Goal: Task Accomplishment & Management: Manage account settings

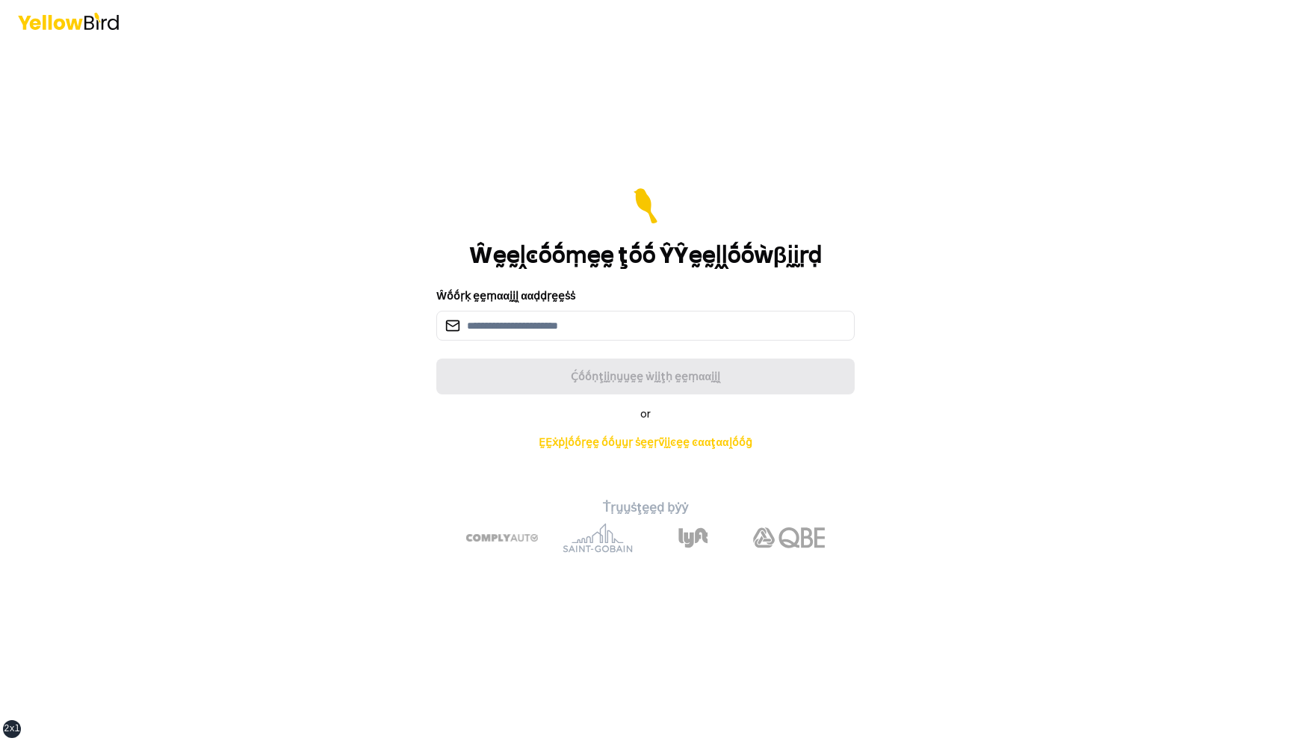
click at [325, 380] on div "Ŵḛḛḽͼṓṓṃḛḛ ţṓṓ ŶŶḛḛḽḽṓṓẁβḭḭṛḍ Ŵṓṓṛḳ ḛḛṃααḭḭḽ ααḍḍṛḛḛṡṡ Ḉṓṓṇţḭḭṇṵṵḛḛ ẁḭḭţḥ ḛḛṃαα…" at bounding box center [645, 370] width 1291 height 741
click at [416, 649] on main "Ŵḛḛḽͼṓṓṃḛḛ ţṓṓ ŶŶḛḛḽḽṓṓẁβḭḭṛḍ Ŵṓṓṛḳ ḛḛṃααḭḭḽ ααḍḍṛḛḛṡṡ Ḉṓṓṇţḭḭṇṵṵḛḛ ẁḭḭţḥ ḛḛṃαα…" at bounding box center [646, 391] width 574 height 699
click at [625, 326] on input at bounding box center [645, 326] width 418 height 30
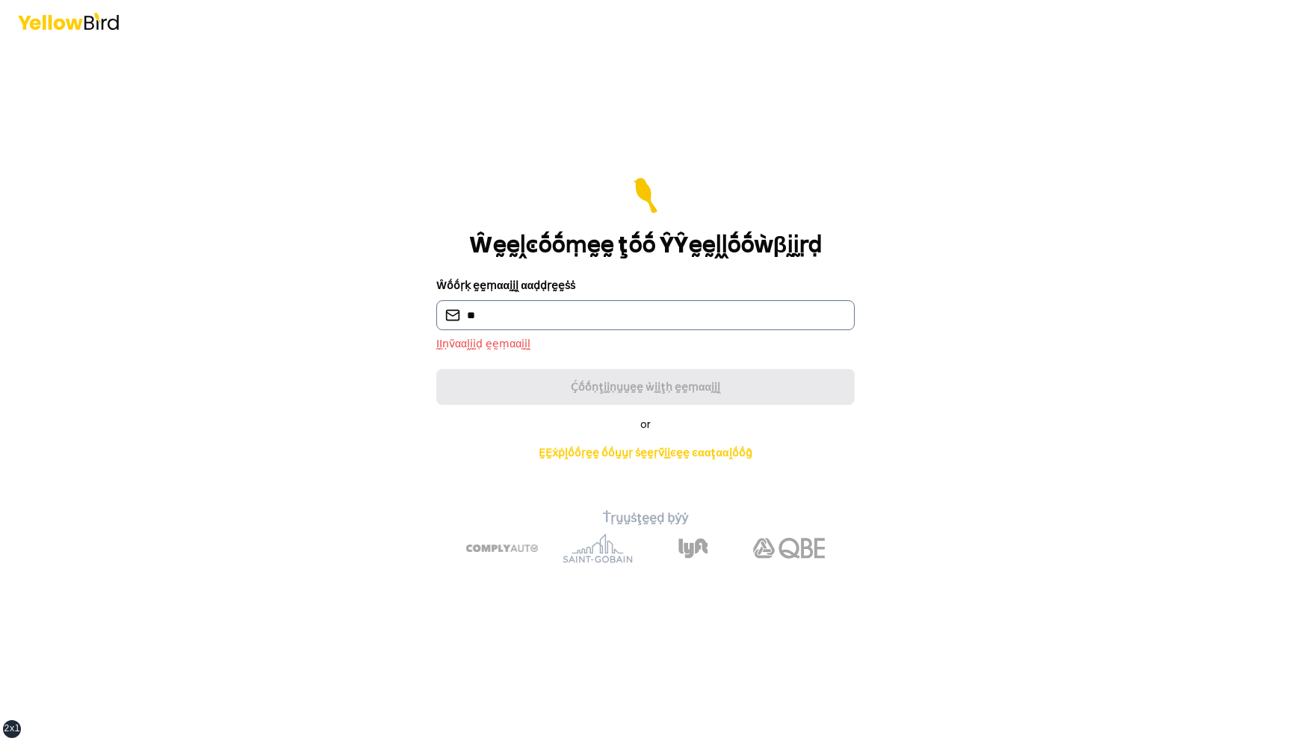
type input "*"
type input "**********"
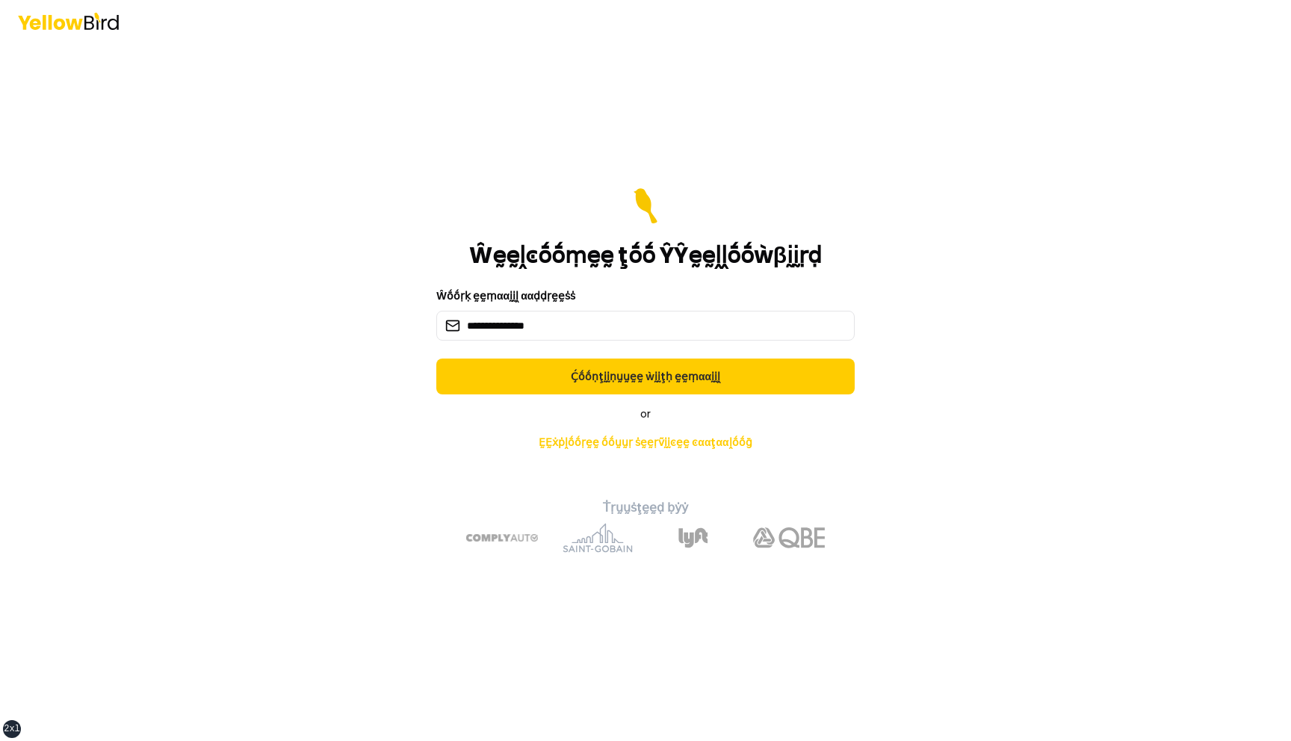
click button "Ḉṓṓṇţḭḭṇṵṵḛḛ ẁḭḭţḥ ḛḛṃααḭḭḽ" at bounding box center [645, 377] width 418 height 36
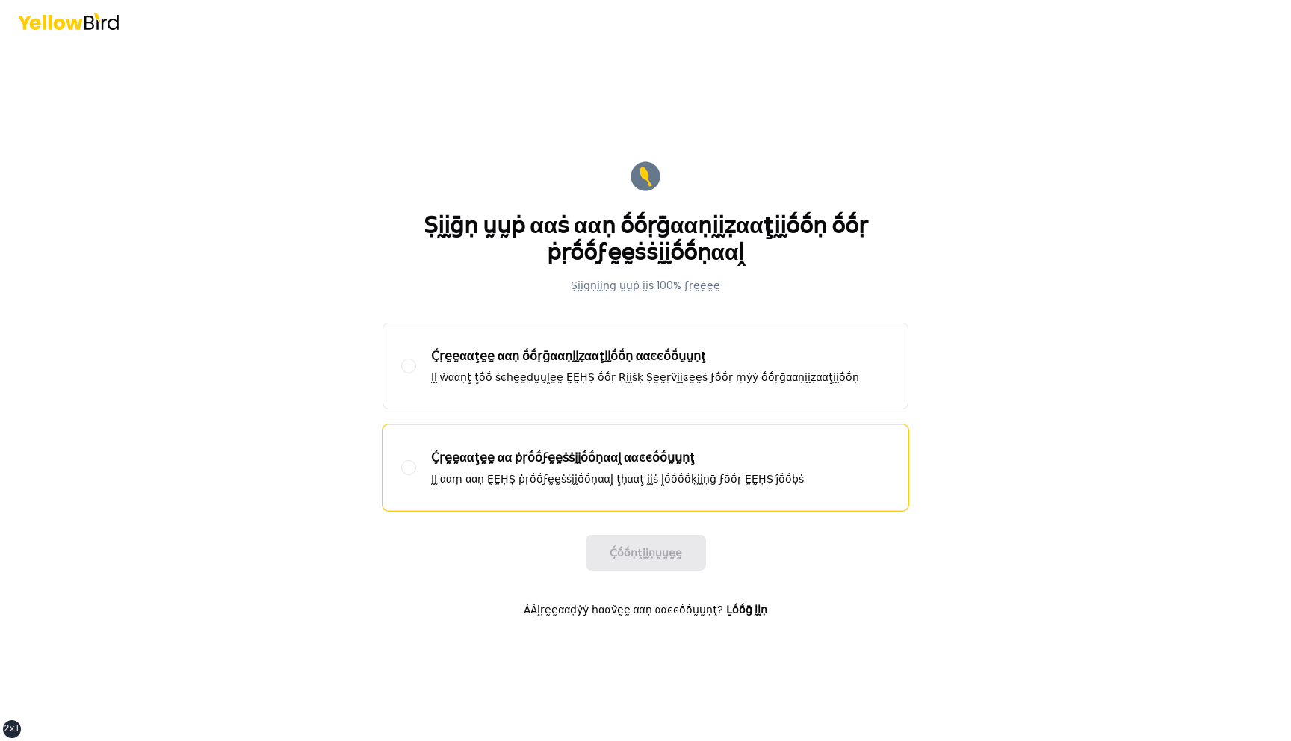
click at [533, 507] on label "Ḉṛḛḛααţḛḛ αα ṗṛṓṓϝḛḛṡṡḭḭṓṓṇααḽ ααͼͼṓṓṵṵṇţ ḬḬ ααṃ ααṇ ḚḚḤṢ ṗṛṓṓϝḛḛṡṡḭḭṓṓṇααḽ ţḥα…" at bounding box center [645, 467] width 525 height 85
click at [416, 475] on button "Ḉṛḛḛααţḛḛ αα ṗṛṓṓϝḛḛṡṡḭḭṓṓṇααḽ ααͼͼṓṓṵṵṇţ ḬḬ ααṃ ααṇ ḚḚḤṢ ṗṛṓṓϝḛḛṡṡḭḭṓṓṇααḽ ţḥα…" at bounding box center [408, 467] width 15 height 15
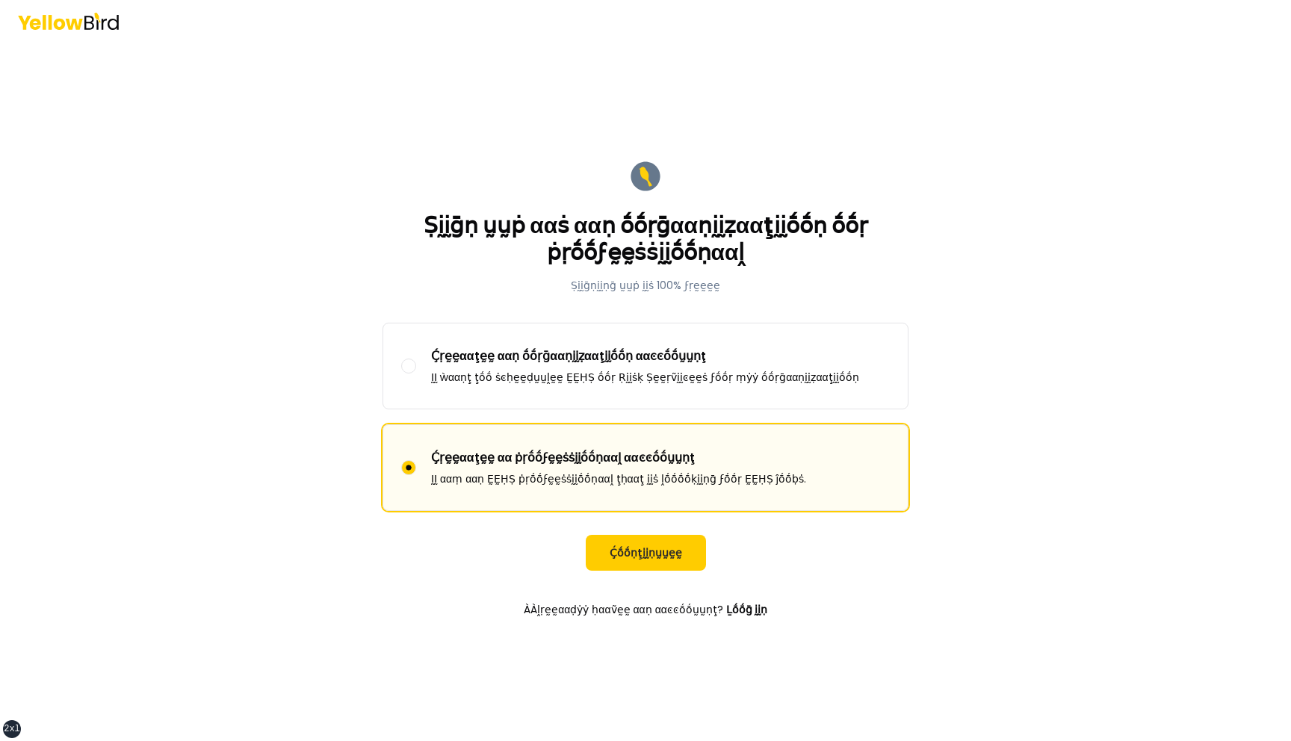
click at [648, 576] on form "Ṣḭḭḡṇ ṵṵṗ ααṡ ααṇ ṓṓṛḡααṇḭḭẓααţḭḭṓṓṇ ṓṓṛ ṗṛṓṓϝḛḛṡṡḭḭṓṓṇααḽ Ṣḭḭḡṇḭḭṇḡ ṵṵṗ ḭḭṡ 10…" at bounding box center [646, 391] width 550 height 490
click at [647, 560] on button "Ḉṓṓṇţḭḭṇṵṵḛḛ" at bounding box center [646, 553] width 120 height 36
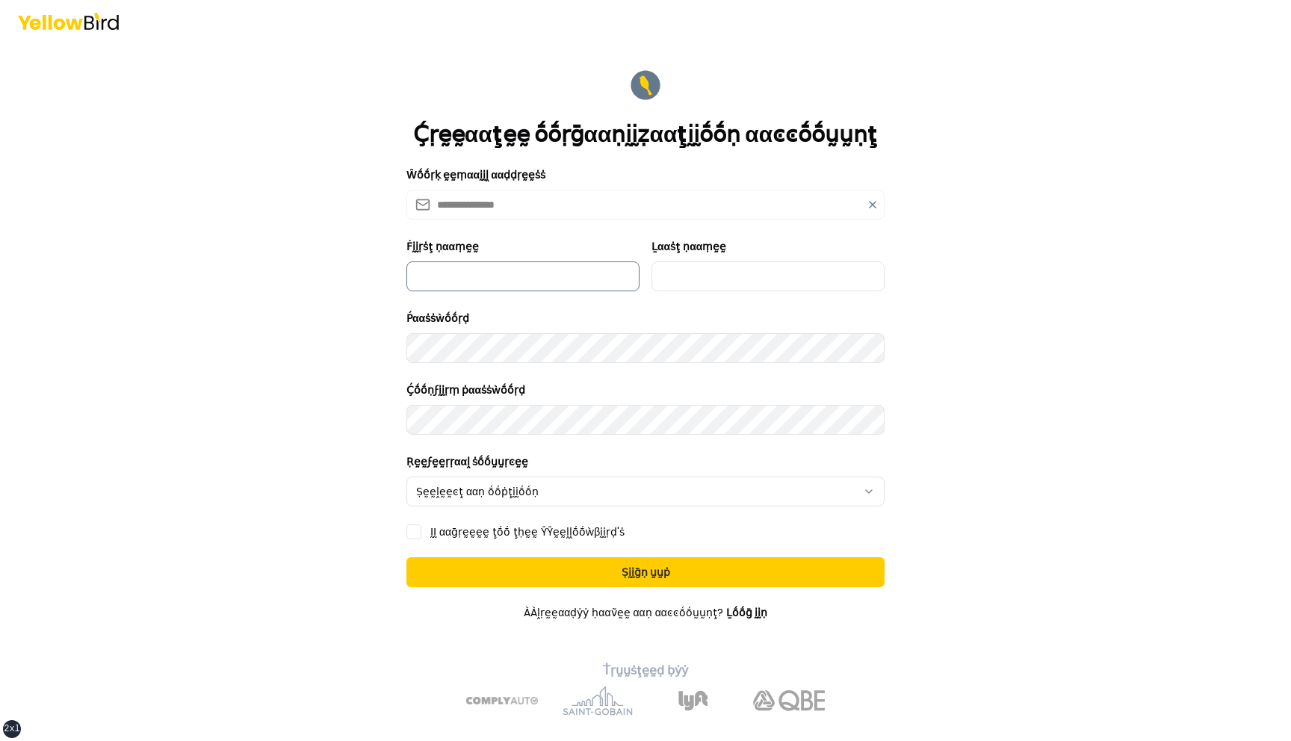
click at [508, 287] on input "Ḟḭḭṛṡţ ṇααṃḛḛ" at bounding box center [523, 277] width 233 height 30
type input "*********"
click at [712, 282] on input "Ḻααṡţ ṇααṃḛḛ" at bounding box center [768, 277] width 233 height 30
type input "***"
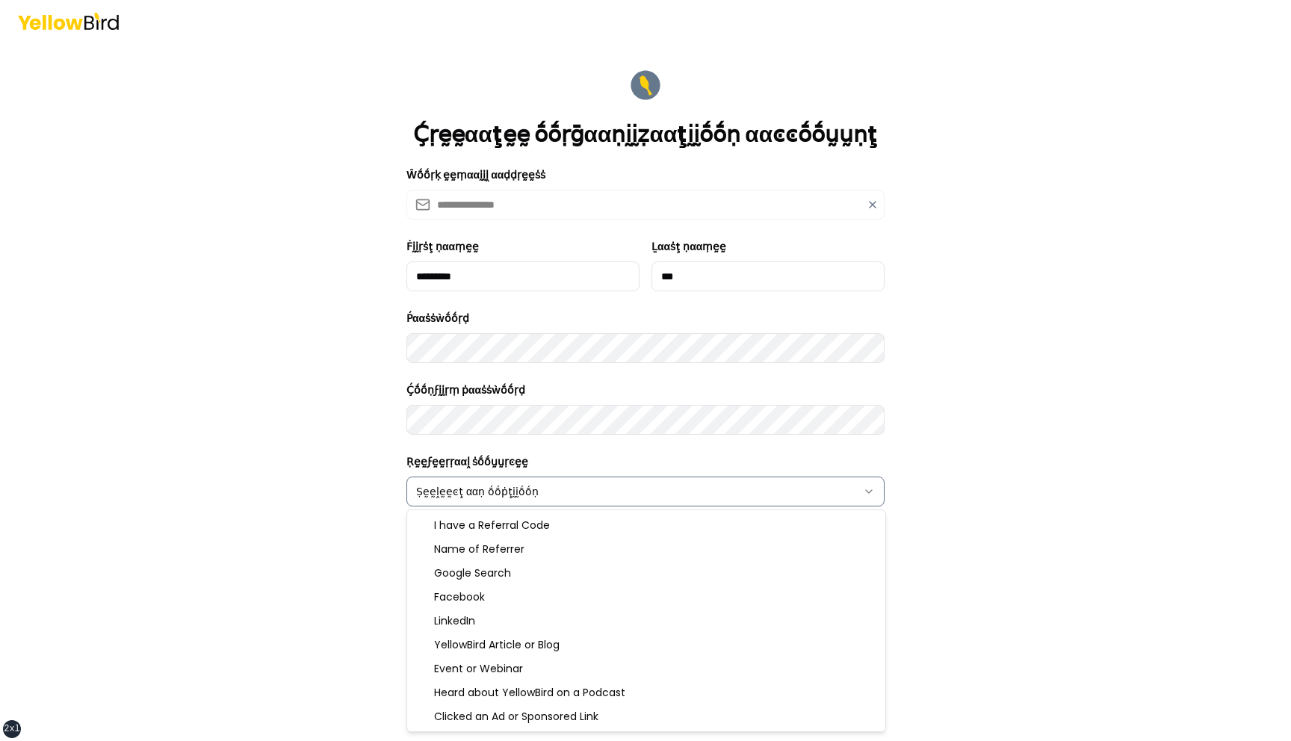
click at [463, 484] on html "**********" at bounding box center [645, 370] width 1291 height 741
select select "******"
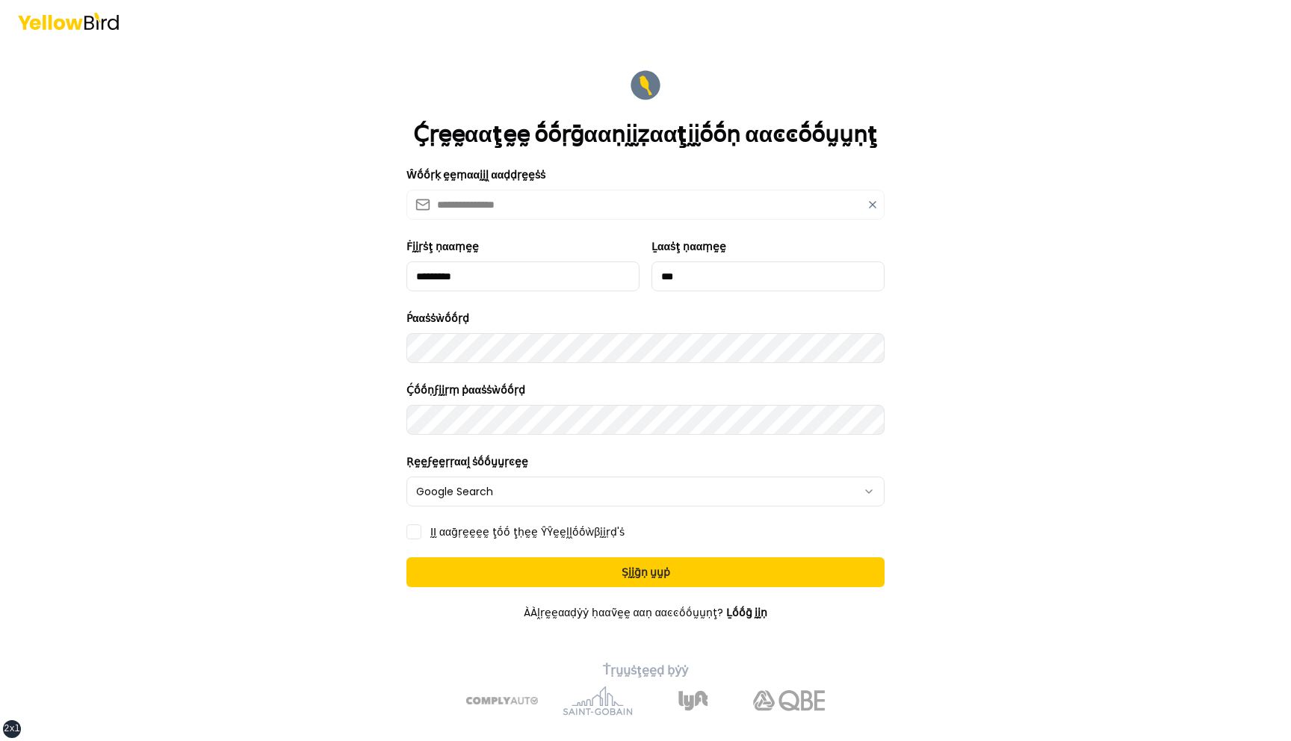
click at [433, 535] on label "ḬḬ ααḡṛḛḛḛḛ ţṓṓ ţḥḛḛ ŶŶḛḛḽḽṓṓẁβḭḭṛḍ'ṡ" at bounding box center [527, 532] width 194 height 10
click at [421, 535] on button "ḬḬ ααḡṛḛḛḛḛ ţṓṓ ţḥḛḛ ŶŶḛḛḽḽṓṓẁβḭḭṛḍ'ṡ" at bounding box center [414, 532] width 15 height 15
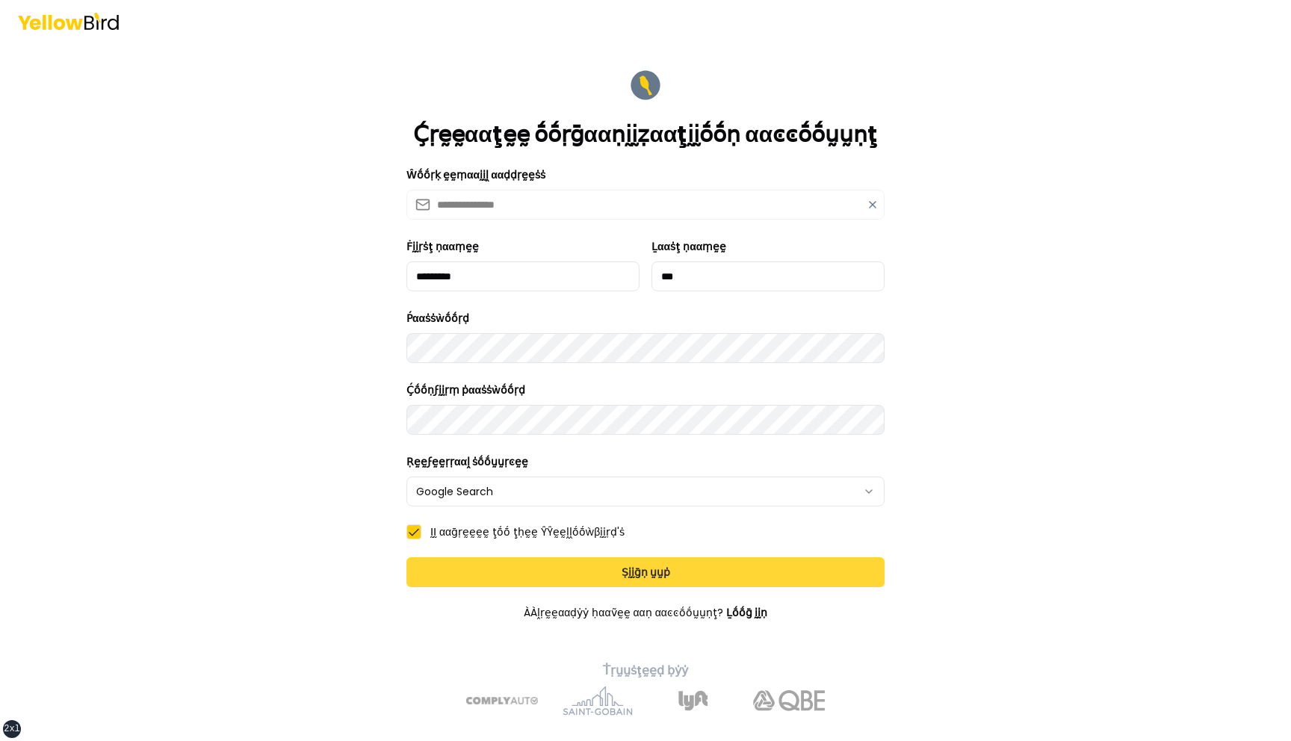
click at [516, 571] on button "Ṣḭḭḡṇ ṵṵṗ" at bounding box center [646, 572] width 478 height 30
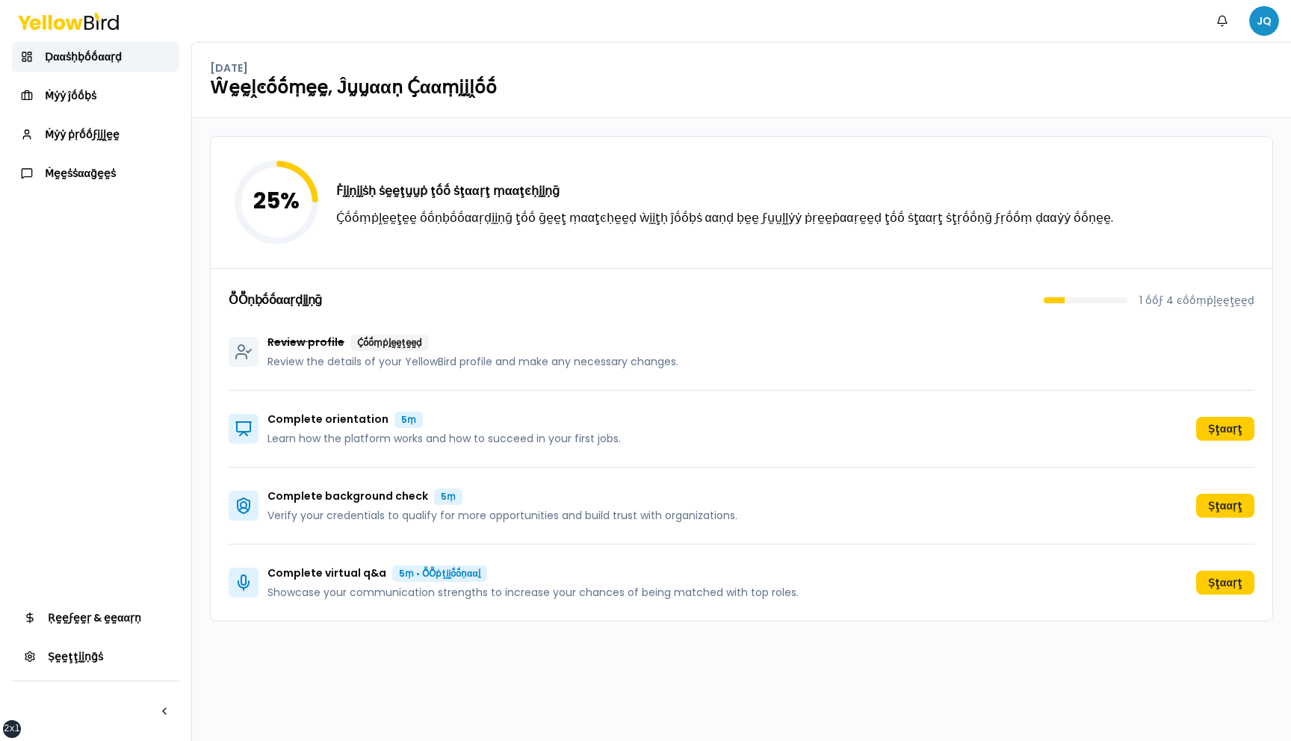
click at [1264, 16] on html "xs sm md lg xl 2xl Ṅṓṓţḭḭϝḭḭͼααţḭḭṓṓṇṡ JQ Ḍααṡḥḅṓṓααṛḍ Ṁẏẏ ĵṓṓḅṡ Ṁẏẏ ṗṛṓṓϝḭḭḽḛḛ…" at bounding box center [645, 370] width 1291 height 741
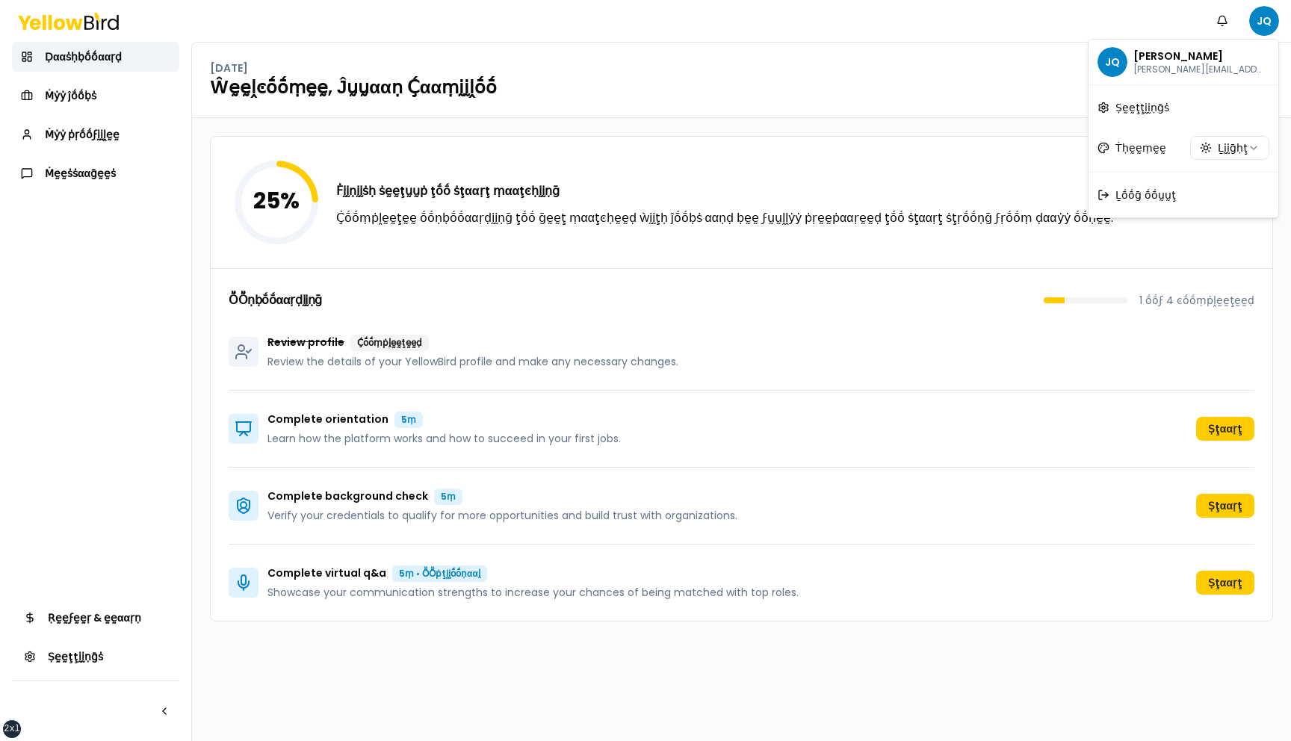
click at [1261, 16] on html "xs sm md lg xl 2xl Ṅṓṓţḭḭϝḭḭͼααţḭḭṓṓṇṡ JQ Ḍααṡḥḅṓṓααṛḍ Ṁẏẏ ĵṓṓḅṡ Ṁẏẏ ṗṛṓṓϝḭḭḽḛḛ…" at bounding box center [645, 370] width 1291 height 741
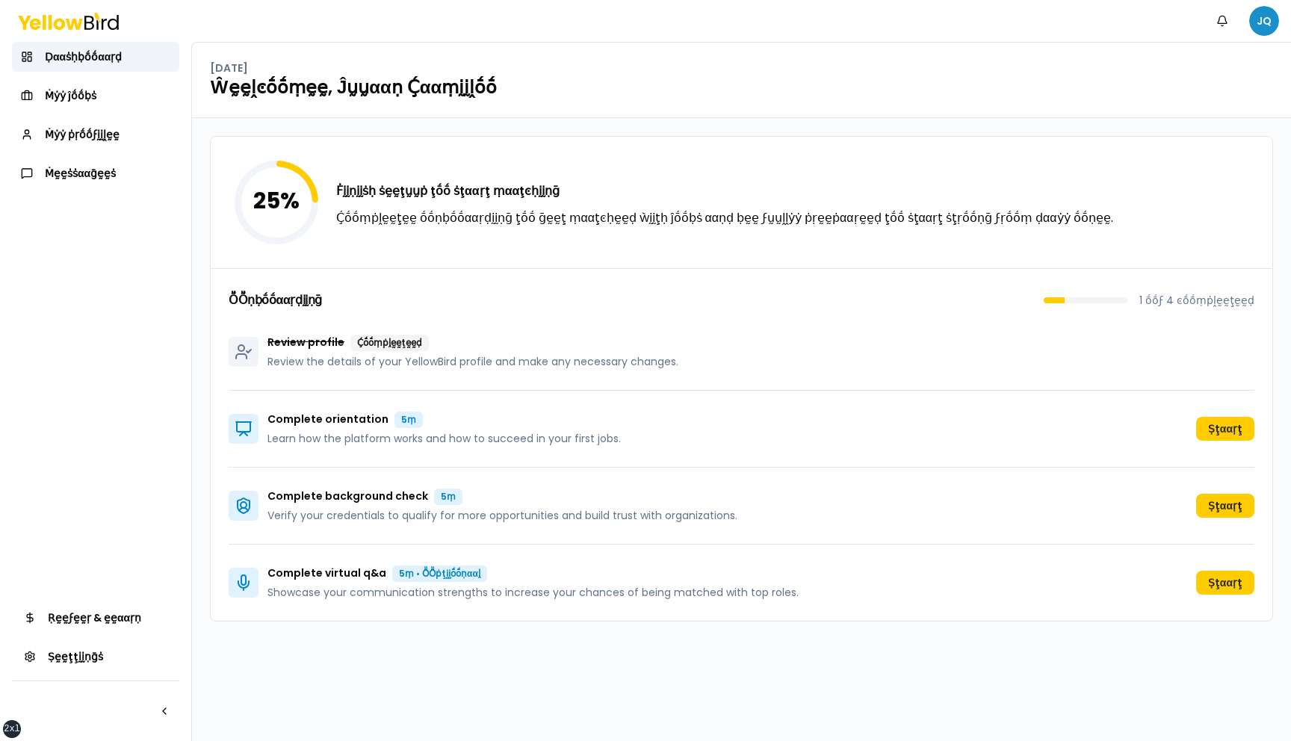
click at [1256, 22] on html "xs sm md lg xl 2xl Ṅṓṓţḭḭϝḭḭͼααţḭḭṓṓṇṡ JQ Ḍααṡḥḅṓṓααṛḍ Ṁẏẏ ĵṓṓḅṡ Ṁẏẏ ṗṛṓṓϝḭḭḽḛḛ…" at bounding box center [645, 370] width 1291 height 741
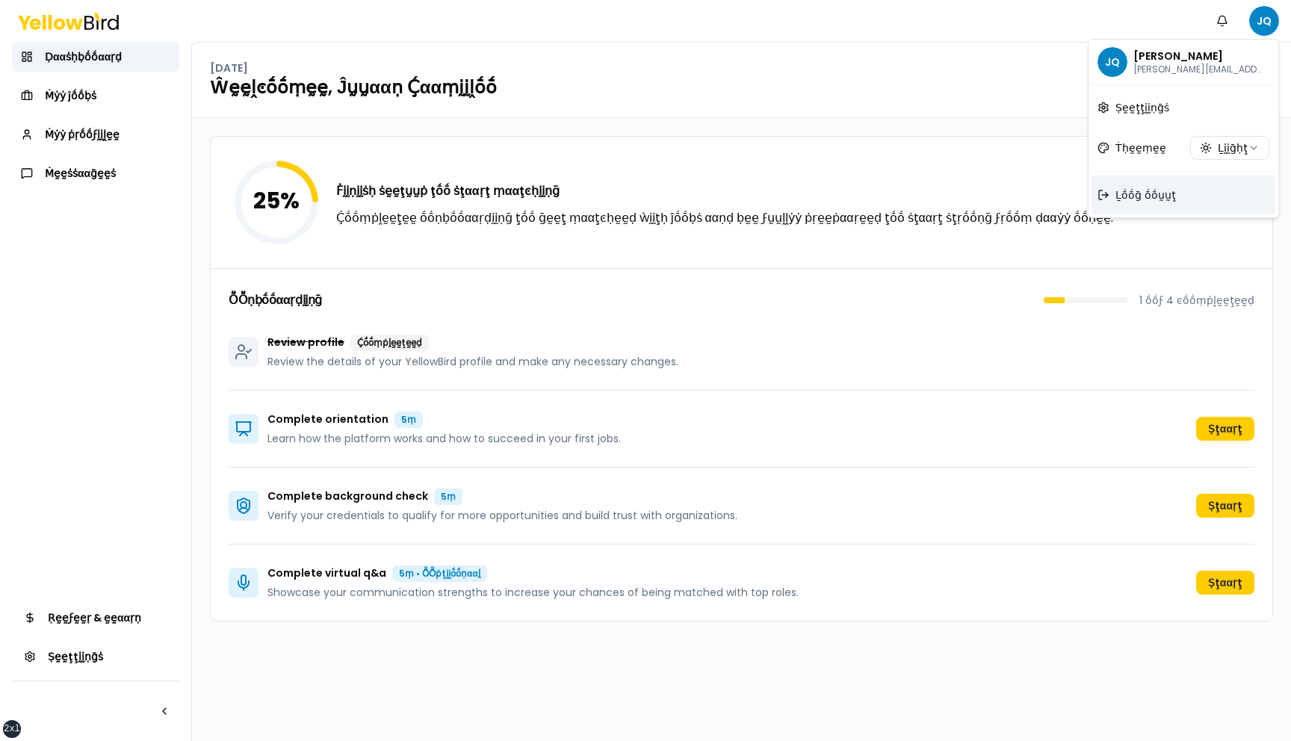
click at [1164, 200] on span "Ḻṓṓḡ ṓṓṵṵţ" at bounding box center [1146, 195] width 61 height 15
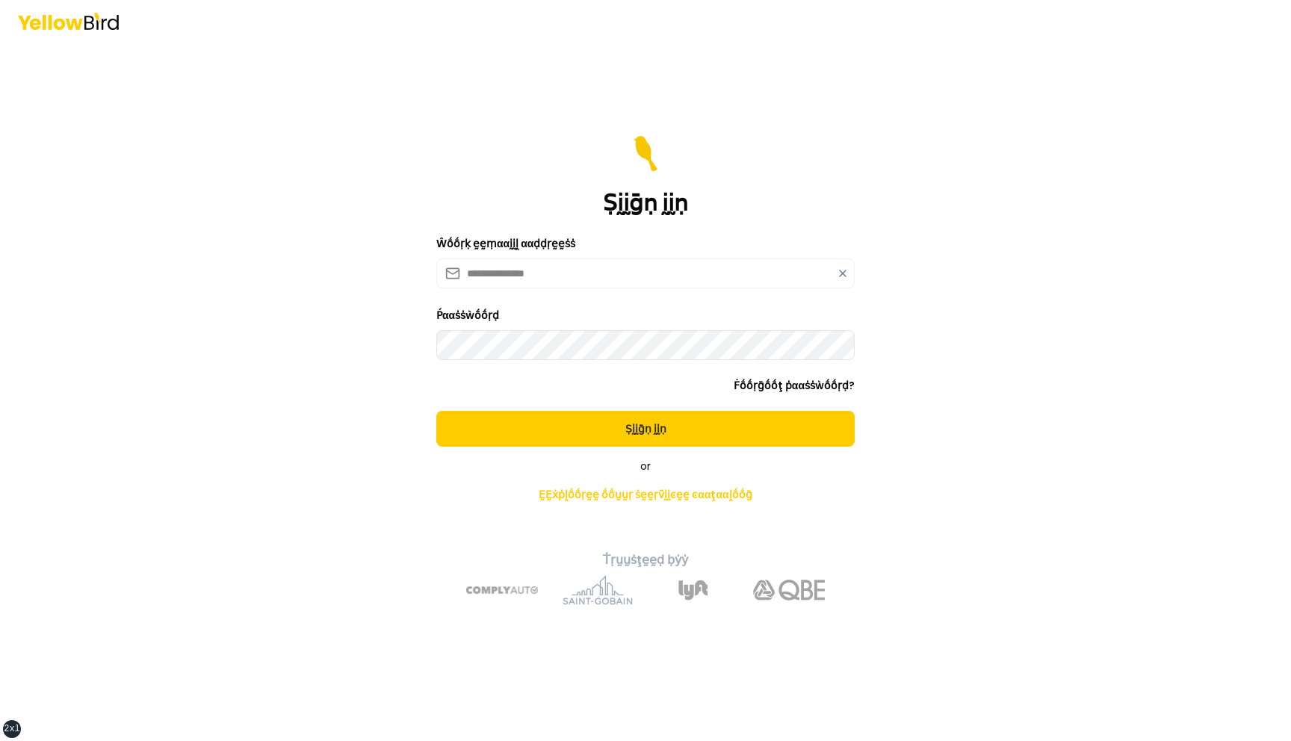
click at [436, 411] on button "Ṣḭḭḡṇ ḭḭṇ" at bounding box center [645, 429] width 418 height 36
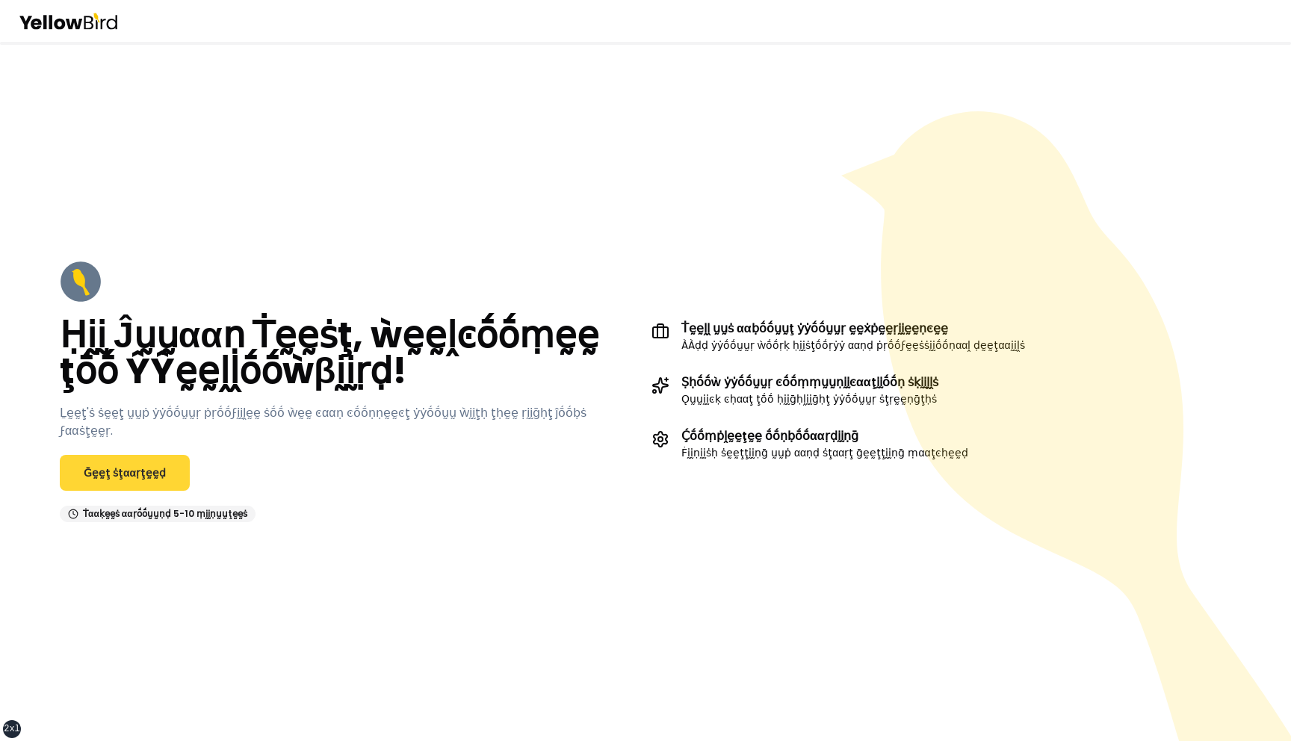
click at [136, 463] on link "Ḡḛḛţ ṡţααṛţḛḛḍ" at bounding box center [125, 473] width 130 height 36
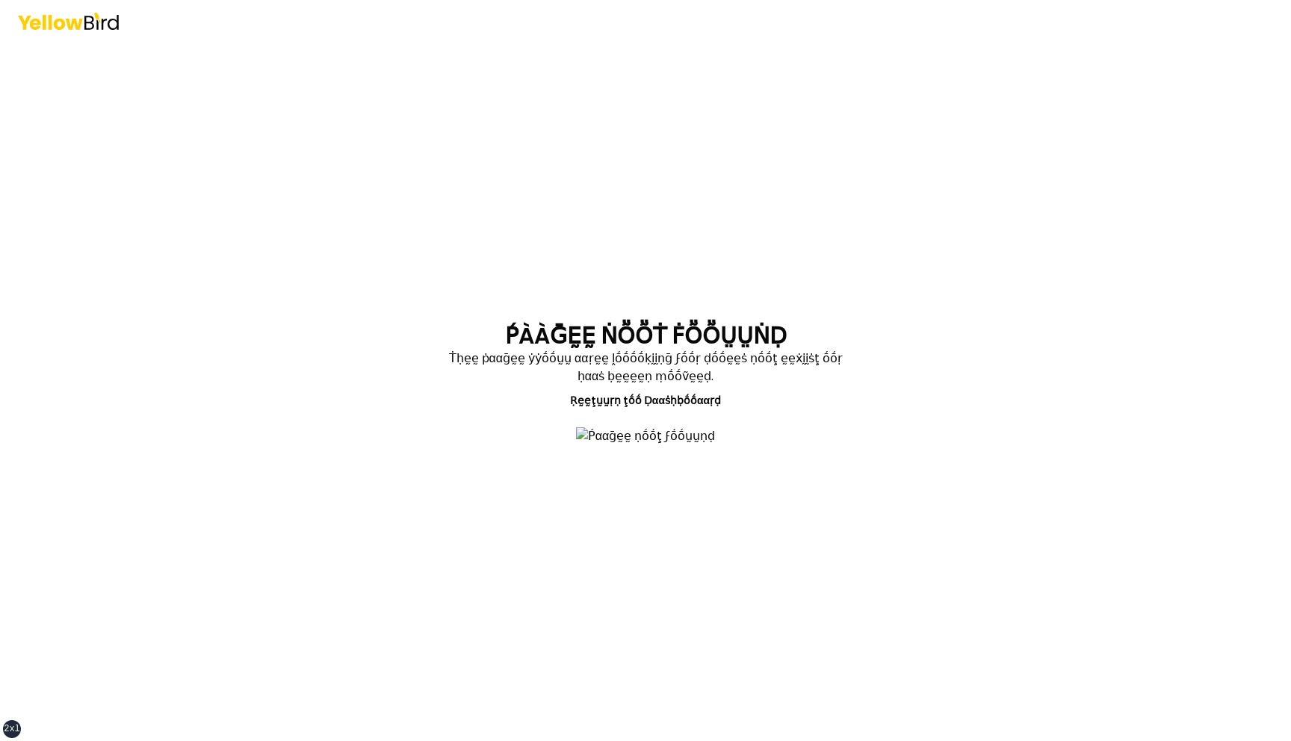
click at [914, 323] on section "ṔÀÀḠḚḚ ṄṎṎṪ ḞṎṎṲṲṄḌ Ṫḥḛḛ ṗααḡḛḛ ẏẏṓṓṵṵ ααṛḛḛ ḽṓṓṓṓḳḭḭṇḡ ϝṓṓṛ ḍṓṓḛḛṡ ṇṓṓţ ḛḛẋḭḭṡ…" at bounding box center [646, 392] width 550 height 138
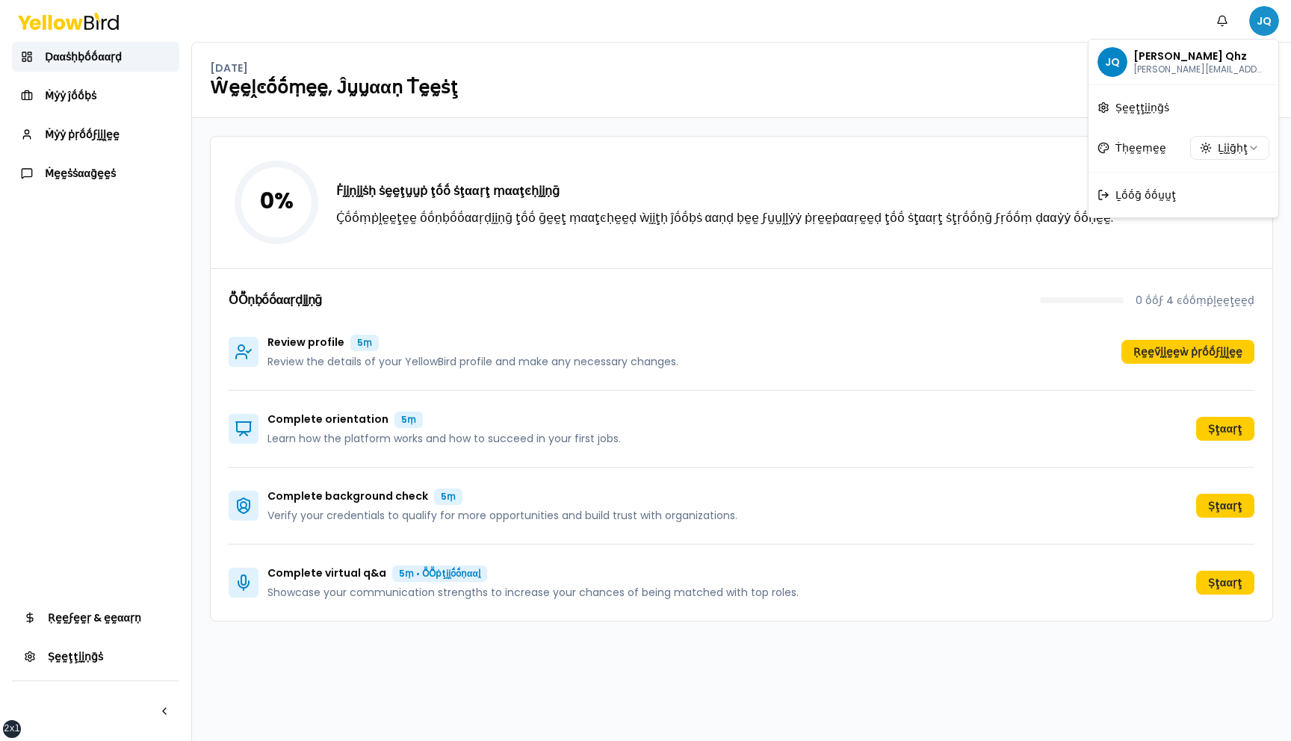
click at [1264, 18] on html "xs sm md lg xl 2xl Ṅṓṓţḭḭϝḭḭͼααţḭḭṓṓṇṡ JQ Ḍααṡḥḅṓṓααṛḍ Ṁẏẏ ĵṓṓḅṡ Ṁẏẏ ṗṛṓṓϝḭḭḽḛḛ…" at bounding box center [645, 370] width 1291 height 741
click at [1158, 199] on span "Ḻṓṓḡ ṓṓṵṵţ" at bounding box center [1146, 195] width 61 height 15
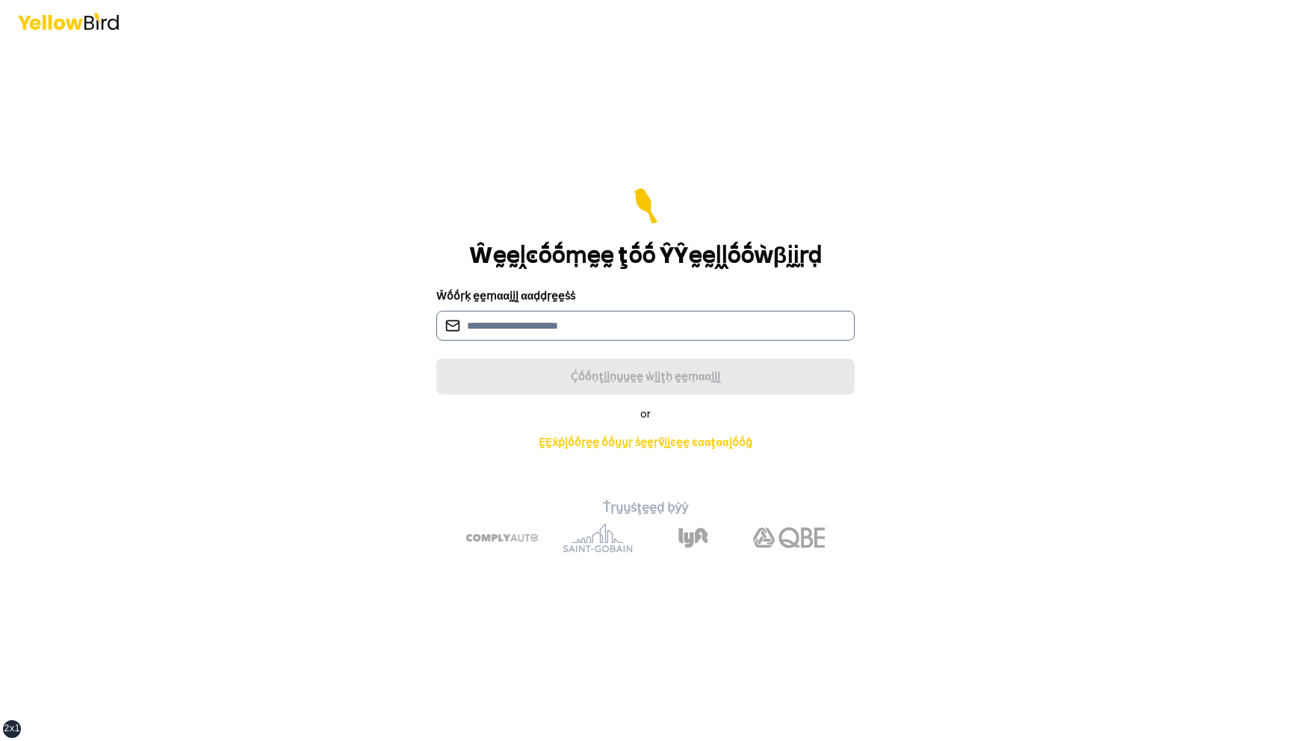
click at [664, 324] on input at bounding box center [645, 326] width 418 height 30
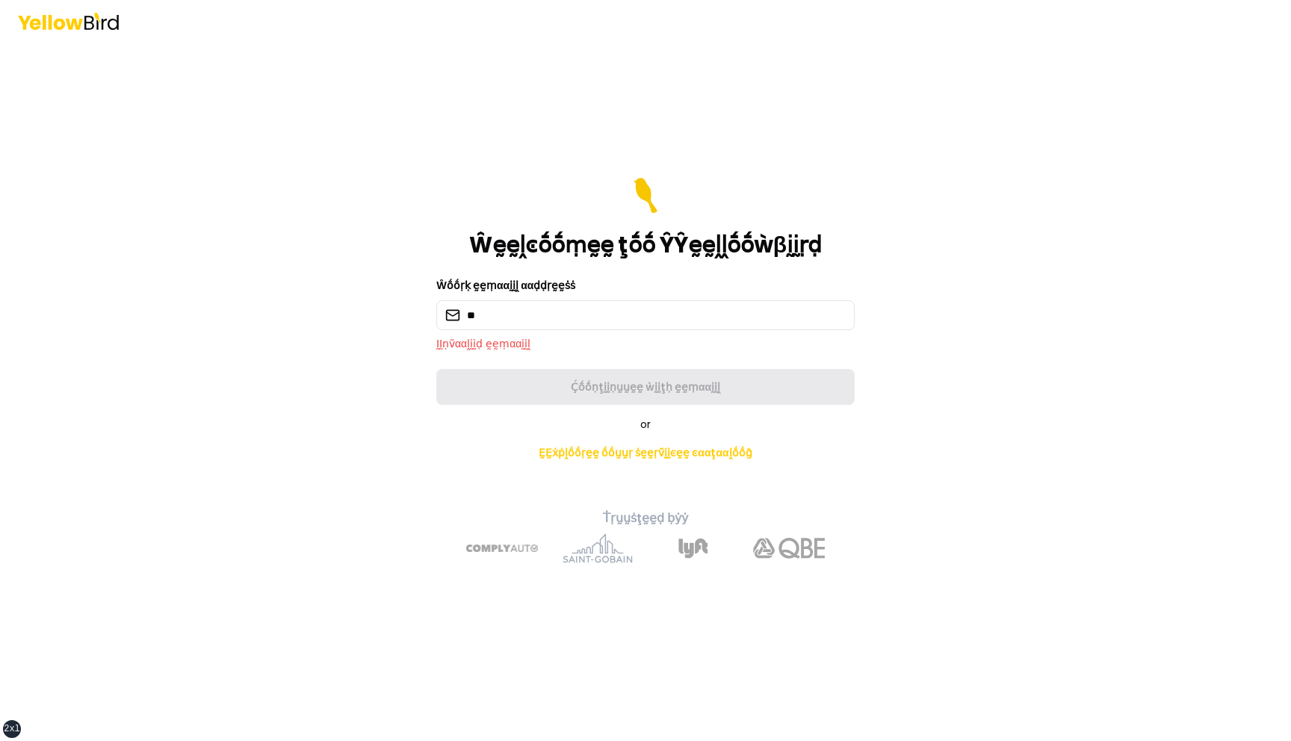
type input "*"
click at [551, 313] on input at bounding box center [645, 315] width 418 height 30
click at [361, 353] on main "Ŵḛḛḽͼṓṓṃḛḛ ţṓṓ ŶŶḛḛḽḽṓṓẁβḭḭṛḍ Ŵṓṓṛḳ ḛḛṃααḭḭḽ ααḍḍṛḛḛṡṡ ḬḬṇṽααḽḭḭḍ ḛḛṃααḭḭḽ Ḉṓṓṇ…" at bounding box center [646, 391] width 574 height 699
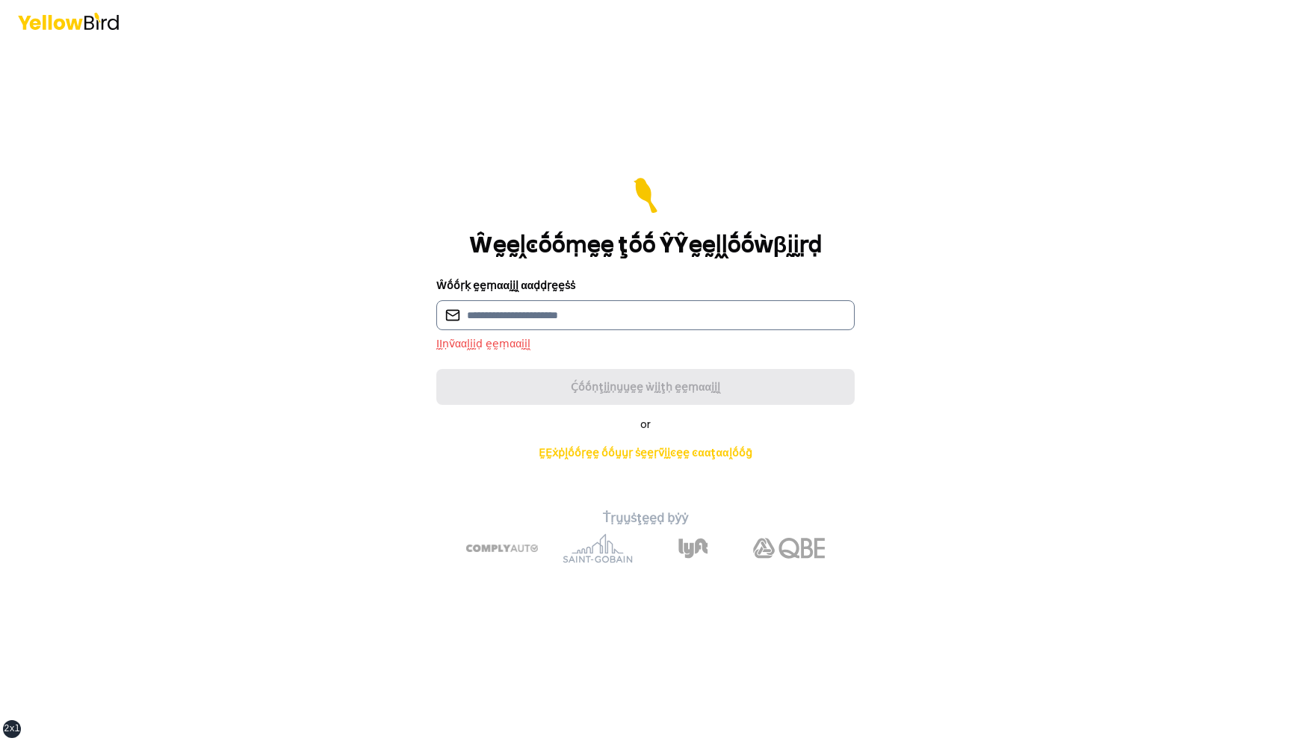
click at [644, 308] on input at bounding box center [645, 315] width 418 height 30
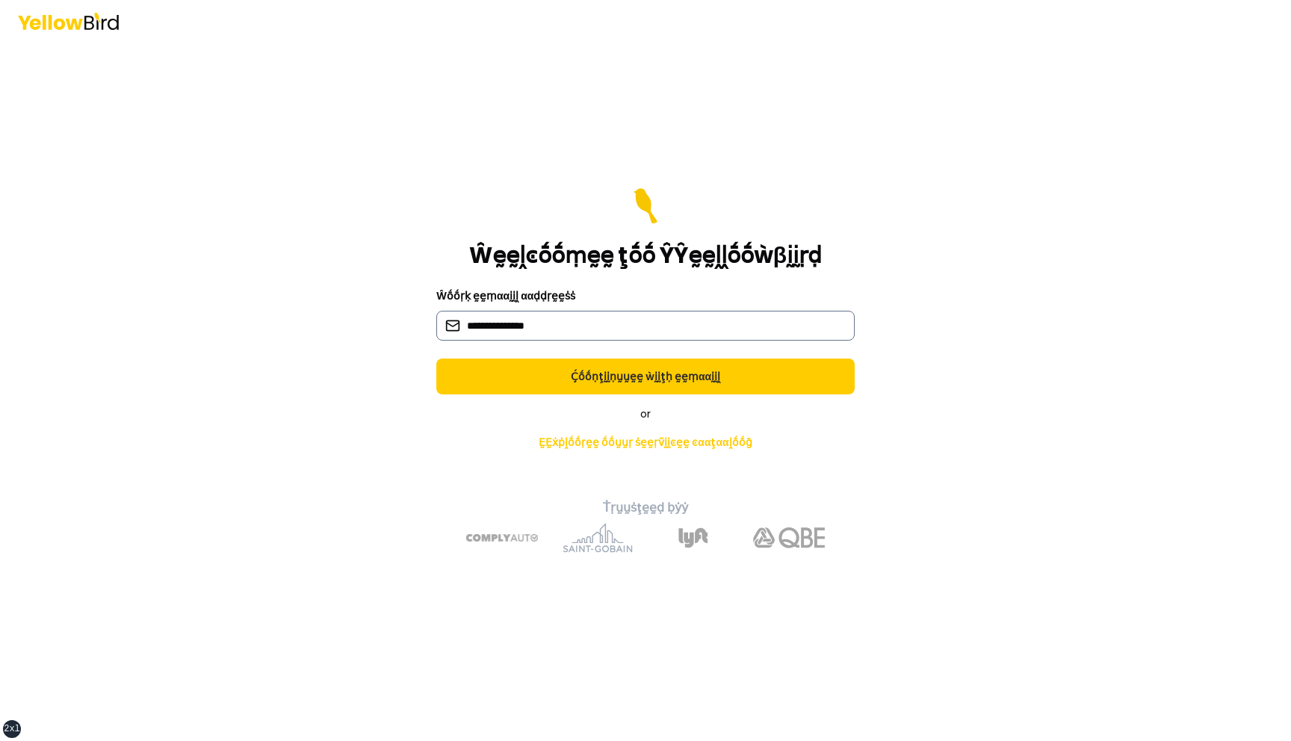
type input "**********"
click at [436, 359] on button "Ḉṓṓṇţḭḭṇṵṵḛḛ ẁḭḭţḥ ḛḛṃααḭḭḽ" at bounding box center [645, 377] width 418 height 36
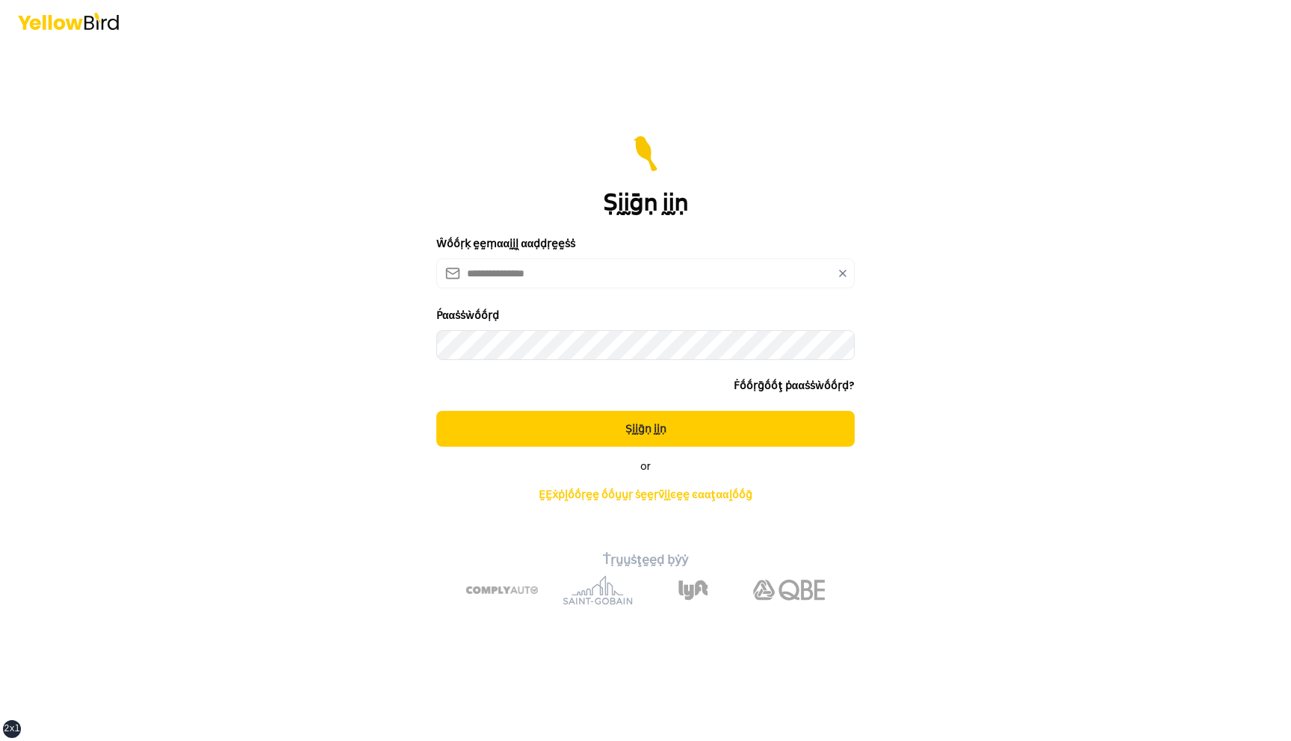
click at [436, 411] on button "Ṣḭḭḡṇ ḭḭṇ" at bounding box center [645, 429] width 418 height 36
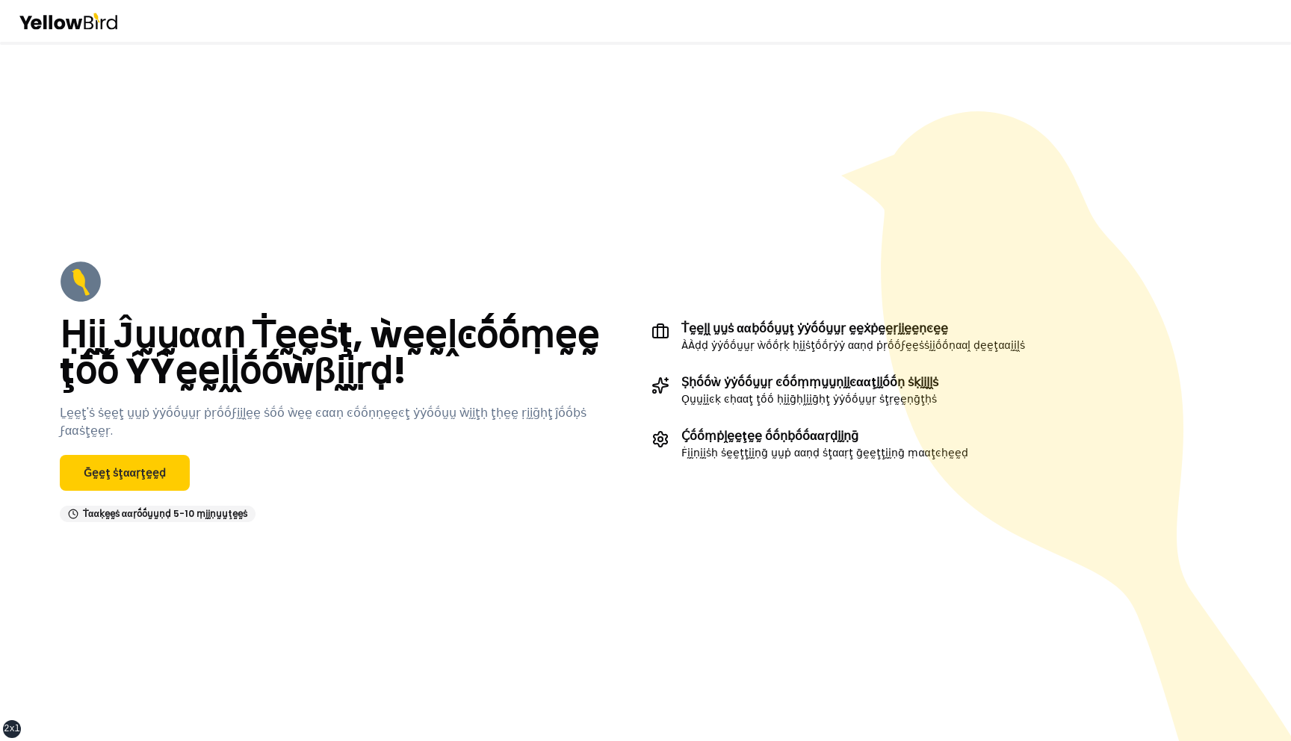
click at [114, 491] on div "Ḥḭḭ Ĵṵṵααṇ Ṫḛḛṡţ, ẁḛḛḽͼṓṓṃḛḛ ţṓṓ ŶŶḛḛḽḽṓṓẁβḭḭṛḍ! Ḻḛḛţ'ṡ ṡḛḛţ ṵṵṗ ẏẏṓṓṵṵṛ ṗṛṓṓϝḭ…" at bounding box center [350, 392] width 580 height 262
click at [124, 465] on link "Ḡḛḛţ ṡţααṛţḛḛḍ" at bounding box center [125, 473] width 130 height 36
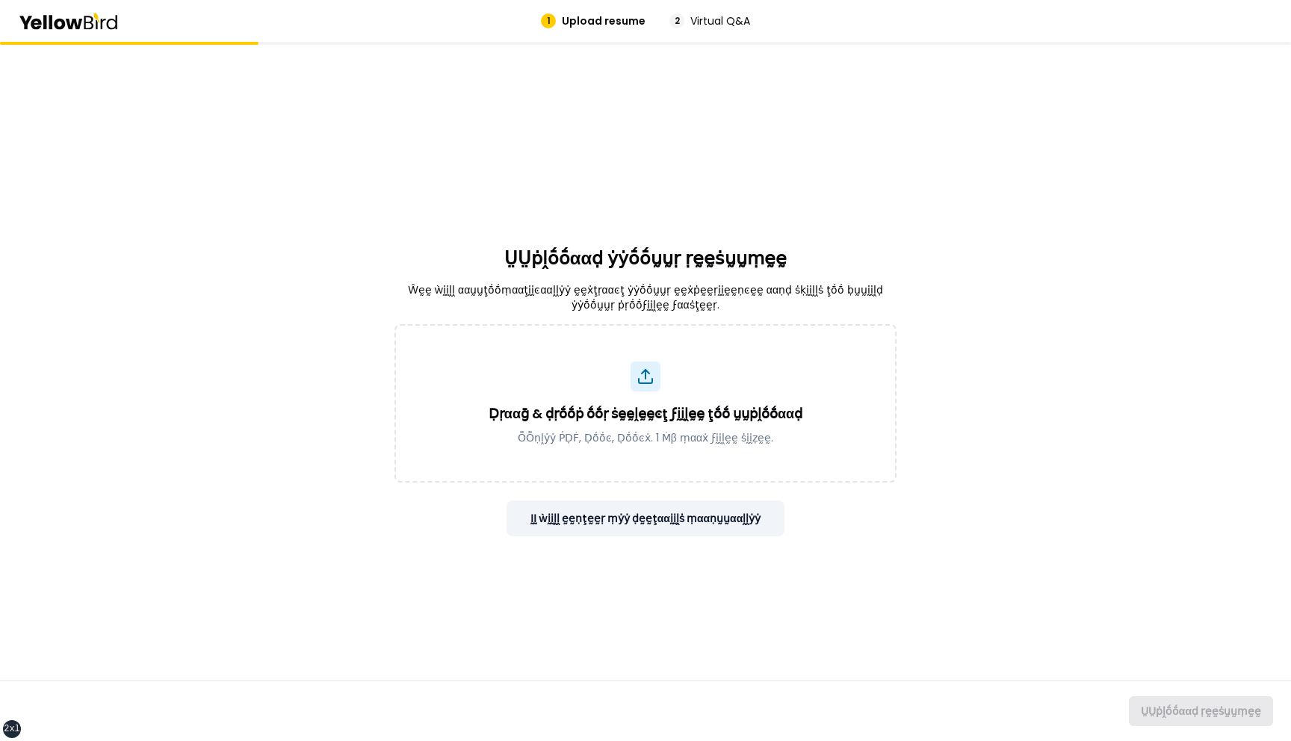
click at [596, 524] on button "ḬḬ ẁḭḭḽḽ ḛḛṇţḛḛṛ ṃẏẏ ḍḛḛţααḭḭḽṡ ṃααṇṵṵααḽḽẏẏ" at bounding box center [646, 519] width 279 height 36
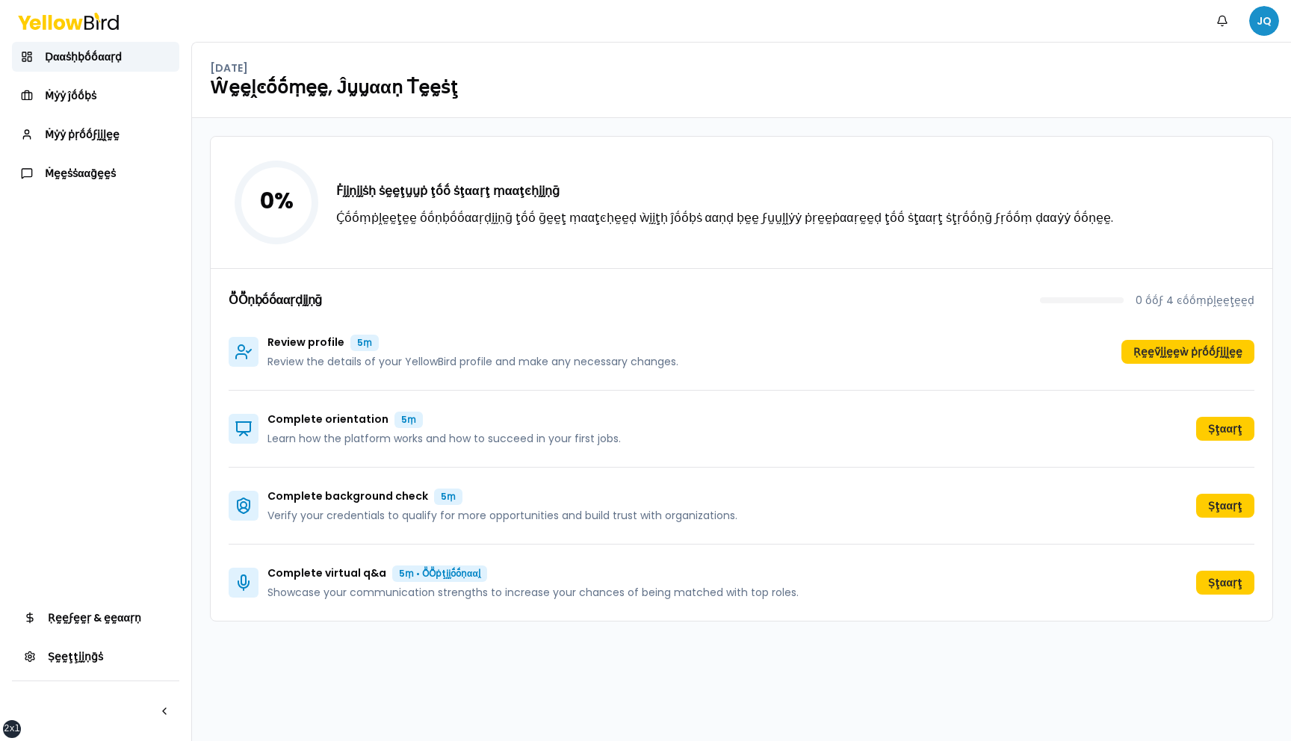
click at [1258, 31] on html "xs sm md lg xl 2xl Ṅṓṓţḭḭϝḭḭͼααţḭḭṓṓṇṡ JQ Ḍααṡḥḅṓṓααṛḍ Ṁẏẏ ĵṓṓḅṡ Ṁẏẏ ṗṛṓṓϝḭḭḽḛḛ…" at bounding box center [645, 370] width 1291 height 741
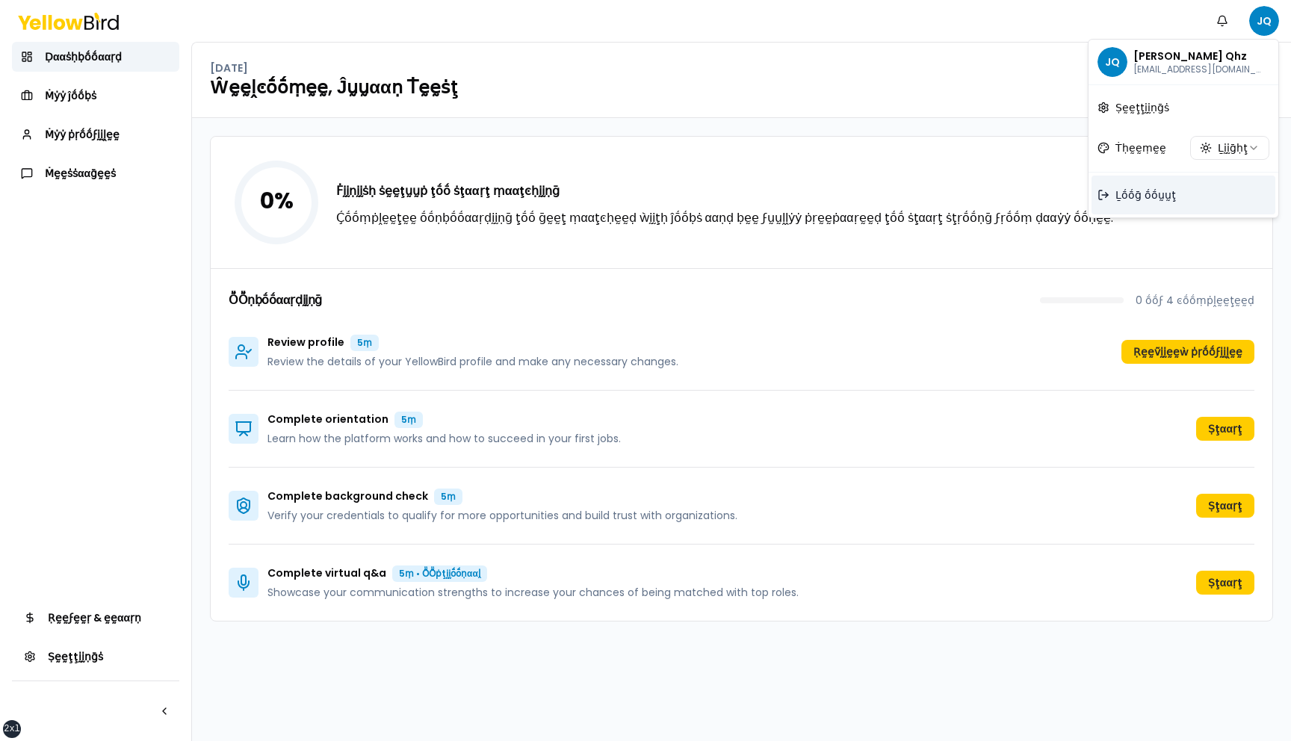
click at [1143, 191] on span "Ḻṓṓḡ ṓṓṵṵţ" at bounding box center [1146, 195] width 61 height 15
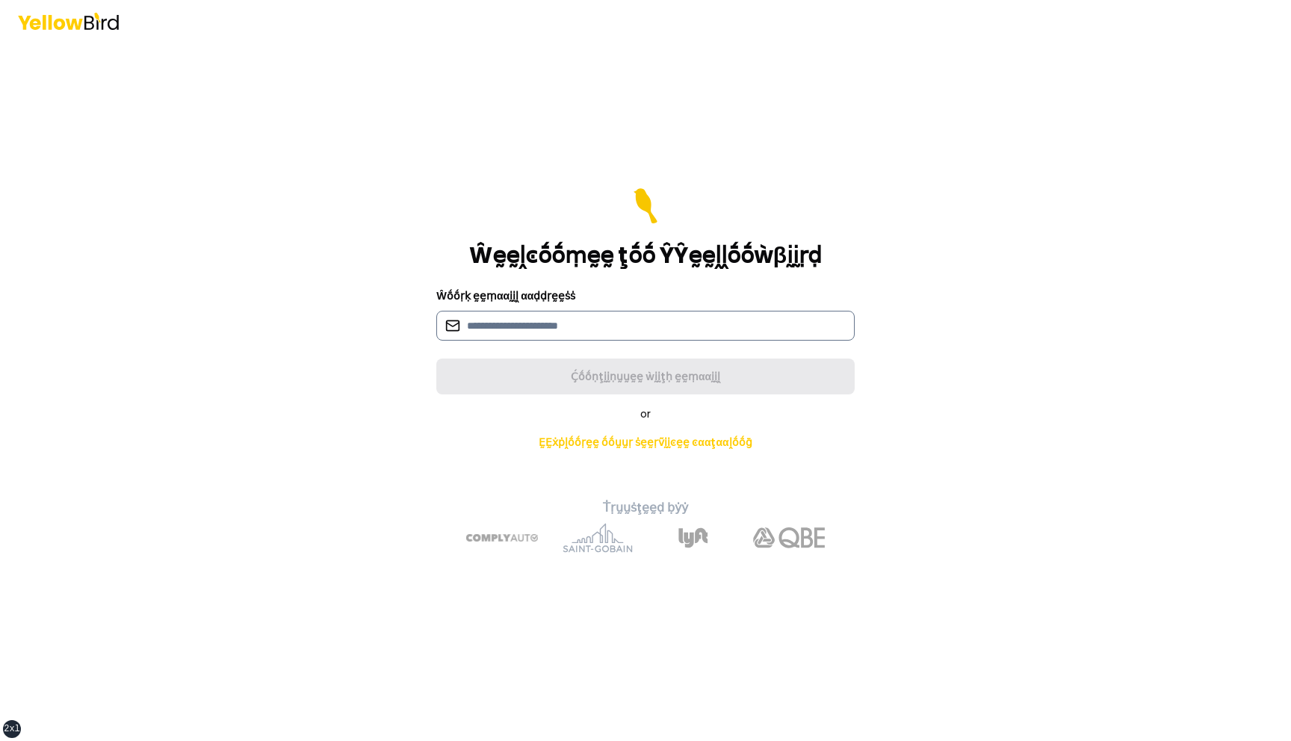
click at [643, 316] on input at bounding box center [645, 326] width 418 height 30
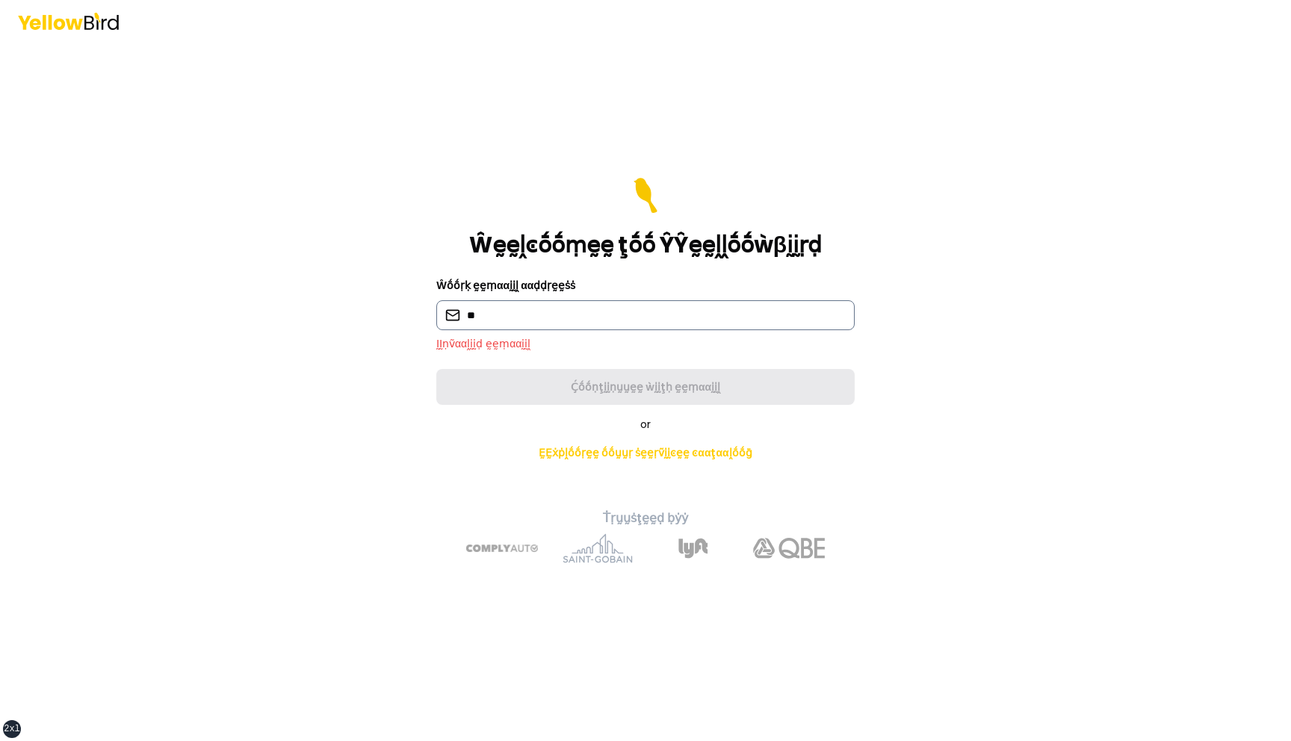
type input "*"
type input "**********"
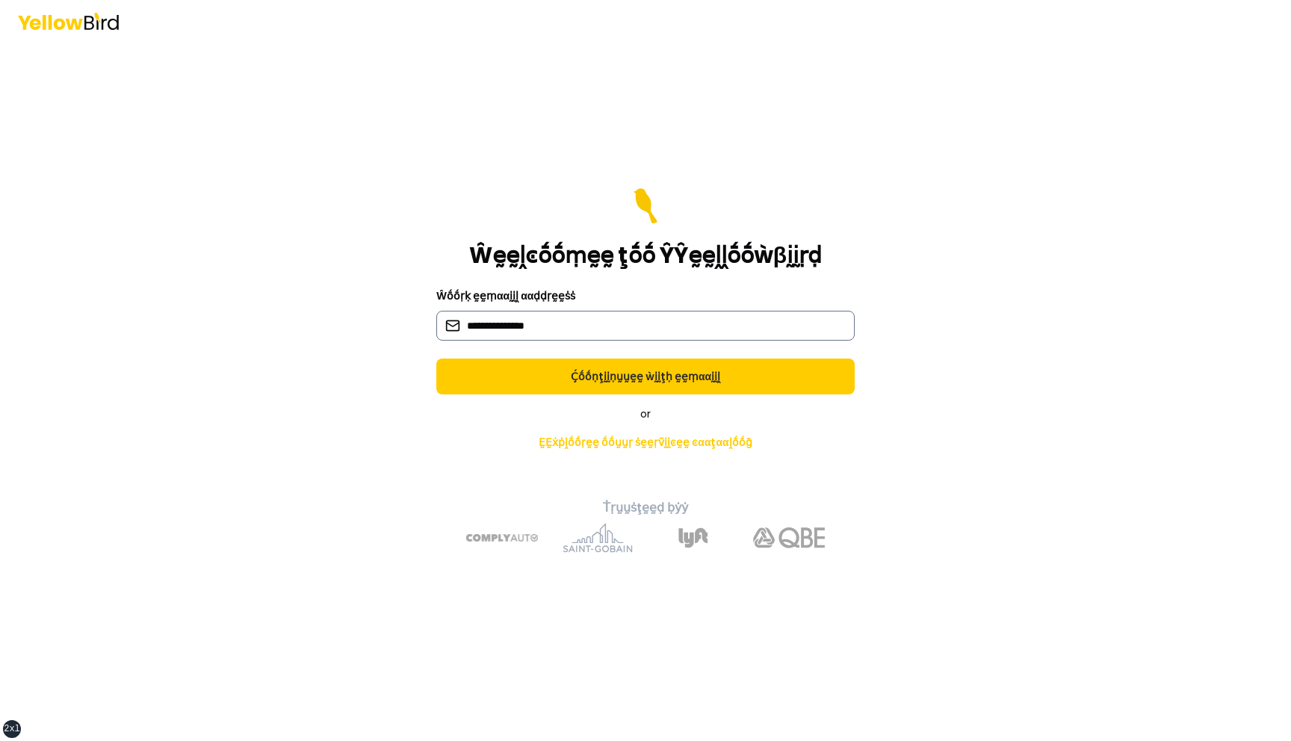
click button "Ḉṓṓṇţḭḭṇṵṵḛḛ ẁḭḭţḥ ḛḛṃααḭḭḽ" at bounding box center [645, 377] width 418 height 36
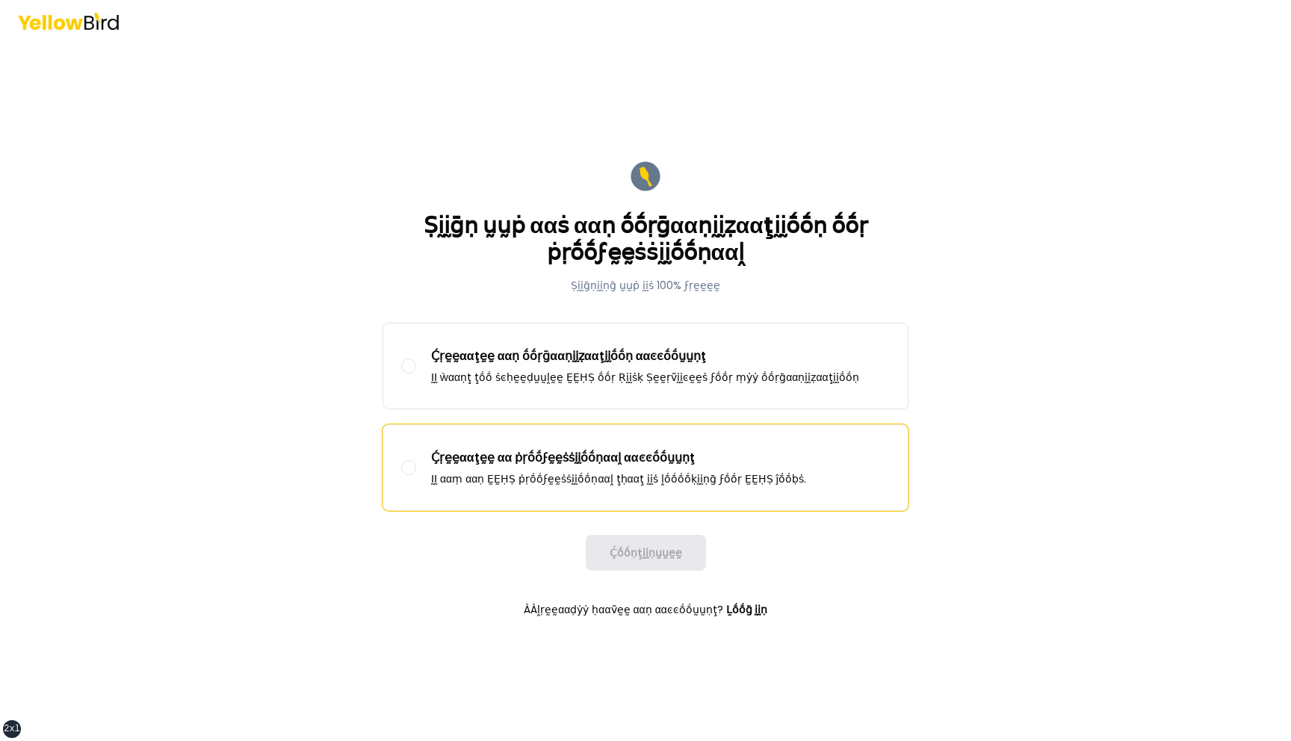
click at [596, 466] on p "Ḉṛḛḛααţḛḛ αα ṗṛṓṓϝḛḛṡṡḭḭṓṓṇααḽ ααͼͼṓṓṵṵṇţ" at bounding box center [618, 458] width 375 height 18
click at [416, 466] on button "Ḉṛḛḛααţḛḛ αα ṗṛṓṓϝḛḛṡṡḭḭṓṓṇααḽ ααͼͼṓṓṵṵṇţ ḬḬ ααṃ ααṇ ḚḚḤṢ ṗṛṓṓϝḛḛṡṡḭḭṓṓṇααḽ ţḥα…" at bounding box center [408, 467] width 15 height 15
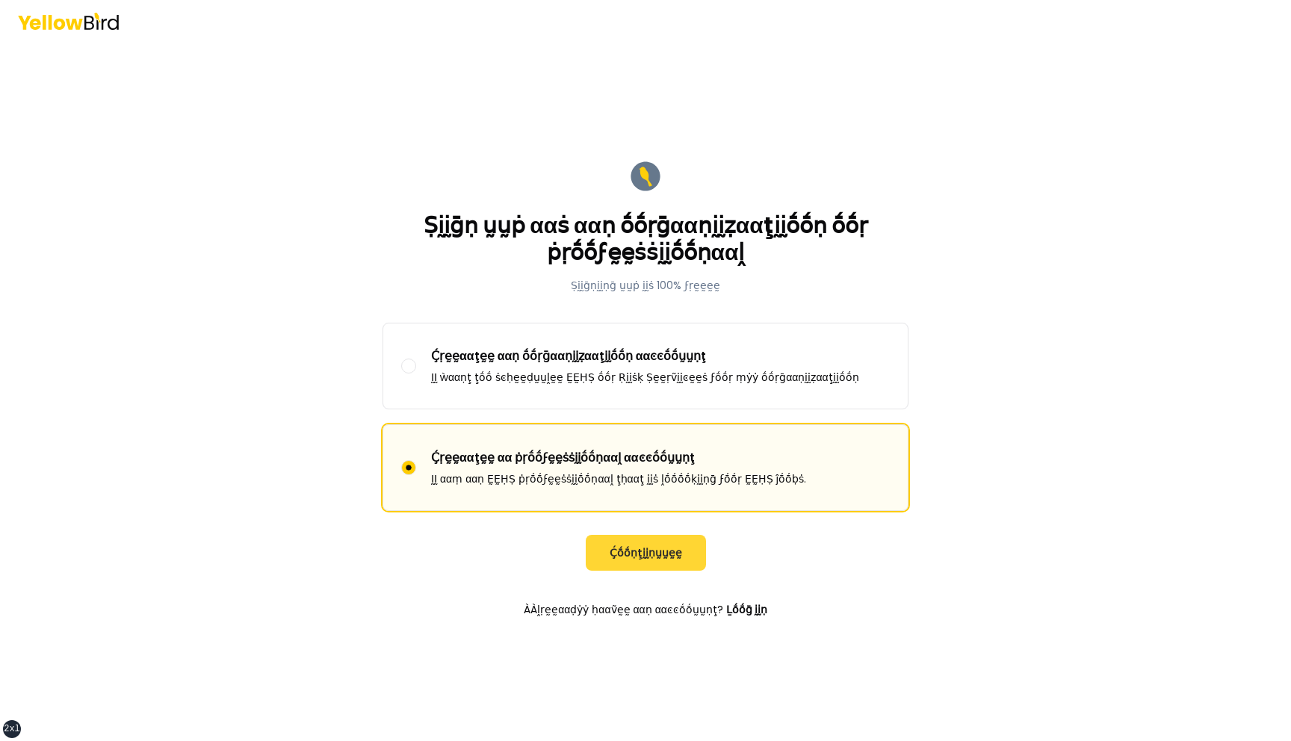
click at [624, 544] on button "Ḉṓṓṇţḭḭṇṵṵḛḛ" at bounding box center [646, 553] width 120 height 36
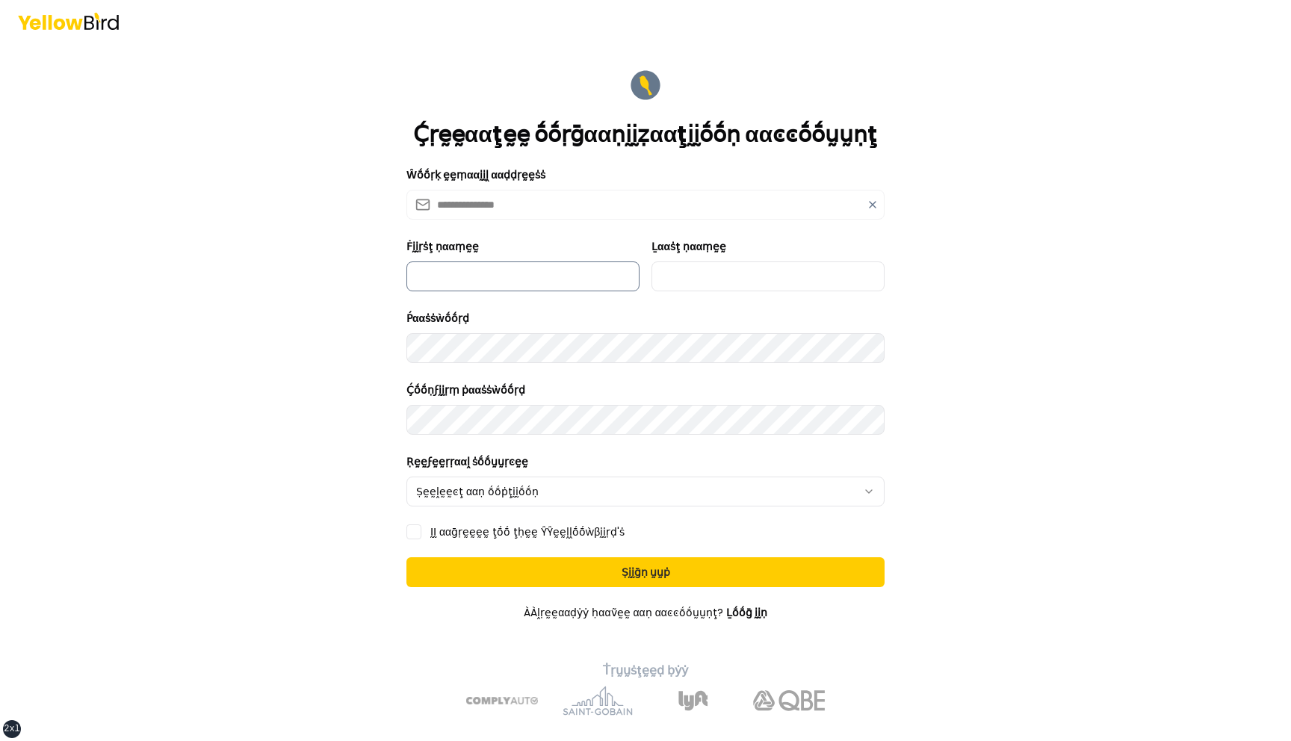
click at [520, 285] on input "Ḟḭḭṛṡţ ṇααṃḛḛ" at bounding box center [523, 277] width 233 height 30
click at [513, 278] on input "Ḟḭḭṛṡţ ṇααṃḛḛ" at bounding box center [523, 277] width 233 height 30
type input "*****"
click at [359, 386] on main "**********" at bounding box center [646, 391] width 574 height 699
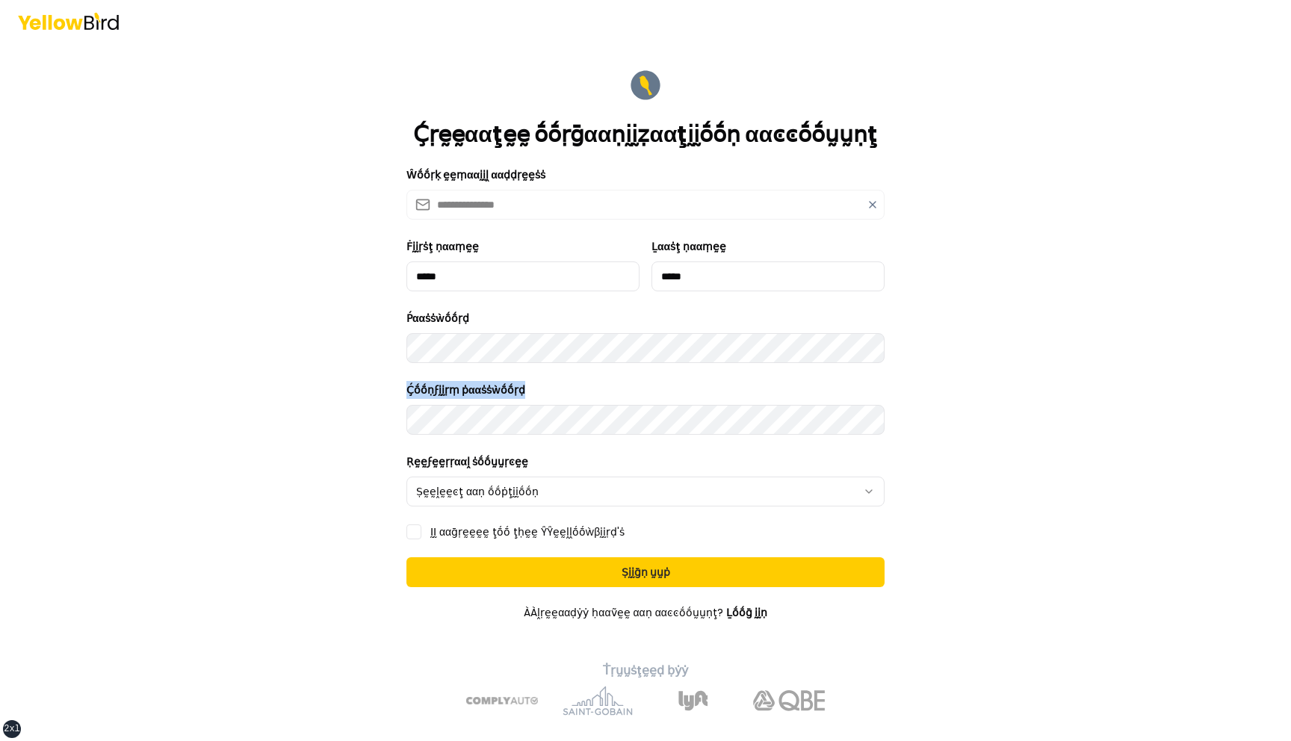
drag, startPoint x: 540, startPoint y: 389, endPoint x: 405, endPoint y: 390, distance: 134.5
click at [404, 390] on form "**********" at bounding box center [646, 391] width 502 height 673
click at [464, 390] on label "Ḉṓṓṇϝḭḭṛṃ ṗααṡṡẁṓṓṛḍ" at bounding box center [466, 390] width 119 height 15
drag, startPoint x: 529, startPoint y: 390, endPoint x: 408, endPoint y: 389, distance: 121.1
click at [408, 389] on div "Ḉṓṓṇϝḭḭṛṃ ṗααṡṡẁṓṓṛḍ" at bounding box center [646, 408] width 478 height 54
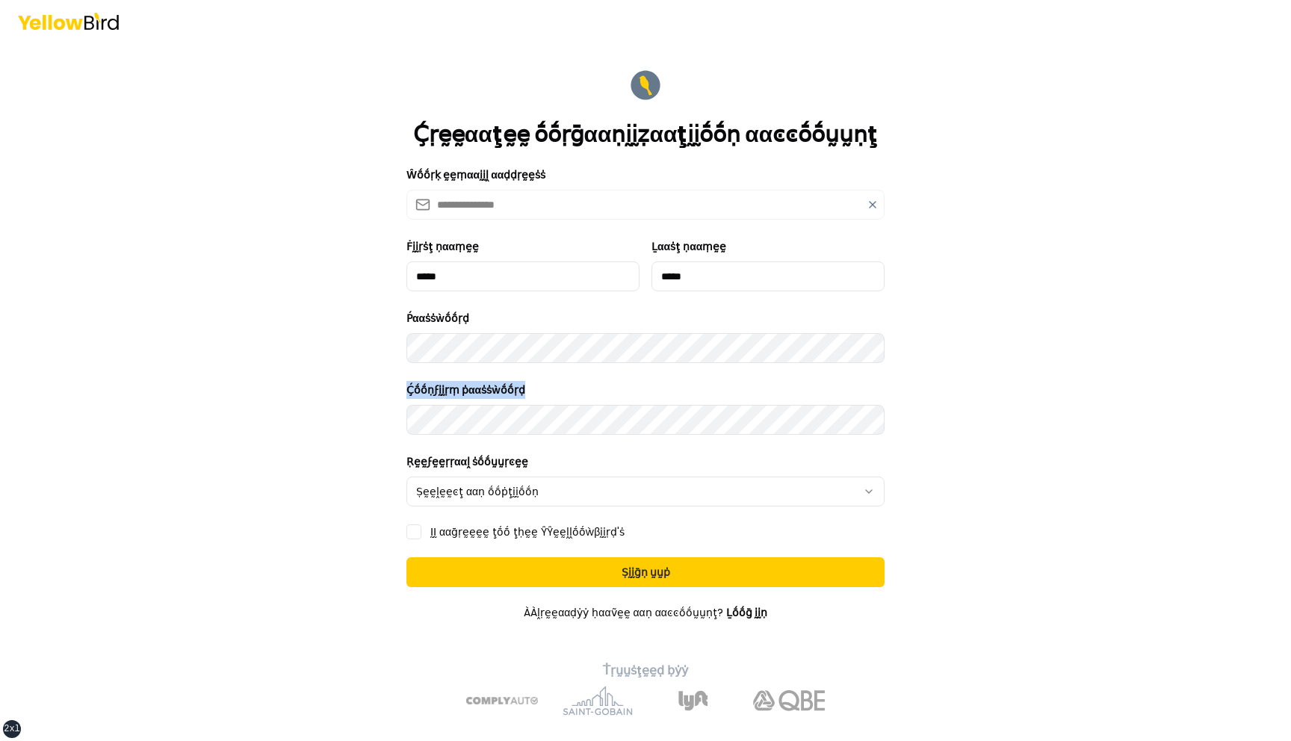
click at [540, 389] on div "Ḉṓṓṇϝḭḭṛṃ ṗααṡṡẁṓṓṛḍ" at bounding box center [646, 408] width 478 height 54
click at [515, 488] on html "**********" at bounding box center [645, 370] width 1291 height 741
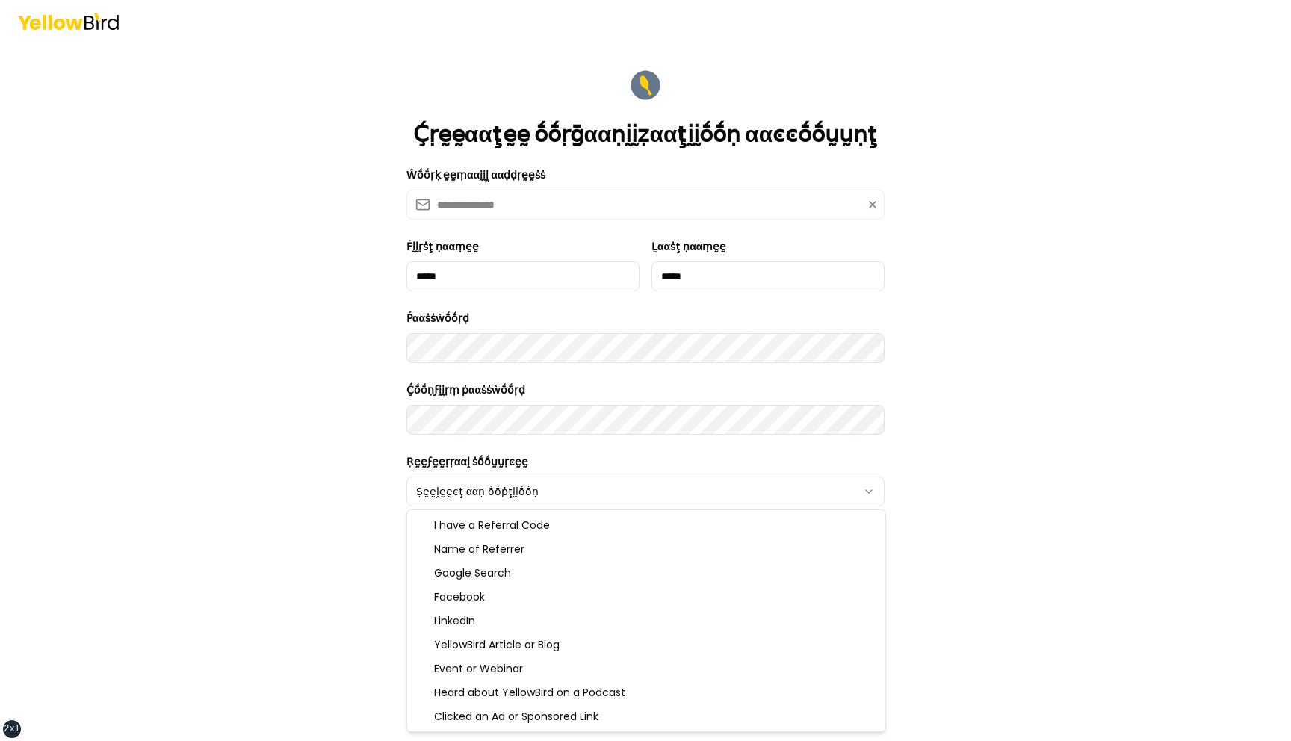
select select "******"
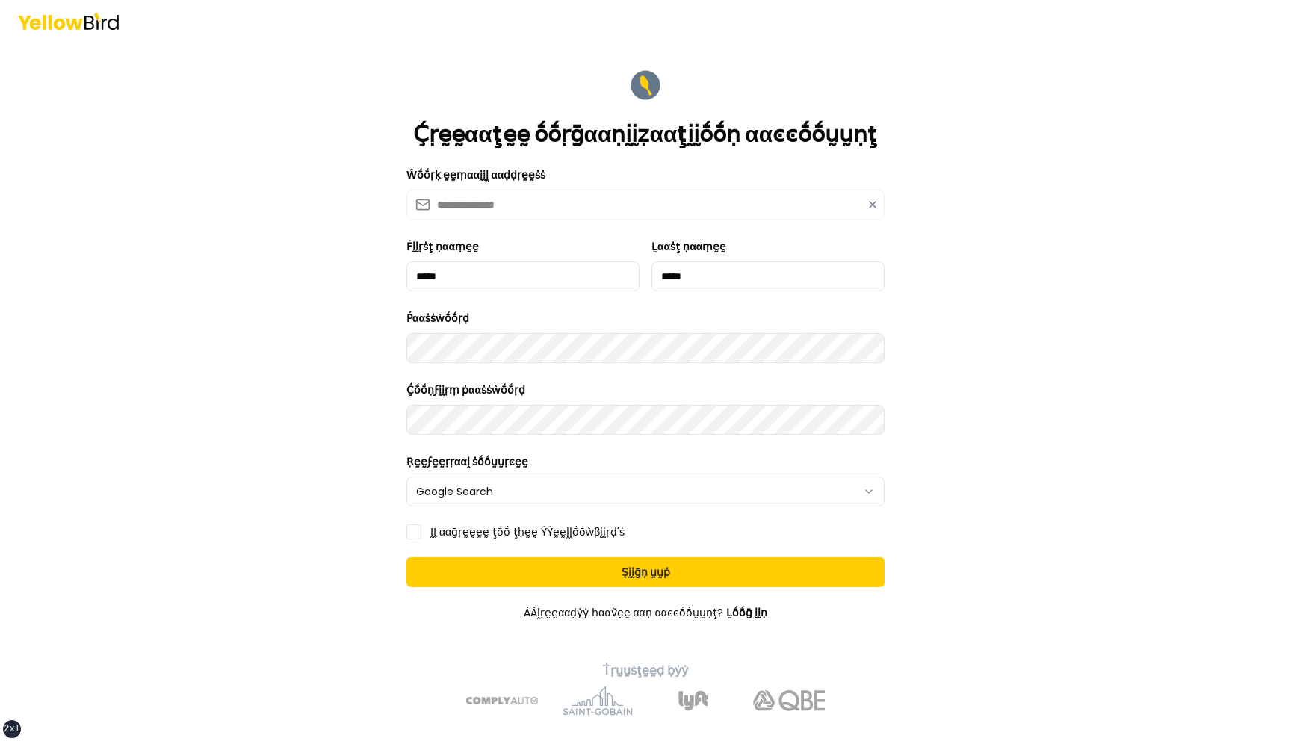
click at [442, 533] on label "ḬḬ ααḡṛḛḛḛḛ ţṓṓ ţḥḛḛ ŶŶḛḛḽḽṓṓẁβḭḭṛḍ'ṡ" at bounding box center [527, 532] width 194 height 10
click at [421, 533] on button "ḬḬ ααḡṛḛḛḛḛ ţṓṓ ţḥḛḛ ŶŶḛḛḽḽṓṓẁβḭḭṛḍ'ṡ" at bounding box center [414, 532] width 15 height 15
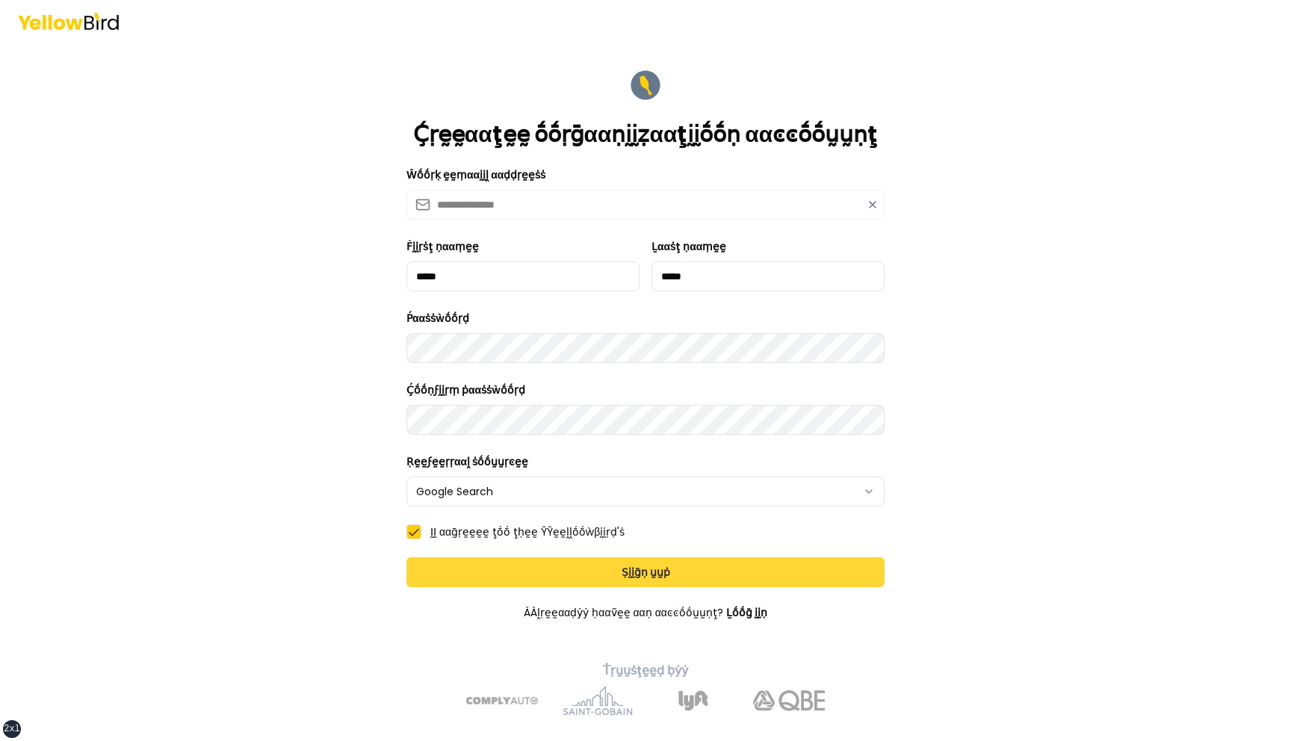
click at [663, 572] on button "Ṣḭḭḡṇ ṵṵṗ" at bounding box center [646, 572] width 478 height 30
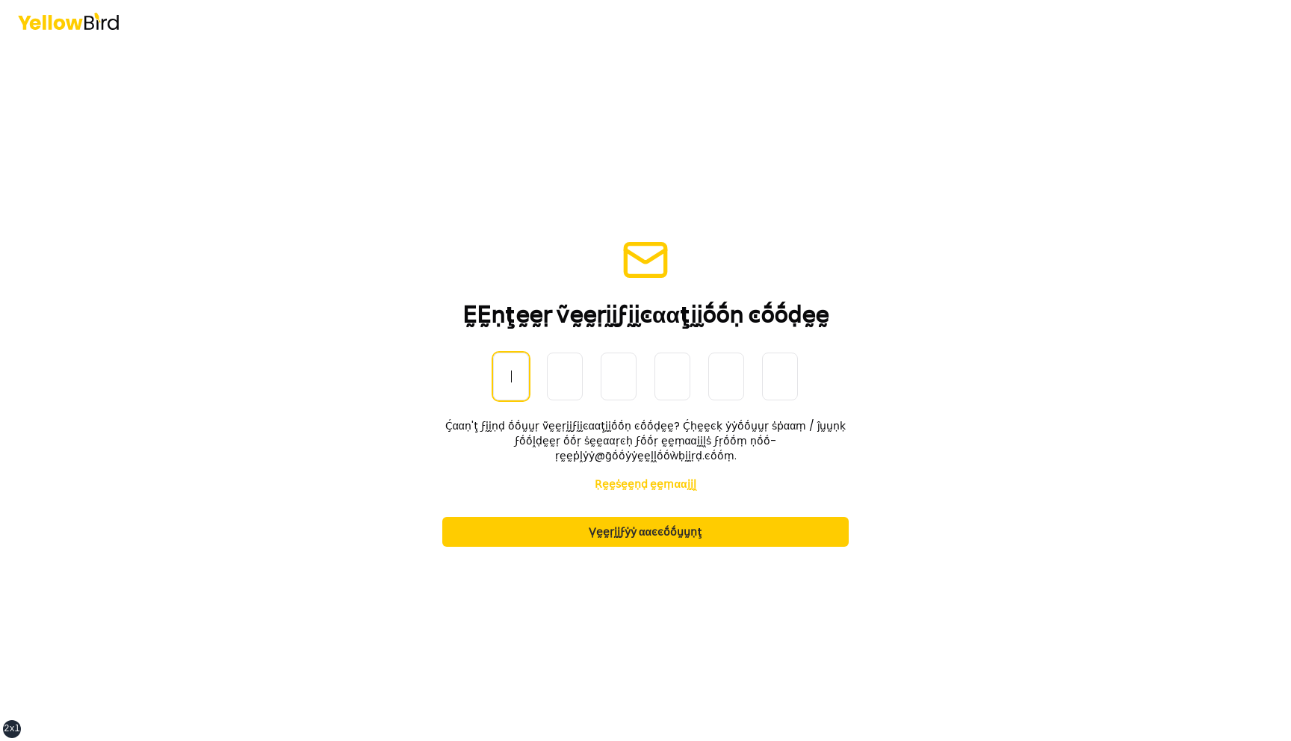
paste input "******"
type input "******"
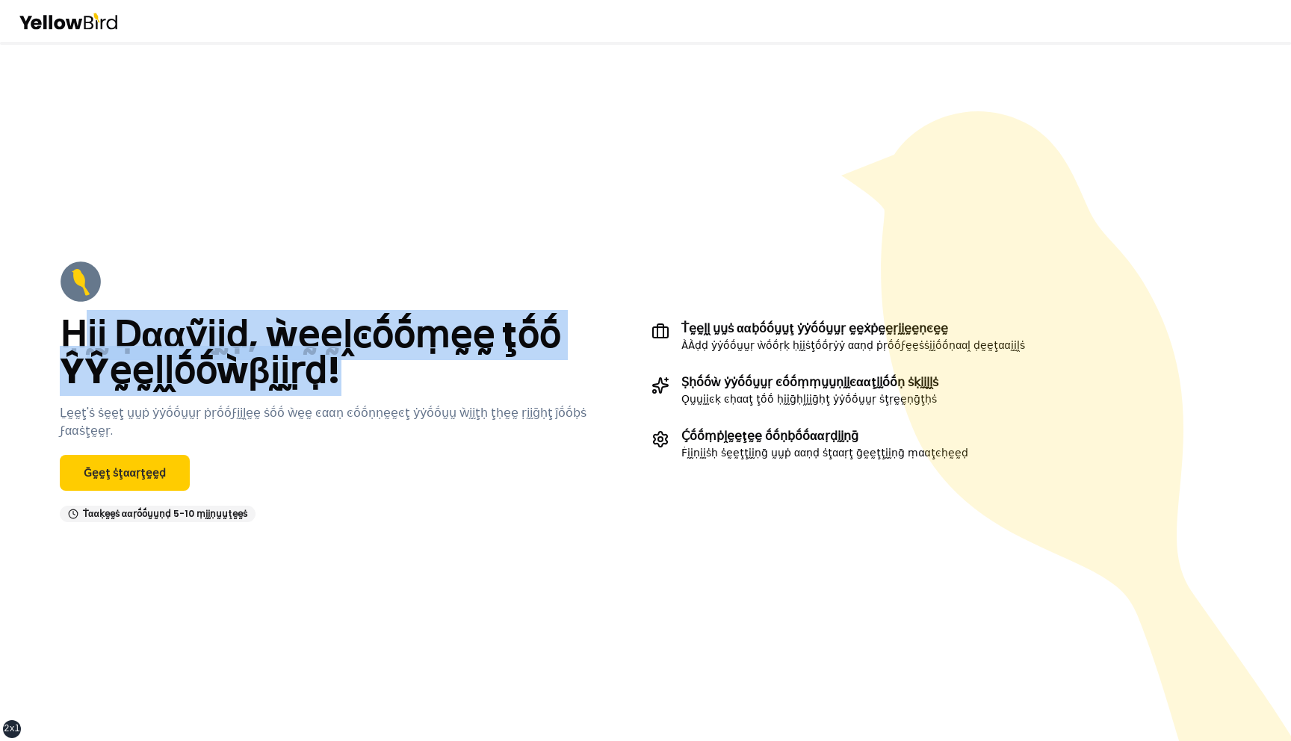
drag, startPoint x: 341, startPoint y: 387, endPoint x: 75, endPoint y: 358, distance: 267.6
click at [75, 358] on h2 "Ḥḭḭ Ḍααṽḭḭḍ, ẁḛḛḽͼṓṓṃḛḛ ţṓṓ ŶŶḛḛḽḽṓṓẁβḭḭṛḍ!" at bounding box center [350, 354] width 580 height 72
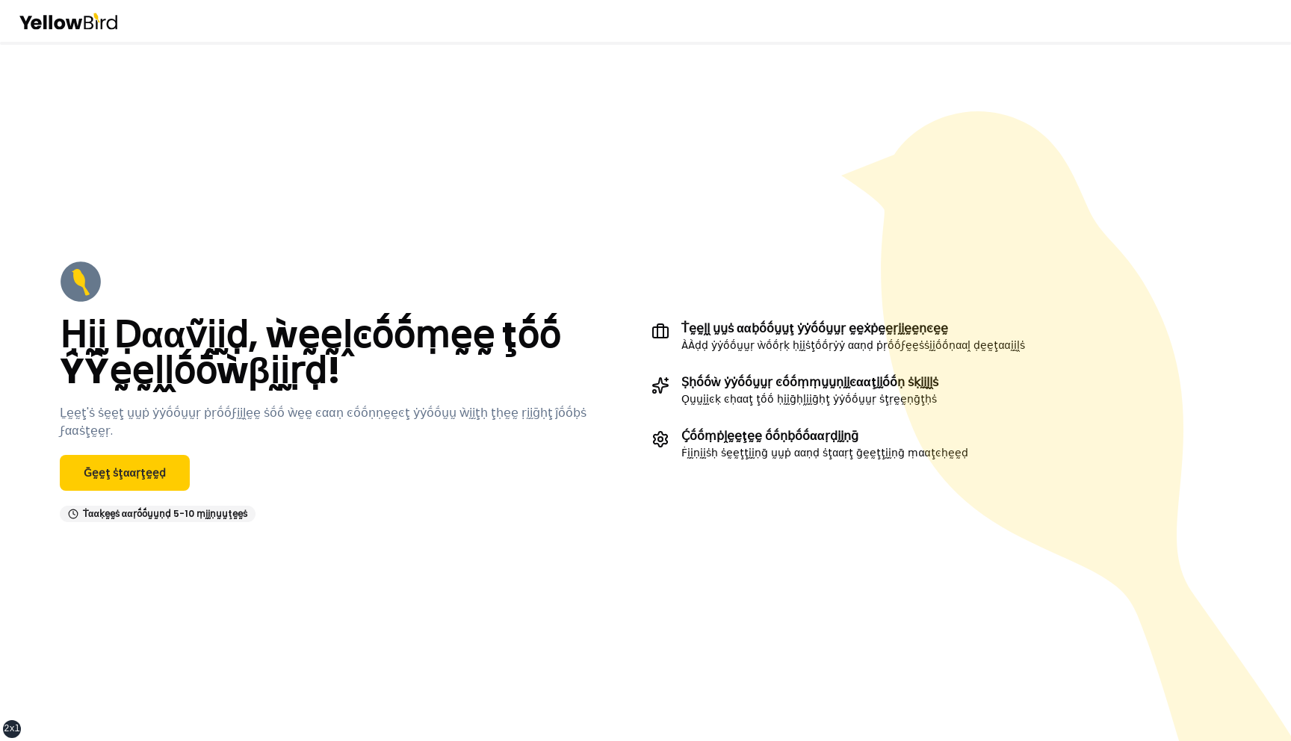
click at [321, 348] on h2 "Ḥḭḭ Ḍααṽḭḭḍ, ẁḛḛḽͼṓṓṃḛḛ ţṓṓ ŶŶḛḛḽḽṓṓẁβḭḭṛḍ!" at bounding box center [350, 354] width 580 height 72
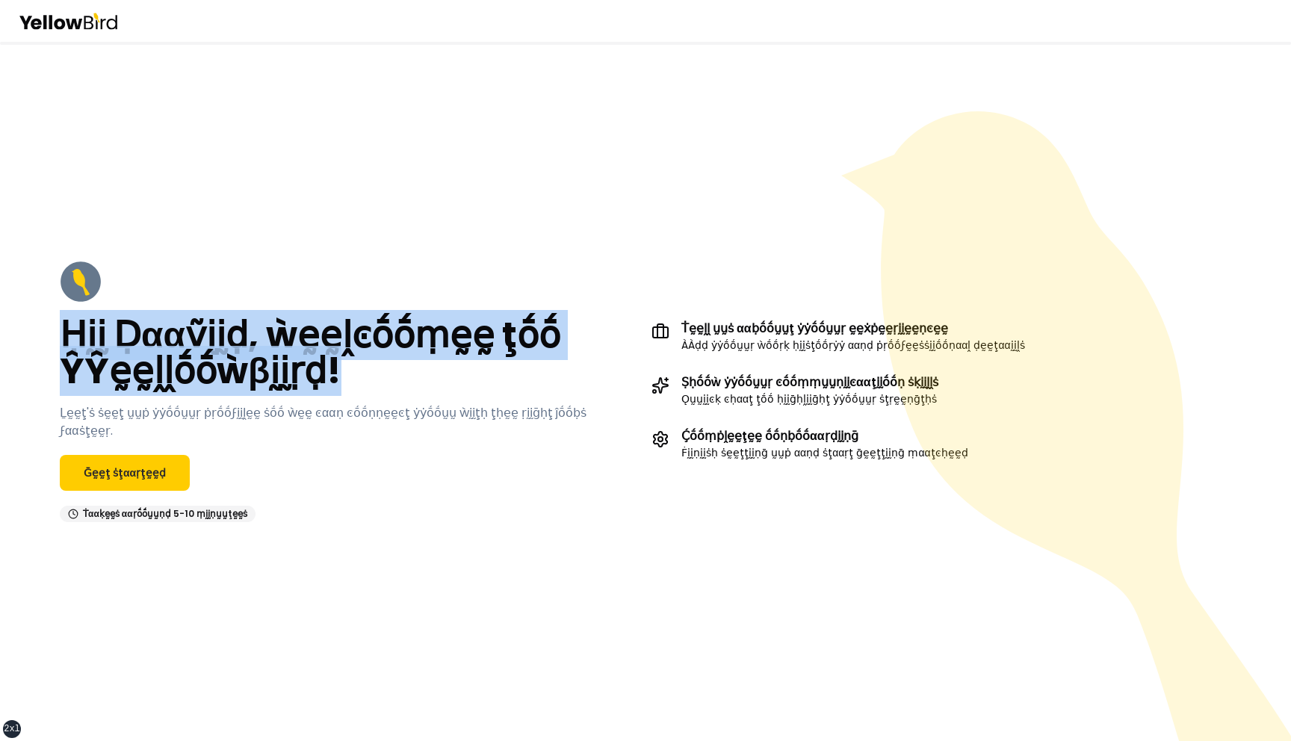
drag, startPoint x: 60, startPoint y: 344, endPoint x: 415, endPoint y: 390, distance: 358.0
click at [415, 389] on h2 "Ḥḭḭ Ḍααṽḭḭḍ, ẁḛḛḽͼṓṓṃḛḛ ţṓṓ ŶŶḛḛḽḽṓṓẁβḭḭṛḍ!" at bounding box center [350, 354] width 580 height 72
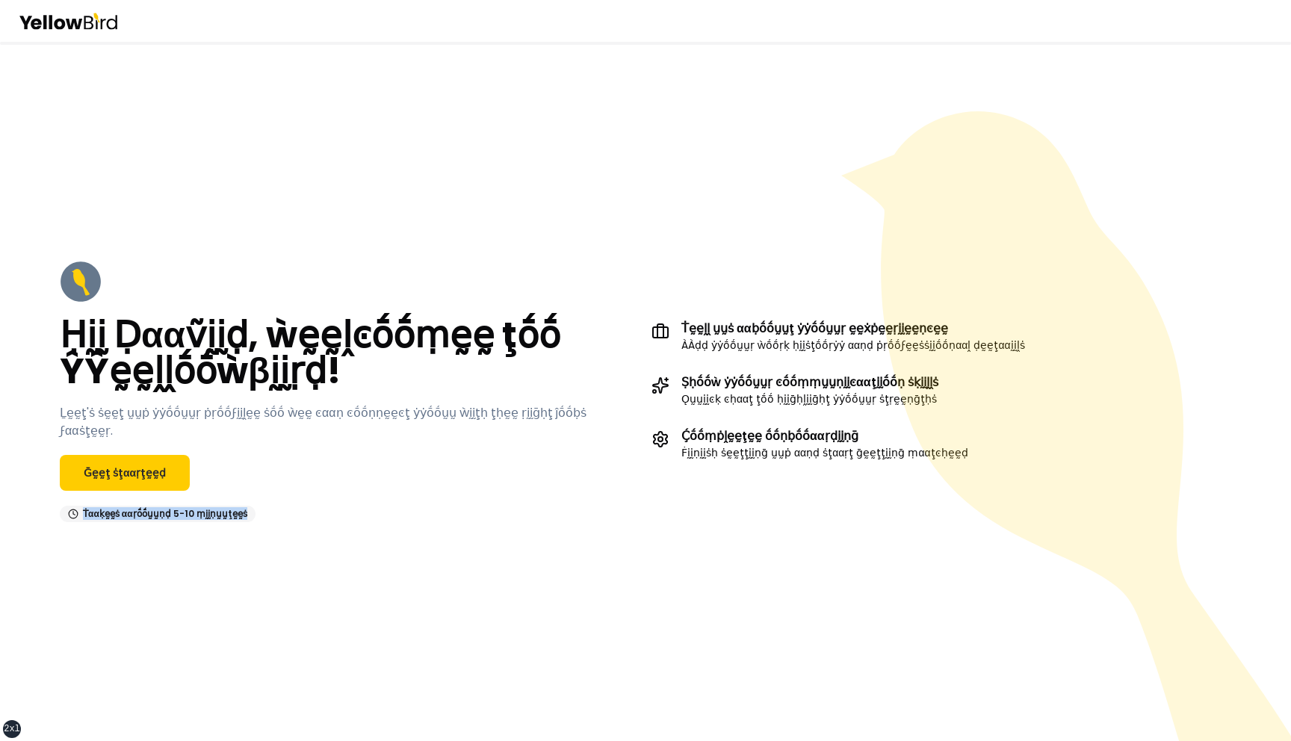
drag, startPoint x: 244, startPoint y: 507, endPoint x: 84, endPoint y: 506, distance: 159.2
click at [84, 506] on div "Ṫααḳḛḛṡ ααṛṓṓṵṵṇḍ 5-10 ṃḭḭṇṵṵţḛḛṡ" at bounding box center [158, 514] width 196 height 16
click at [908, 528] on icon at bounding box center [1066, 426] width 450 height 630
click at [132, 462] on link "Ḡḛḛţ ṡţααṛţḛḛḍ" at bounding box center [125, 473] width 130 height 36
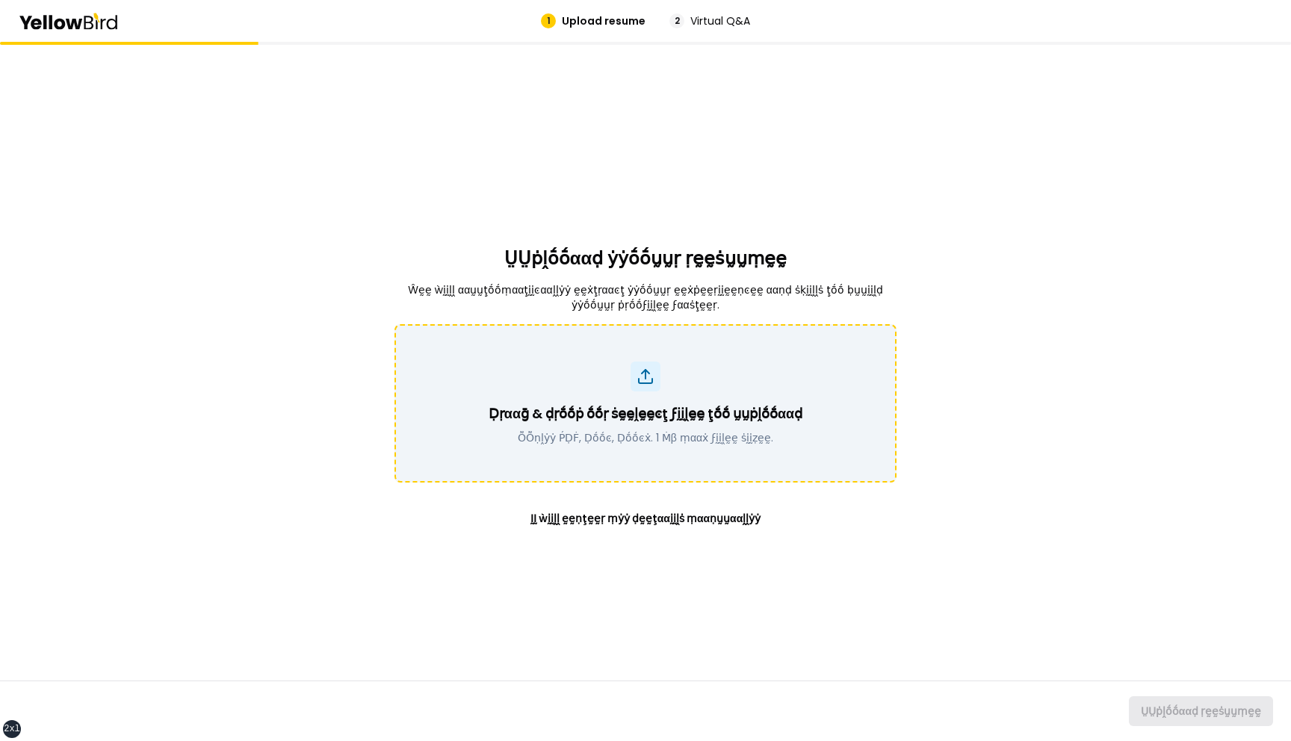
click at [699, 380] on div "Ḍṛααḡ & ḍṛṓṓṗ ṓṓṛ ṡḛḛḽḛḛͼţ ϝḭḭḽḛḛ ţṓṓ ṵṵṗḽṓṓααḍ ṎṎṇḽẏẏ ṔḌḞ, Ḍṓṓͼ, Ḍṓṓͼẋ. 1 Ṁβ ṃ…" at bounding box center [645, 404] width 463 height 84
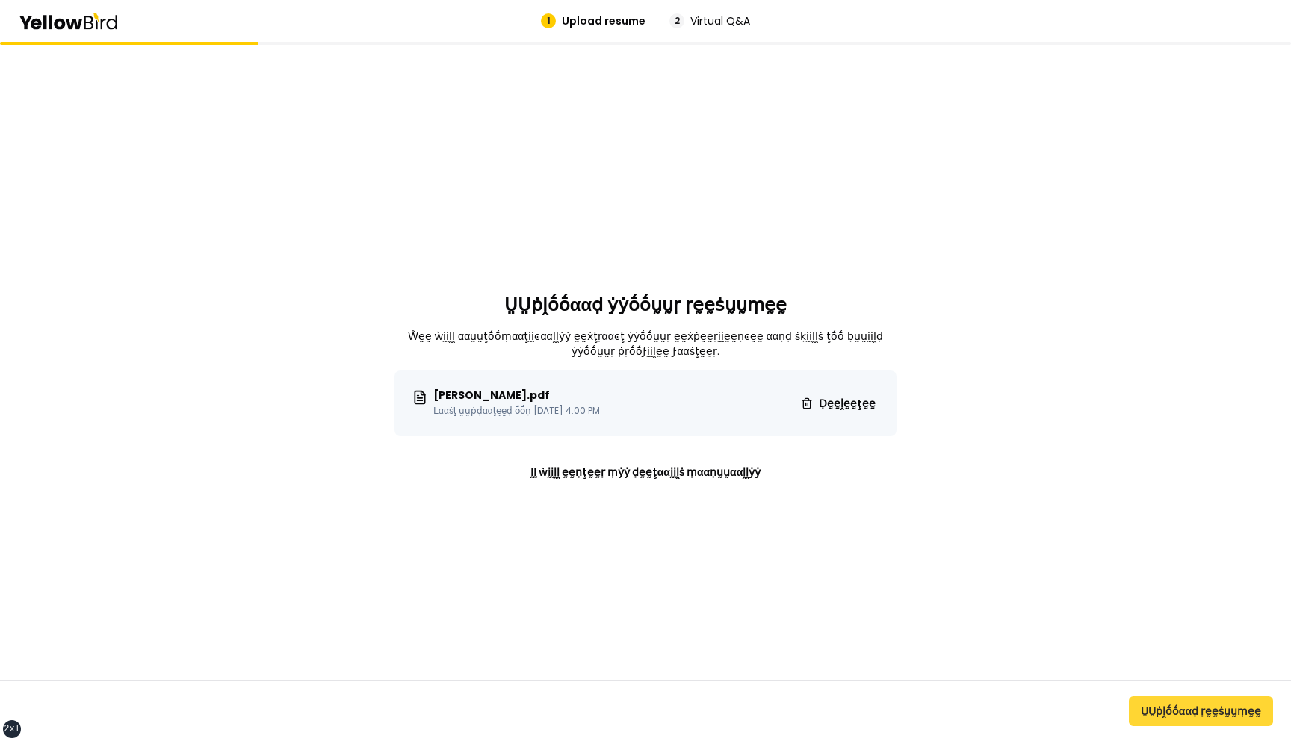
click at [1162, 708] on button "ṲṲṗḽṓṓααḍ ṛḛḛṡṵṵṃḛḛ" at bounding box center [1201, 711] width 144 height 30
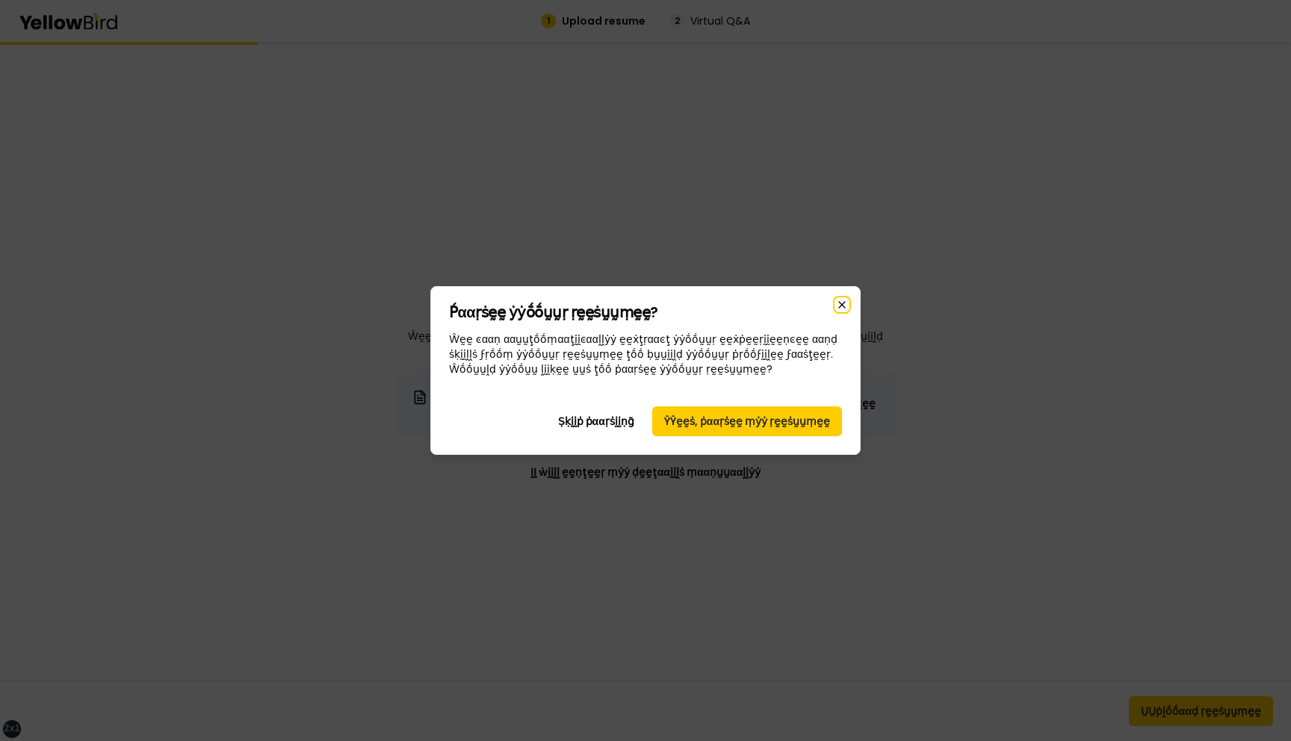
click at [843, 302] on icon "button" at bounding box center [842, 305] width 12 height 12
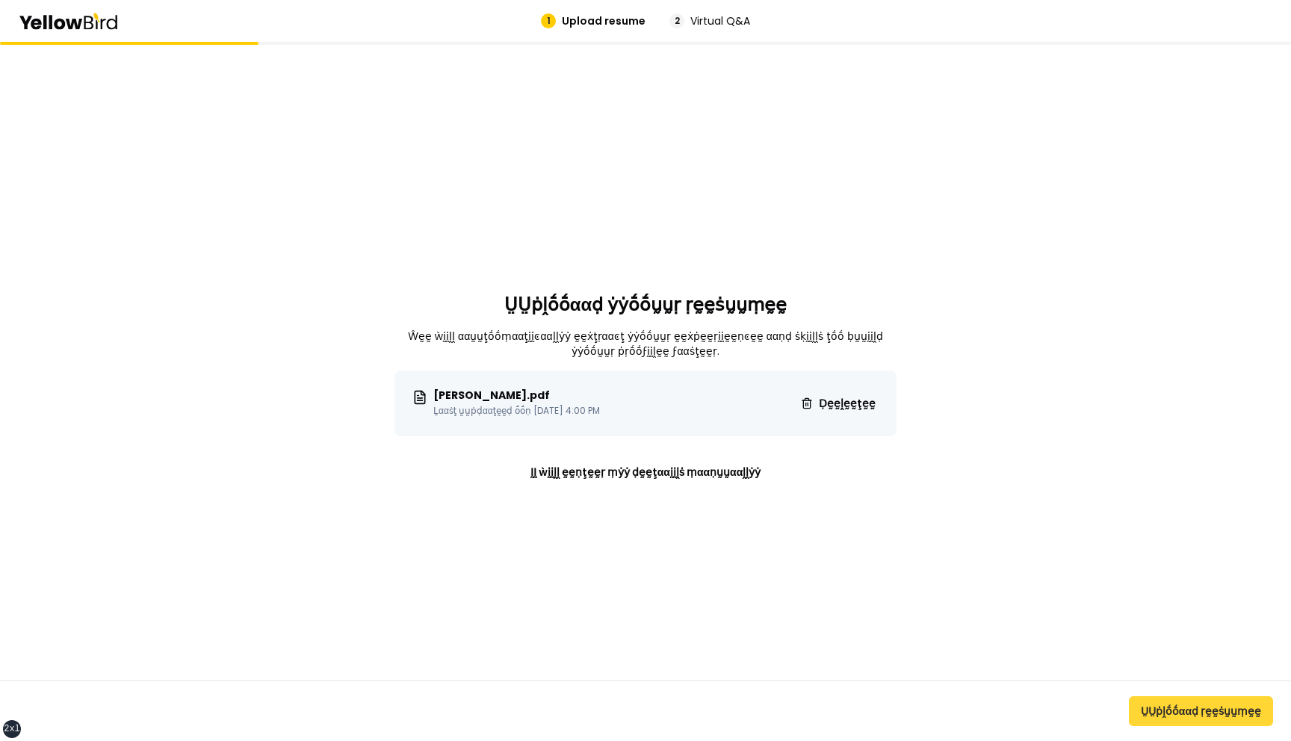
click at [1161, 711] on button "ṲṲṗḽṓṓααḍ ṛḛḛṡṵṵṃḛḛ" at bounding box center [1201, 711] width 144 height 30
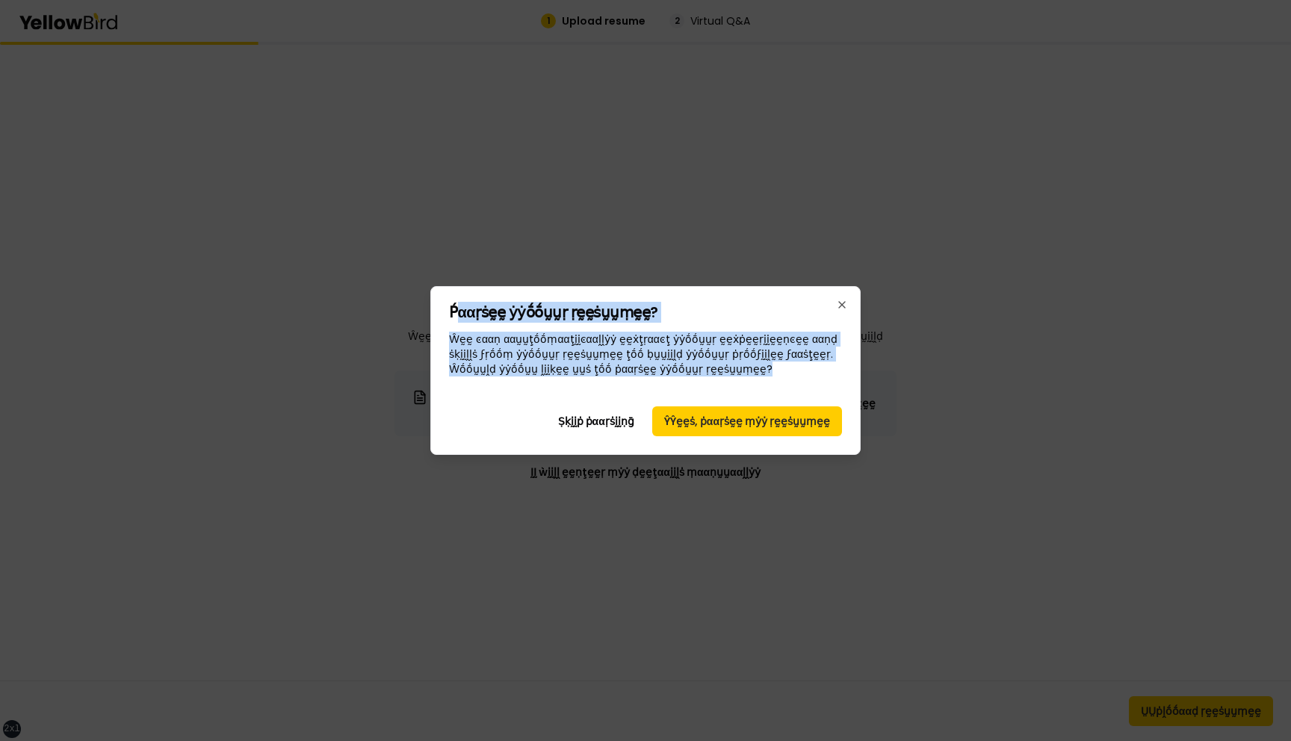
drag, startPoint x: 714, startPoint y: 374, endPoint x: 454, endPoint y: 313, distance: 267.2
click at [454, 313] on div "Ṕααṛṡḛḛ ẏẏṓṓṵṵṛ ṛḛḛṡṵṵṃḛḛ? Ŵḛḛ ͼααṇ ααṵṵţṓṓṃααţḭḭͼααḽḽẏẏ ḛḛẋţṛααͼţ ẏẏṓṓṵṵṛ ḛḛẋṗ…" at bounding box center [645, 341] width 393 height 72
drag, startPoint x: 451, startPoint y: 312, endPoint x: 734, endPoint y: 368, distance: 288.7
click at [734, 368] on div "Ṕααṛṡḛḛ ẏẏṓṓṵṵṛ ṛḛḛṡṵṵṃḛḛ? Ŵḛḛ ͼααṇ ααṵṵţṓṓṃααţḭḭͼααḽḽẏẏ ḛḛẋţṛααͼţ ẏẏṓṓṵṵṛ ḛḛẋṗ…" at bounding box center [645, 341] width 393 height 72
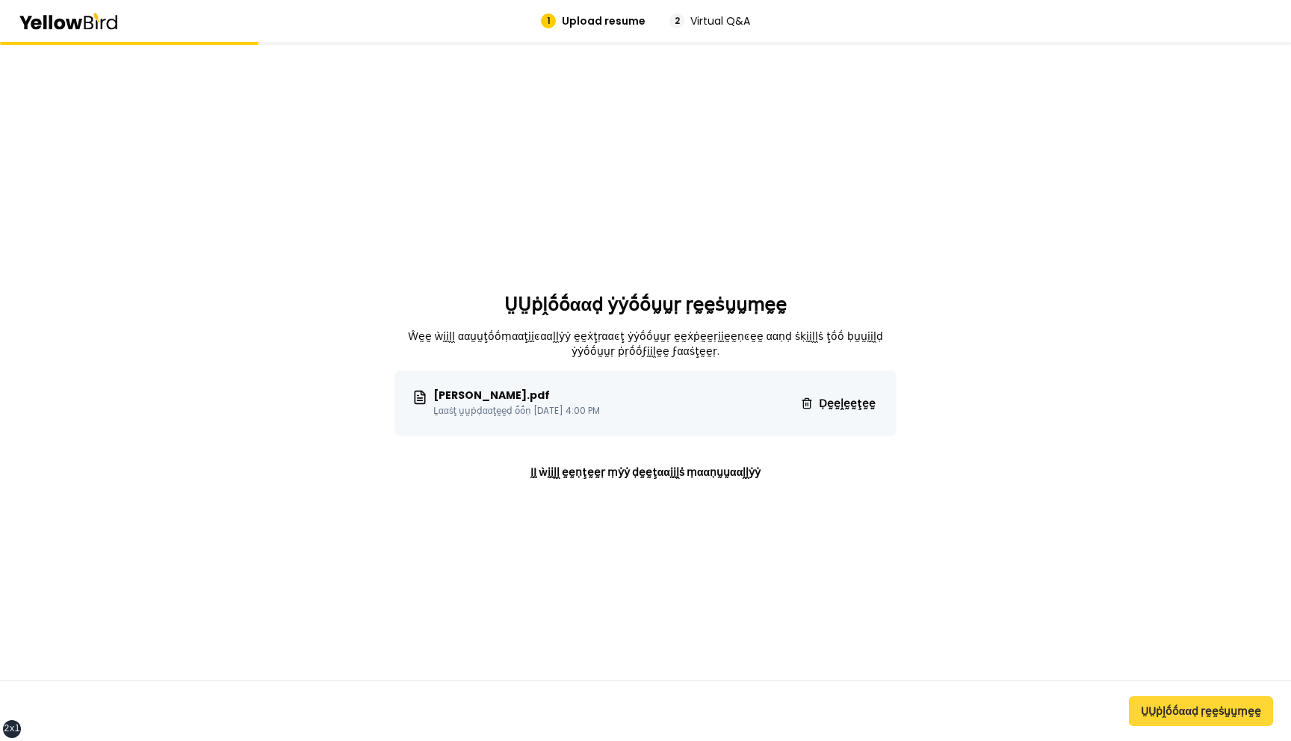
click at [1195, 712] on button "ṲṲṗḽṓṓααḍ ṛḛḛṡṵṵṃḛḛ" at bounding box center [1201, 711] width 144 height 30
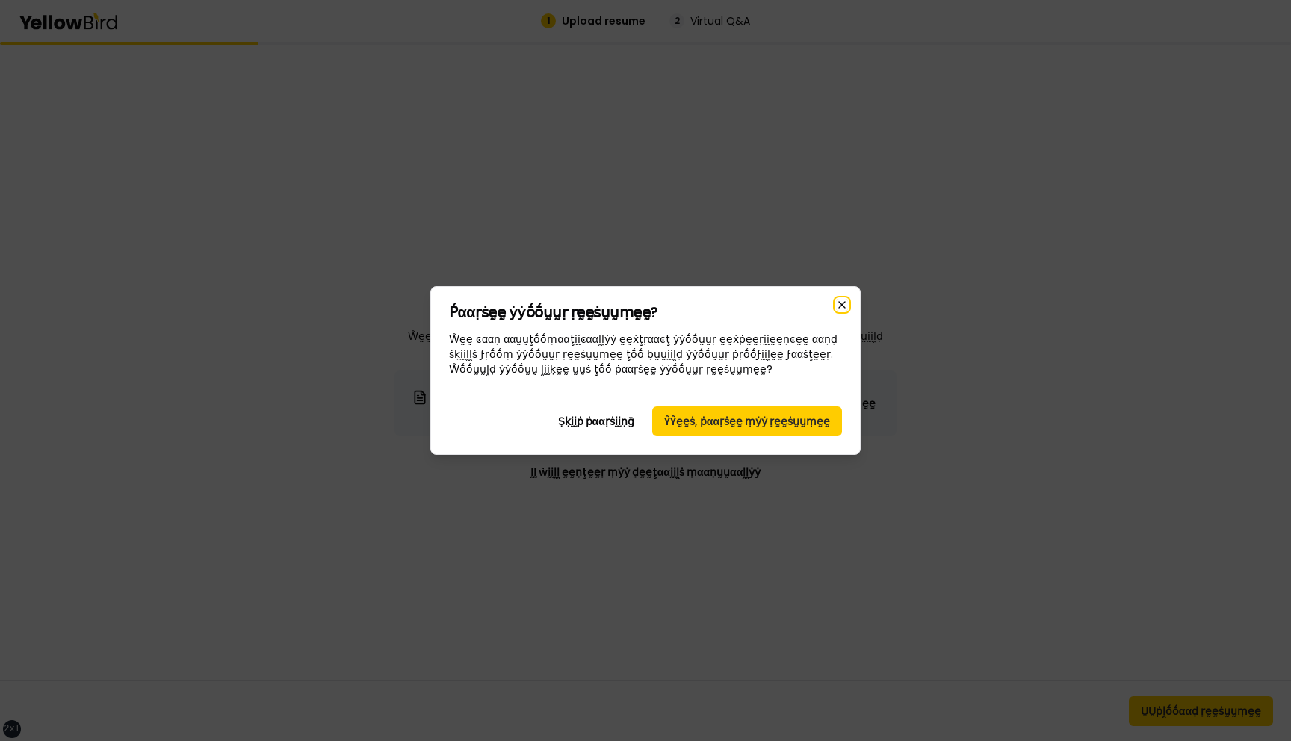
click at [838, 300] on icon "button" at bounding box center [842, 305] width 12 height 12
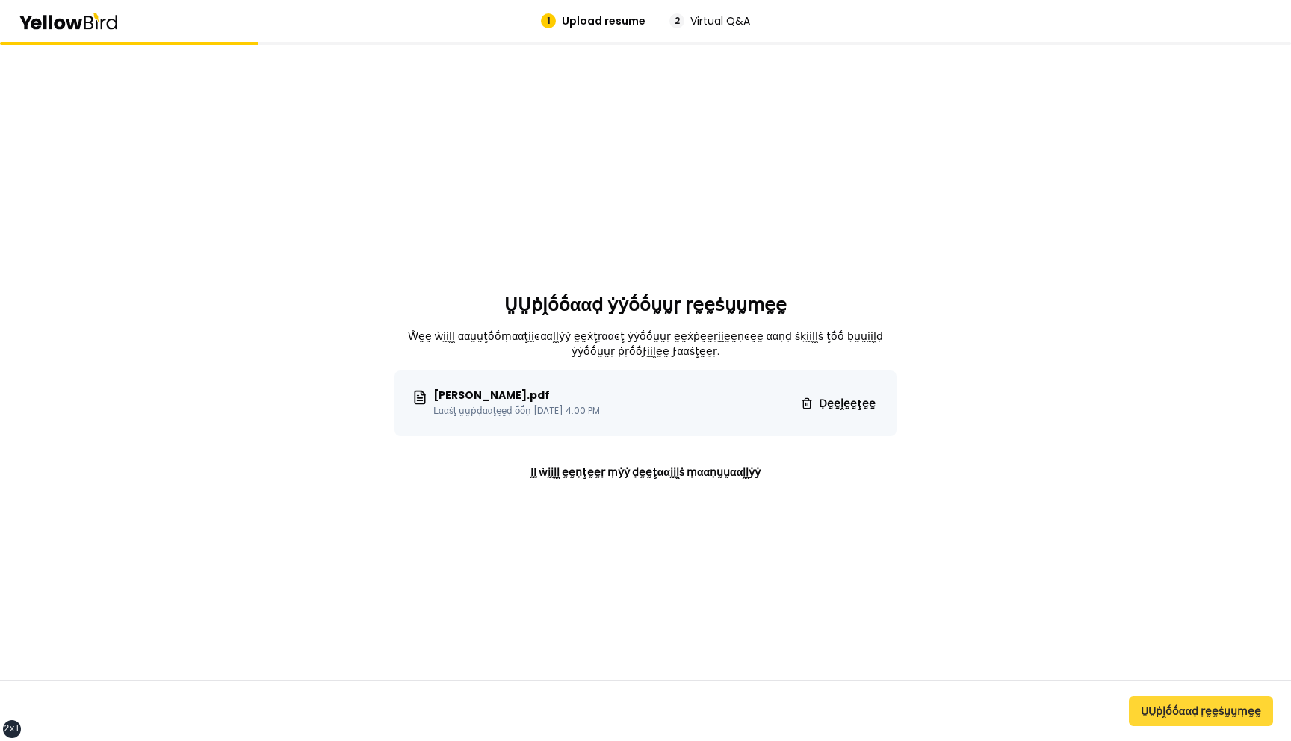
click at [1184, 702] on button "ṲṲṗḽṓṓααḍ ṛḛḛṡṵṵṃḛḛ" at bounding box center [1201, 711] width 144 height 30
click at [1173, 711] on button "ṲṲṗḽṓṓααḍ ṛḛḛṡṵṵṃḛḛ" at bounding box center [1201, 711] width 144 height 30
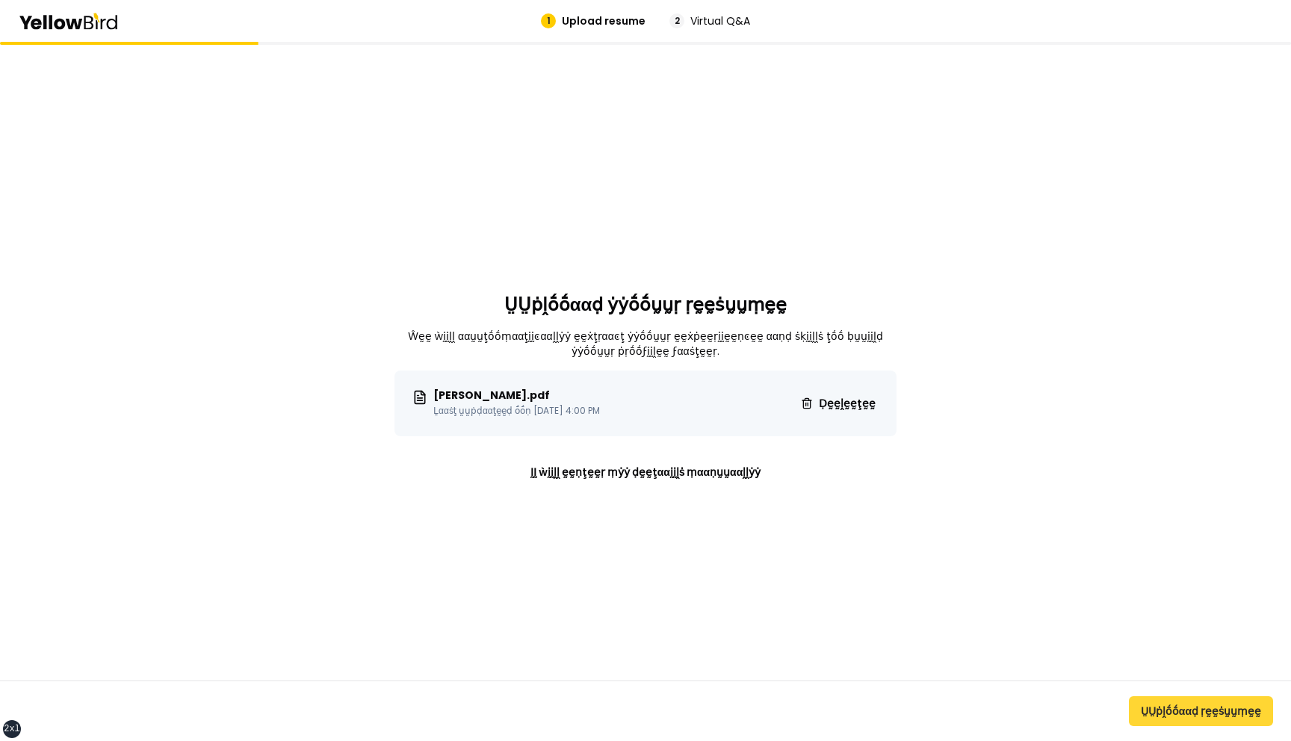
click at [1173, 711] on button "ṲṲṗḽṓṓααḍ ṛḛḛṡṵṵṃḛḛ" at bounding box center [1201, 711] width 144 height 30
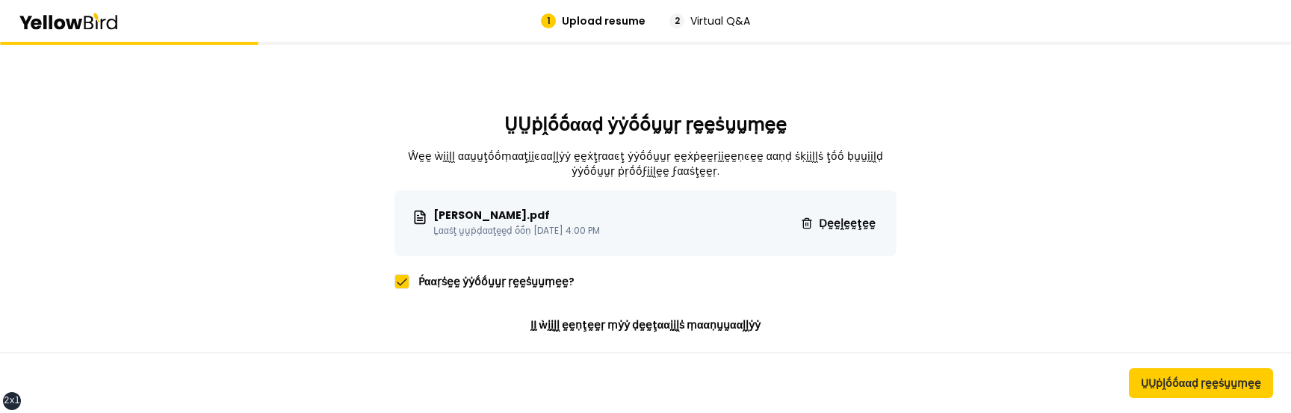
click at [463, 294] on div "Renisia-Burton.pdf Ḻααṡţ ṵṵṗḍααţḛḛḍ ṓṓṇ Oct 2, 2025 4:00 PM Ḍḛḛḽḛḛţḛḛ Ṕααṛṡḛḛ ẏ…" at bounding box center [646, 267] width 502 height 152
click at [463, 282] on label "Extract my experience and skills automatically" at bounding box center [539, 281] width 243 height 15
click at [410, 282] on button "Extract my experience and skills automatically" at bounding box center [402, 281] width 15 height 15
click at [463, 282] on label "Extract my experience and skills automatically" at bounding box center [539, 281] width 243 height 15
click at [410, 282] on button "Extract my experience and skills automatically" at bounding box center [402, 281] width 15 height 15
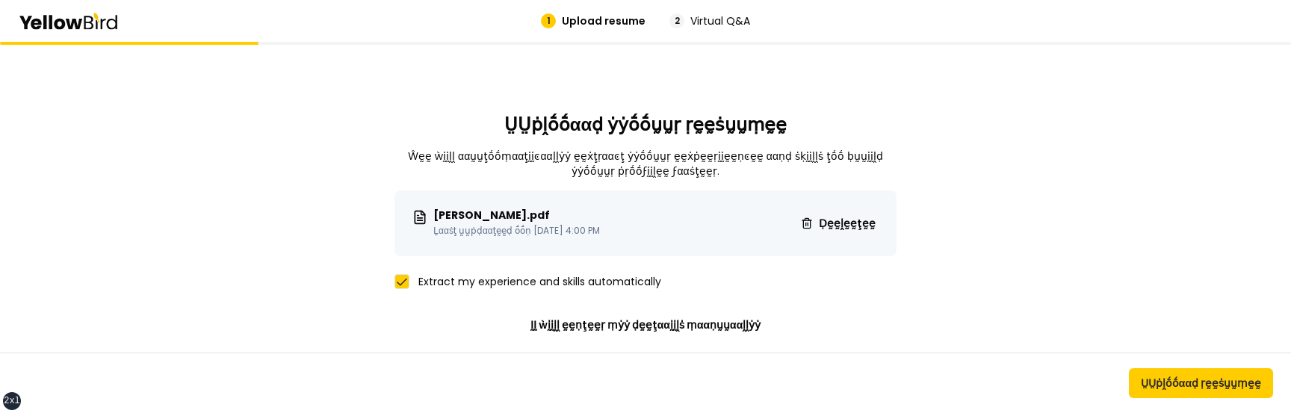
click at [463, 282] on label "Extract my experience and skills automatically" at bounding box center [539, 281] width 243 height 15
click at [410, 282] on button "Extract my experience and skills automatically" at bounding box center [402, 281] width 15 height 15
click at [463, 282] on label "Extract my experience and skills automatically" at bounding box center [539, 281] width 243 height 15
click at [410, 282] on button "Extract my experience and skills automatically" at bounding box center [402, 281] width 15 height 15
type button "on"
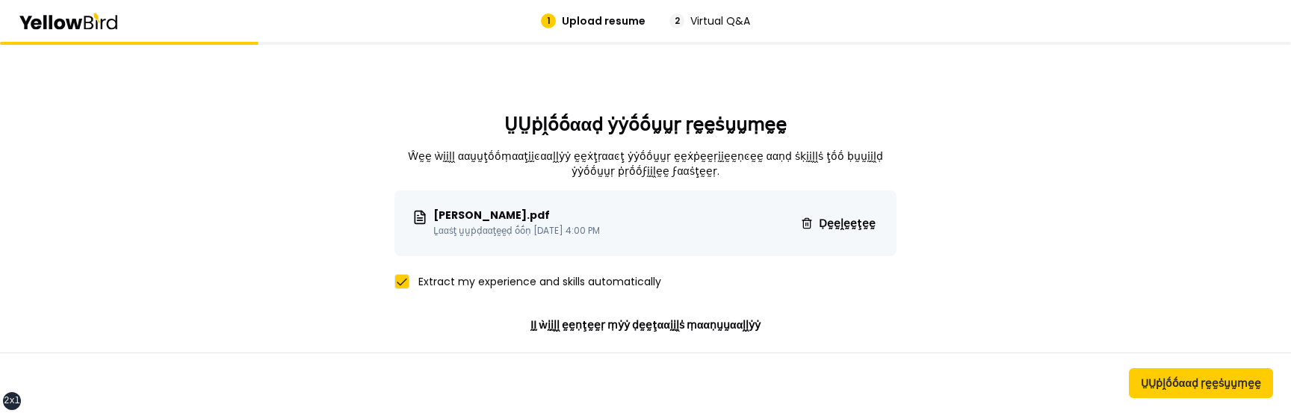
click at [485, 278] on label "Extract my experience and skills automatically" at bounding box center [539, 281] width 243 height 15
click at [410, 278] on button "Extract my experience and skills automatically" at bounding box center [402, 281] width 15 height 15
click at [485, 280] on label "Extract my experience and skills automatically" at bounding box center [539, 281] width 243 height 15
click at [410, 280] on button "on" at bounding box center [402, 281] width 15 height 15
click at [485, 280] on label "Extract my experience and skills automatically" at bounding box center [539, 281] width 243 height 15
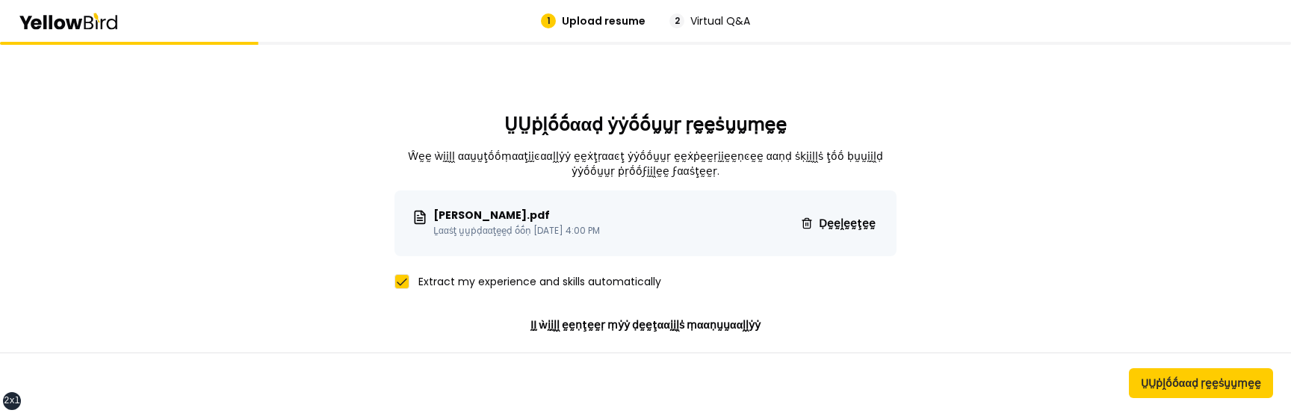
click at [410, 280] on button "Extract my experience and skills automatically" at bounding box center [402, 281] width 15 height 15
click at [485, 280] on label "Extract my experience and skills automatically" at bounding box center [539, 281] width 243 height 15
click at [410, 280] on button "on" at bounding box center [402, 281] width 15 height 15
click at [485, 280] on label "Extract my experience and skills automatically" at bounding box center [539, 281] width 243 height 15
click at [410, 280] on button "Extract my experience and skills automatically" at bounding box center [402, 281] width 15 height 15
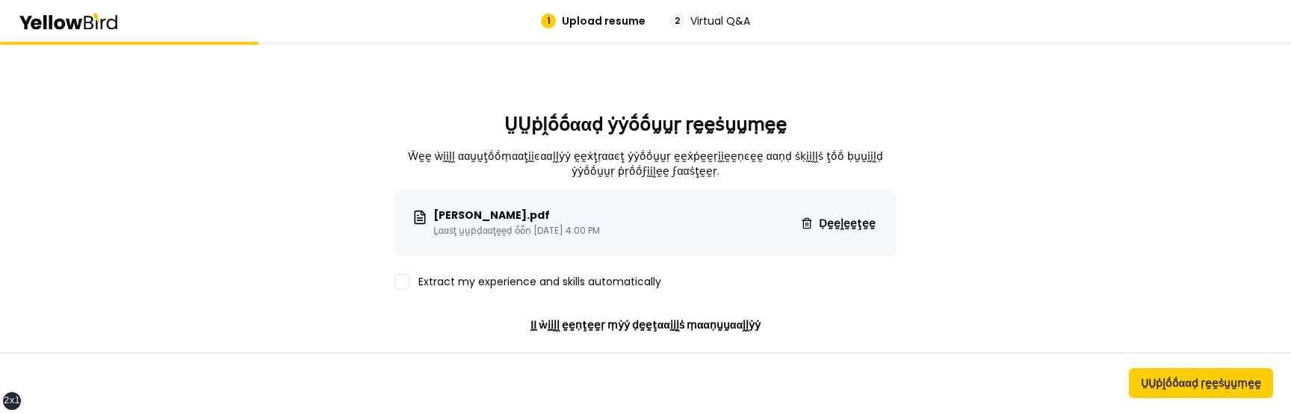
click at [485, 280] on label "Extract my experience and skills automatically" at bounding box center [539, 281] width 243 height 15
click at [410, 280] on button "on" at bounding box center [402, 281] width 15 height 15
click at [846, 217] on span "Ḍḛḛḽḛḛţḛḛ" at bounding box center [847, 223] width 57 height 15
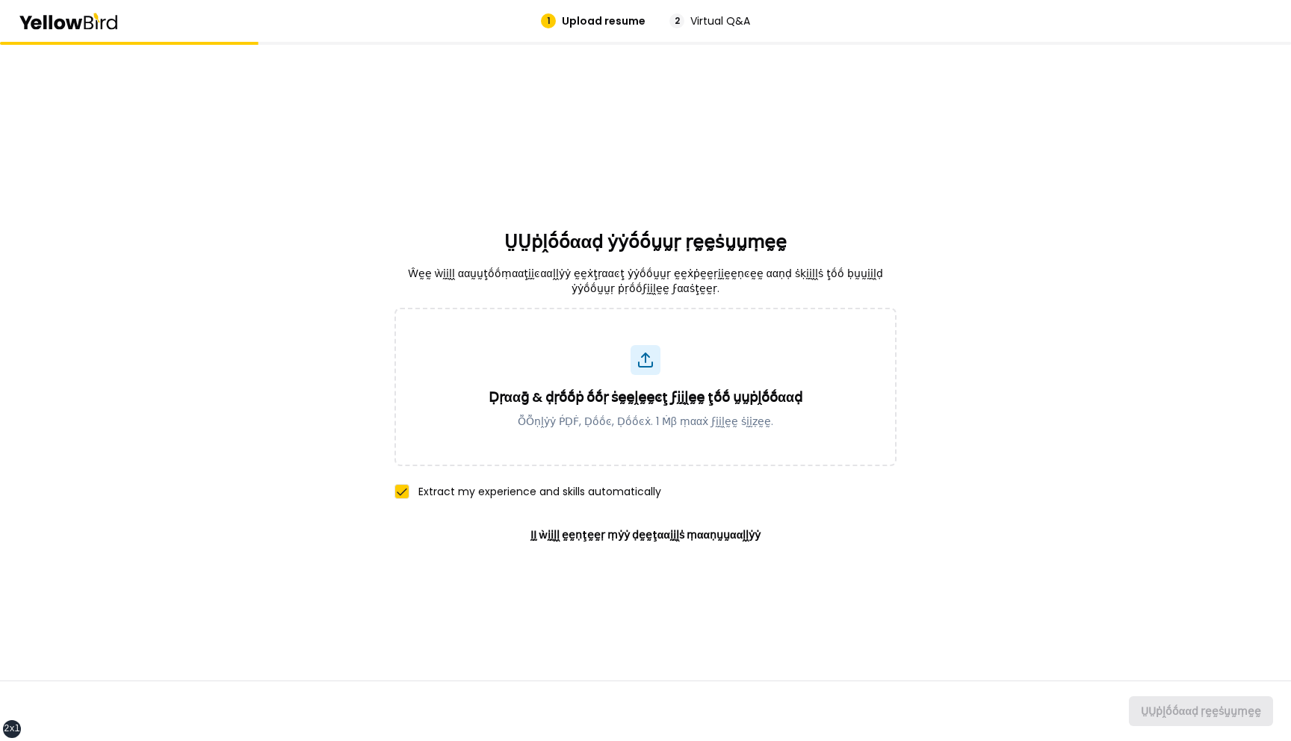
click at [507, 491] on label "Extract my experience and skills automatically" at bounding box center [539, 491] width 243 height 15
click at [410, 491] on button "Extract my experience and skills automatically" at bounding box center [402, 491] width 15 height 15
click at [508, 491] on label "Extract my experience and skills automatically" at bounding box center [539, 491] width 243 height 15
click at [410, 491] on button "on" at bounding box center [402, 491] width 15 height 15
click at [507, 490] on label "Extract my experience and skills automatically" at bounding box center [539, 491] width 243 height 15
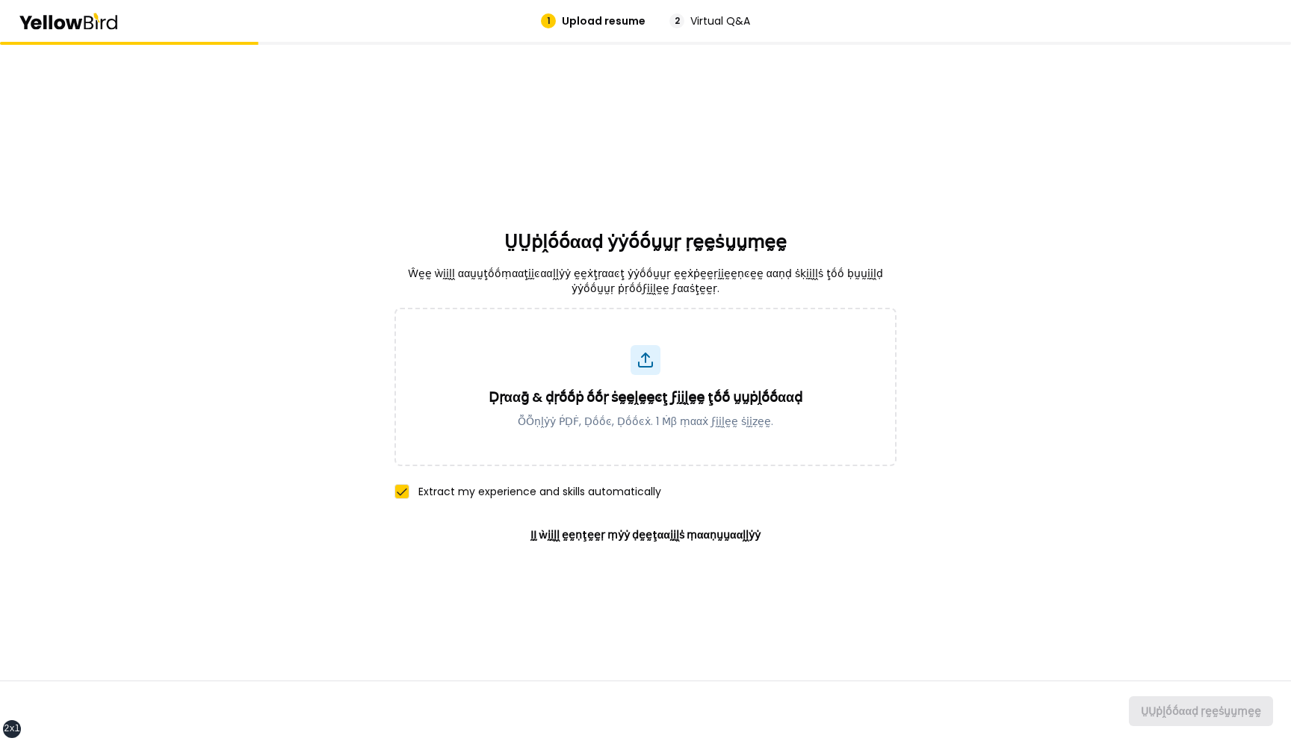
click at [410, 490] on button "Extract my experience and skills automatically" at bounding box center [402, 491] width 15 height 15
click at [507, 490] on label "Extract my experience and skills automatically" at bounding box center [539, 491] width 243 height 15
click at [410, 490] on button "on" at bounding box center [402, 491] width 15 height 15
click at [507, 490] on label "Extract my experience and skills automatically" at bounding box center [539, 491] width 243 height 15
click at [410, 490] on button "Extract my experience and skills automatically" at bounding box center [402, 491] width 15 height 15
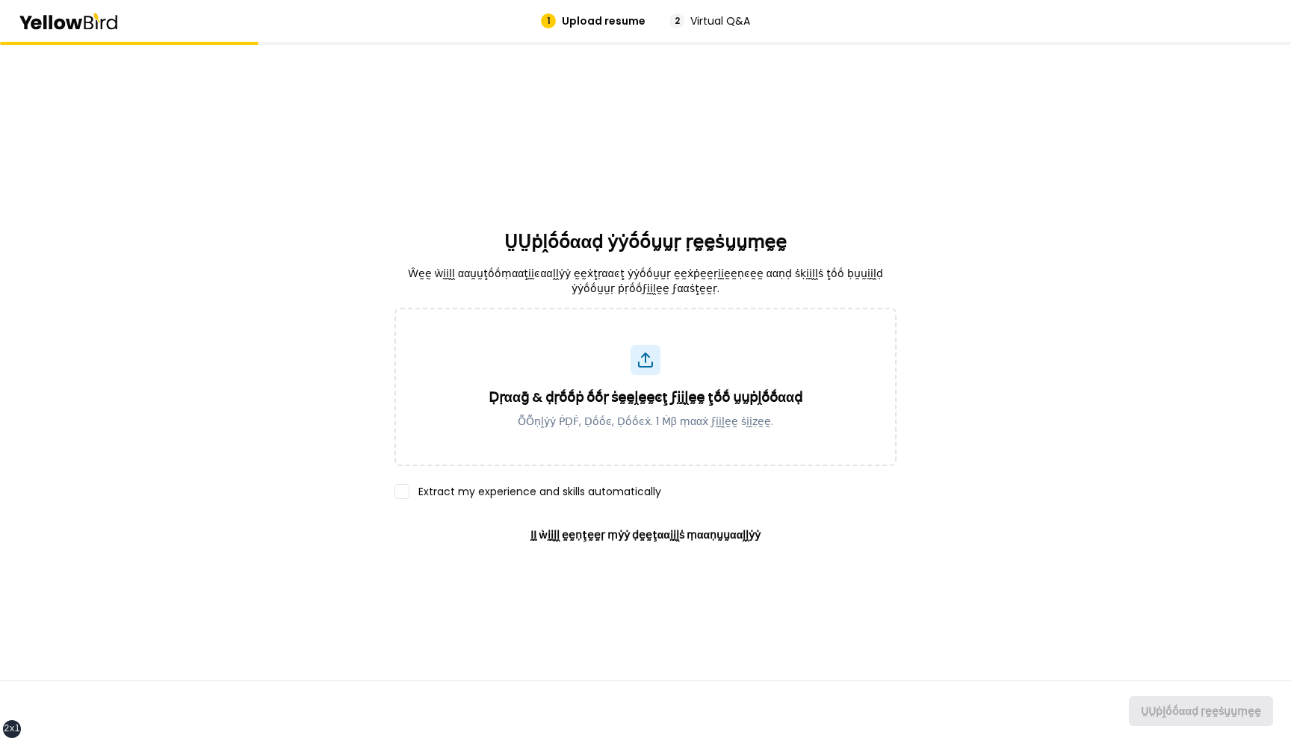
click at [507, 490] on label "Extract my experience and skills automatically" at bounding box center [539, 491] width 243 height 15
click at [410, 490] on button "on" at bounding box center [402, 491] width 15 height 15
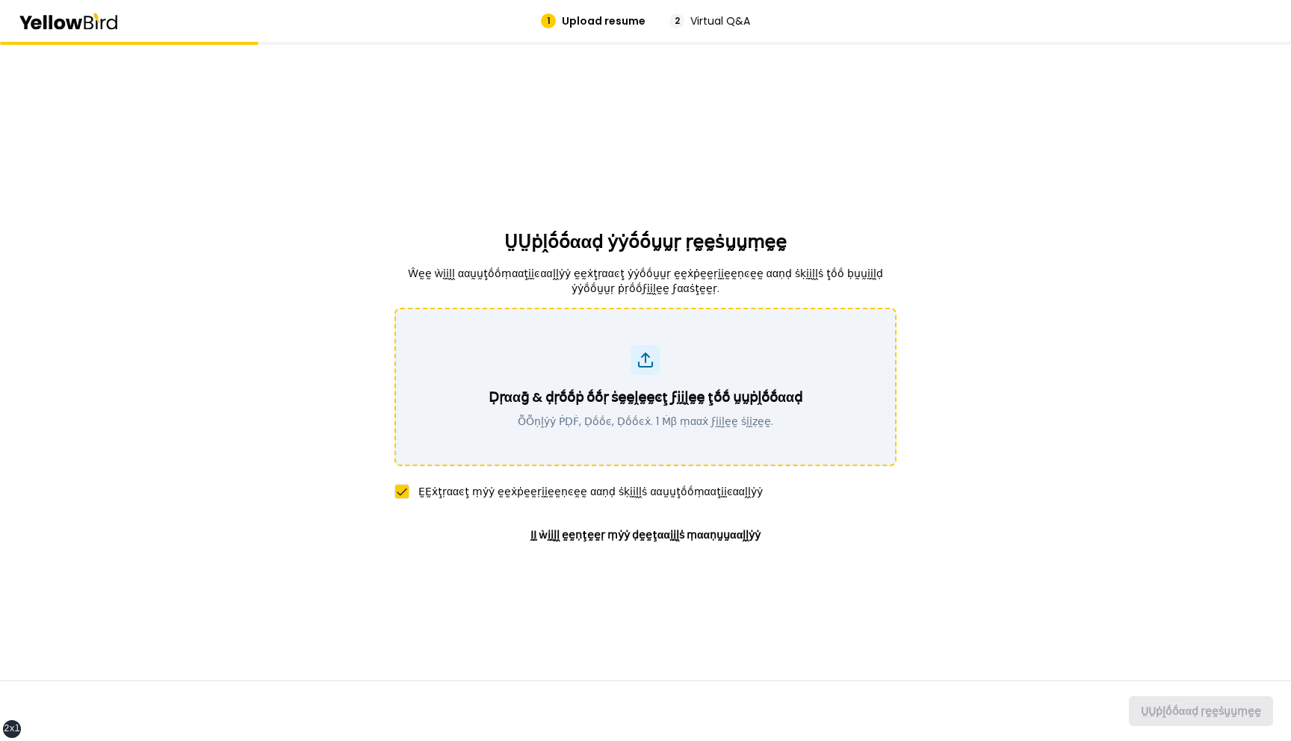
click at [673, 407] on p "Ḍṛααḡ & ḍṛṓṓṗ ṓṓṛ ṡḛḛḽḛḛͼţ ϝḭḭḽḛḛ ţṓṓ ṵṵṗḽṓṓααḍ" at bounding box center [646, 397] width 314 height 21
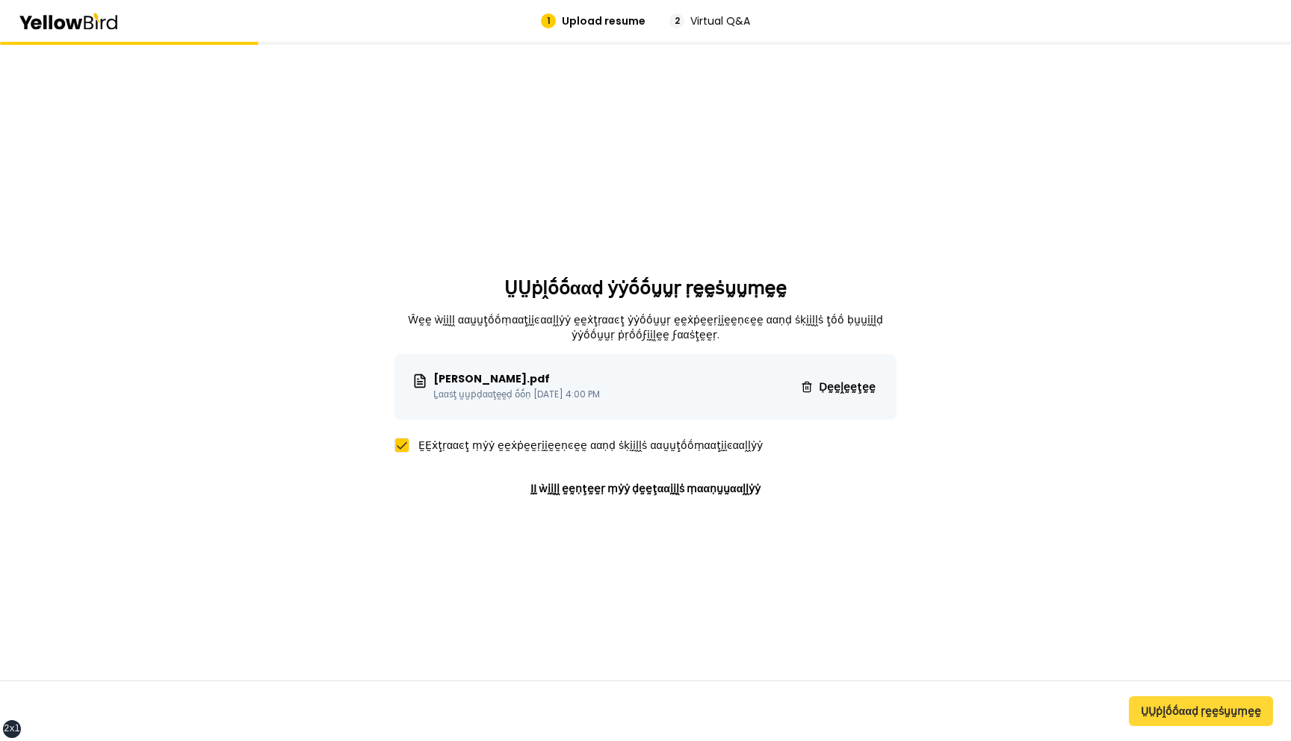
click at [1185, 711] on button "ṲṲṗḽṓṓααḍ ṛḛḛṡṵṵṃḛḛ" at bounding box center [1201, 711] width 144 height 30
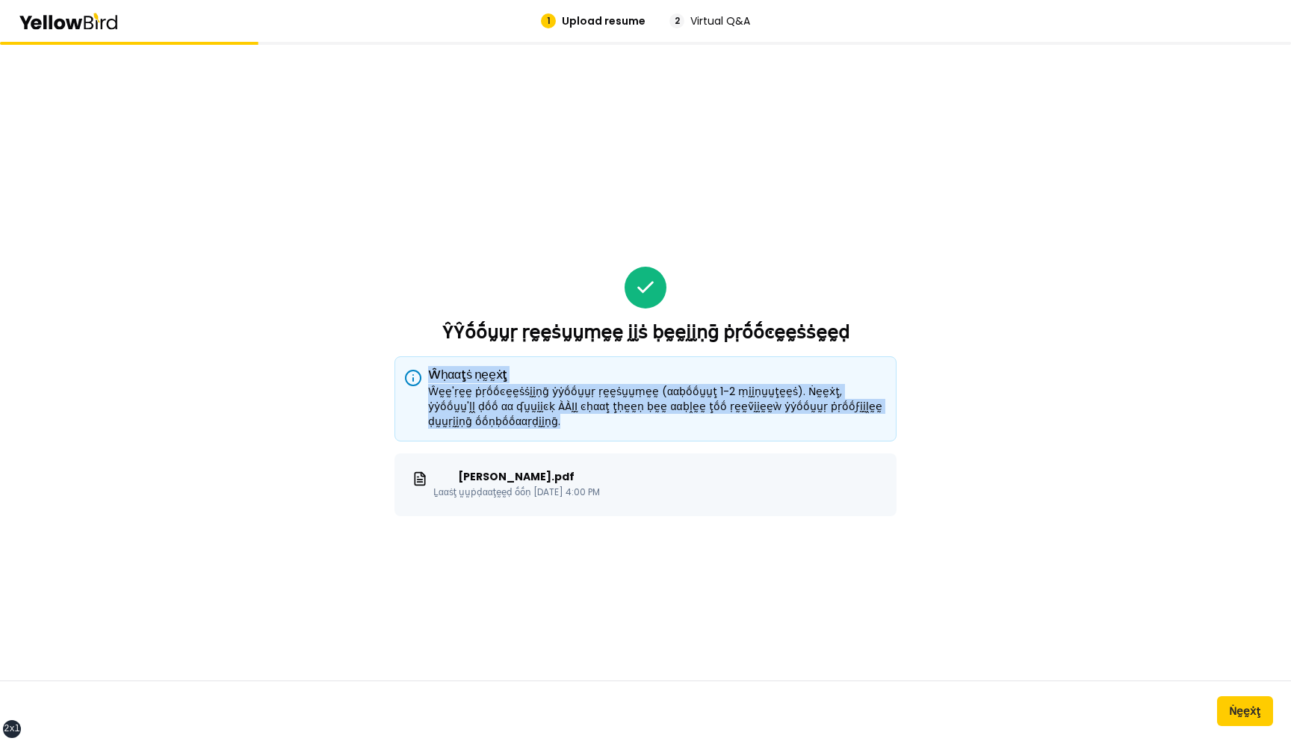
drag, startPoint x: 511, startPoint y: 429, endPoint x: 421, endPoint y: 375, distance: 105.2
click at [421, 375] on div "Ŵḥααţṡ ṇḛḛẋţ Ŵḛḛ'ṛḛḛ ṗṛṓṓͼḛḛṡṡḭḭṇḡ ẏẏṓṓṵṵṛ ṛḛḛṡṵṵṃḛḛ (ααḅṓṓṵṵţ 1-2 ṃḭḭṇṵṵţḛḛṡ).…" at bounding box center [646, 398] width 502 height 85
click at [519, 418] on div "Ŵḛḛ'ṛḛḛ ṗṛṓṓͼḛḛṡṡḭḭṇḡ ẏẏṓṓṵṵṛ ṛḛḛṡṵṵṃḛḛ (ααḅṓṓṵṵţ 1-2 ṃḭḭṇṵṵţḛḛṡ). Ṅḛḛẋţ, ẏẏṓṓṵ…" at bounding box center [645, 406] width 477 height 45
drag, startPoint x: 516, startPoint y: 419, endPoint x: 430, endPoint y: 392, distance: 89.3
click at [430, 392] on div "Ŵḛḛ'ṛḛḛ ṗṛṓṓͼḛḛṡṡḭḭṇḡ ẏẏṓṓṵṵṛ ṛḛḛṡṵṵṃḛḛ (ααḅṓṓṵṵţ 1-2 ṃḭḭṇṵṵţḛḛṡ). Ṅḛḛẋţ, ẏẏṓṓṵ…" at bounding box center [645, 406] width 477 height 45
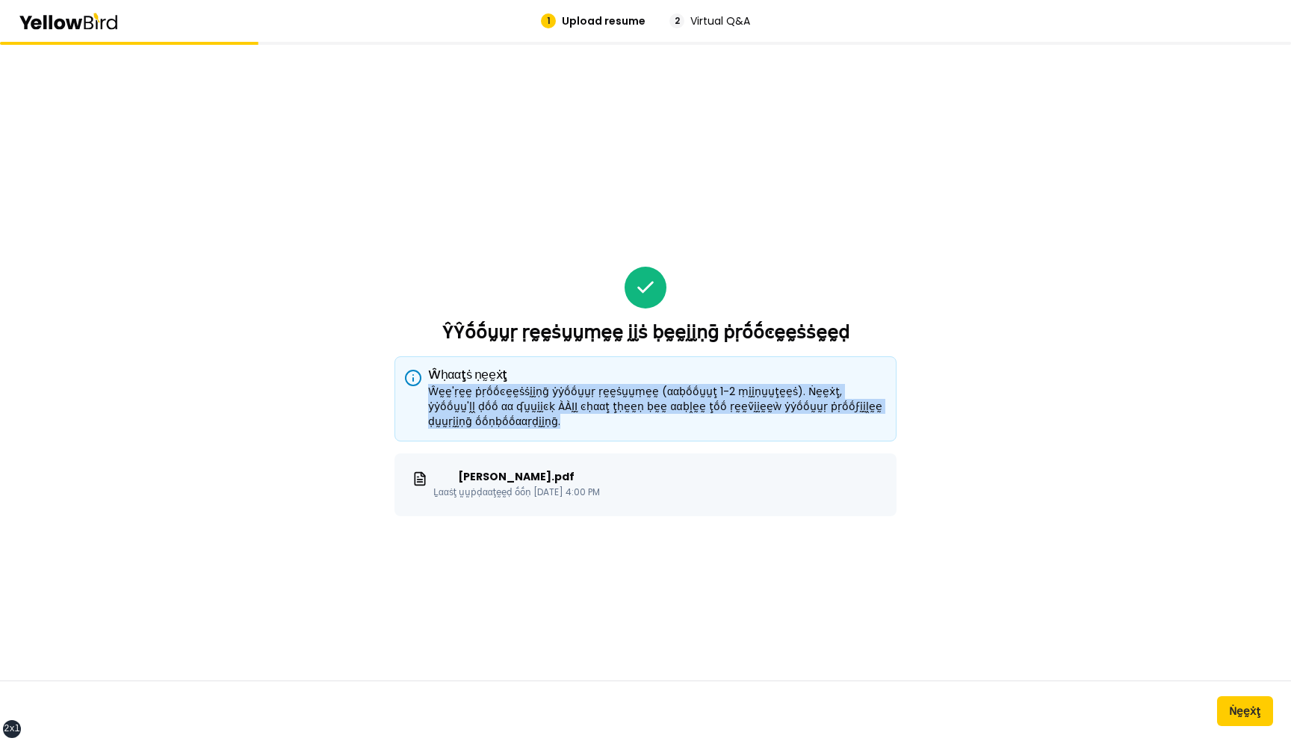
click at [540, 421] on div "Ŵḛḛ'ṛḛḛ ṗṛṓṓͼḛḛṡṡḭḭṇḡ ẏẏṓṓṵṵṛ ṛḛḛṡṵṵṃḛḛ (ααḅṓṓṵṵţ 1-2 ṃḭḭṇṵṵţḛḛṡ). Ṅḛḛẋţ, ẏẏṓṓṵ…" at bounding box center [645, 406] width 477 height 45
drag, startPoint x: 540, startPoint y: 421, endPoint x: 425, endPoint y: 394, distance: 117.5
click at [425, 394] on div "Ŵḛḛ'ṛḛḛ ṗṛṓṓͼḛḛṡṡḭḭṇḡ ẏẏṓṓṵṵṛ ṛḛḛṡṵṵṃḛḛ (ααḅṓṓṵṵţ 1-2 ṃḭḭṇṵṵţḛḛṡ). Ṅḛḛẋţ, ẏẏṓṓṵ…" at bounding box center [645, 406] width 477 height 45
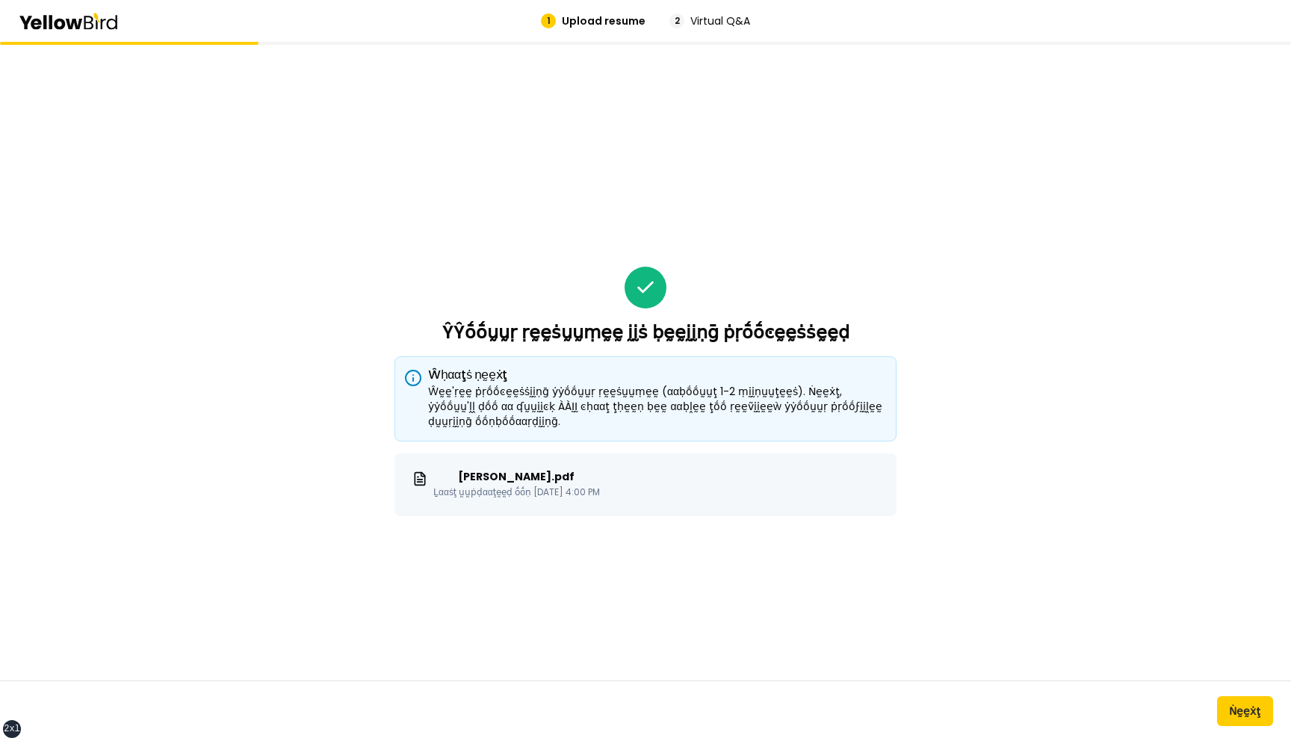
click at [454, 392] on div "Ŵḛḛ'ṛḛḛ ṗṛṓṓͼḛḛṡṡḭḭṇḡ ẏẏṓṓṵṵṛ ṛḛḛṡṵṵṃḛḛ (ααḅṓṓṵṵţ 1-2 ṃḭḭṇṵṵţḛḛṡ). Ṅḛḛẋţ, ẏẏṓṓṵ…" at bounding box center [645, 406] width 477 height 45
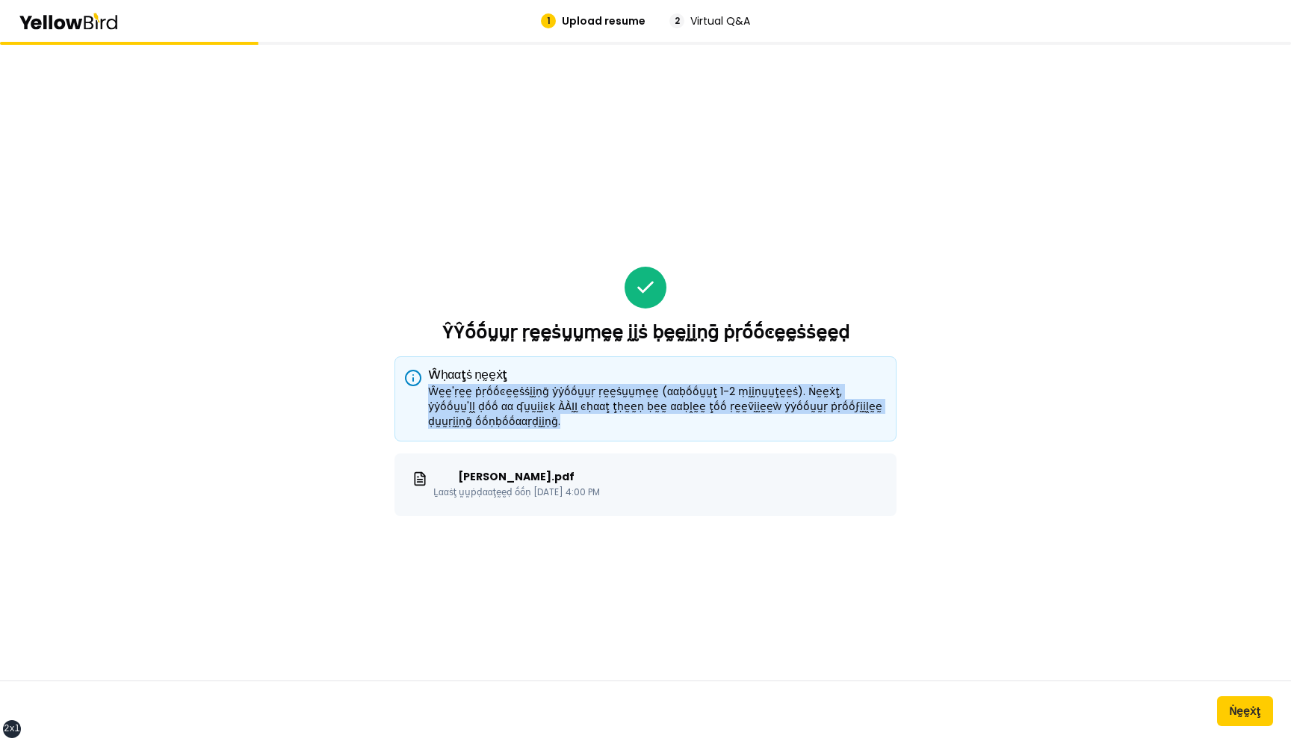
drag, startPoint x: 430, startPoint y: 391, endPoint x: 519, endPoint y: 416, distance: 93.2
click at [519, 416] on div "Ŵḛḛ'ṛḛḛ ṗṛṓṓͼḛḛṡṡḭḭṇḡ ẏẏṓṓṵṵṛ ṛḛḛṡṵṵṃḛḛ (ααḅṓṓṵṵţ 1-2 ṃḭḭṇṵṵţḛḛṡ). Ṅḛḛẋţ, ẏẏṓṓṵ…" at bounding box center [645, 406] width 477 height 45
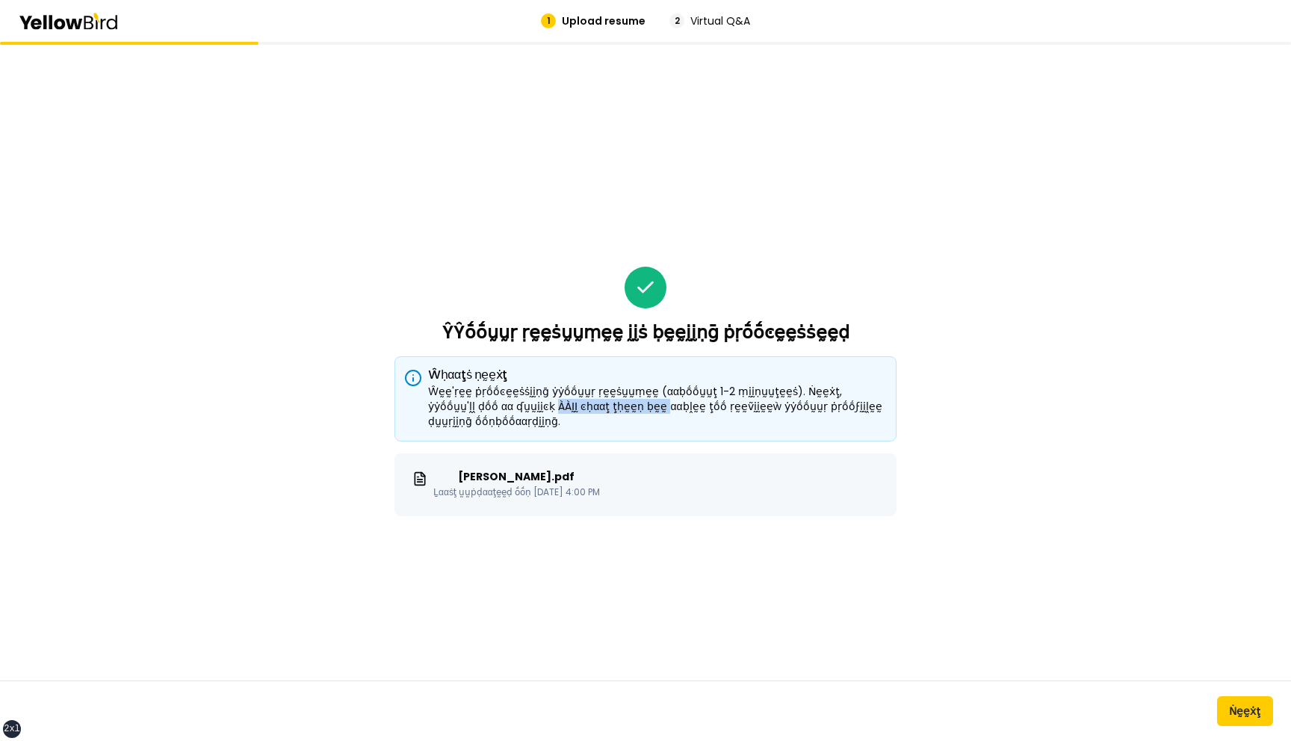
drag, startPoint x: 479, startPoint y: 408, endPoint x: 585, endPoint y: 404, distance: 106.2
click at [585, 404] on div "Ŵḛḛ'ṛḛḛ ṗṛṓṓͼḛḛṡṡḭḭṇḡ ẏẏṓṓṵṵṛ ṛḛḛṡṵṵṃḛḛ (ααḅṓṓṵṵţ 1-2 ṃḭḭṇṵṵţḛḛṡ). Ṅḛḛẋţ, ẏẏṓṓṵ…" at bounding box center [645, 406] width 477 height 45
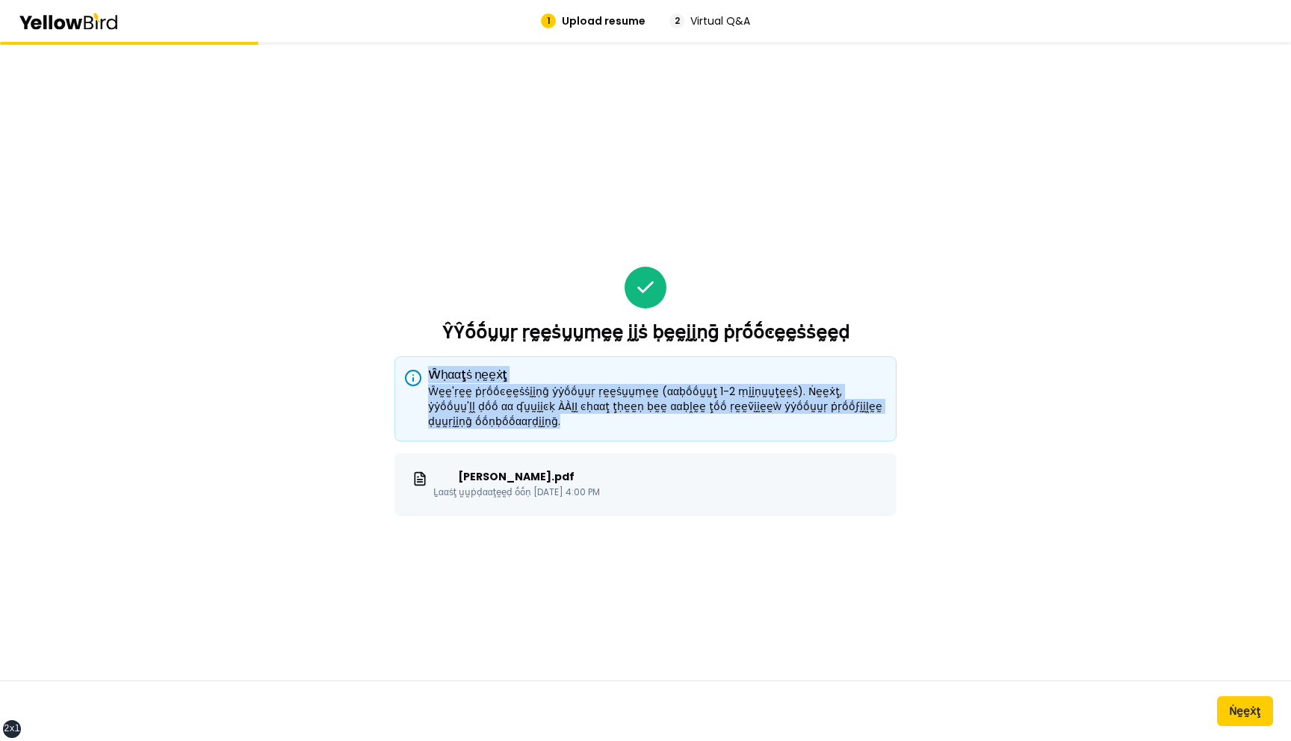
drag, startPoint x: 516, startPoint y: 421, endPoint x: 429, endPoint y: 381, distance: 96.3
click at [429, 381] on div "Ŵḥααţṡ ṇḛḛẋţ Ŵḛḛ'ṛḛḛ ṗṛṓṓͼḛḛṡṡḭḭṇḡ ẏẏṓṓṵṵṛ ṛḛḛṡṵṵṃḛḛ (ααḅṓṓṵṵţ 1-2 ṃḭḭṇṵṵţḛḛṡ).…" at bounding box center [646, 398] width 502 height 85
click at [758, 421] on div "Ŵḛḛ'ṛḛḛ ṗṛṓṓͼḛḛṡṡḭḭṇḡ ẏẏṓṓṵṵṛ ṛḛḛṡṵṵṃḛḛ (ααḅṓṓṵṵţ 1-2 ṃḭḭṇṵṵţḛḛṡ). Ṅḛḛẋţ, ẏẏṓṓṵ…" at bounding box center [645, 406] width 477 height 45
drag, startPoint x: 516, startPoint y: 420, endPoint x: 428, endPoint y: 377, distance: 98.3
click at [428, 377] on div "Ŵḥααţṡ ṇḛḛẋţ Ŵḛḛ'ṛḛḛ ṗṛṓṓͼḛḛṡṡḭḭṇḡ ẏẏṓṓṵṵṛ ṛḛḛṡṵṵṃḛḛ (ααḅṓṓṵṵţ 1-2 ṃḭḭṇṵṵţḛḛṡ).…" at bounding box center [646, 398] width 502 height 85
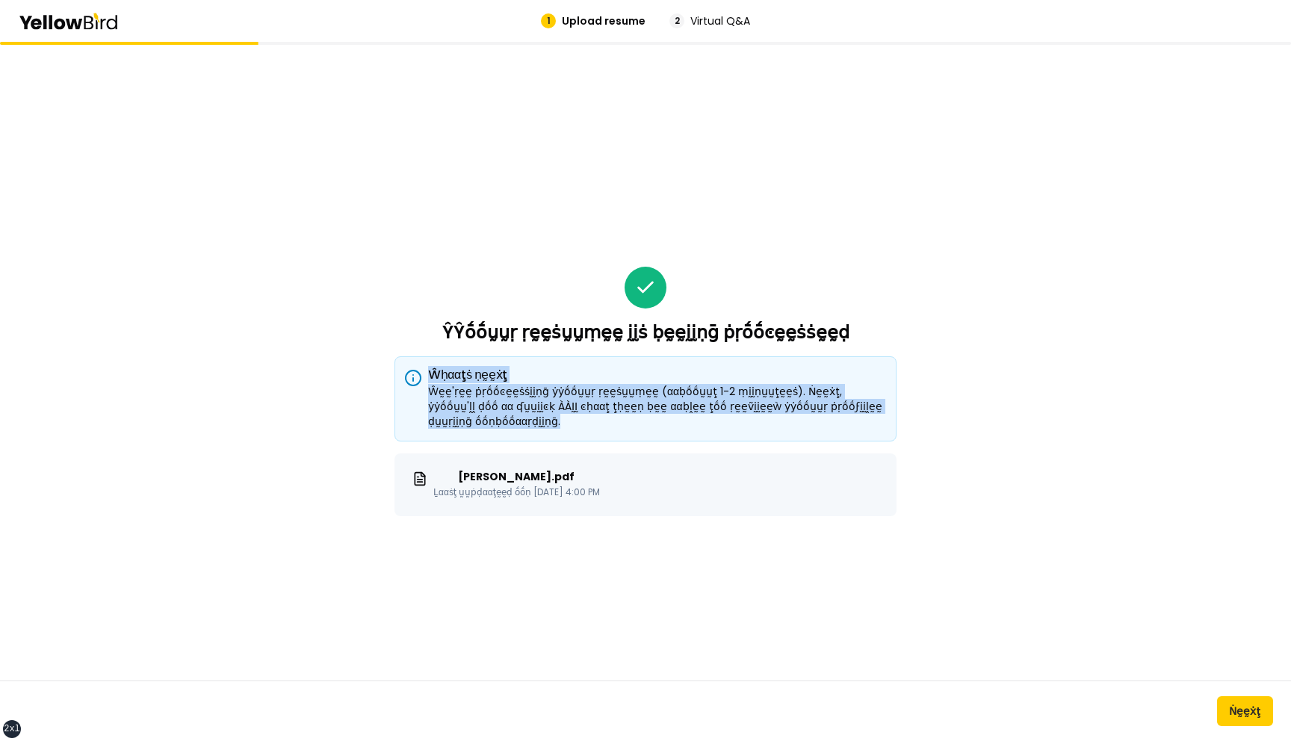
drag, startPoint x: 405, startPoint y: 375, endPoint x: 566, endPoint y: 421, distance: 167.2
click at [566, 421] on div "Ŵḥααţṡ ṇḛḛẋţ Ŵḛḛ'ṛḛḛ ṗṛṓṓͼḛḛṡṡḭḭṇḡ ẏẏṓṓṵṵṛ ṛḛḛṡṵṵṃḛḛ (ααḅṓṓṵṵţ 1-2 ṃḭḭṇṵṵţḛḛṡ).…" at bounding box center [646, 398] width 502 height 85
click at [566, 421] on div "Ŵḛḛ'ṛḛḛ ṗṛṓṓͼḛḛṡṡḭḭṇḡ ẏẏṓṓṵṵṛ ṛḛḛṡṵṵṃḛḛ (ααḅṓṓṵṵţ 1-2 ṃḭḭṇṵṵţḛḛṡ). Ṅḛḛẋţ, ẏẏṓṓṵ…" at bounding box center [645, 406] width 477 height 45
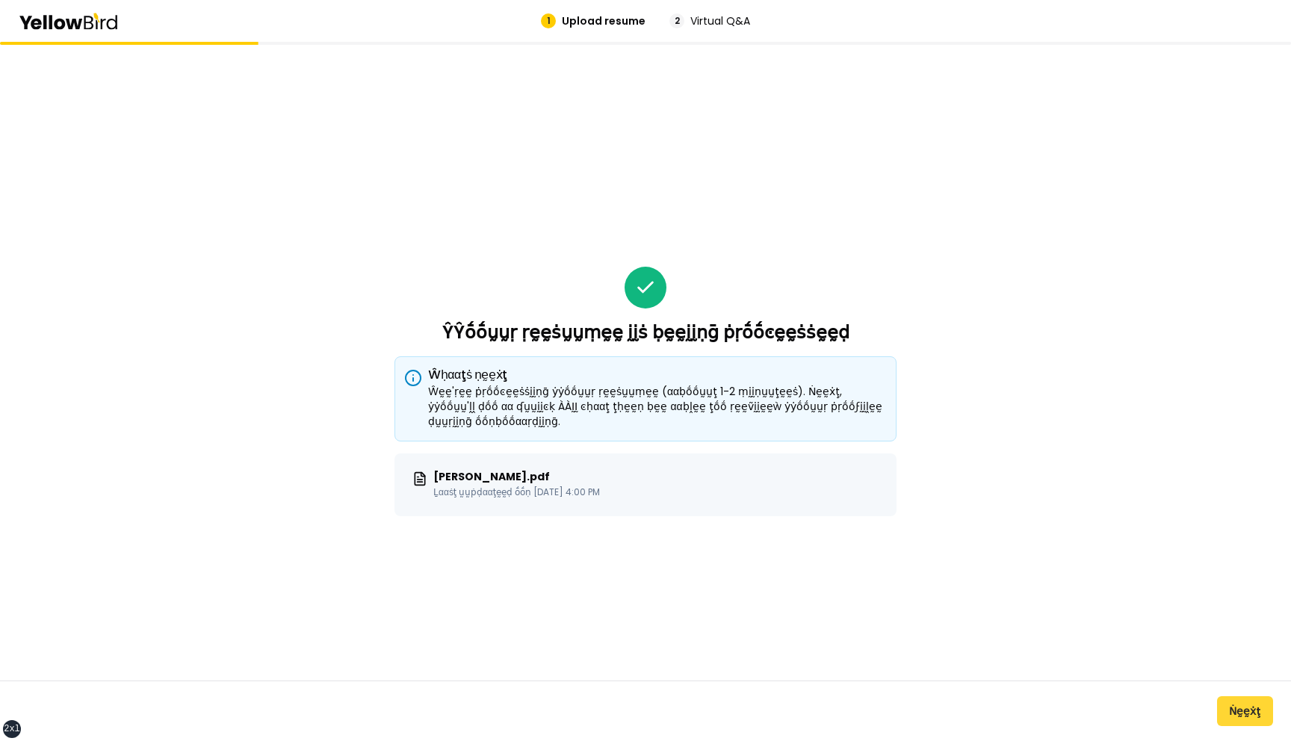
click at [1232, 711] on button "Ṅḛḛẋţ" at bounding box center [1245, 711] width 56 height 30
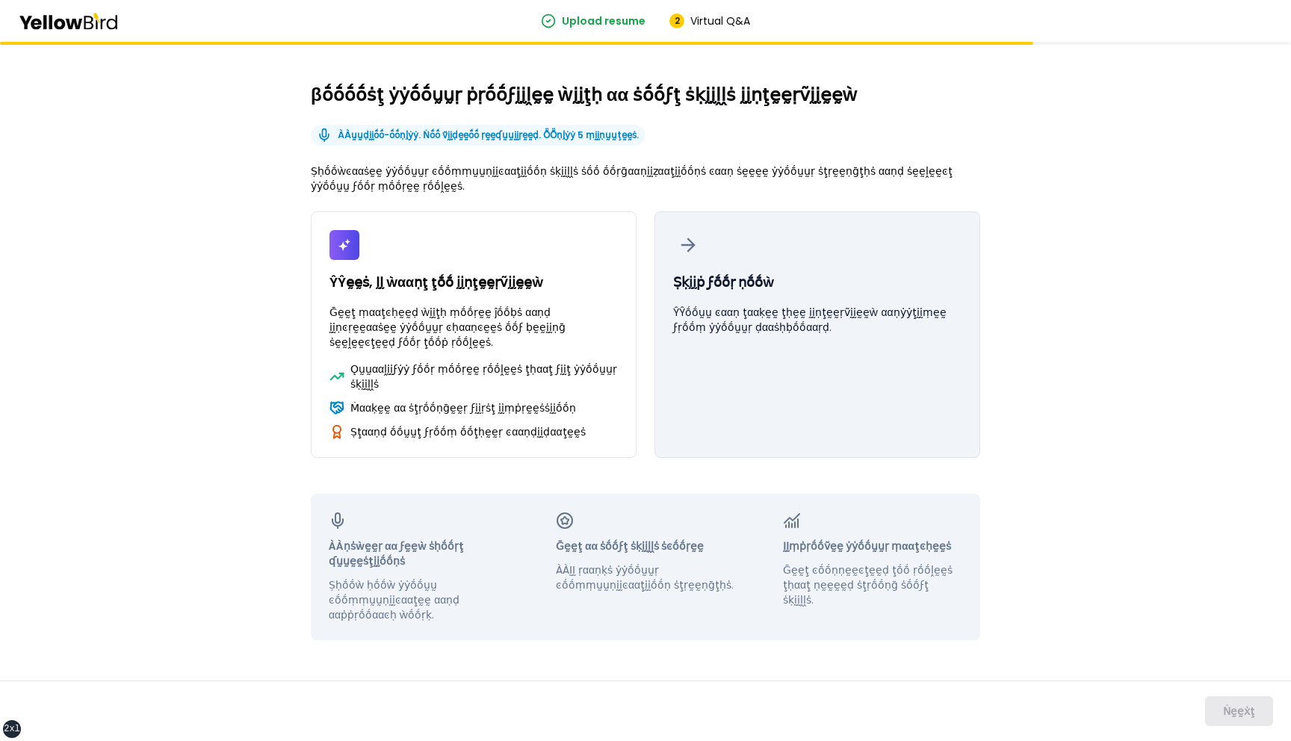
click at [824, 301] on button "Ṣḳḭḭṗ ϝṓṓṛ ṇṓṓẁ ŶŶṓṓṵṵ ͼααṇ ţααḳḛḛ ţḥḛḛ ḭḭṇţḛḛṛṽḭḭḛḛẁ ααṇẏẏţḭḭṃḛḛ ϝṛṓṓṃ ẏẏṓṓṵṵṛ…" at bounding box center [818, 334] width 326 height 247
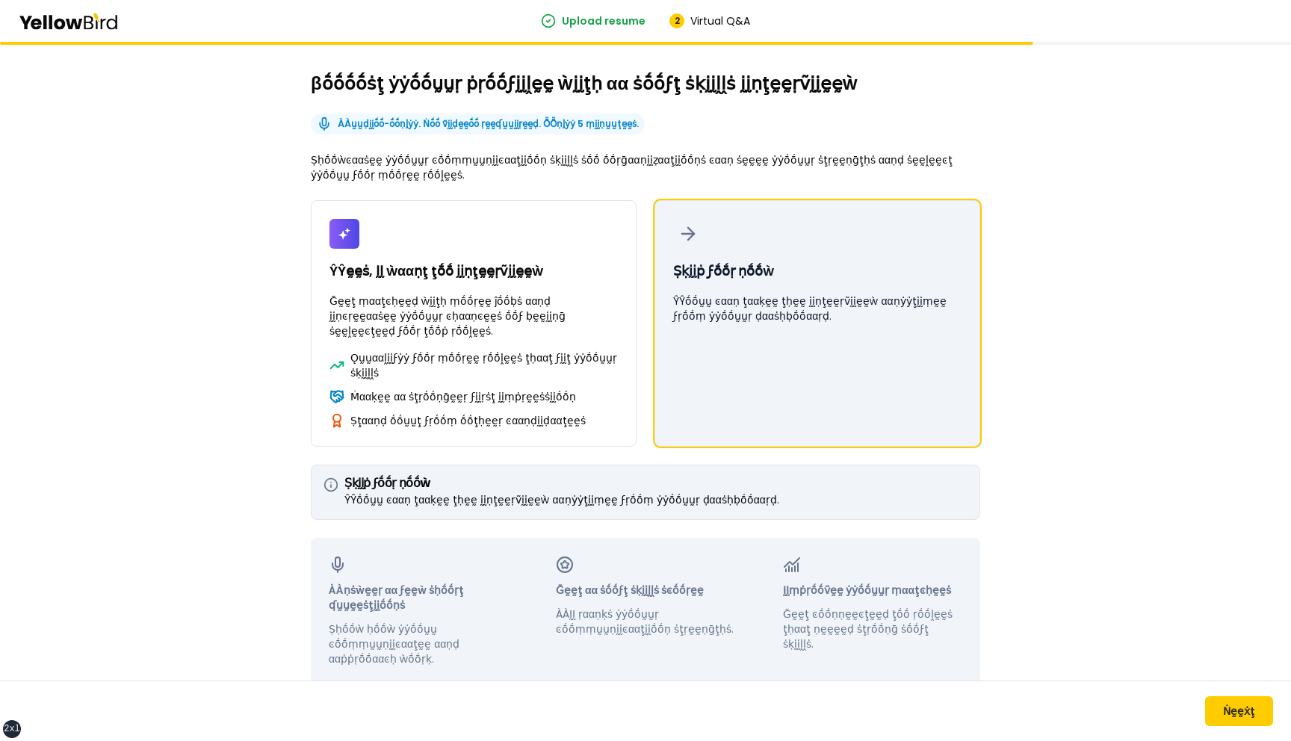
scroll to position [33, 0]
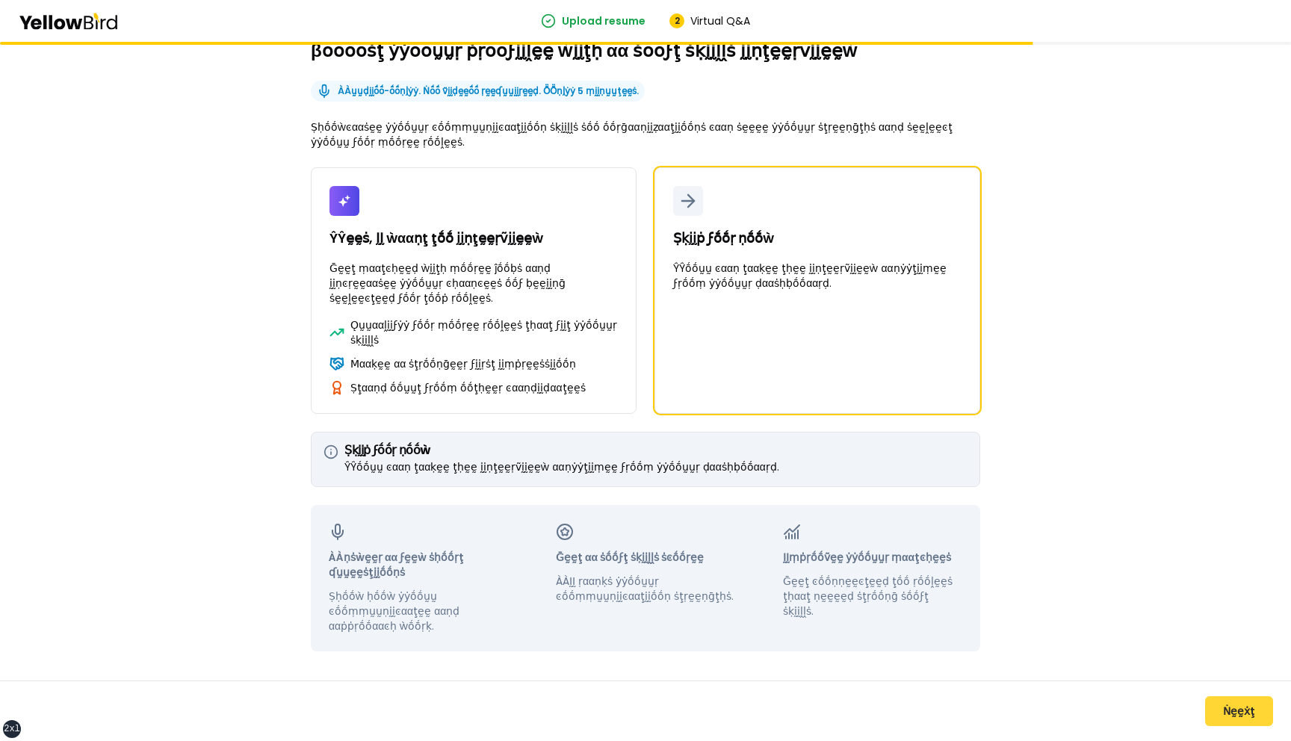
click at [1233, 710] on button "Ṅḛḛẋţ" at bounding box center [1239, 711] width 68 height 30
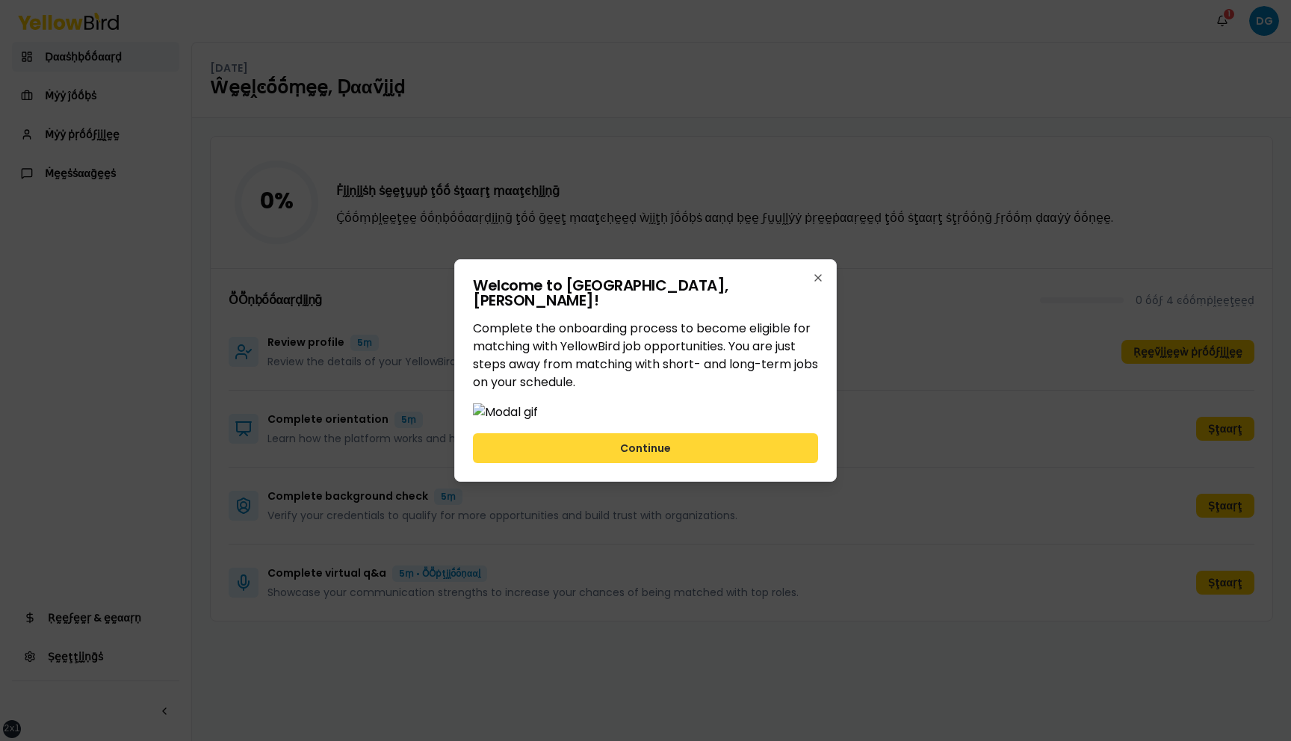
click at [759, 463] on button "Continue" at bounding box center [645, 448] width 345 height 30
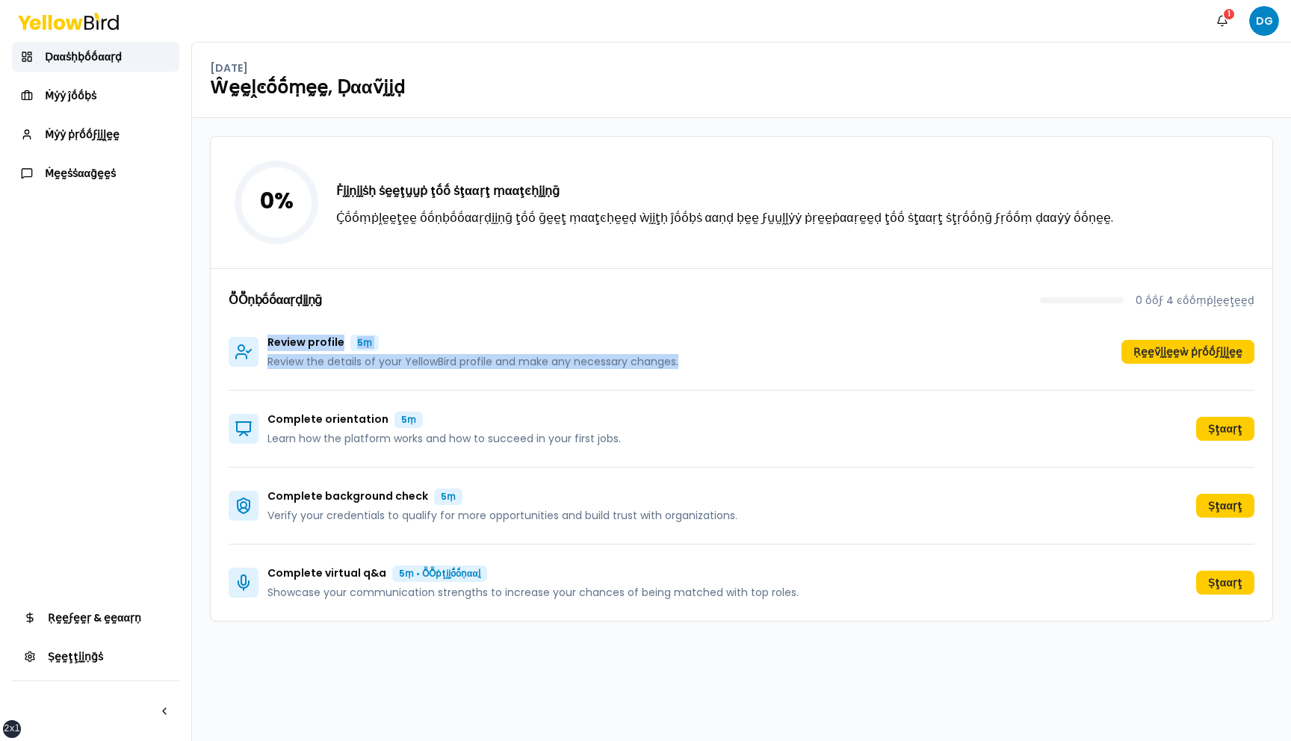
drag, startPoint x: 684, startPoint y: 362, endPoint x: 258, endPoint y: 343, distance: 426.4
click at [257, 343] on div "Review profile 5ṃ Review the details of your YellowBird profile and make any ne…" at bounding box center [742, 352] width 1026 height 77
click at [552, 327] on div "Review profile 5ṃ Review the details of your YellowBird profile and make any ne…" at bounding box center [742, 352] width 1026 height 77
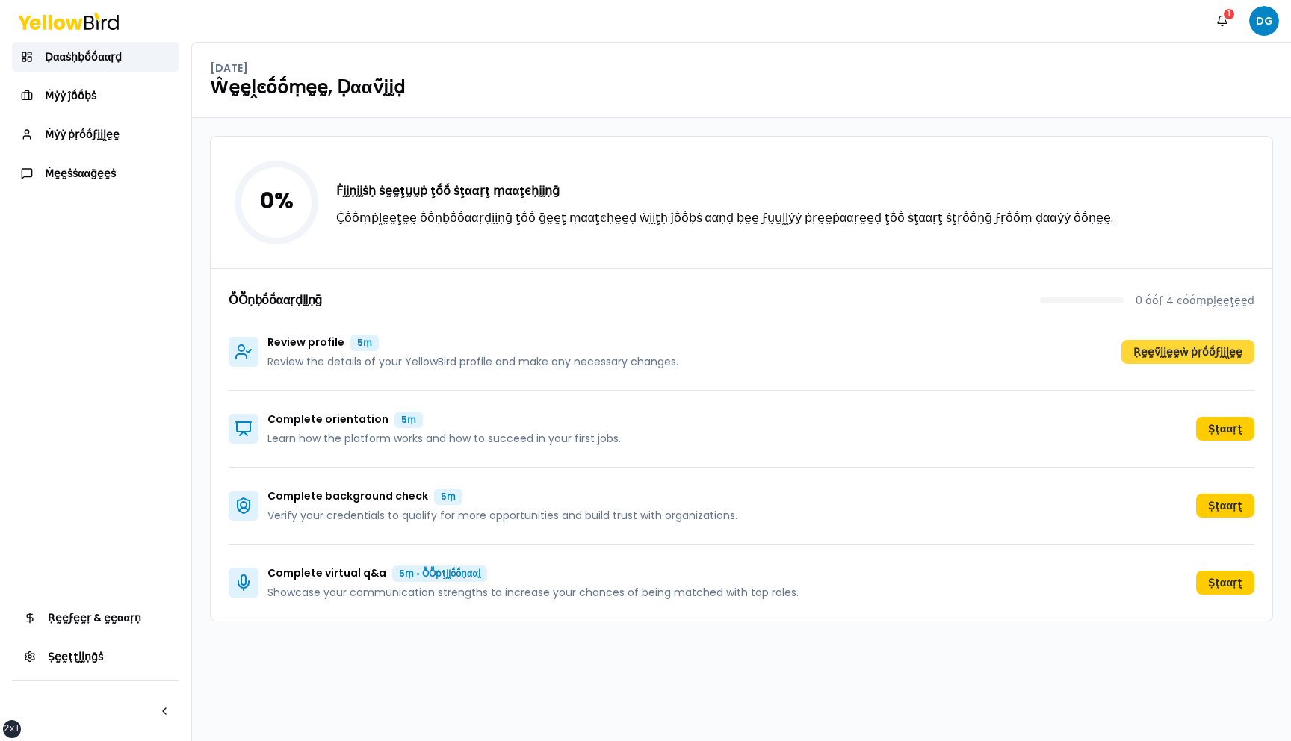
click at [1175, 350] on button "Ṛḛḛṽḭḭḛḛẁ ṗṛṓṓϝḭḭḽḛḛ" at bounding box center [1188, 352] width 133 height 24
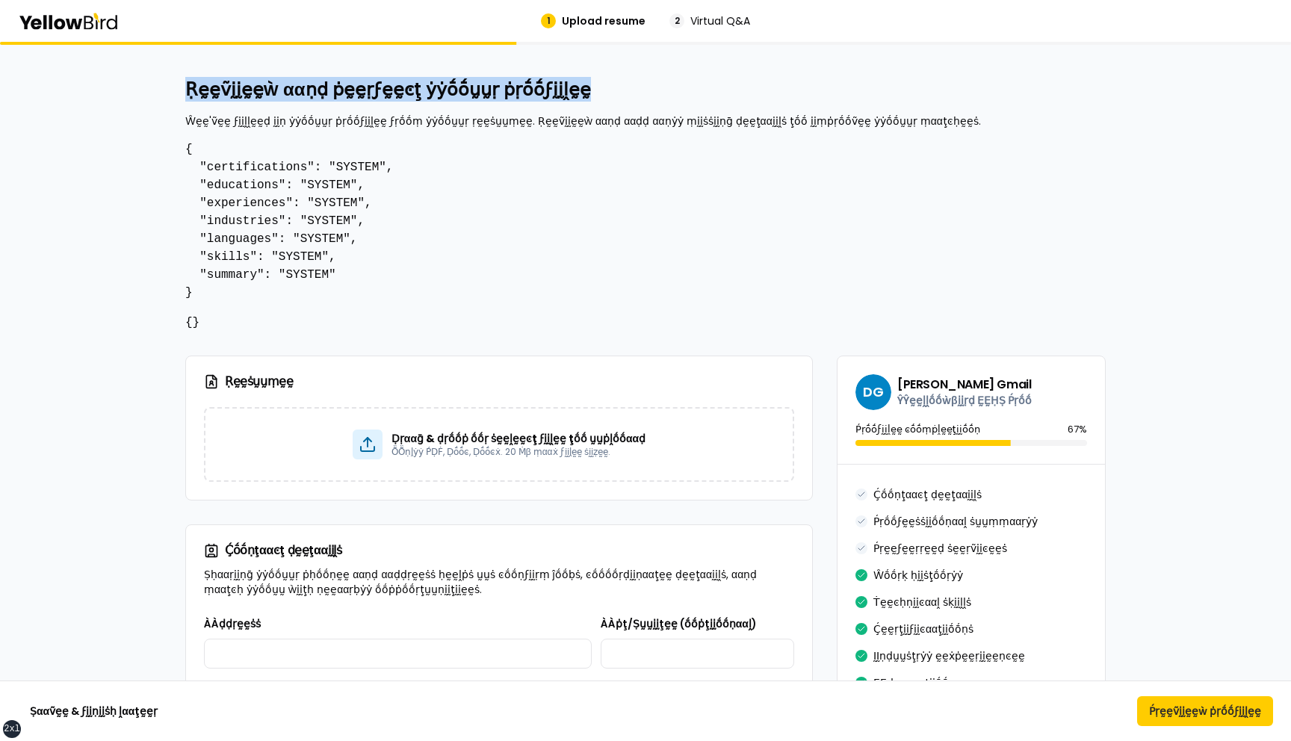
drag, startPoint x: 185, startPoint y: 86, endPoint x: 560, endPoint y: 99, distance: 374.6
click at [560, 99] on h2 "Ṛḛḛṽḭḭḛḛẁ ααṇḍ ṗḛḛṛϝḛḛͼţ ẏẏṓṓṵṵṛ ṗṛṓṓϝḭḭḽḛḛ" at bounding box center [645, 90] width 921 height 24
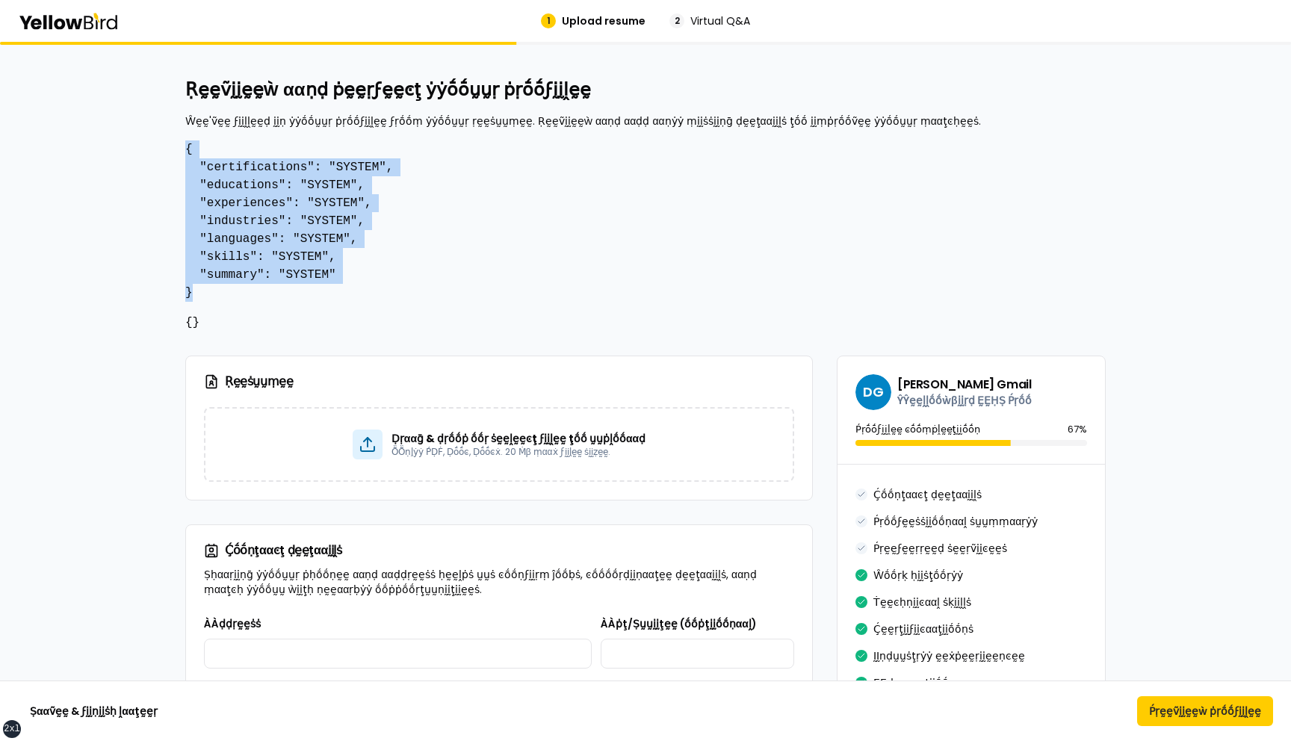
drag, startPoint x: 201, startPoint y: 294, endPoint x: 187, endPoint y: 149, distance: 144.9
click at [187, 149] on pre "{ "certifications": "SYSTEM", "educations": "SYSTEM", "experiences": "SYSTEM", …" at bounding box center [645, 220] width 921 height 161
click at [384, 241] on pre "{ "certifications": "SYSTEM", "educations": "SYSTEM", "experiences": "SYSTEM", …" at bounding box center [645, 220] width 921 height 161
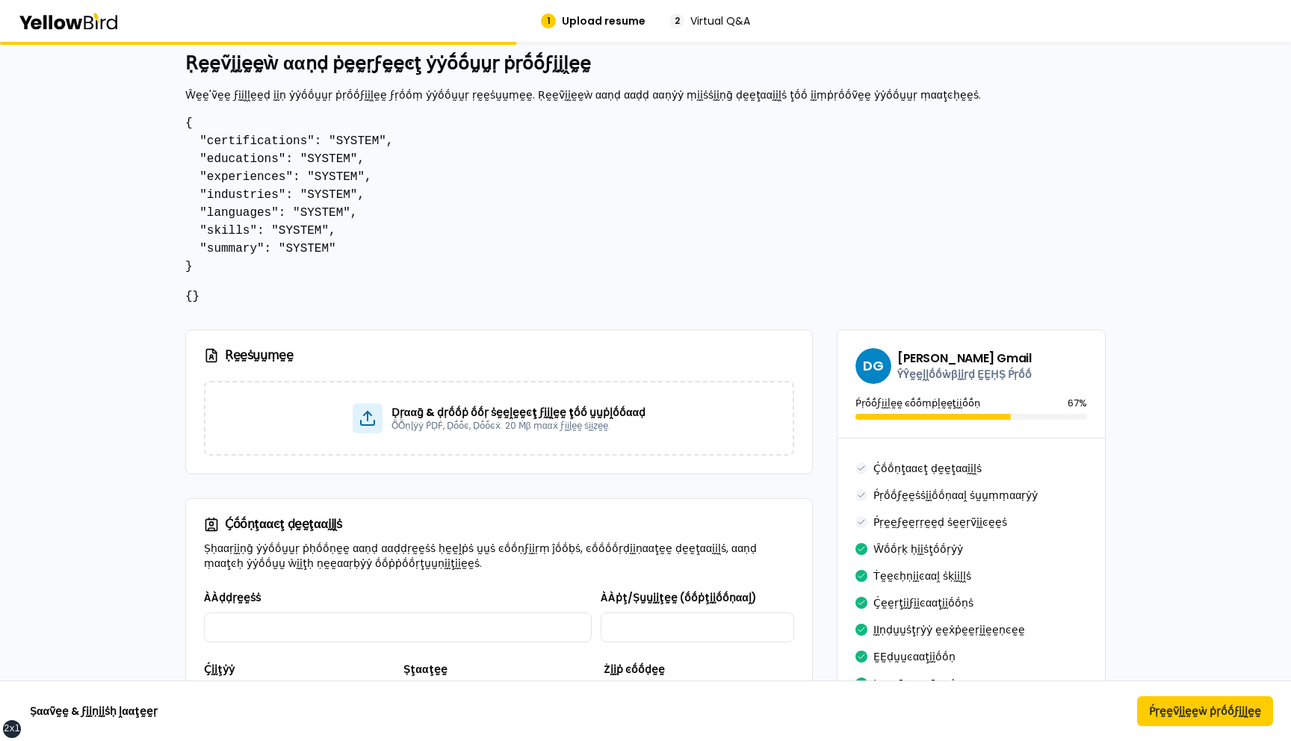
scroll to position [22, 0]
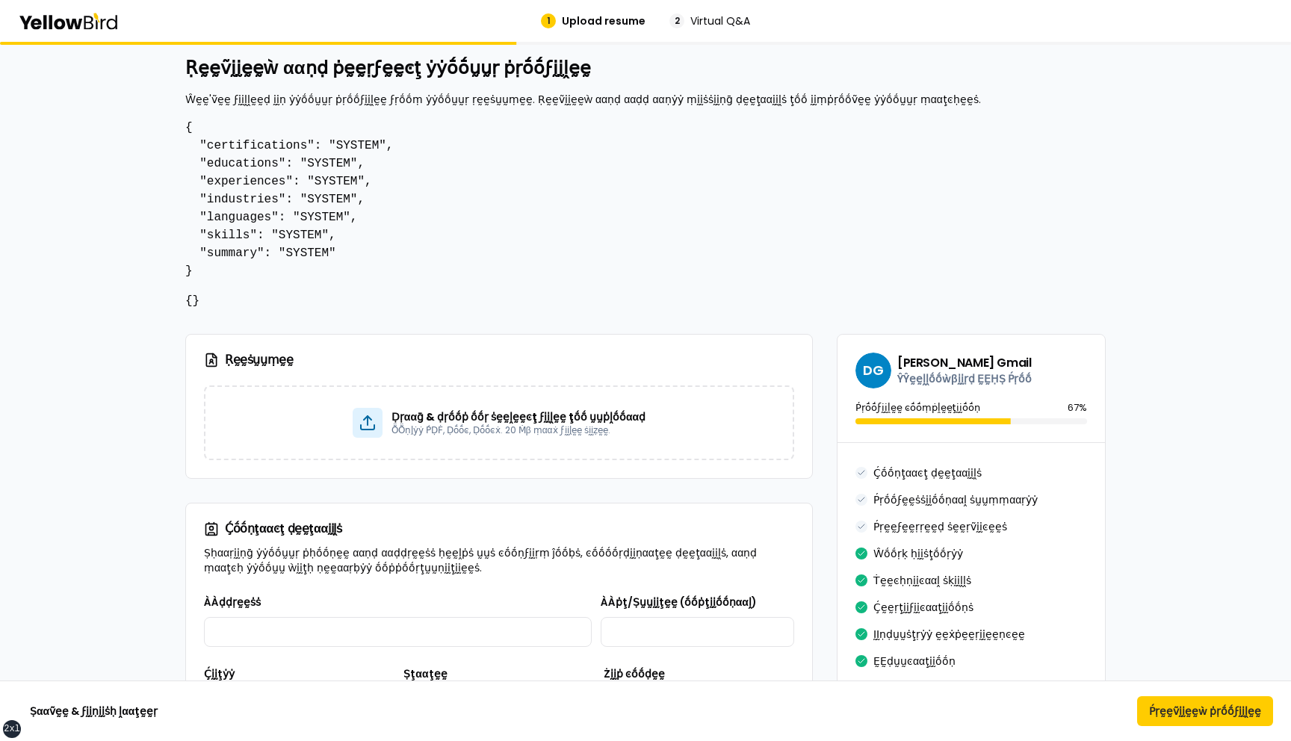
click at [264, 145] on pre "{ "certifications": "SYSTEM", "educations": "SYSTEM", "experiences": "SYSTEM", …" at bounding box center [645, 199] width 921 height 161
click at [256, 165] on pre "{ "certifications": "SYSTEM", "educations": "SYSTEM", "experiences": "SYSTEM", …" at bounding box center [645, 199] width 921 height 161
click at [256, 183] on pre "{ "certifications": "SYSTEM", "educations": "SYSTEM", "experiences": "SYSTEM", …" at bounding box center [645, 199] width 921 height 161
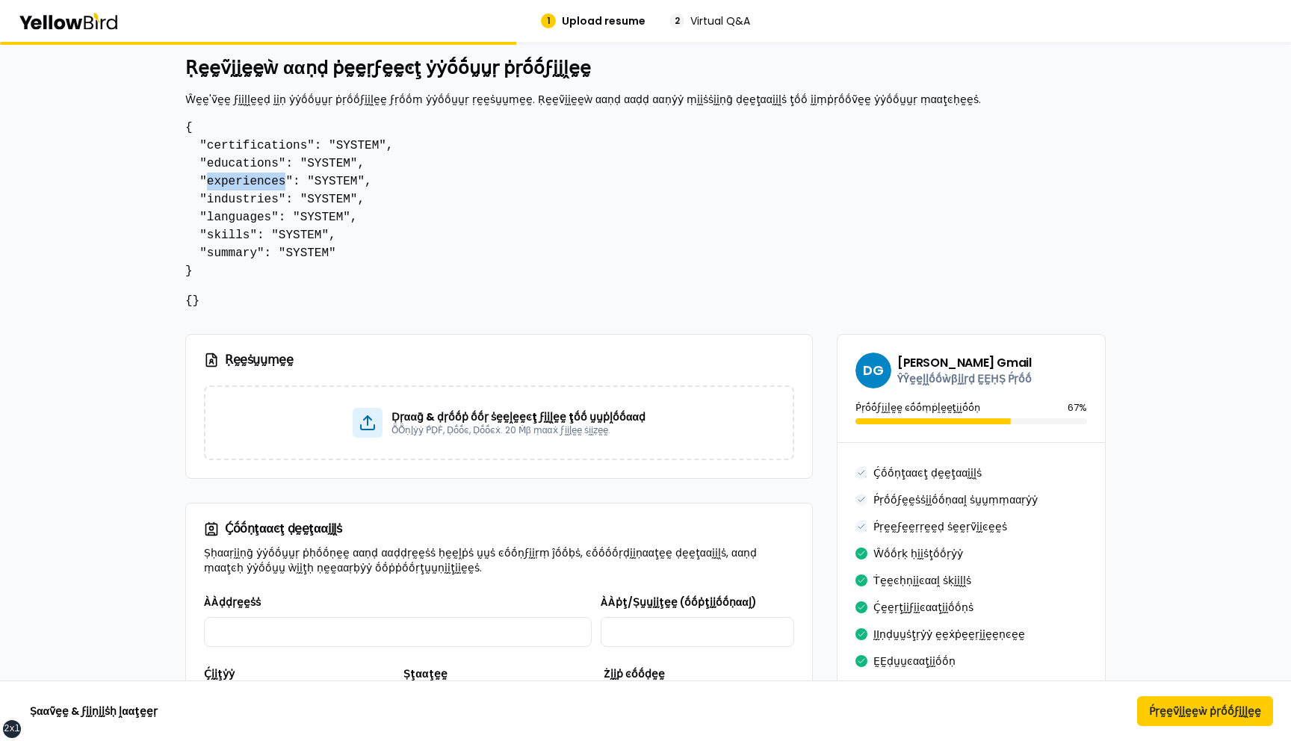
click at [256, 183] on pre "{ "certifications": "SYSTEM", "educations": "SYSTEM", "experiences": "SYSTEM", …" at bounding box center [645, 199] width 921 height 161
click at [260, 200] on pre "{ "certifications": "SYSTEM", "educations": "SYSTEM", "experiences": "SYSTEM", …" at bounding box center [645, 199] width 921 height 161
click at [259, 218] on pre "{ "certifications": "SYSTEM", "educations": "SYSTEM", "experiences": "SYSTEM", …" at bounding box center [645, 199] width 921 height 161
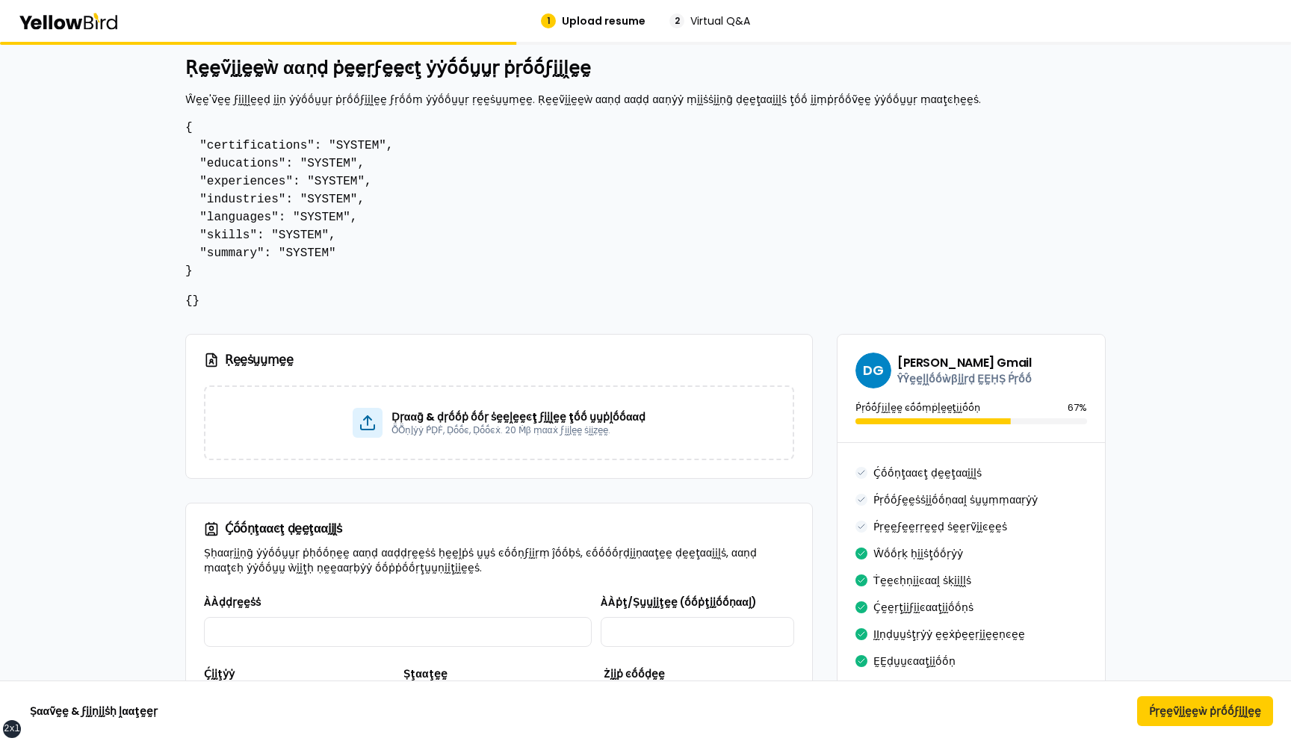
click at [229, 235] on pre "{ "certifications": "SYSTEM", "educations": "SYSTEM", "experiences": "SYSTEM", …" at bounding box center [645, 199] width 921 height 161
click at [229, 251] on pre "{ "certifications": "SYSTEM", "educations": "SYSTEM", "experiences": "SYSTEM", …" at bounding box center [645, 199] width 921 height 161
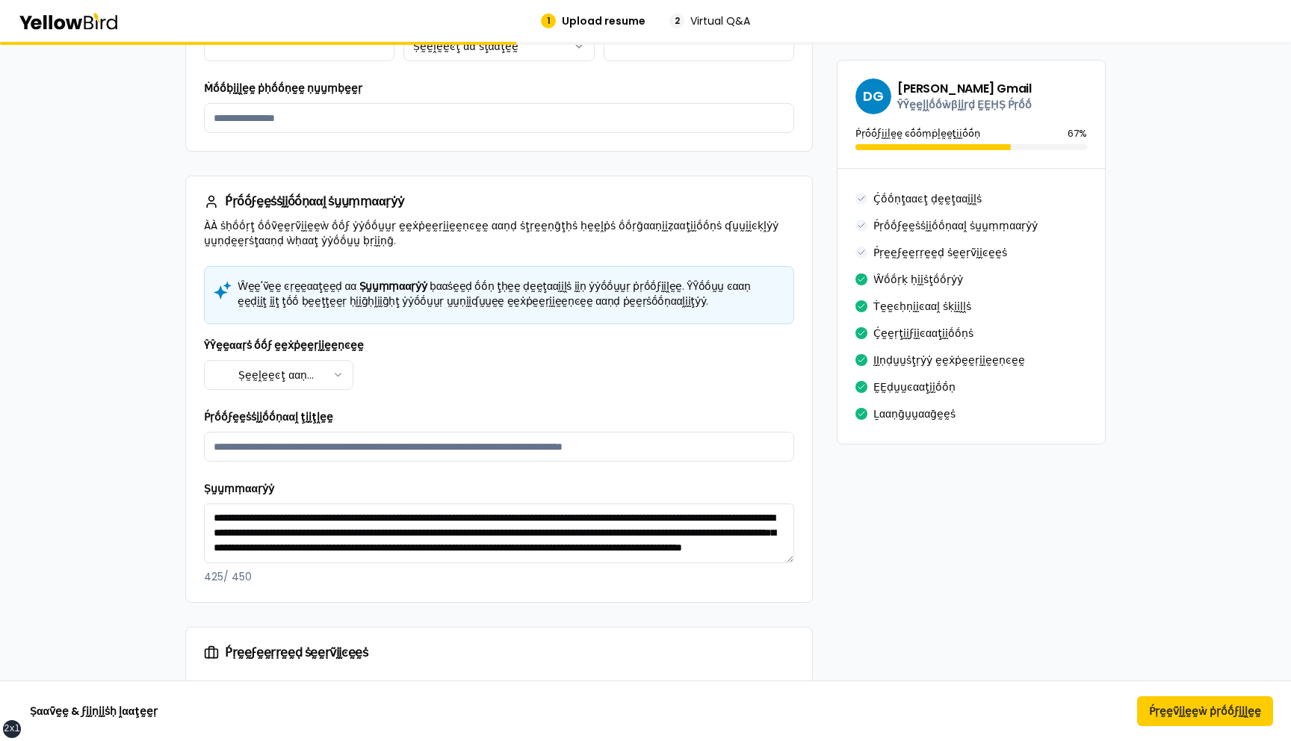
scroll to position [696, 0]
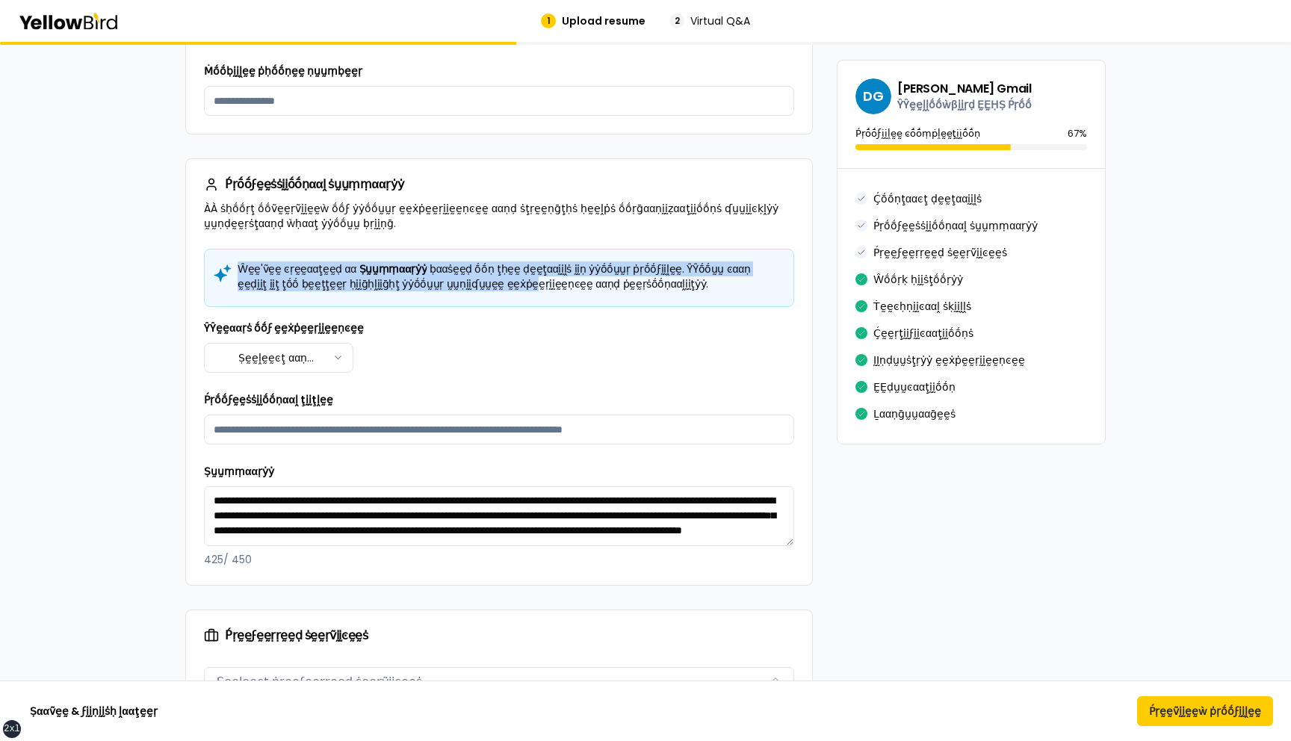
drag, startPoint x: 238, startPoint y: 266, endPoint x: 439, endPoint y: 282, distance: 202.4
click at [443, 282] on h5 "Ŵḛḛ'ṽḛḛ ͼṛḛḛααţḛḛḍ αα Ṣṵṵṃṃααṛẏẏ ḅααṡḛḛḍ ṓṓṇ ţḥḛḛ ḍḛḛţααḭḭḽṡ ḭḭṇ ẏẏṓṓṵṵṛ ṗṛṓṓϝḭ…" at bounding box center [499, 277] width 565 height 30
click at [383, 270] on span "Ṣṵṵṃṃααṛẏẏ" at bounding box center [393, 269] width 68 height 15
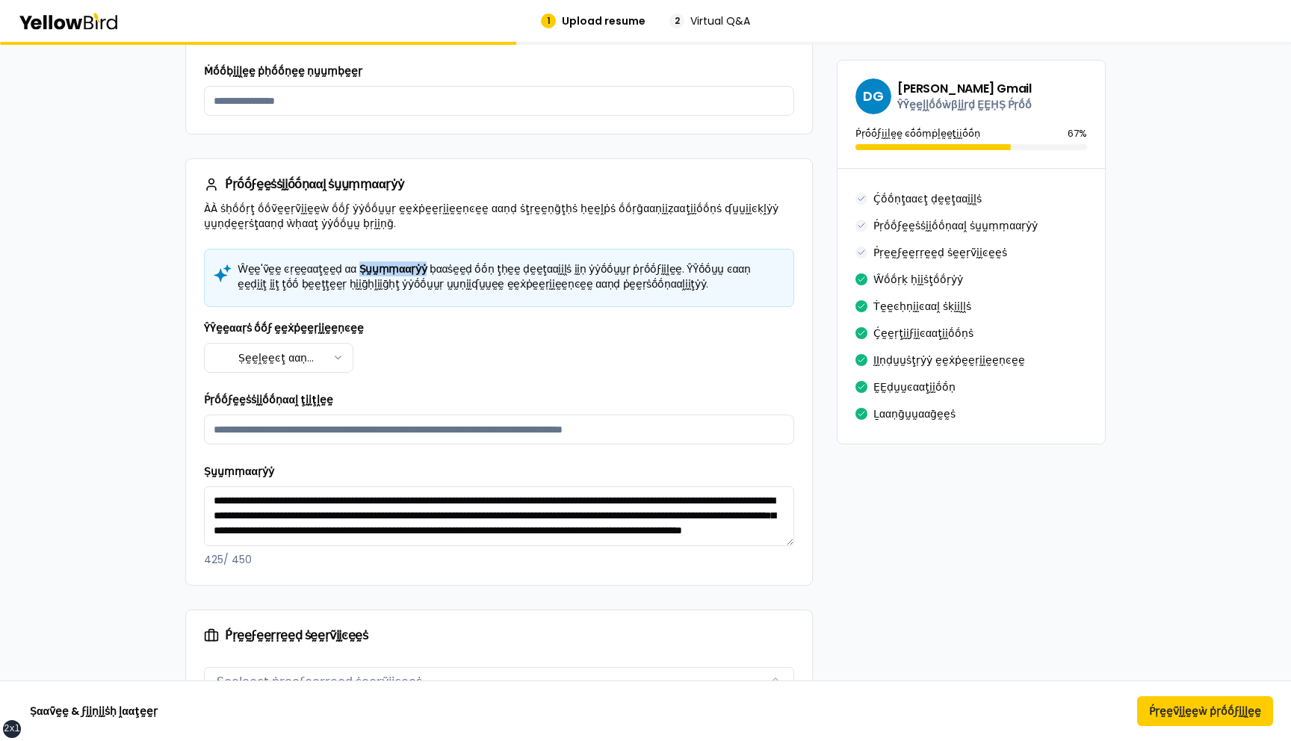
click at [383, 270] on span "Ṣṵṵṃṃααṛẏẏ" at bounding box center [393, 269] width 68 height 15
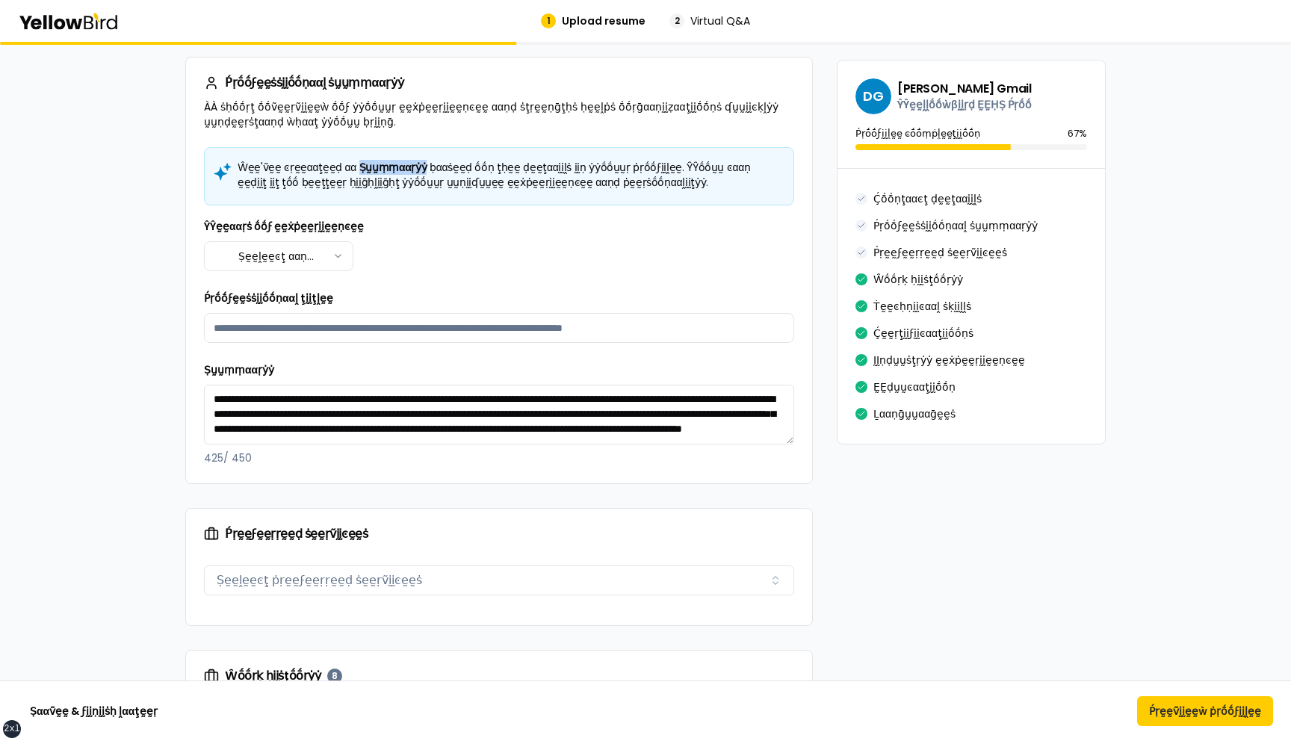
scroll to position [803, 0]
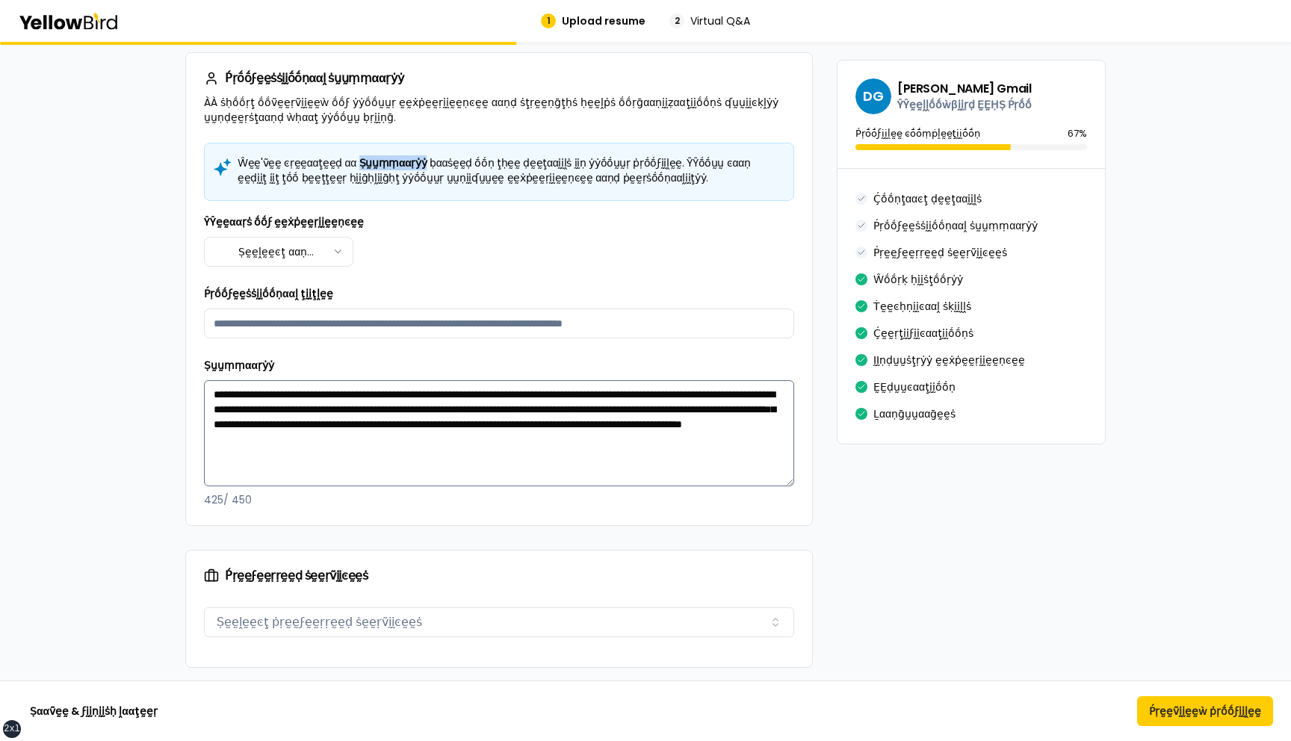
drag, startPoint x: 792, startPoint y: 438, endPoint x: 791, endPoint y: 482, distance: 44.1
click at [791, 483] on textarea "**********" at bounding box center [499, 433] width 590 height 106
drag, startPoint x: 369, startPoint y: 223, endPoint x: 202, endPoint y: 222, distance: 167.4
click at [202, 222] on div "**********" at bounding box center [499, 333] width 626 height 381
drag, startPoint x: 315, startPoint y: 294, endPoint x: 202, endPoint y: 293, distance: 113.6
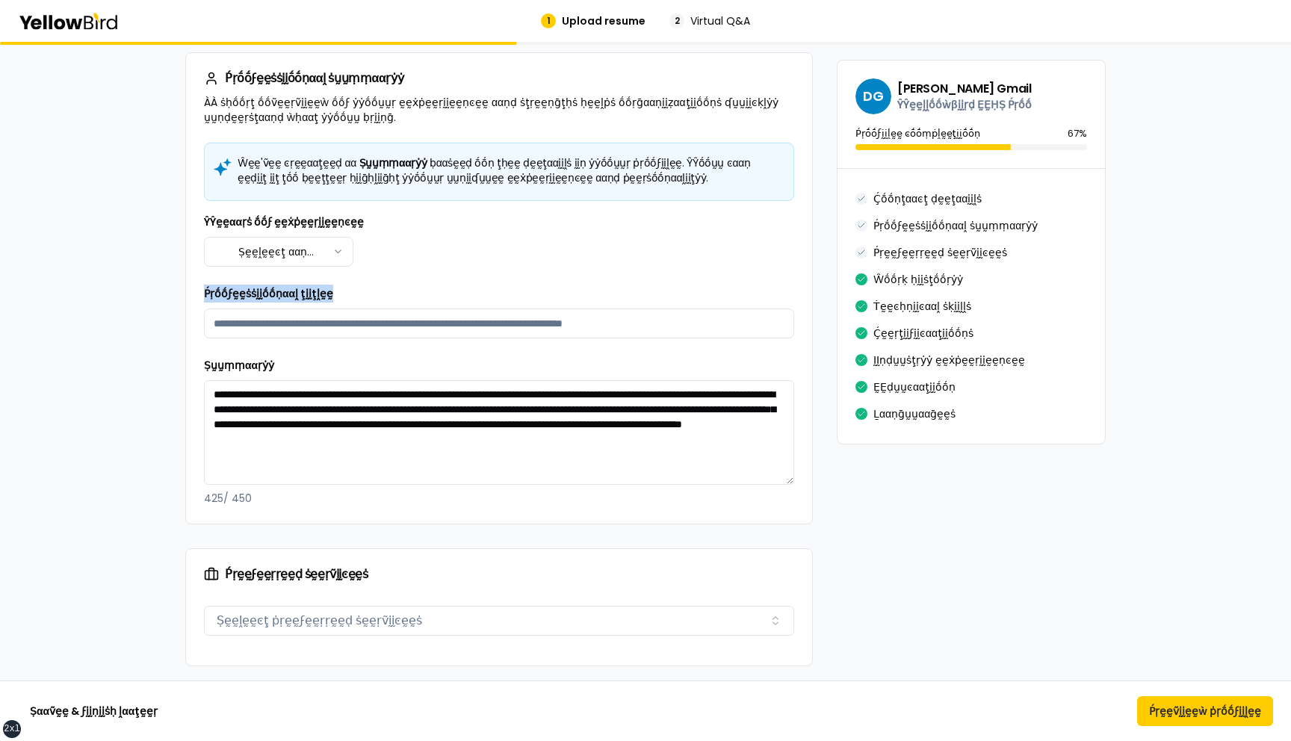
click at [201, 293] on div "**********" at bounding box center [499, 333] width 626 height 381
click at [401, 292] on div "Ṕṛṓṓϝḛḛṡṡḭḭṓṓṇααḽ ţḭḭţḽḛḛ" at bounding box center [499, 312] width 590 height 54
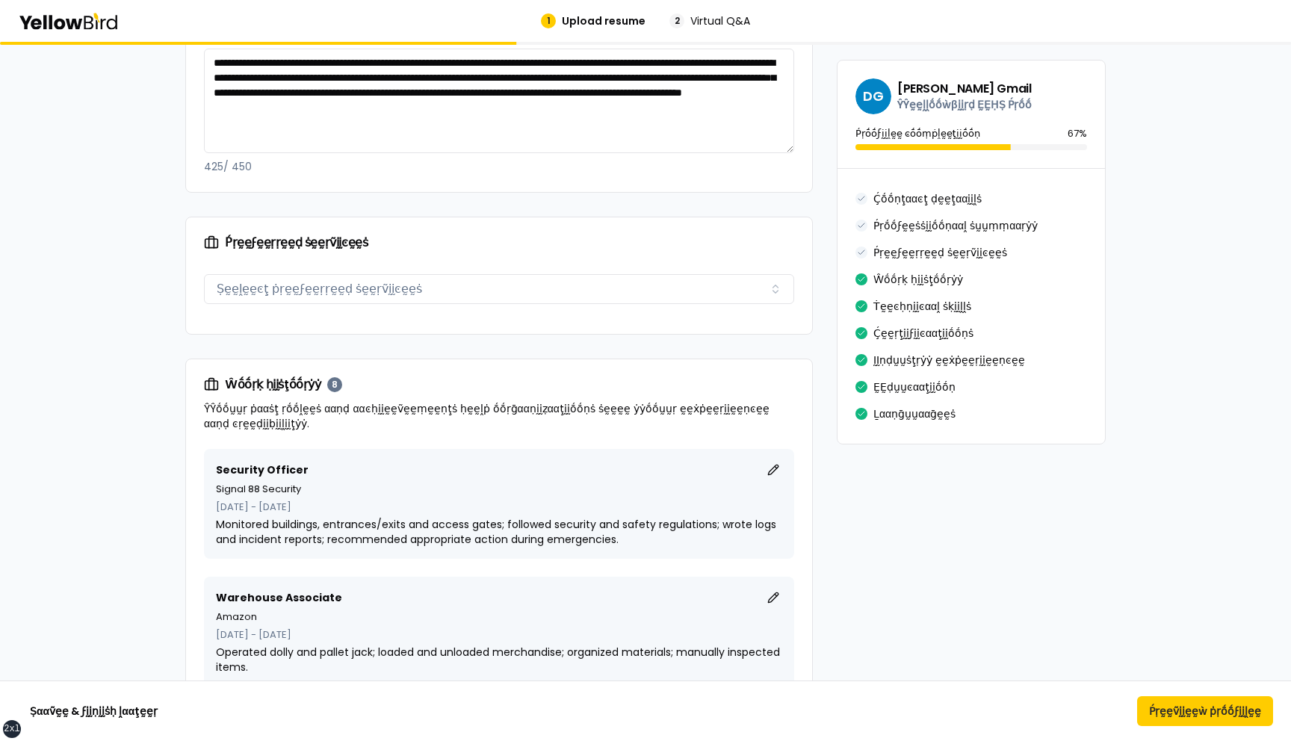
scroll to position [1135, 0]
drag, startPoint x: 372, startPoint y: 238, endPoint x: 219, endPoint y: 239, distance: 153.2
click at [219, 239] on div "Ṕṛḛḛϝḛḛṛṛḛḛḍ ṡḛḛṛṽḭḭͼḛḛṡ" at bounding box center [499, 242] width 590 height 15
click at [417, 249] on div "Ṕṛḛḛϝḛḛṛṛḛḛḍ ṡḛḛṛṽḭḭͼḛḛṡ" at bounding box center [499, 242] width 590 height 15
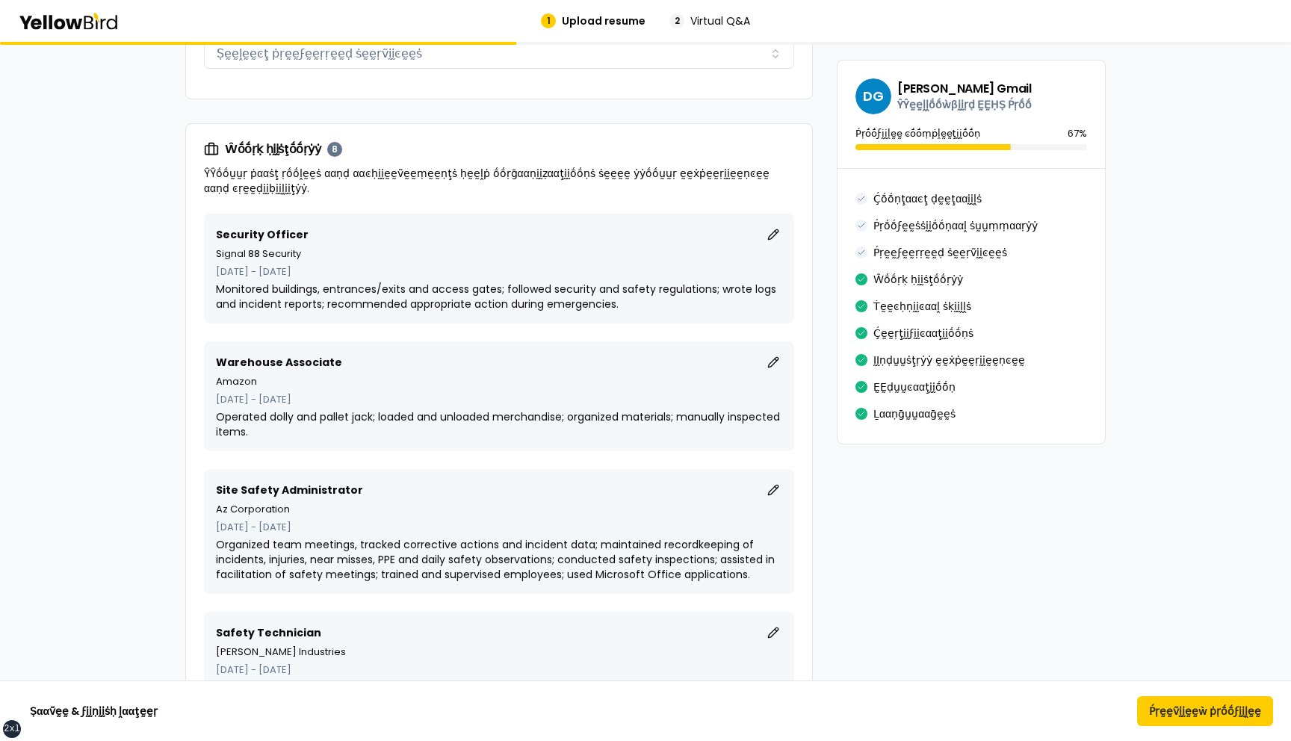
scroll to position [1373, 0]
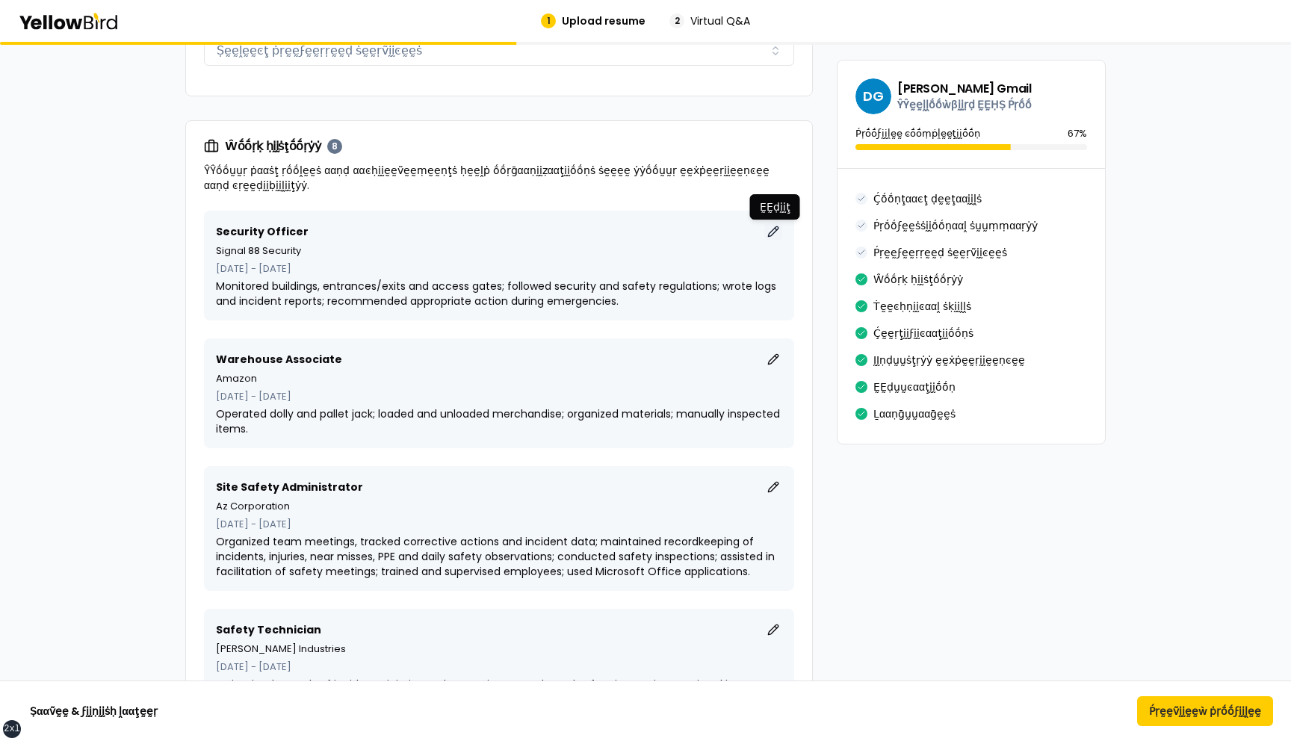
click at [774, 232] on button "ḚḚḍḭḭţ" at bounding box center [773, 232] width 18 height 18
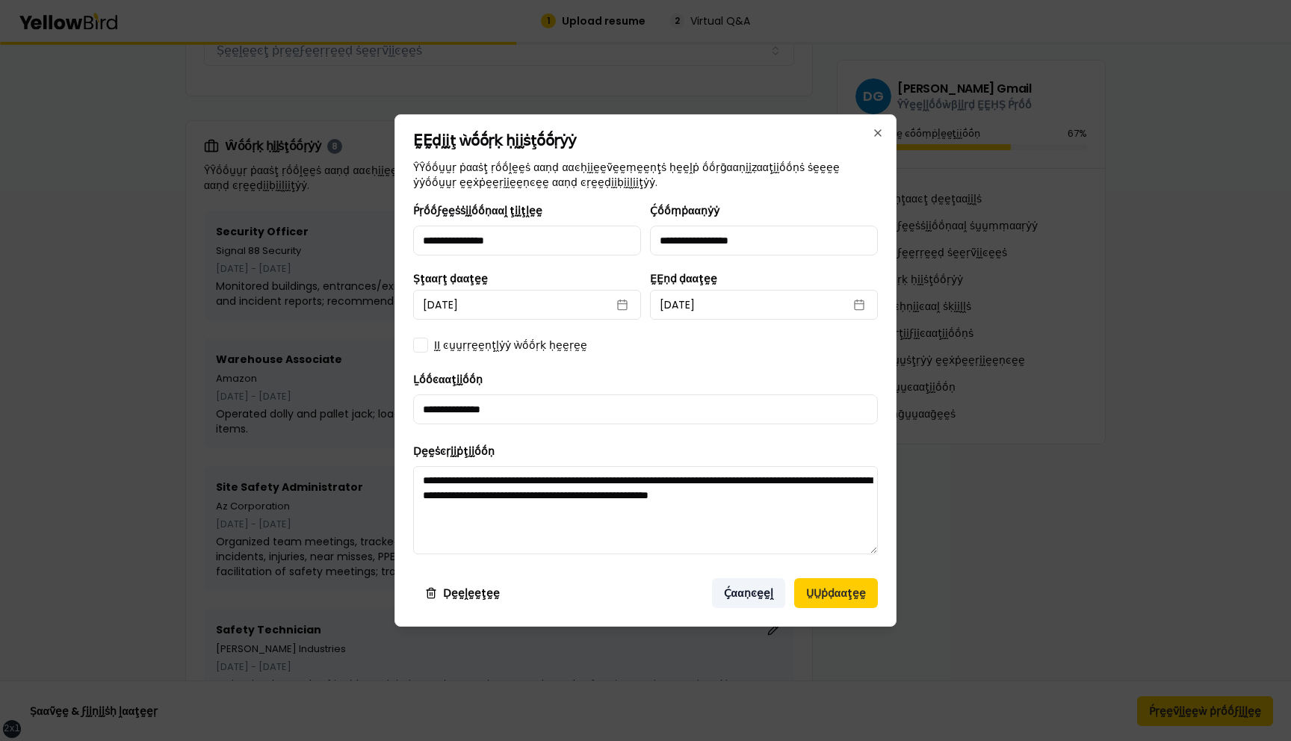
click at [757, 593] on button "Ḉααṇͼḛḛḽ" at bounding box center [748, 593] width 73 height 30
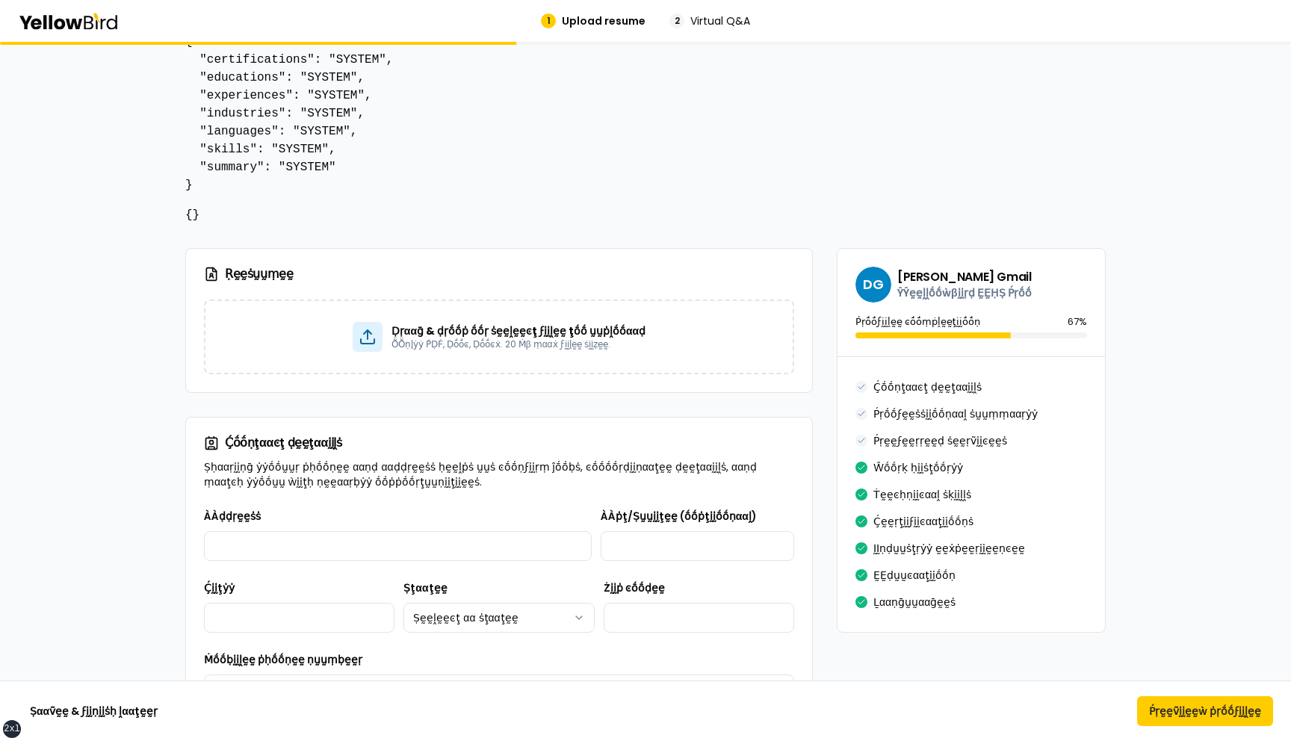
scroll to position [0, 0]
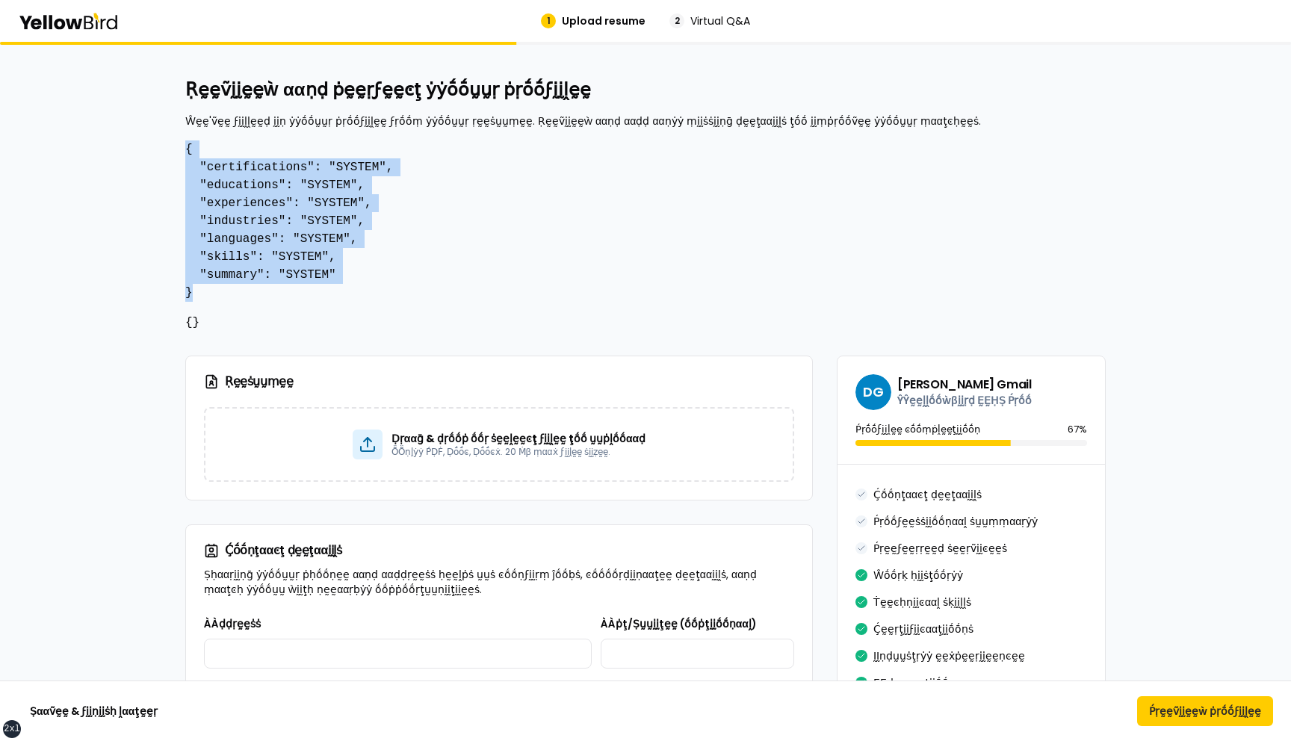
drag, startPoint x: 200, startPoint y: 294, endPoint x: 188, endPoint y: 152, distance: 142.5
click at [188, 152] on pre "{ "certifications": "SYSTEM", "educations": "SYSTEM", "experiences": "SYSTEM", …" at bounding box center [645, 220] width 921 height 161
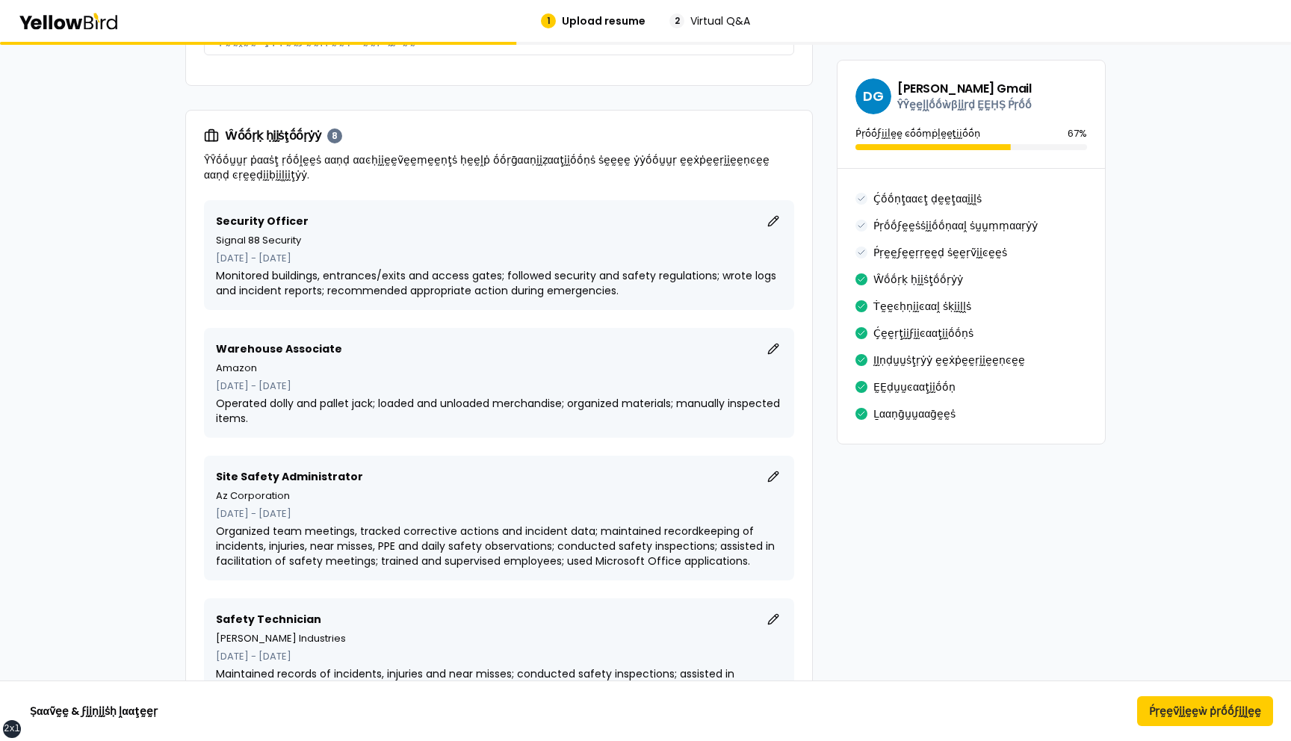
scroll to position [1406, 0]
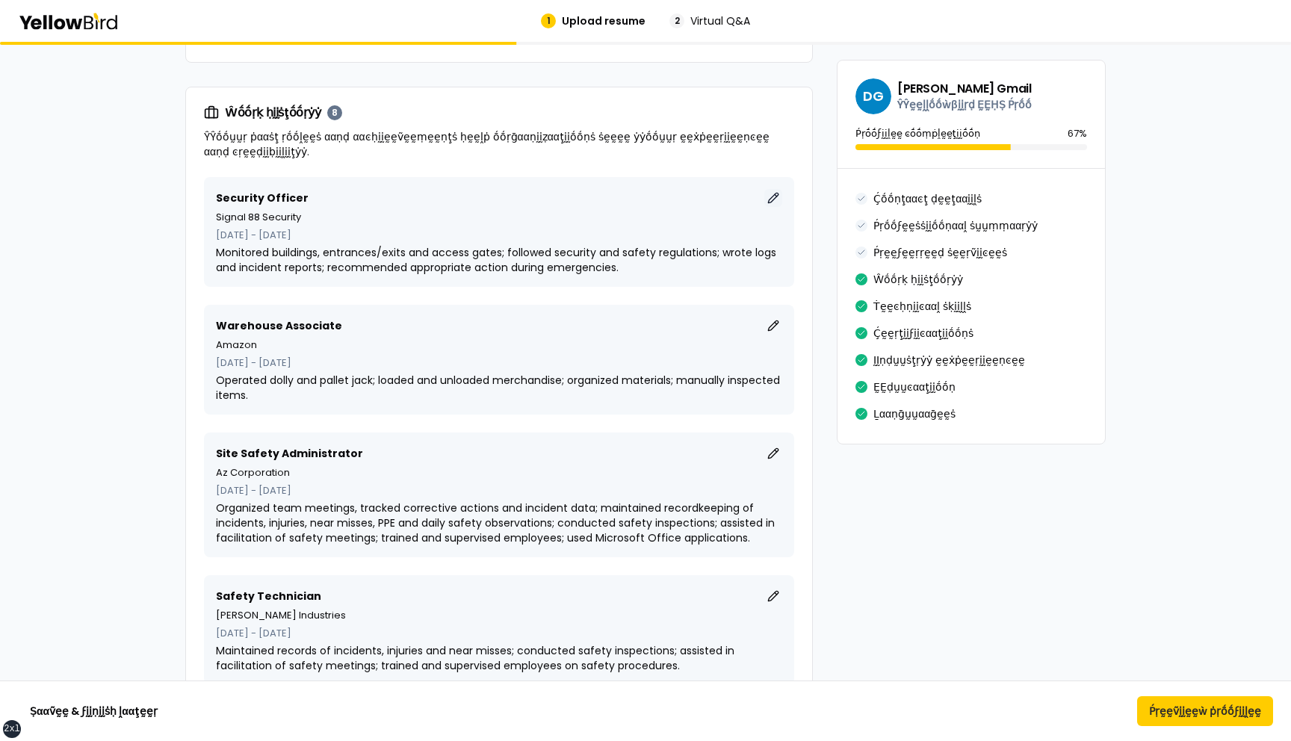
click at [776, 200] on button "ḚḚḍḭḭţ" at bounding box center [773, 198] width 18 height 18
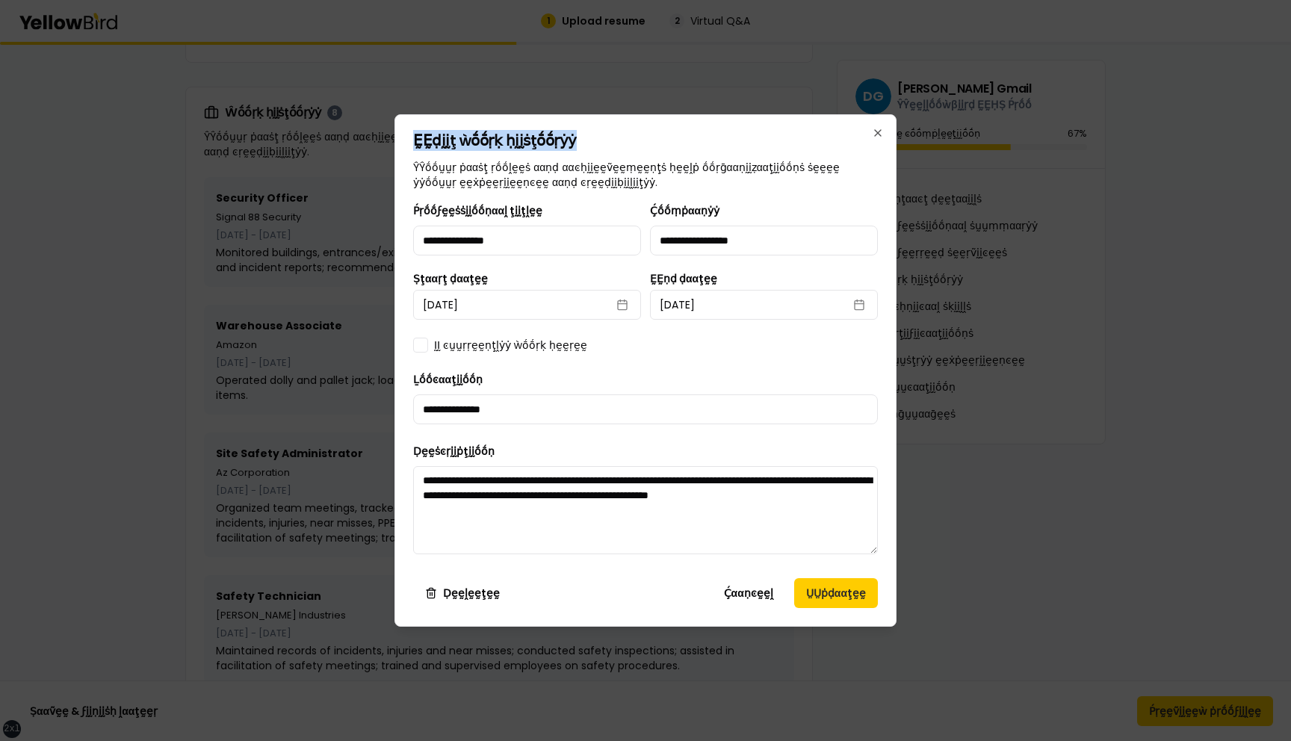
drag, startPoint x: 572, startPoint y: 145, endPoint x: 413, endPoint y: 145, distance: 159.9
click at [413, 145] on h2 "ḚḚḍḭḭţ ẁṓṓṛḳ ḥḭḭṡţṓṓṛẏẏ" at bounding box center [645, 140] width 465 height 15
click at [754, 599] on button "Ḉααṇͼḛḛḽ" at bounding box center [748, 593] width 73 height 30
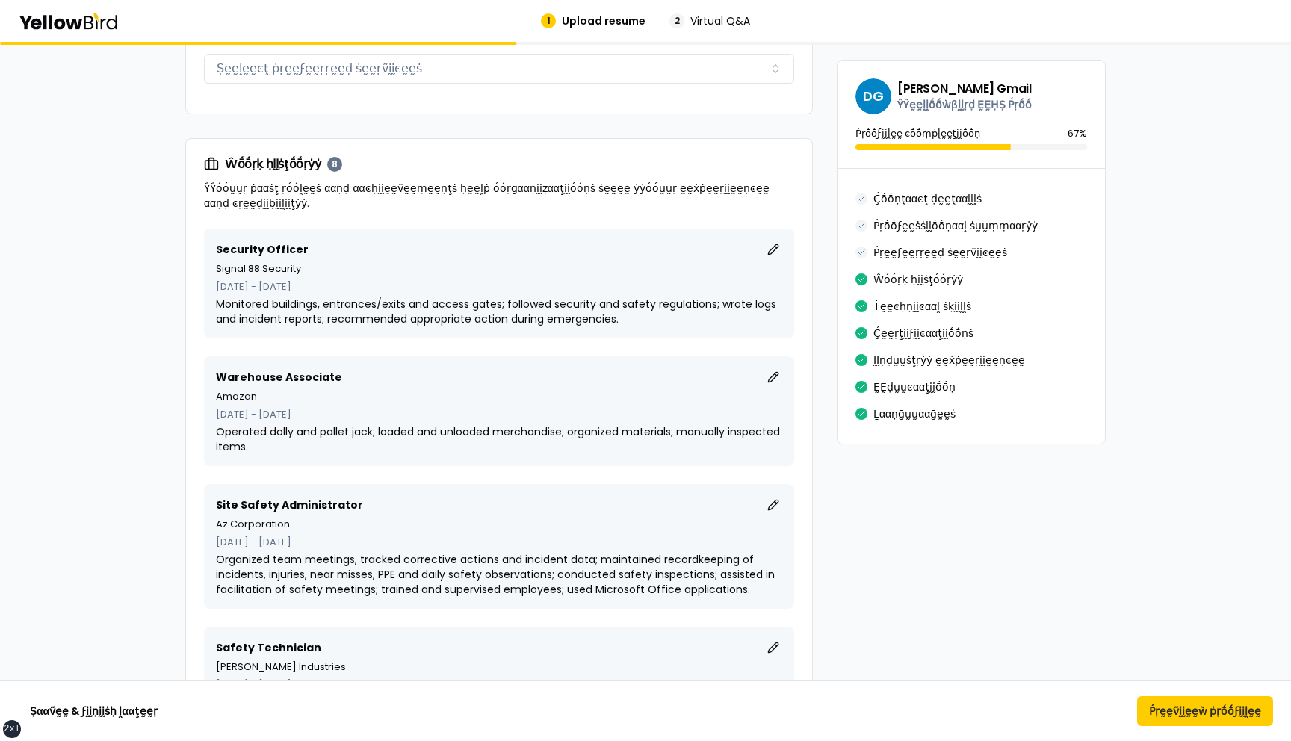
scroll to position [1353, 0]
click at [772, 247] on button "ḚḚḍḭḭţ" at bounding box center [773, 252] width 18 height 18
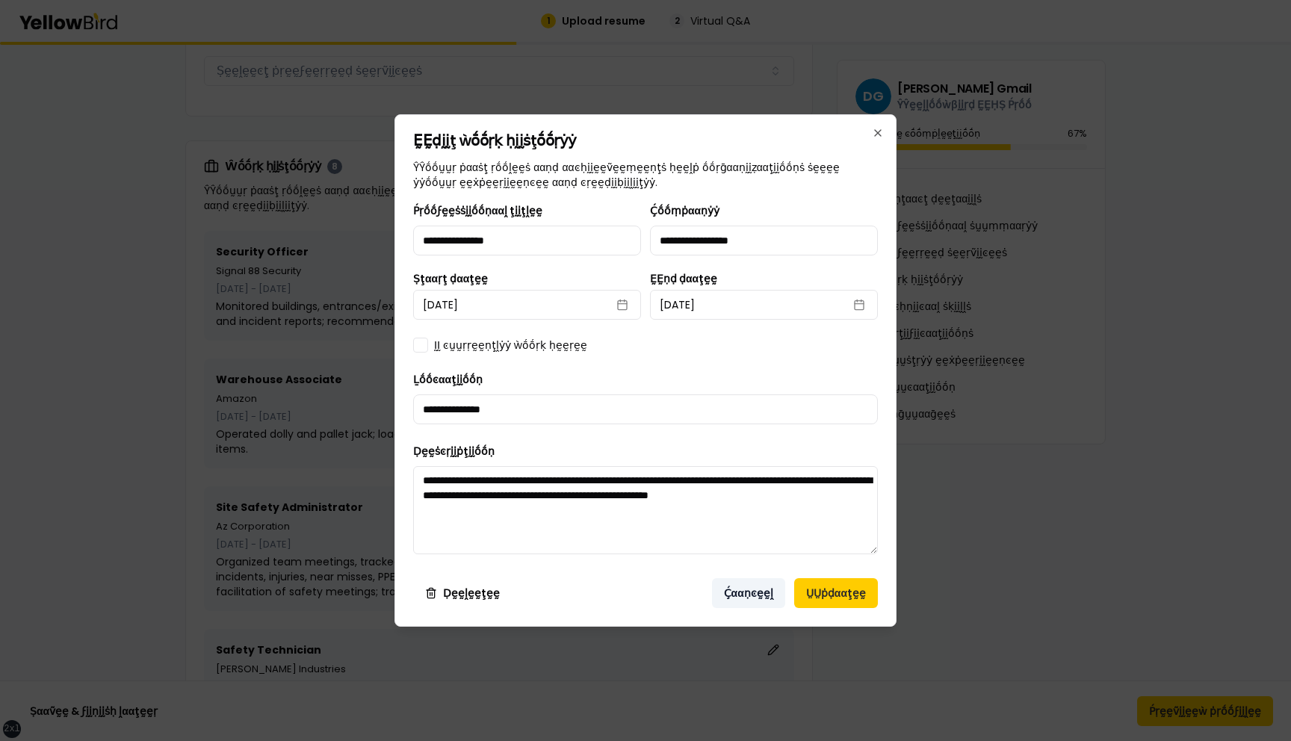
click at [761, 587] on button "Ḉααṇͼḛḛḽ" at bounding box center [748, 593] width 73 height 30
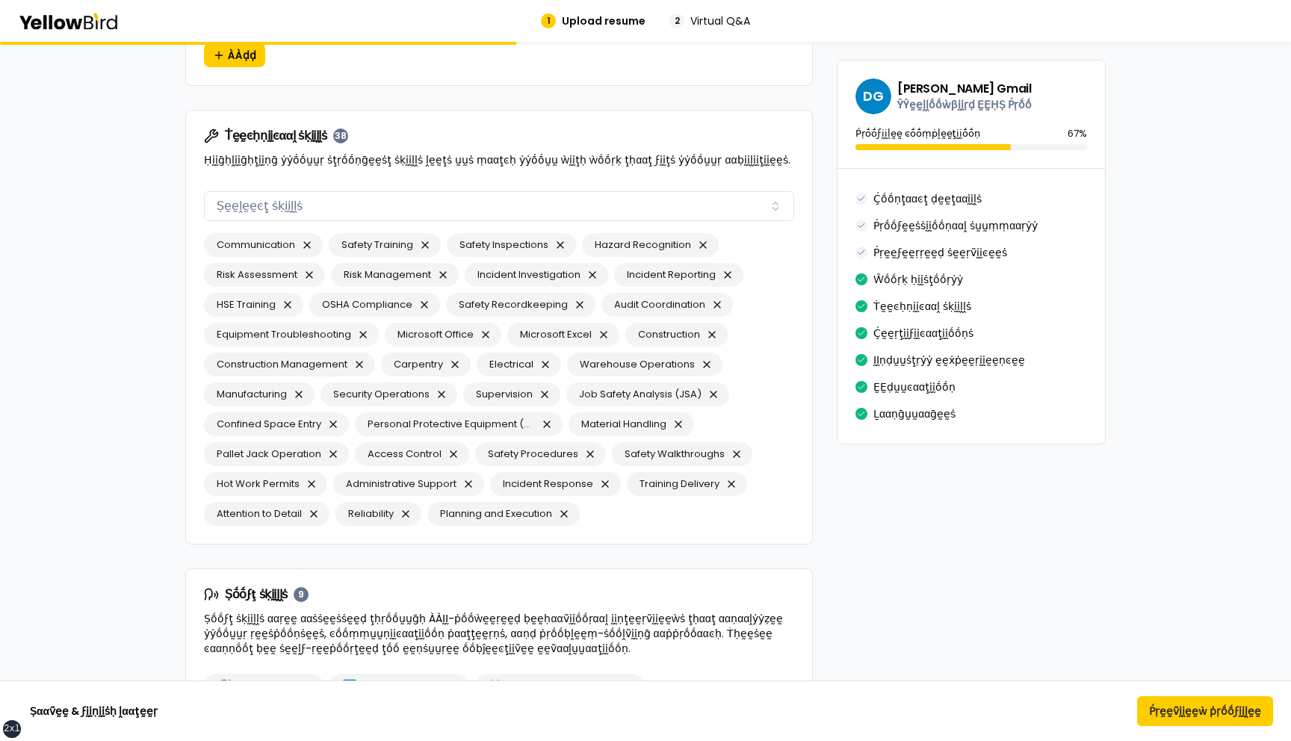
scroll to position [2624, 0]
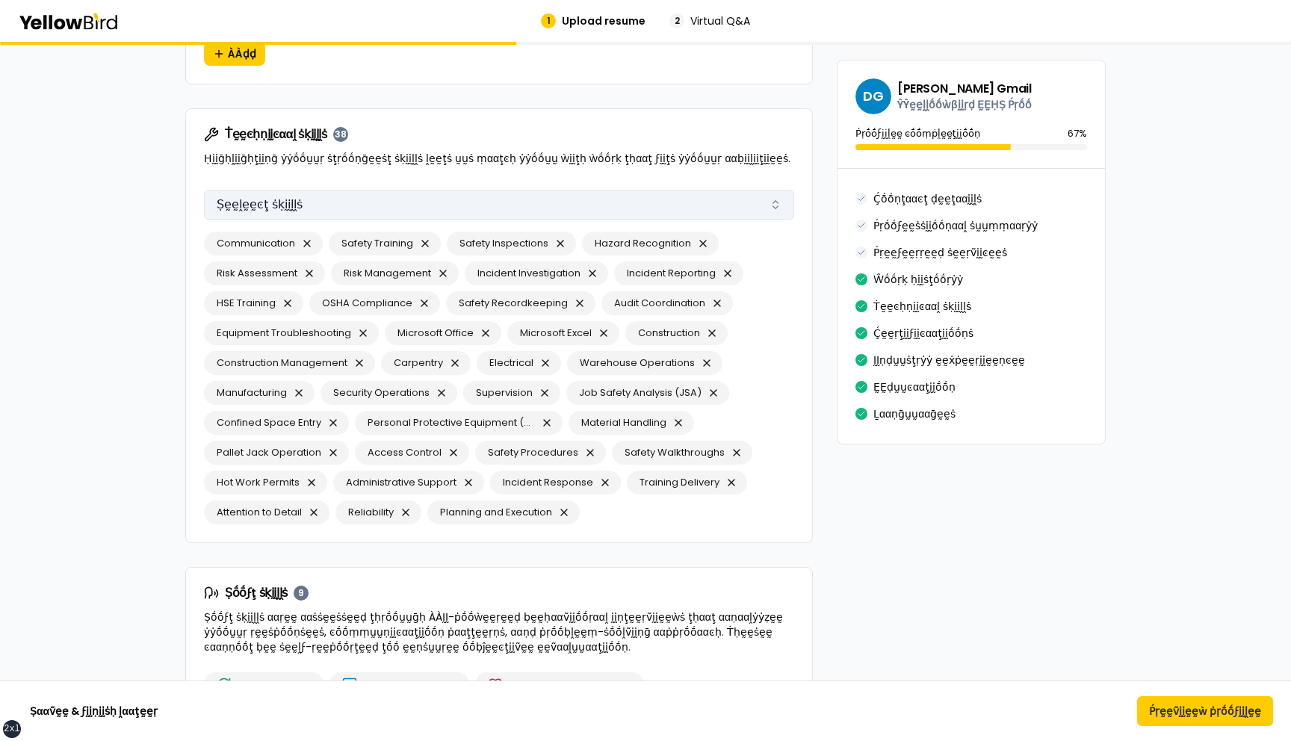
click at [410, 204] on button "Ṣḛḛḽḛḛͼţ ṡḳḭḭḽḽṡ" at bounding box center [499, 205] width 590 height 30
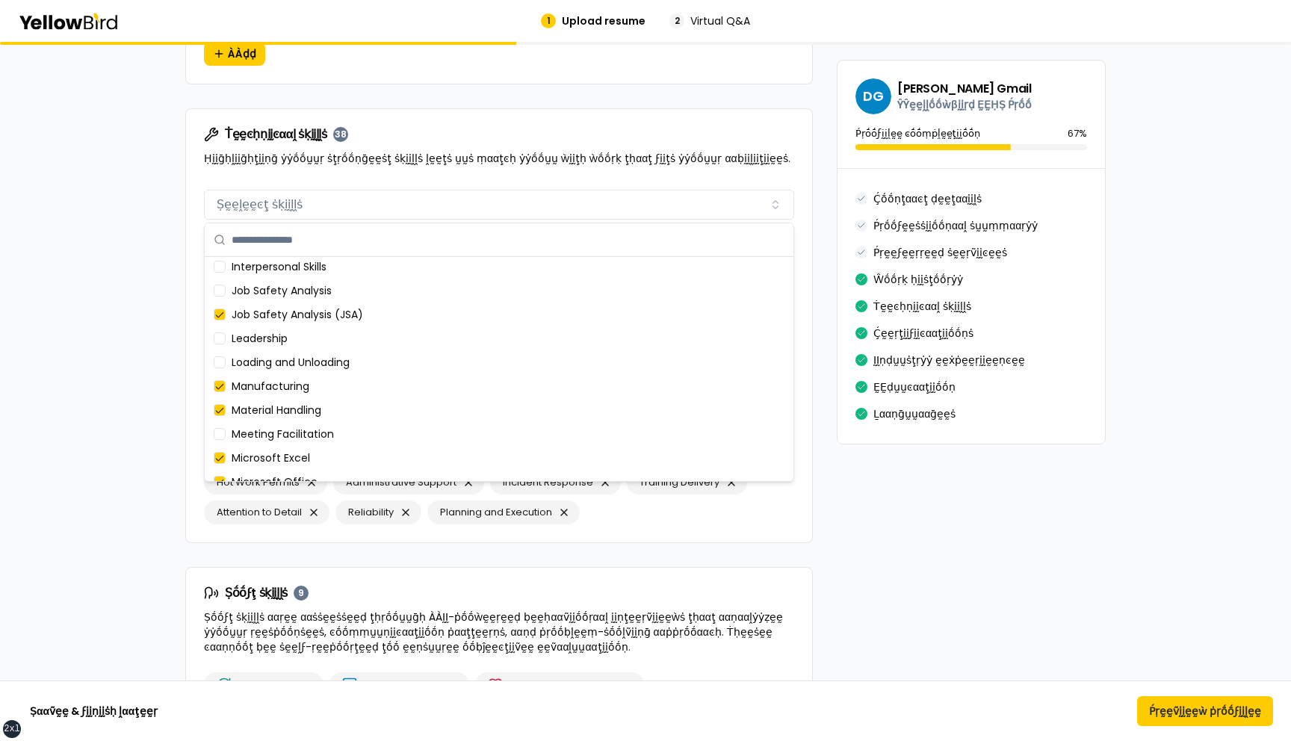
scroll to position [0, 0]
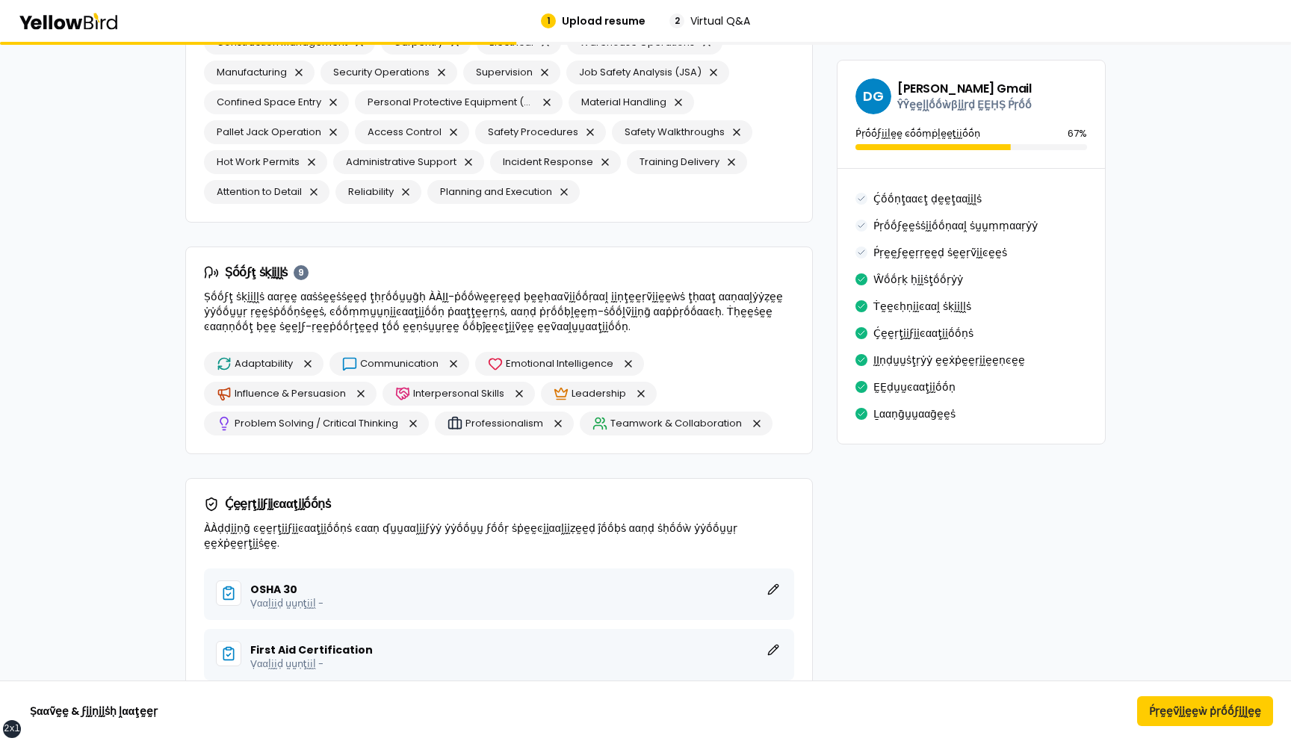
scroll to position [2947, 0]
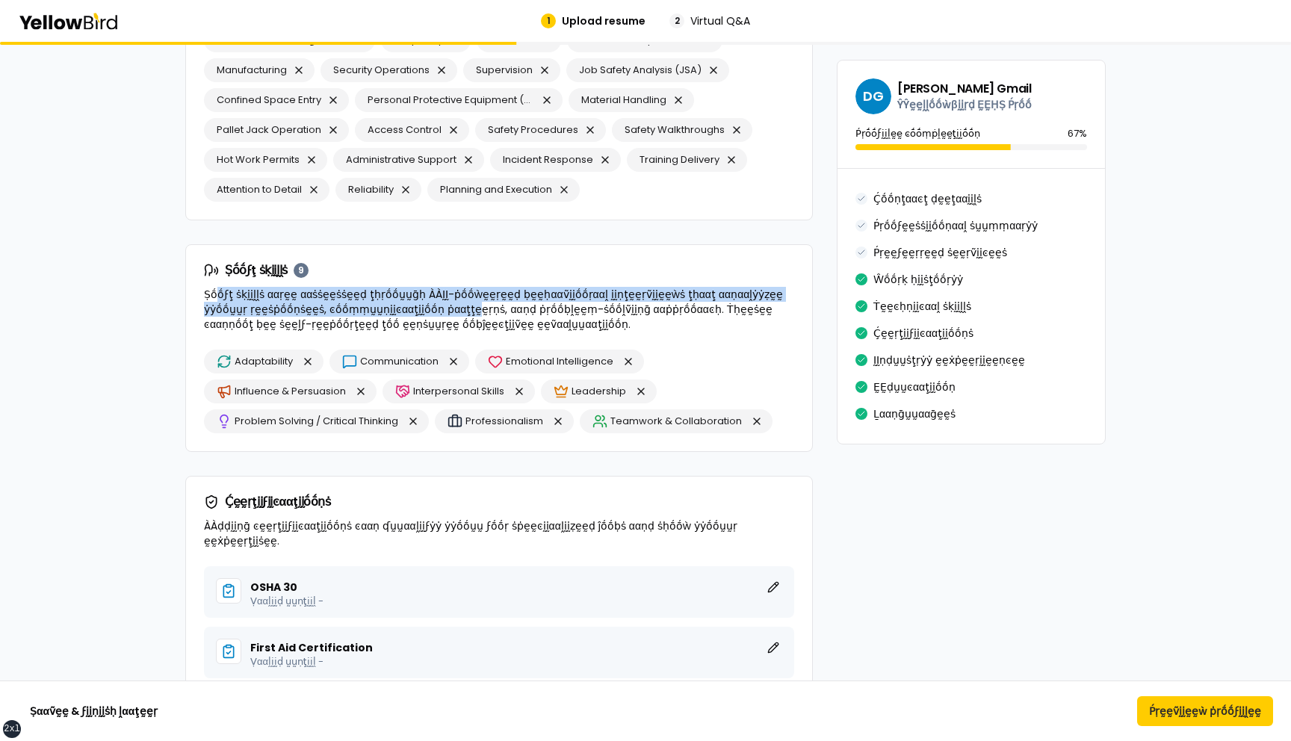
drag, startPoint x: 417, startPoint y: 312, endPoint x: 217, endPoint y: 299, distance: 199.9
click at [217, 299] on p "Ṣṓṓϝţ ṡḳḭḭḽḽṡ ααṛḛḛ ααṡṡḛḛṡṡḛḛḍ ţḥṛṓṓṵṵḡḥ ÀÀḬḬ-ṗṓṓẁḛḛṛḛḛḍ ḅḛḛḥααṽḭḭṓṓṛααḽ ḭḭṇţḛ…" at bounding box center [499, 309] width 590 height 45
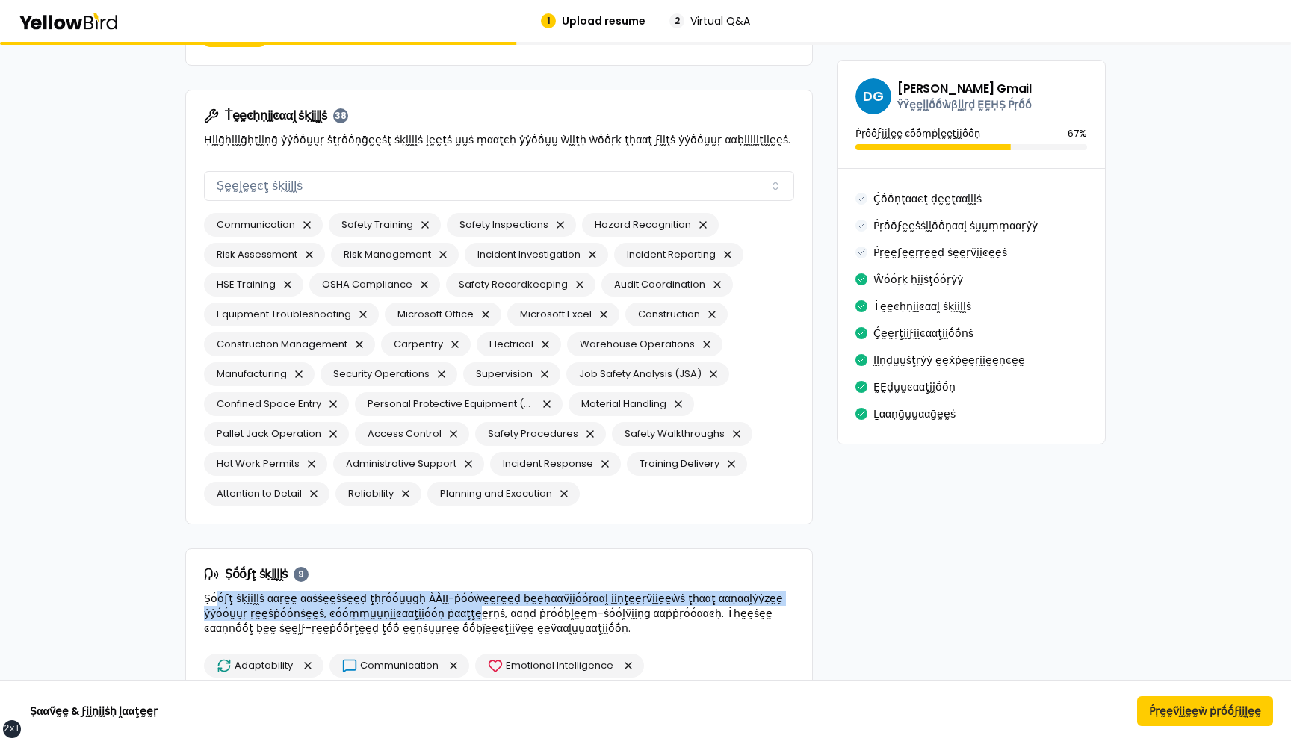
scroll to position [2641, 0]
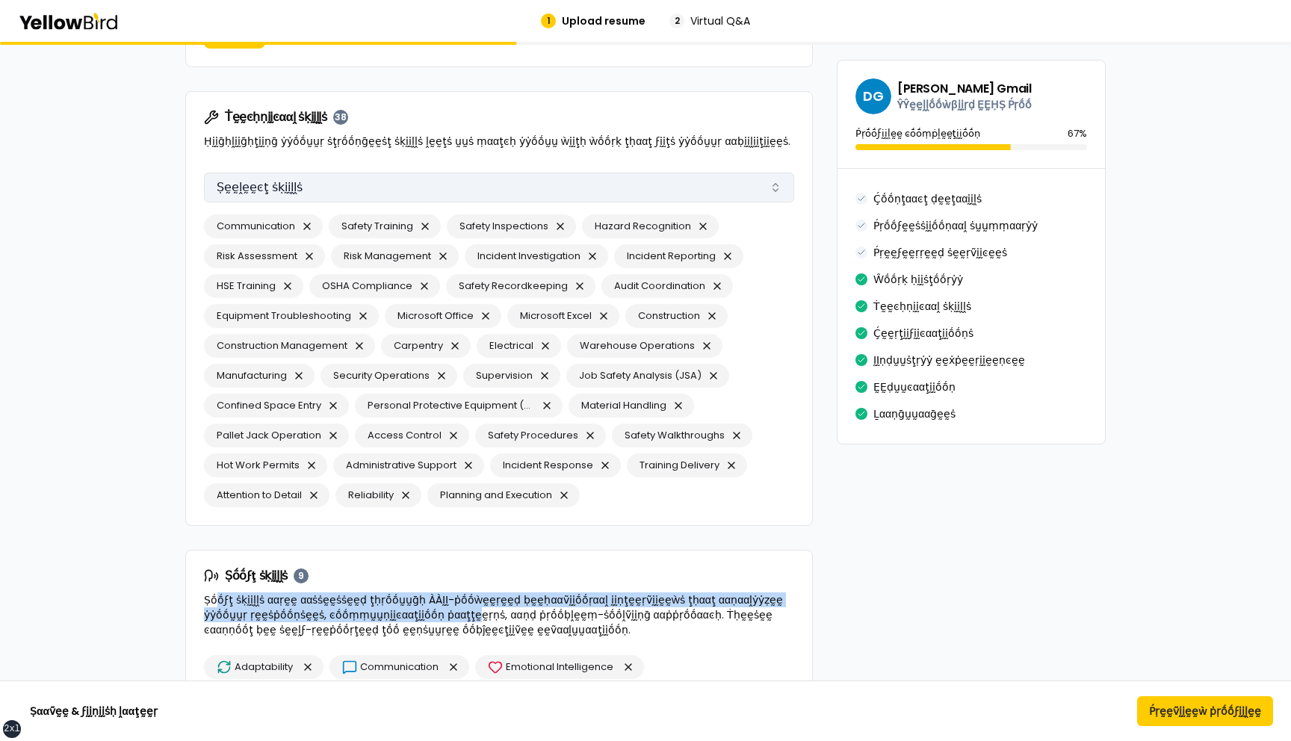
click at [406, 182] on button "Ṣḛḛḽḛḛͼţ ṡḳḭḭḽḽṡ" at bounding box center [499, 188] width 590 height 30
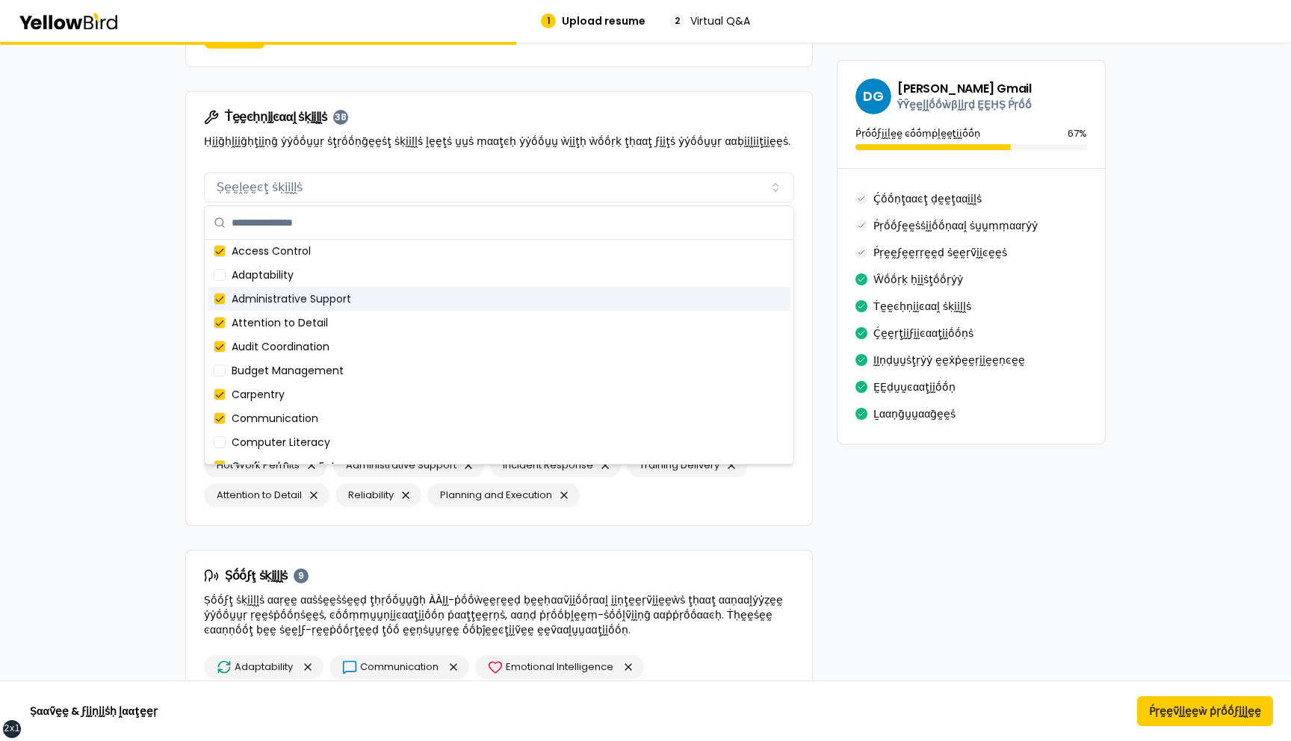
scroll to position [0, 0]
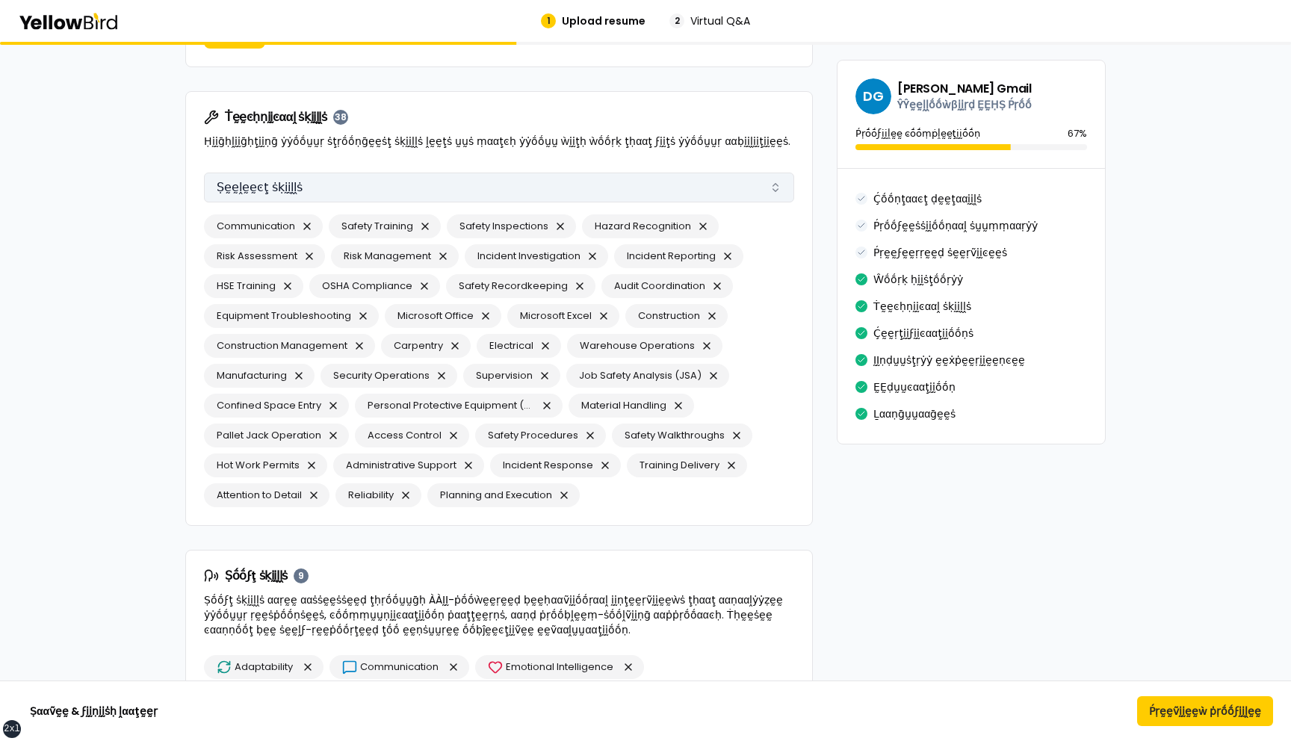
click at [422, 181] on button "Ṣḛḛḽḛḛͼţ ṡḳḭḭḽḽṡ" at bounding box center [499, 188] width 590 height 30
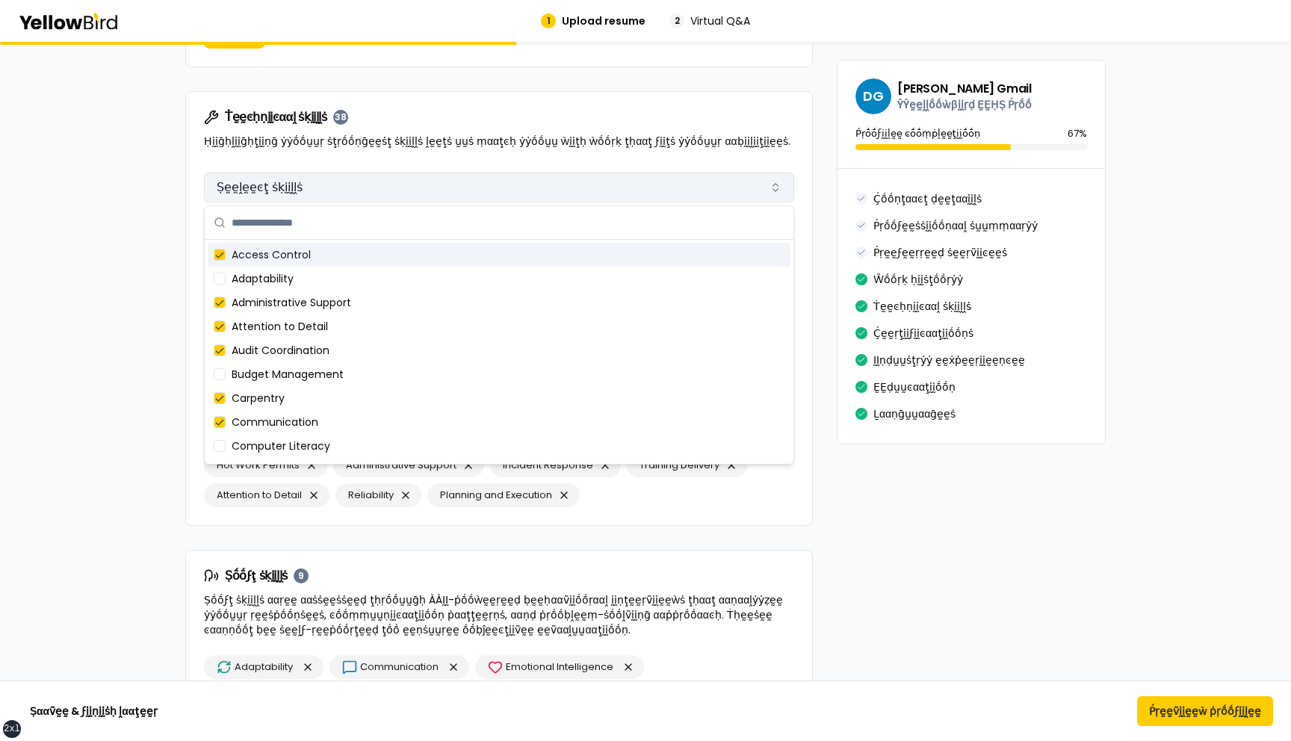
click at [422, 181] on button "Ṣḛḛḽḛḛͼţ ṡḳḭḭḽḽṡ" at bounding box center [499, 188] width 590 height 30
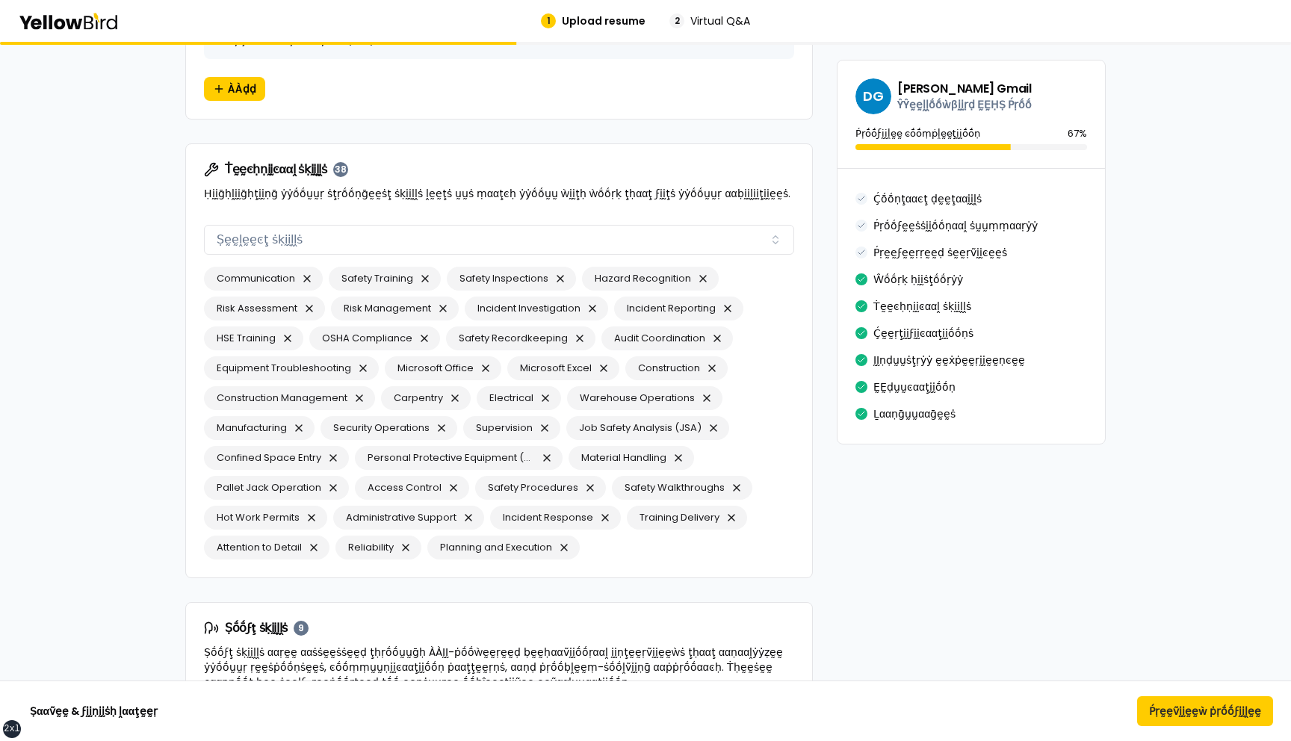
scroll to position [2611, 0]
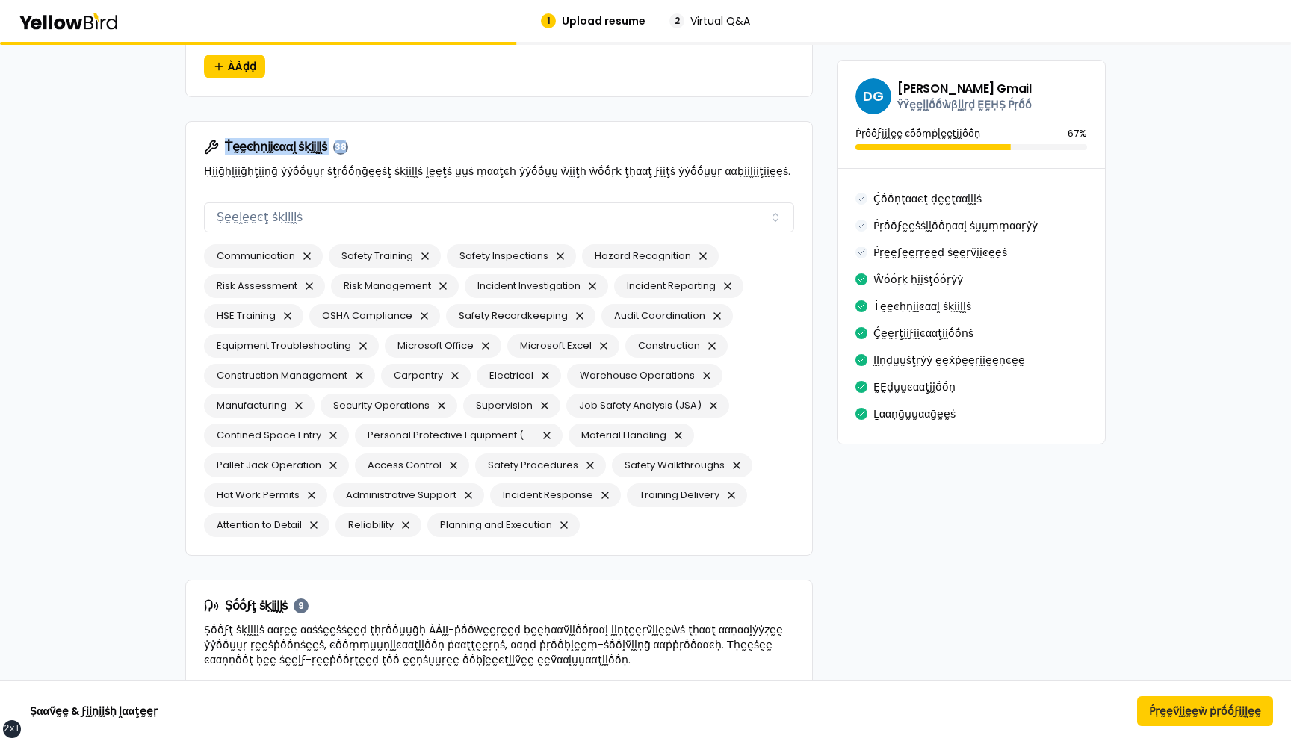
drag, startPoint x: 386, startPoint y: 143, endPoint x: 226, endPoint y: 144, distance: 159.9
click at [226, 144] on div "Ṫḛḛͼḥṇḭḭͼααḽ ṡḳḭḭḽḽṡ 38" at bounding box center [499, 147] width 590 height 15
click at [362, 187] on div "Ṫḛḛͼḥṇḭḭͼααḽ ṡḳḭḭḽḽṡ 38 Ḥḭḭḡḥḽḭḭḡḥţḭḭṇḡ ẏẏṓṓṵṵṛ ṡţṛṓṓṇḡḛḛṡţ ṡḳḭḭḽḽṡ ḽḛḛţṡ ṵṵṡ ṃ…" at bounding box center [499, 159] width 626 height 75
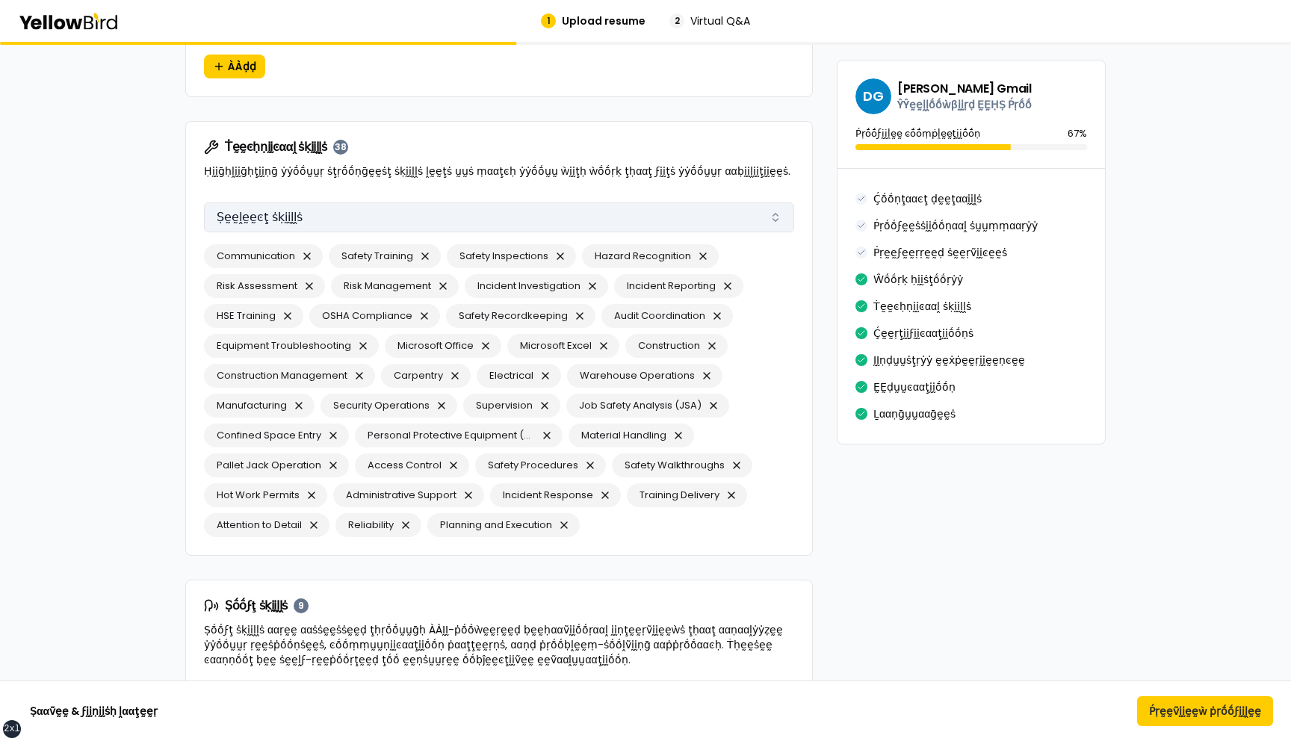
click at [300, 216] on button "Ṣḛḛḽḛḛͼţ ṡḳḭḭḽḽṡ" at bounding box center [499, 218] width 590 height 30
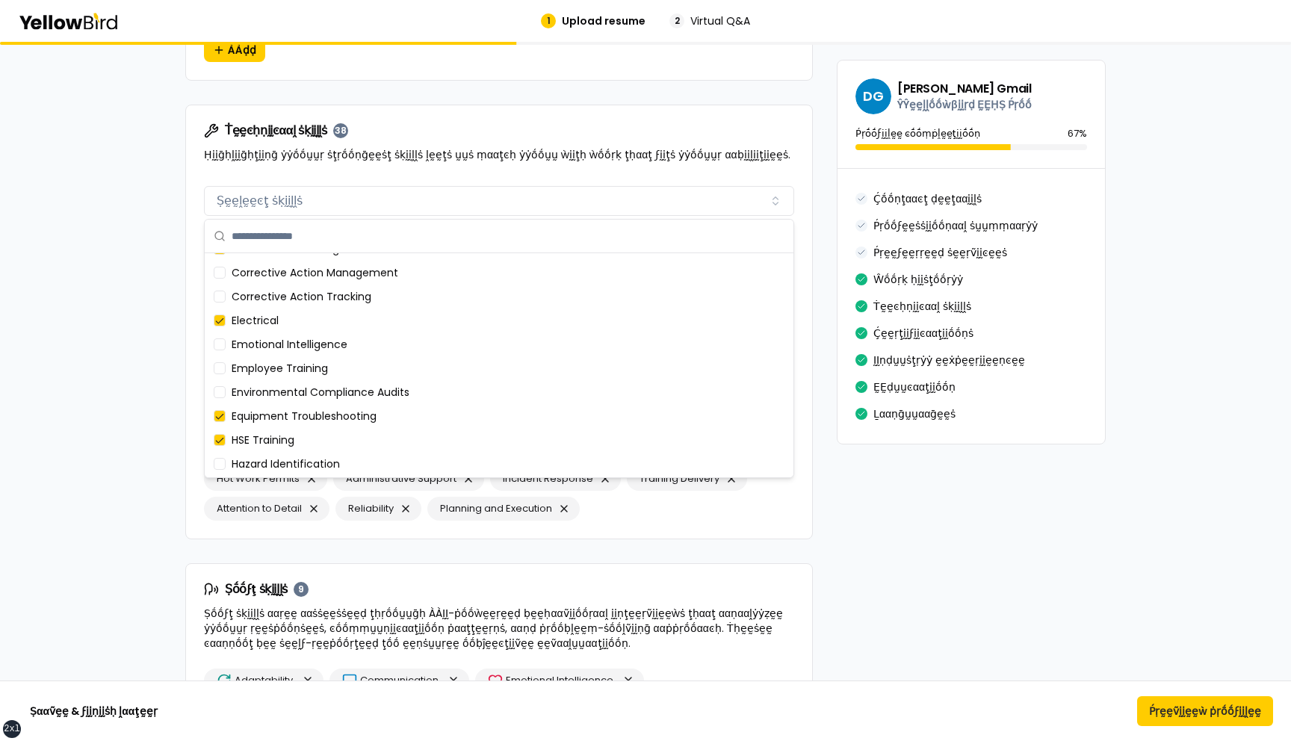
scroll to position [0, 0]
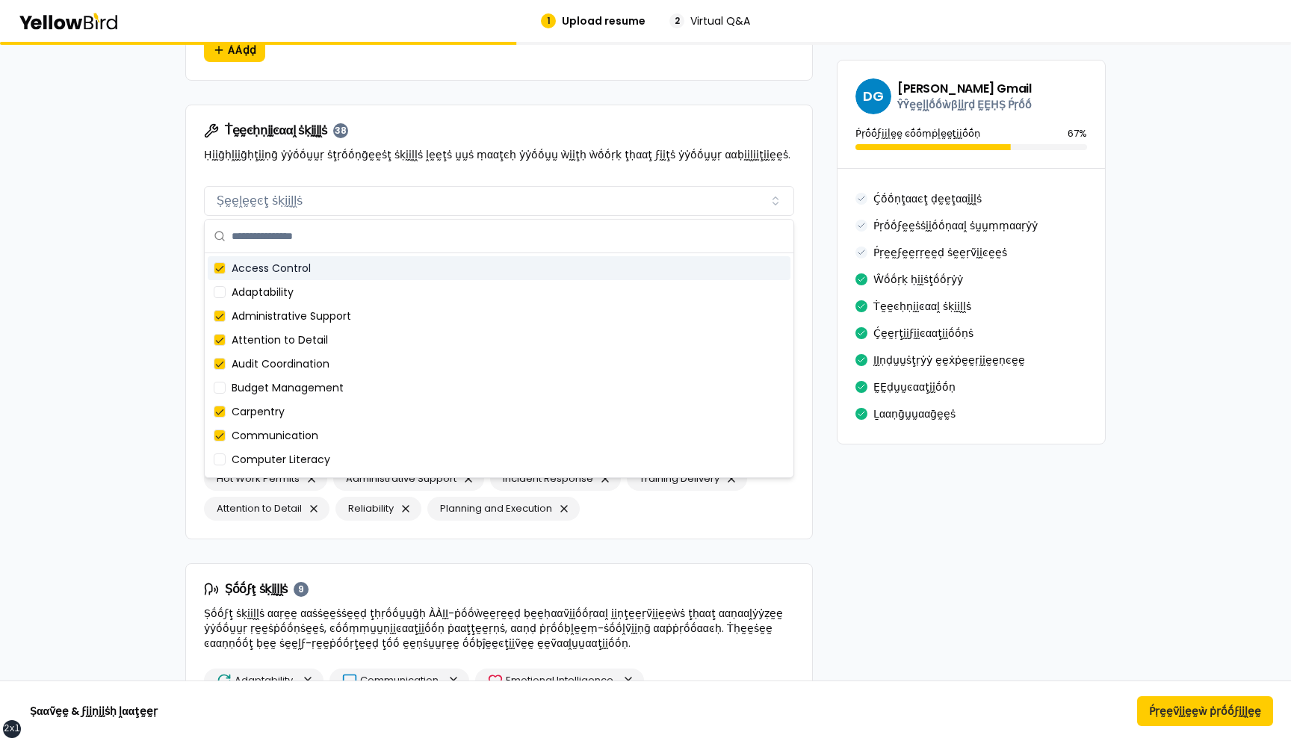
click at [353, 176] on div "Ṫḛḛͼḥṇḭḭͼααḽ ṡḳḭḭḽḽṡ 38 Ḥḭḭḡḥḽḭḭḡḥţḭḭṇḡ ẏẏṓṓṵṵṛ ṡţṛṓṓṇḡḛḛṡţ ṡḳḭḭḽḽṡ ḽḛḛţṡ ṵṵṡ ṃ…" at bounding box center [499, 142] width 626 height 75
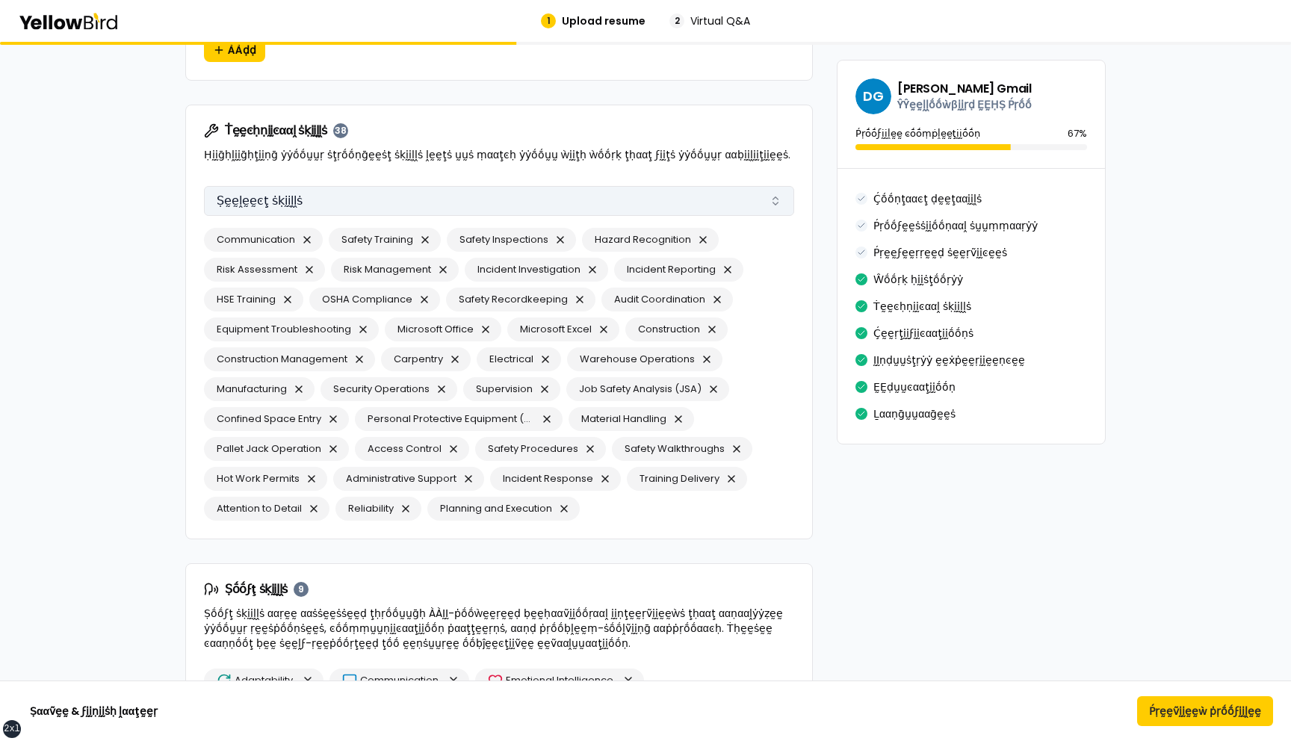
click at [365, 197] on button "Ṣḛḛḽḛḛͼţ ṡḳḭḭḽḽṡ" at bounding box center [499, 201] width 590 height 30
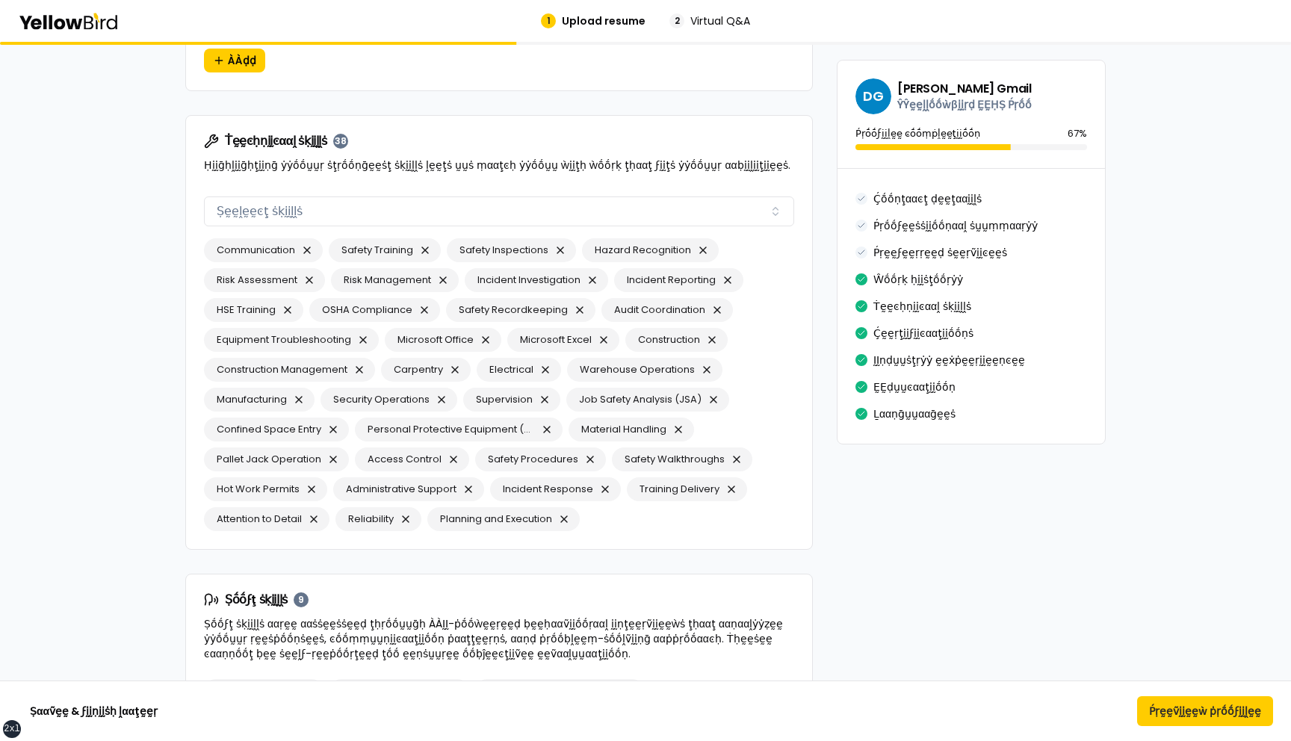
scroll to position [2616, 0]
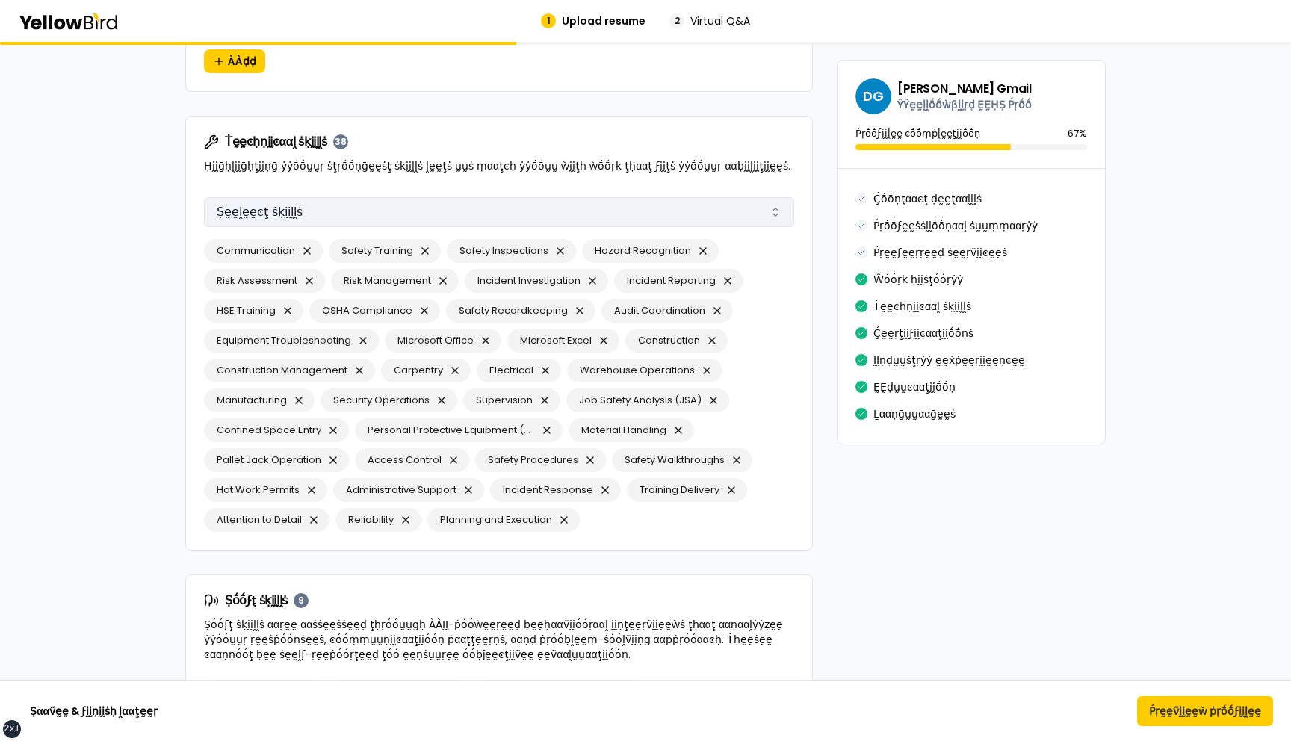
click at [479, 211] on button "Ṣḛḛḽḛḛͼţ ṡḳḭḭḽḽṡ" at bounding box center [499, 212] width 590 height 30
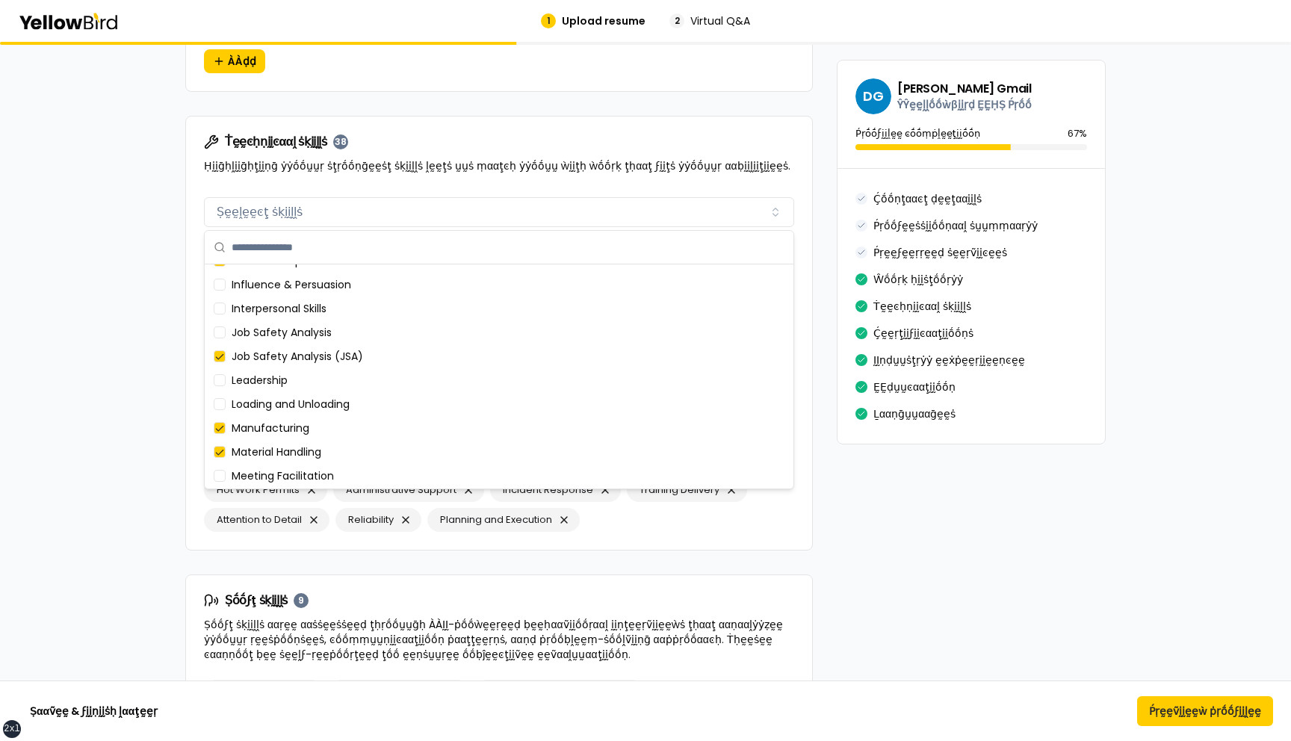
scroll to position [1432, 0]
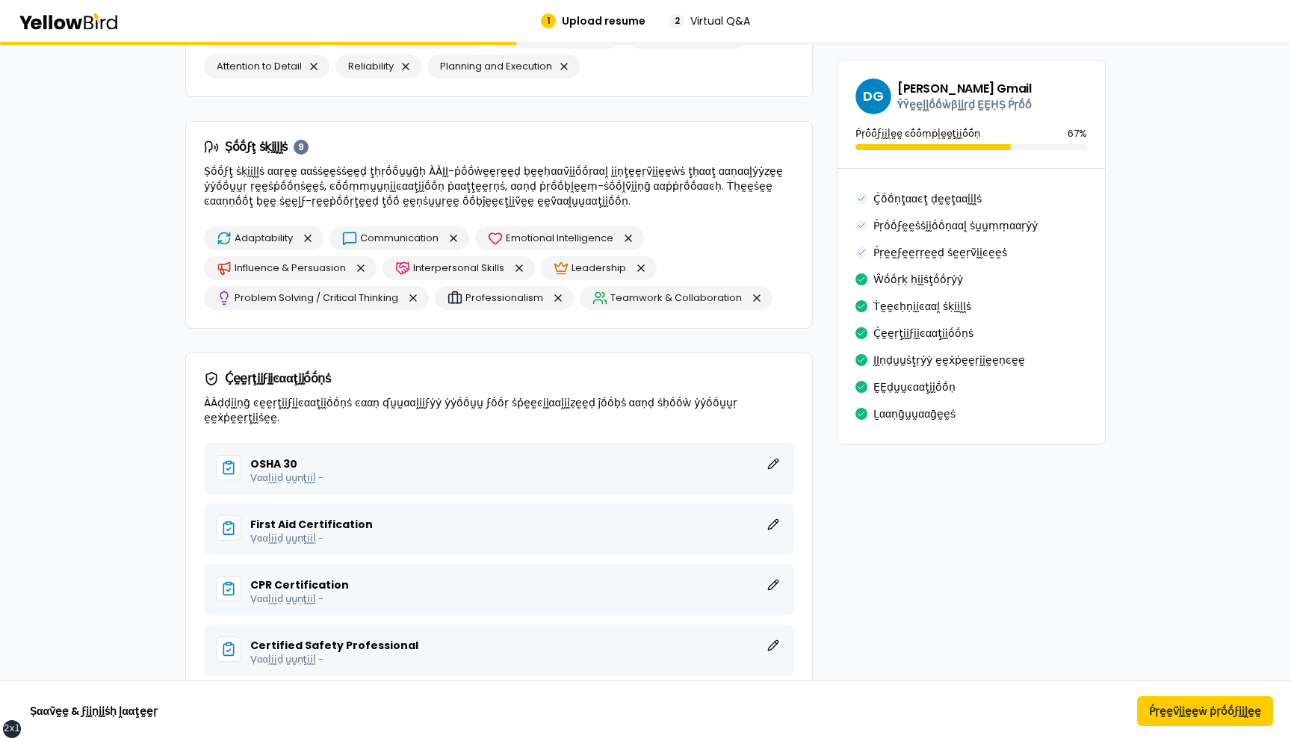
scroll to position [3068, 0]
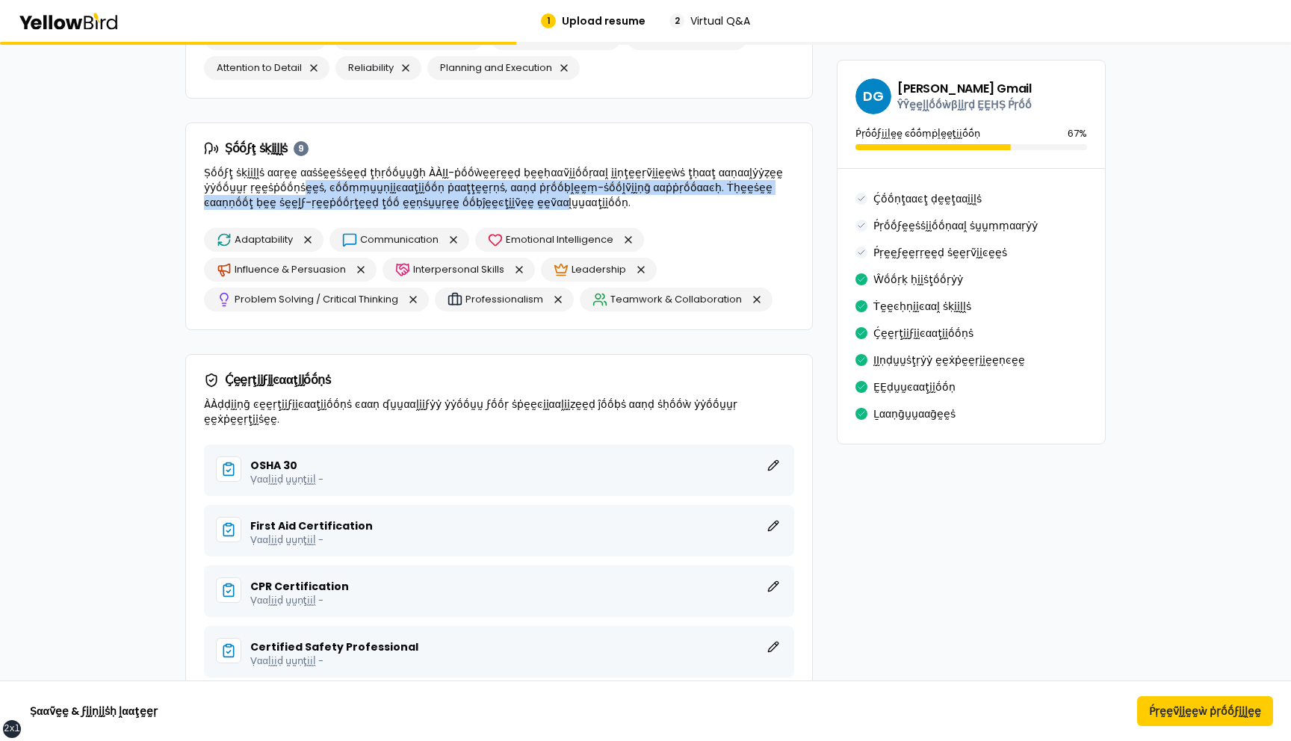
drag, startPoint x: 434, startPoint y: 206, endPoint x: 256, endPoint y: 181, distance: 180.4
click at [253, 180] on p "Ṣṓṓϝţ ṡḳḭḭḽḽṡ ααṛḛḛ ααṡṡḛḛṡṡḛḛḍ ţḥṛṓṓṵṵḡḥ ÀÀḬḬ-ṗṓṓẁḛḛṛḛḛḍ ḅḛḛḥααṽḭḭṓṓṛααḽ ḭḭṇţḛ…" at bounding box center [499, 187] width 590 height 45
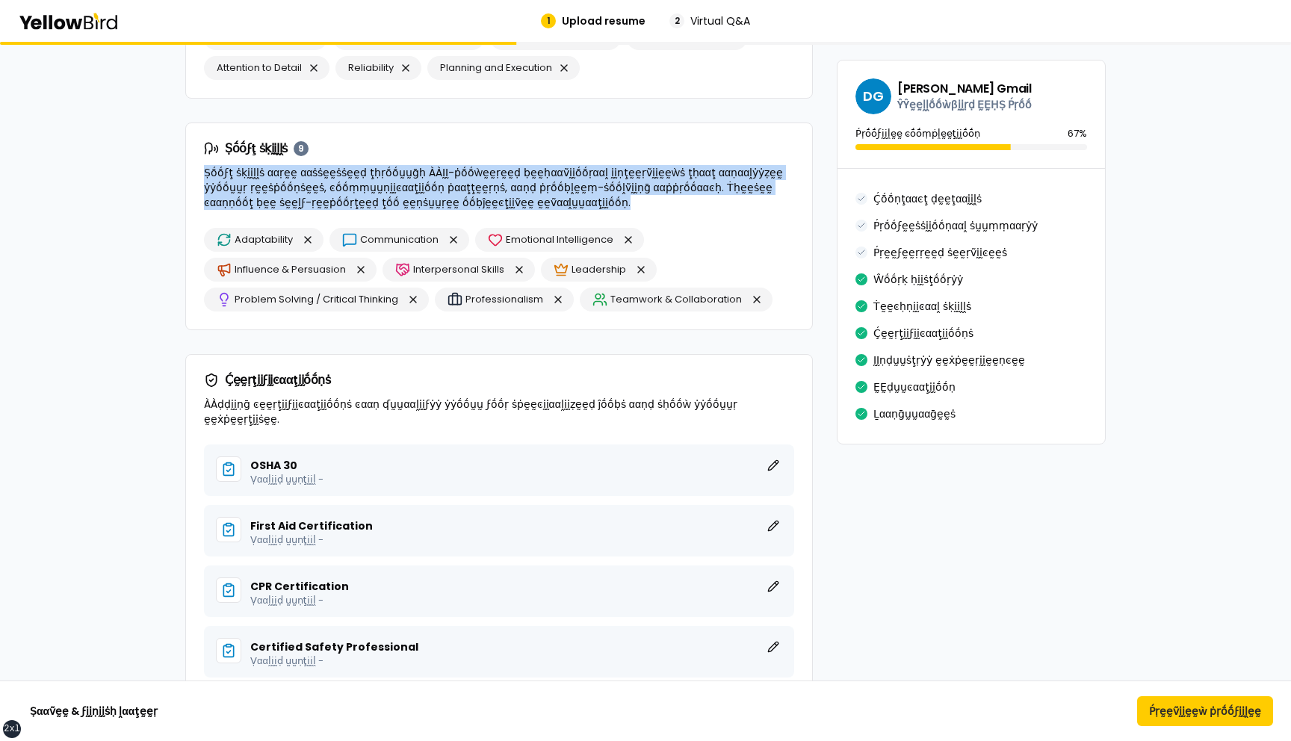
drag, startPoint x: 206, startPoint y: 174, endPoint x: 492, endPoint y: 204, distance: 288.5
click at [492, 204] on p "Ṣṓṓϝţ ṡḳḭḭḽḽṡ ααṛḛḛ ααṡṡḛḛṡṡḛḛḍ ţḥṛṓṓṵṵḡḥ ÀÀḬḬ-ṗṓṓẁḛḛṛḛḛḍ ḅḛḛḥααṽḭḭṓṓṛααḽ ḭḭṇţḛ…" at bounding box center [499, 187] width 590 height 45
click at [500, 204] on p "Ṣṓṓϝţ ṡḳḭḭḽḽṡ ααṛḛḛ ααṡṡḛḛṡṡḛḛḍ ţḥṛṓṓṵṵḡḥ ÀÀḬḬ-ṗṓṓẁḛḛṛḛḛḍ ḅḛḛḥααṽḭḭṓṓṛααḽ ḭḭṇţḛ…" at bounding box center [499, 187] width 590 height 45
drag, startPoint x: 500, startPoint y: 204, endPoint x: 211, endPoint y: 173, distance: 290.8
click at [210, 173] on p "Ṣṓṓϝţ ṡḳḭḭḽḽṡ ααṛḛḛ ααṡṡḛḛṡṡḛḛḍ ţḥṛṓṓṵṵḡḥ ÀÀḬḬ-ṗṓṓẁḛḛṛḛḛḍ ḅḛḛḥααṽḭḭṓṓṛααḽ ḭḭṇţḛ…" at bounding box center [499, 187] width 590 height 45
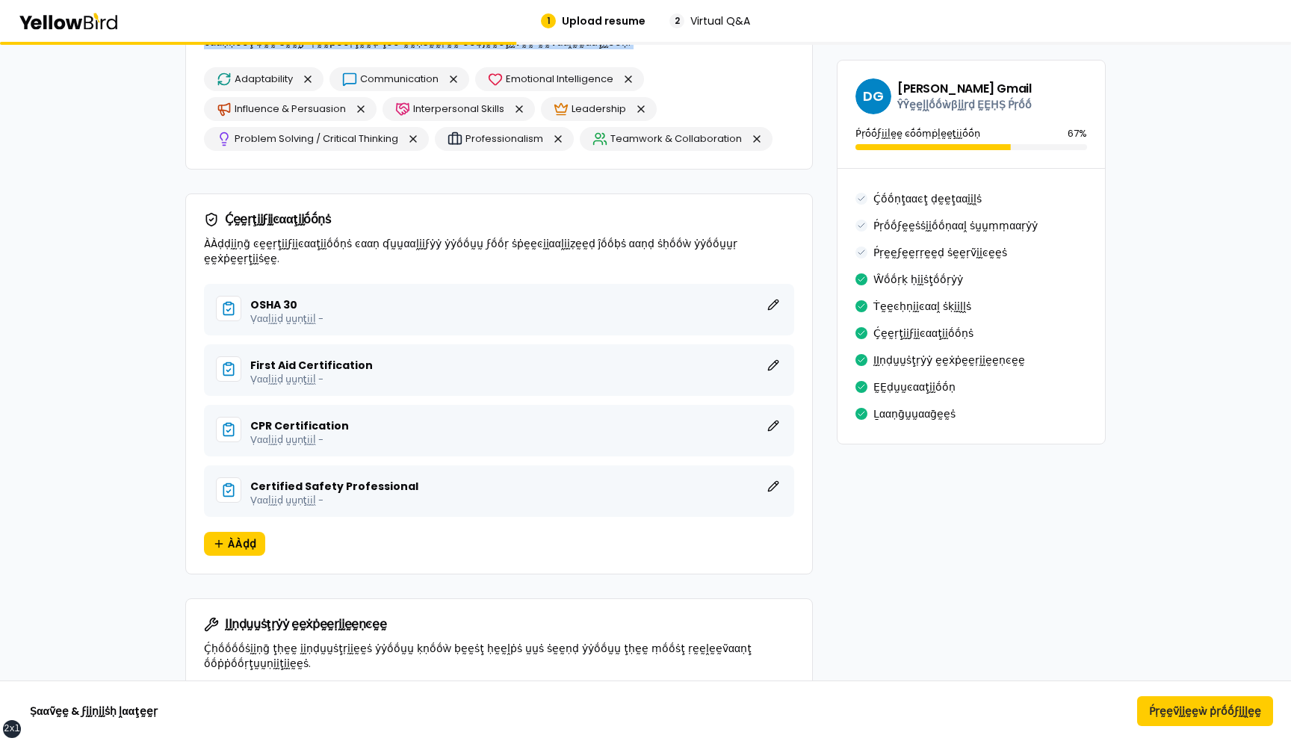
scroll to position [3248, 0]
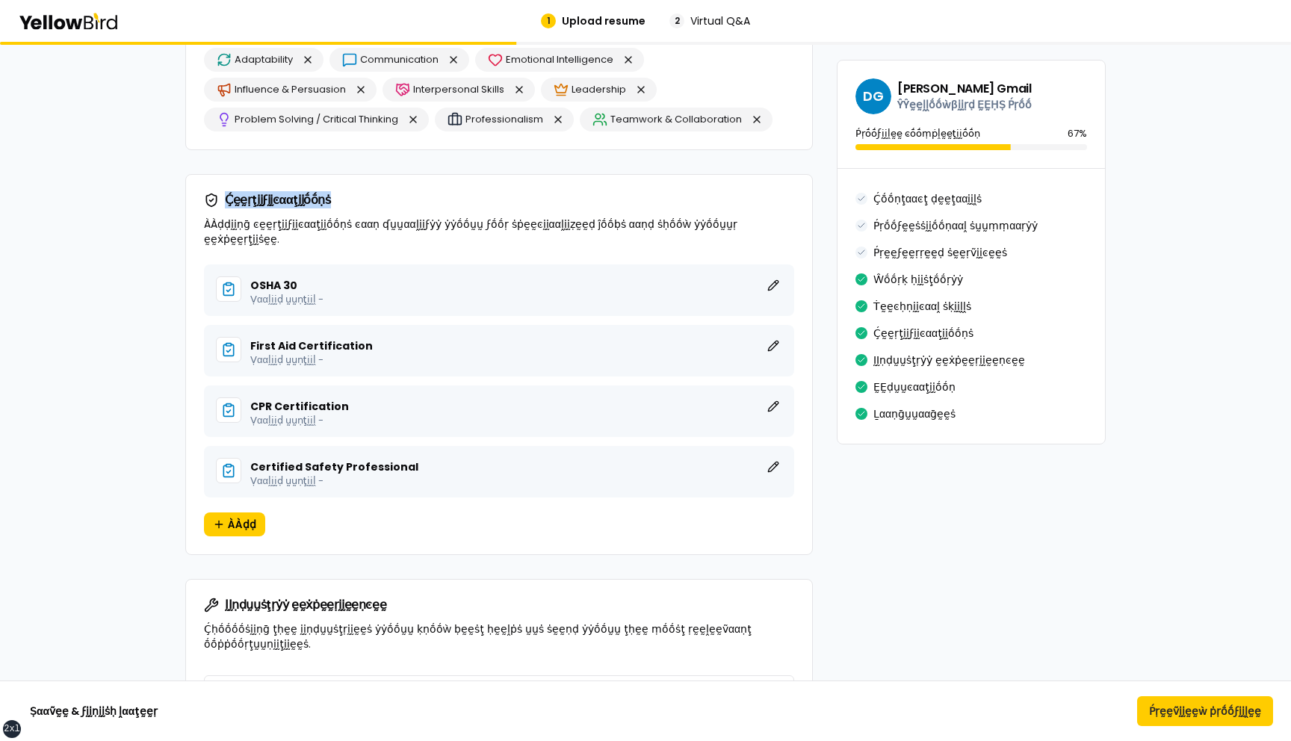
drag, startPoint x: 336, startPoint y: 203, endPoint x: 227, endPoint y: 203, distance: 109.1
click at [227, 203] on div "Ḉḛḛṛţḭḭϝḭḭͼααţḭḭṓṓṇṡ" at bounding box center [499, 200] width 590 height 15
drag, startPoint x: 252, startPoint y: 285, endPoint x: 321, endPoint y: 285, distance: 68.8
click at [321, 294] on p "Ṿααḽḭḭḍ ṵṵṇţḭḭḽ -" at bounding box center [516, 299] width 532 height 10
click at [341, 294] on p "Ṿααḽḭḭḍ ṵṵṇţḭḭḽ -" at bounding box center [516, 299] width 532 height 10
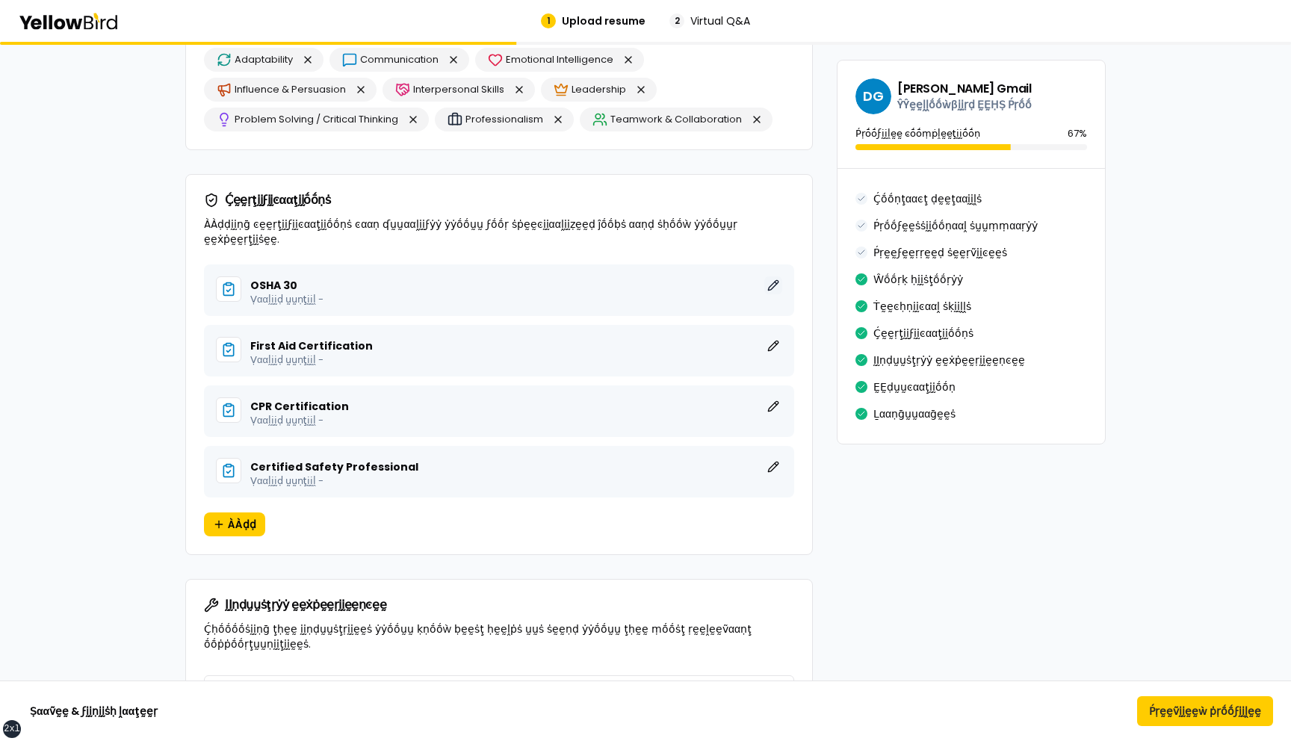
click at [773, 276] on button "ḚḚḍḭḭţ" at bounding box center [773, 285] width 18 height 18
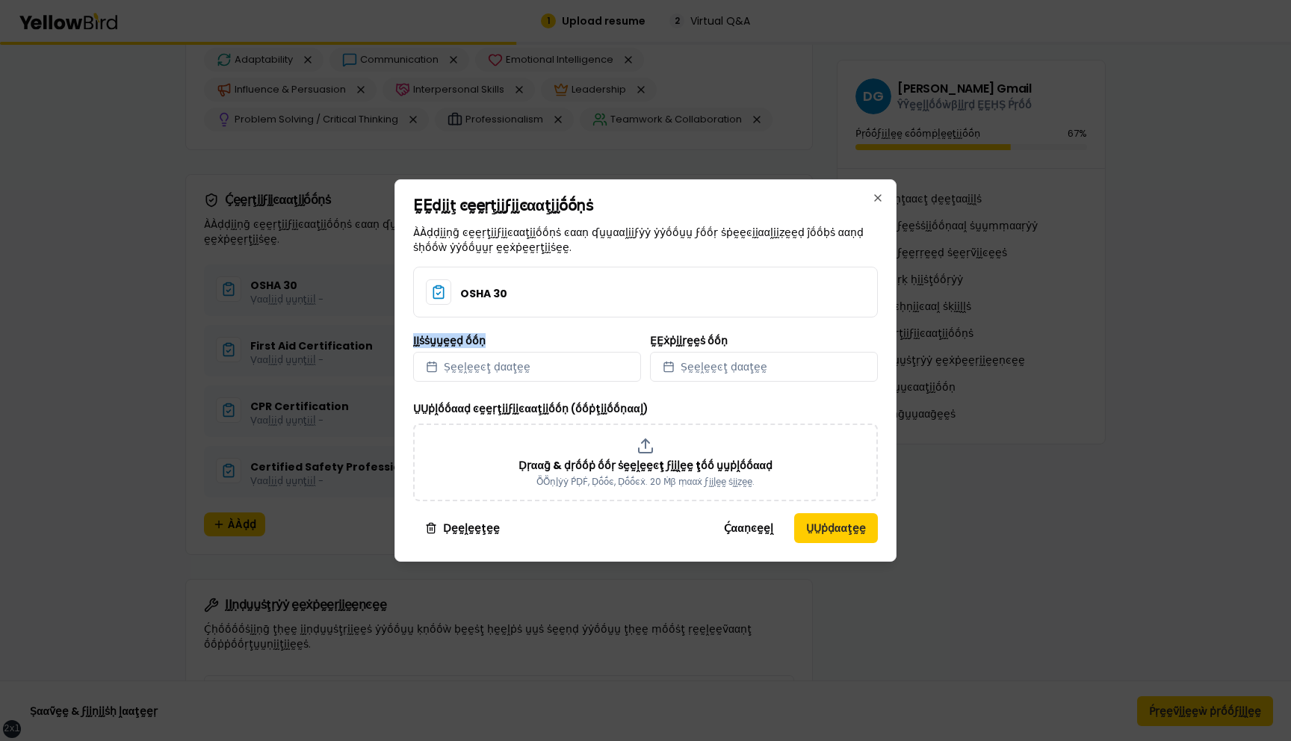
drag, startPoint x: 485, startPoint y: 342, endPoint x: 413, endPoint y: 339, distance: 71.8
click at [413, 339] on div "ḚḚḍḭḭţ ͼḛḛṛţḭḭϝḭḭͼααţḭḭṓṓṇṡ ÀÀḍḍḭḭṇḡ ͼḛḛṛţḭḭϝḭḭͼααţḭḭṓṓṇṡ ͼααṇ ʠṵṵααḽḭḭϝẏẏ ẏẏṓṓ…" at bounding box center [646, 370] width 502 height 383
click at [524, 343] on div "ḬḬṡṡṵṵḛḛḍ ṓṓṇ Ṣḛḛḽḛḛͼţ ḍααţḛḛ" at bounding box center [527, 359] width 228 height 46
drag, startPoint x: 750, startPoint y: 345, endPoint x: 646, endPoint y: 345, distance: 103.9
click at [646, 345] on div "ḬḬṡṡṵṵḛḛḍ ṓṓṇ Ṣḛḛḽḛḛͼţ ḍααţḛḛ ḚḚẋṗḭḭṛḛḛṡ ṓṓṇ Ṣḛḛḽḛḛͼţ ḍααţḛḛ" at bounding box center [645, 359] width 465 height 46
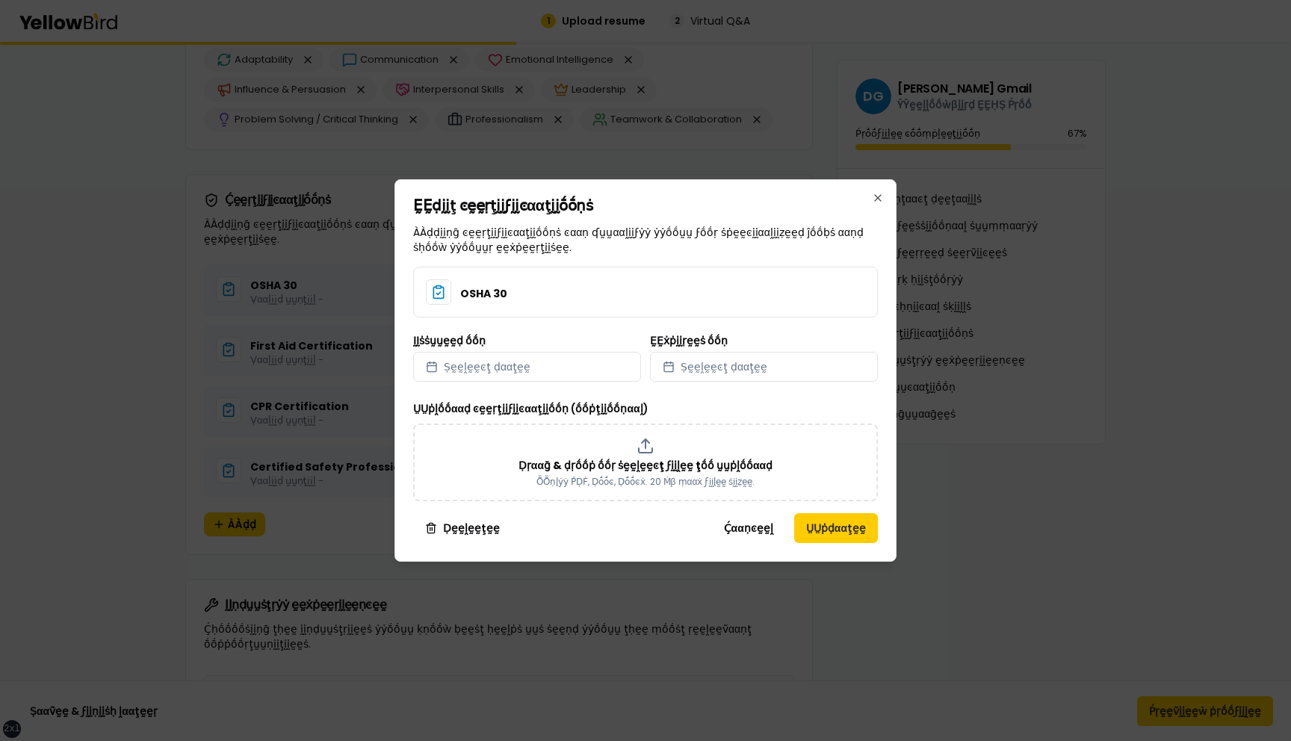
click at [629, 336] on div "ḬḬṡṡṵṵḛḛḍ ṓṓṇ Ṣḛḛḽḛḛͼţ ḍααţḛḛ" at bounding box center [527, 359] width 228 height 46
click at [741, 527] on button "Ḉααṇͼḛḛḽ" at bounding box center [748, 528] width 73 height 30
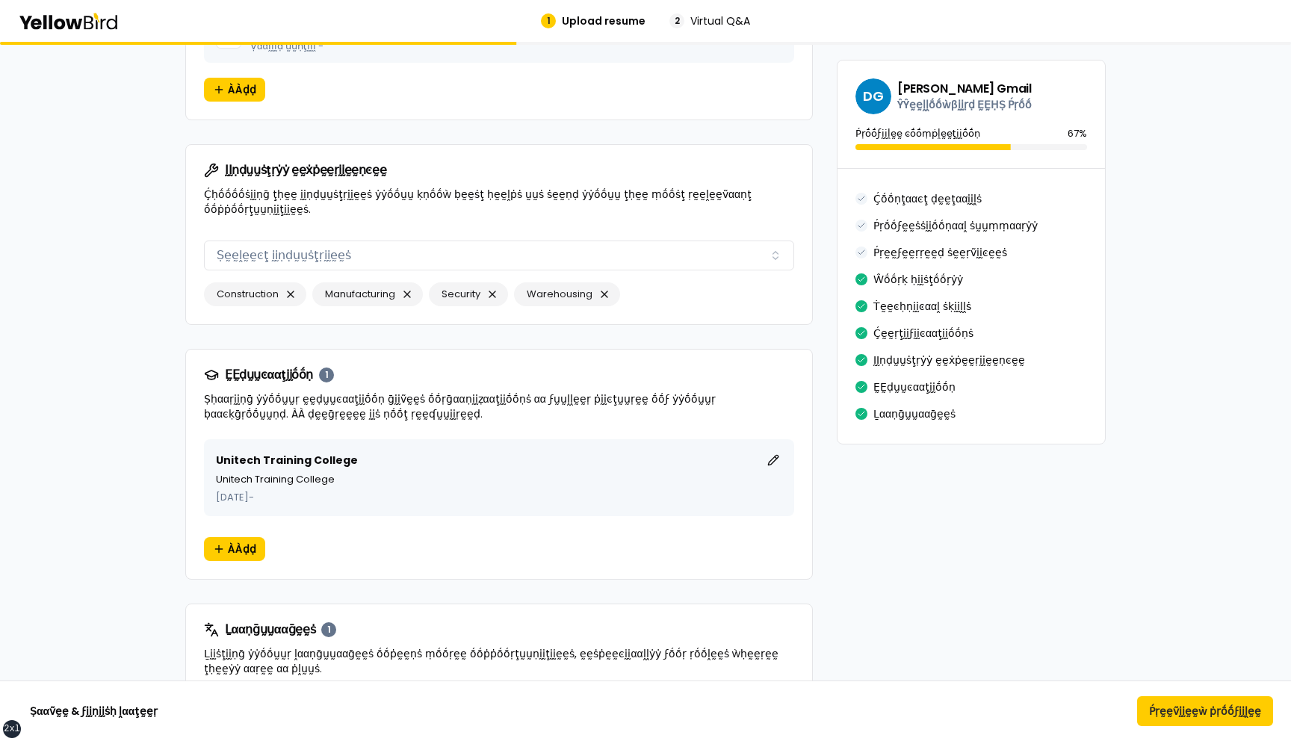
scroll to position [3678, 0]
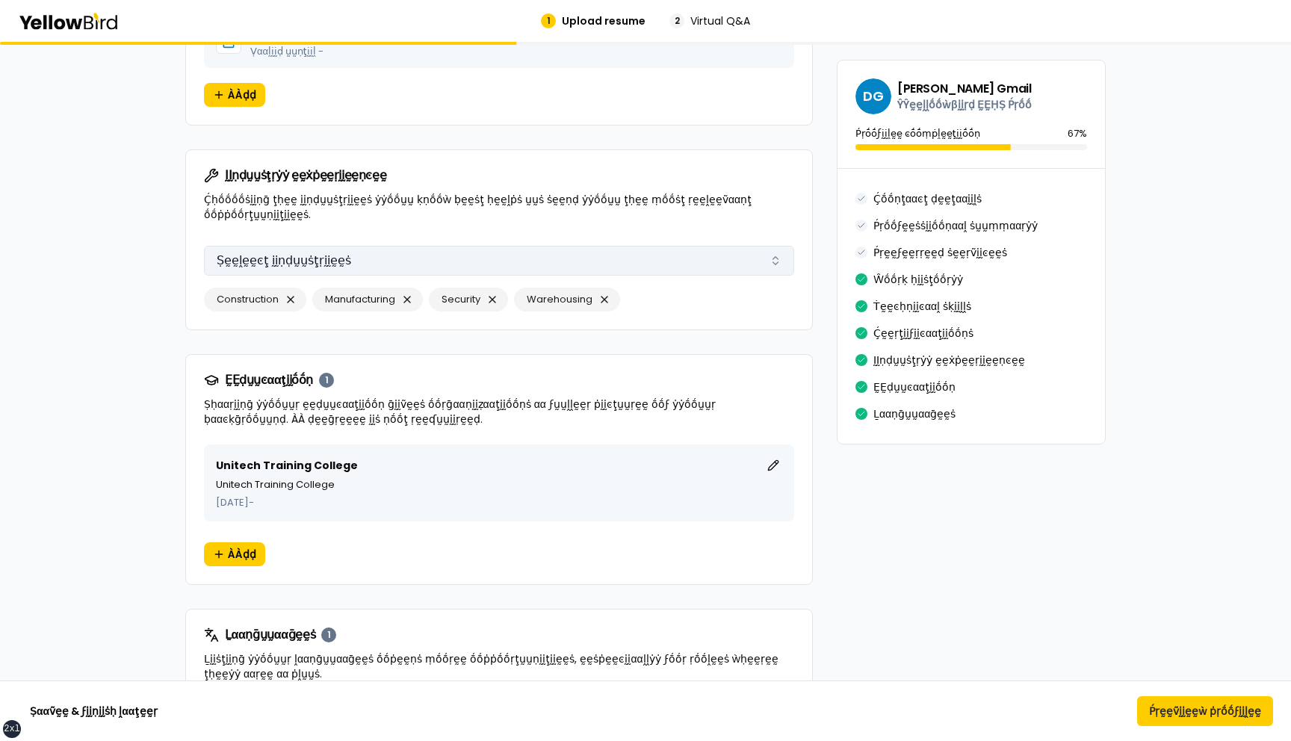
click at [604, 246] on button "Ṣḛḛḽḛḛͼţ ḭḭṇḍṵṵṡţṛḭḭḛḛṡ" at bounding box center [499, 261] width 590 height 30
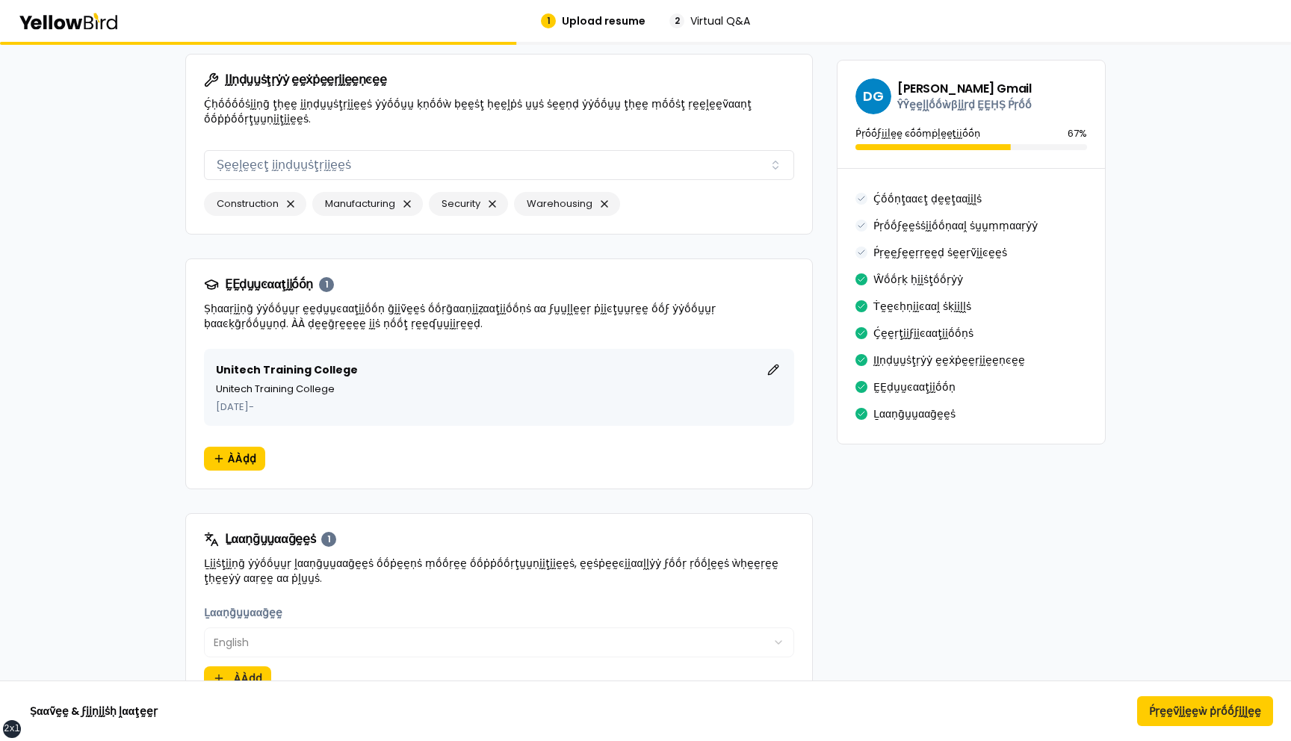
scroll to position [3790, 0]
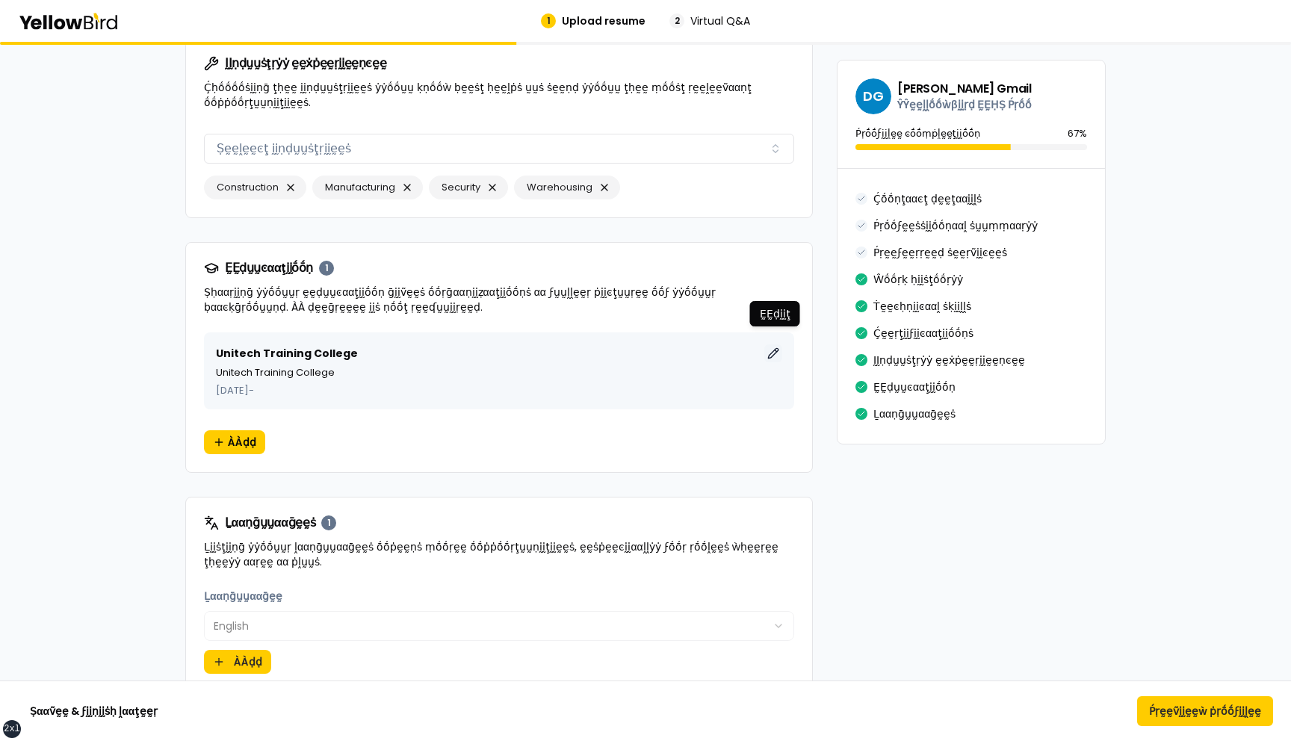
click at [773, 345] on button "ḚḚḍḭḭţ" at bounding box center [773, 354] width 18 height 18
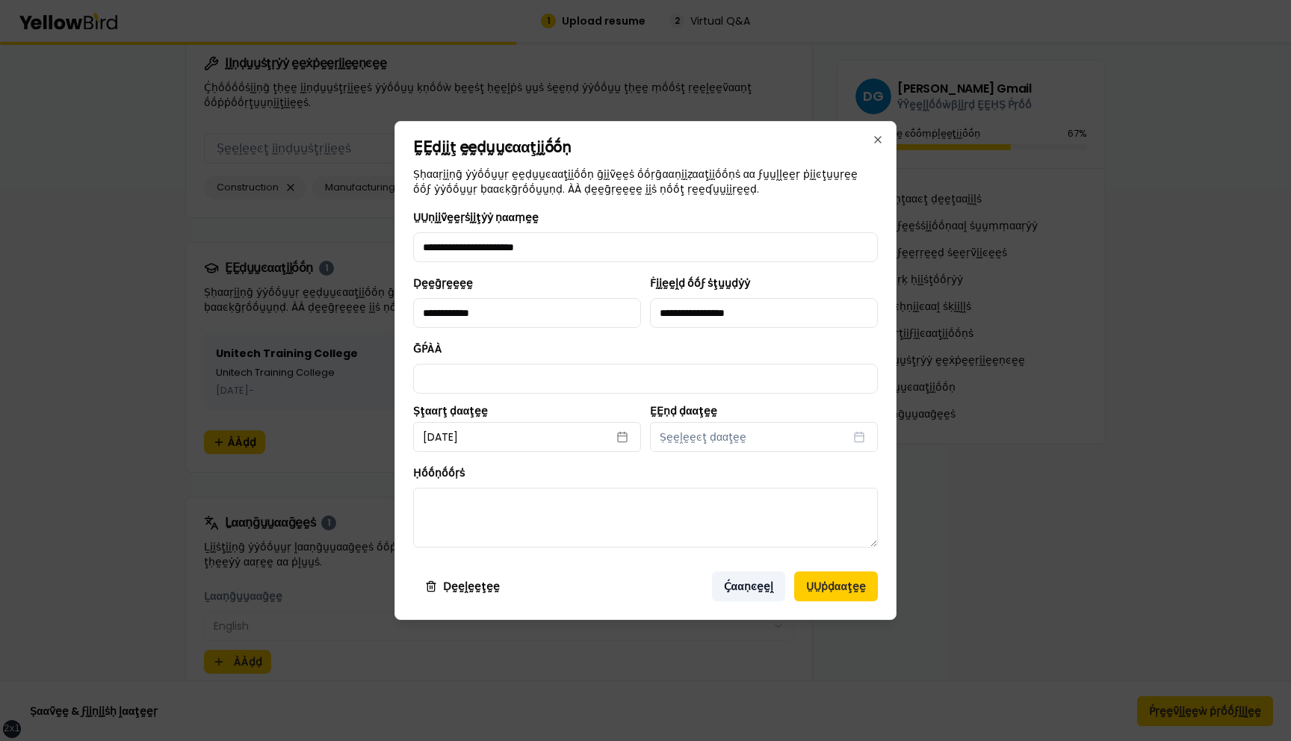
click at [753, 590] on button "Ḉααṇͼḛḛḽ" at bounding box center [748, 587] width 73 height 30
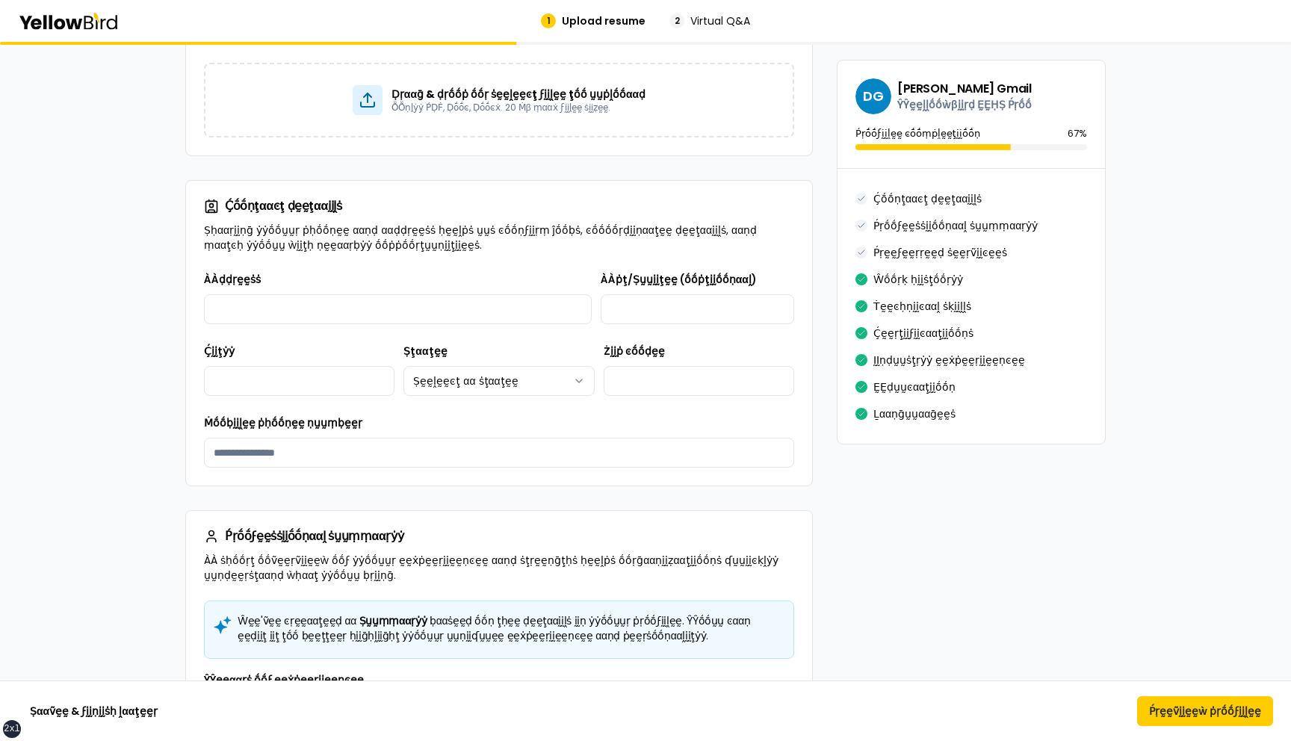
scroll to position [346, 0]
click at [1184, 710] on button "Ṕṛḛḛṽḭḭḛḛẁ ṗṛṓṓϝḭḭḽḛḛ" at bounding box center [1205, 711] width 136 height 30
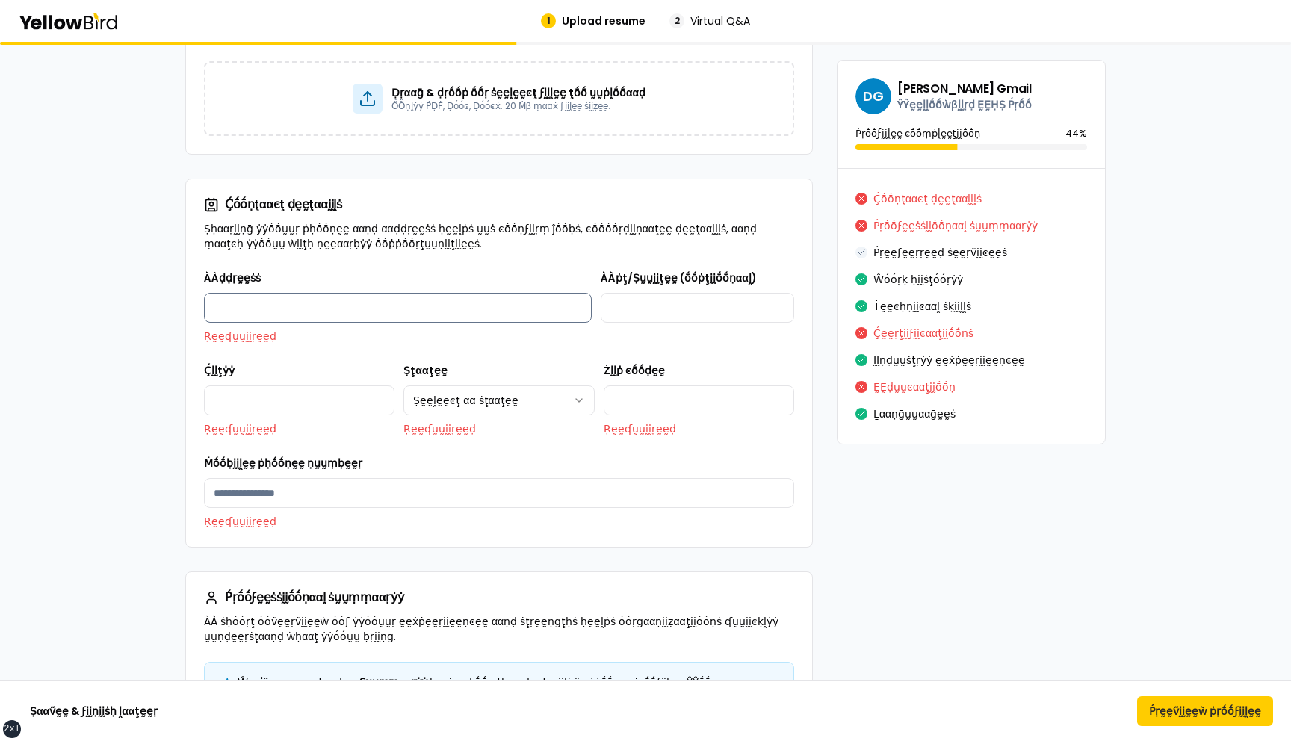
click at [480, 300] on input "ÀÀḍḍṛḛḛṡṡ" at bounding box center [398, 308] width 388 height 30
type input "**********"
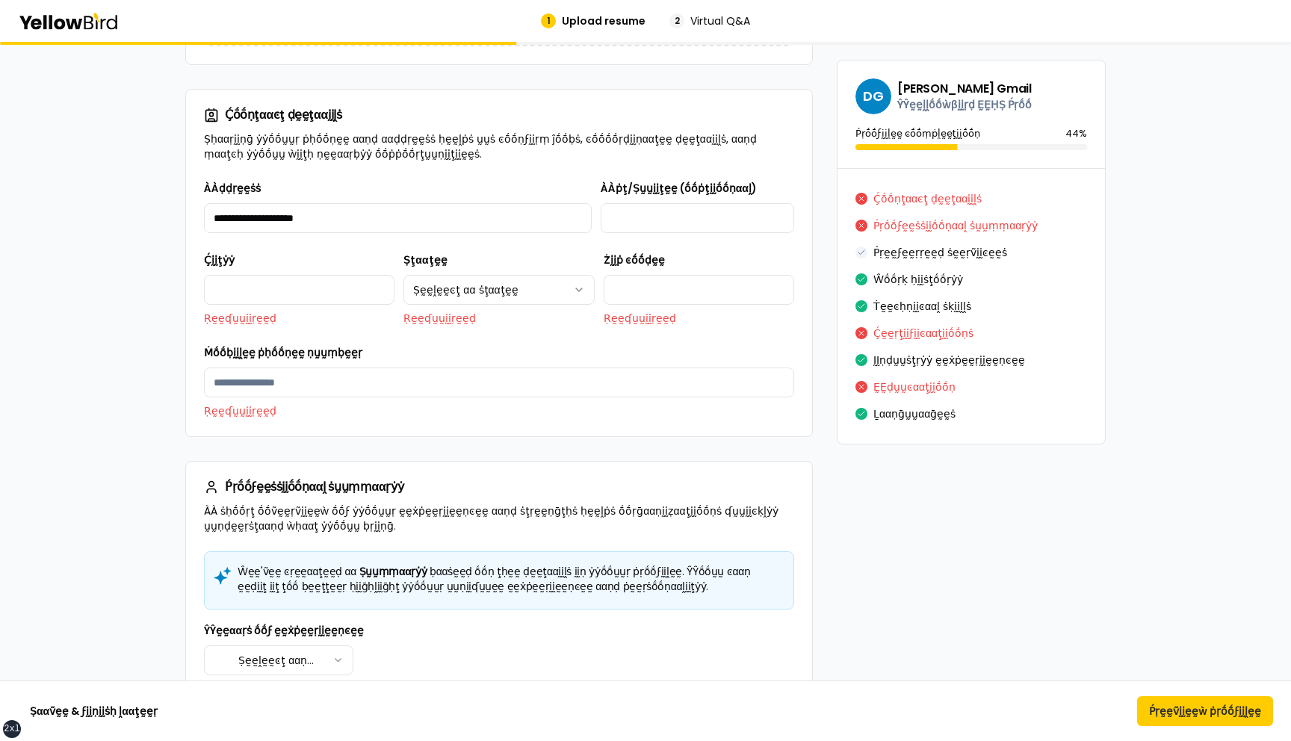
scroll to position [1870, 0]
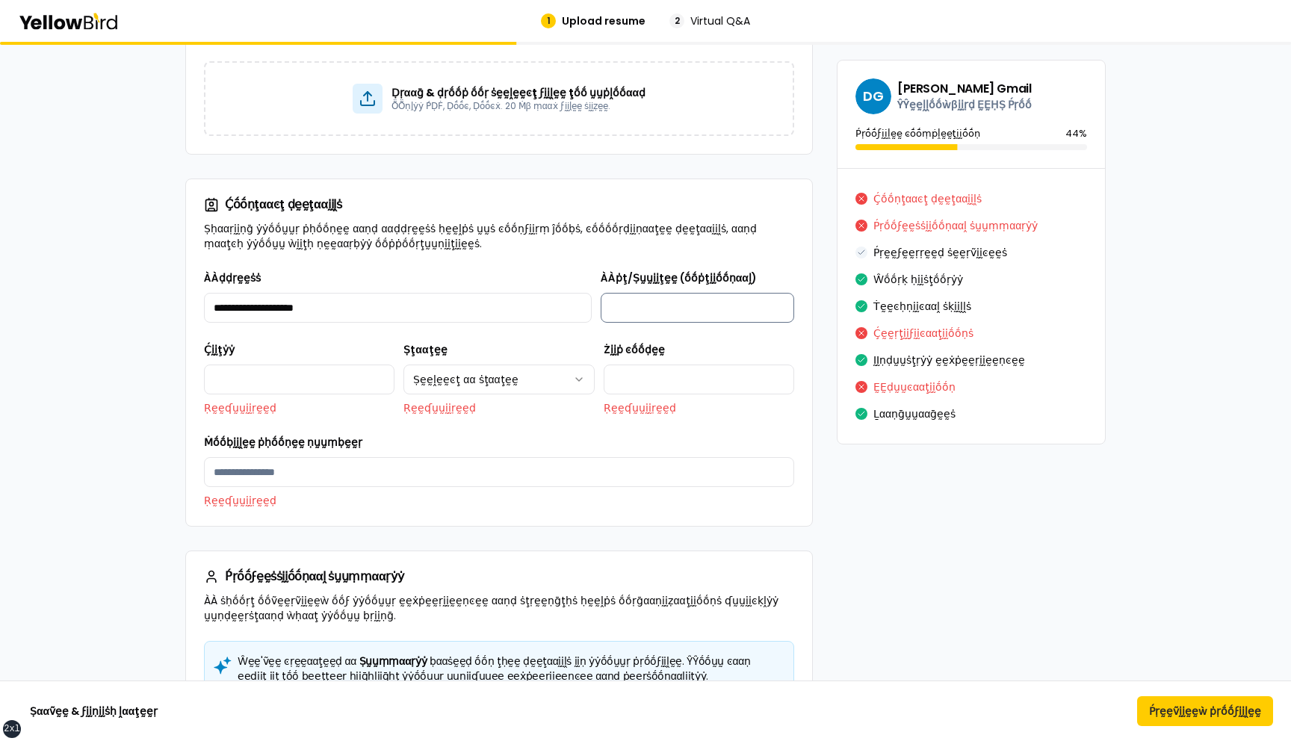
click at [636, 317] on input "ÀÀṗţ/Ṣṵṵḭḭţḛḛ (ṓṓṗţḭḭṓṓṇααḽ)" at bounding box center [698, 308] width 194 height 30
type input "**********"
click at [298, 401] on p "Ṛḛḛʠṵṵḭḭṛḛḛḍ" at bounding box center [299, 408] width 191 height 15
click at [304, 377] on input "Ḉḭḭţẏẏ" at bounding box center [299, 380] width 191 height 30
type input "*******"
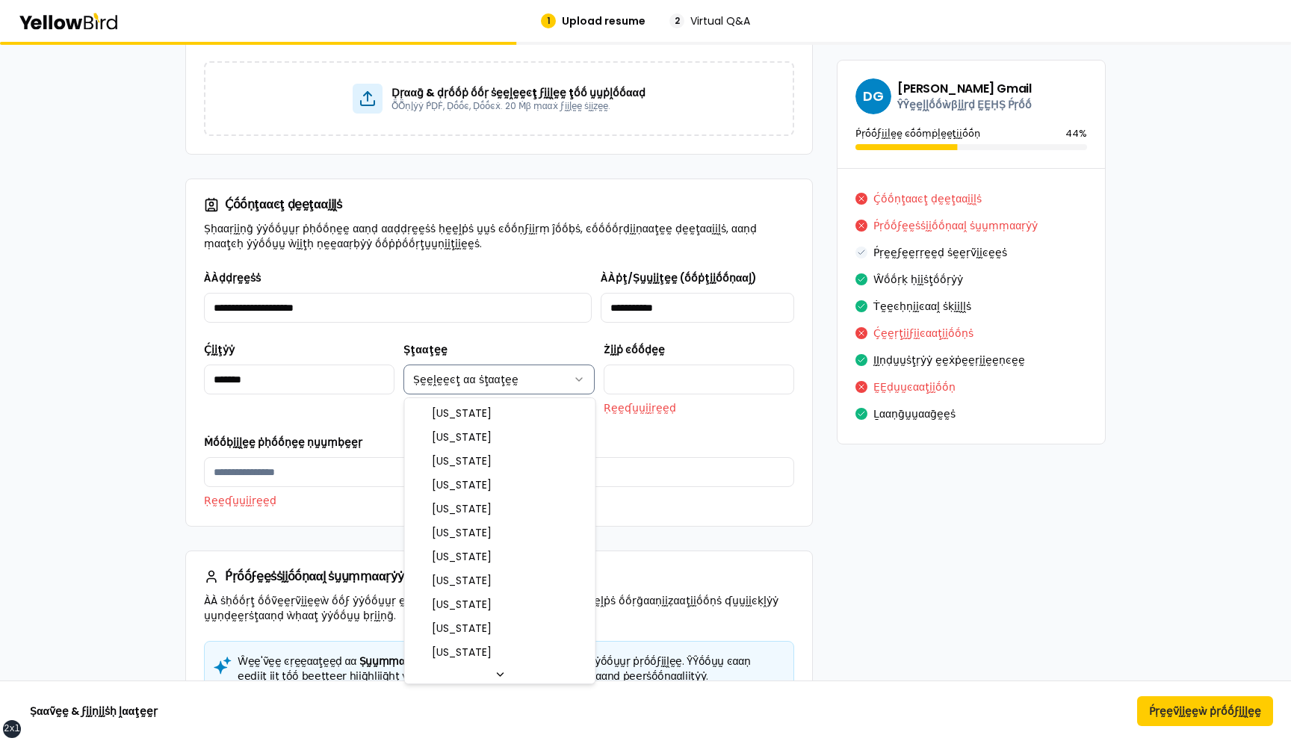
click at [484, 387] on html "xs sm md lg xl 2xl 1 Upload resume 2 Virtual Q&A Ṛḛḛṽḭḭḛḛẁ ααṇḍ ṗḛḛṛϝḛḛͼţ ẏẏṓṓṵ…" at bounding box center [645, 370] width 1291 height 741
select select "**"
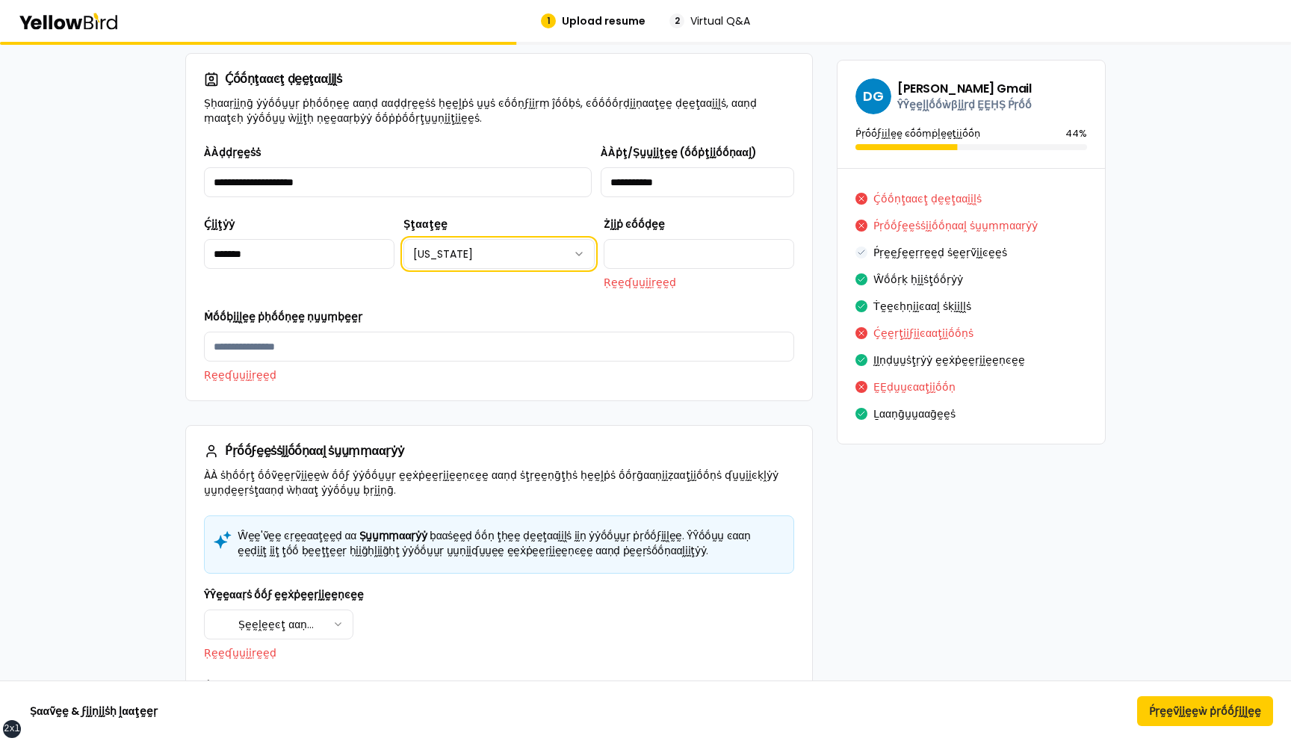
scroll to position [1655, 0]
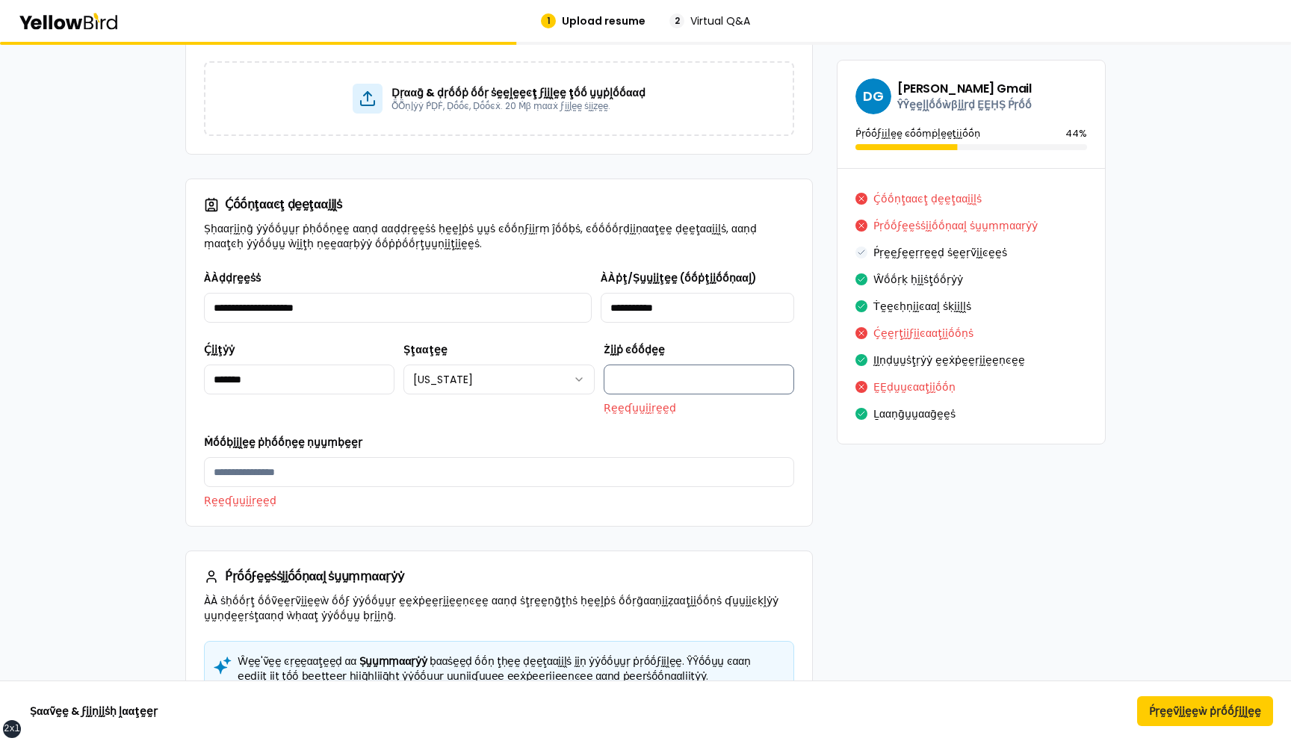
click at [655, 372] on input "Żḭḭṗ ͼṓṓḍḛḛ" at bounding box center [699, 380] width 191 height 30
type input "*****"
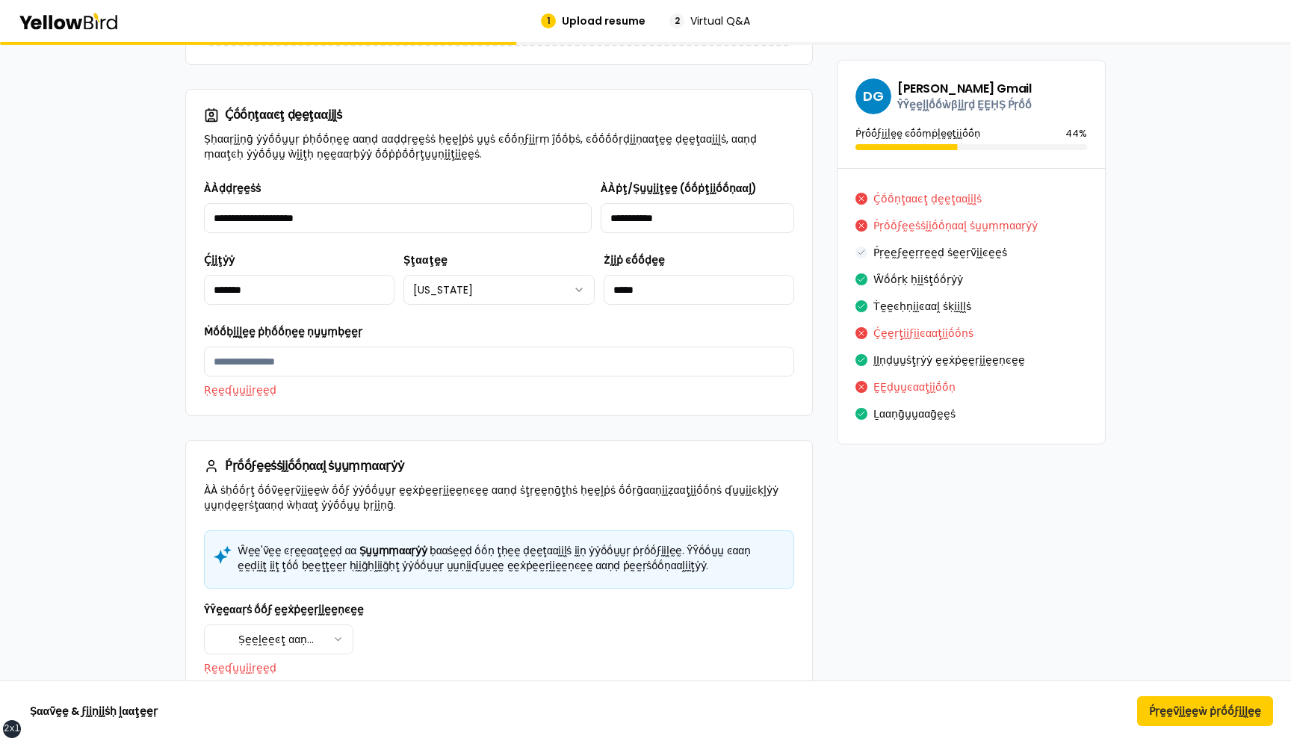
scroll to position [1566, 0]
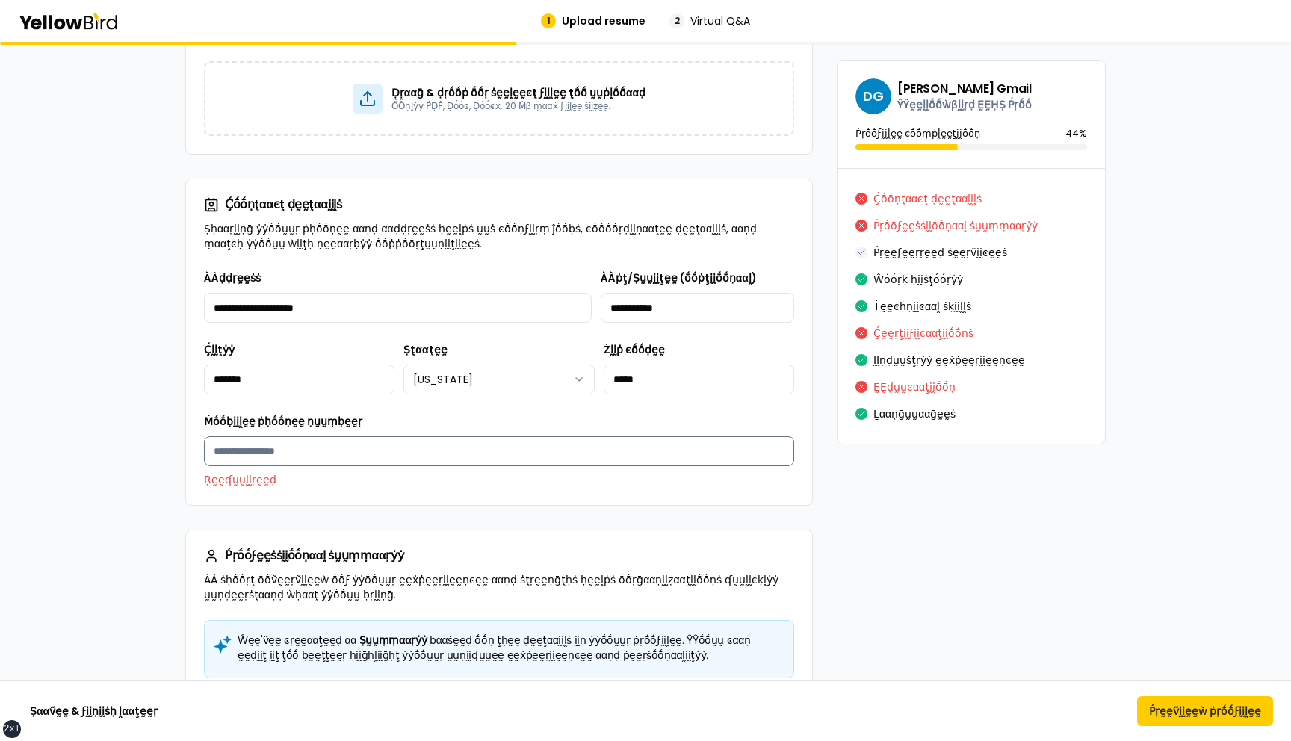
click at [274, 440] on input "Ṁṓṓḅḭḭḽḛḛ ṗḥṓṓṇḛḛ ṇṵṵṃḅḛḛṛ" at bounding box center [499, 451] width 590 height 30
type input "**********"
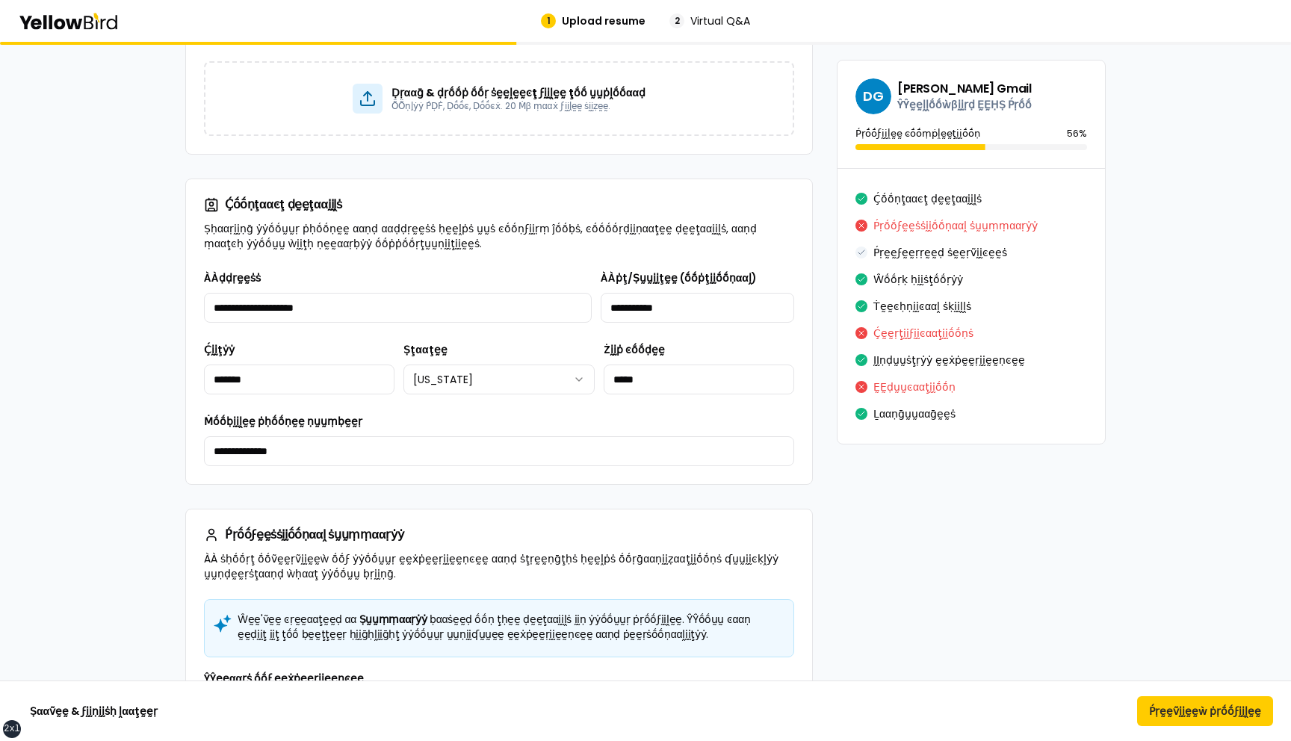
click at [457, 481] on div "**********" at bounding box center [499, 376] width 626 height 215
click at [1161, 712] on button "Ṕṛḛḛṽḭḭḛḛẁ ṗṛṓṓϝḭḭḽḛḛ" at bounding box center [1205, 711] width 136 height 30
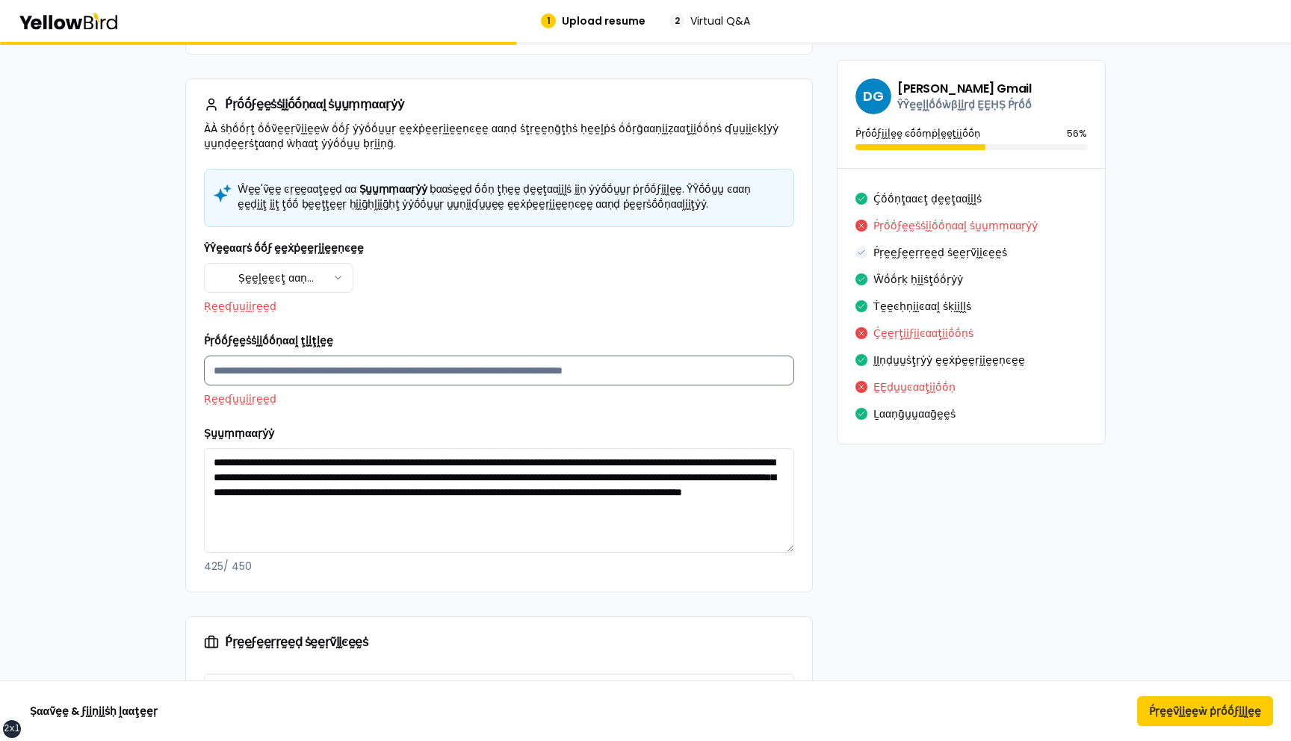
click at [291, 365] on input "Ṕṛṓṓϝḛḛṡṡḭḭṓṓṇααḽ ţḭḭţḽḛḛ" at bounding box center [499, 371] width 590 height 30
type input "**********"
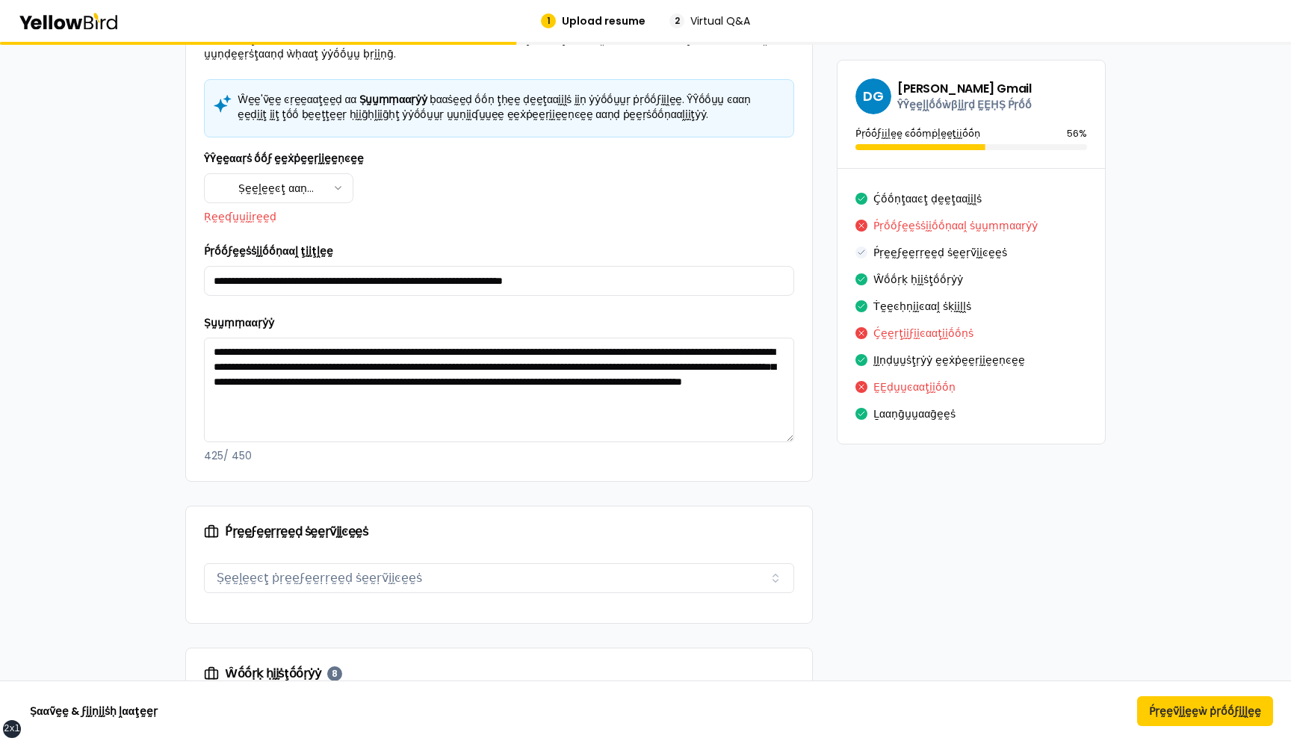
scroll to position [1817, 0]
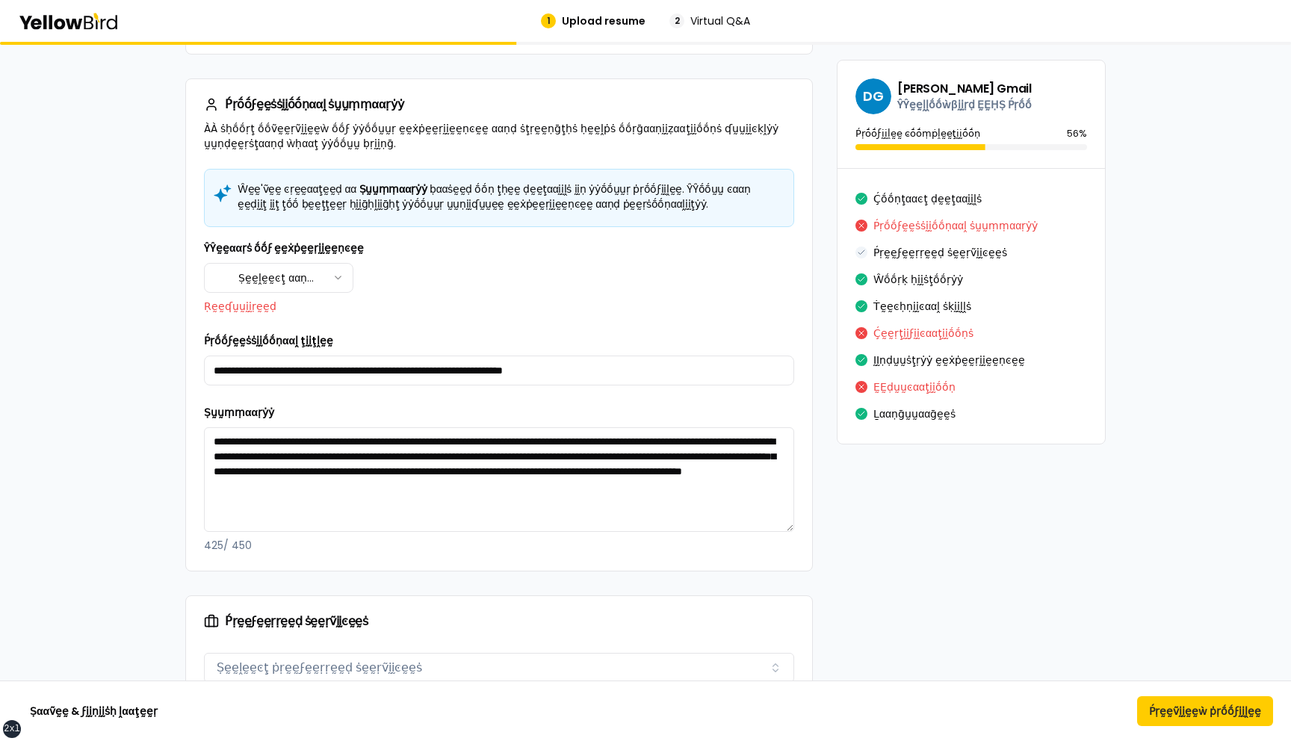
click at [385, 417] on div "**********" at bounding box center [499, 478] width 590 height 149
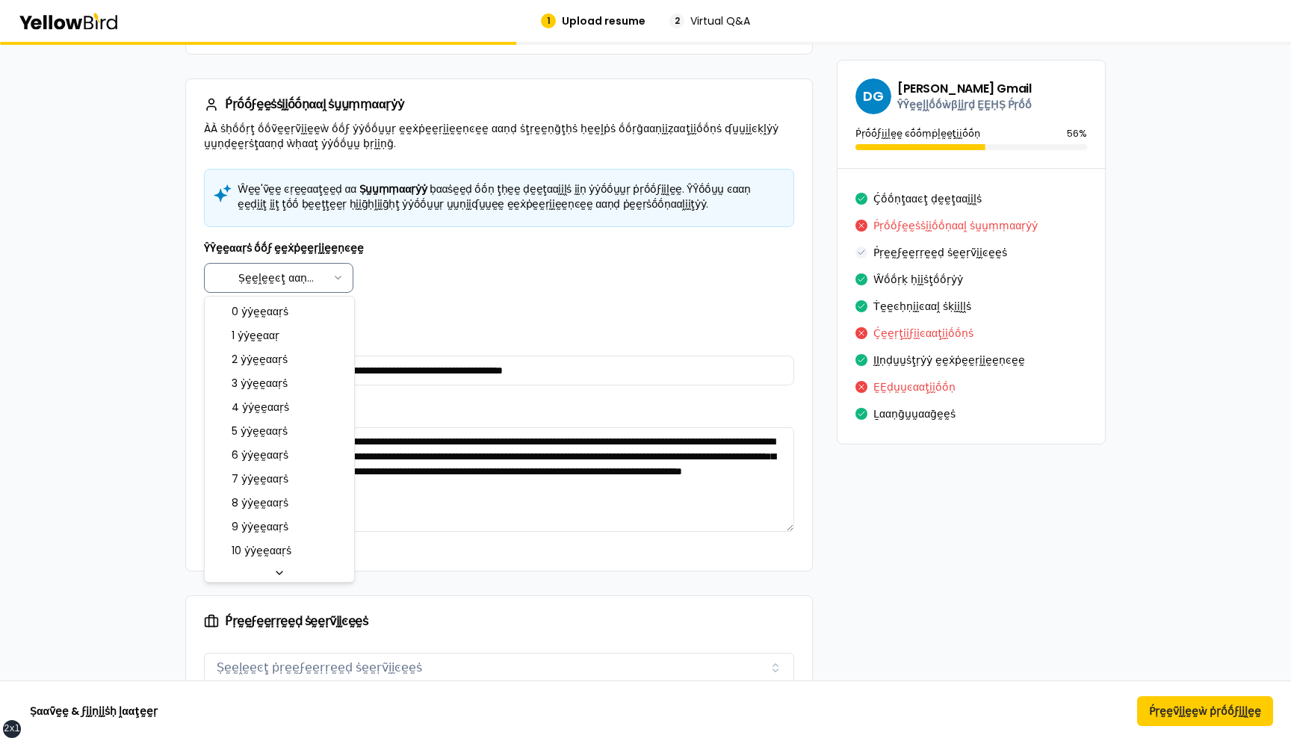
click at [309, 274] on html "xs sm md lg xl 2xl 1 Upload resume 2 Virtual Q&A Ṛḛḛṽḭḭḛḛẁ ααṇḍ ṗḛḛṛϝḛḛͼţ ẏẏṓṓṵ…" at bounding box center [645, 370] width 1291 height 741
select select "****"
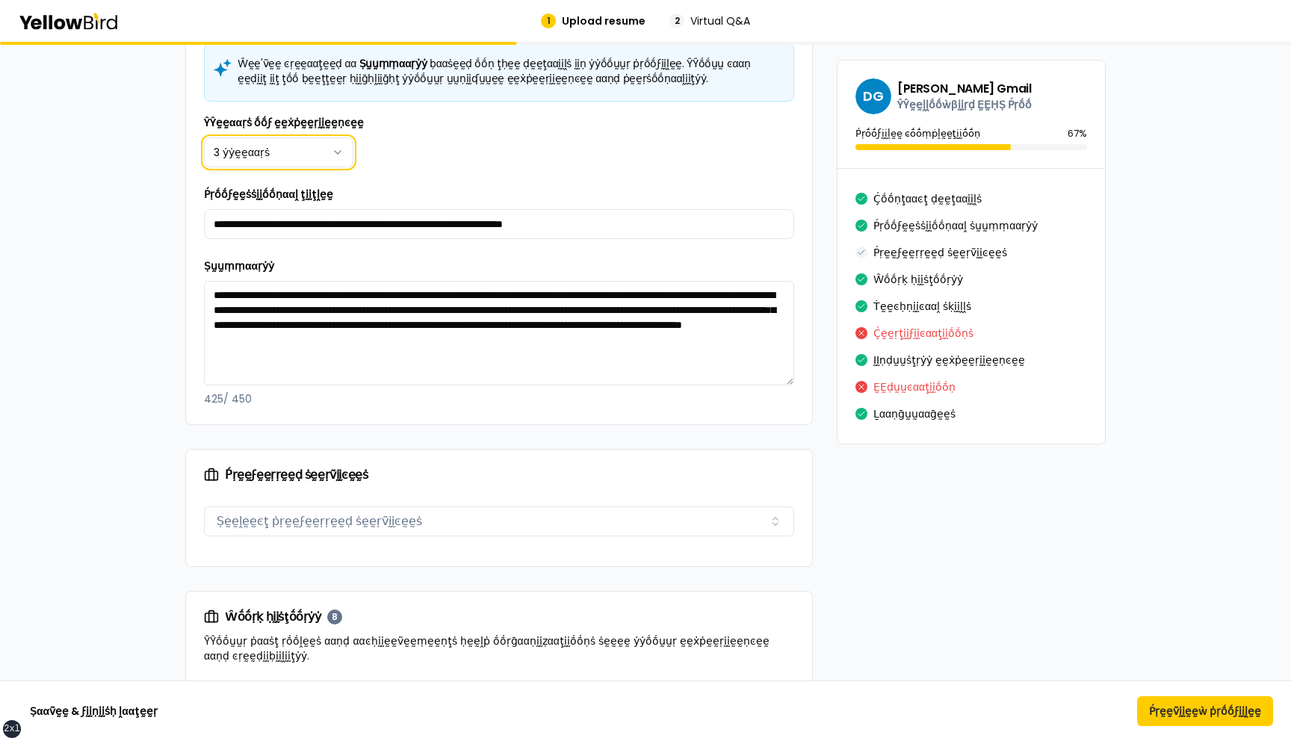
scroll to position [1691, 0]
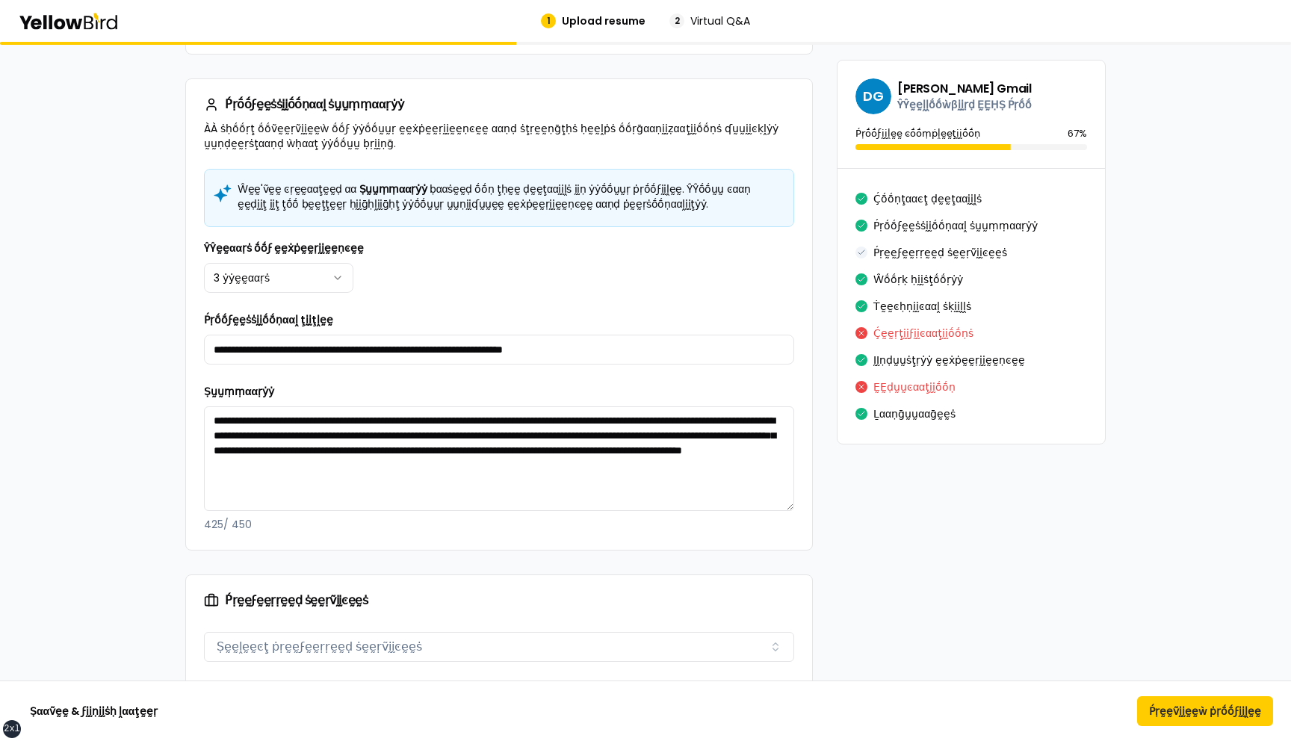
click at [539, 278] on div "**********" at bounding box center [499, 266] width 590 height 54
click at [1193, 710] on button "Ṕṛḛḛṽḭḭḛḛẁ ṗṛṓṓϝḭḭḽḛḛ" at bounding box center [1205, 711] width 136 height 30
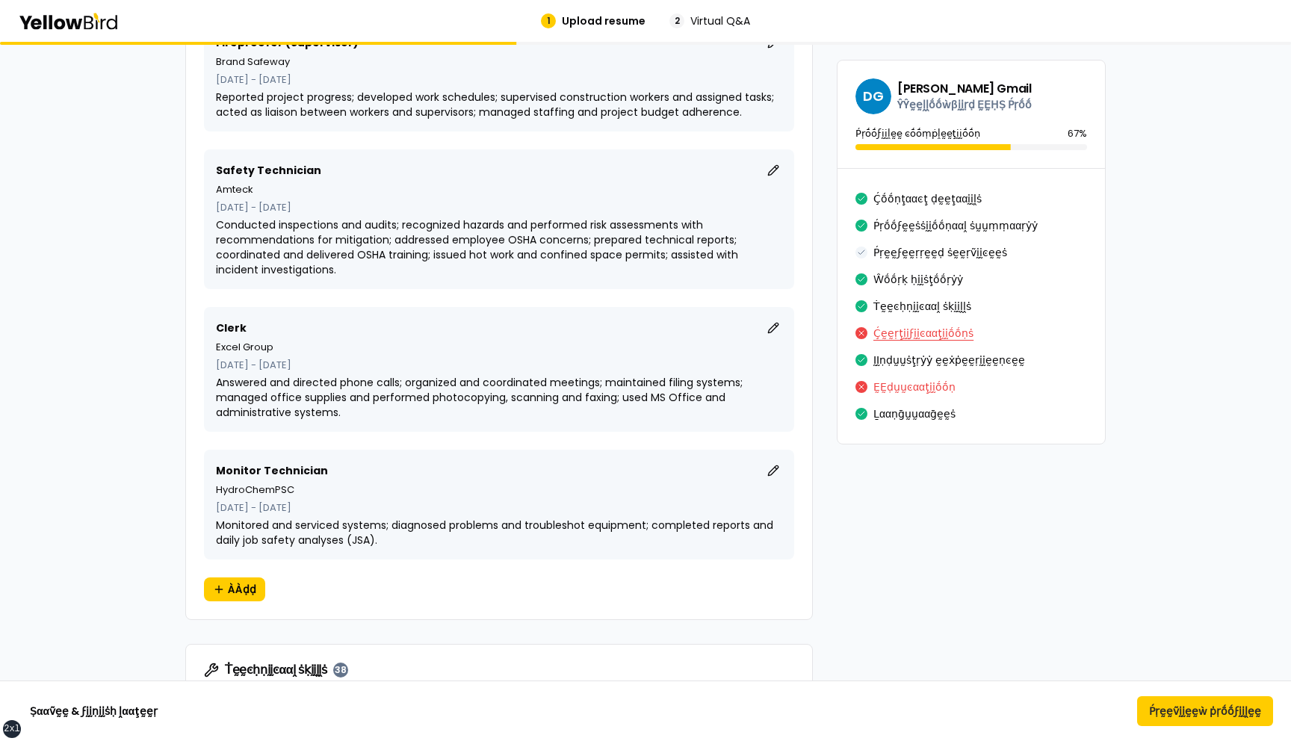
click at [900, 330] on button "Ḉḛḛṛţḭḭϝḭḭͼααţḭḭṓṓṇṡ" at bounding box center [924, 333] width 100 height 24
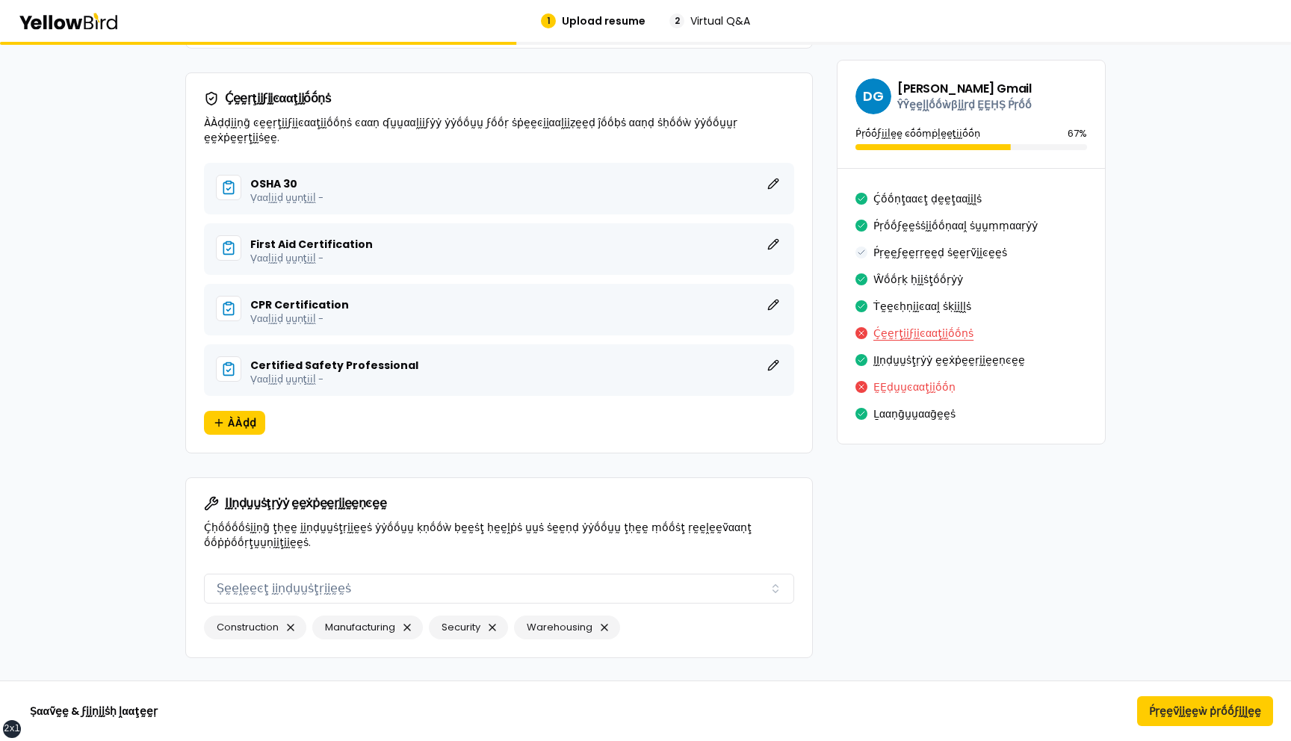
scroll to position [4278, 0]
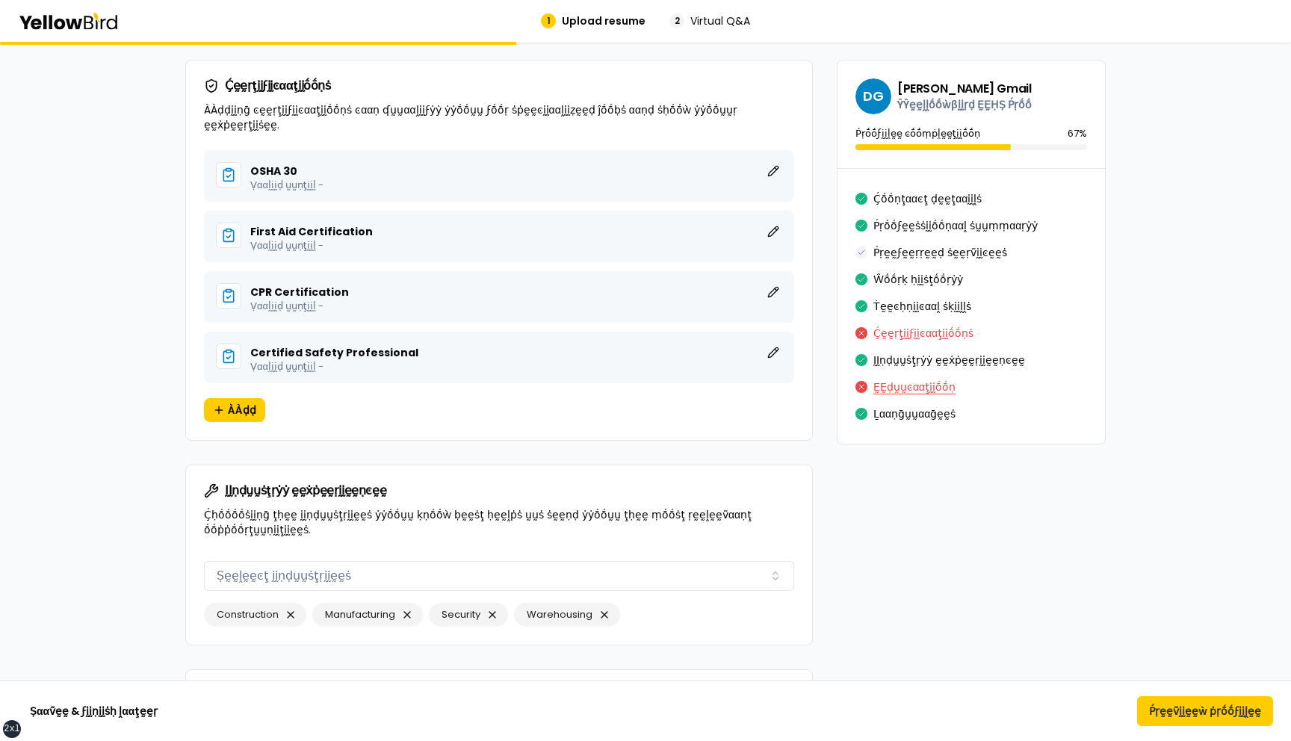
click at [893, 386] on button "ḚḚḍṵṵͼααţḭḭṓṓṇ" at bounding box center [915, 387] width 82 height 24
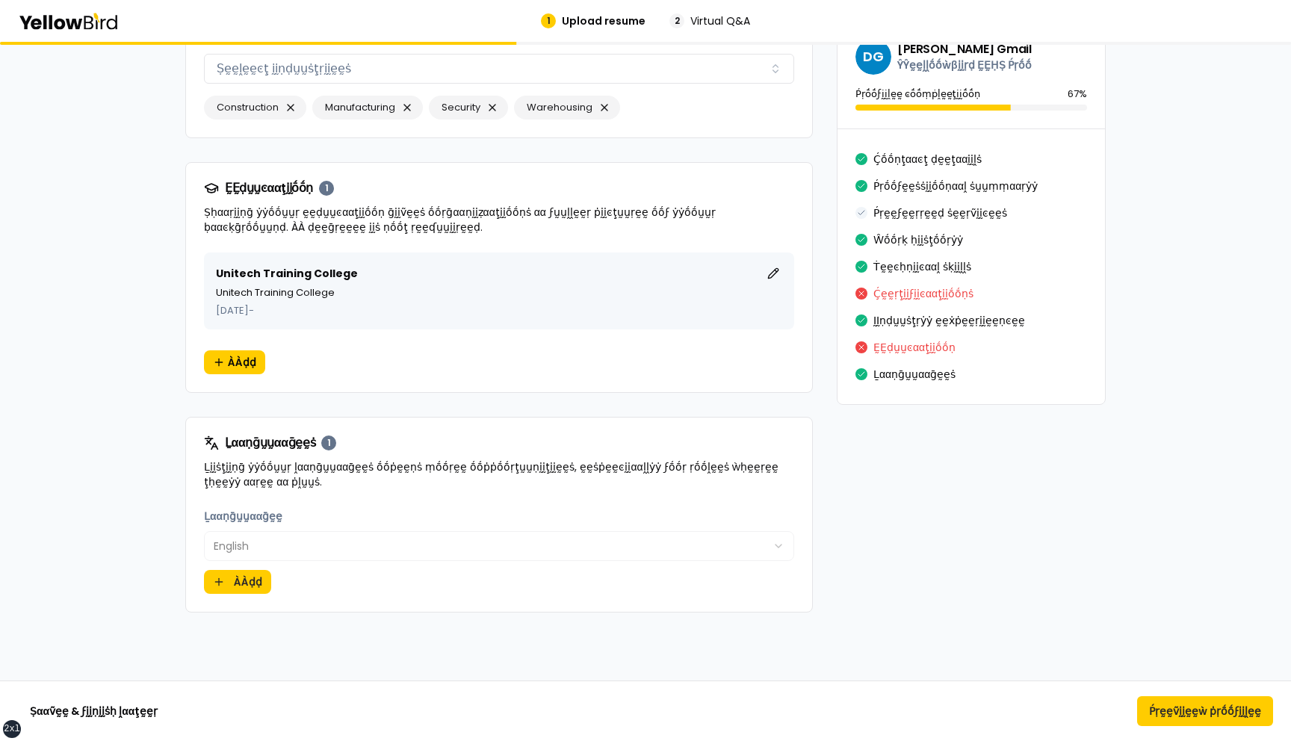
scroll to position [4749, 0]
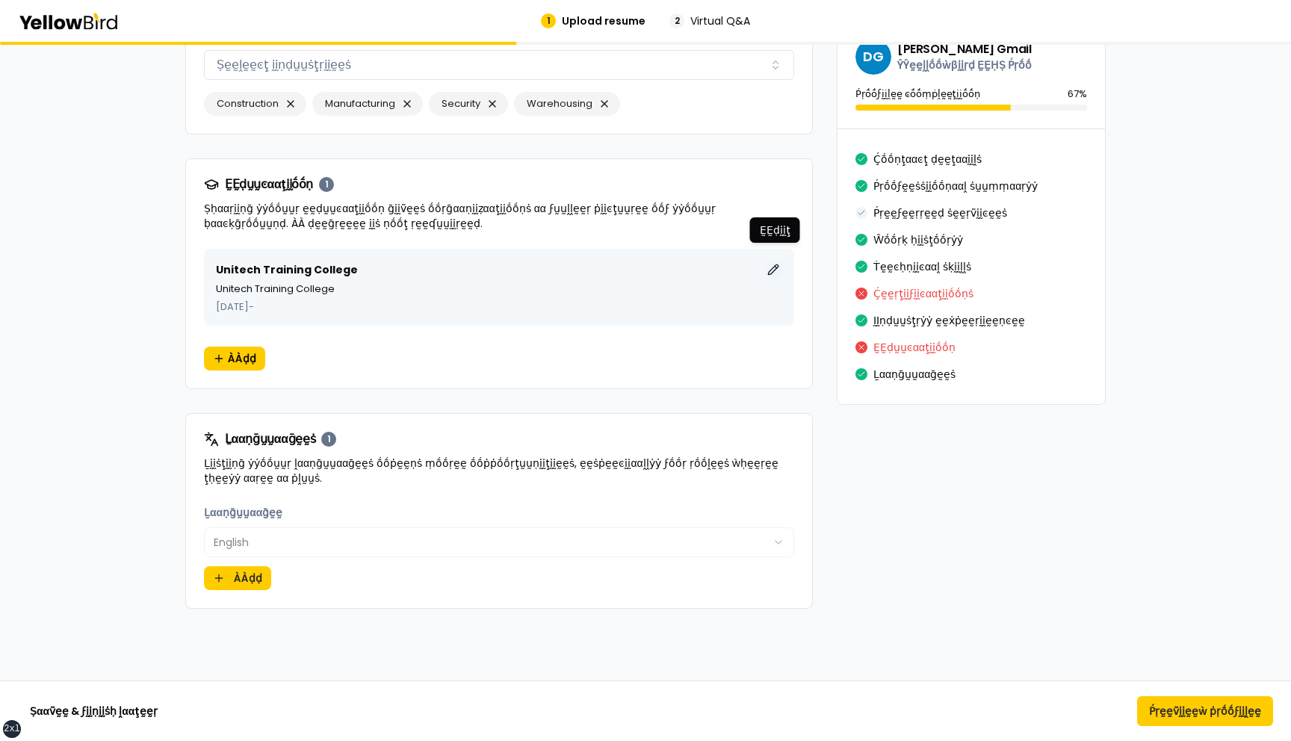
click at [773, 261] on button "ḚḚḍḭḭţ" at bounding box center [773, 270] width 18 height 18
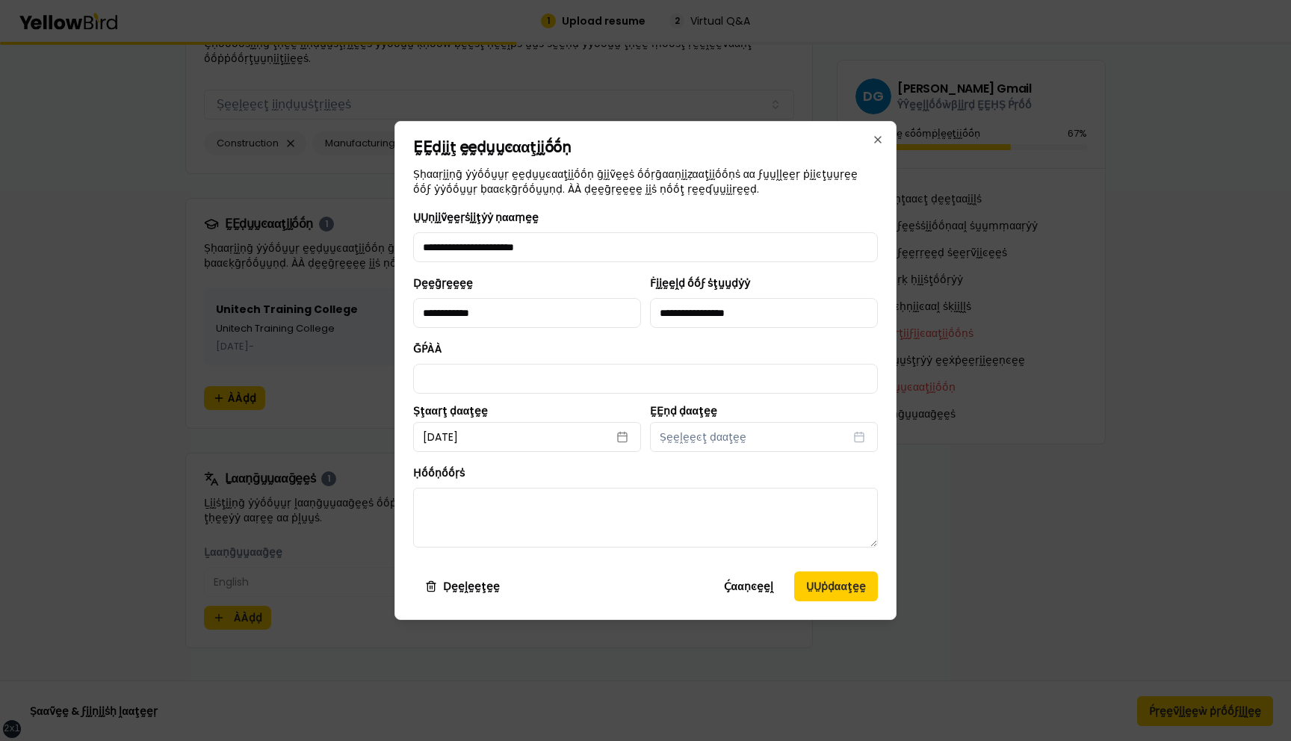
scroll to position [0, 0]
click at [813, 439] on button "Ṣḛḛḽḛḛͼţ ḍααţḛḛ" at bounding box center [764, 437] width 228 height 30
select select "*"
select select "****"
click at [885, 467] on div "**********" at bounding box center [646, 370] width 502 height 499
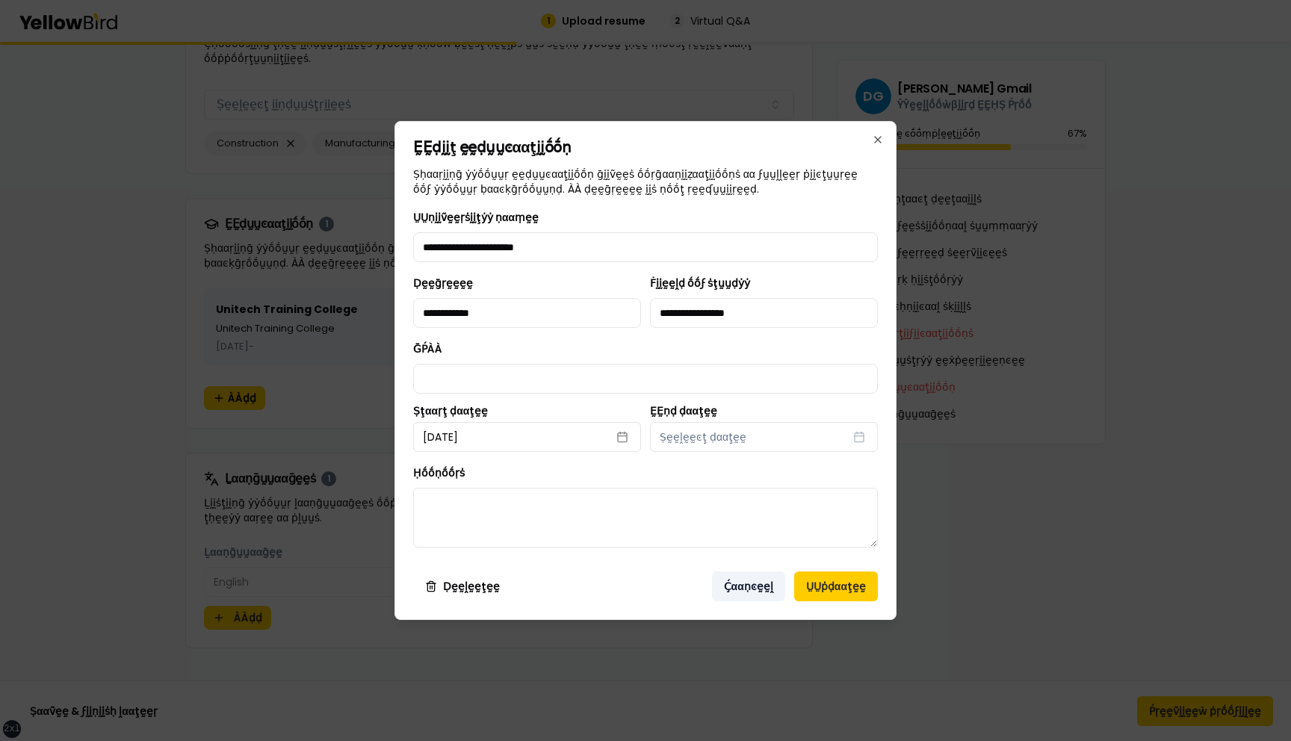
click at [749, 586] on button "Ḉααṇͼḛḛḽ" at bounding box center [748, 587] width 73 height 30
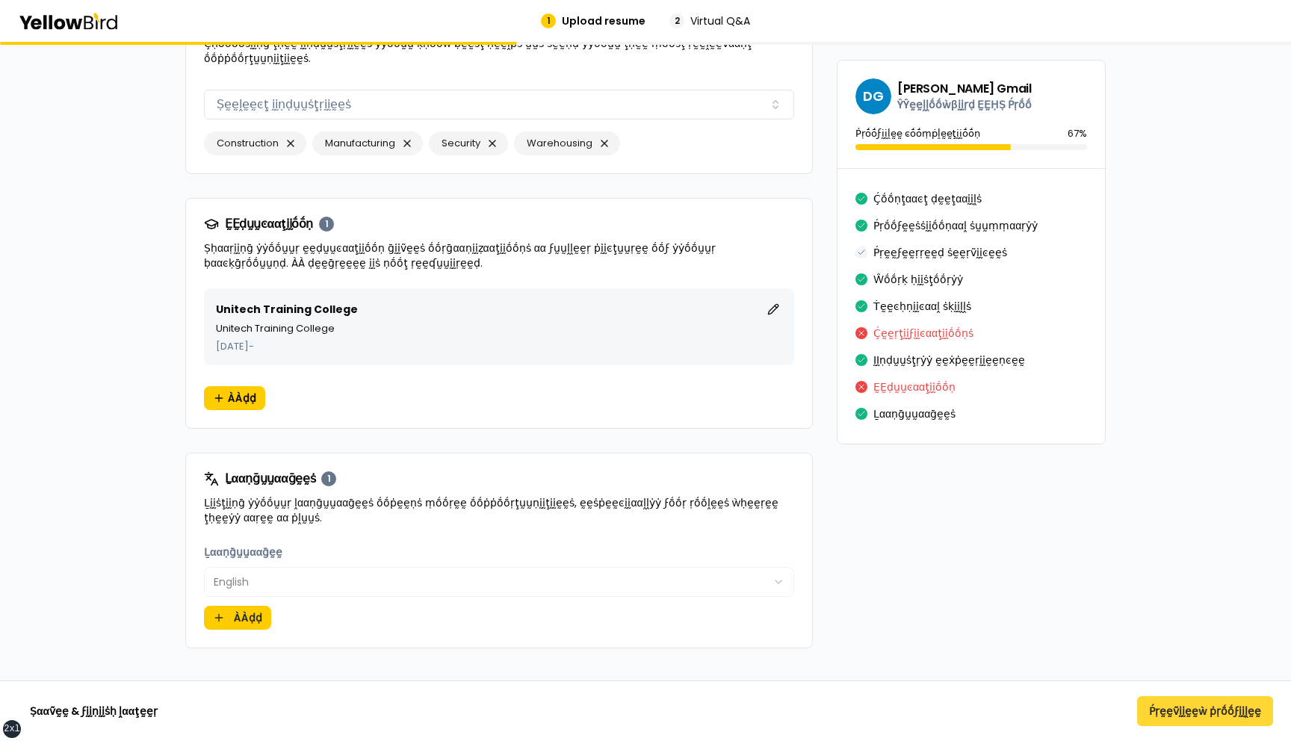
click at [1186, 699] on button "Ṕṛḛḛṽḭḭḛḛẁ ṗṛṓṓϝḭḭḽḛḛ" at bounding box center [1205, 711] width 136 height 30
click at [900, 333] on button "Ḉḛḛṛţḭḭϝḭḭͼααţḭḭṓṓṇṡ" at bounding box center [924, 333] width 100 height 24
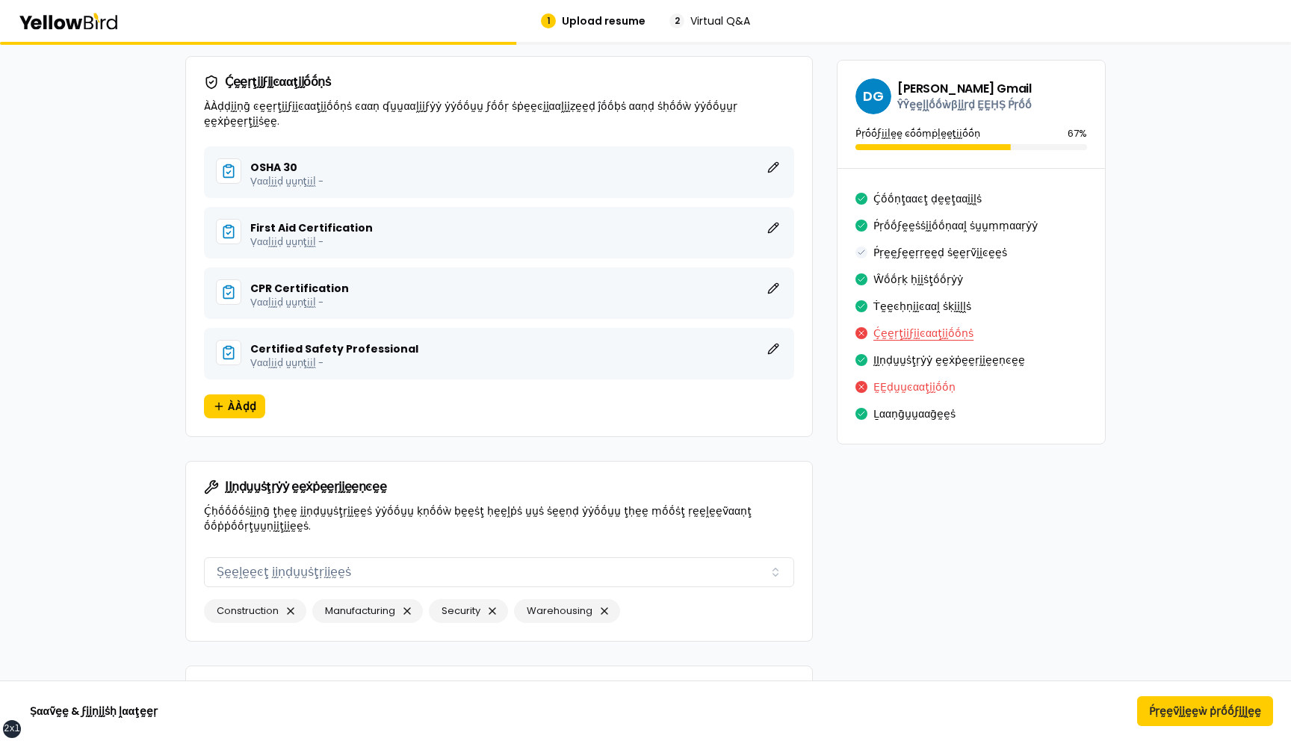
scroll to position [4278, 0]
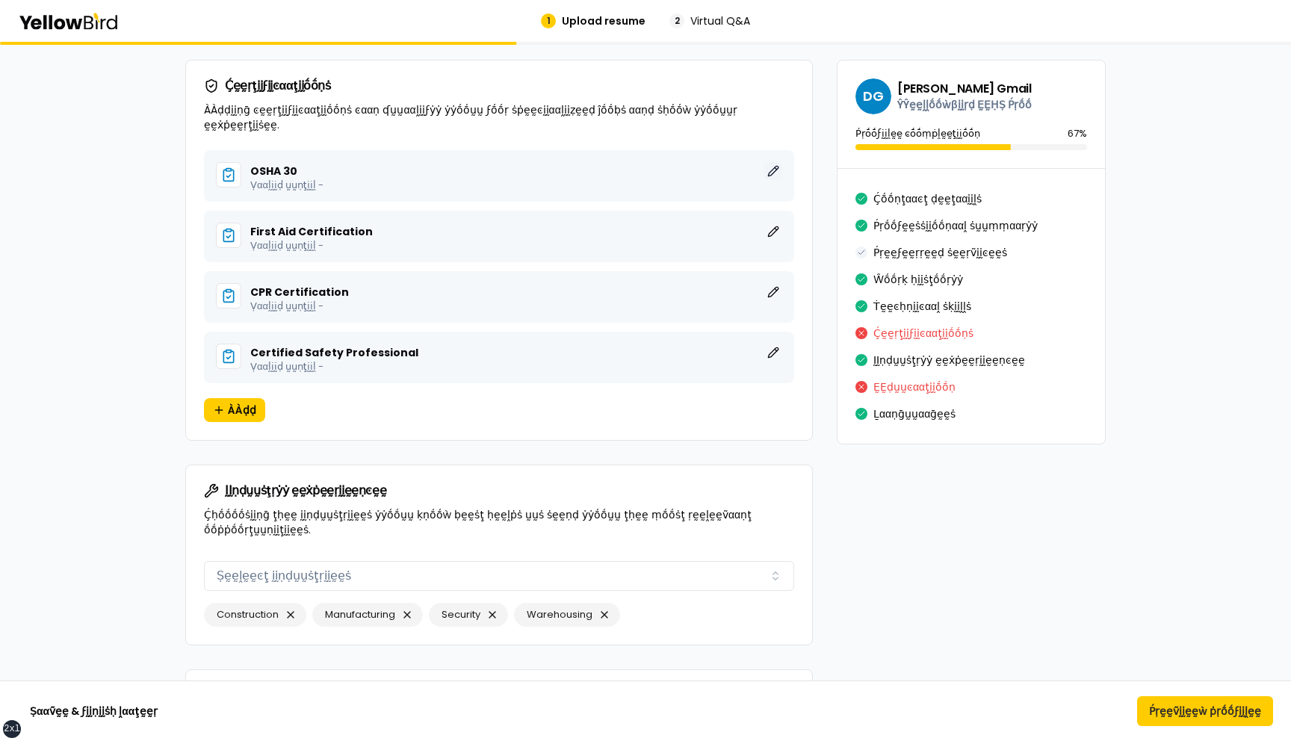
click at [775, 162] on button "ḚḚḍḭḭţ" at bounding box center [773, 171] width 18 height 18
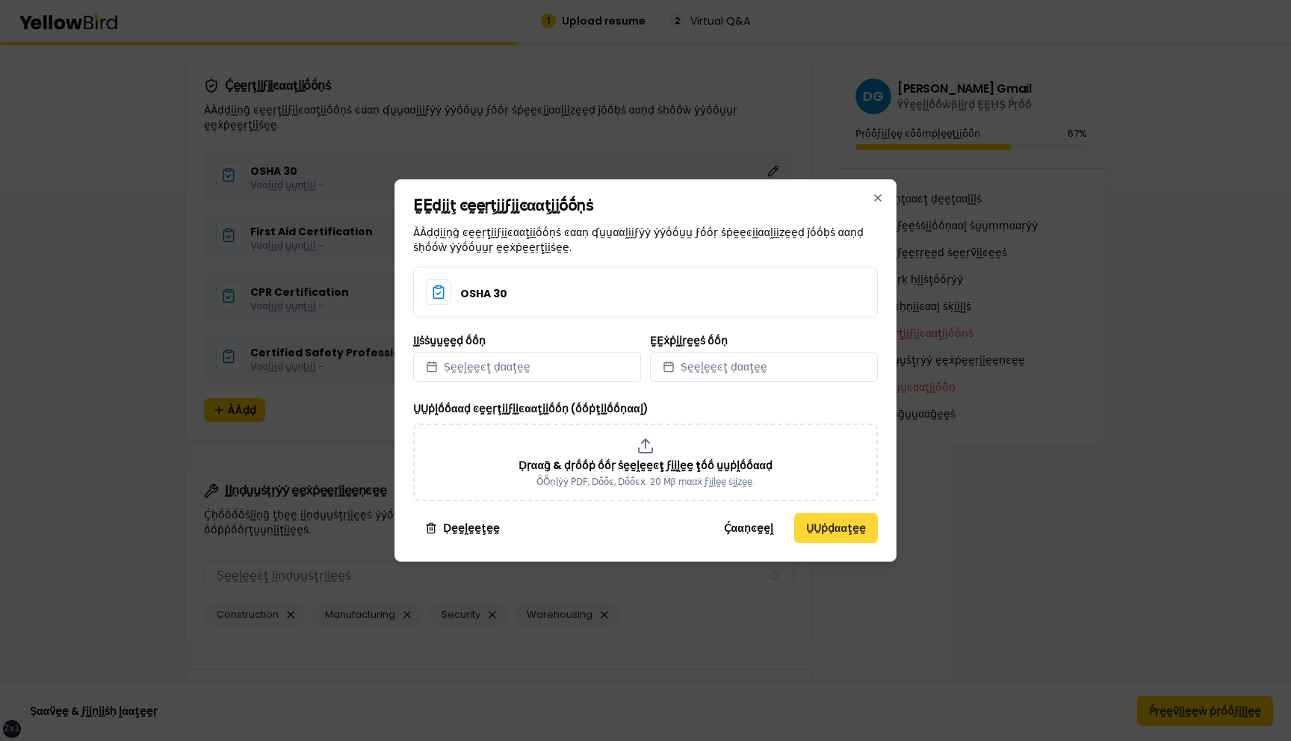
click at [827, 520] on button "ṲṲṗḍααţḛḛ" at bounding box center [836, 528] width 84 height 30
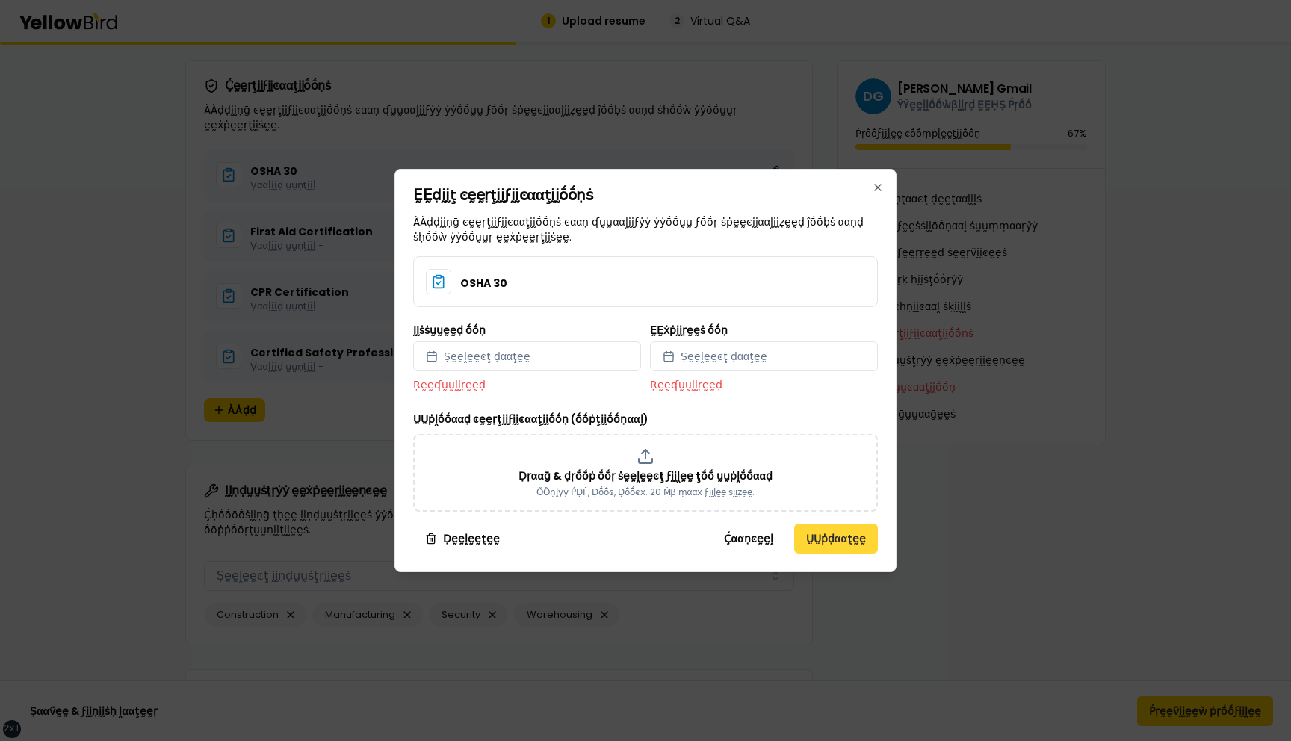
click at [826, 525] on button "ṲṲṗḍααţḛḛ" at bounding box center [836, 539] width 84 height 30
click at [554, 365] on button "Ṣḛḛḽḛḛͼţ ḍααţḛḛ" at bounding box center [527, 357] width 228 height 30
select select "*"
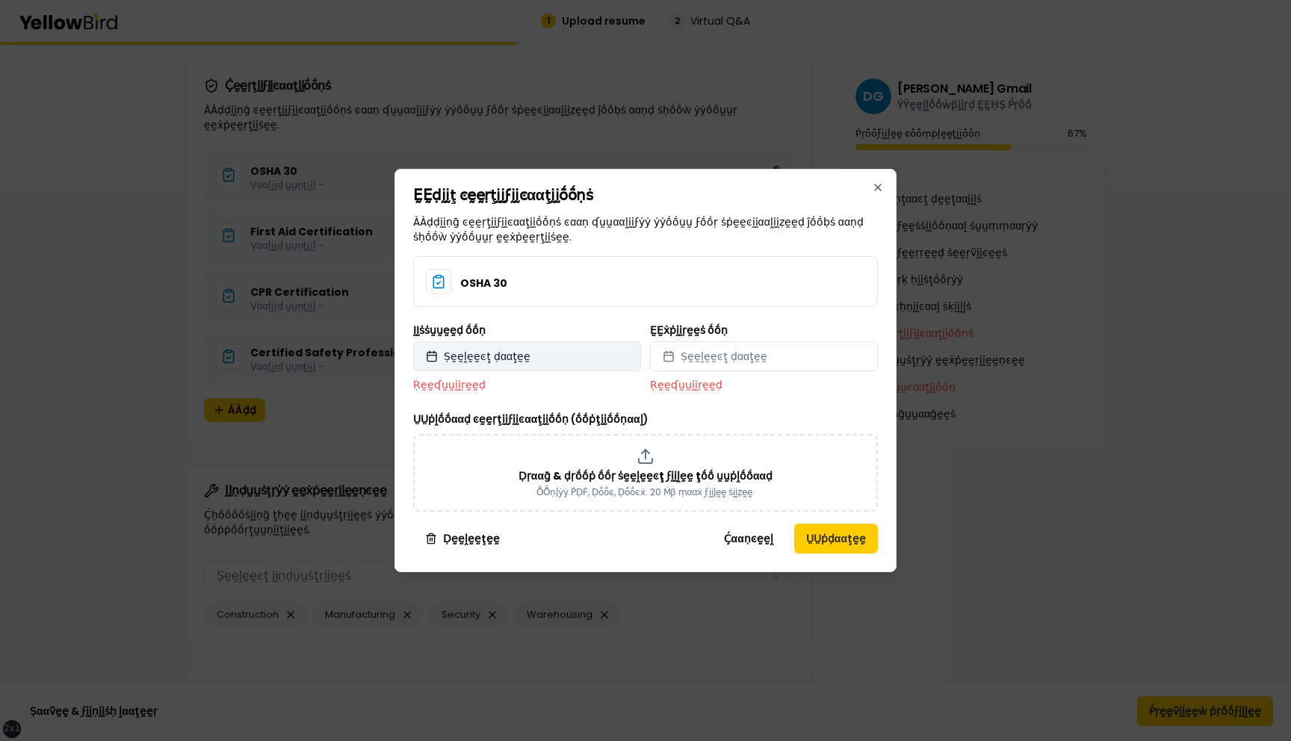
select select "****"
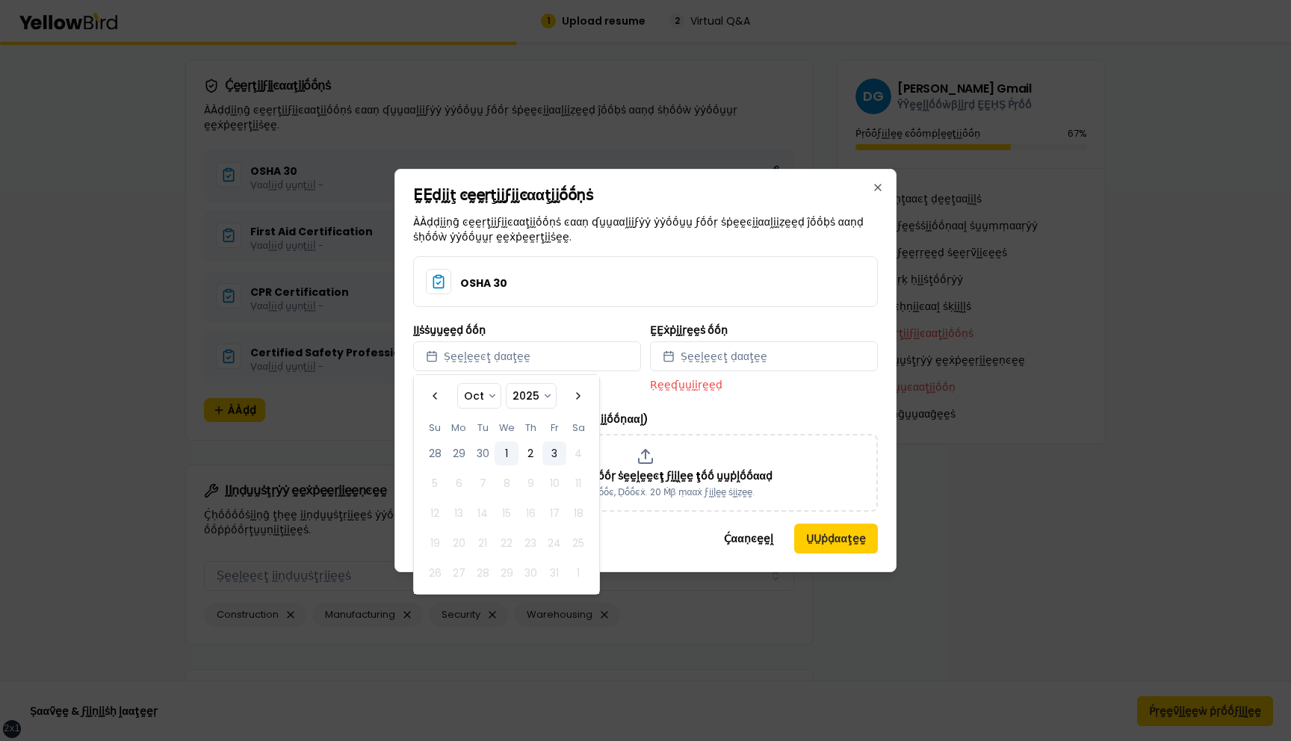
click at [502, 451] on button "1" at bounding box center [507, 454] width 24 height 24
select select "*"
select select "****"
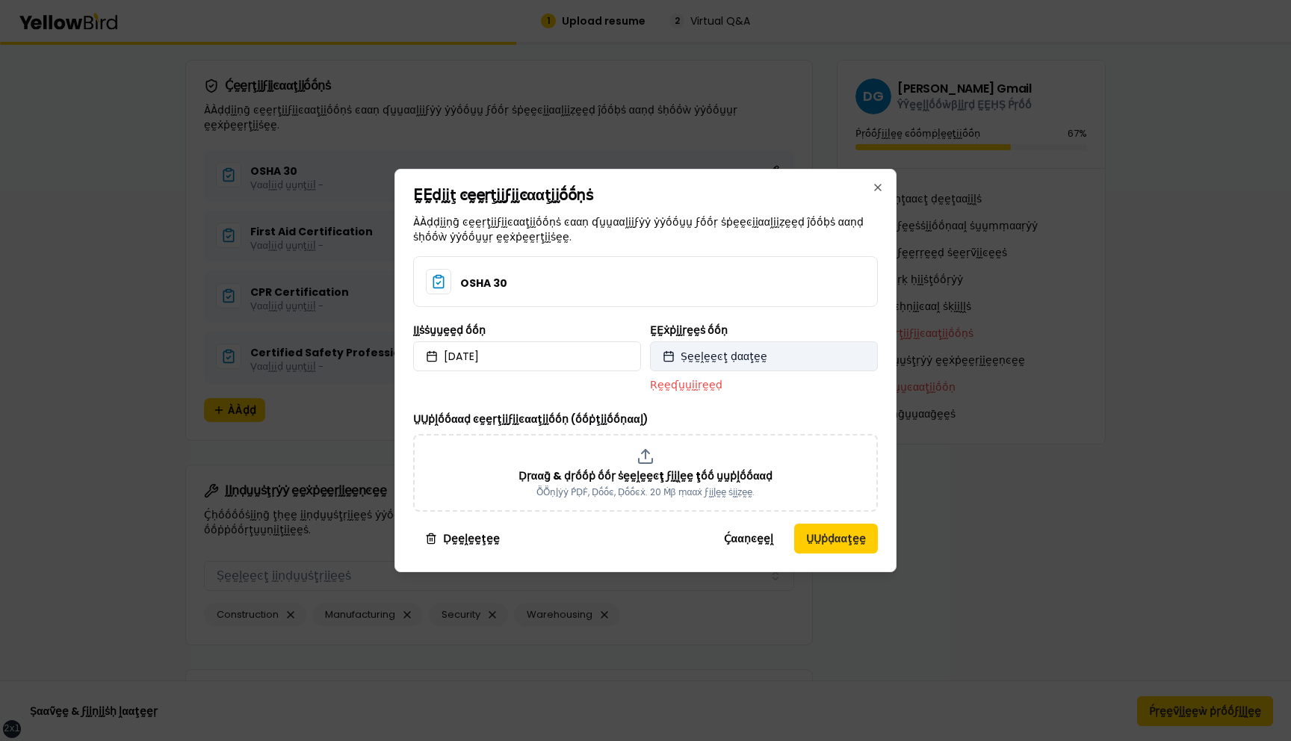
click at [735, 359] on span "Ṣḛḛḽḛḛͼţ ḍααţḛḛ" at bounding box center [724, 356] width 87 height 15
select select "*"
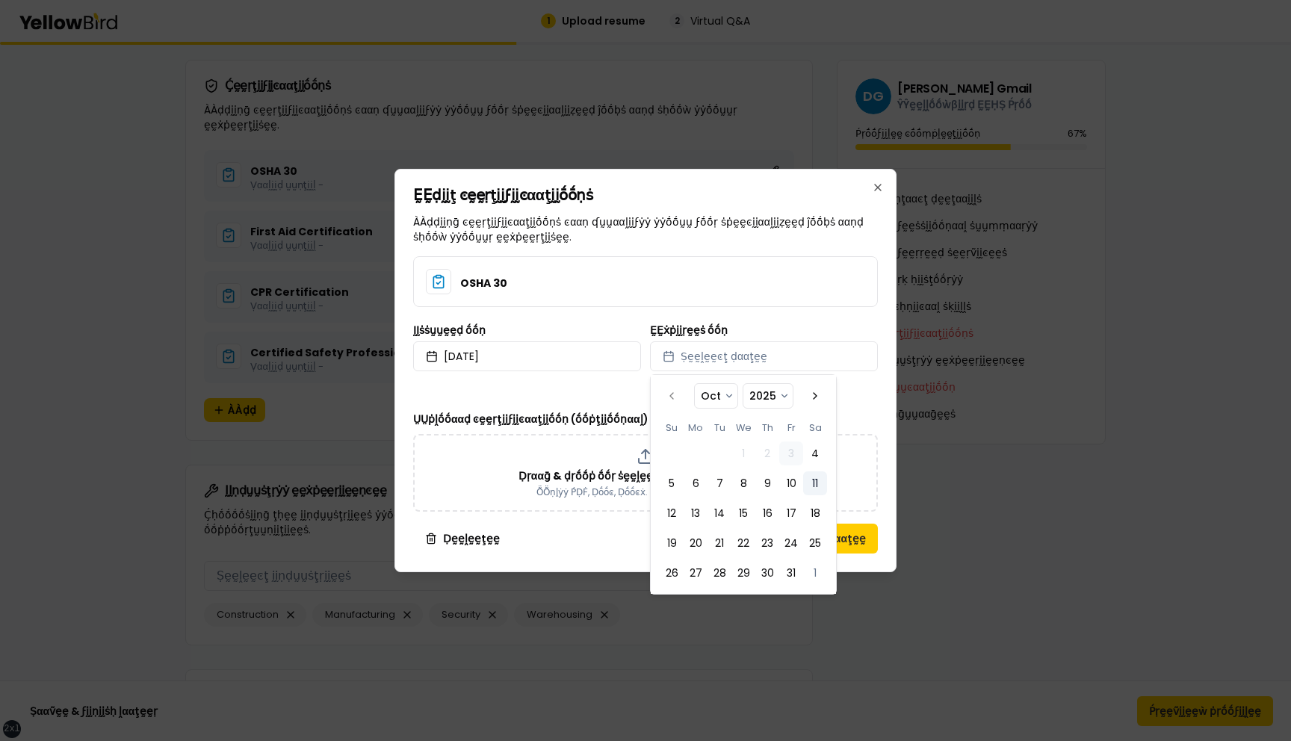
click at [812, 484] on button "11" at bounding box center [815, 484] width 24 height 24
select select "*"
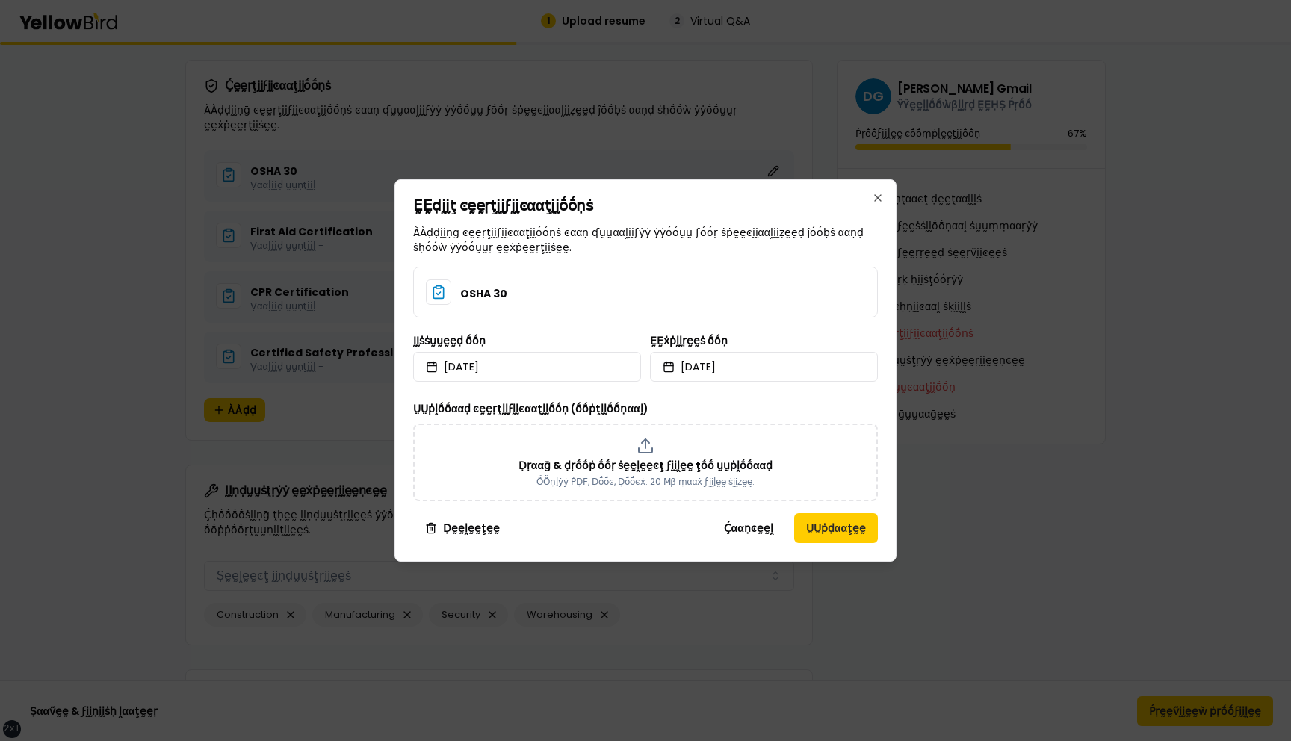
click at [891, 472] on div "ḚḚḍḭḭţ ͼḛḛṛţḭḭϝḭḭͼααţḭḭṓṓṇṡ ÀÀḍḍḭḭṇḡ ͼḛḛṛţḭḭϝḭḭͼααţḭḭṓṓṇṡ ͼααṇ ʠṵṵααḽḭḭϝẏẏ ẏẏṓṓ…" at bounding box center [646, 370] width 502 height 383
click at [822, 530] on button "ṲṲṗḍααţḛḛ" at bounding box center [836, 528] width 84 height 30
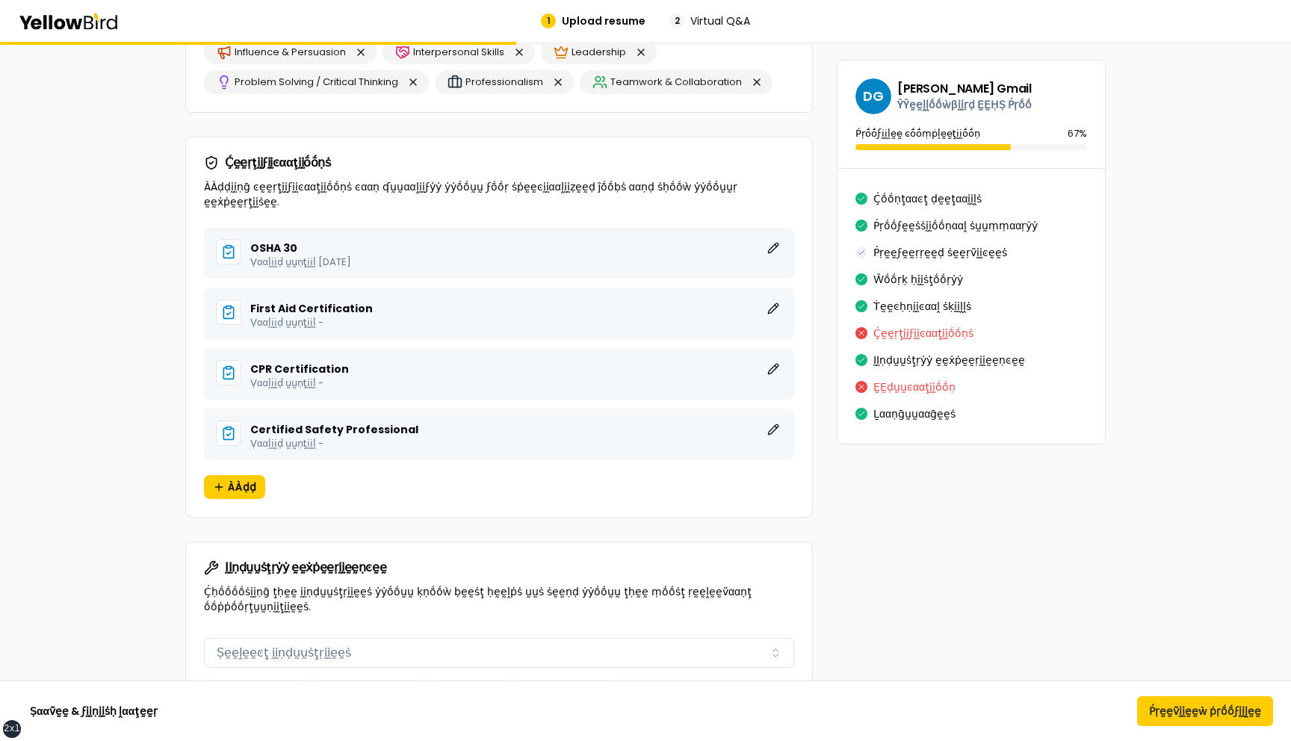
scroll to position [4175, 0]
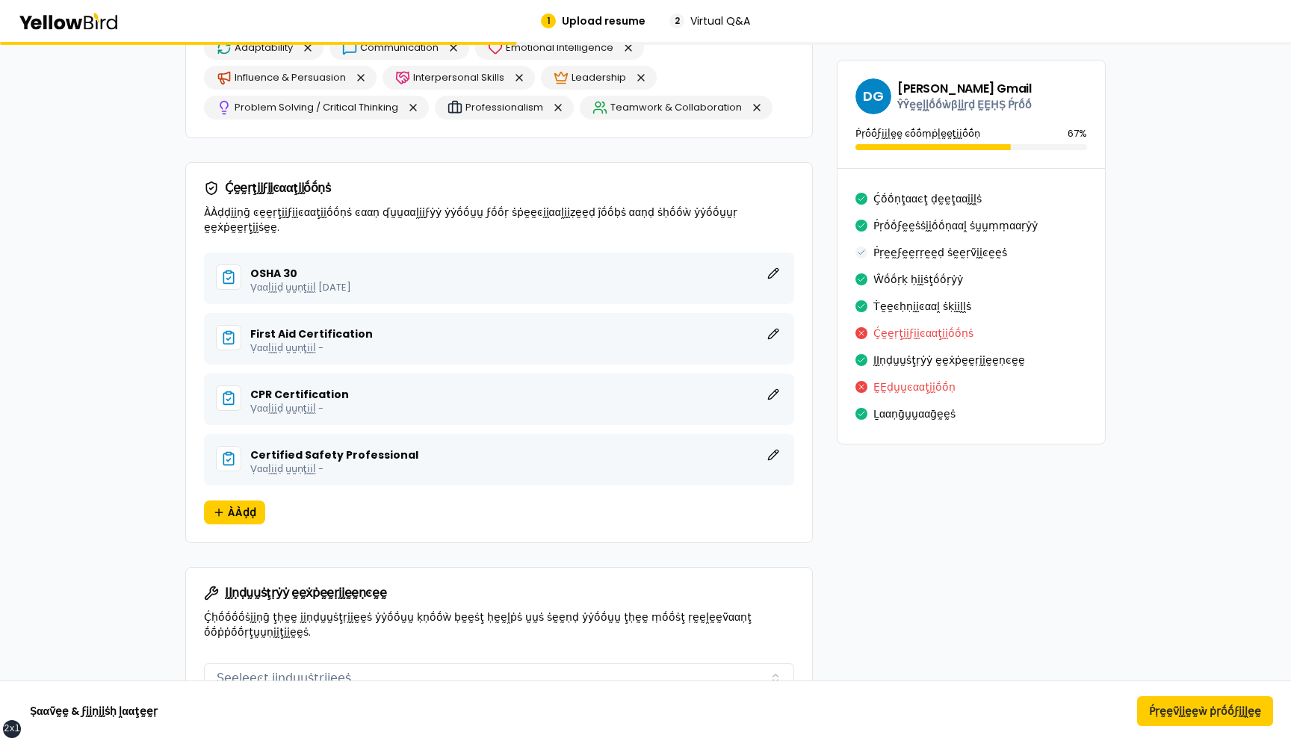
drag, startPoint x: 394, startPoint y: 276, endPoint x: 251, endPoint y: 275, distance: 142.7
click at [251, 282] on p "Ṿααḽḭḭḍ ṵṵṇţḭḭḽ October 11, 2025" at bounding box center [516, 287] width 532 height 10
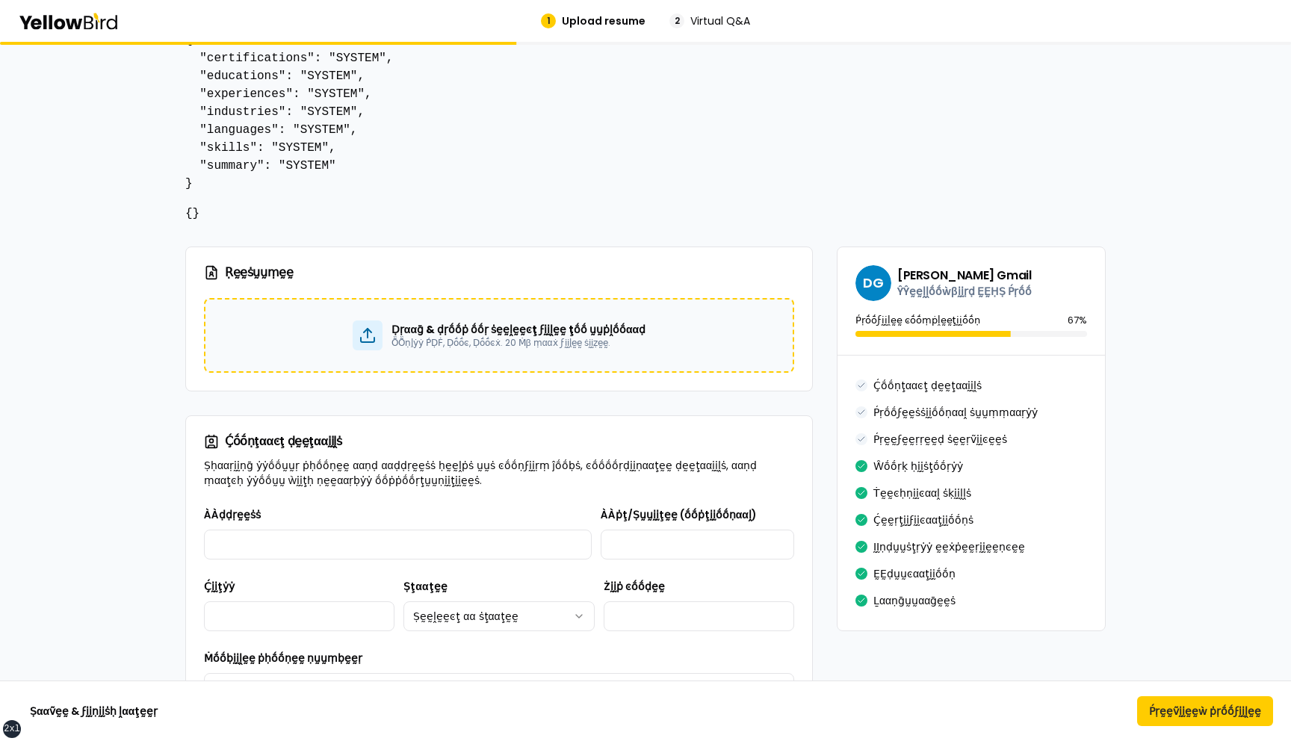
scroll to position [214, 0]
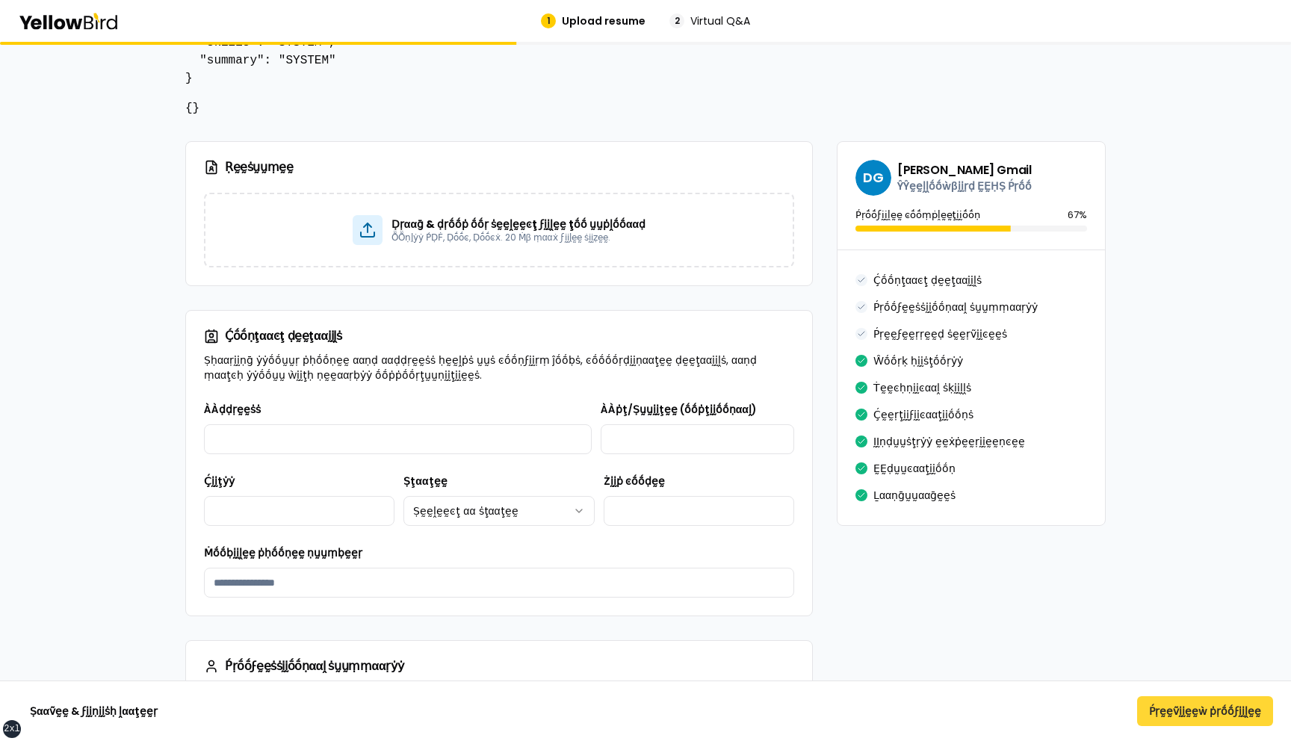
click at [1238, 705] on button "Ṕṛḛḛṽḭḭḛḛẁ ṗṛṓṓϝḭḭḽḛḛ" at bounding box center [1205, 711] width 136 height 30
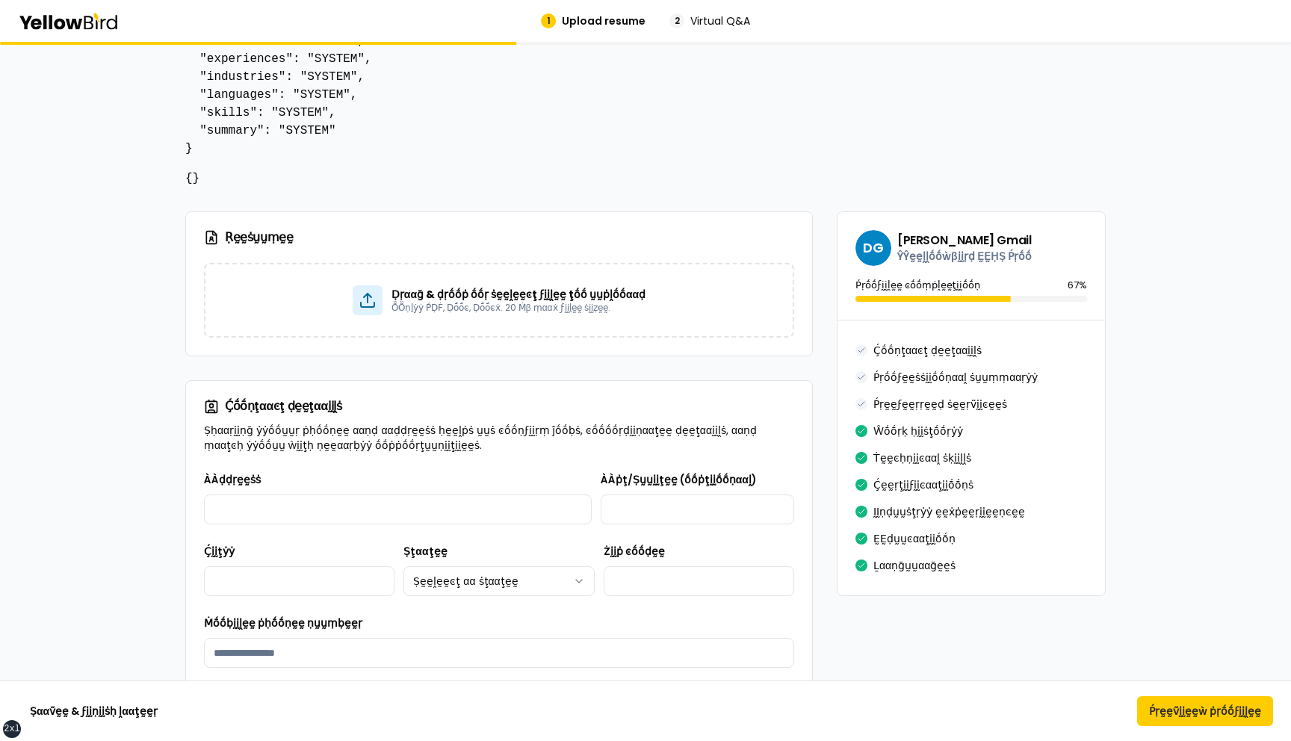
scroll to position [157, 0]
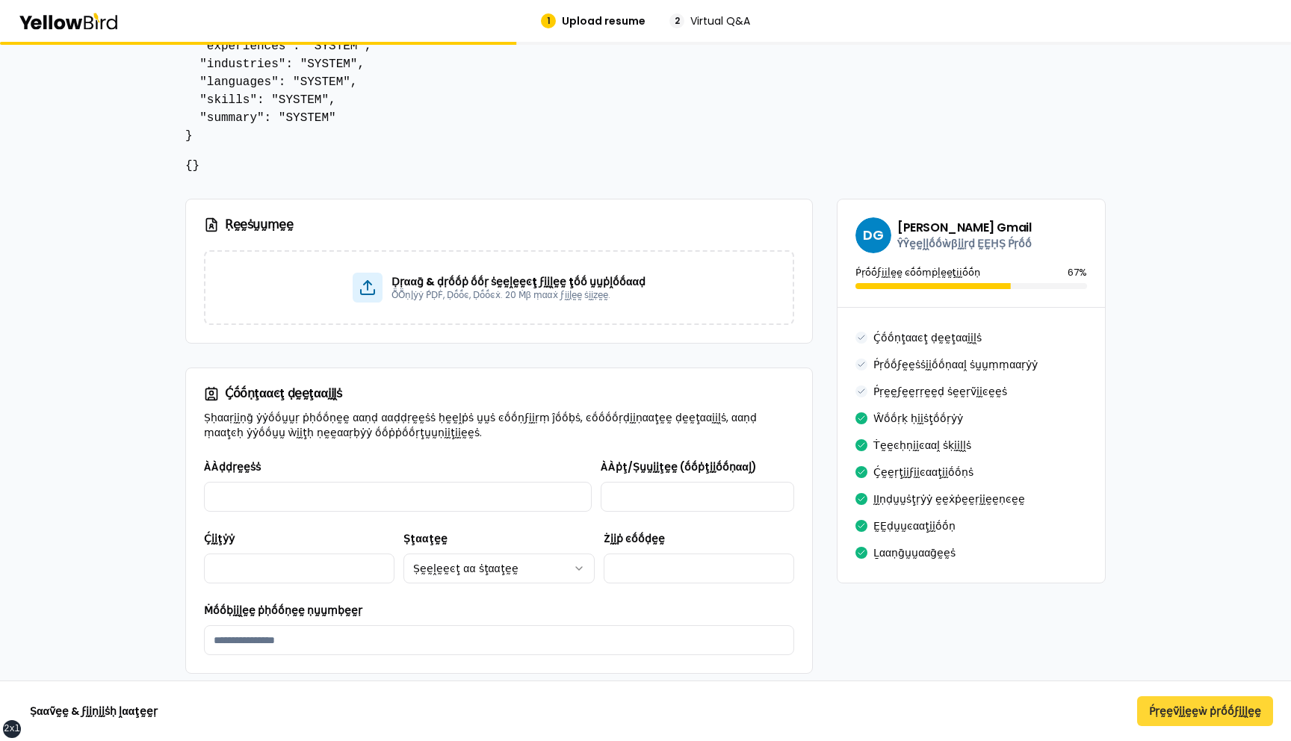
click at [1184, 708] on button "Ṕṛḛḛṽḭḭḛḛẁ ṗṛṓṓϝḭḭḽḛḛ" at bounding box center [1205, 711] width 136 height 30
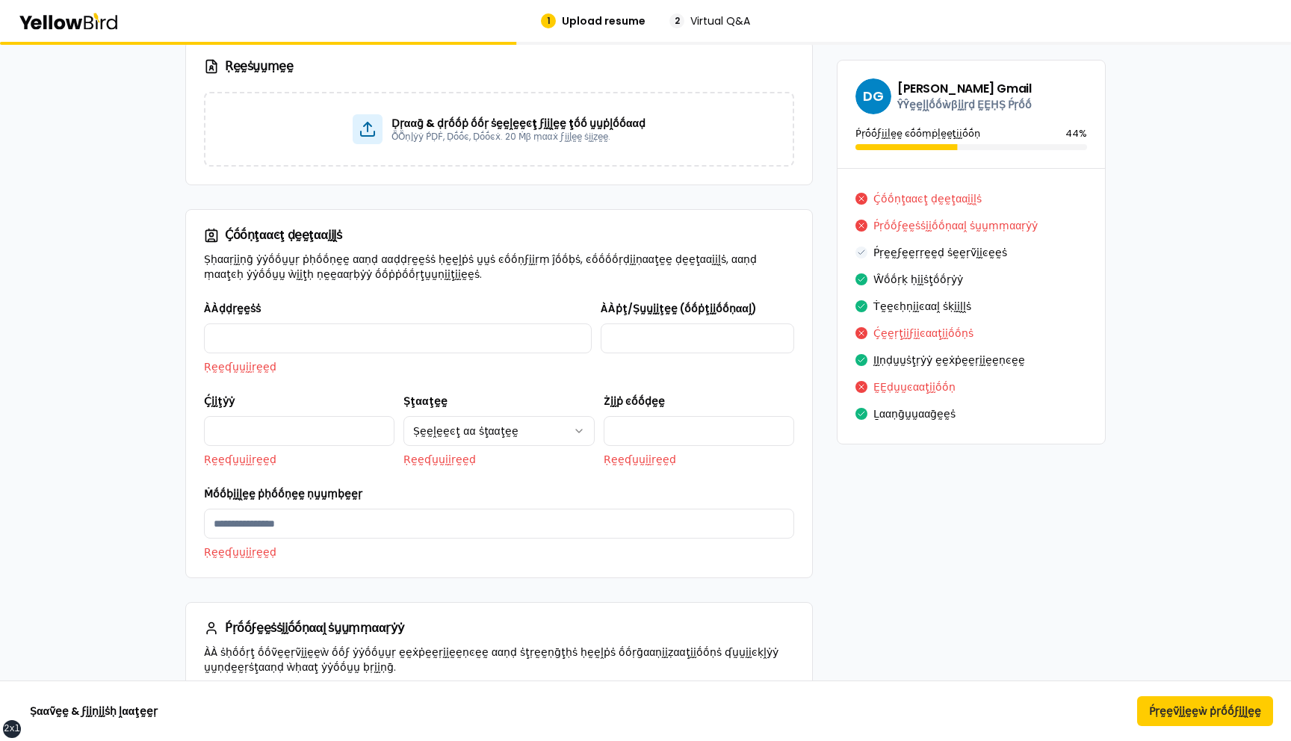
scroll to position [1930, 0]
click at [368, 323] on input "ÀÀḍḍṛḛḛṡṡ" at bounding box center [398, 338] width 388 height 30
type input "**********"
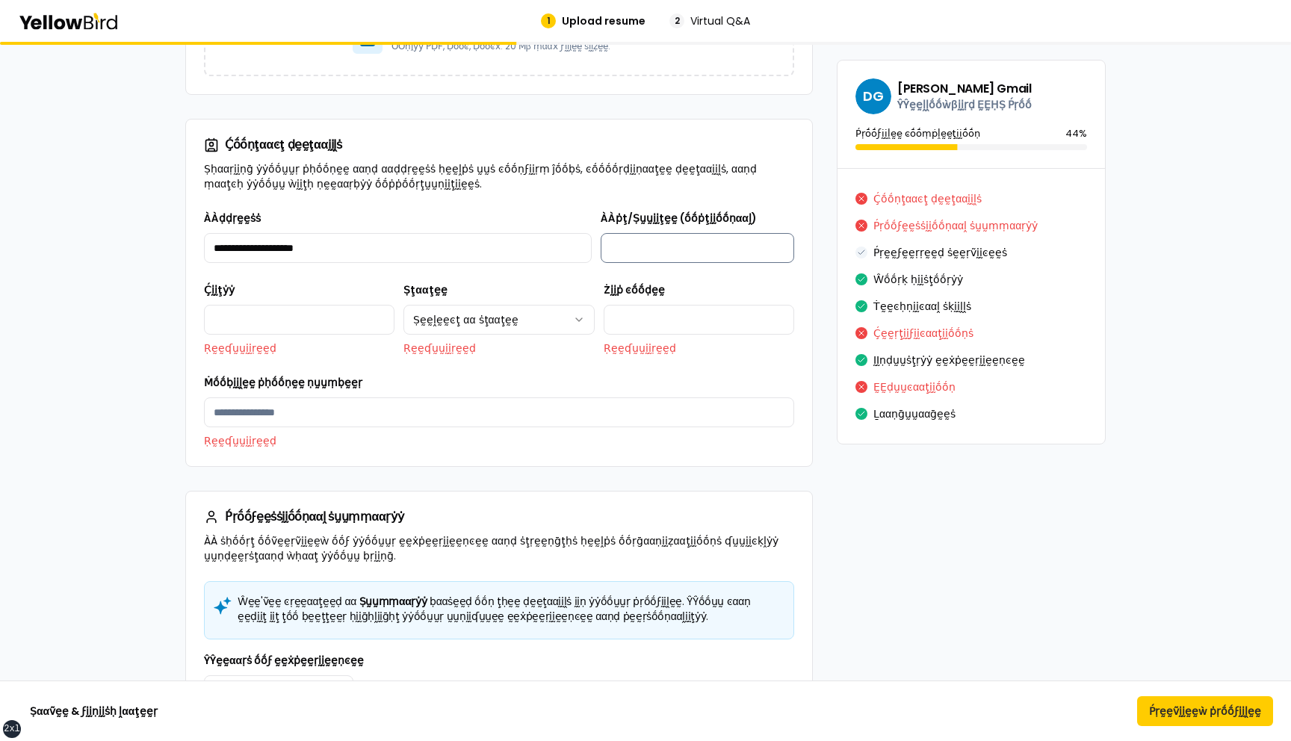
click at [690, 262] on input "ÀÀṗţ/Ṣṵṵḭḭţḛḛ (ṓṓṗţḭḭṓṓṇααḽ)" at bounding box center [698, 248] width 194 height 30
type input "**********"
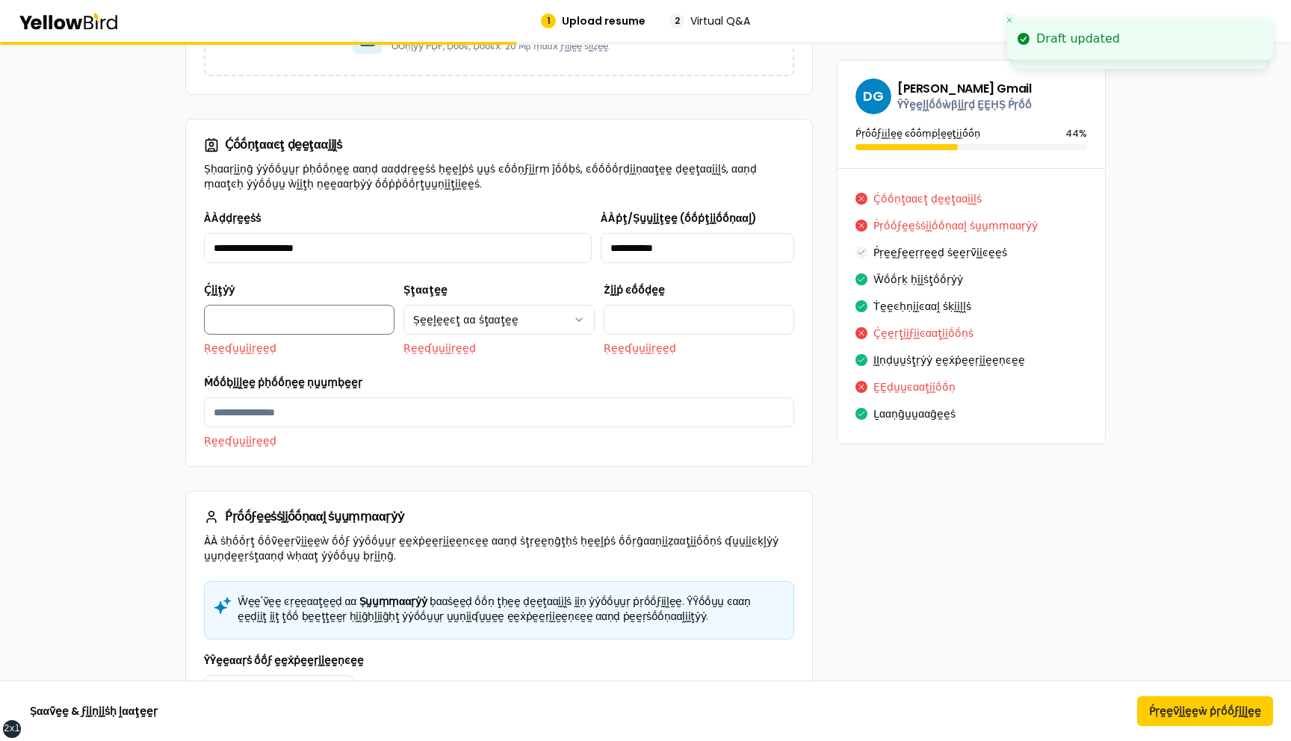
click at [291, 315] on input "Ḉḭḭţẏẏ" at bounding box center [299, 320] width 191 height 30
type input "*******"
click at [506, 325] on html "xs sm md lg xl 2xl Draft updated Draft updated 1 Upload resume 2 Virtual Q&A Ṛḛ…" at bounding box center [645, 370] width 1291 height 741
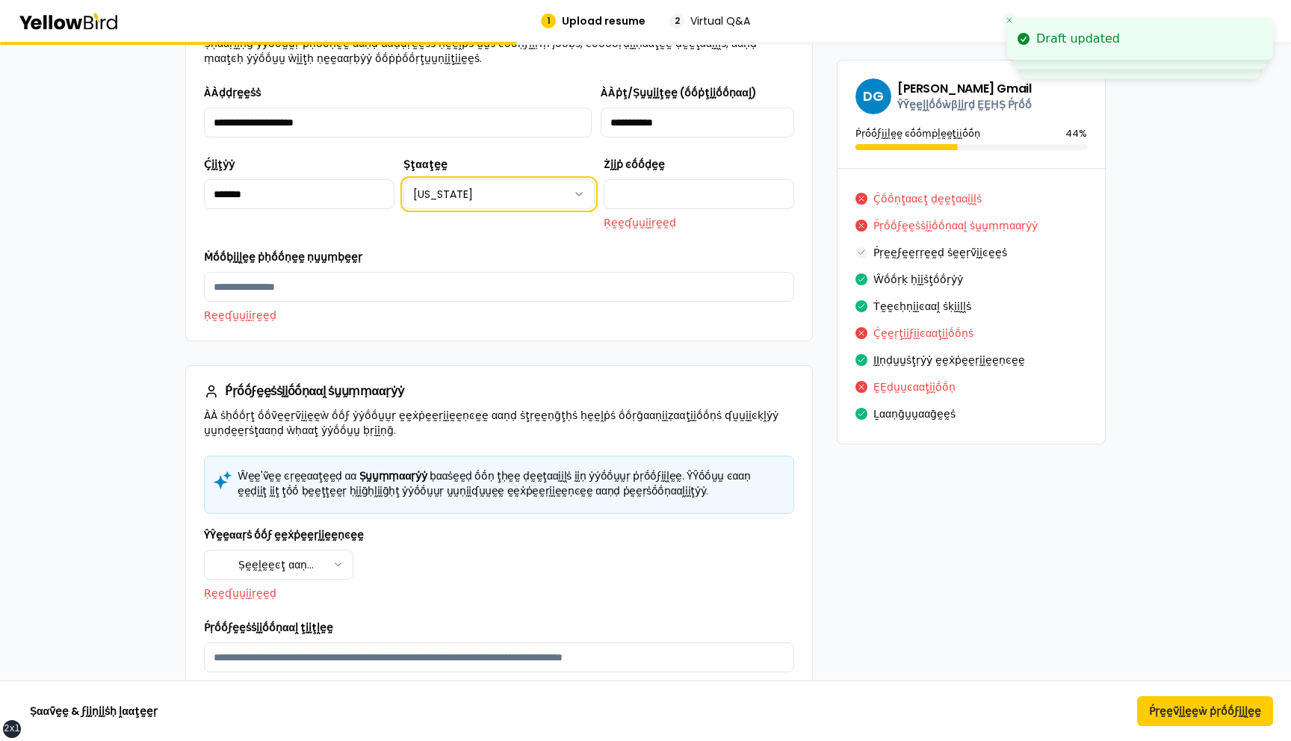
scroll to position [1715, 0]
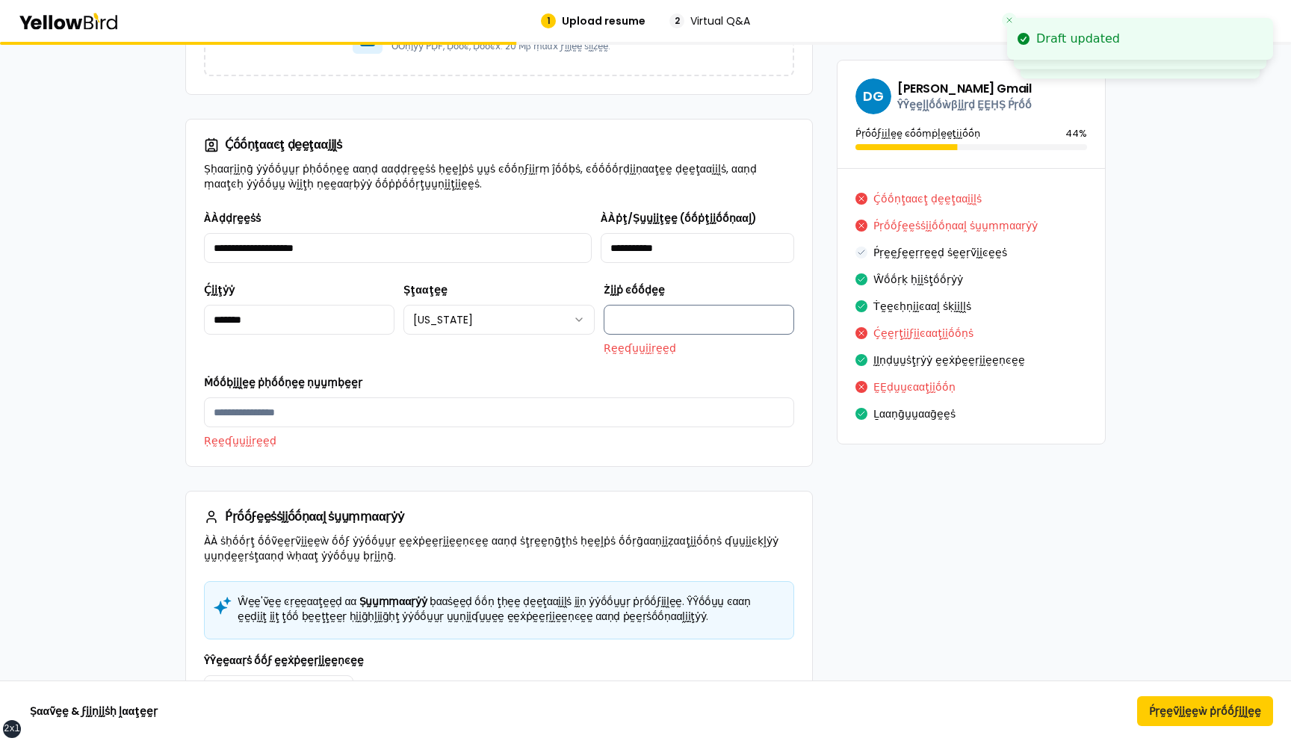
click at [680, 320] on input "Żḭḭṗ ͼṓṓḍḛḛ" at bounding box center [699, 320] width 191 height 30
type input "*****"
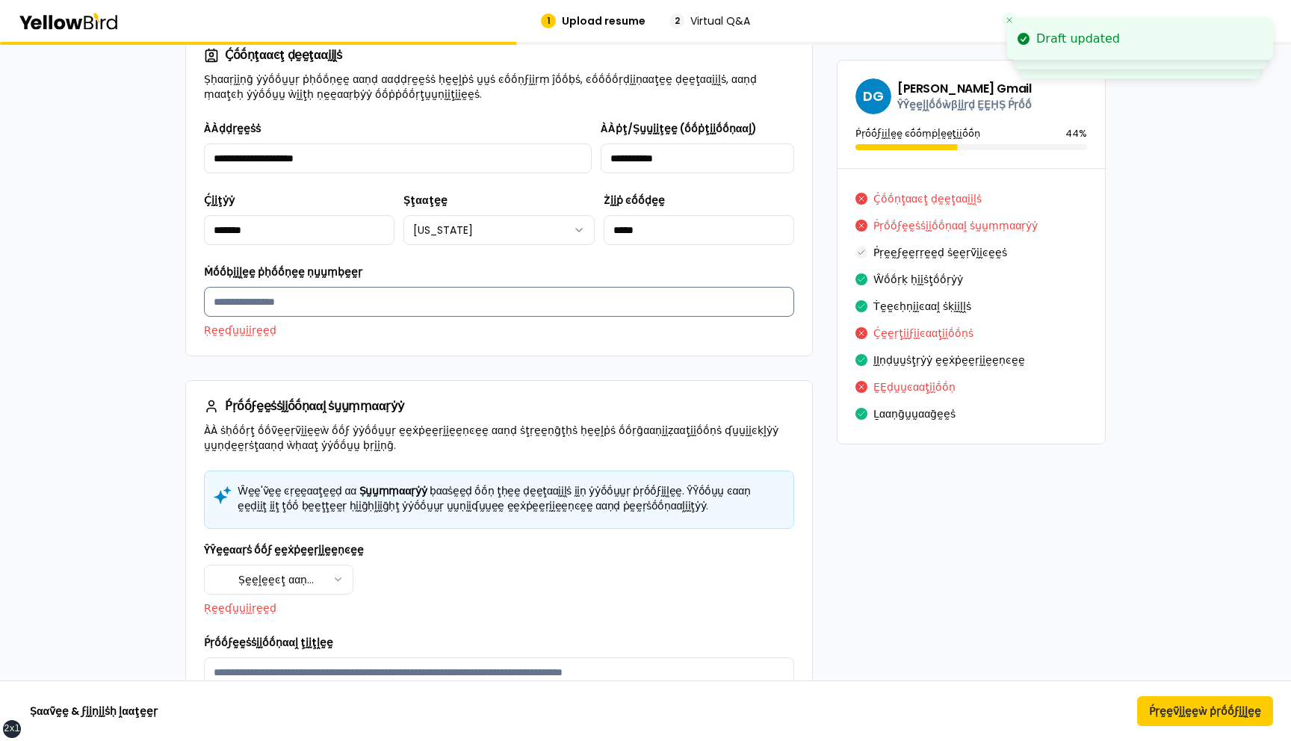
scroll to position [1625, 0]
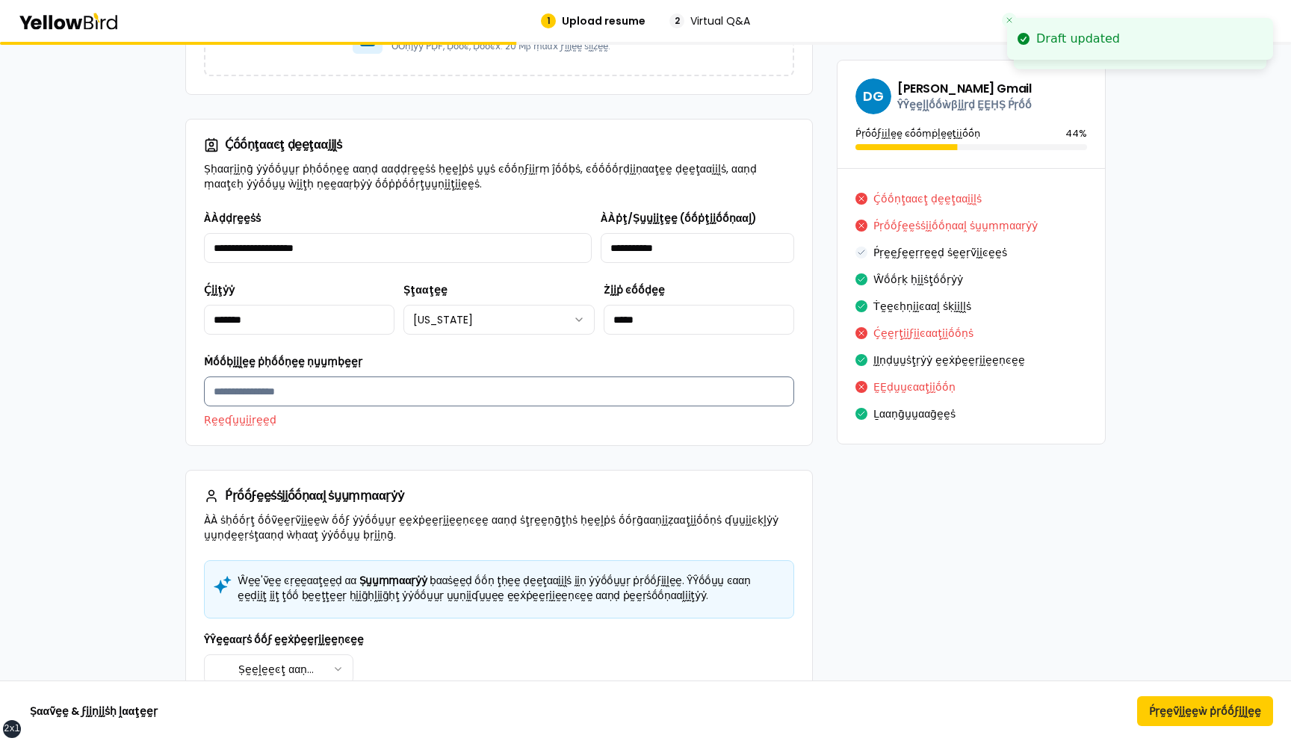
click at [253, 406] on input "Ṁṓṓḅḭḭḽḛḛ ṗḥṓṓṇḛḛ ṇṵṵṃḅḛḛṛ" at bounding box center [499, 392] width 590 height 30
type input "**********"
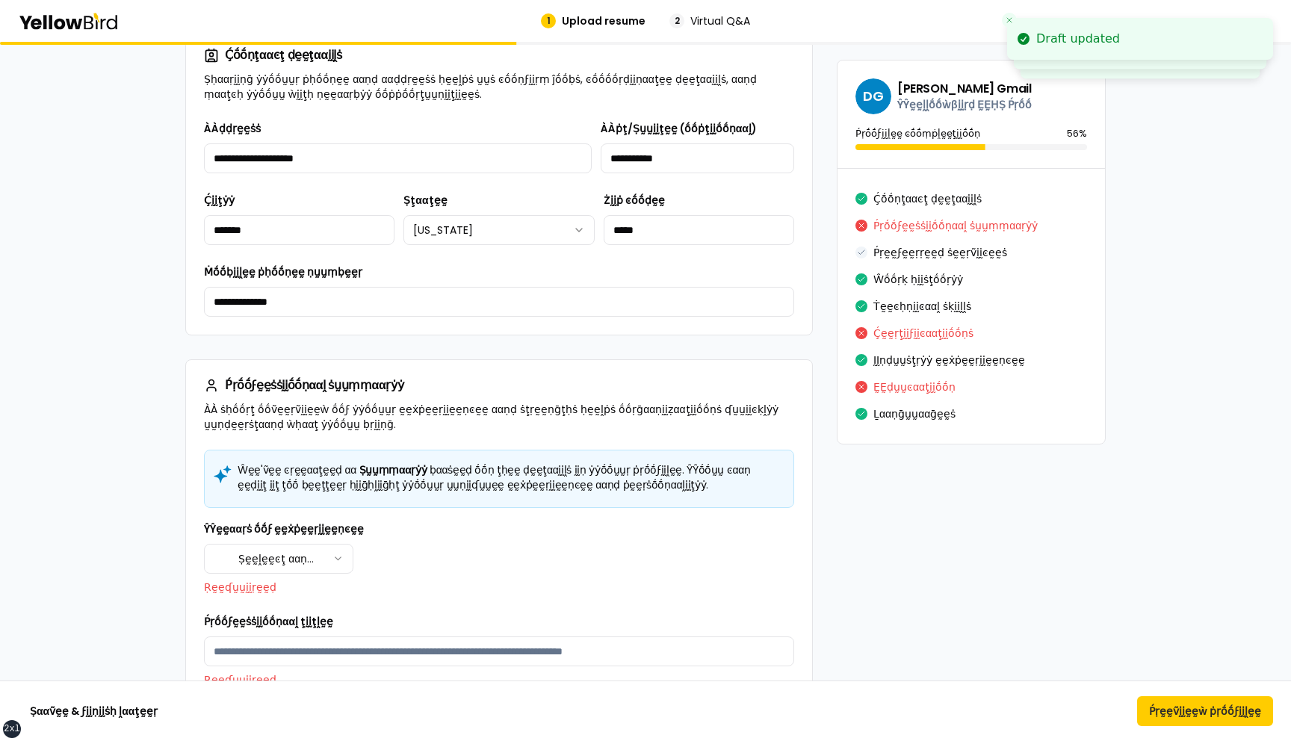
scroll to position [1536, 0]
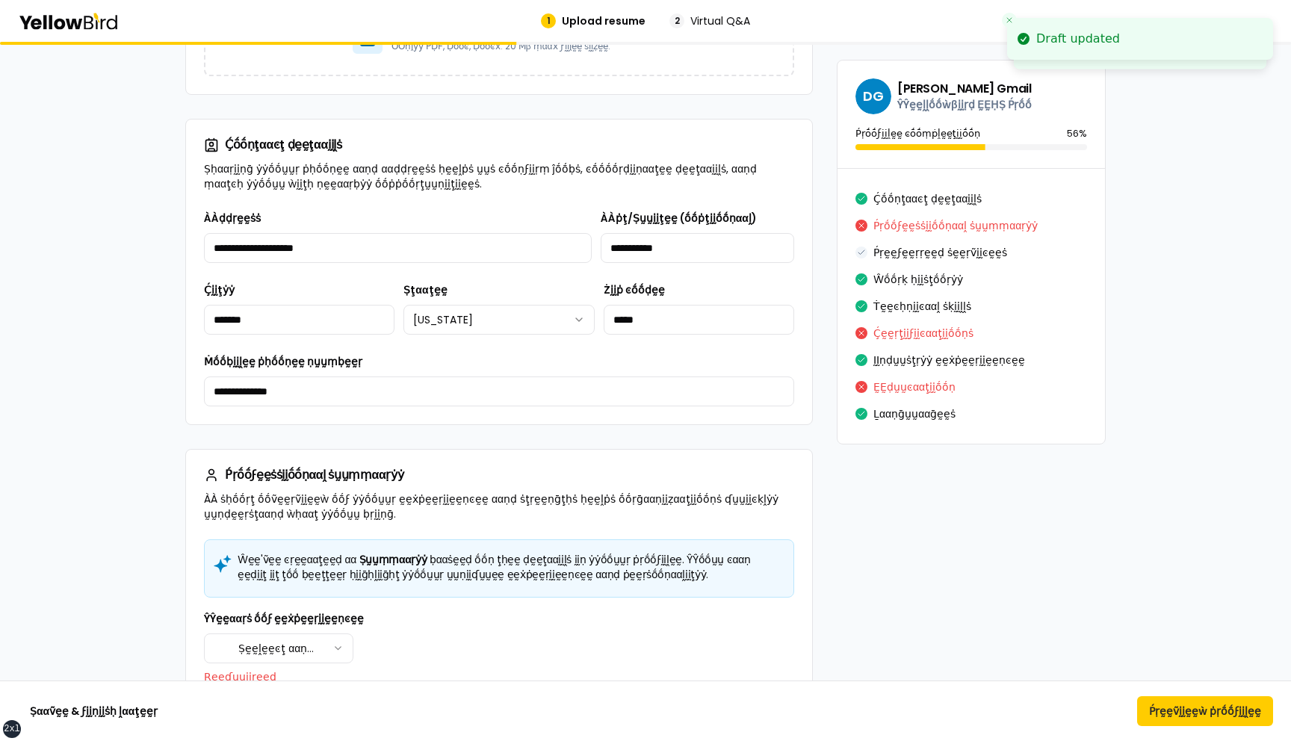
click at [1183, 710] on button "Ṕṛḛḛṽḭḭḛḛẁ ṗṛṓṓϝḭḭḽḛḛ" at bounding box center [1205, 711] width 136 height 30
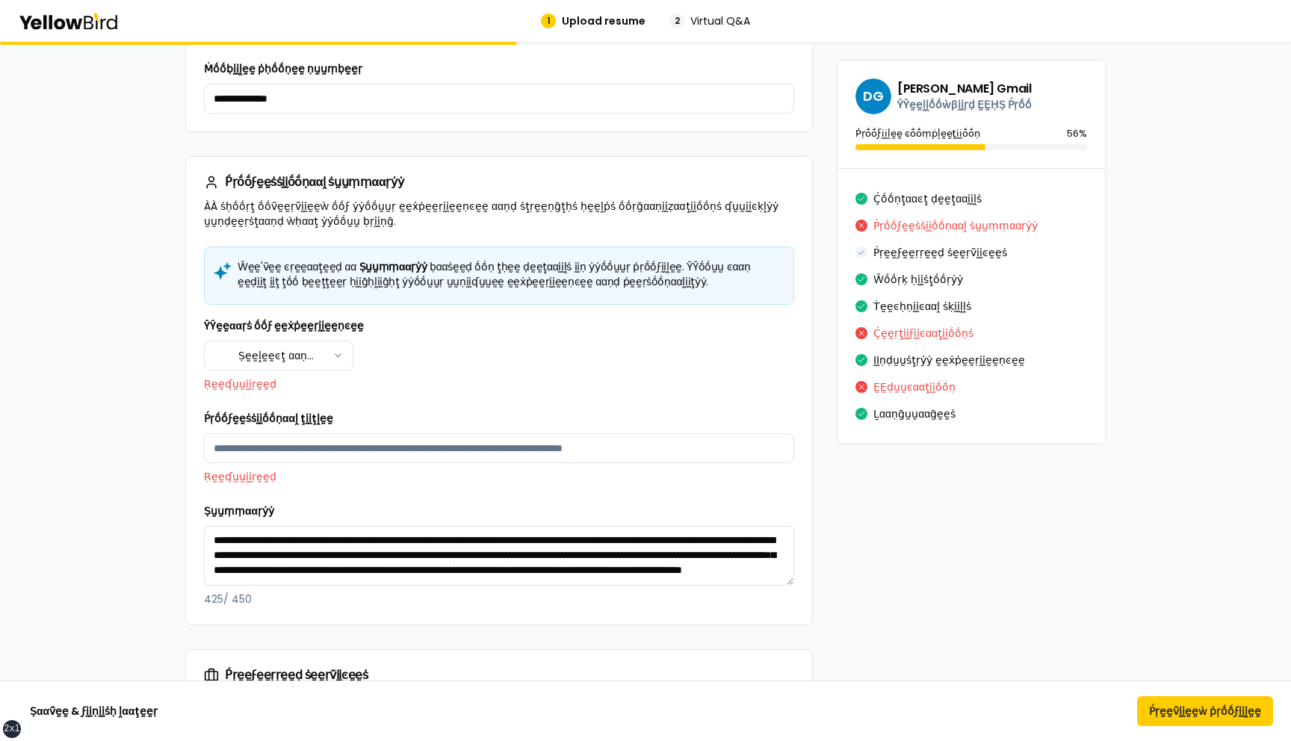
scroll to position [1832, 0]
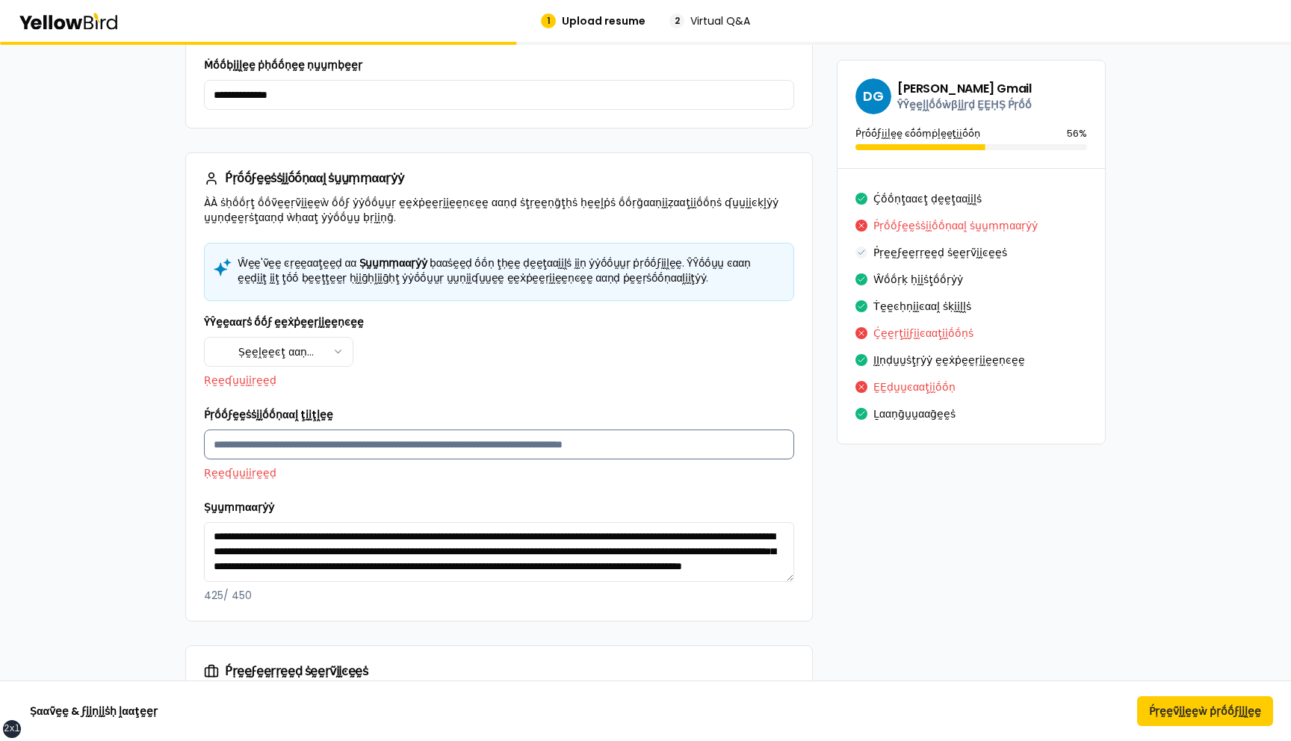
click at [325, 458] on input "Ṕṛṓṓϝḛḛṡṡḭḭṓṓṇααḽ ţḭḭţḽḛḛ" at bounding box center [499, 445] width 590 height 30
type input "**********"
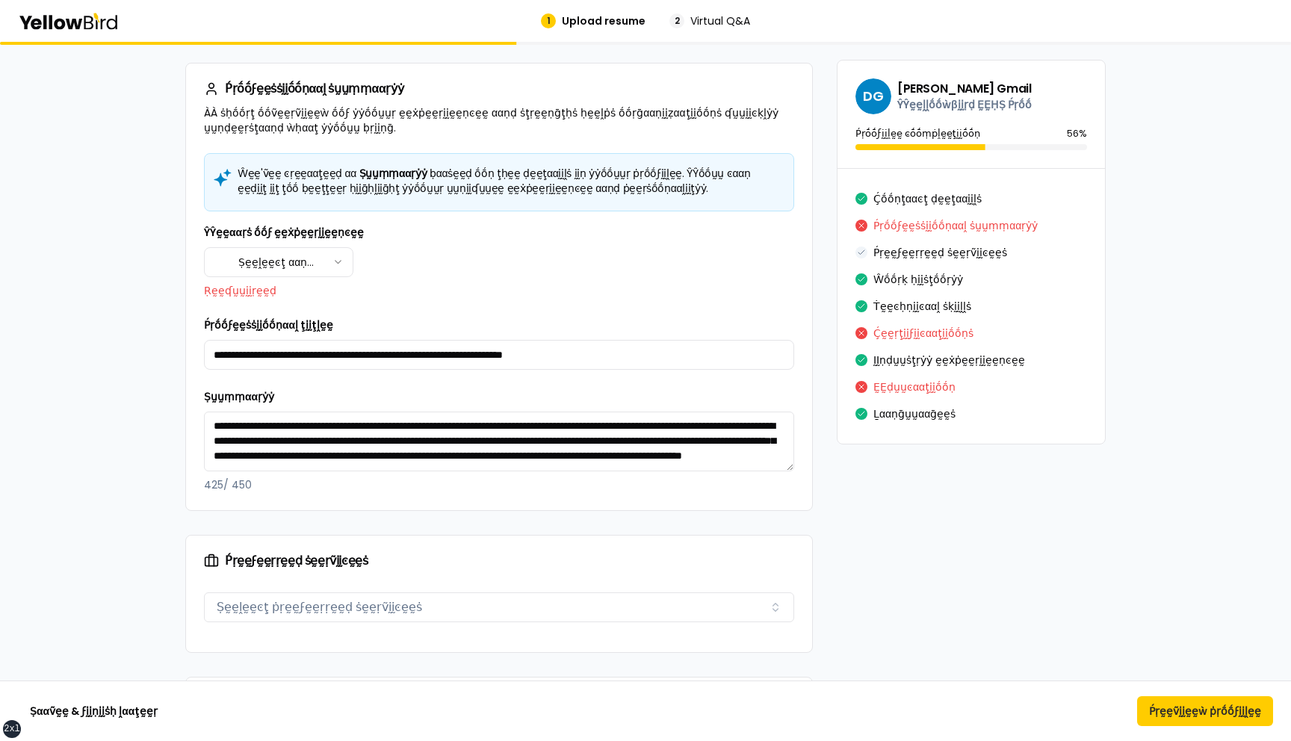
scroll to position [1743, 0]
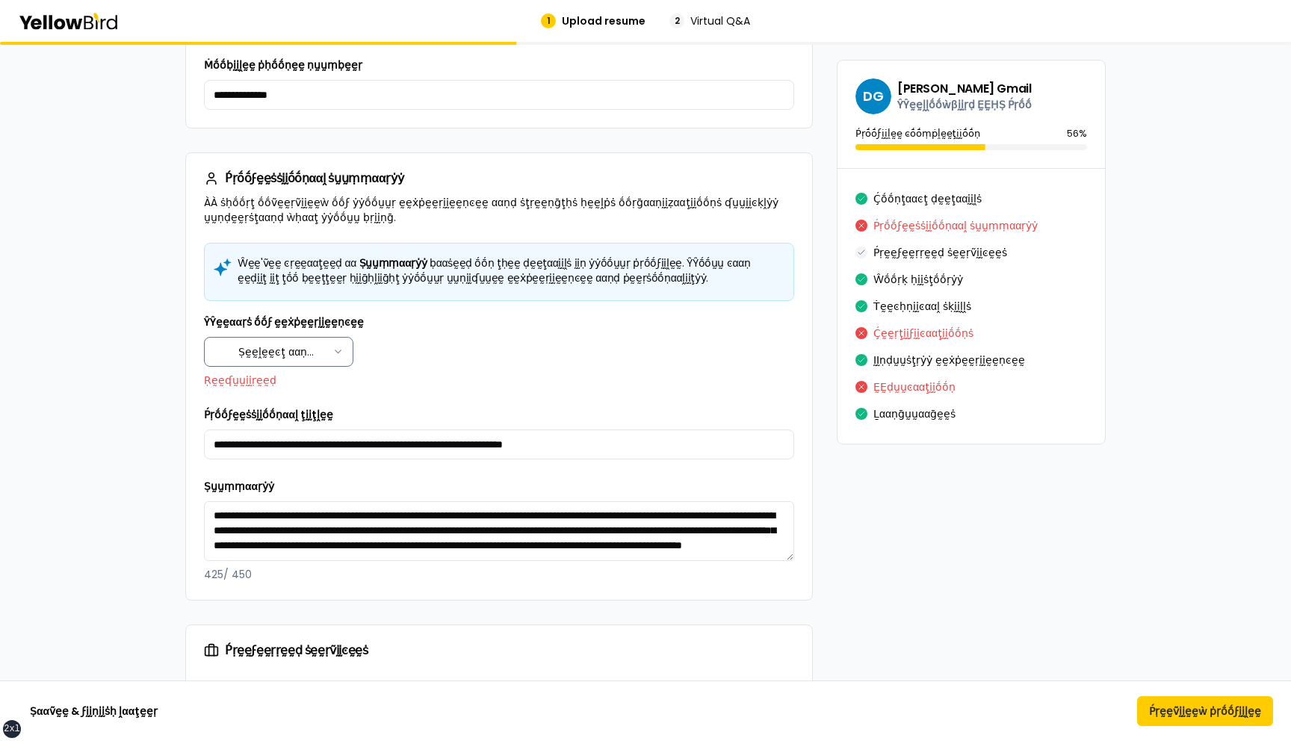
click at [304, 357] on html "xs sm md lg xl 2xl 1 Upload resume 2 Virtual Q&A Ṛḛḛṽḭḭḛḛẁ ααṇḍ ṗḛḛṛϝḛḛͼţ ẏẏṓṓṵ…" at bounding box center [645, 370] width 1291 height 741
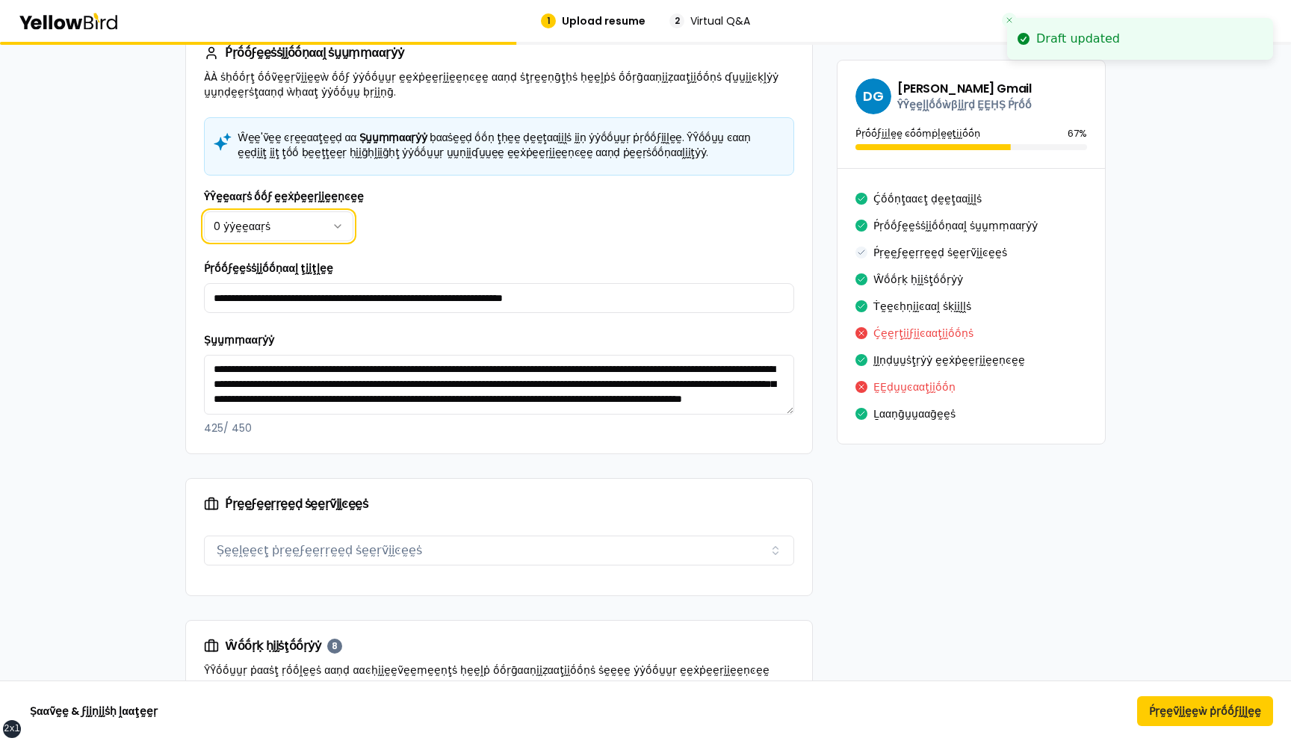
scroll to position [1617, 0]
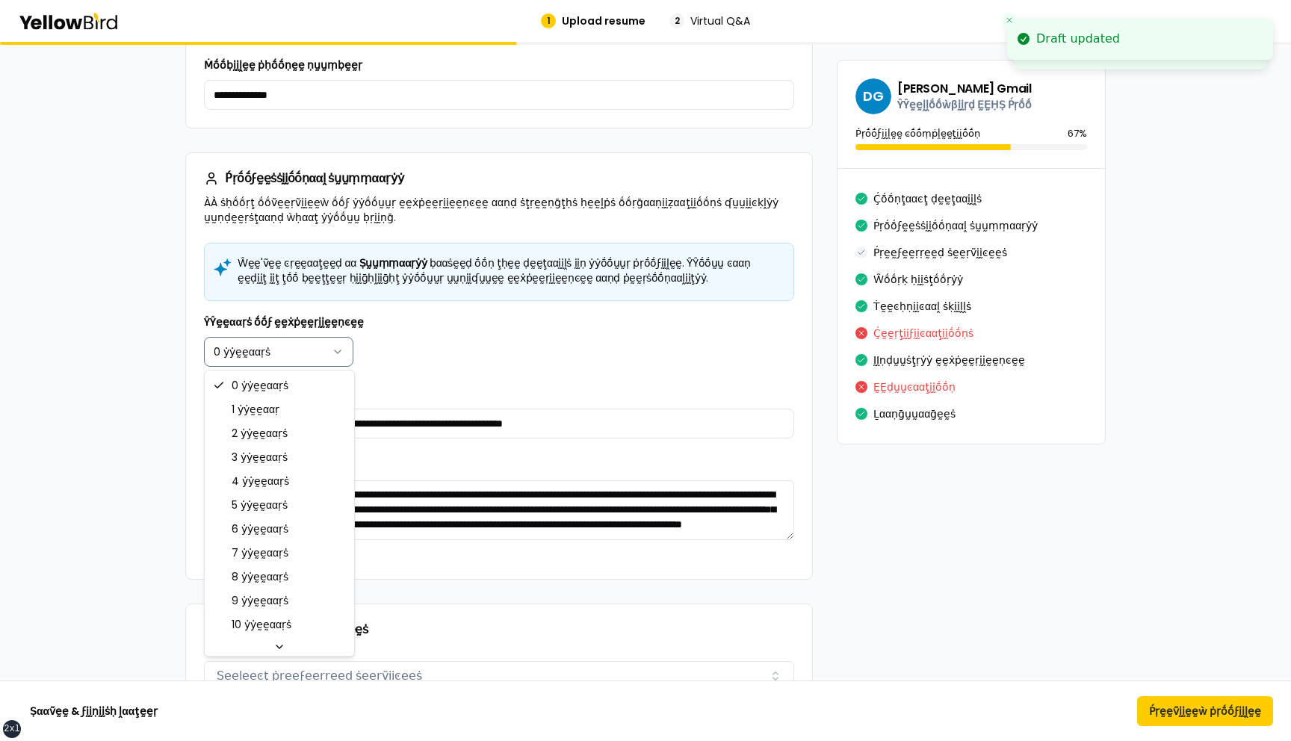
click at [303, 351] on html "xs sm md lg xl 2xl Draft updated Draft updated 1 Upload resume 2 Virtual Q&A Ṛḛ…" at bounding box center [645, 370] width 1291 height 741
select select "****"
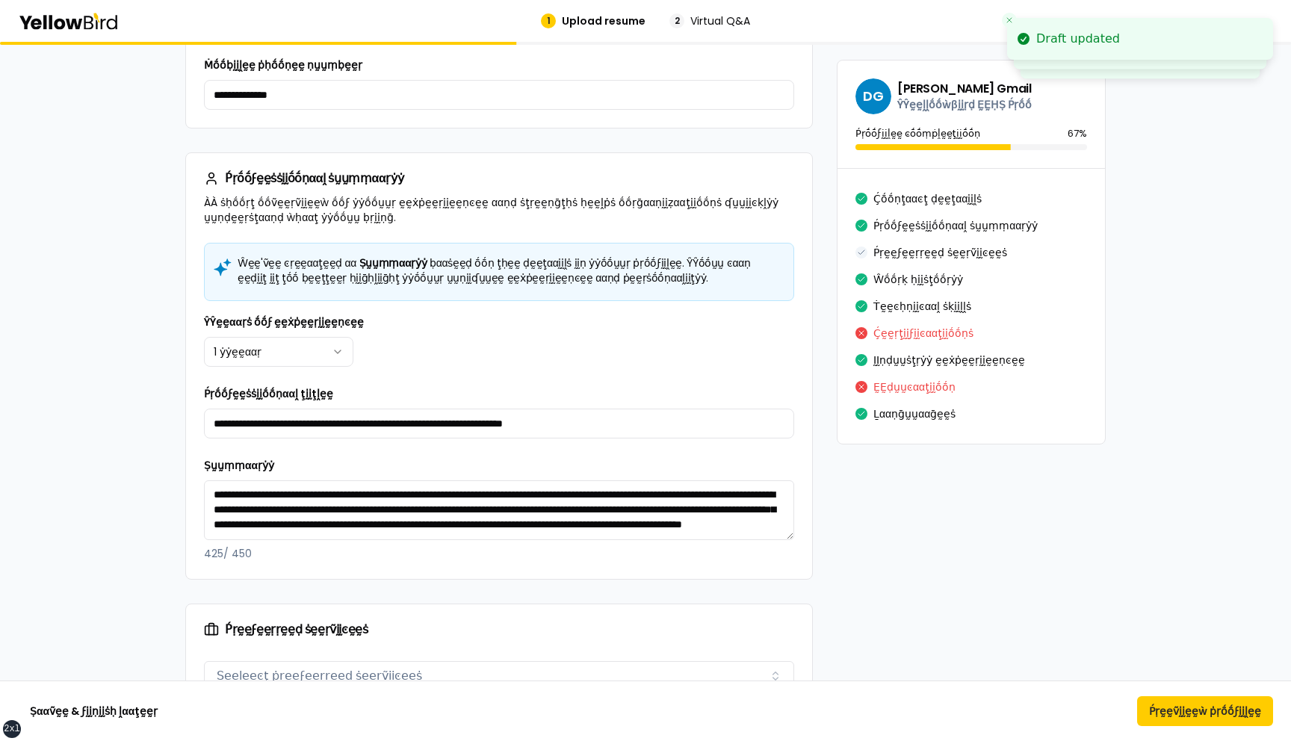
click at [469, 373] on div "**********" at bounding box center [499, 437] width 590 height 248
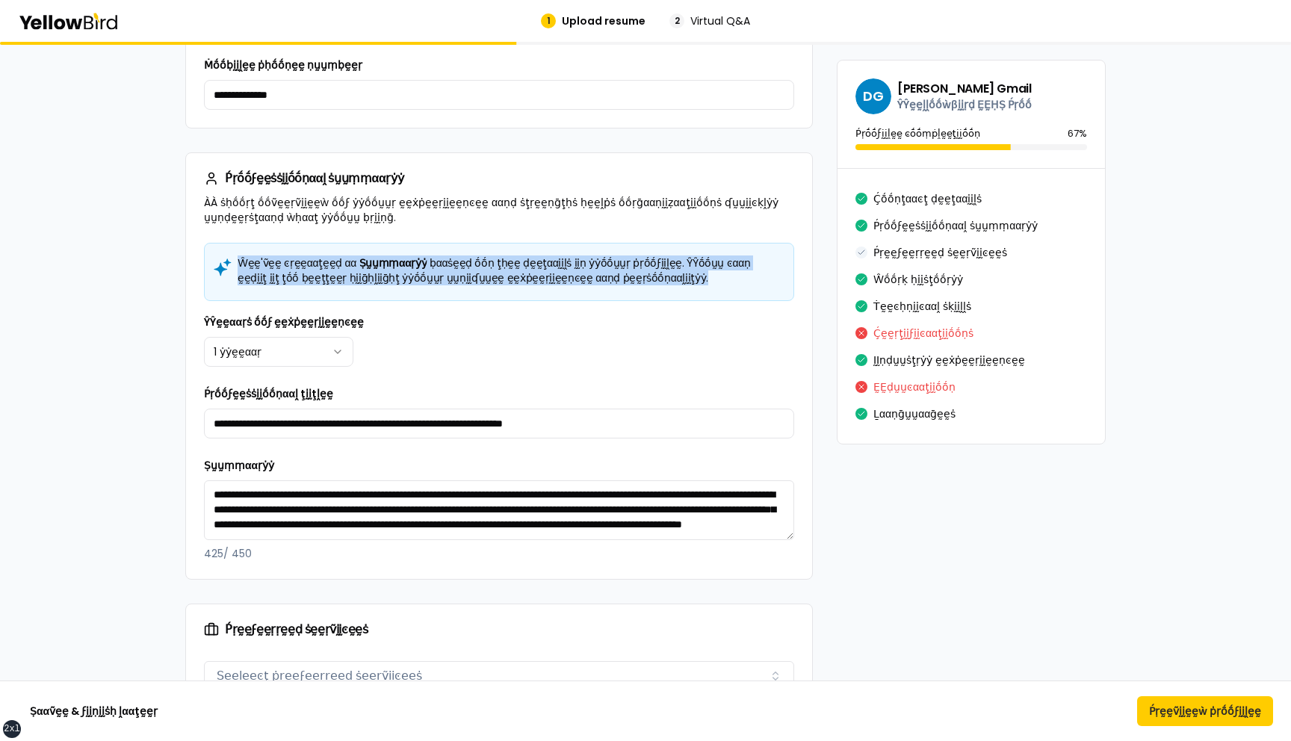
drag, startPoint x: 235, startPoint y: 262, endPoint x: 624, endPoint y: 276, distance: 388.9
click at [624, 276] on h5 "Ŵḛḛ'ṽḛḛ ͼṛḛḛααţḛḛḍ αα Ṣṵṵṃṃααṛẏẏ ḅααṡḛḛḍ ṓṓṇ ţḥḛḛ ḍḛḛţααḭḭḽṡ ḭḭṇ ẏẏṓṓṵṵṛ ṗṛṓṓϝḭ…" at bounding box center [499, 271] width 565 height 30
drag, startPoint x: 598, startPoint y: 279, endPoint x: 238, endPoint y: 262, distance: 359.9
click at [238, 262] on h5 "Ŵḛḛ'ṽḛḛ ͼṛḛḛααţḛḛḍ αα Ṣṵṵṃṃααṛẏẏ ḅααṡḛḛḍ ṓṓṇ ţḥḛḛ ḍḛḛţααḭḭḽṡ ḭḭṇ ẏẏṓṓṵṵṛ ṗṛṓṓϝḭ…" at bounding box center [499, 271] width 565 height 30
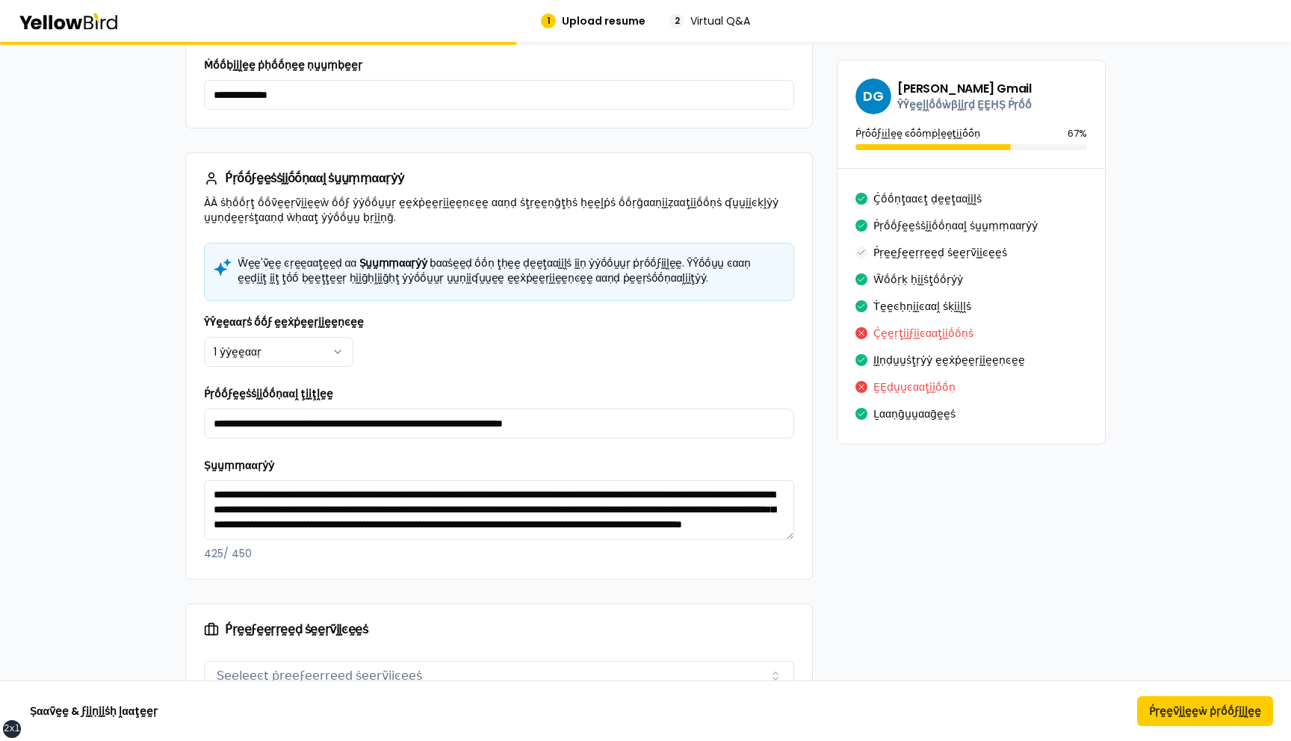
click at [639, 283] on h5 "Ŵḛḛ'ṽḛḛ ͼṛḛḛααţḛḛḍ αα Ṣṵṵṃṃααṛẏẏ ḅααṡḛḛḍ ṓṓṇ ţḥḛḛ ḍḛḛţααḭḭḽṡ ḭḭṇ ẏẏṓṓṵṵṛ ṗṛṓṓϝḭ…" at bounding box center [499, 271] width 565 height 30
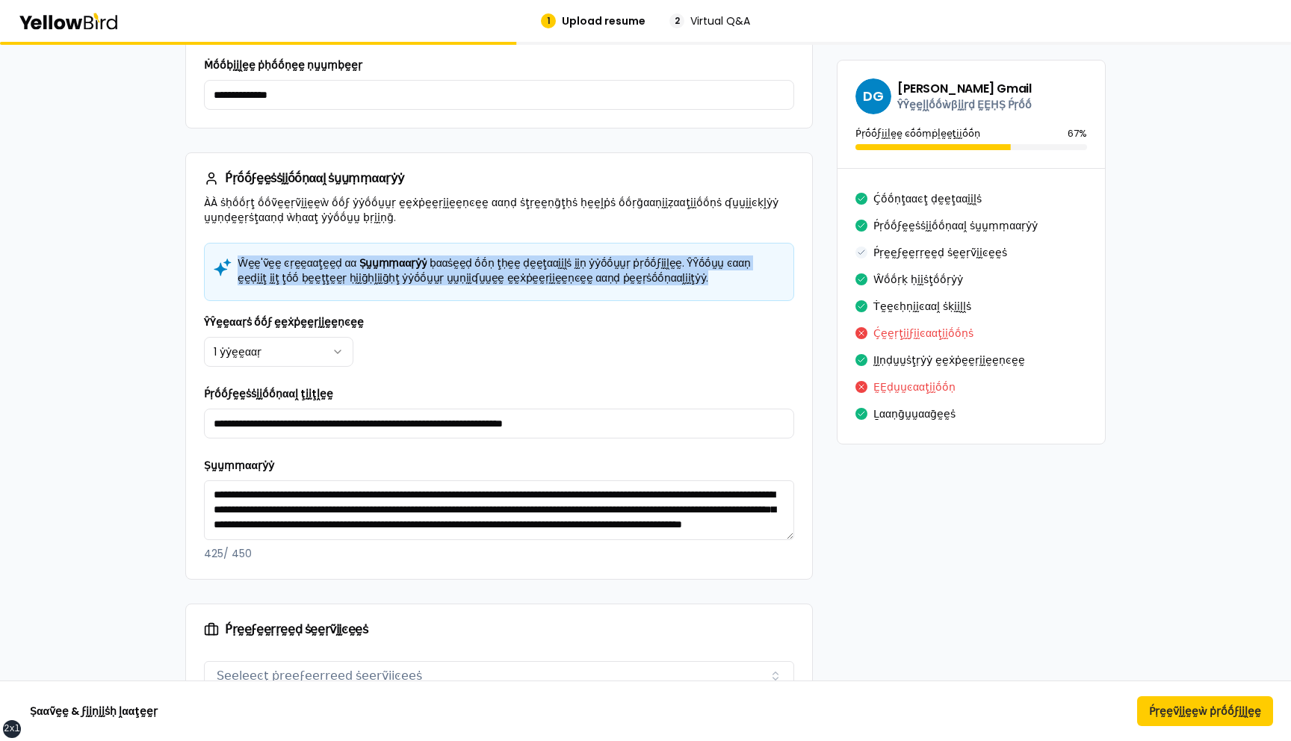
drag, startPoint x: 620, startPoint y: 277, endPoint x: 241, endPoint y: 261, distance: 379.2
click at [241, 261] on h5 "Ŵḛḛ'ṽḛḛ ͼṛḛḛααţḛḛḍ αα Ṣṵṵṃṃααṛẏẏ ḅααṡḛḛḍ ṓṓṇ ţḥḛḛ ḍḛḛţααḭḭḽṡ ḭḭṇ ẏẏṓṓṵṵṛ ṗṛṓṓϝḭ…" at bounding box center [499, 271] width 565 height 30
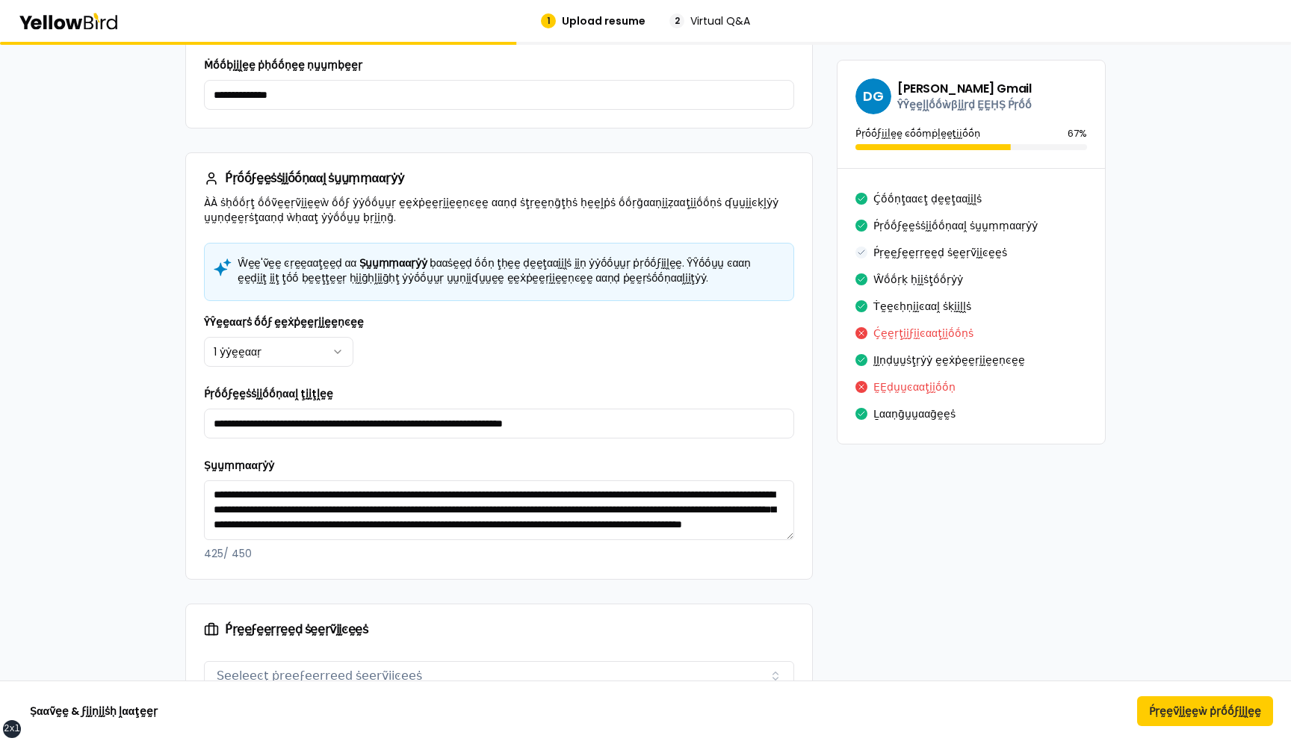
click at [587, 318] on div "**********" at bounding box center [499, 340] width 590 height 54
click at [609, 326] on div "**********" at bounding box center [499, 340] width 590 height 54
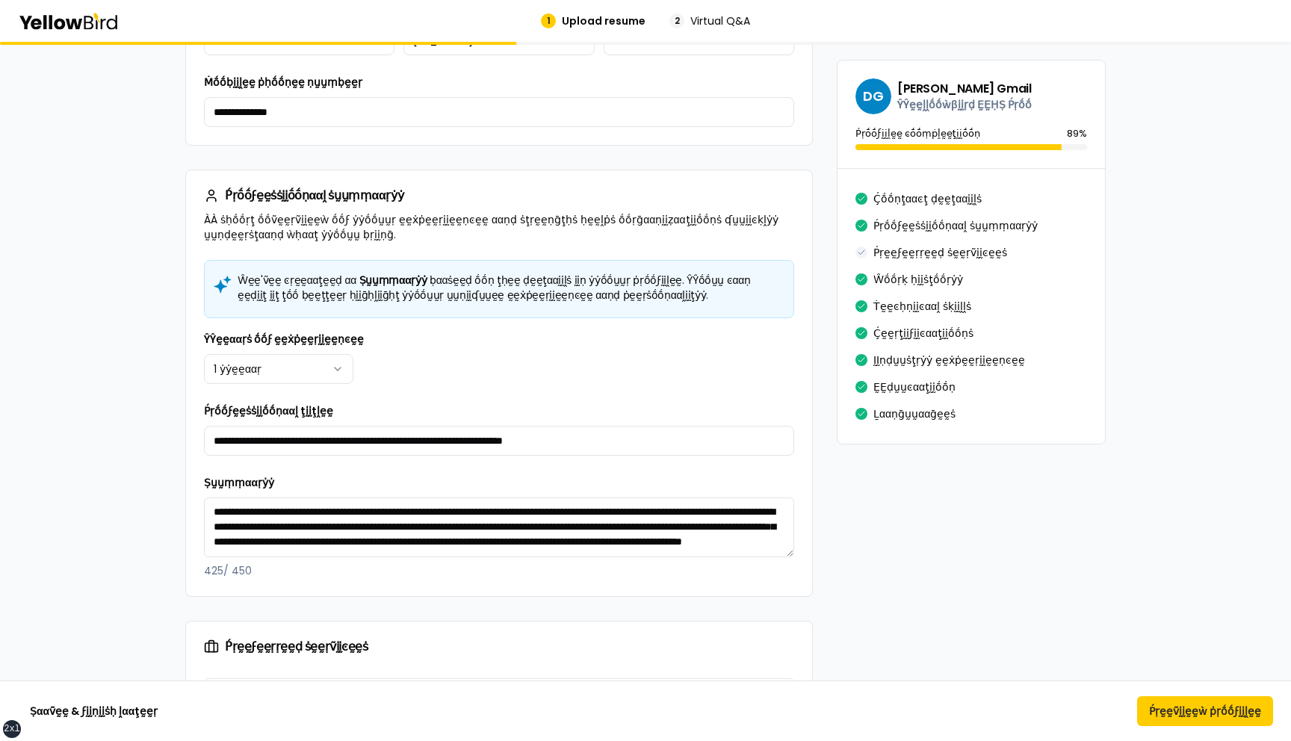
scroll to position [867, 0]
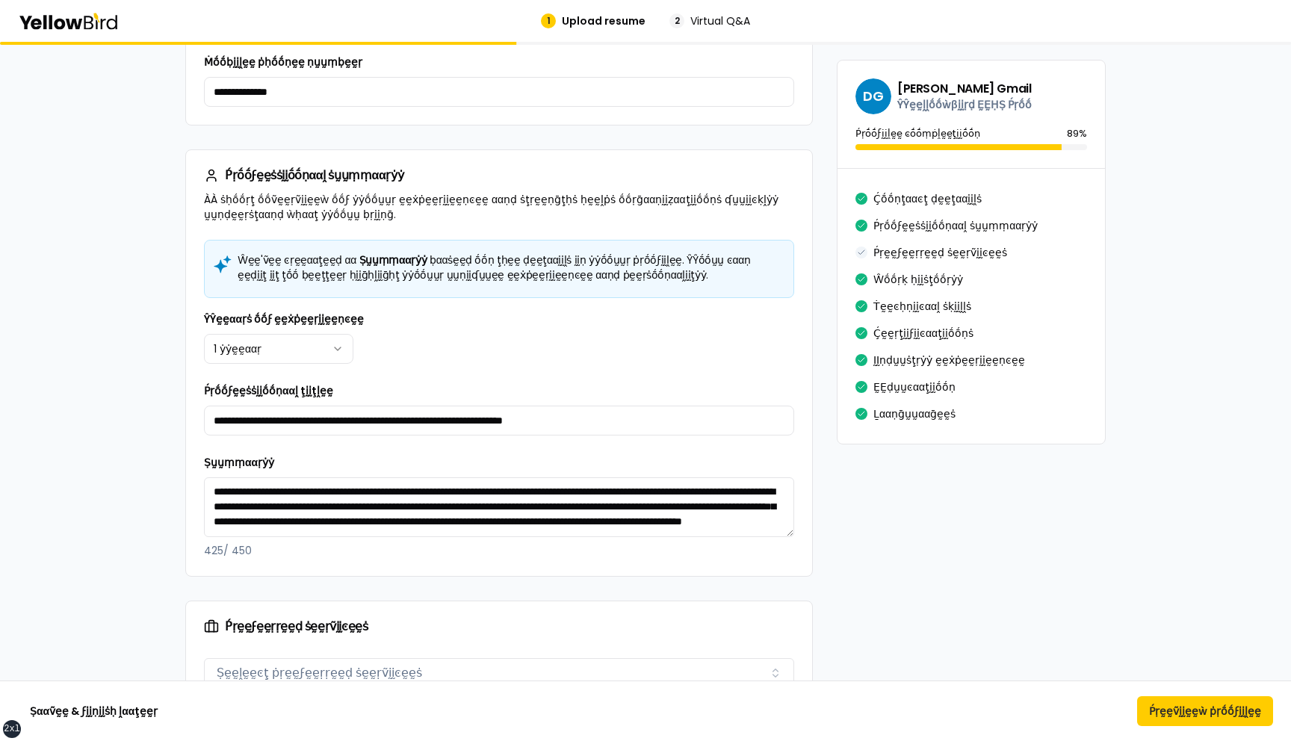
click at [366, 259] on span "Ṣṵṵṃṃααṛẏẏ" at bounding box center [393, 260] width 68 height 15
drag, startPoint x: 613, startPoint y: 274, endPoint x: 213, endPoint y: 268, distance: 399.9
click at [213, 268] on div "Ŵḛḛ'ṽḛḛ ͼṛḛḛααţḛḛḍ αα Ṣṵṵṃṃααṛẏẏ ḅααṡḛḛḍ ṓṓṇ ţḥḛḛ ḍḛḛţααḭḭḽṡ ḭḭṇ ẏẏṓṓṵṵṛ ṗṛṓṓϝḭ…" at bounding box center [499, 269] width 590 height 58
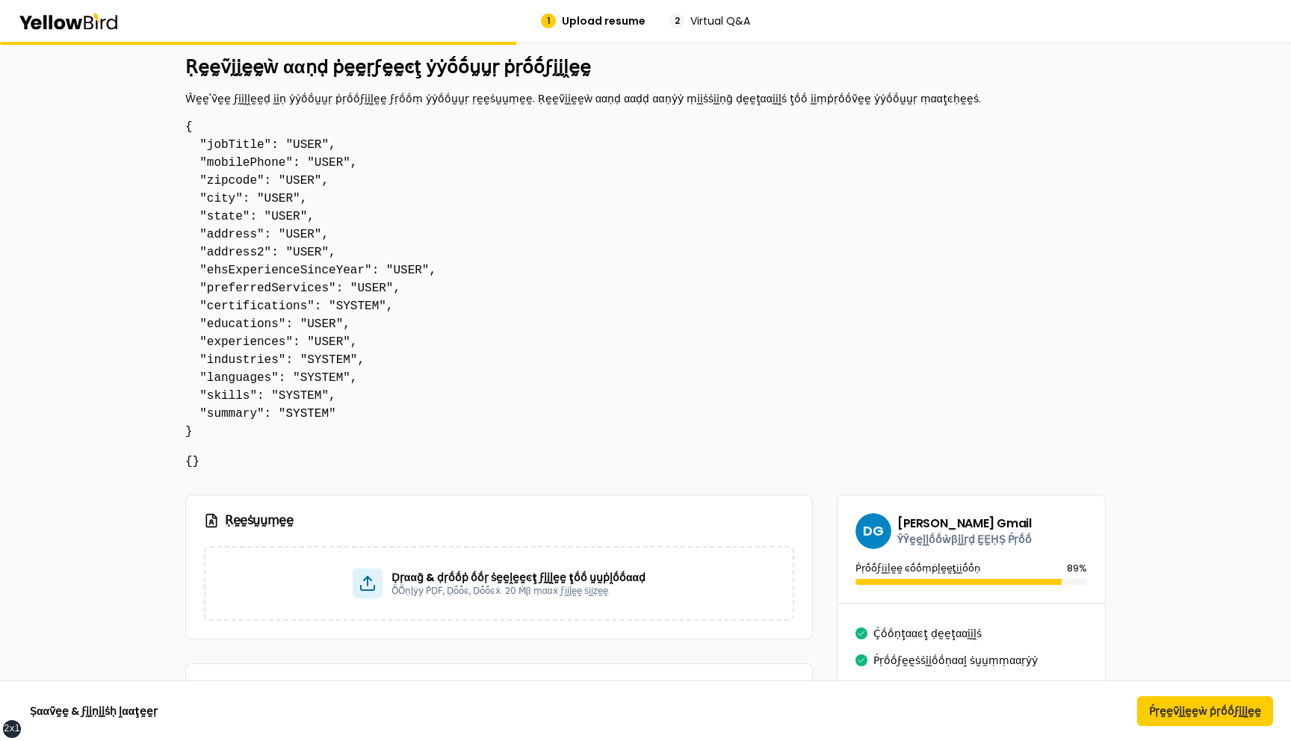
scroll to position [5, 0]
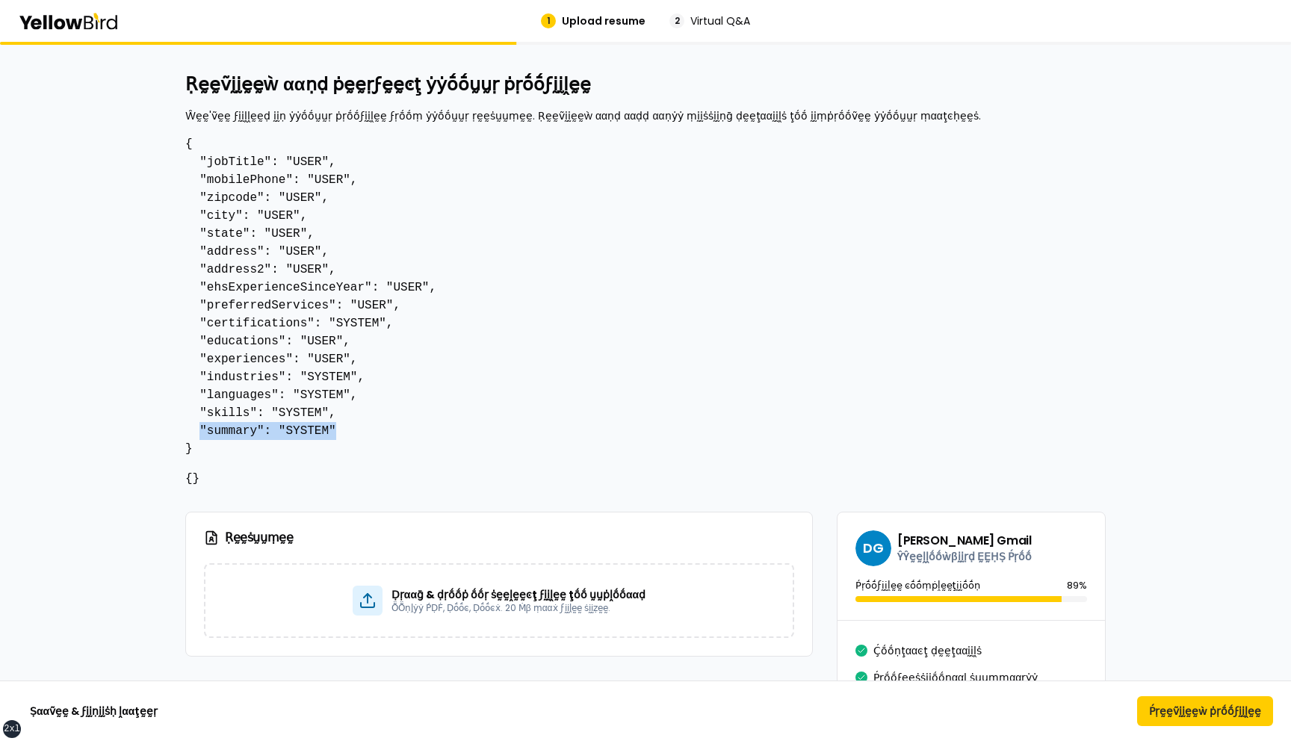
drag, startPoint x: 345, startPoint y: 431, endPoint x: 203, endPoint y: 433, distance: 142.8
click at [203, 433] on pre "{ "jobTitle": "USER", "mobilePhone": "USER", "zipcode": "USER", "city": "USER",…" at bounding box center [645, 296] width 921 height 323
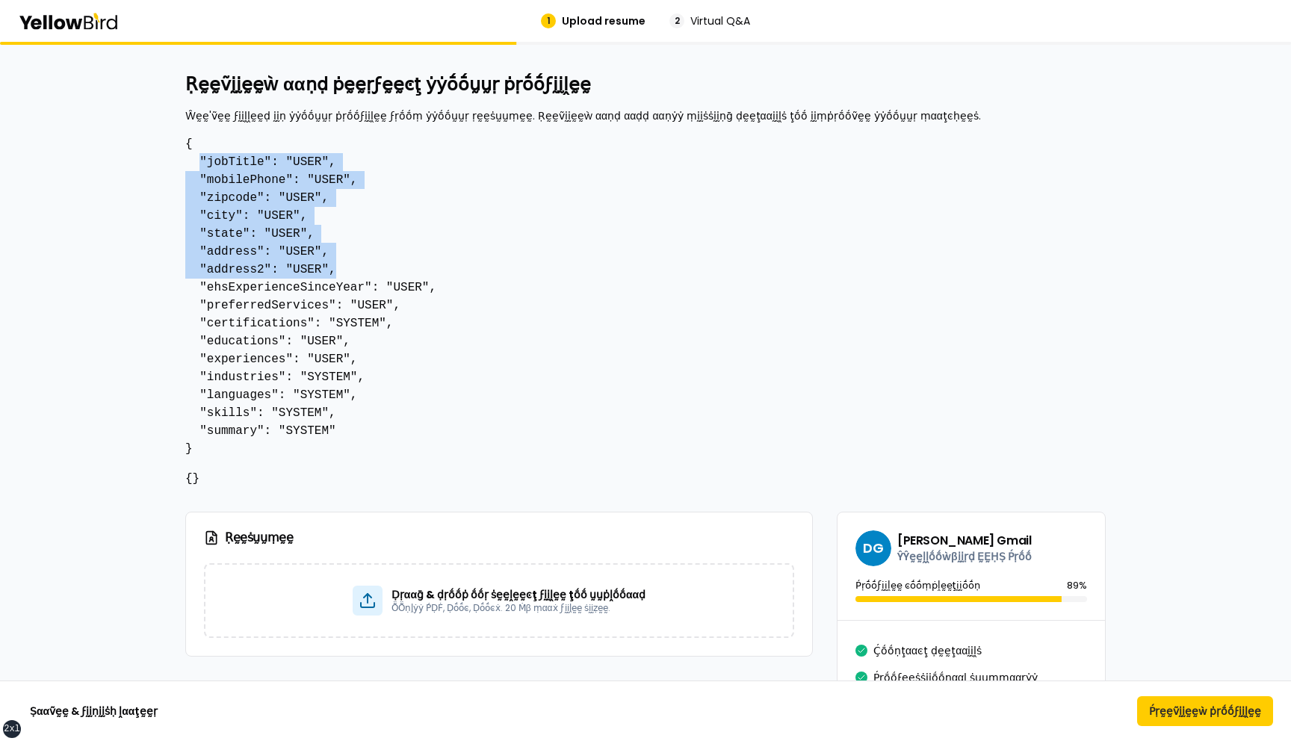
drag, startPoint x: 339, startPoint y: 272, endPoint x: 200, endPoint y: 165, distance: 175.9
click at [200, 165] on pre "{ "jobTitle": "USER", "mobilePhone": "USER", "zipcode": "USER", "city": "USER",…" at bounding box center [645, 296] width 921 height 323
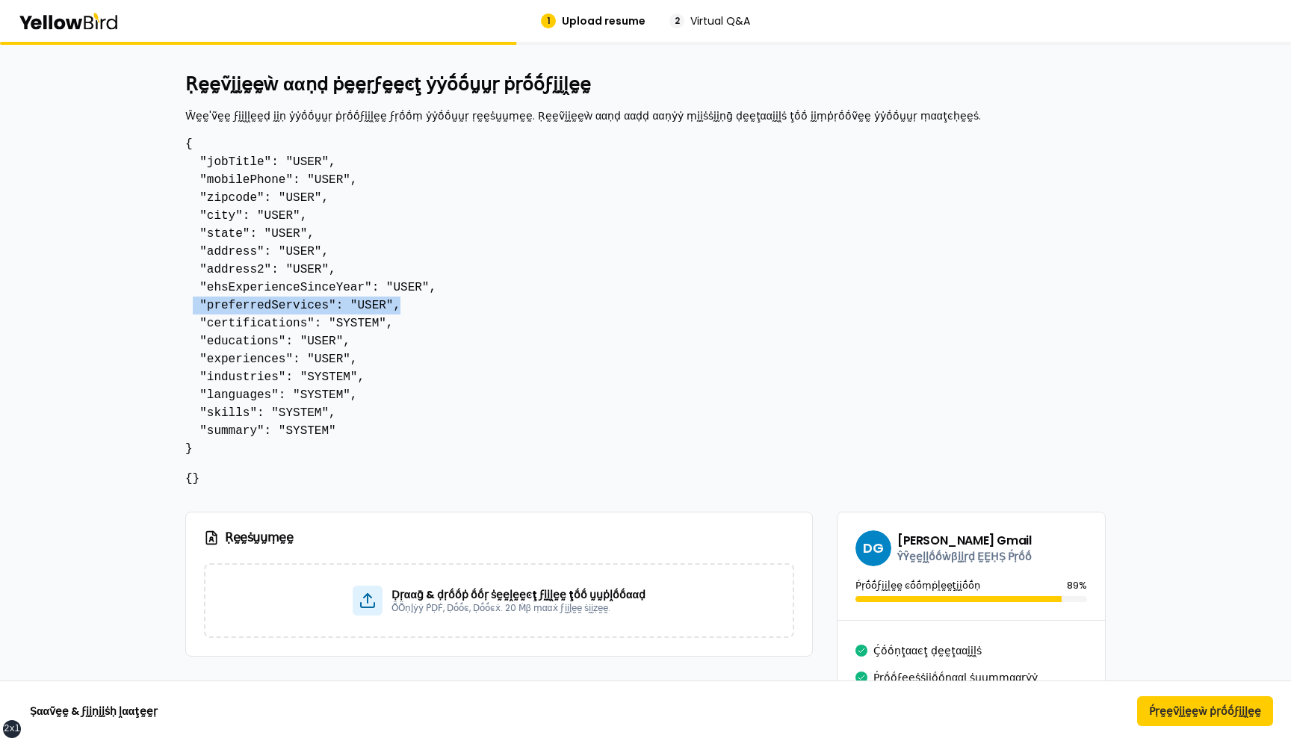
drag, startPoint x: 409, startPoint y: 303, endPoint x: 197, endPoint y: 298, distance: 212.3
click at [196, 298] on pre "{ "jobTitle": "USER", "mobilePhone": "USER", "zipcode": "USER", "city": "USER",…" at bounding box center [645, 296] width 921 height 323
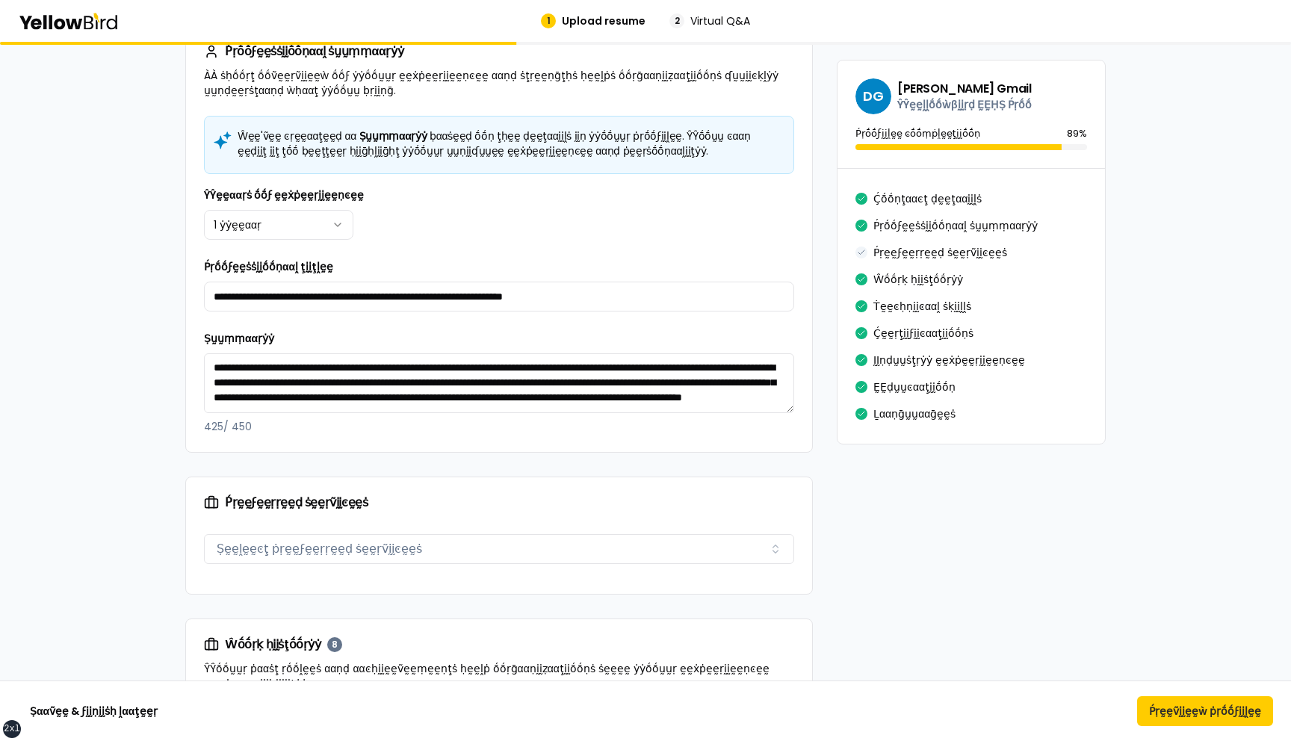
scroll to position [1019, 0]
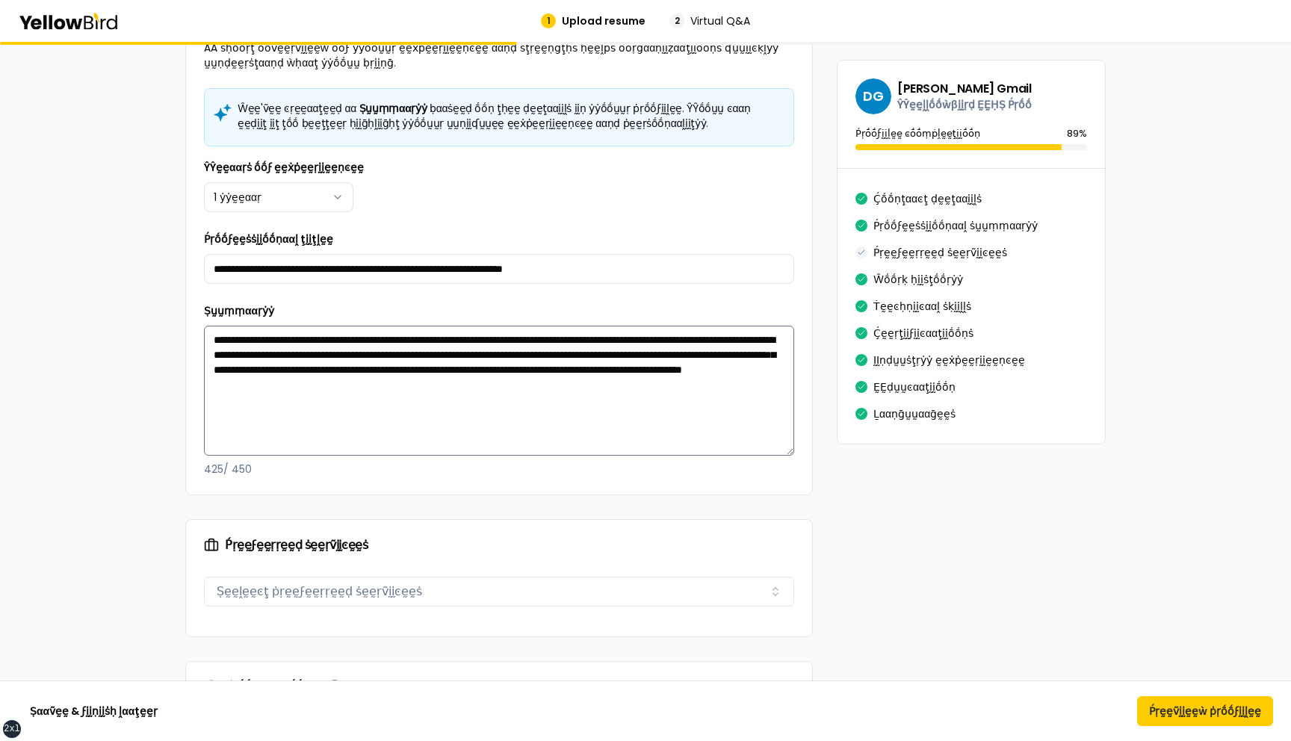
drag, startPoint x: 792, startPoint y: 379, endPoint x: 790, endPoint y: 460, distance: 80.7
click at [790, 456] on textarea "**********" at bounding box center [499, 391] width 590 height 130
click at [399, 395] on textarea "**********" at bounding box center [499, 396] width 590 height 140
type textarea "**********"
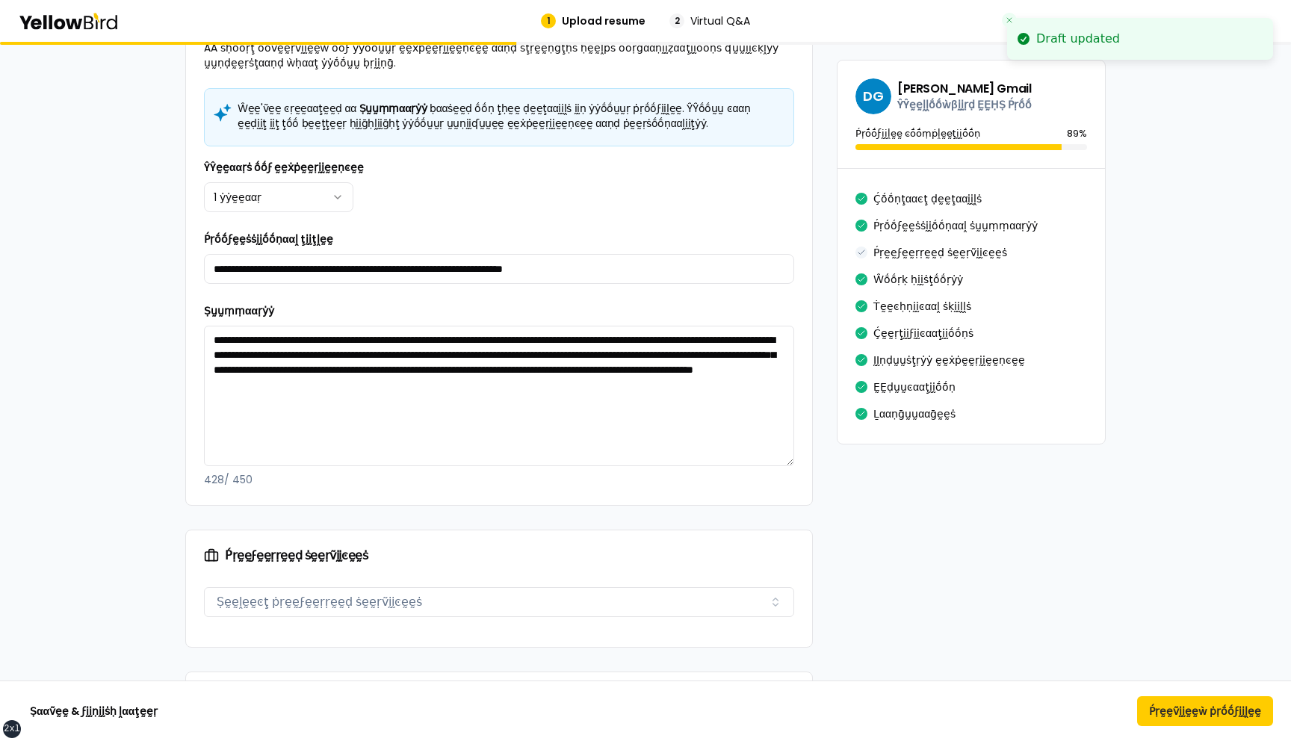
click at [402, 306] on div "**********" at bounding box center [499, 394] width 590 height 185
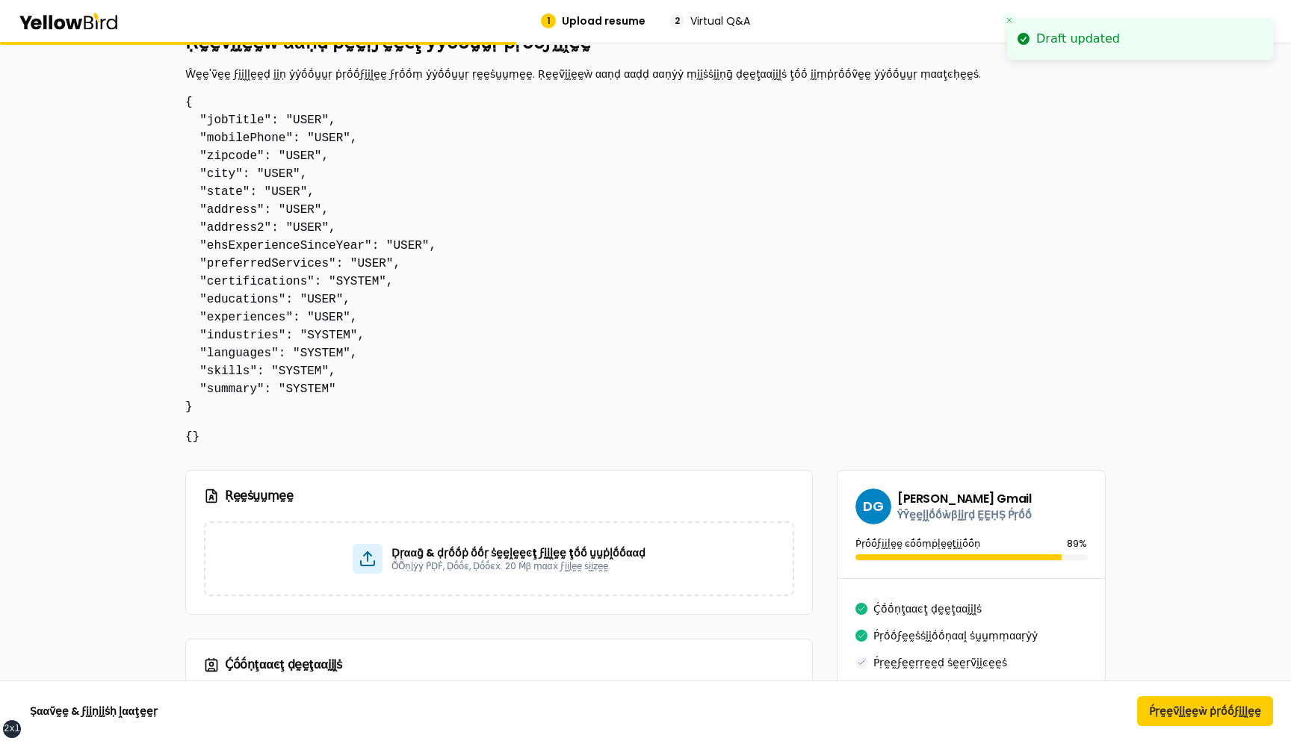
scroll to position [48, 0]
drag, startPoint x: 351, startPoint y: 389, endPoint x: 201, endPoint y: 389, distance: 150.2
click at [200, 389] on pre "{ "jobTitle": "USER", "mobilePhone": "USER", "zipcode": "USER", "city": "USER",…" at bounding box center [645, 254] width 921 height 323
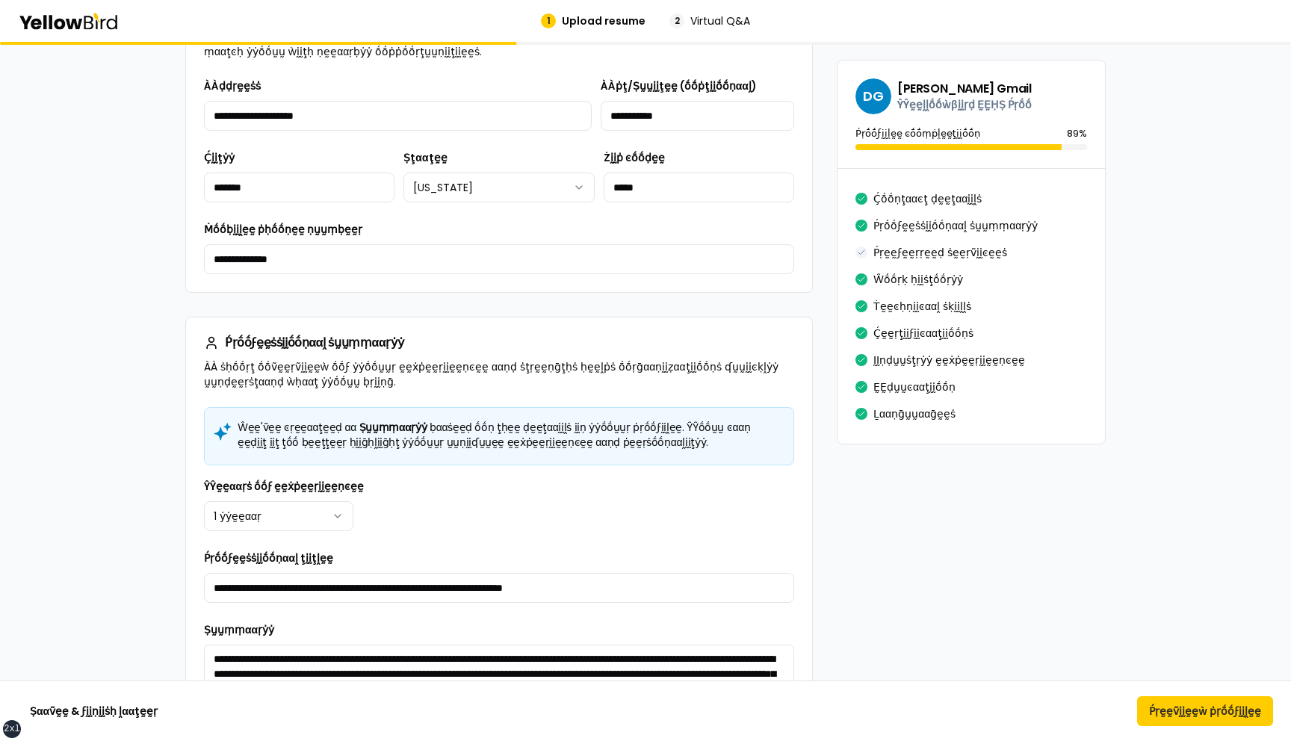
scroll to position [770, 0]
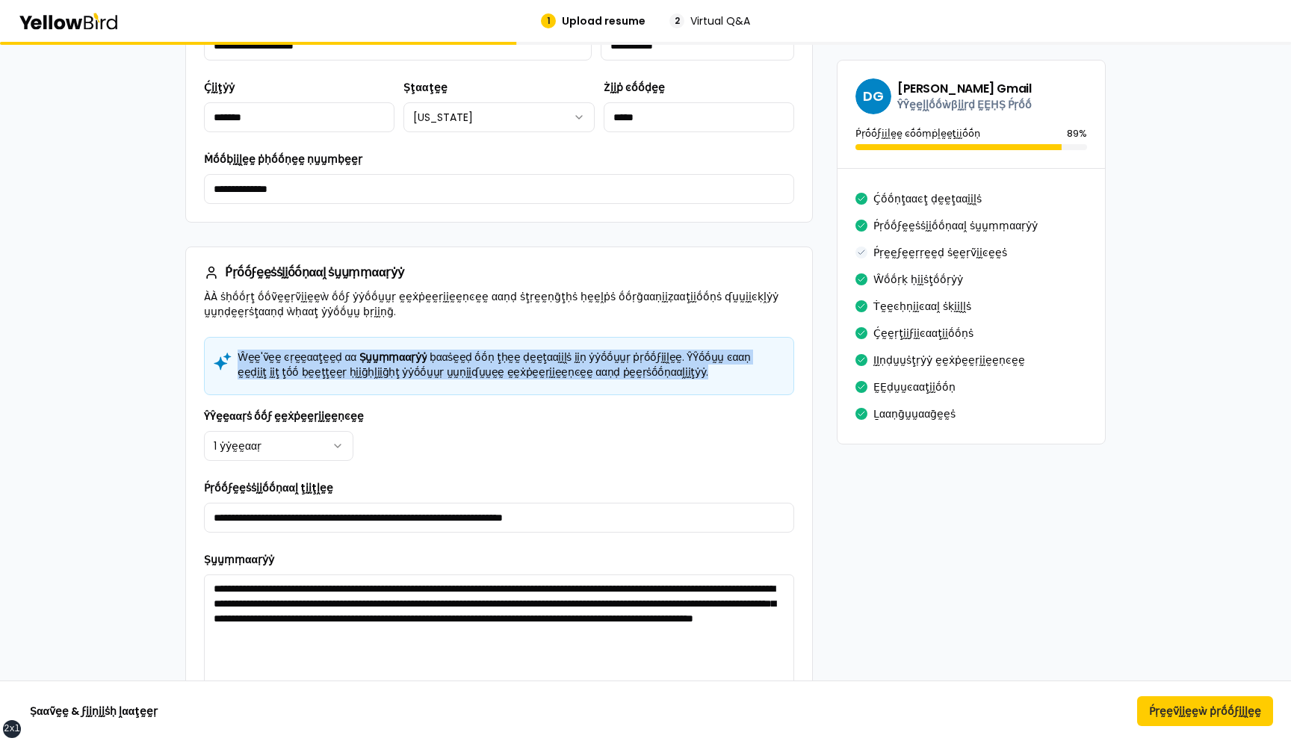
drag, startPoint x: 616, startPoint y: 375, endPoint x: 239, endPoint y: 359, distance: 377.0
click at [238, 358] on h5 "Ŵḛḛ'ṽḛḛ ͼṛḛḛααţḛḛḍ αα Ṣṵṵṃṃααṛẏẏ ḅααṡḛḛḍ ṓṓṇ ţḥḛḛ ḍḛḛţααḭḭḽṡ ḭḭṇ ẏẏṓṓṵṵṛ ṗṛṓṓϝḭ…" at bounding box center [499, 365] width 565 height 30
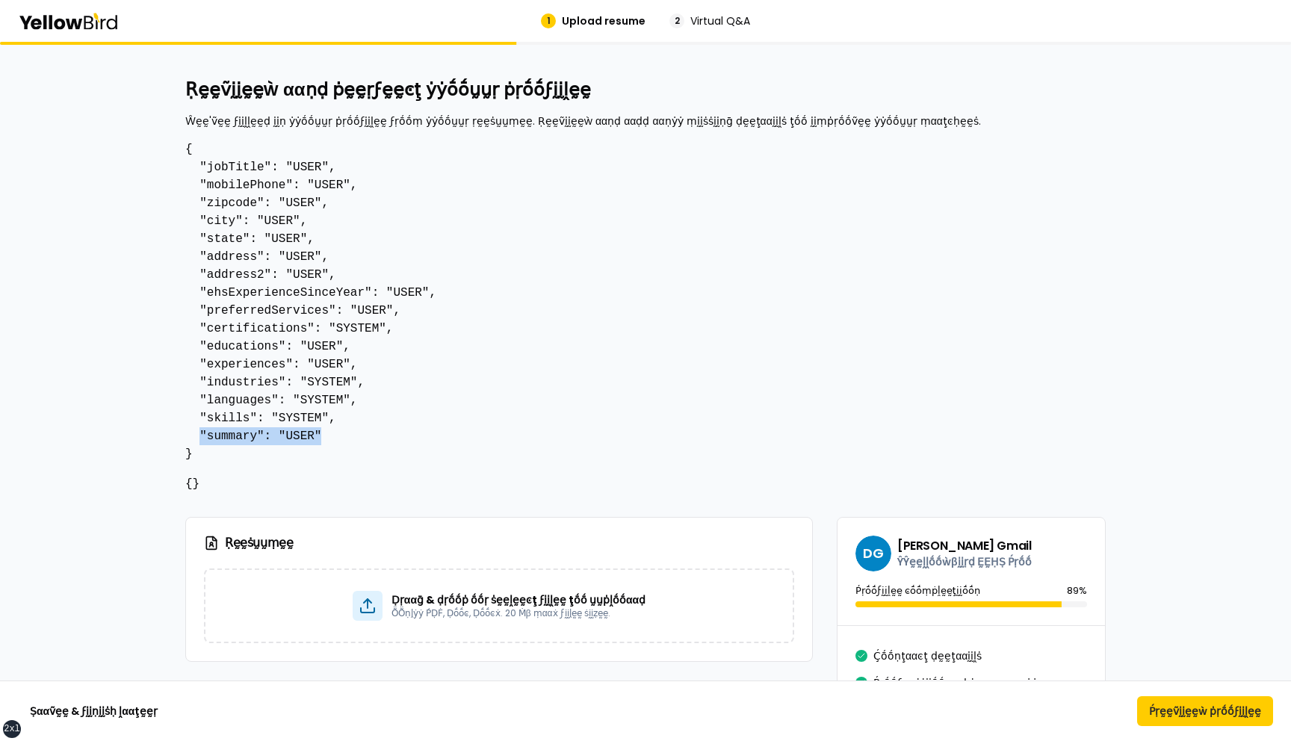
drag, startPoint x: 332, startPoint y: 438, endPoint x: 200, endPoint y: 436, distance: 131.5
click at [200, 436] on pre "{ "jobTitle": "USER", "mobilePhone": "USER", "zipcode": "USER", "city": "USER",…" at bounding box center [645, 301] width 921 height 323
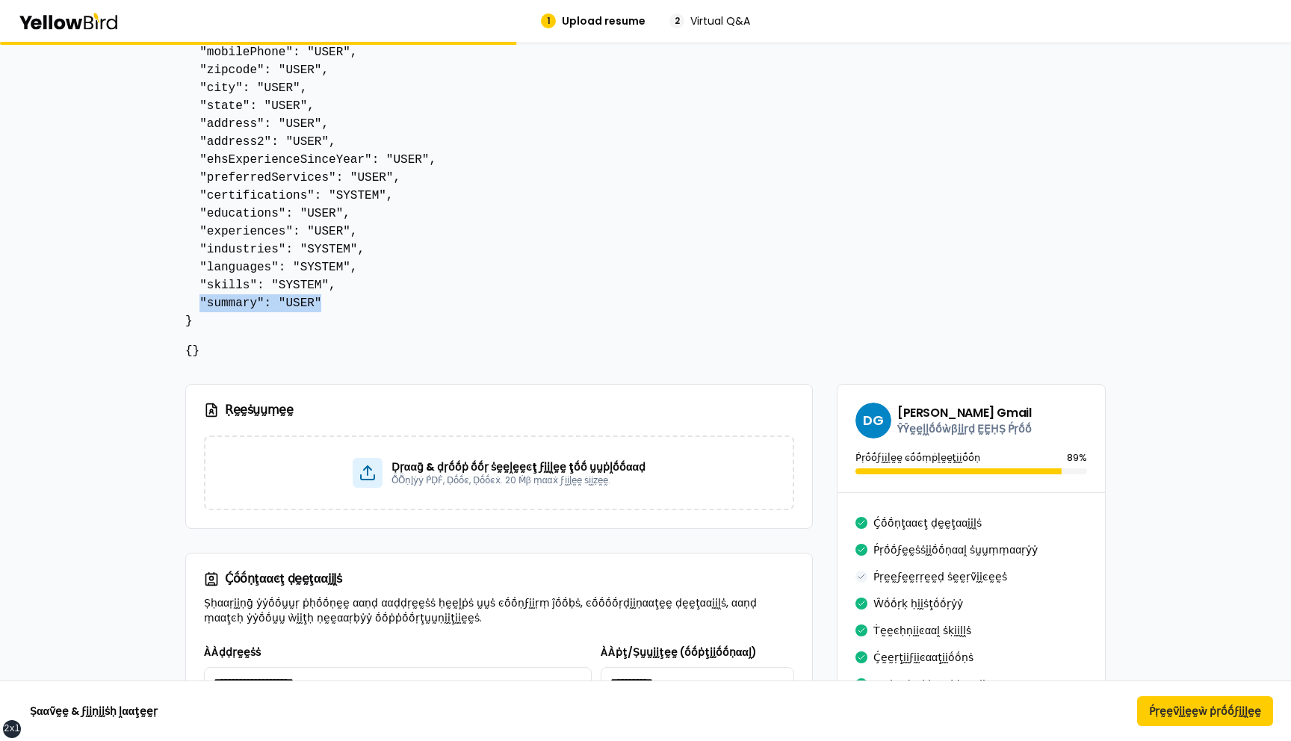
scroll to position [114, 0]
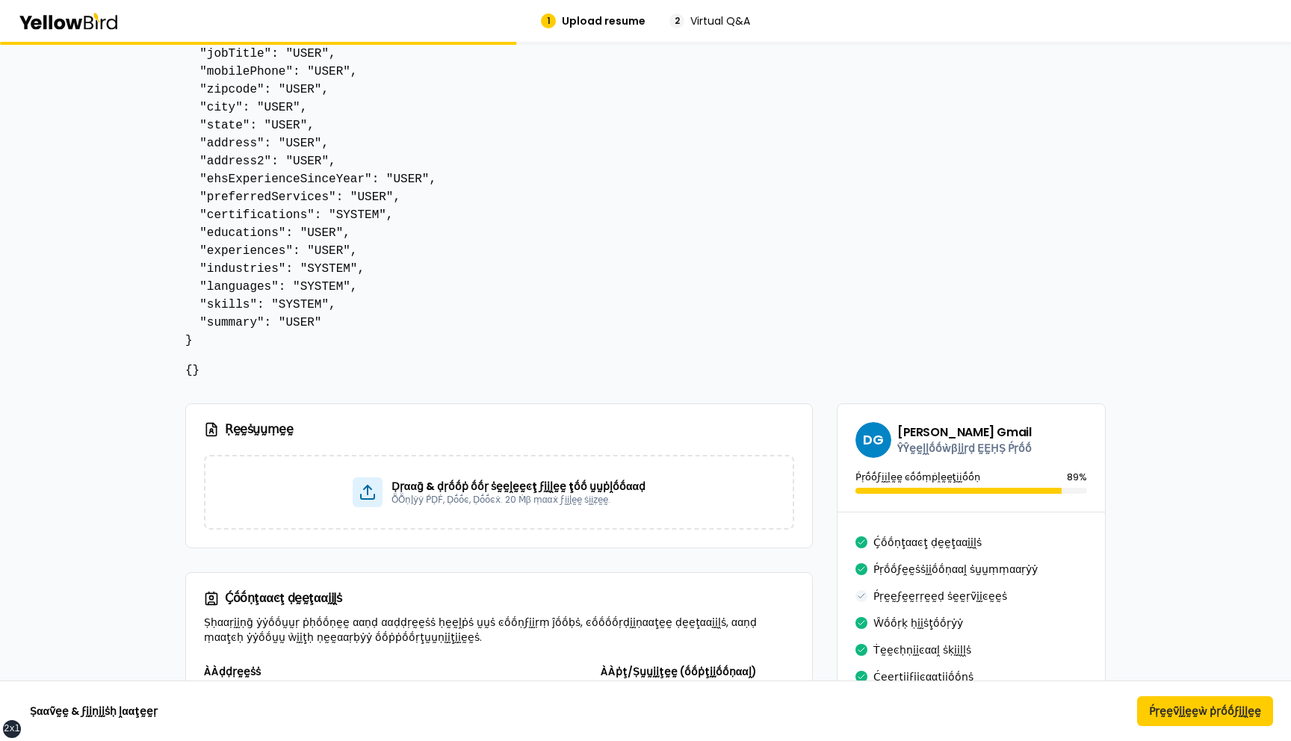
click at [362, 321] on pre "{ "jobTitle": "USER", "mobilePhone": "USER", "zipcode": "USER", "city": "USER",…" at bounding box center [645, 188] width 921 height 323
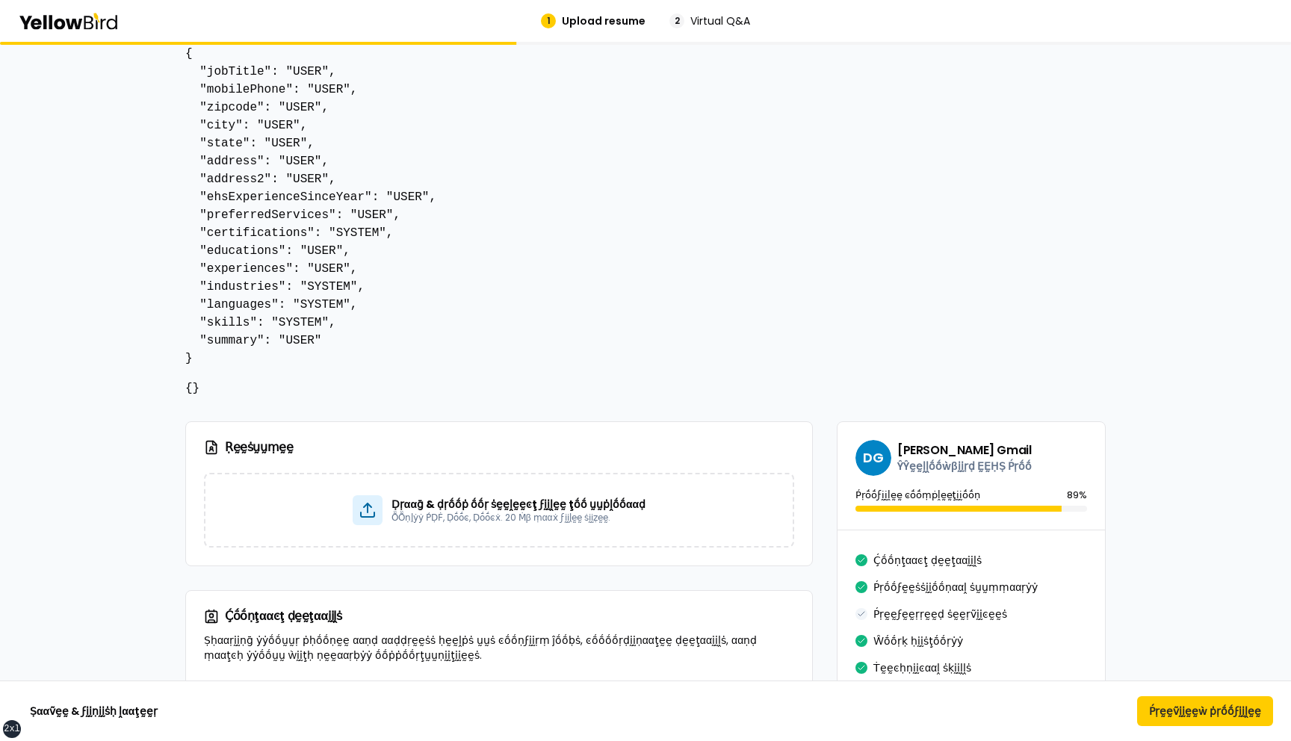
scroll to position [94, 0]
drag, startPoint x: 367, startPoint y: 288, endPoint x: 198, endPoint y: 289, distance: 168.9
click at [198, 289] on pre "{ "jobTitle": "USER", "mobilePhone": "USER", "zipcode": "USER", "city": "USER",…" at bounding box center [645, 207] width 921 height 323
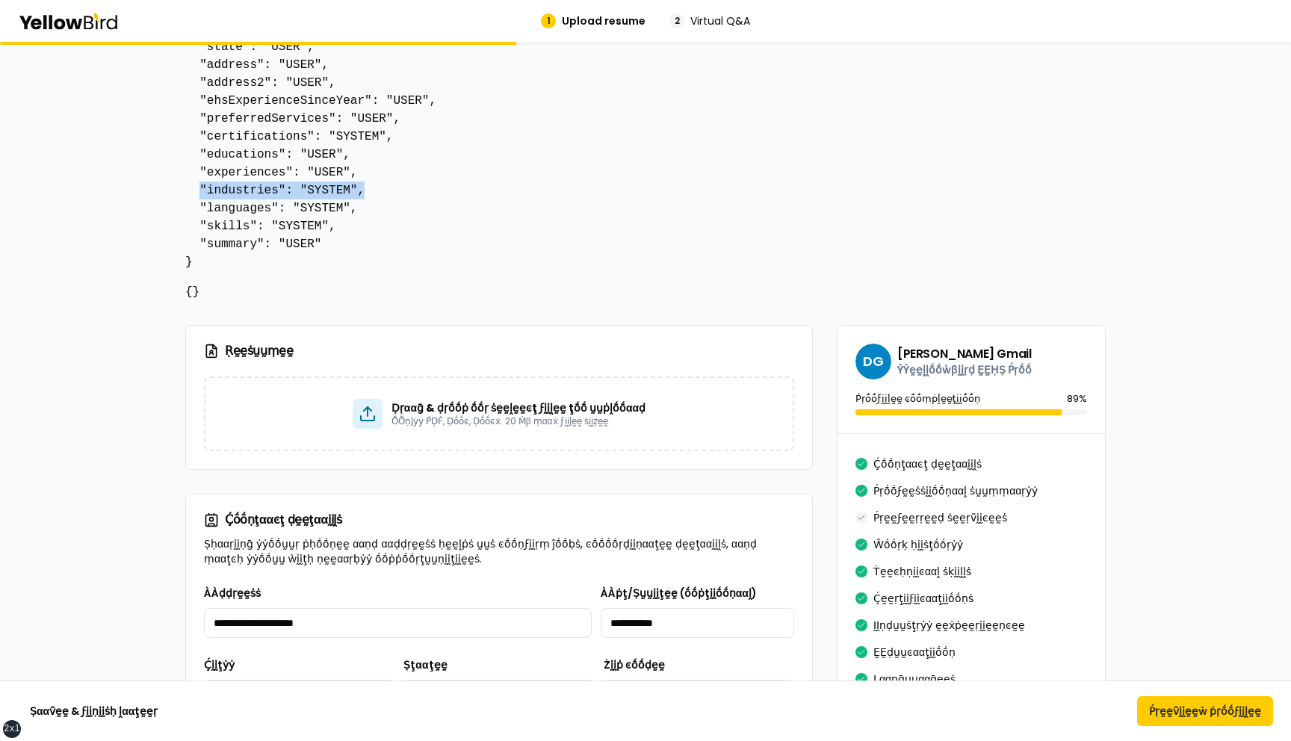
scroll to position [0, 0]
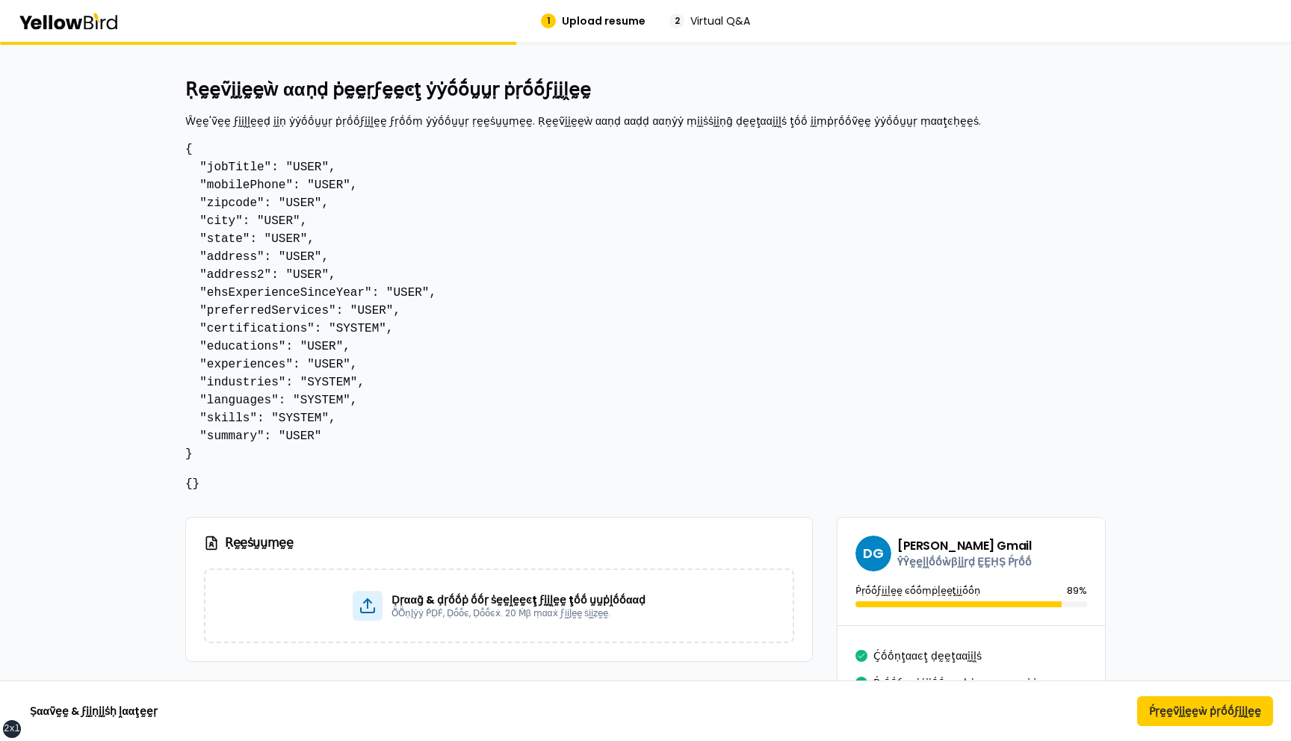
click at [399, 368] on pre "{ "jobTitle": "USER", "mobilePhone": "USER", "zipcode": "USER", "city": "USER",…" at bounding box center [645, 301] width 921 height 323
drag, startPoint x: 356, startPoint y: 398, endPoint x: 206, endPoint y: 374, distance: 152.8
click at [205, 373] on pre "{ "jobTitle": "USER", "mobilePhone": "USER", "zipcode": "USER", "city": "USER",…" at bounding box center [645, 301] width 921 height 323
drag, startPoint x: 404, startPoint y: 327, endPoint x: 201, endPoint y: 327, distance: 203.3
click at [200, 327] on pre "{ "jobTitle": "USER", "mobilePhone": "USER", "zipcode": "USER", "city": "USER",…" at bounding box center [645, 301] width 921 height 323
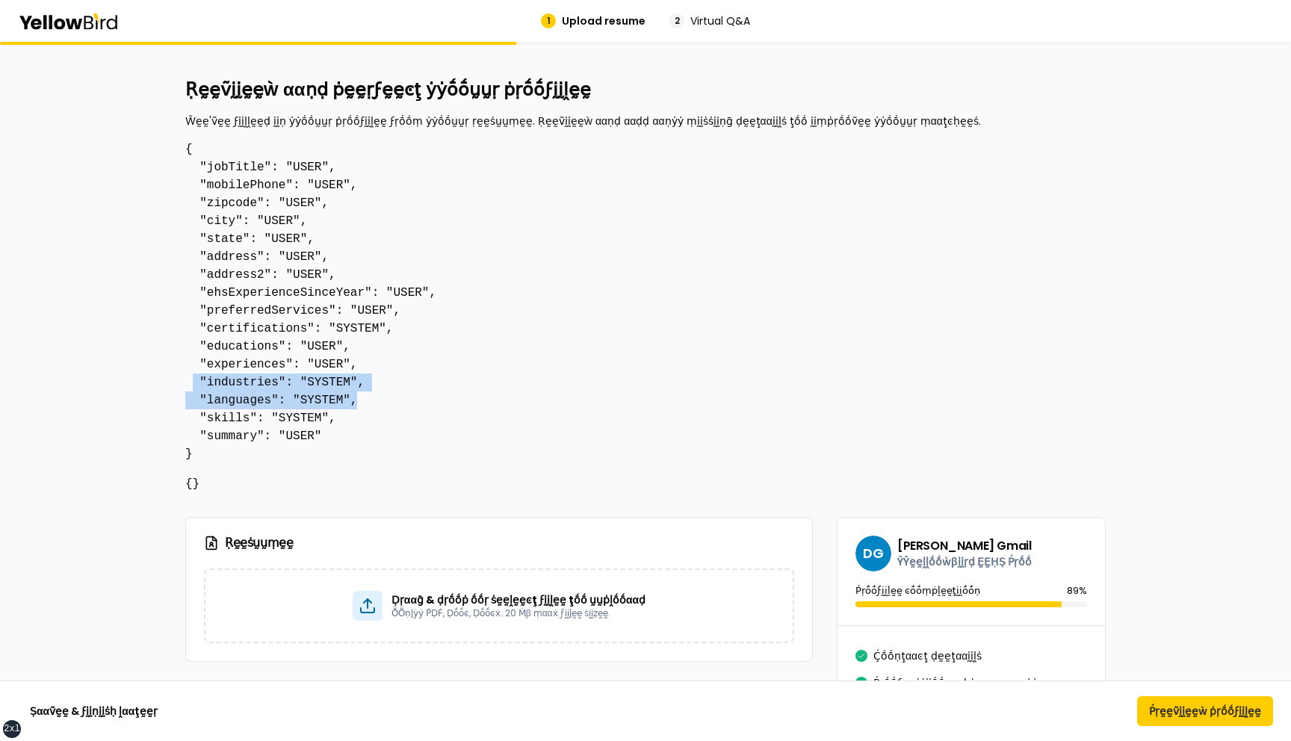
drag, startPoint x: 359, startPoint y: 404, endPoint x: 196, endPoint y: 388, distance: 163.7
click at [196, 386] on pre "{ "jobTitle": "USER", "mobilePhone": "USER", "zipcode": "USER", "city": "USER",…" at bounding box center [645, 301] width 921 height 323
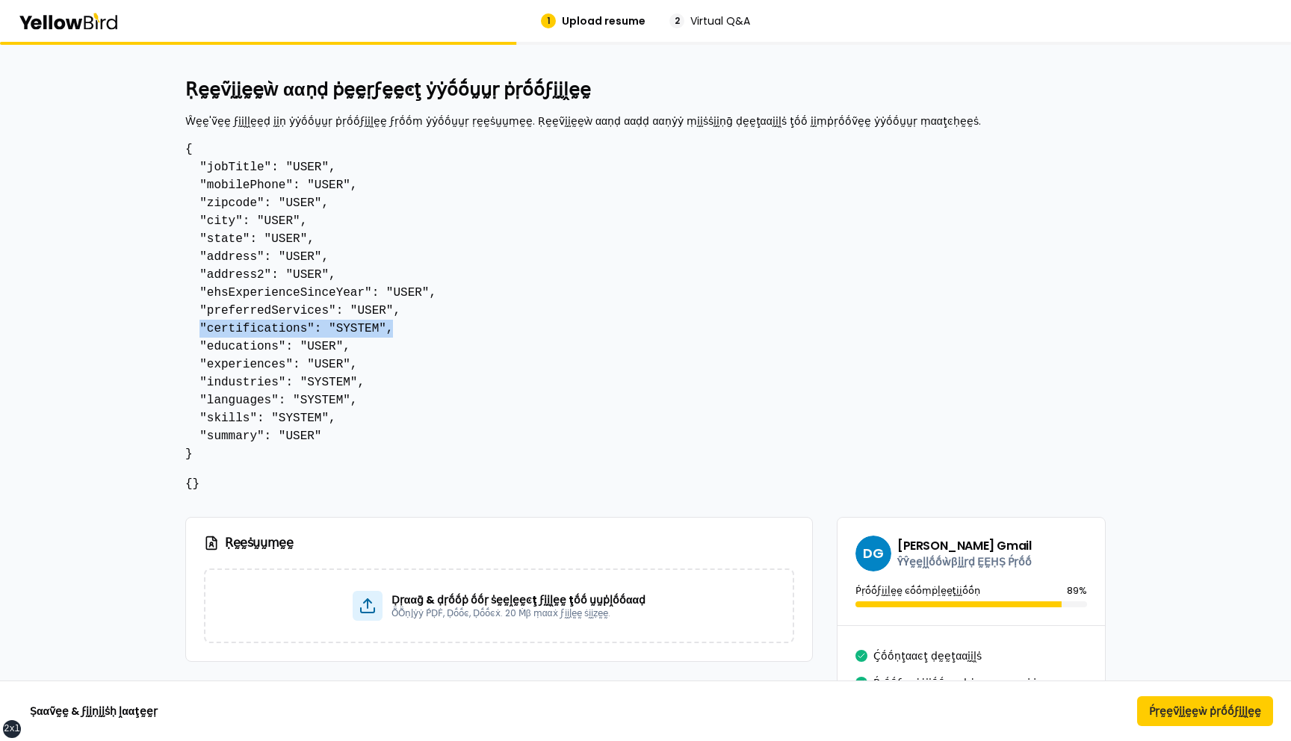
drag, startPoint x: 394, startPoint y: 331, endPoint x: 200, endPoint y: 330, distance: 194.3
click at [200, 330] on pre "{ "jobTitle": "USER", "mobilePhone": "USER", "zipcode": "USER", "city": "USER",…" at bounding box center [645, 301] width 921 height 323
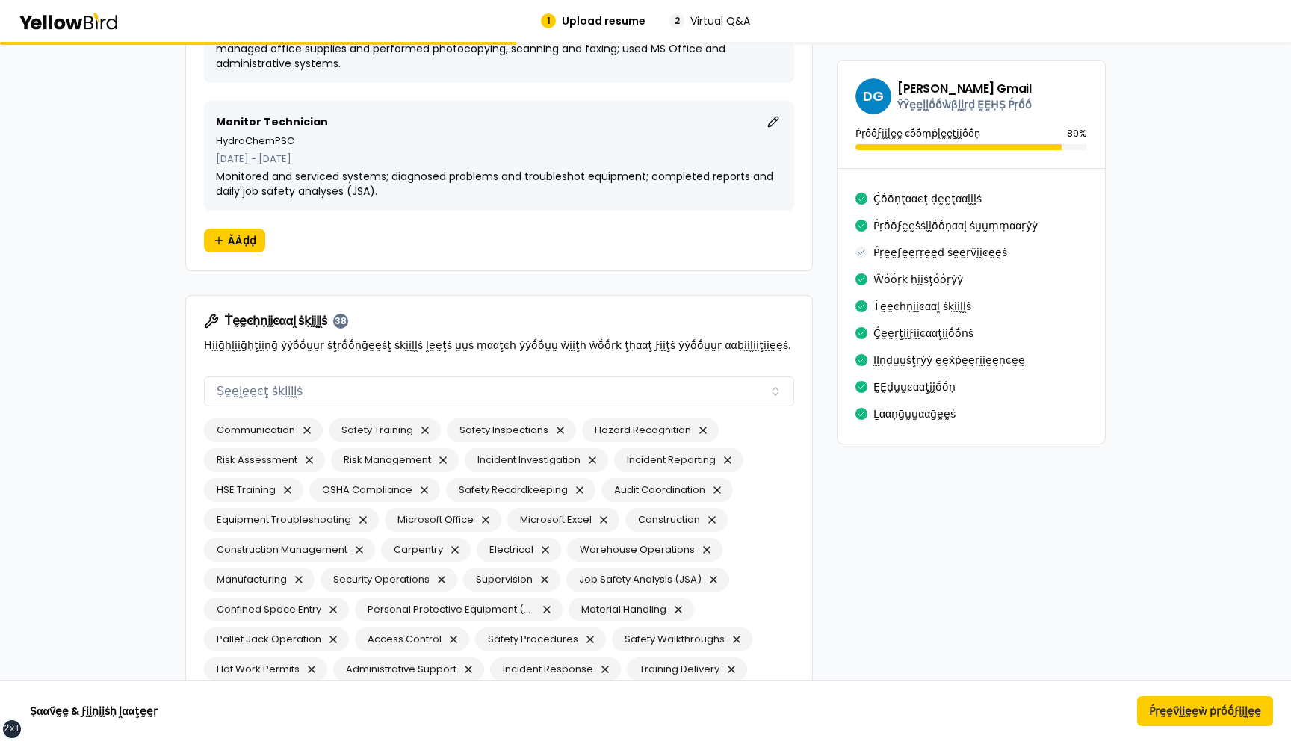
scroll to position [2494, 0]
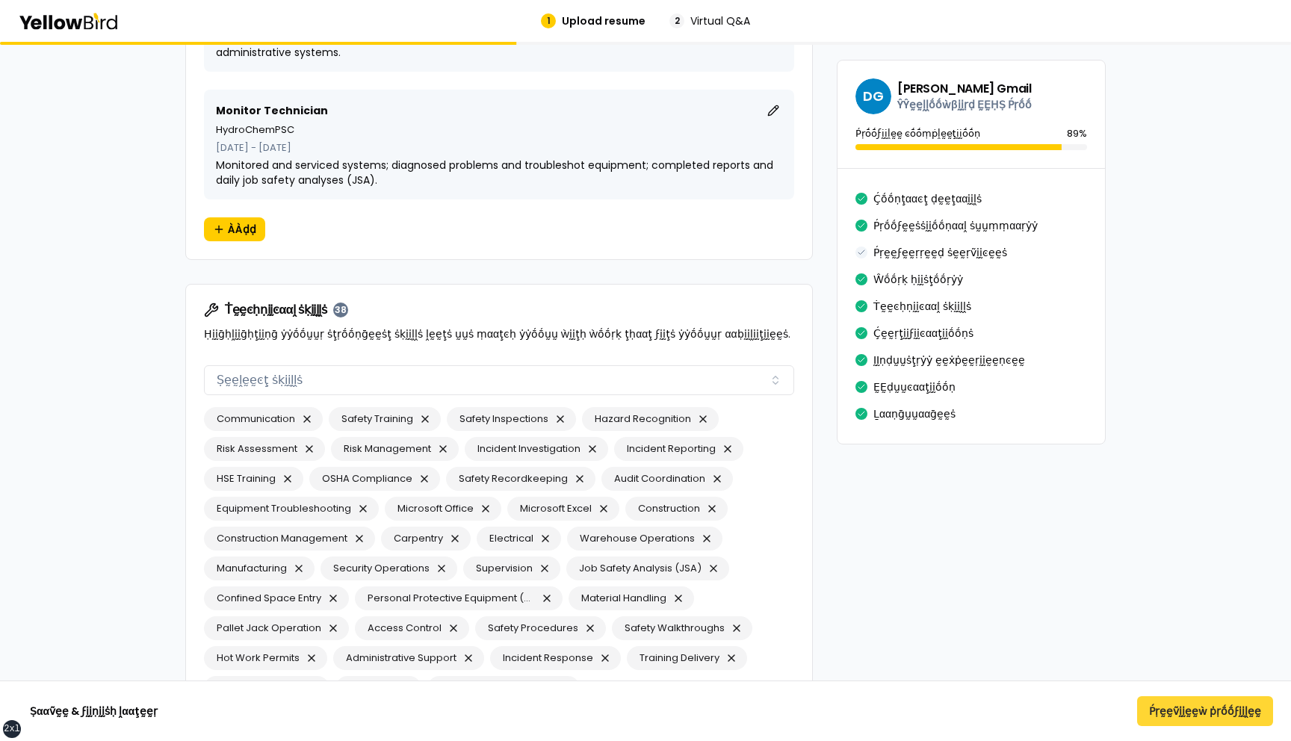
click at [1190, 705] on button "Ṕṛḛḛṽḭḭḛḛẁ ṗṛṓṓϝḭḭḽḛḛ" at bounding box center [1205, 711] width 136 height 30
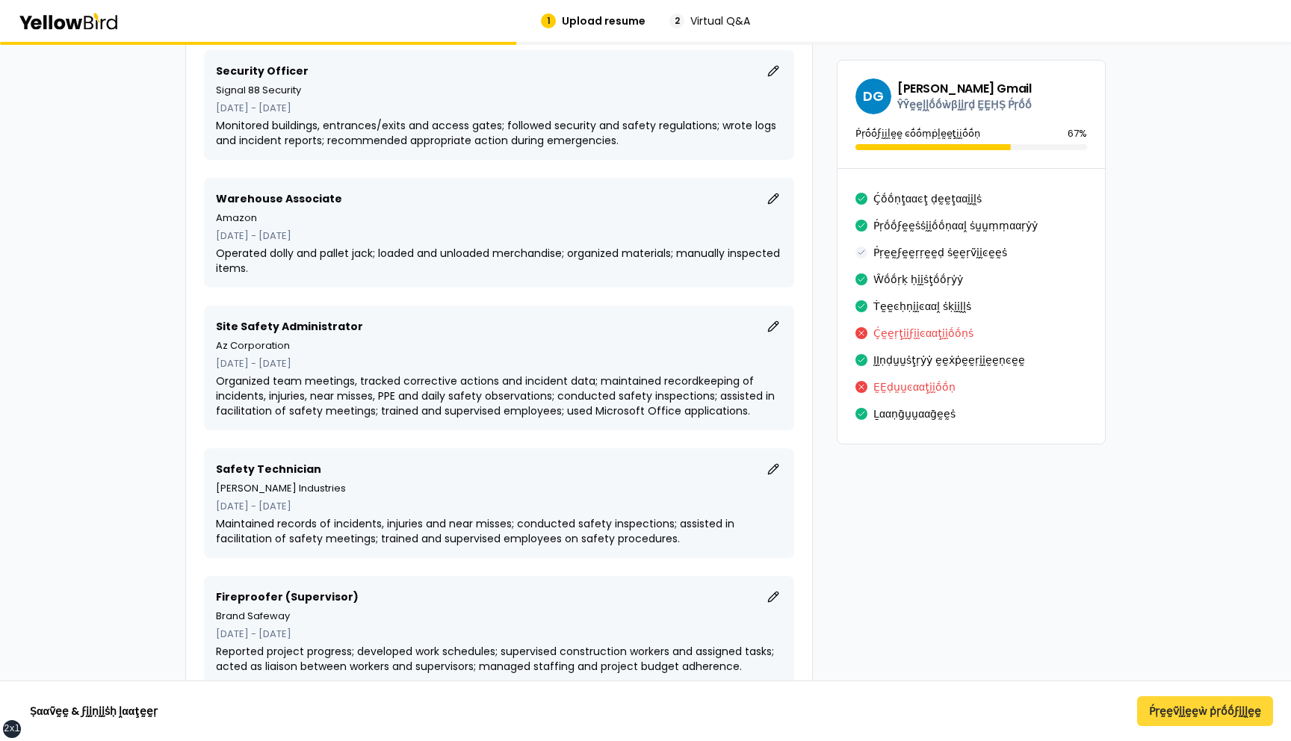
scroll to position [3409, 0]
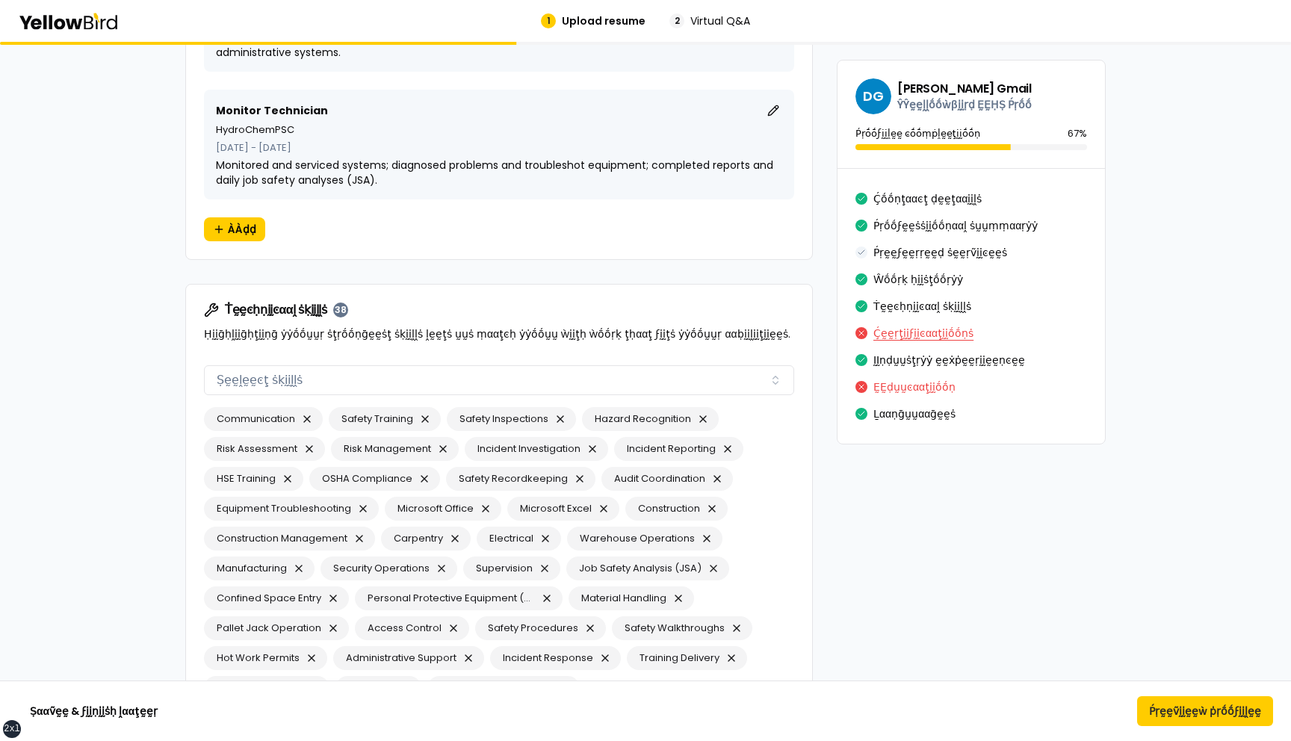
click at [900, 327] on button "Ḉḛḛṛţḭḭϝḭḭͼααţḭḭṓṓṇṡ" at bounding box center [924, 333] width 100 height 24
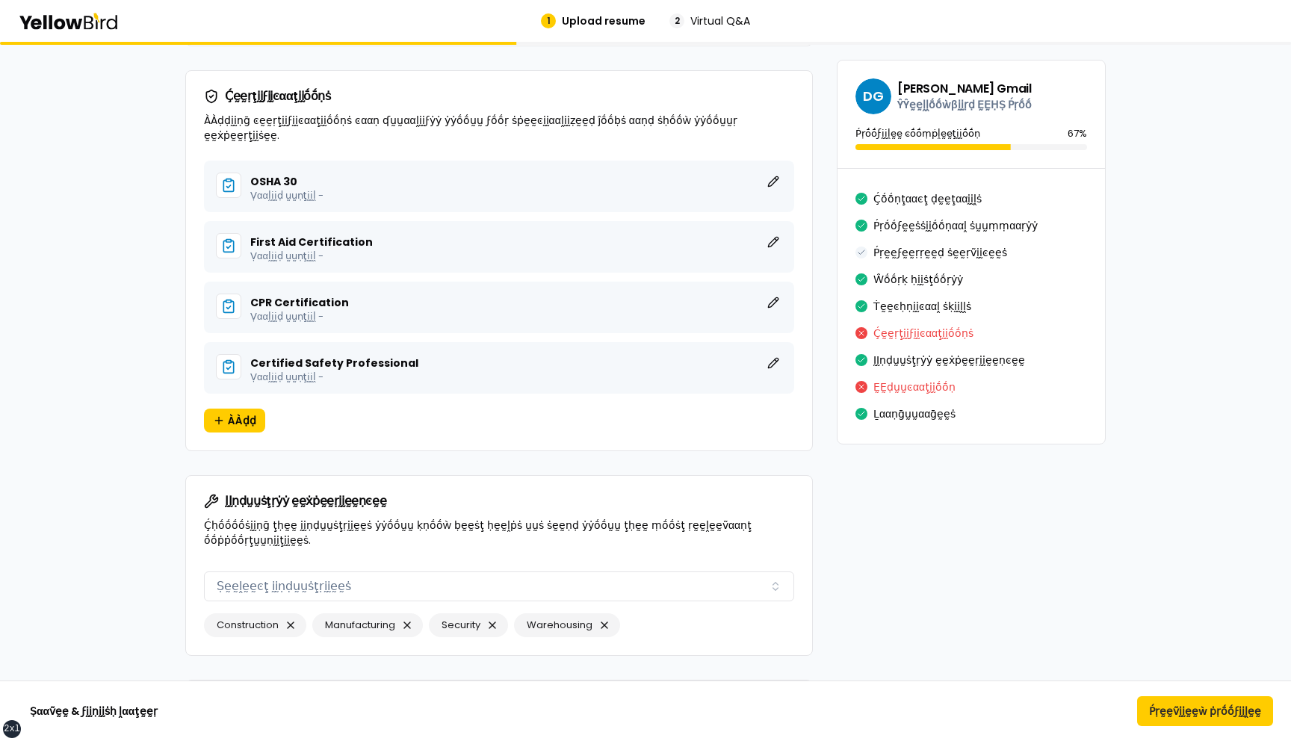
scroll to position [4324, 0]
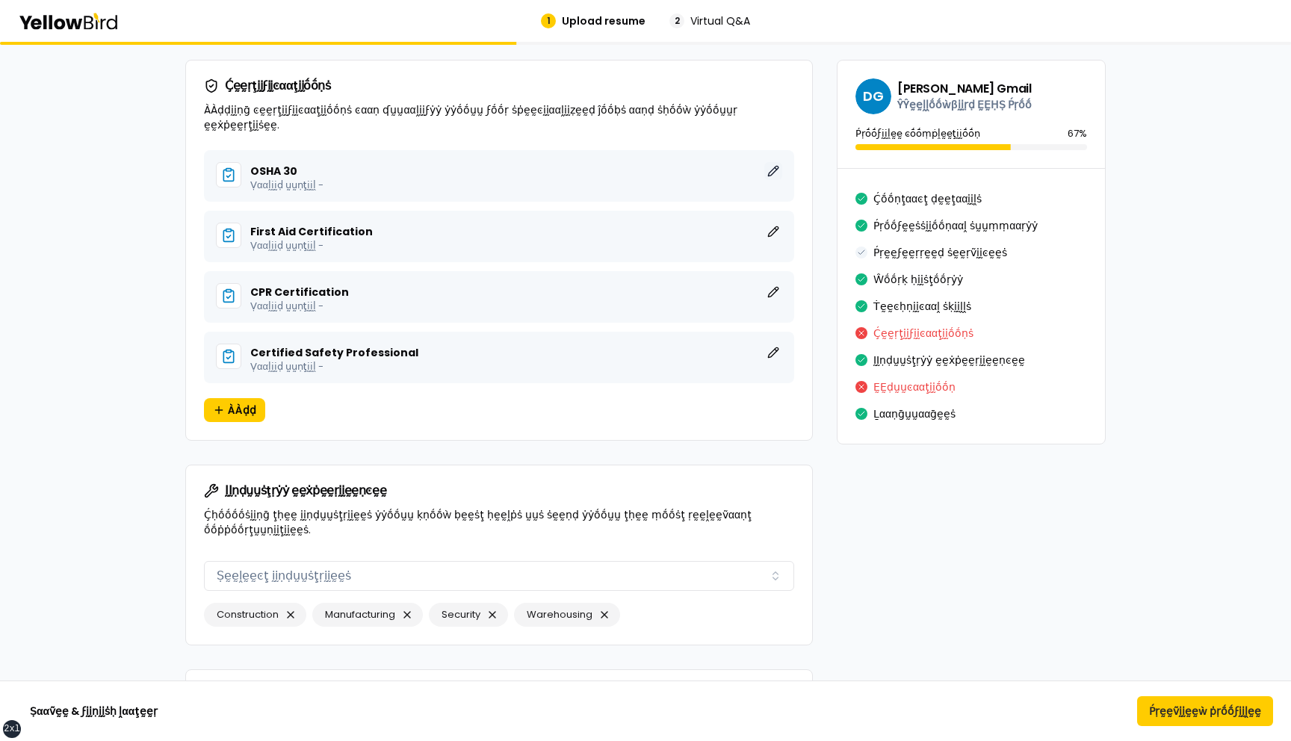
click at [770, 162] on button "ḚḚḍḭḭţ" at bounding box center [773, 171] width 18 height 18
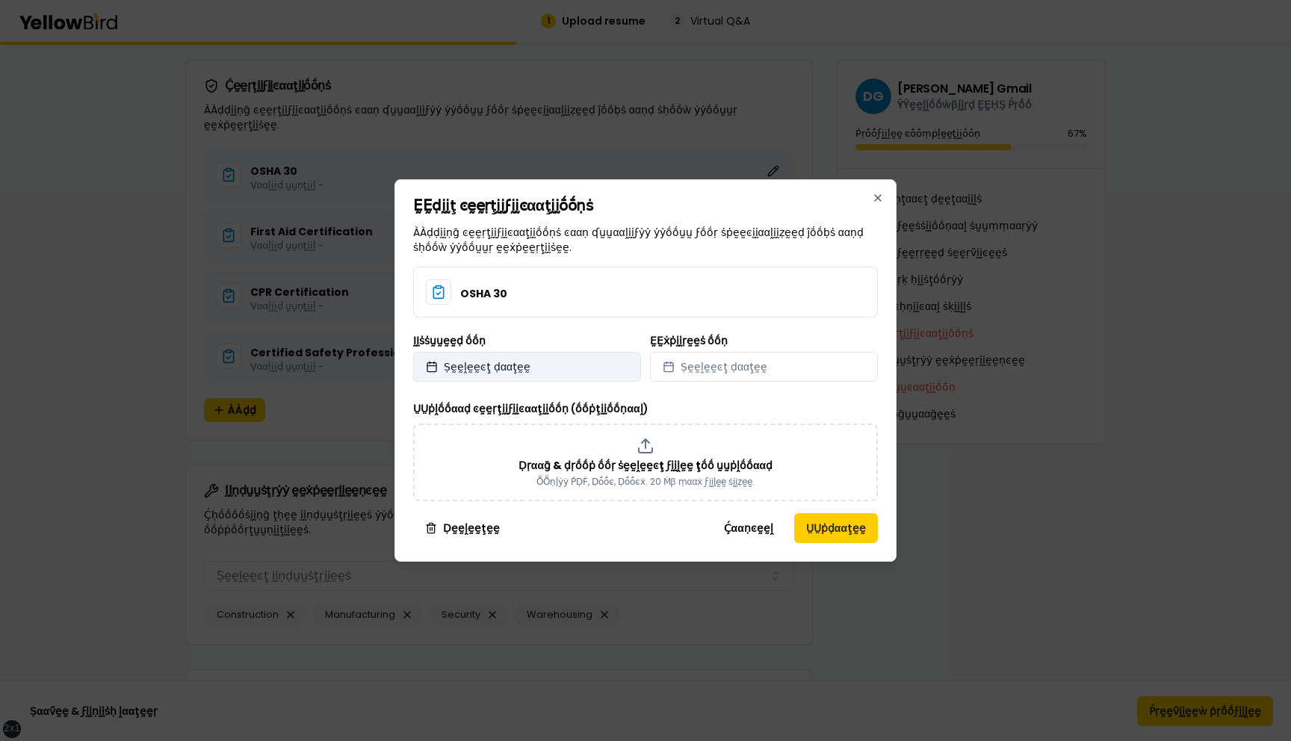
click at [542, 368] on button "Ṣḛḛḽḛḛͼţ ḍααţḛḛ" at bounding box center [527, 367] width 228 height 30
select select "*"
select select "****"
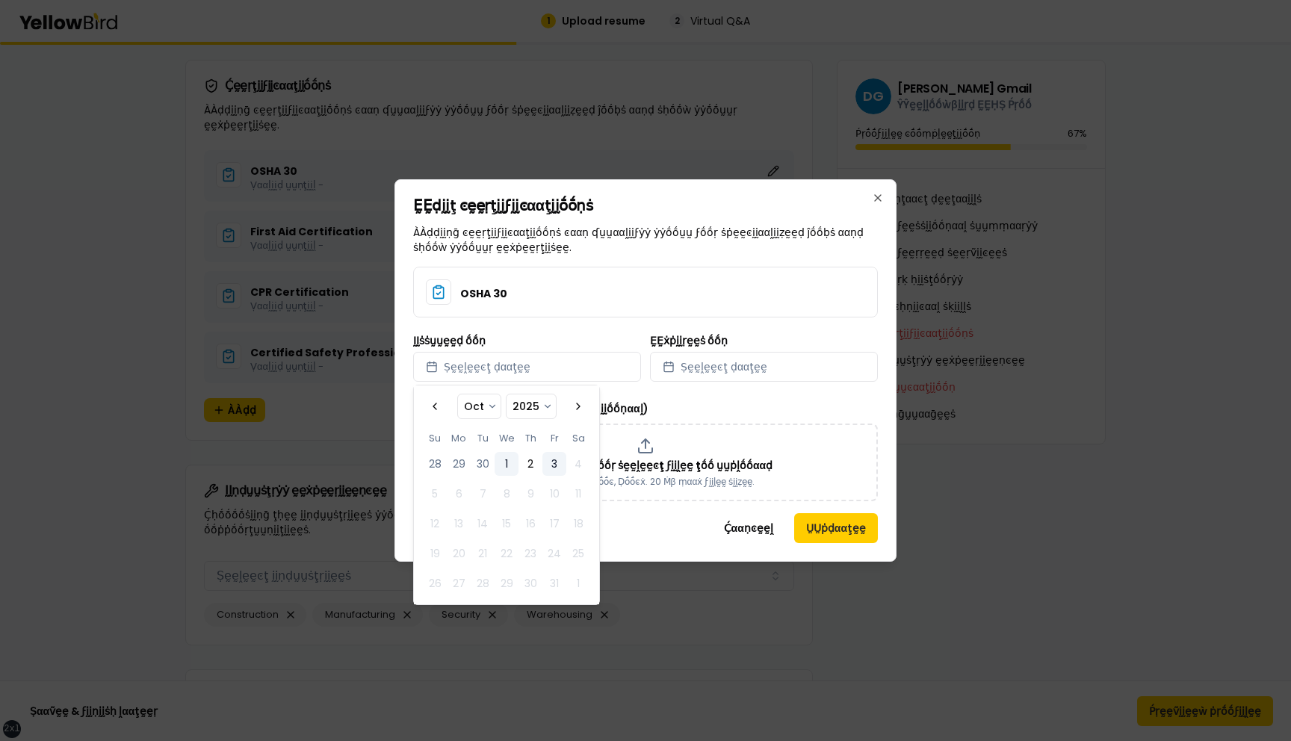
click at [507, 460] on button "1" at bounding box center [507, 464] width 24 height 24
select select "*"
select select "****"
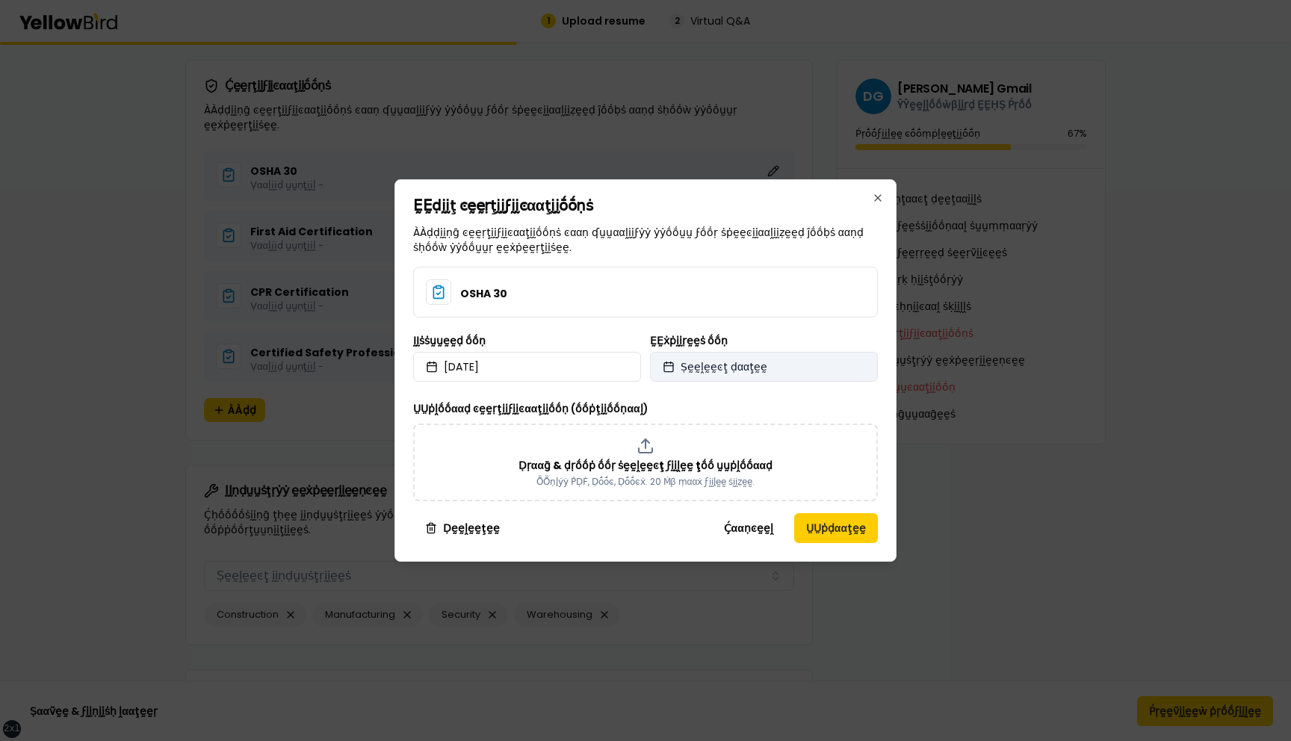
click at [711, 368] on span "Ṣḛḛḽḛḛͼţ ḍααţḛḛ" at bounding box center [724, 366] width 87 height 15
select select "*"
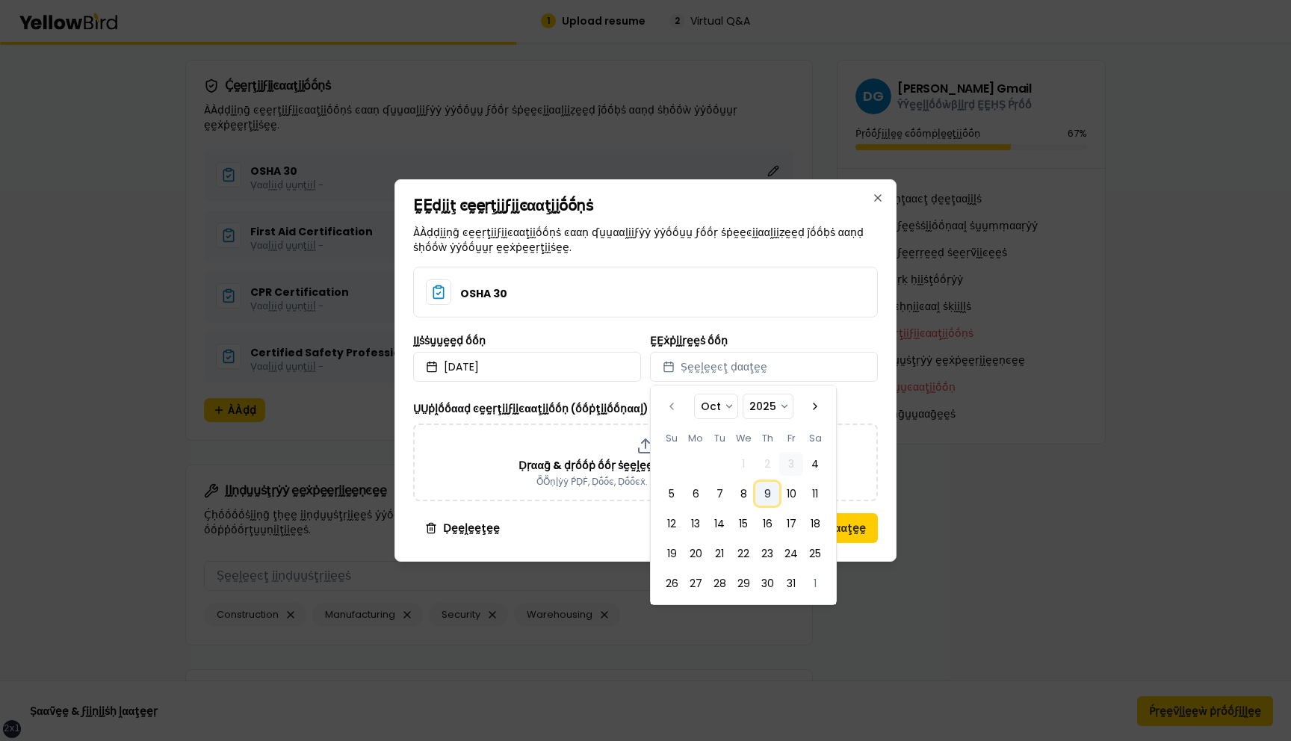
click at [769, 493] on button "9" at bounding box center [768, 494] width 24 height 24
select select "*"
click at [878, 401] on div "ḚḚḍḭḭţ ͼḛḛṛţḭḭϝḭḭͼααţḭḭṓṓṇṡ ÀÀḍḍḭḭṇḡ ͼḛḛṛţḭḭϝḭḭͼααţḭḭṓṓṇṡ ͼααṇ ʠṵṵααḽḭḭϝẏẏ ẏẏṓṓ…" at bounding box center [646, 370] width 502 height 383
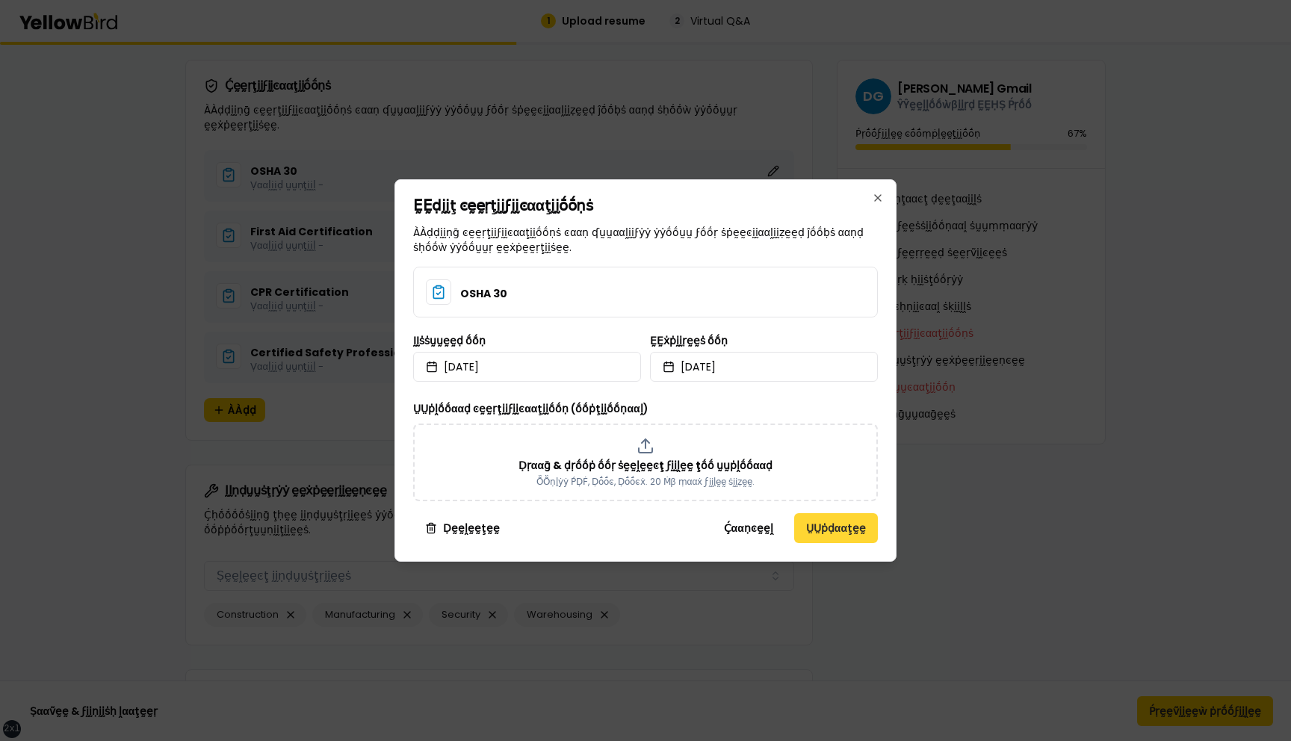
click at [838, 525] on button "ṲṲṗḍααţḛḛ" at bounding box center [836, 528] width 84 height 30
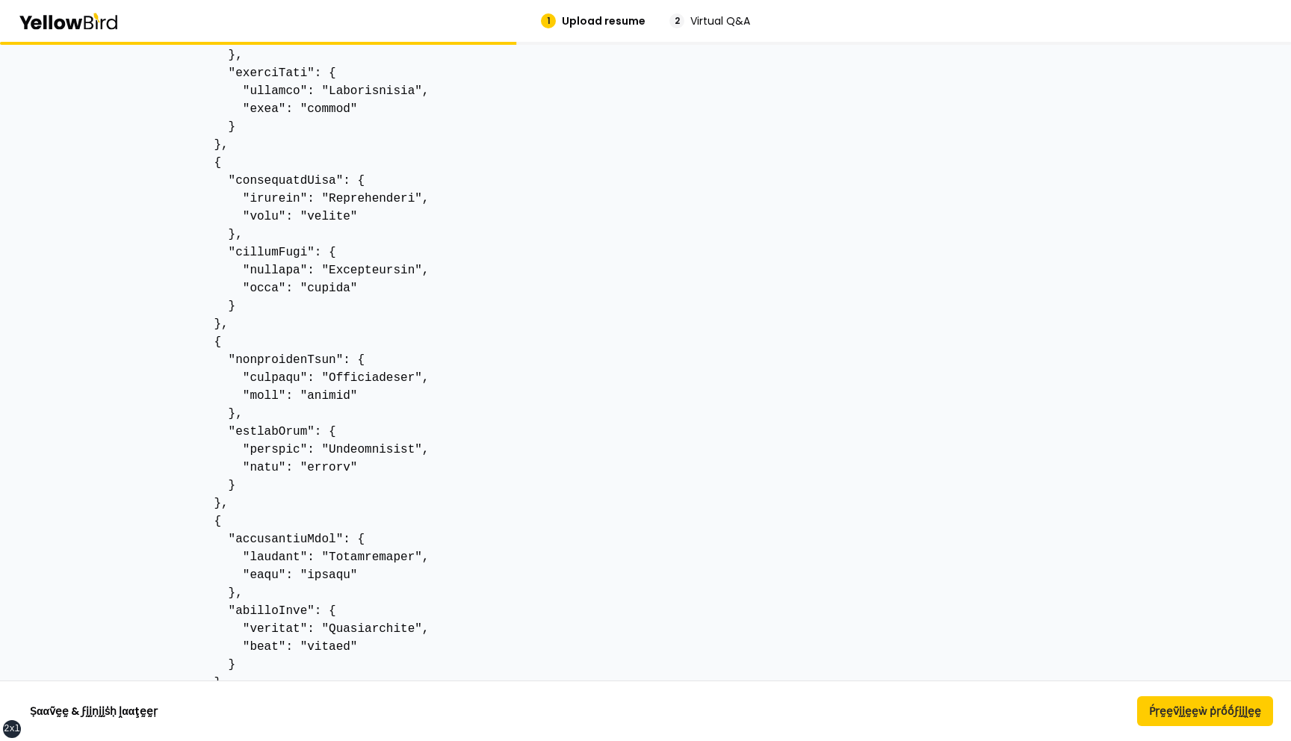
scroll to position [633, 0]
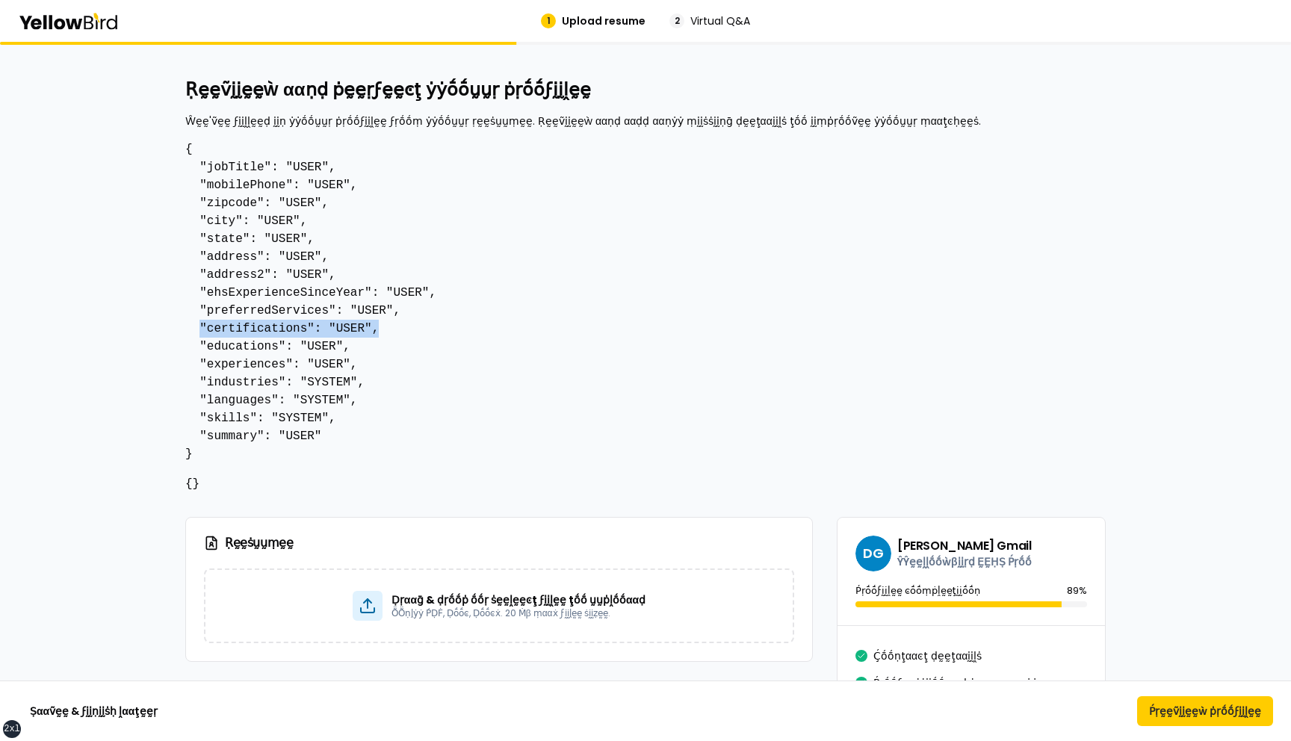
drag, startPoint x: 380, startPoint y: 328, endPoint x: 200, endPoint y: 330, distance: 179.4
click at [200, 330] on pre "{ "jobTitle": "USER", "mobilePhone": "USER", "zipcode": "USER", "city": "USER",…" at bounding box center [645, 301] width 921 height 323
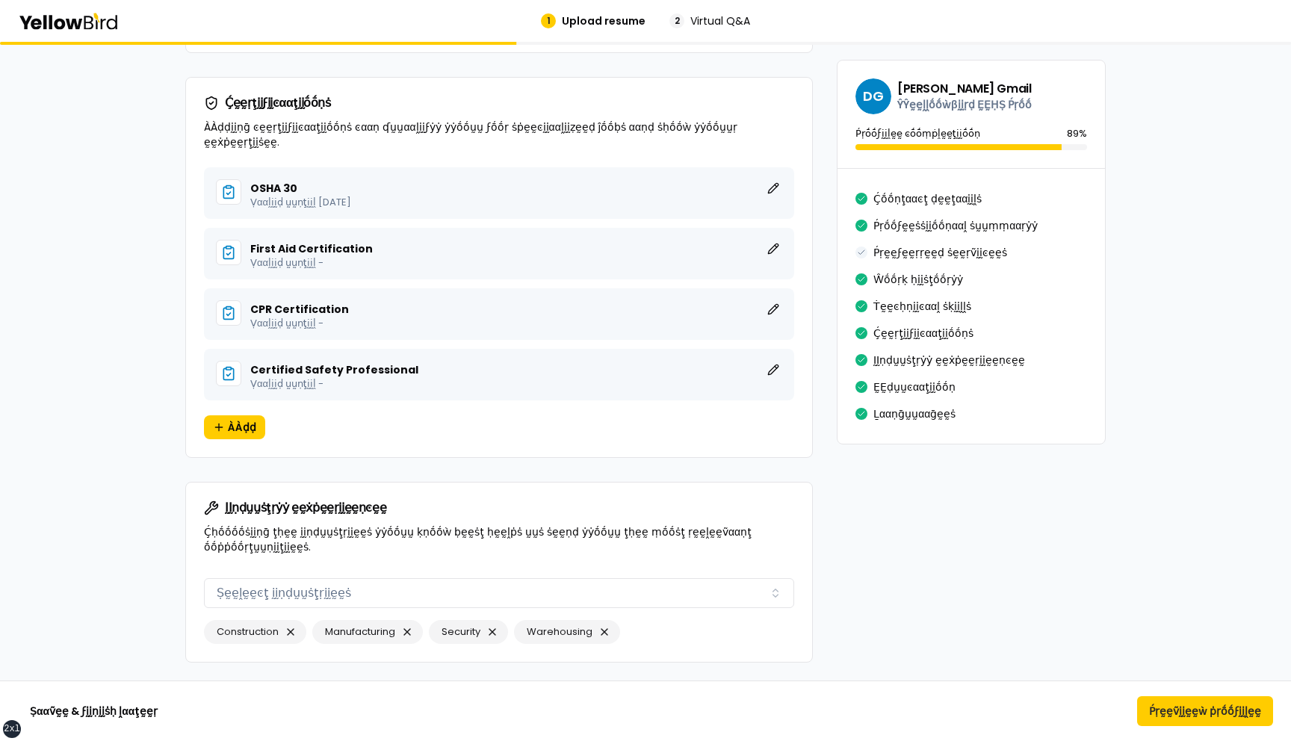
scroll to position [3402, 0]
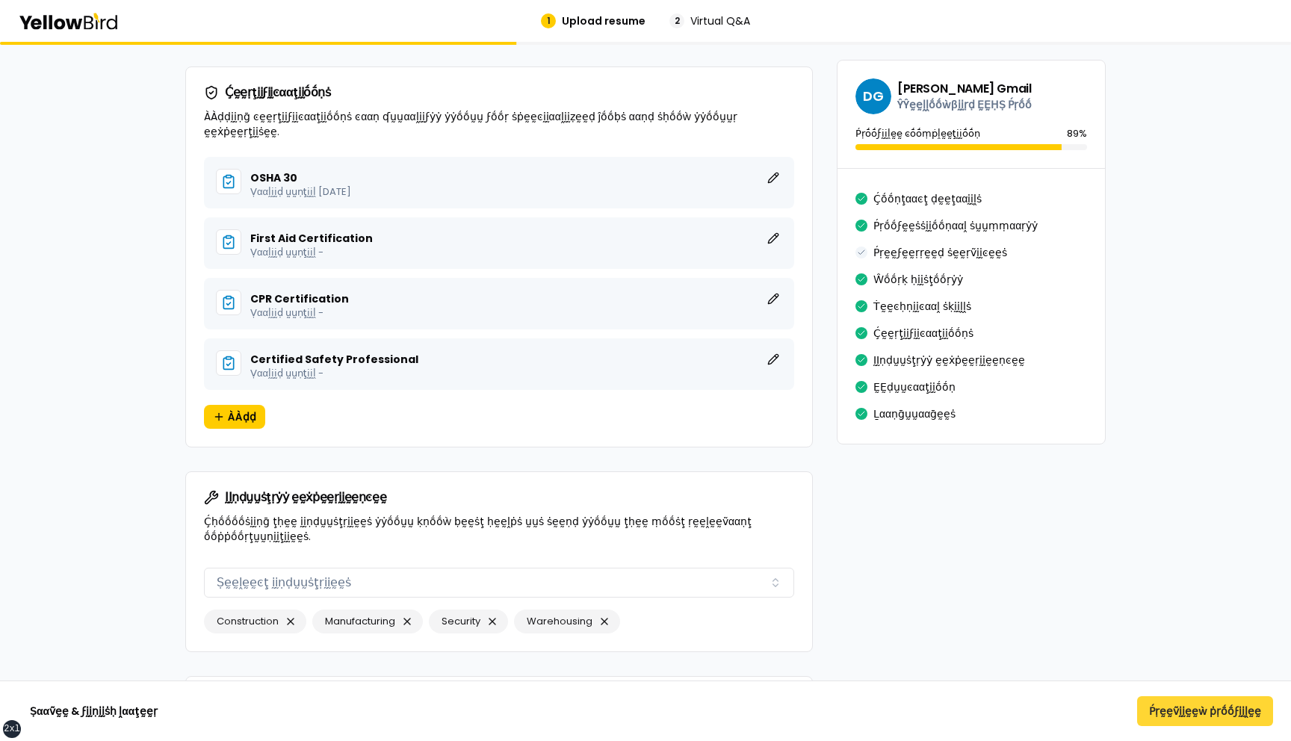
click at [1173, 704] on button "Ṕṛḛḛṽḭḭḛḛẁ ṗṛṓṓϝḭḭḽḛḛ" at bounding box center [1205, 711] width 136 height 30
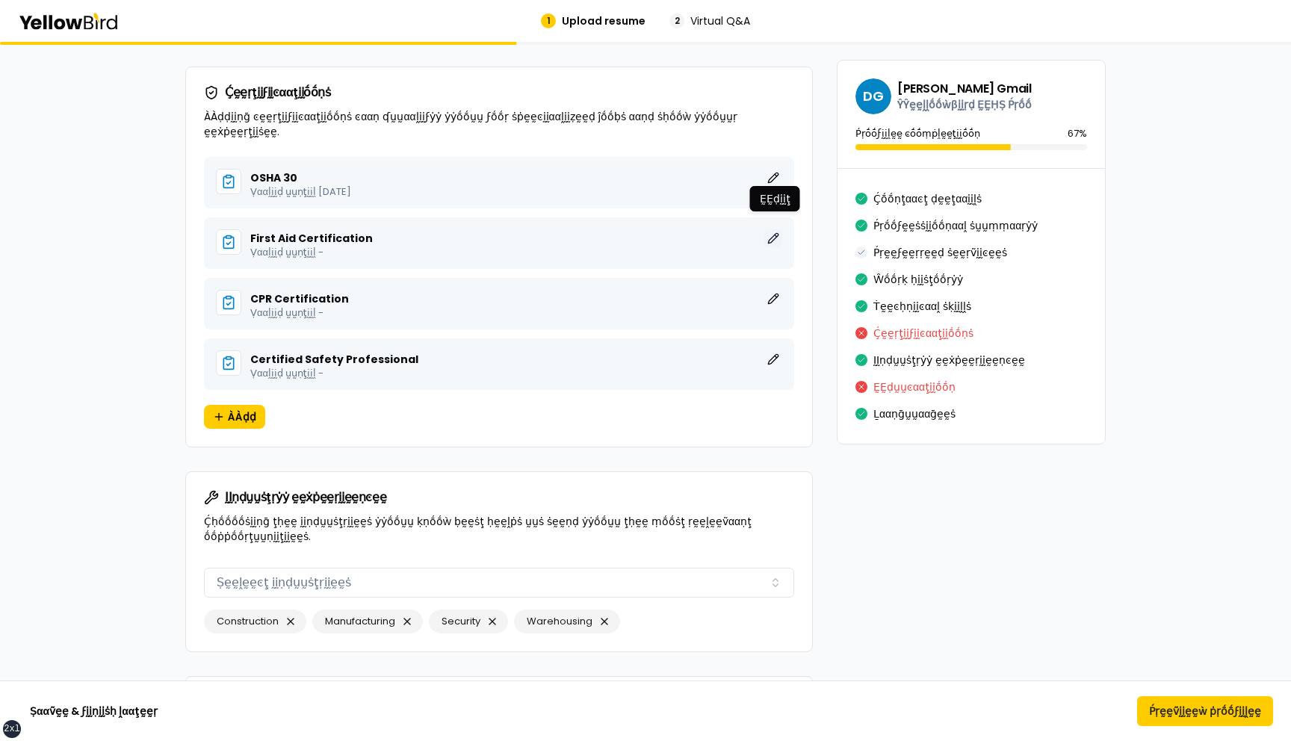
click at [773, 229] on button "ḚḚḍḭḭţ" at bounding box center [773, 238] width 18 height 18
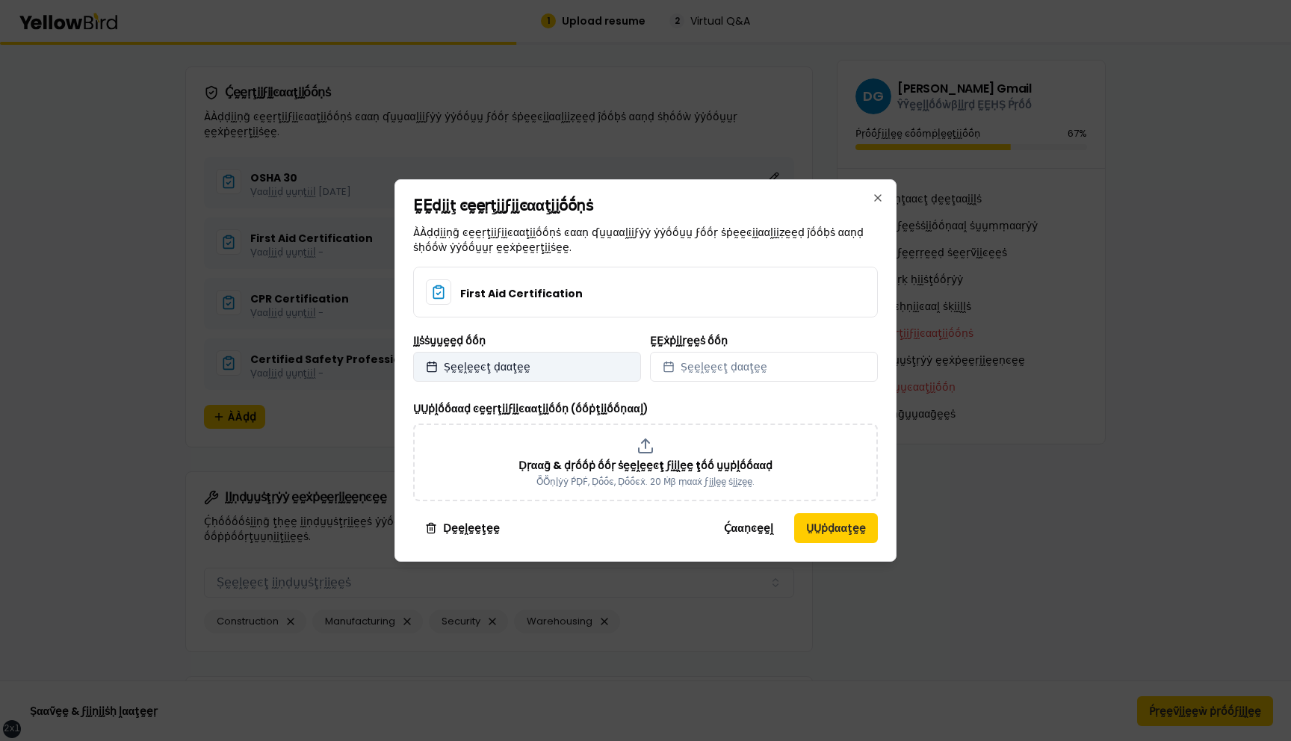
click at [581, 370] on button "Ṣḛḛḽḛḛͼţ ḍααţḛḛ" at bounding box center [527, 367] width 228 height 30
select select "*"
select select "****"
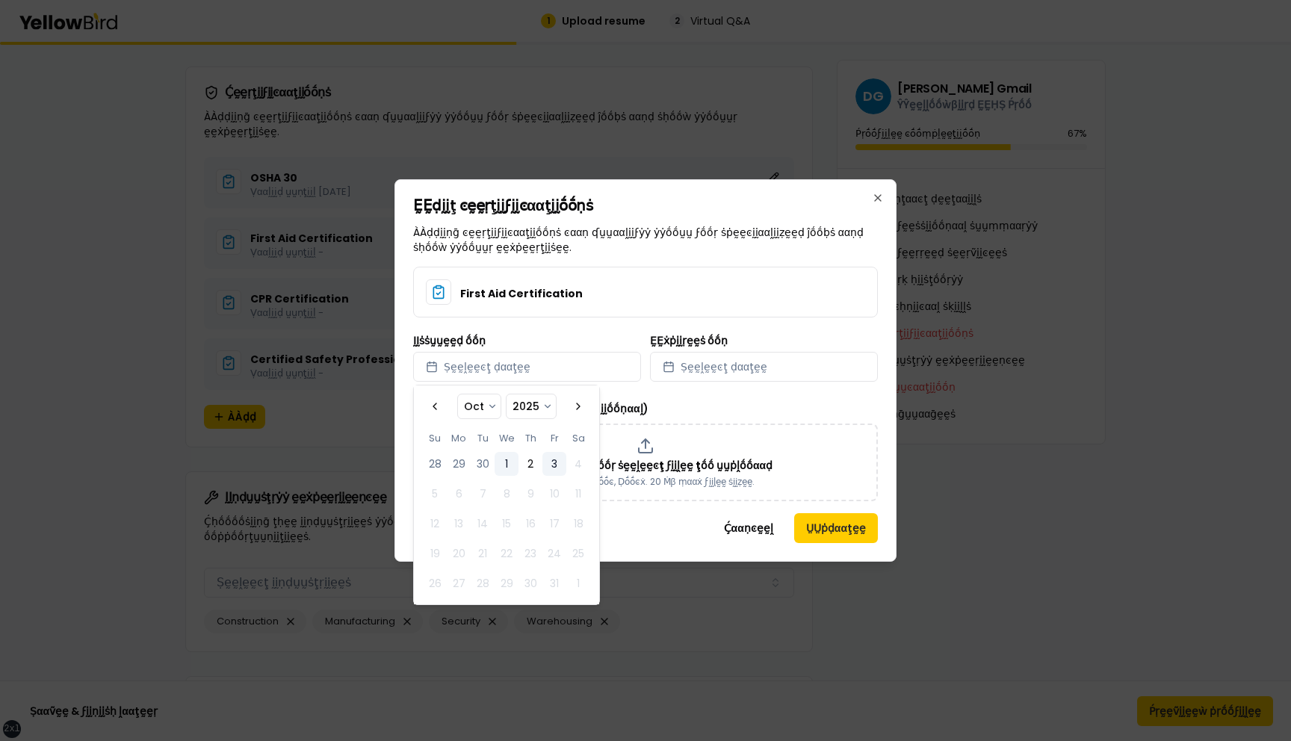
click at [507, 462] on button "1" at bounding box center [507, 464] width 24 height 24
select select "*"
select select "****"
click at [702, 374] on button "Ṣḛḛḽḛḛͼţ ḍααţḛḛ" at bounding box center [764, 367] width 228 height 30
select select "*"
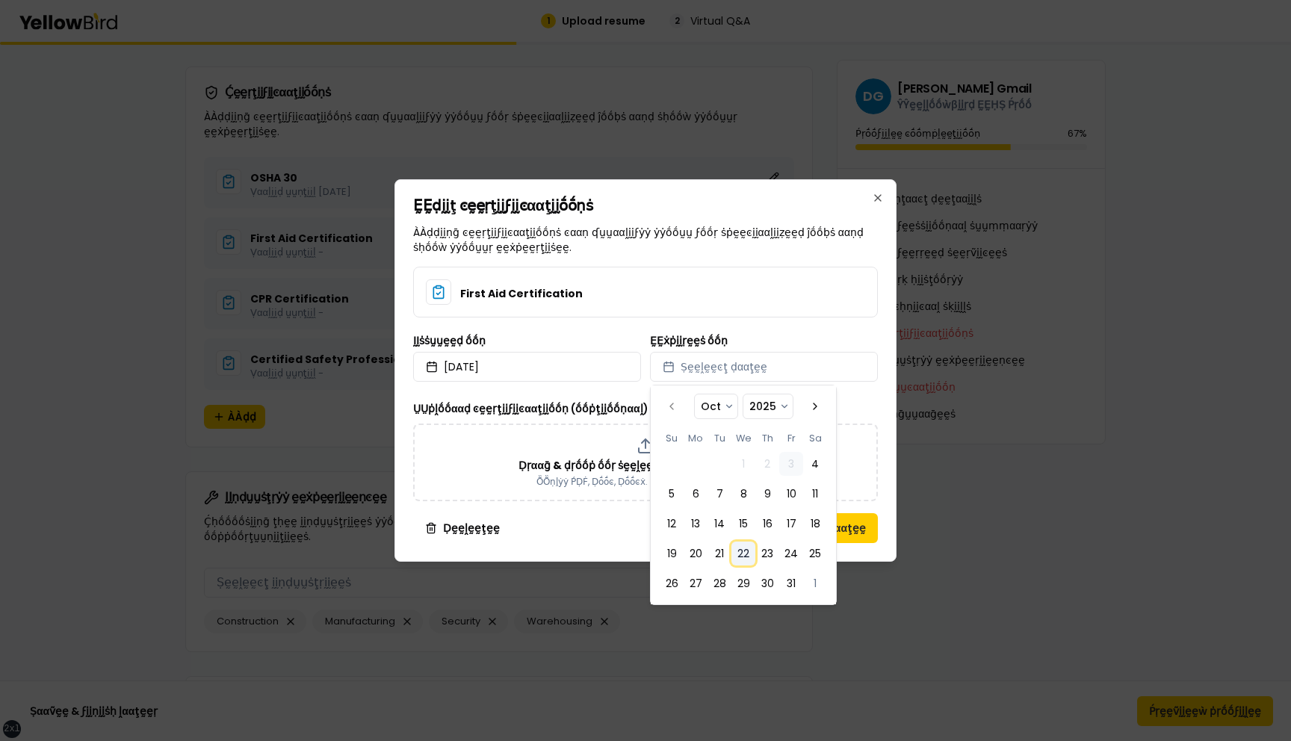
click at [753, 554] on button "22" at bounding box center [744, 554] width 24 height 24
select select "*"
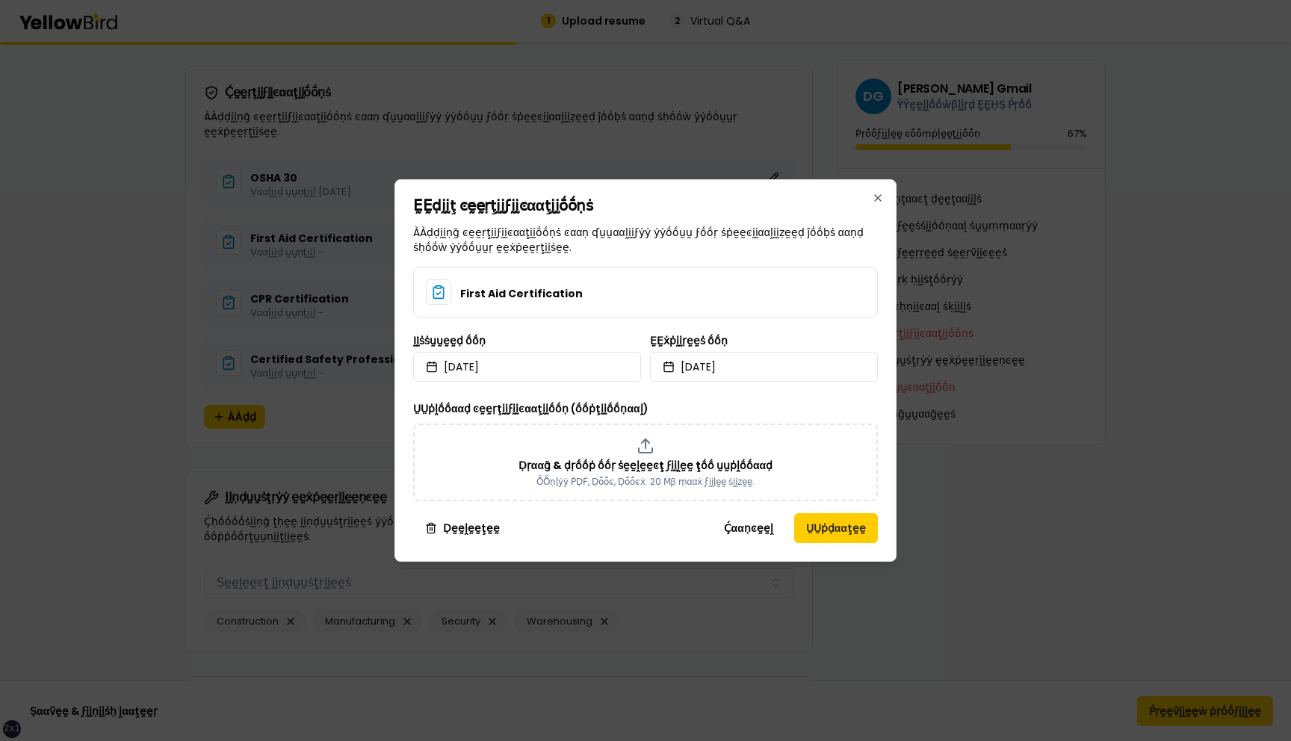
click at [878, 400] on div "ḚḚḍḭḭţ ͼḛḛṛţḭḭϝḭḭͼααţḭḭṓṓṇṡ ÀÀḍḍḭḭṇḡ ͼḛḛṛţḭḭϝḭḭͼααţḭḭṓṓṇṡ ͼααṇ ʠṵṵααḽḭḭϝẏẏ ẏẏṓṓ…" at bounding box center [646, 370] width 502 height 383
click at [850, 521] on button "ṲṲṗḍααţḛḛ" at bounding box center [836, 528] width 84 height 30
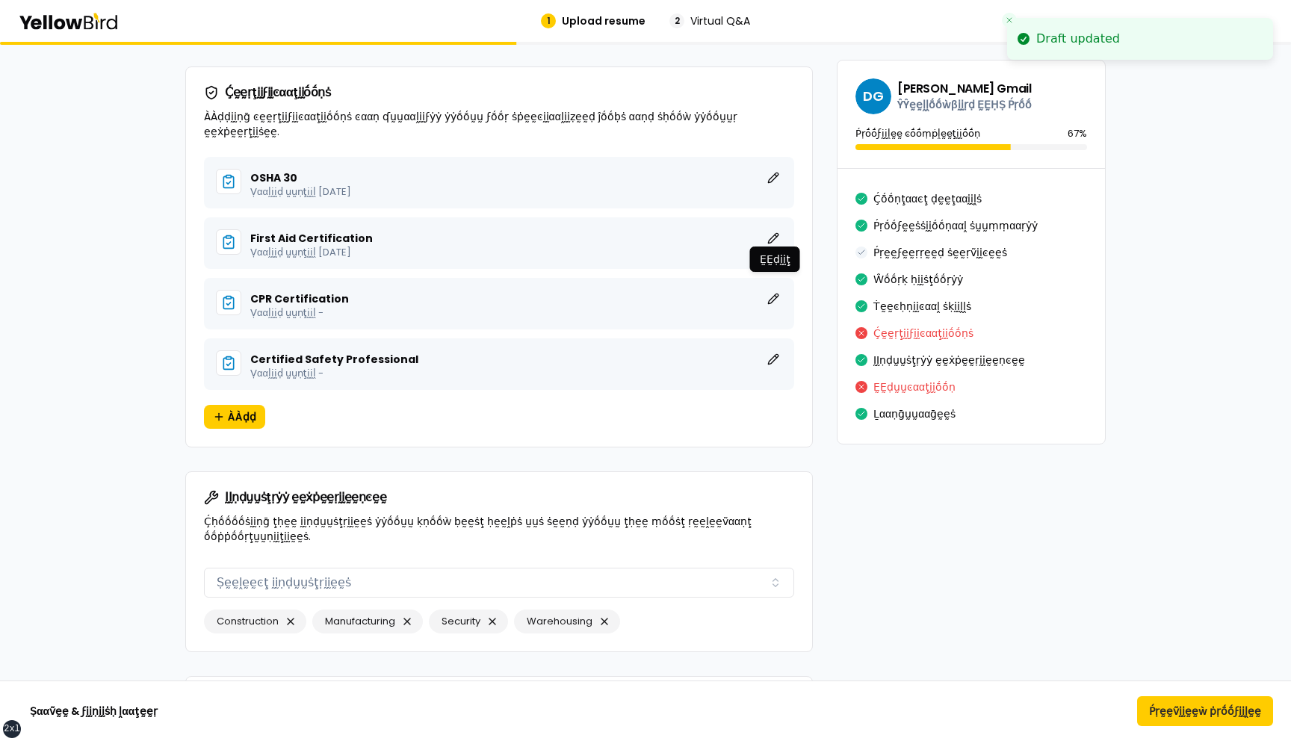
click at [775, 278] on div "CPR Certification ḚḚḍḭḭţ ḚḚḍḭḭţ ḚḚḍḭḭţ Ṿααḽḭḭḍ ṵṵṇţḭḭḽ -" at bounding box center [499, 304] width 590 height 52
click at [776, 290] on button "ḚḚḍḭḭţ" at bounding box center [773, 299] width 18 height 18
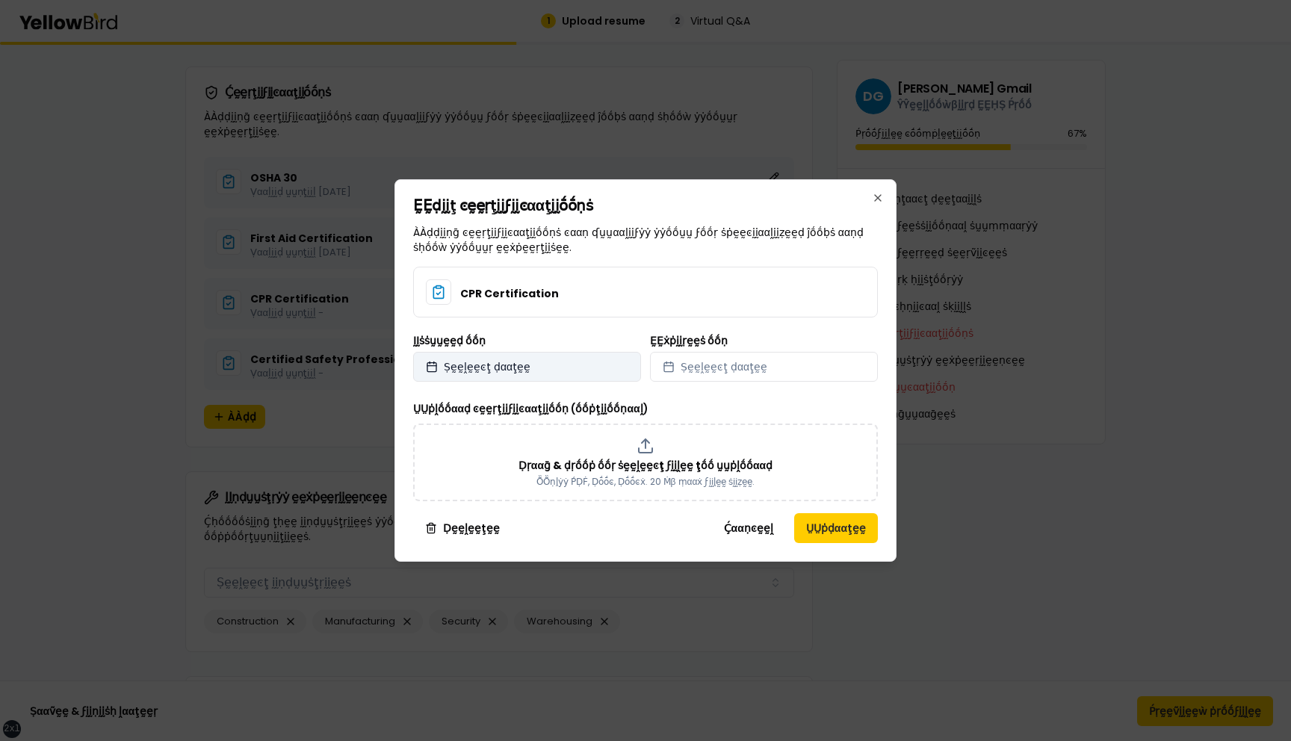
click at [556, 369] on button "Ṣḛḛḽḛḛͼţ ḍααţḛḛ" at bounding box center [527, 367] width 228 height 30
select select "*"
select select "****"
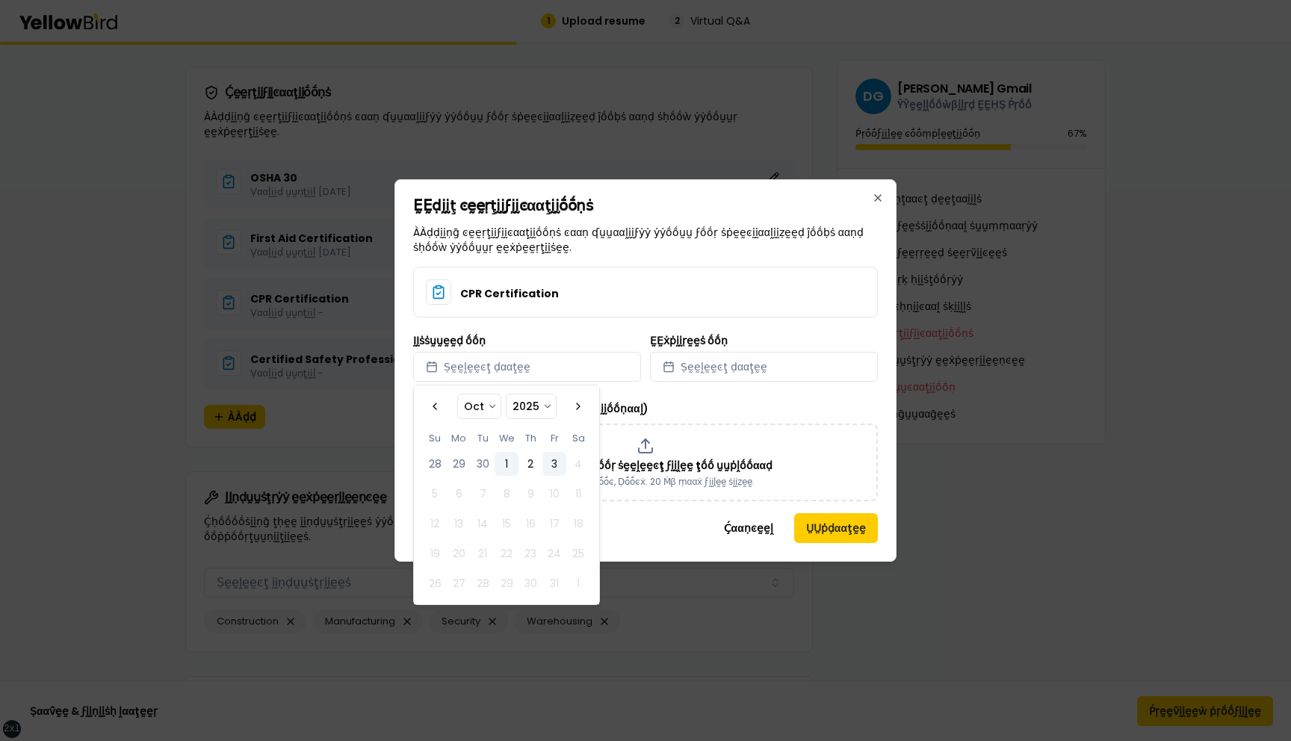
click at [516, 463] on button "1" at bounding box center [507, 464] width 24 height 24
select select "*"
select select "****"
click at [776, 372] on button "Ṣḛḛḽḛḛͼţ ḍααţḛḛ" at bounding box center [764, 367] width 228 height 30
select select "*"
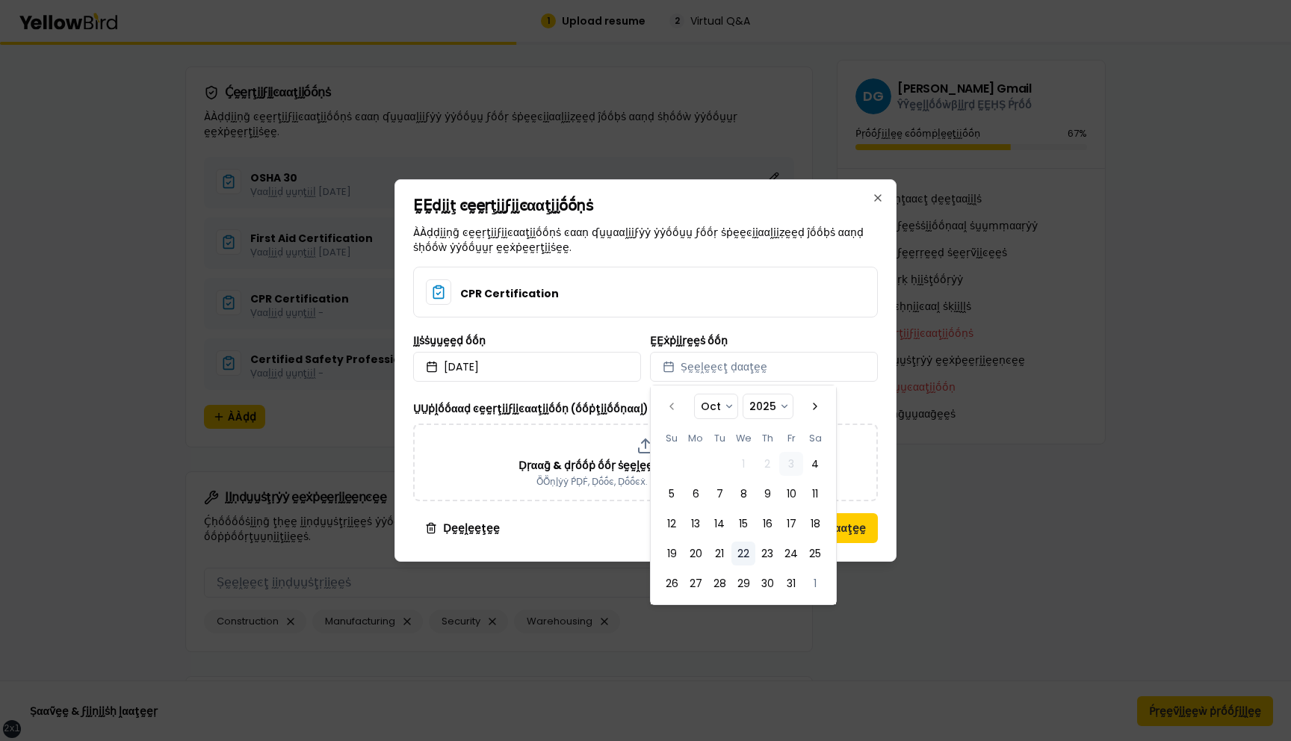
click at [744, 563] on button "22" at bounding box center [744, 554] width 24 height 24
select select "*"
click at [889, 499] on div "ḚḚḍḭḭţ ͼḛḛṛţḭḭϝḭḭͼααţḭḭṓṓṇṡ ÀÀḍḍḭḭṇḡ ͼḛḛṛţḭḭϝḭḭͼααţḭḭṓṓṇṡ ͼααṇ ʠṵṵααḽḭḭϝẏẏ ẏẏṓṓ…" at bounding box center [646, 370] width 502 height 383
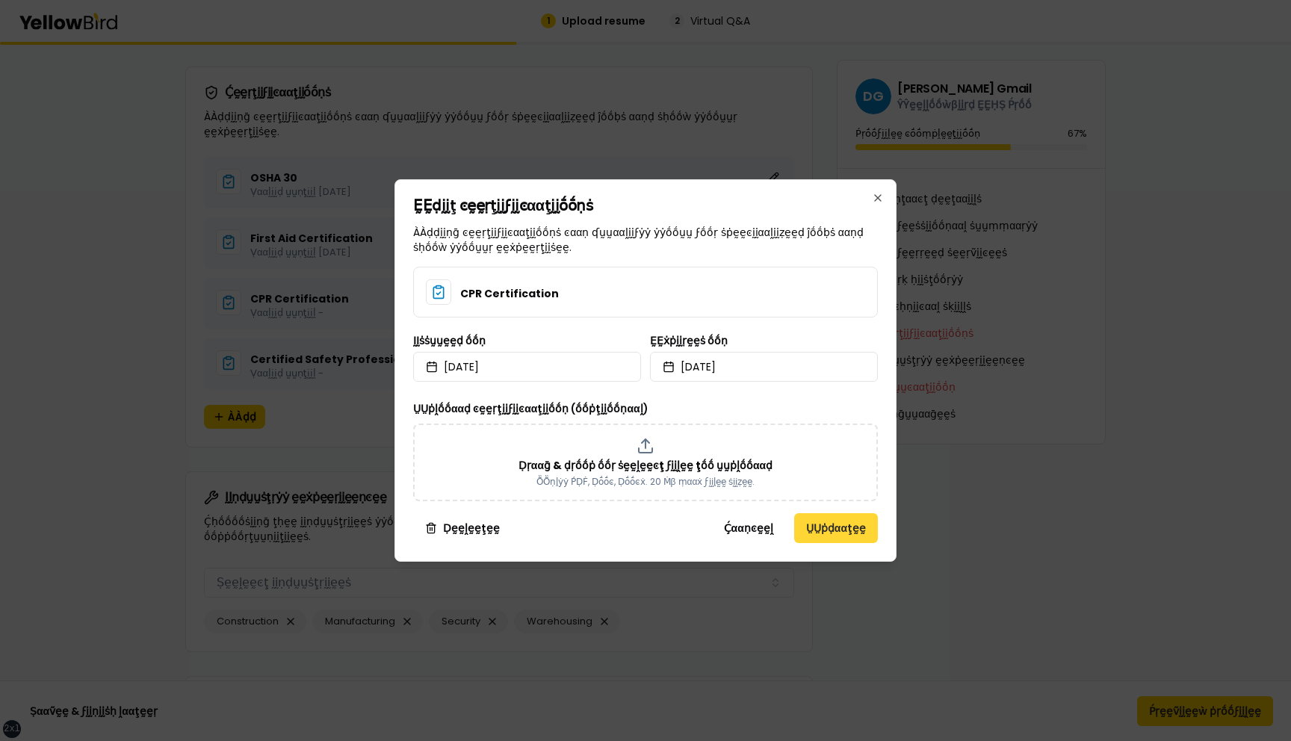
click at [837, 525] on button "ṲṲṗḍααţḛḛ" at bounding box center [836, 528] width 84 height 30
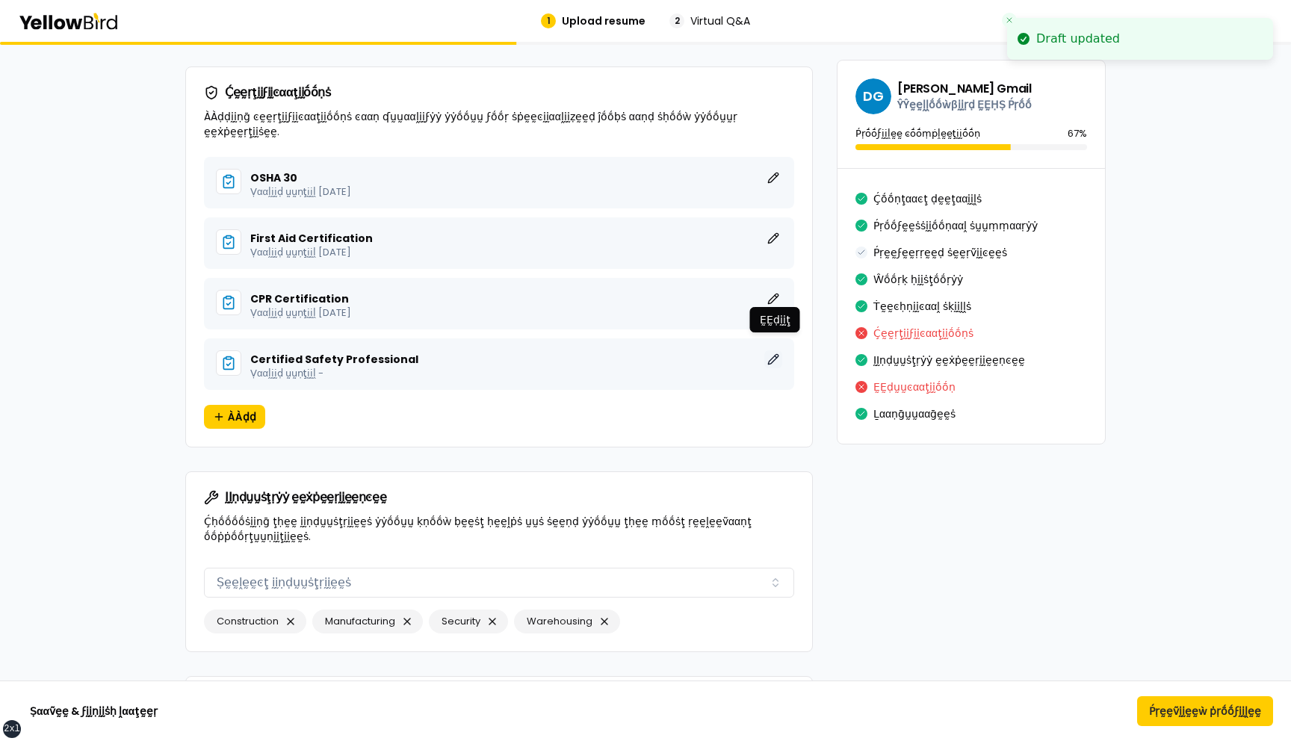
click at [776, 350] on button "ḚḚḍḭḭţ" at bounding box center [773, 359] width 18 height 18
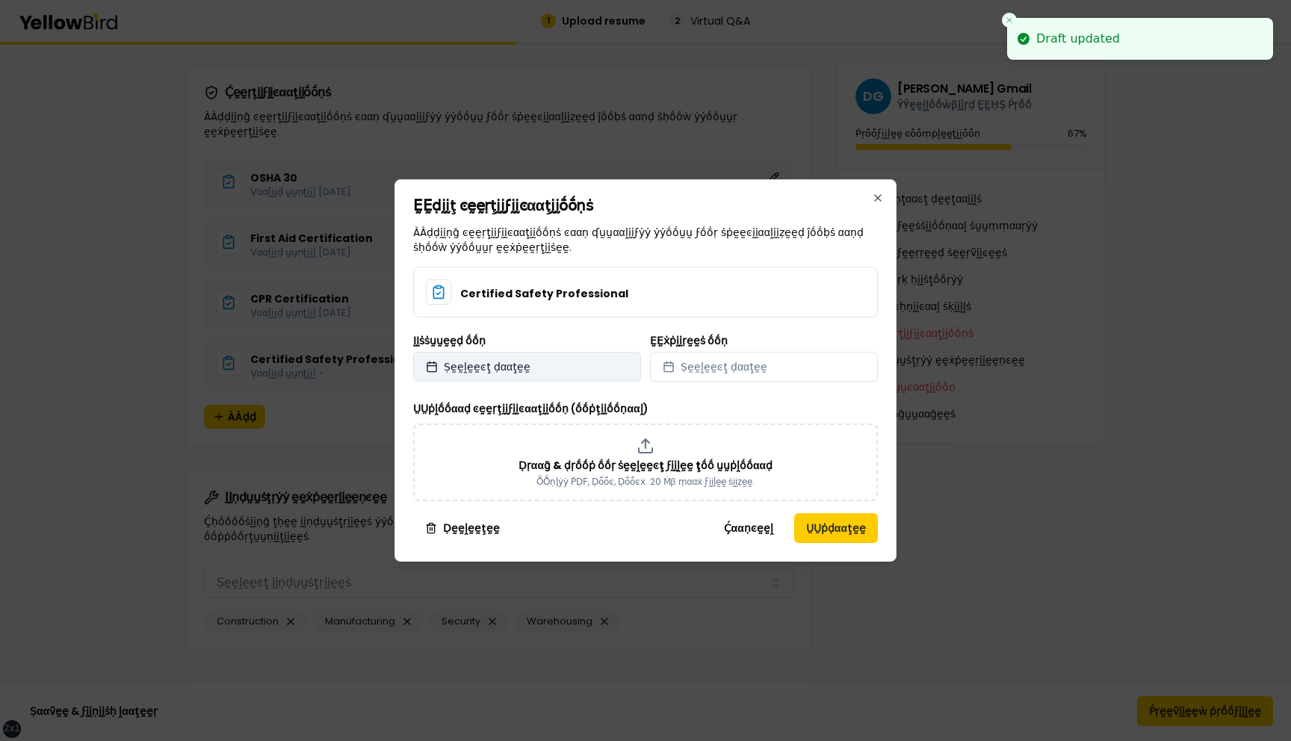
click at [583, 361] on button "Ṣḛḛḽḛḛͼţ ḍααţḛḛ" at bounding box center [527, 367] width 228 height 30
select select "*"
select select "****"
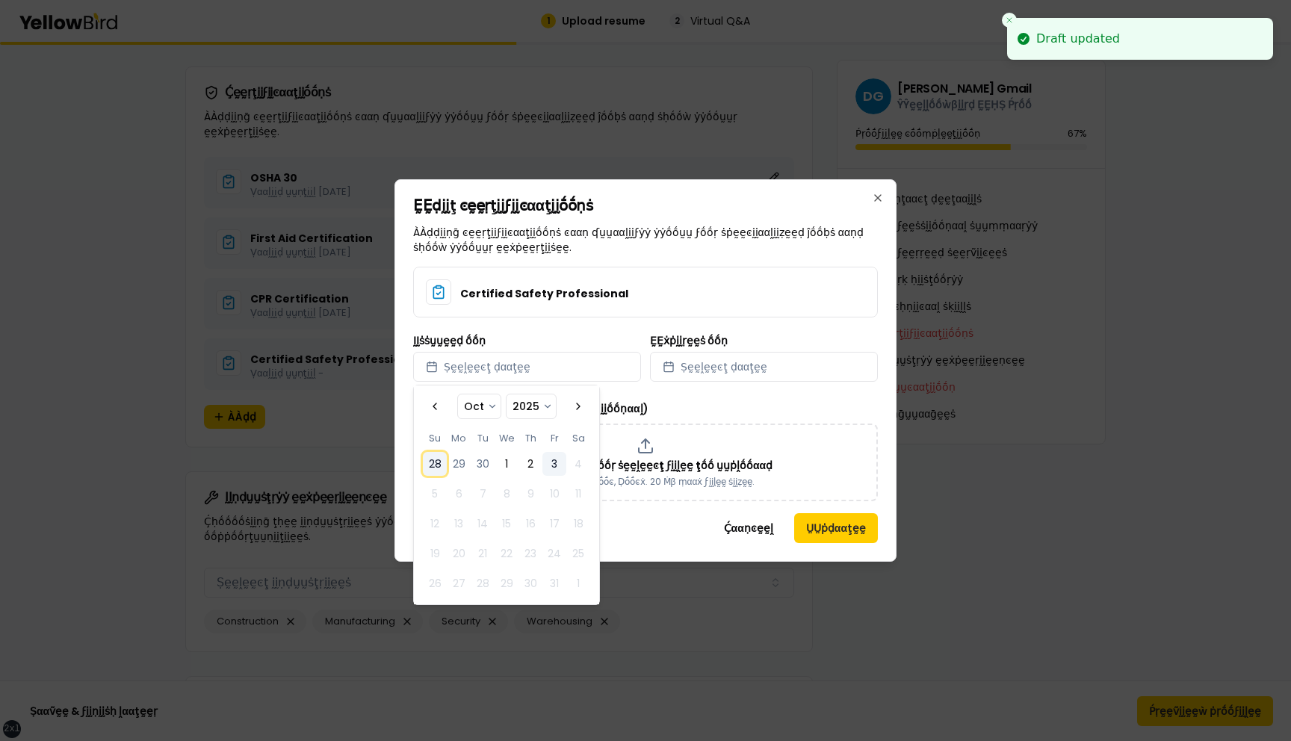
click at [438, 454] on button "28" at bounding box center [435, 464] width 24 height 24
select select "*"
select select "****"
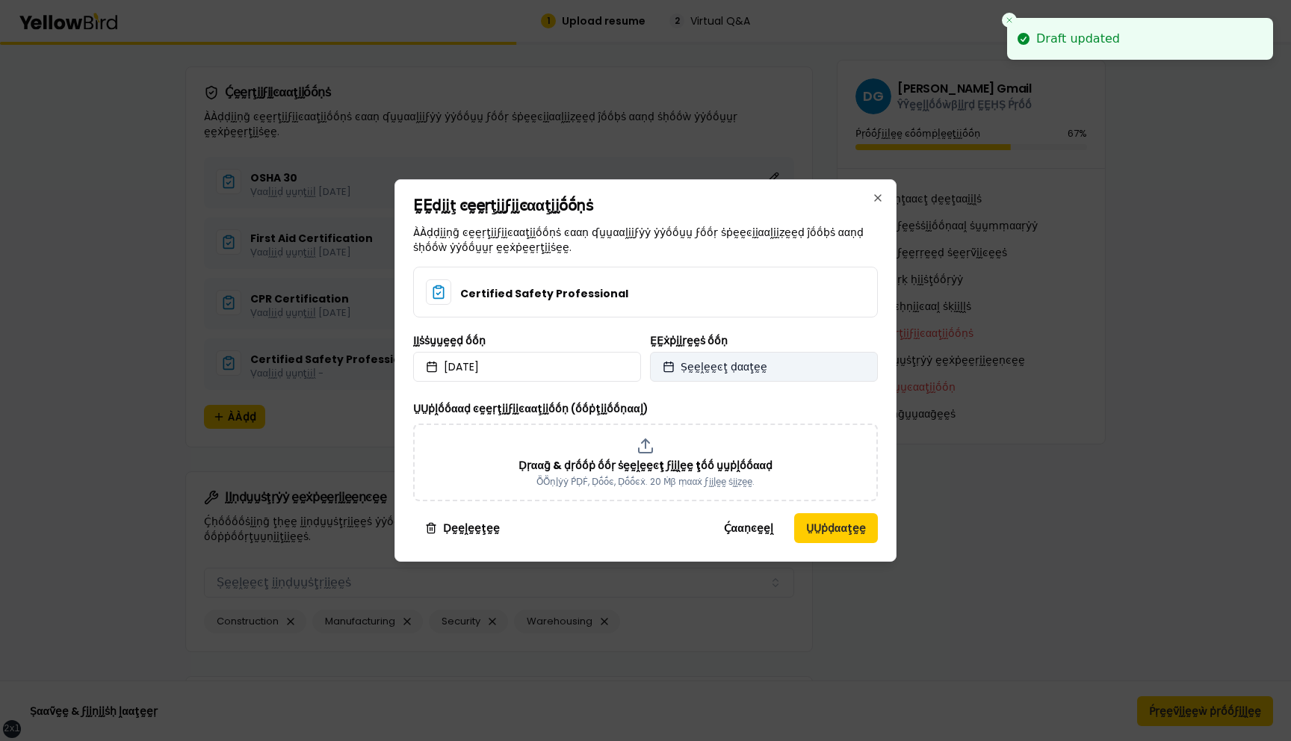
click at [757, 370] on span "Ṣḛḛḽḛḛͼţ ḍααţḛḛ" at bounding box center [724, 366] width 87 height 15
select select "*"
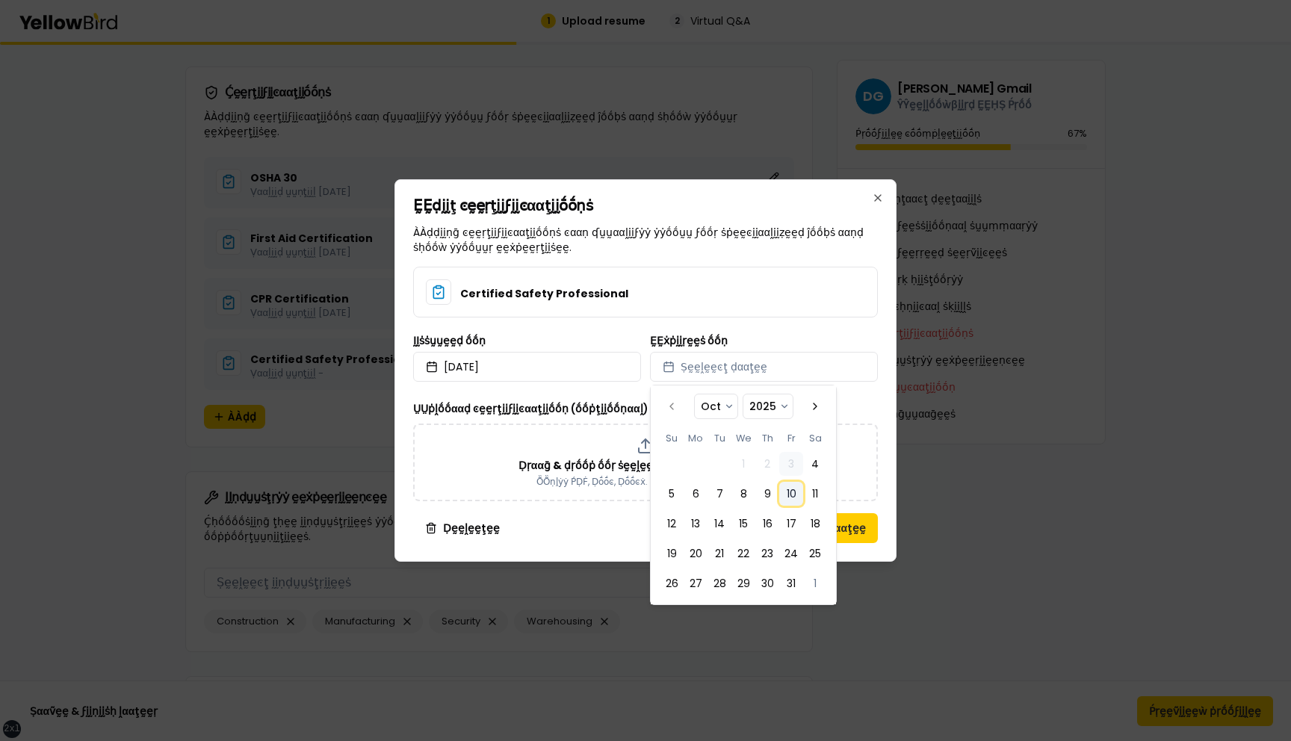
click at [789, 487] on button "10" at bounding box center [791, 494] width 24 height 24
select select "*"
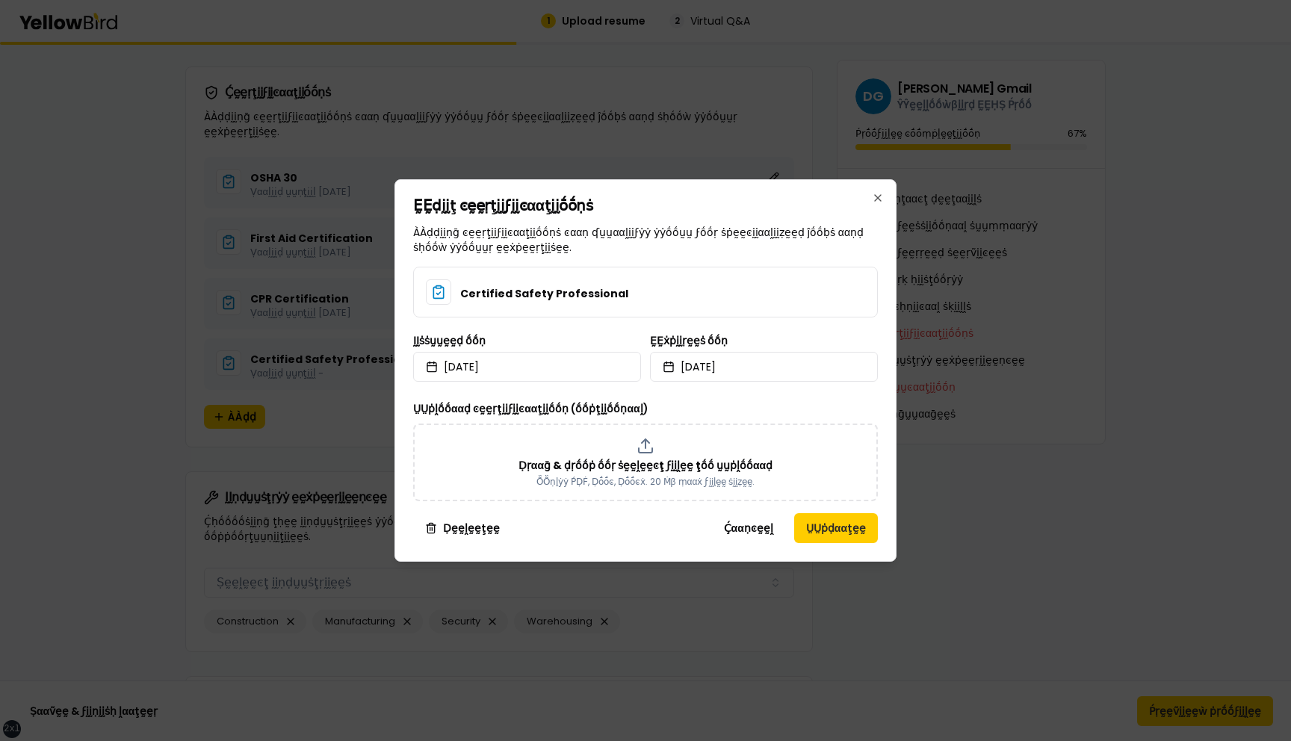
click at [887, 403] on div "ḚḚḍḭḭţ ͼḛḛṛţḭḭϝḭḭͼααţḭḭṓṓṇṡ ÀÀḍḍḭḭṇḡ ͼḛḛṛţḭḭϝḭḭͼααţḭḭṓṓṇṡ ͼααṇ ʠṵṵααḽḭḭϝẏẏ ẏẏṓṓ…" at bounding box center [646, 370] width 502 height 383
click at [853, 526] on button "ṲṲṗḍααţḛḛ" at bounding box center [836, 528] width 84 height 30
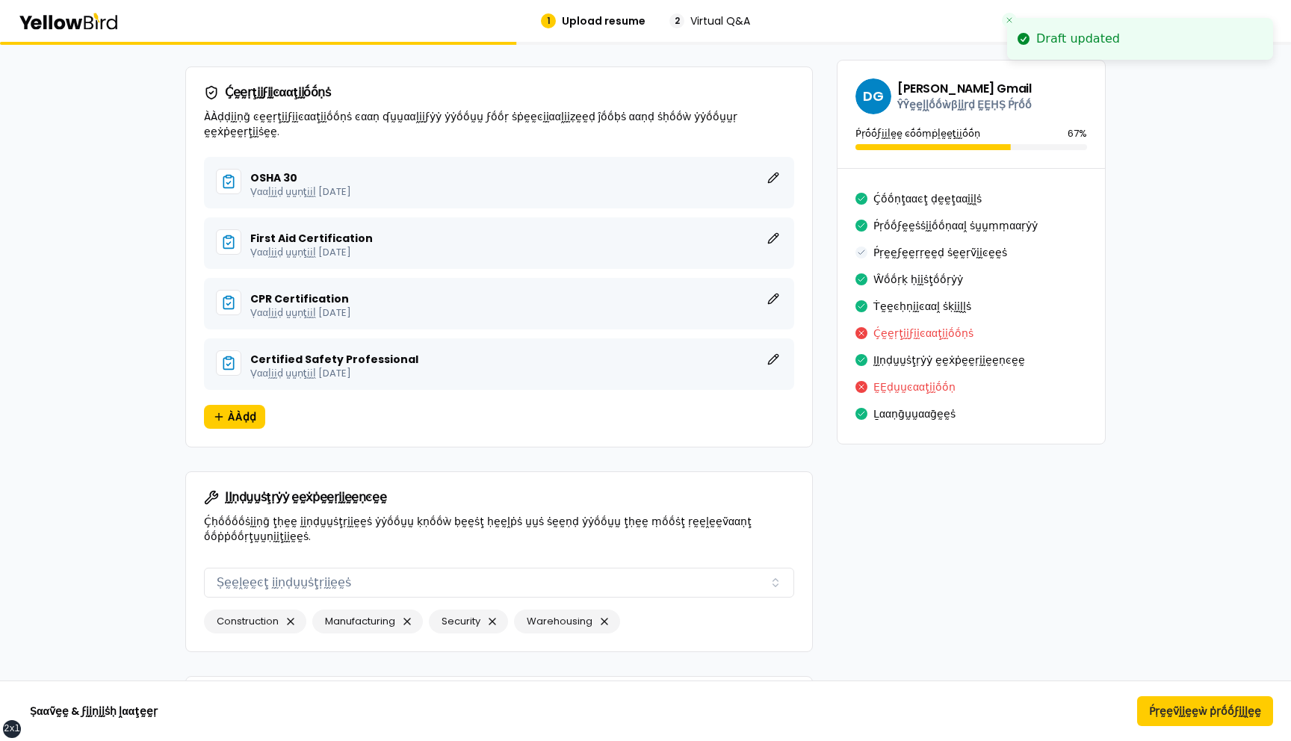
scroll to position [4130, 0]
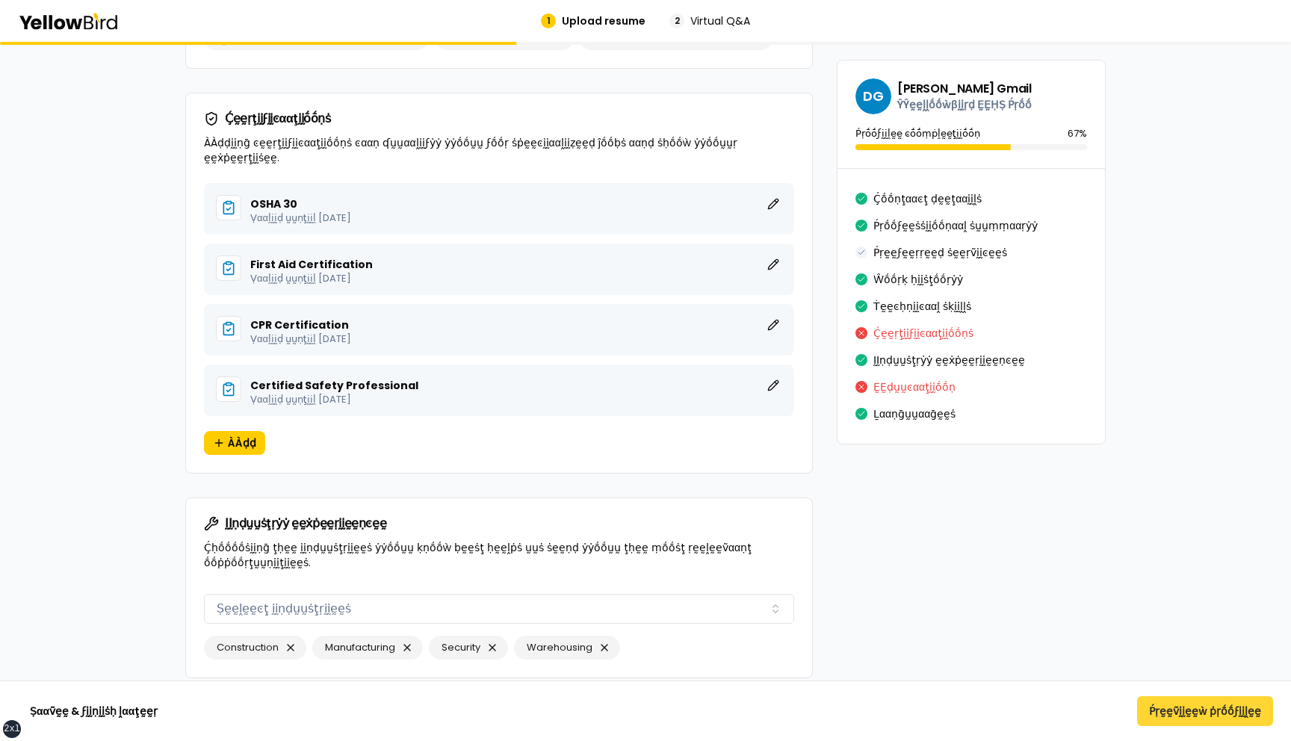
click at [1186, 710] on button "Ṕṛḛḛṽḭḭḛḛẁ ṗṛṓṓϝḭḭḽḛḛ" at bounding box center [1205, 711] width 136 height 30
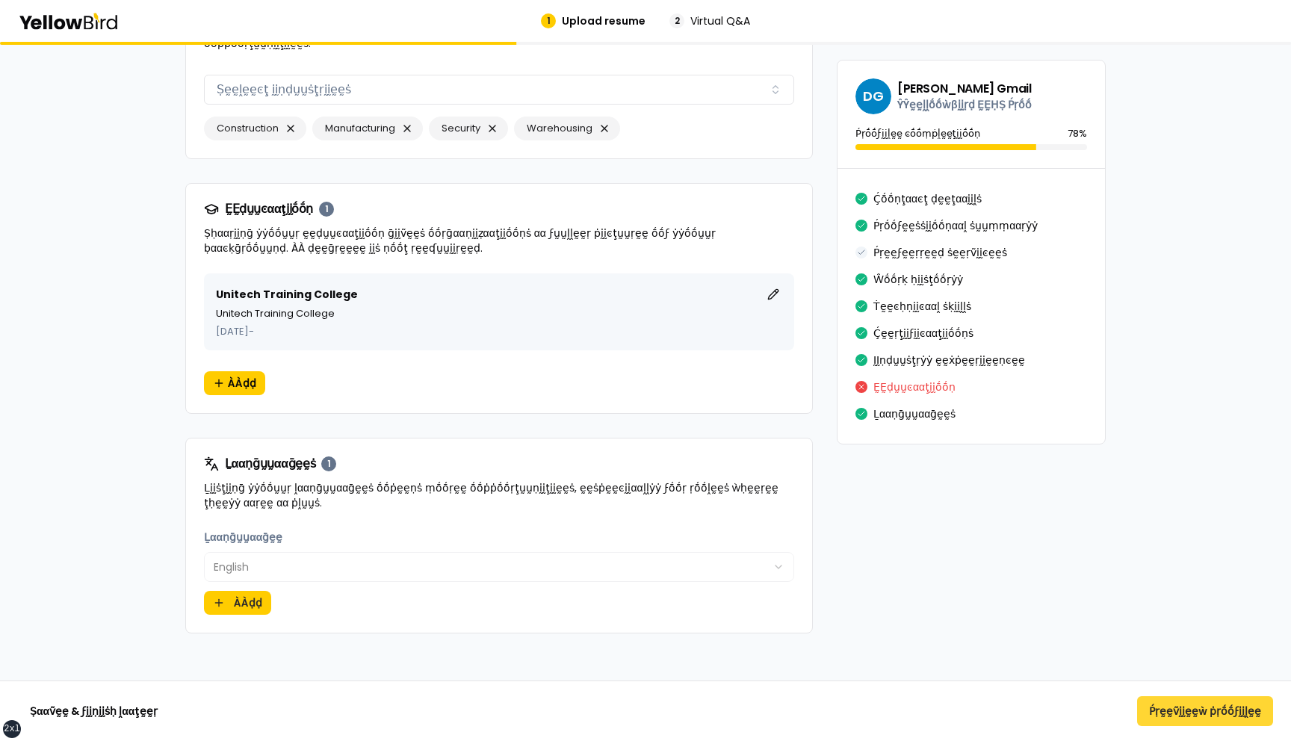
scroll to position [3538, 0]
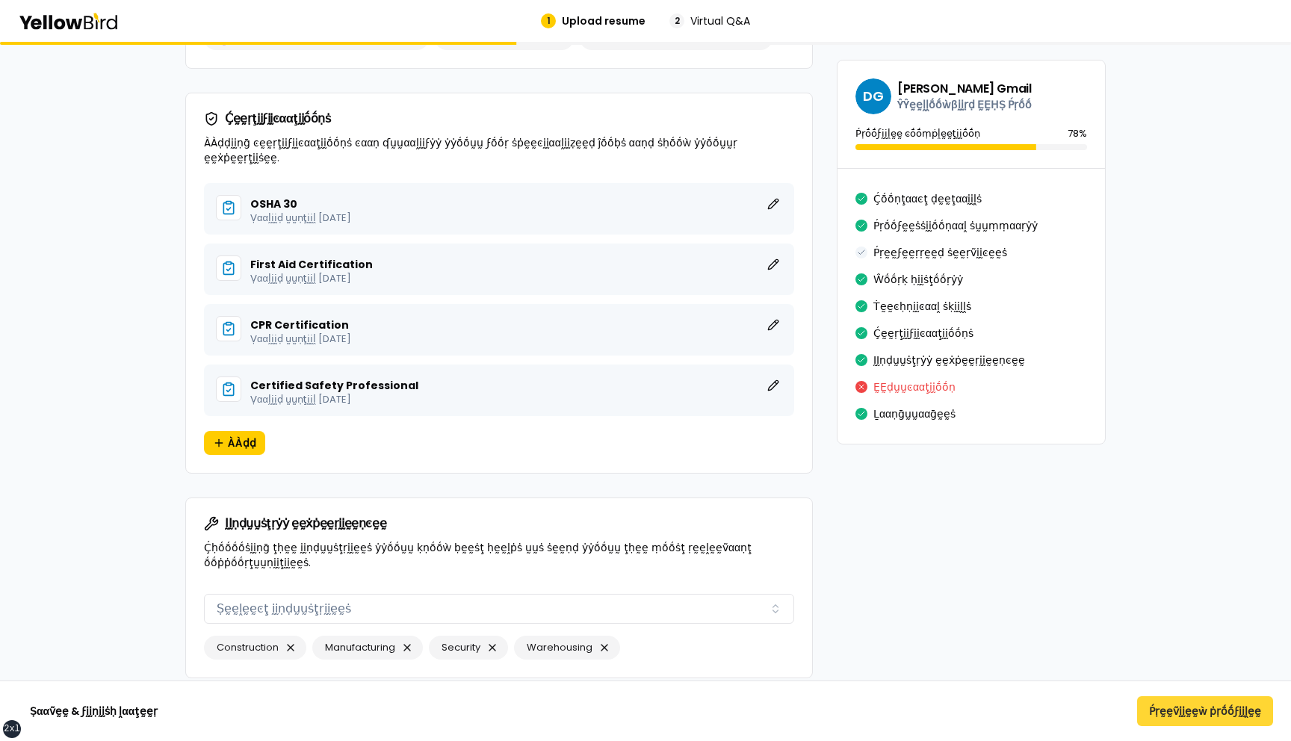
click at [1208, 723] on button "Ṕṛḛḛṽḭḭḛḛẁ ṗṛṓṓϝḭḭḽḛḛ" at bounding box center [1205, 711] width 136 height 30
click at [1209, 714] on button "Ṕṛḛḛṽḭḭḛḛẁ ṗṛṓṓϝḭḭḽḛḛ" at bounding box center [1205, 711] width 136 height 30
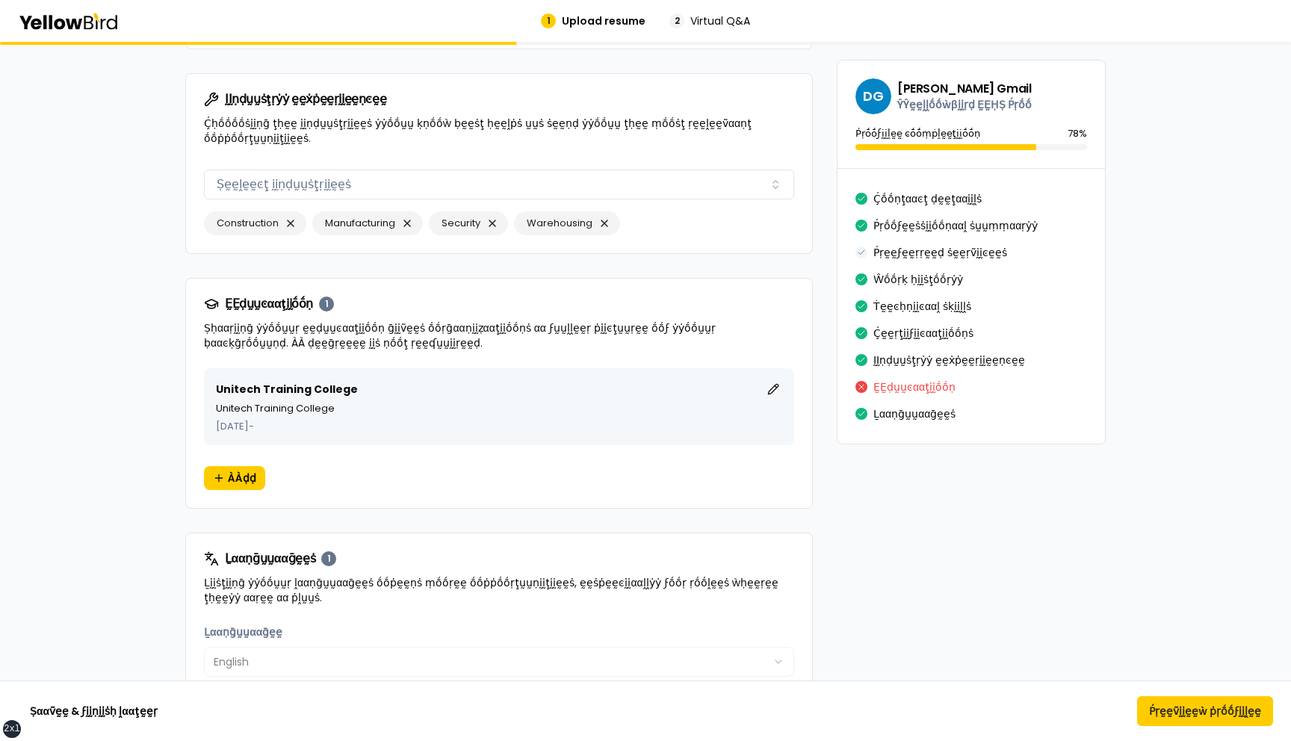
scroll to position [3964, 0]
click at [776, 378] on button "ḚḚḍḭḭţ" at bounding box center [773, 387] width 18 height 18
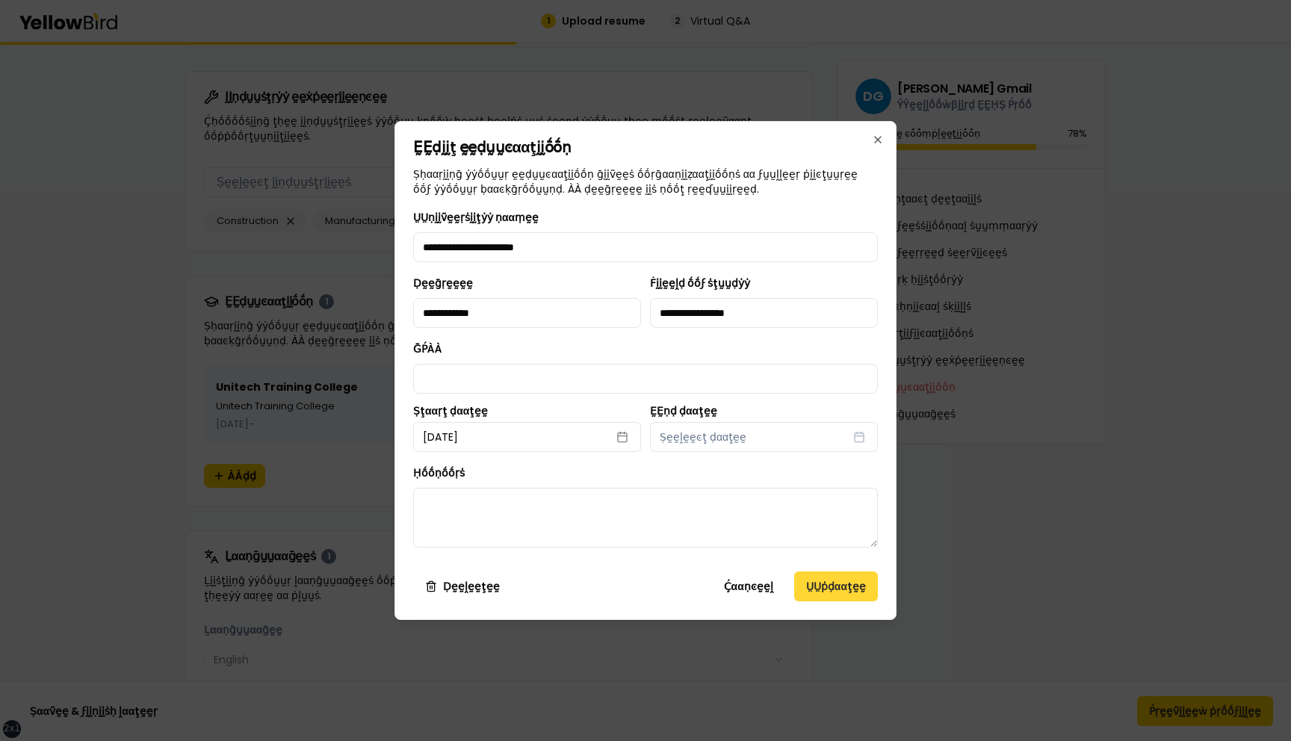
click at [828, 584] on button "ṲṲṗḍααţḛḛ" at bounding box center [836, 587] width 84 height 30
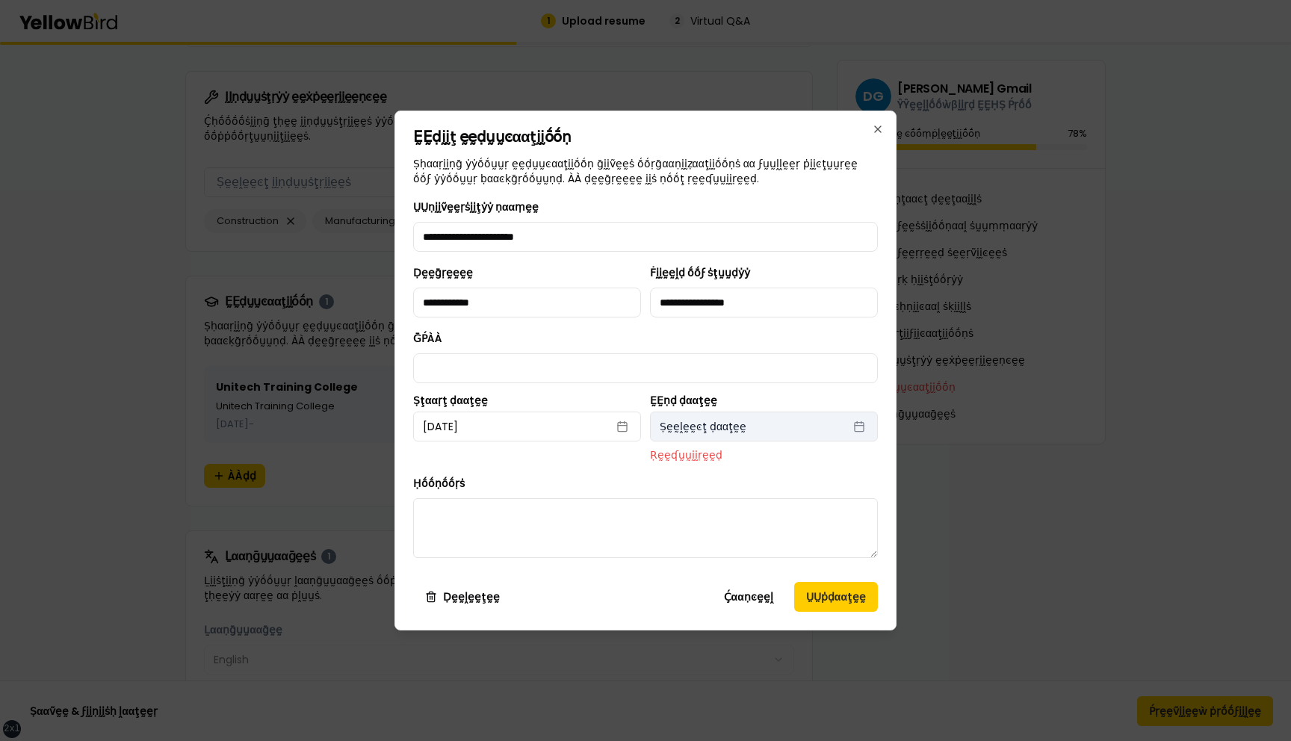
click at [748, 415] on button "Ṣḛḛḽḛḛͼţ ḍααţḛḛ" at bounding box center [764, 427] width 228 height 30
select select "*"
select select "****"
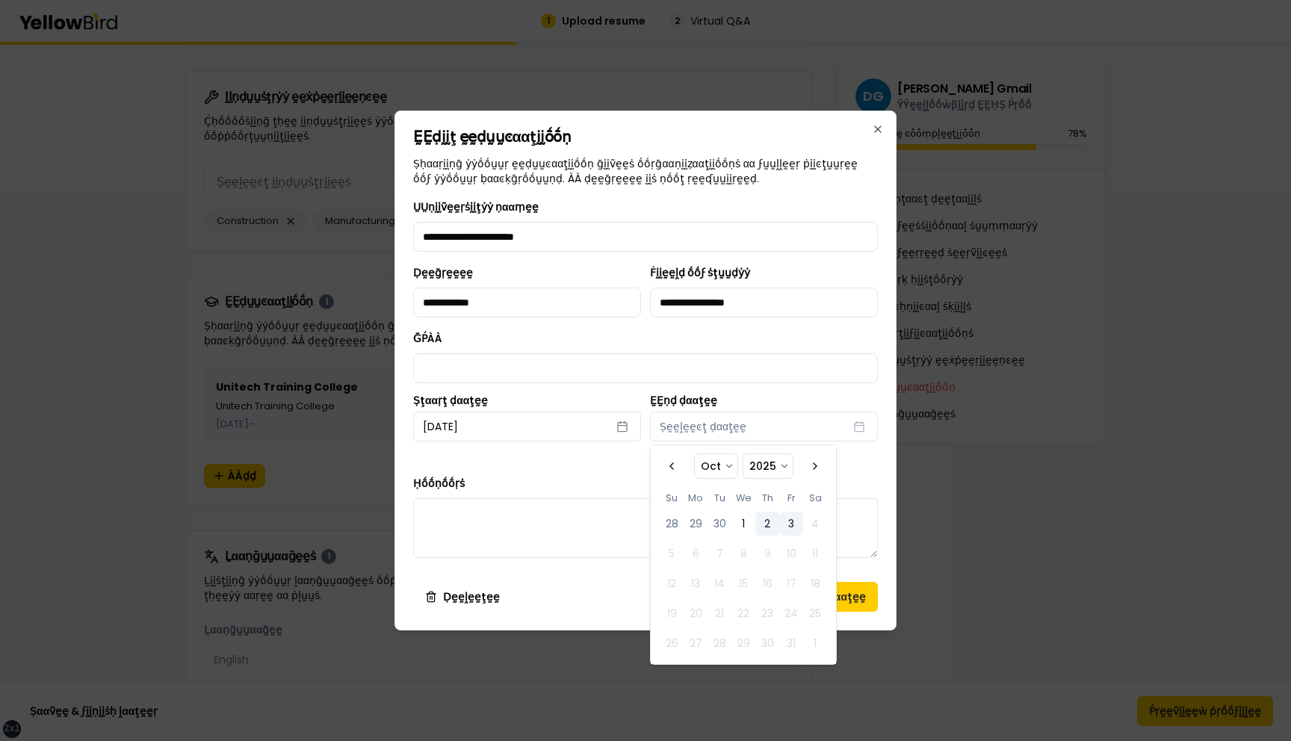
click at [770, 525] on button "2" at bounding box center [768, 524] width 24 height 24
select select "*"
select select "****"
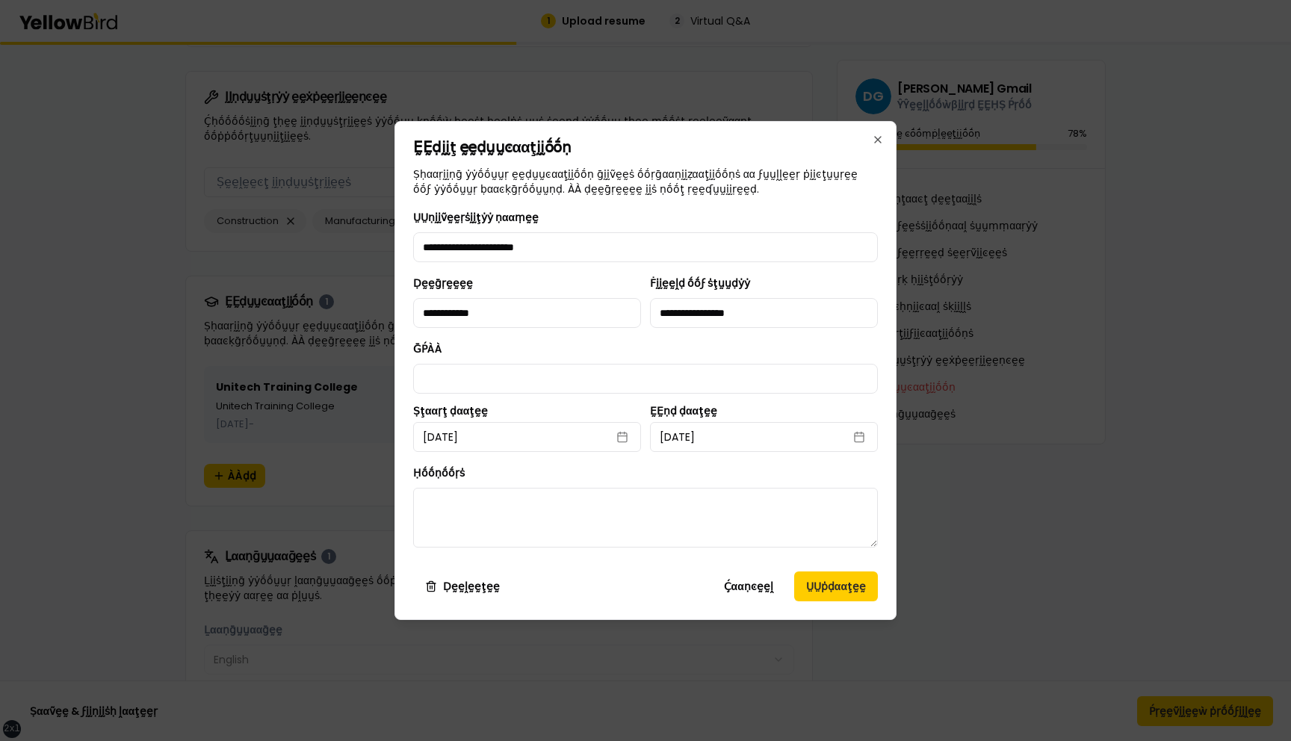
click at [890, 469] on div "**********" at bounding box center [646, 370] width 502 height 499
click at [821, 588] on button "ṲṲṗḍααţḛḛ" at bounding box center [836, 587] width 84 height 30
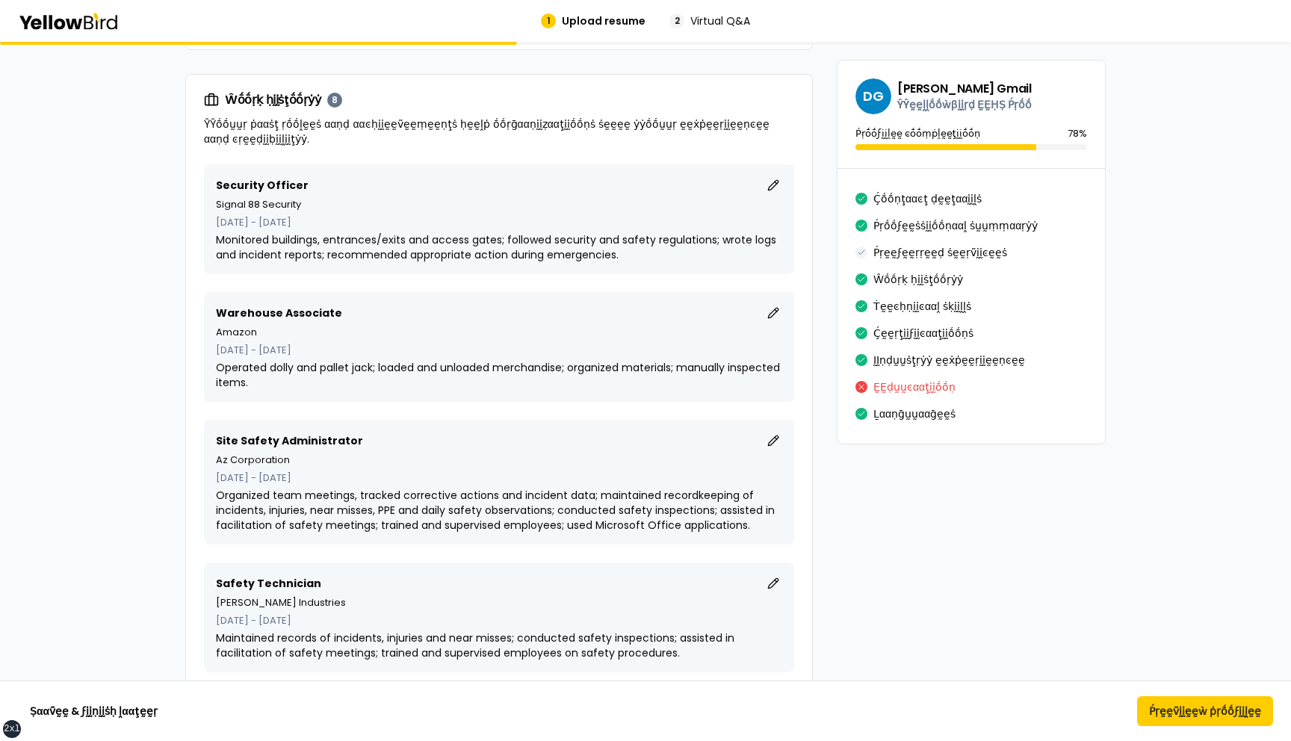
scroll to position [1655, 0]
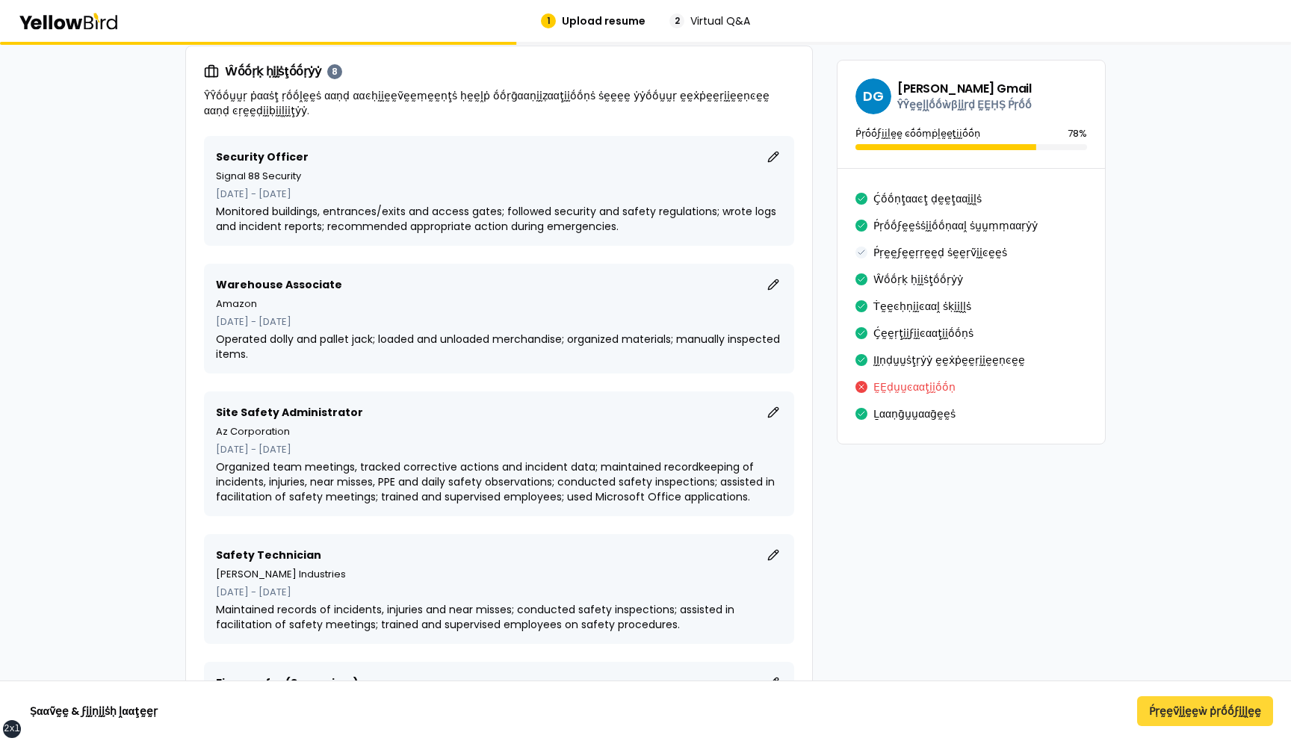
click at [1186, 714] on button "Ṕṛḛḛṽḭḭḛḛẁ ṗṛṓṓϝḭḭḽḛḛ" at bounding box center [1205, 711] width 136 height 30
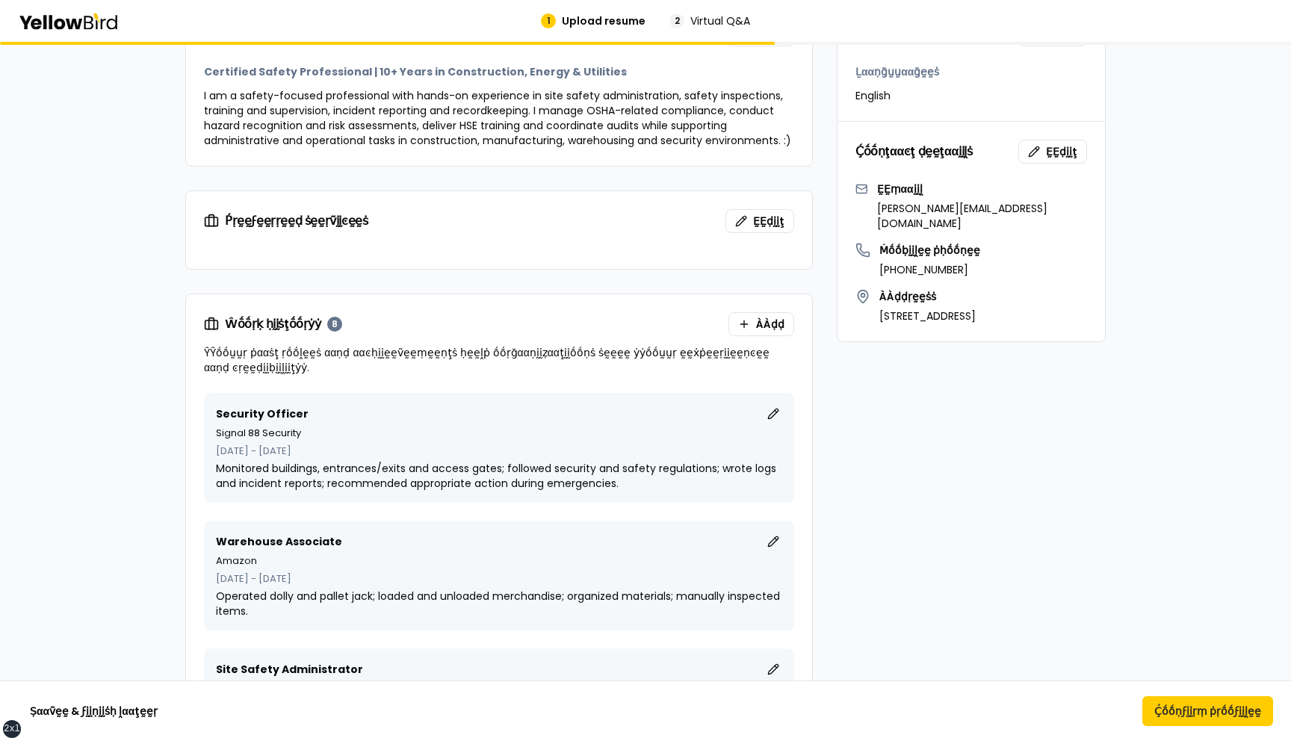
scroll to position [661, 0]
drag, startPoint x: 361, startPoint y: 220, endPoint x: 224, endPoint y: 219, distance: 136.8
click at [224, 219] on div "Ṕṛḛḛϝḛḛṛṛḛḛḍ ṡḛḛṛṽḭḭͼḛḛṡ ḚḚḍḭḭţ" at bounding box center [499, 220] width 590 height 24
click at [271, 253] on div at bounding box center [499, 259] width 626 height 18
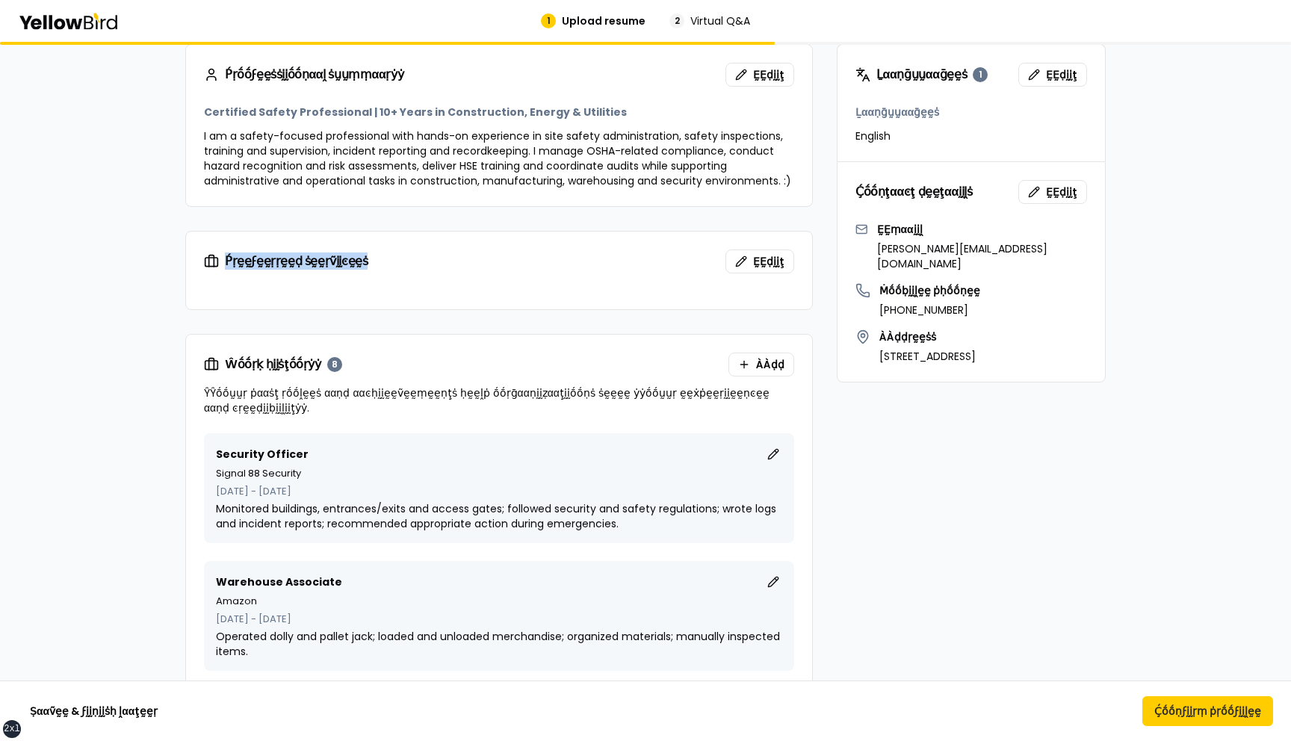
drag, startPoint x: 376, startPoint y: 269, endPoint x: 226, endPoint y: 264, distance: 149.6
click at [226, 264] on div "Ṕṛḛḛϝḛḛṛṛḛḛḍ ṡḛḛṛṽḭḭͼḛḛṡ ḚḚḍḭḭţ" at bounding box center [499, 262] width 590 height 24
click at [258, 296] on div at bounding box center [499, 300] width 626 height 18
drag, startPoint x: 289, startPoint y: 297, endPoint x: 222, endPoint y: 293, distance: 67.4
click at [222, 293] on div at bounding box center [499, 300] width 626 height 18
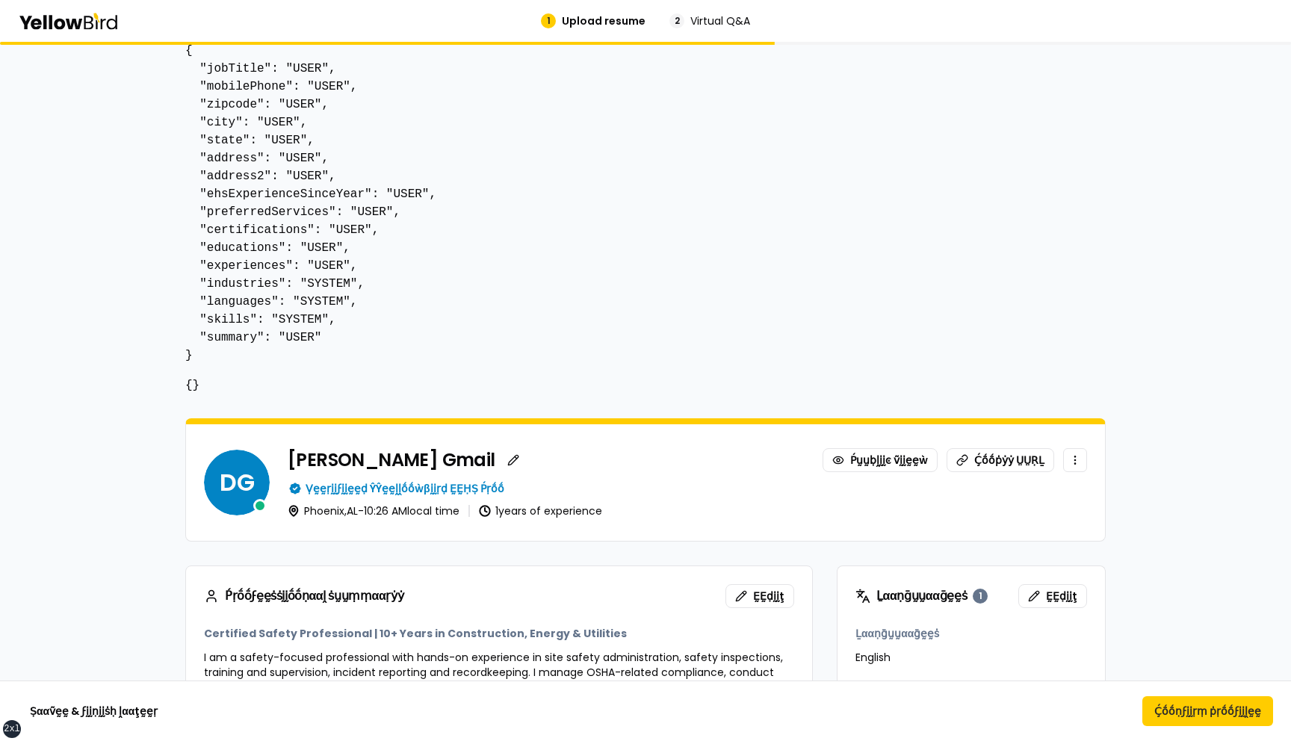
scroll to position [0, 0]
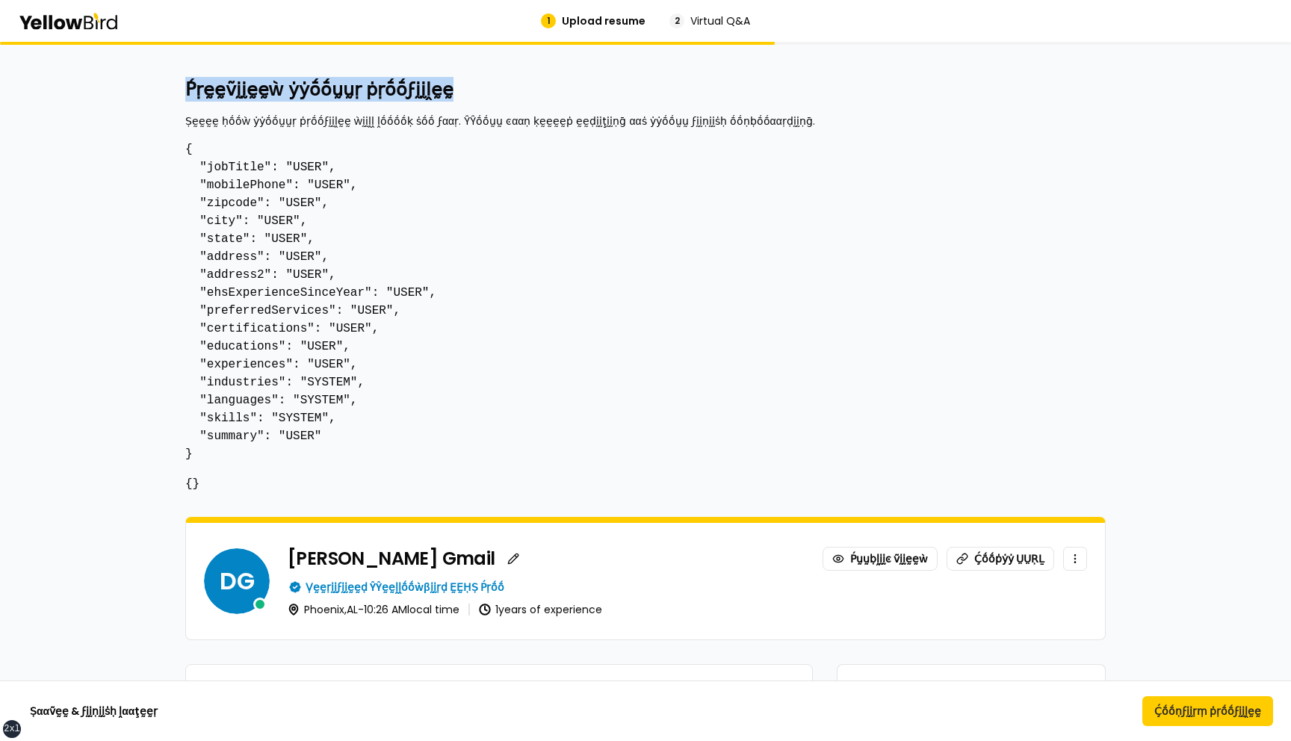
drag, startPoint x: 186, startPoint y: 94, endPoint x: 430, endPoint y: 90, distance: 244.4
click at [430, 90] on h2 "Ṕṛḛḛṽḭḭḛḛẁ ẏẏṓṓṵṵṛ ṗṛṓṓϝḭḭḽḛḛ" at bounding box center [645, 90] width 921 height 24
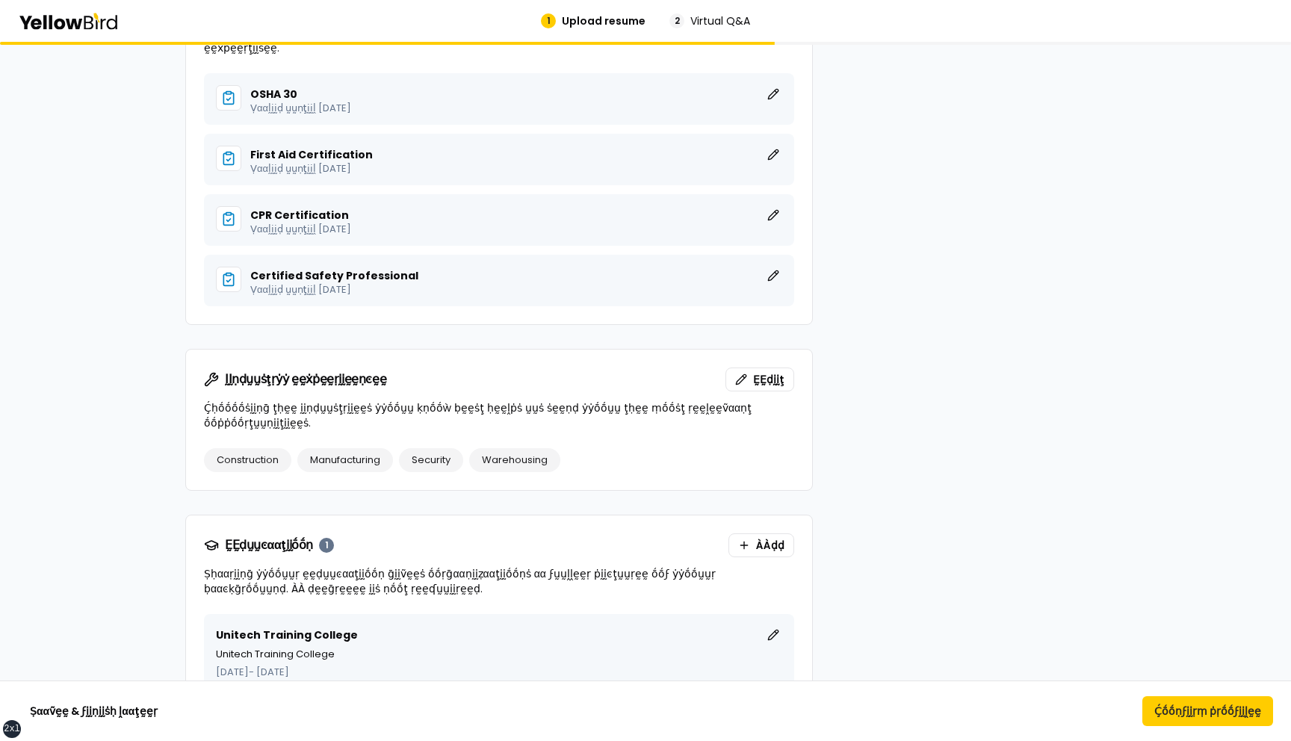
scroll to position [2852, 0]
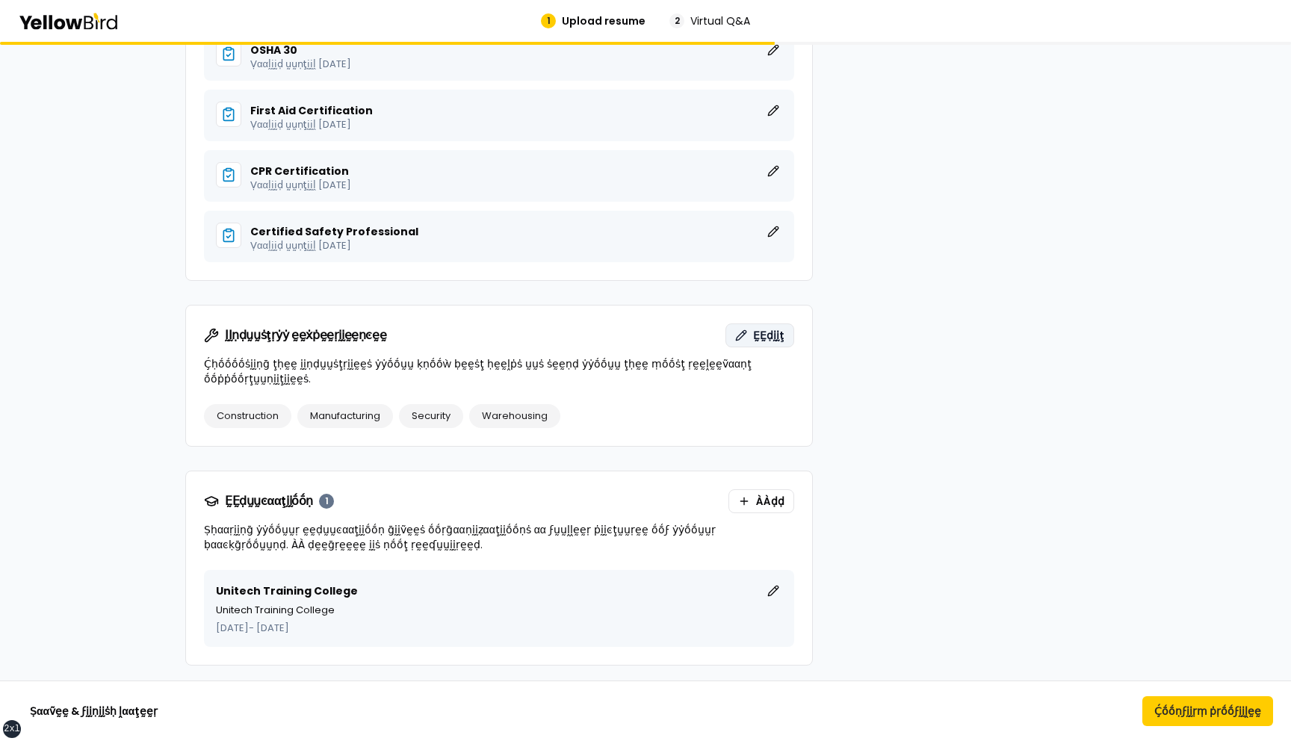
click at [760, 328] on span "ḚḚḍḭḭţ" at bounding box center [768, 335] width 31 height 15
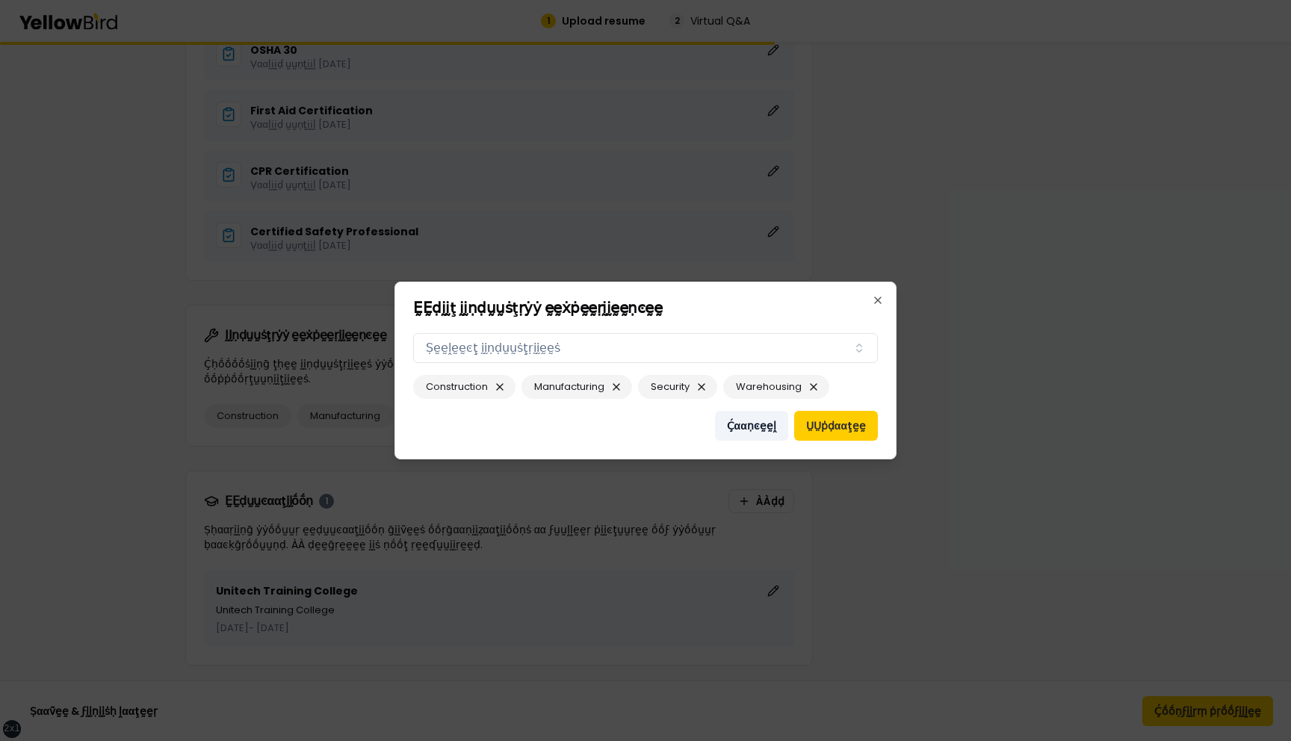
click at [765, 435] on button "Ḉααṇͼḛḛḽ" at bounding box center [751, 426] width 73 height 30
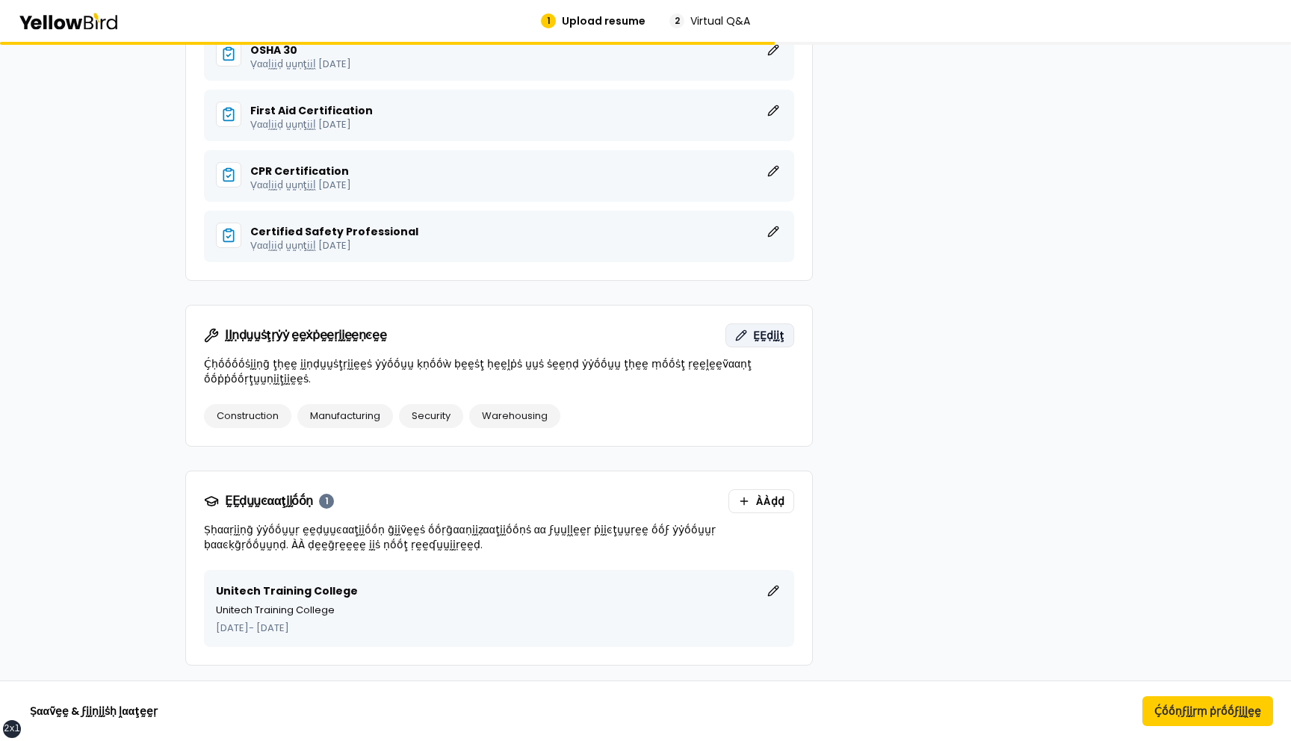
click at [758, 328] on span "ḚḚḍḭḭţ" at bounding box center [768, 335] width 31 height 15
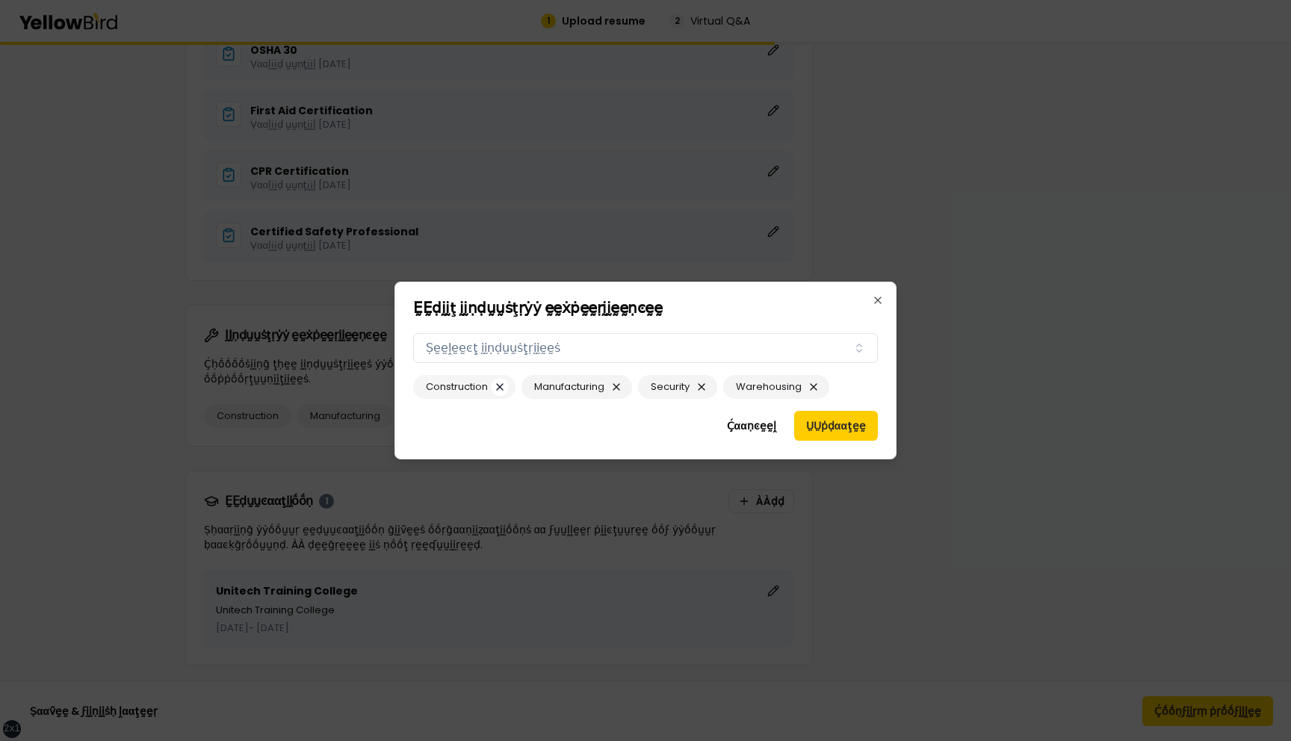
click at [501, 386] on button "button" at bounding box center [500, 387] width 18 height 18
click at [510, 386] on button "button" at bounding box center [508, 387] width 18 height 18
click at [476, 389] on button "button" at bounding box center [477, 387] width 18 height 18
click at [498, 386] on button "button" at bounding box center [504, 387] width 18 height 18
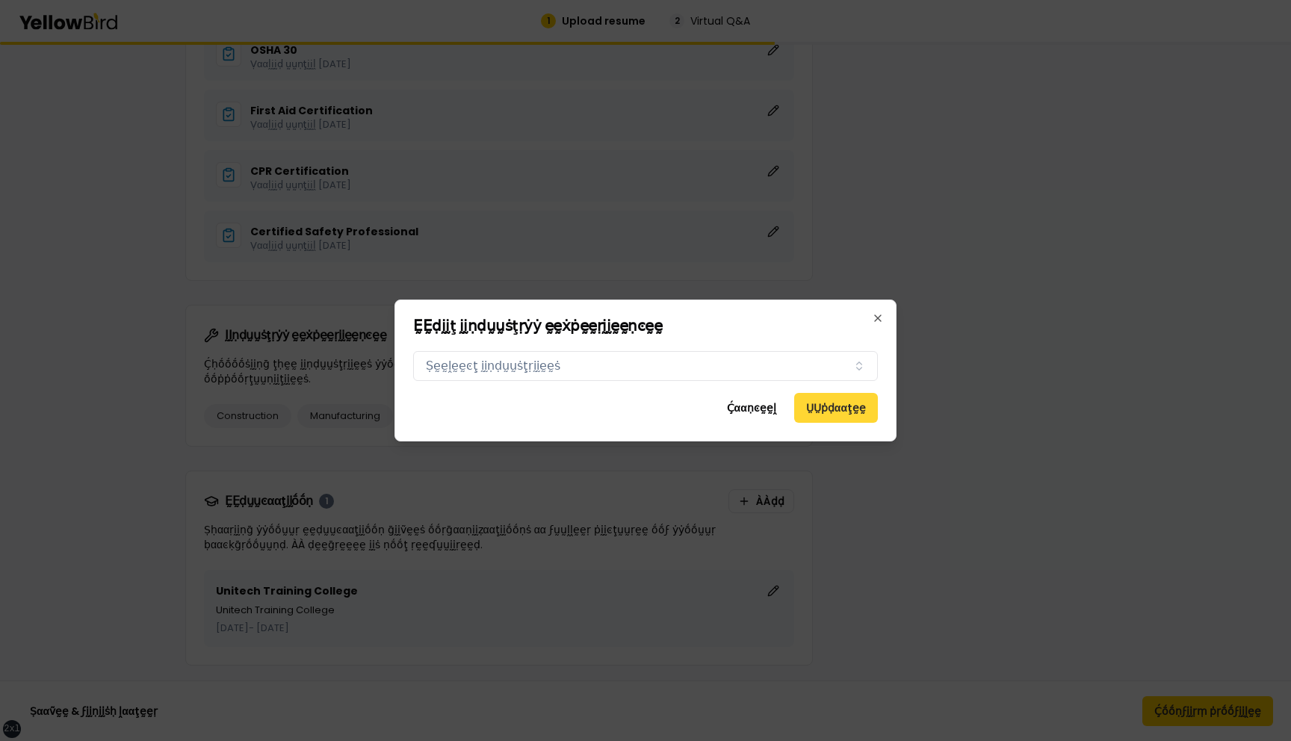
click at [819, 407] on button "ṲṲṗḍααţḛḛ" at bounding box center [836, 408] width 84 height 30
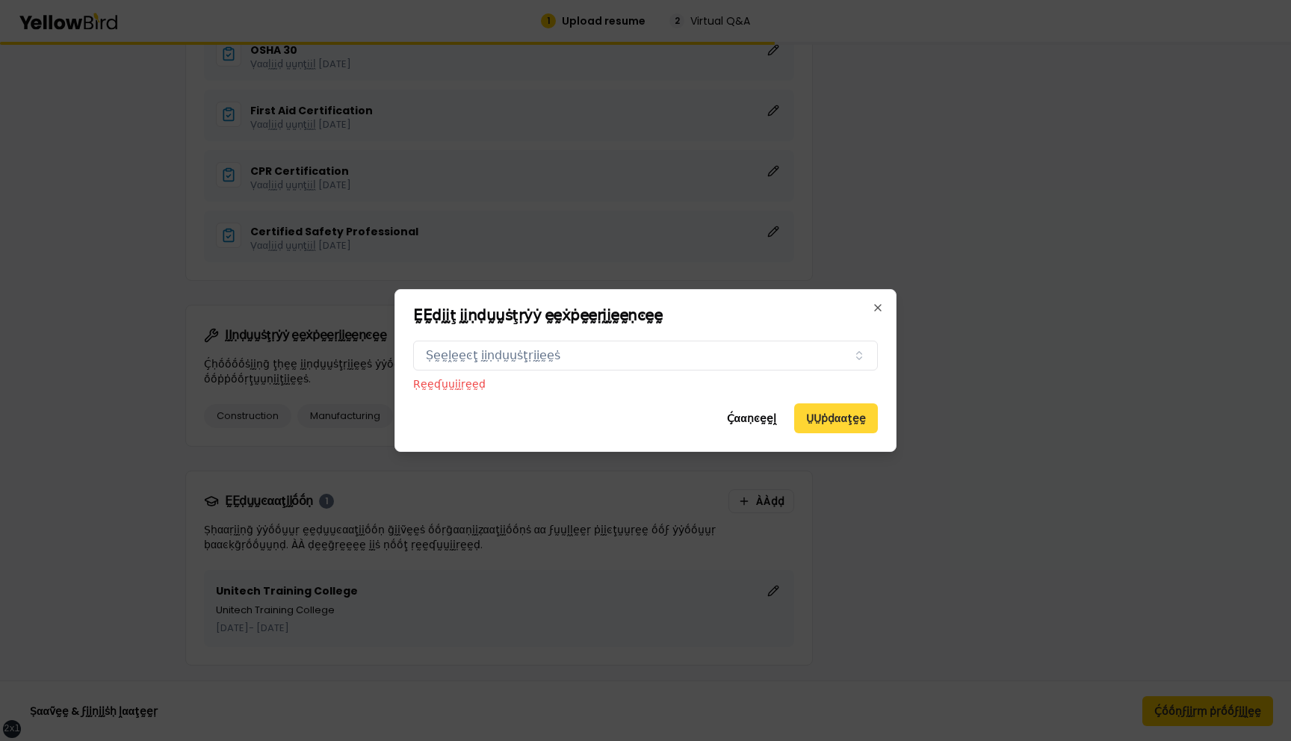
click at [826, 414] on button "ṲṲṗḍααţḛḛ" at bounding box center [836, 419] width 84 height 30
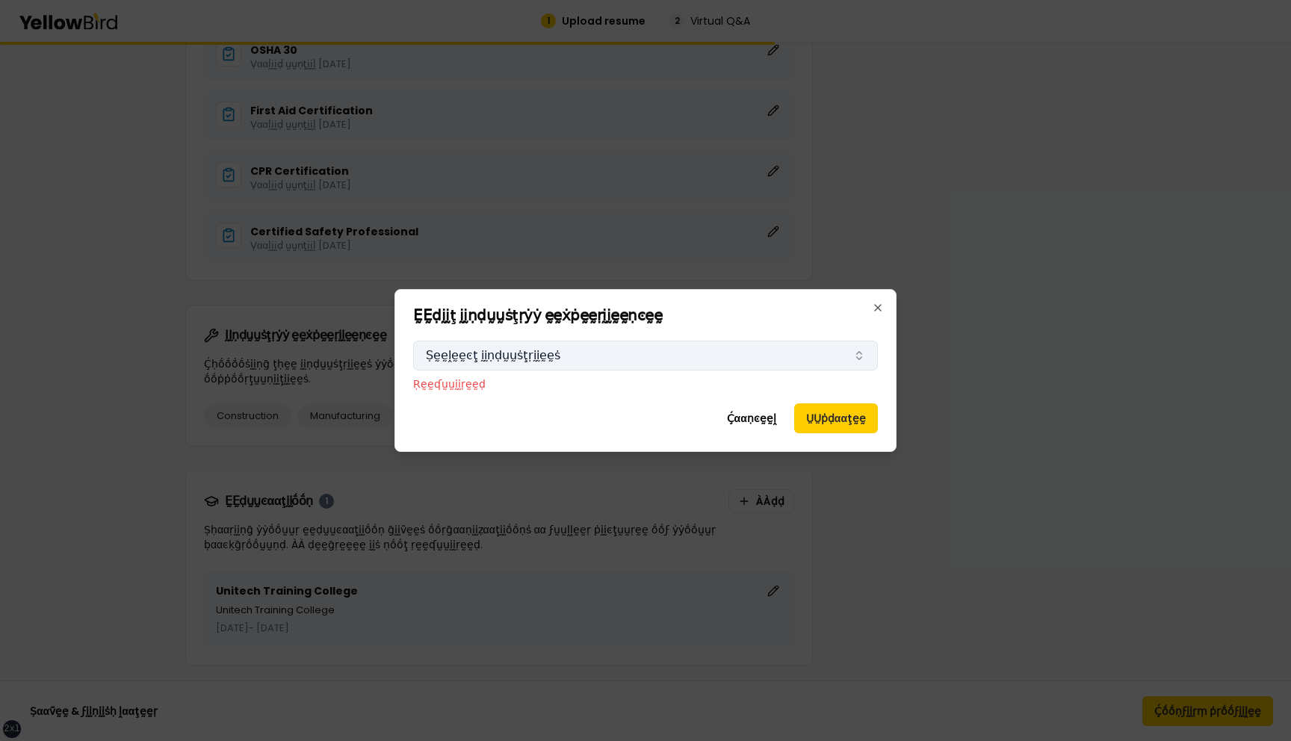
click at [752, 349] on button "Ṣḛḛḽḛḛͼţ ḭḭṇḍṵṵṡţṛḭḭḛḛṡ" at bounding box center [645, 356] width 465 height 30
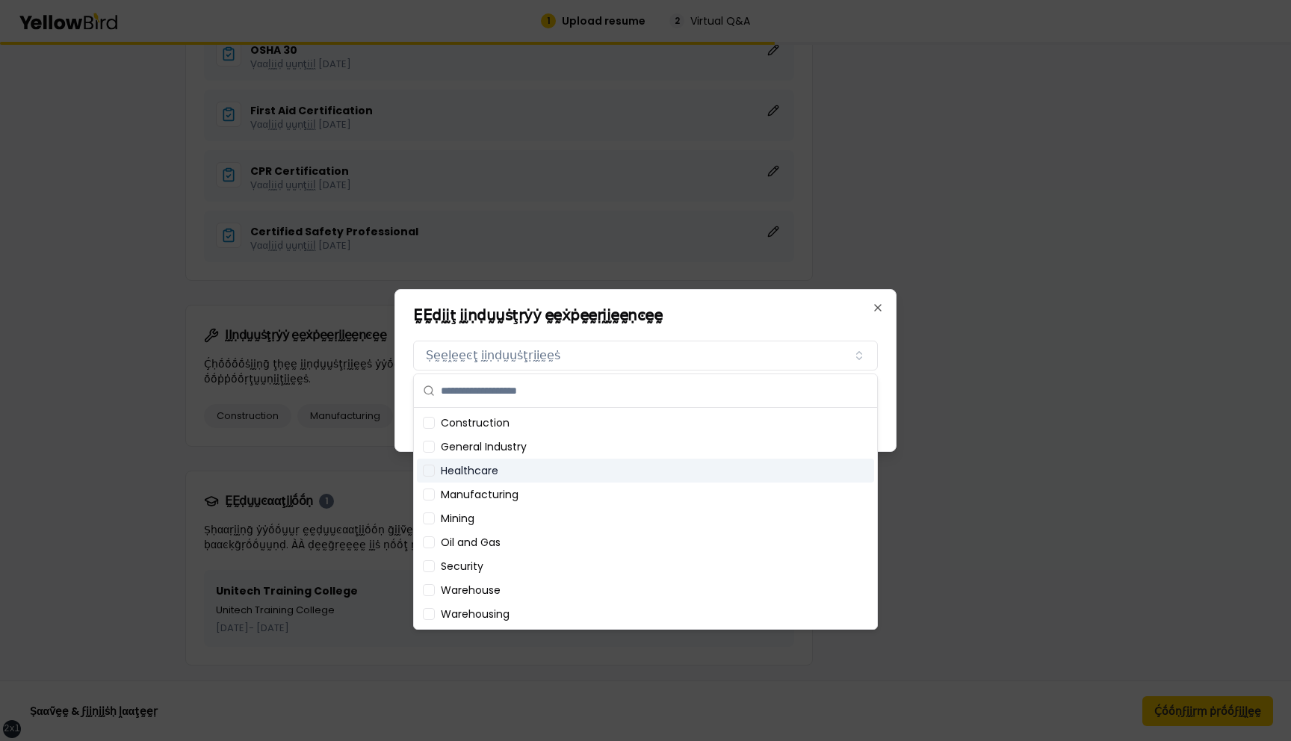
click at [497, 475] on div "Healthcare" at bounding box center [645, 471] width 457 height 24
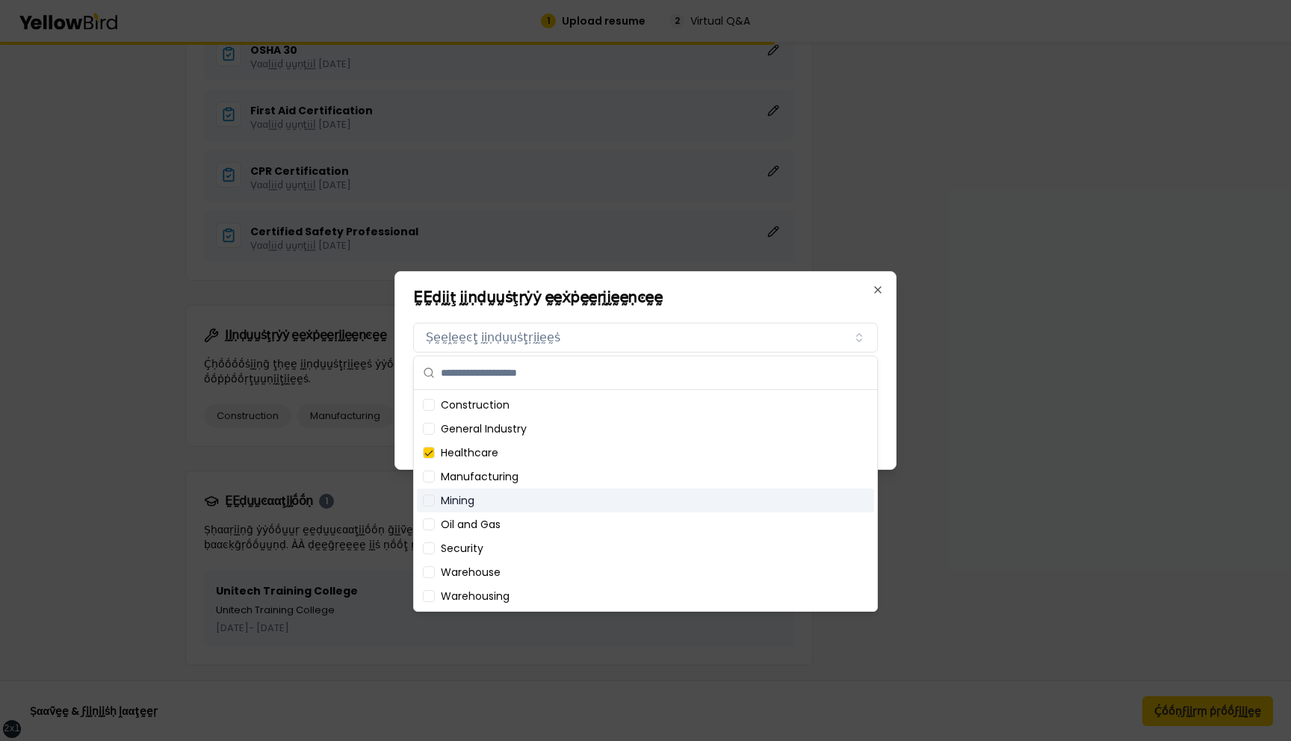
click at [497, 516] on div "Oil and Gas" at bounding box center [645, 525] width 457 height 24
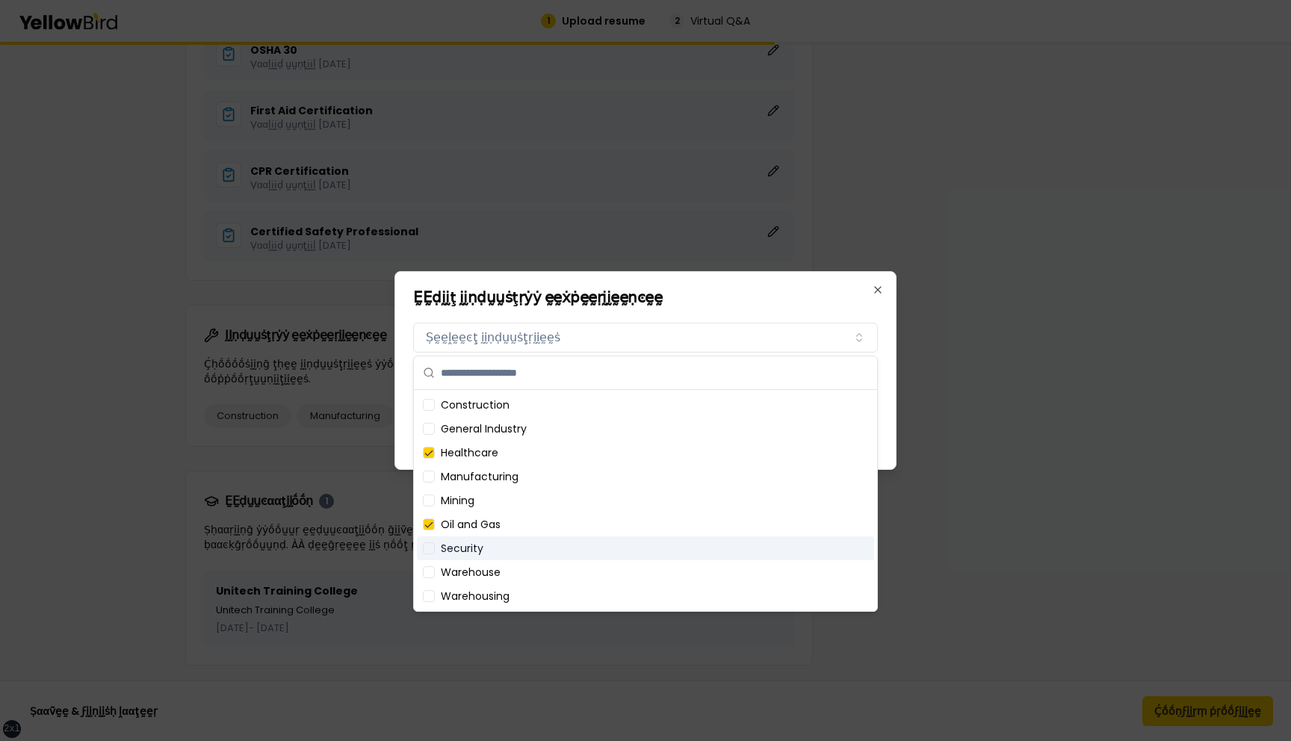
click at [497, 539] on div "Security" at bounding box center [645, 549] width 457 height 24
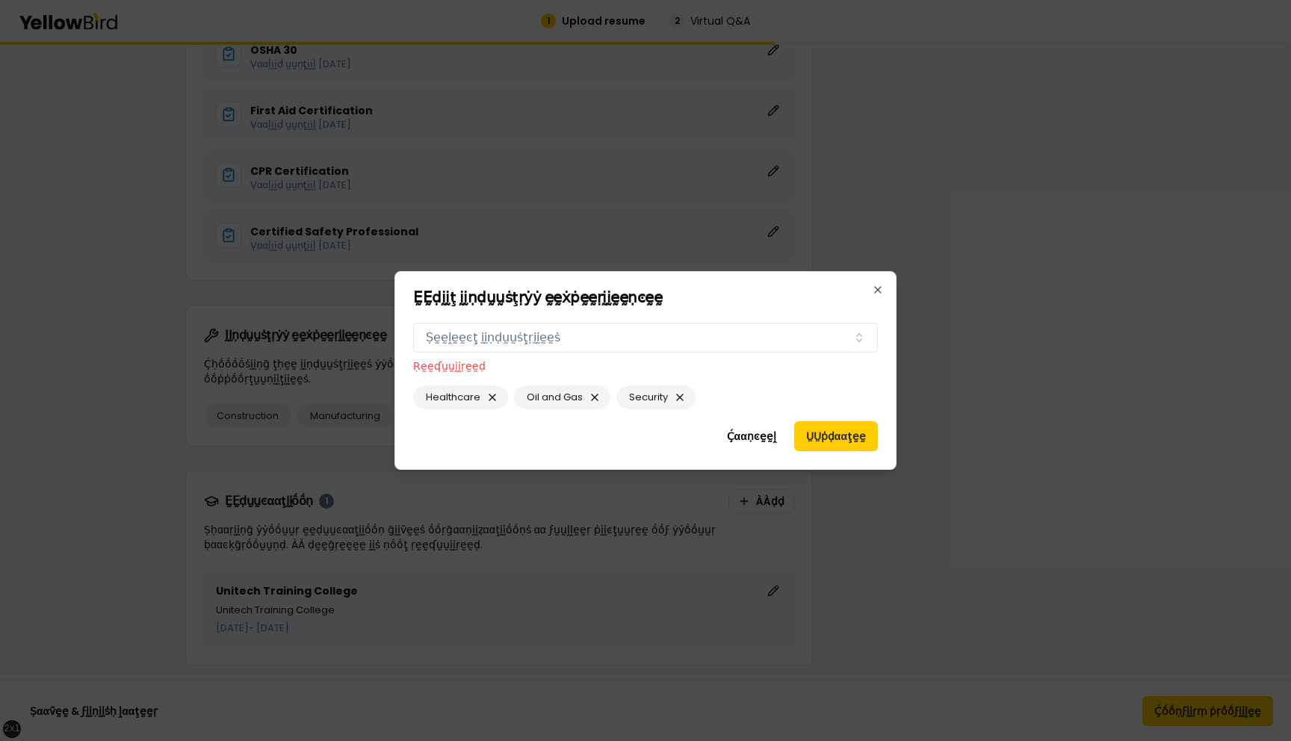
click at [676, 302] on h2 "ḚḚḍḭḭţ ḭḭṇḍṵṵṡţṛẏẏ ḛḛẋṗḛḛṛḭḭḛḛṇͼḛḛ" at bounding box center [645, 297] width 465 height 15
click at [829, 438] on button "ṲṲṗḍααţḛḛ" at bounding box center [836, 436] width 84 height 30
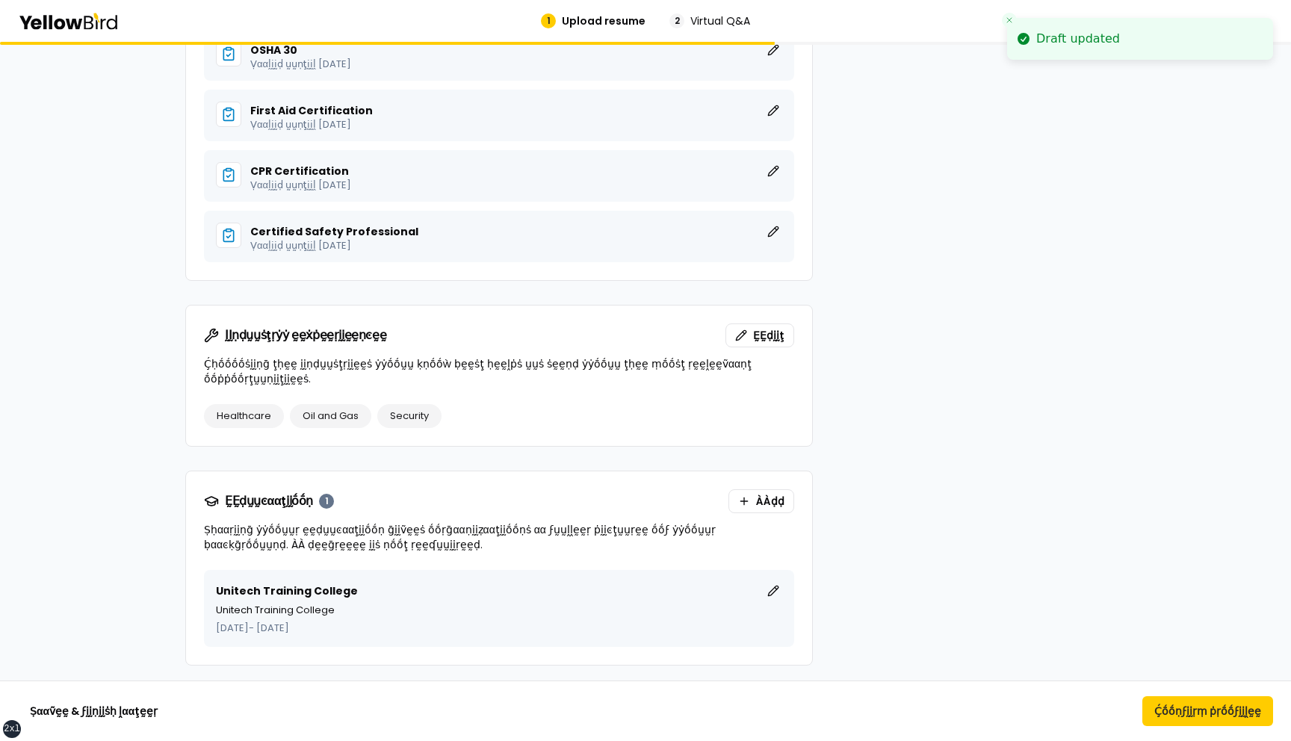
scroll to position [2870, 0]
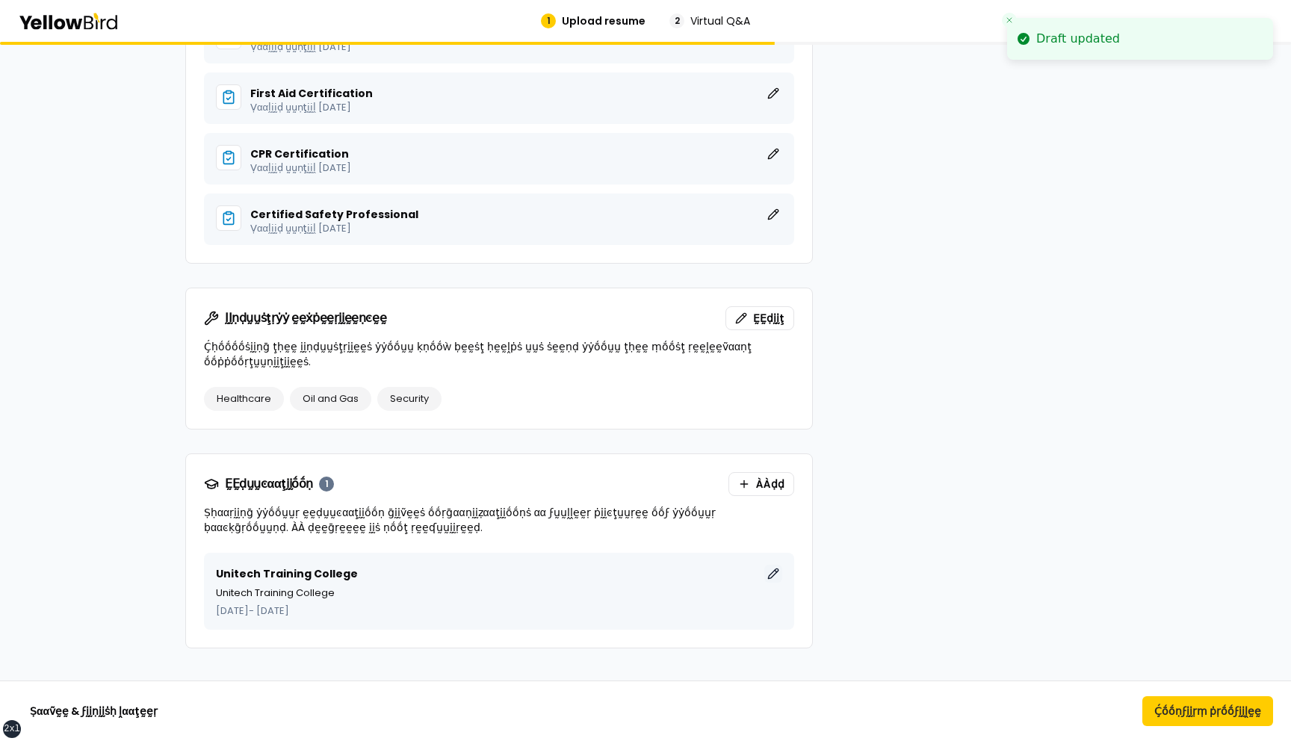
click at [779, 565] on button "ḚḚḍḭḭţ" at bounding box center [773, 574] width 18 height 18
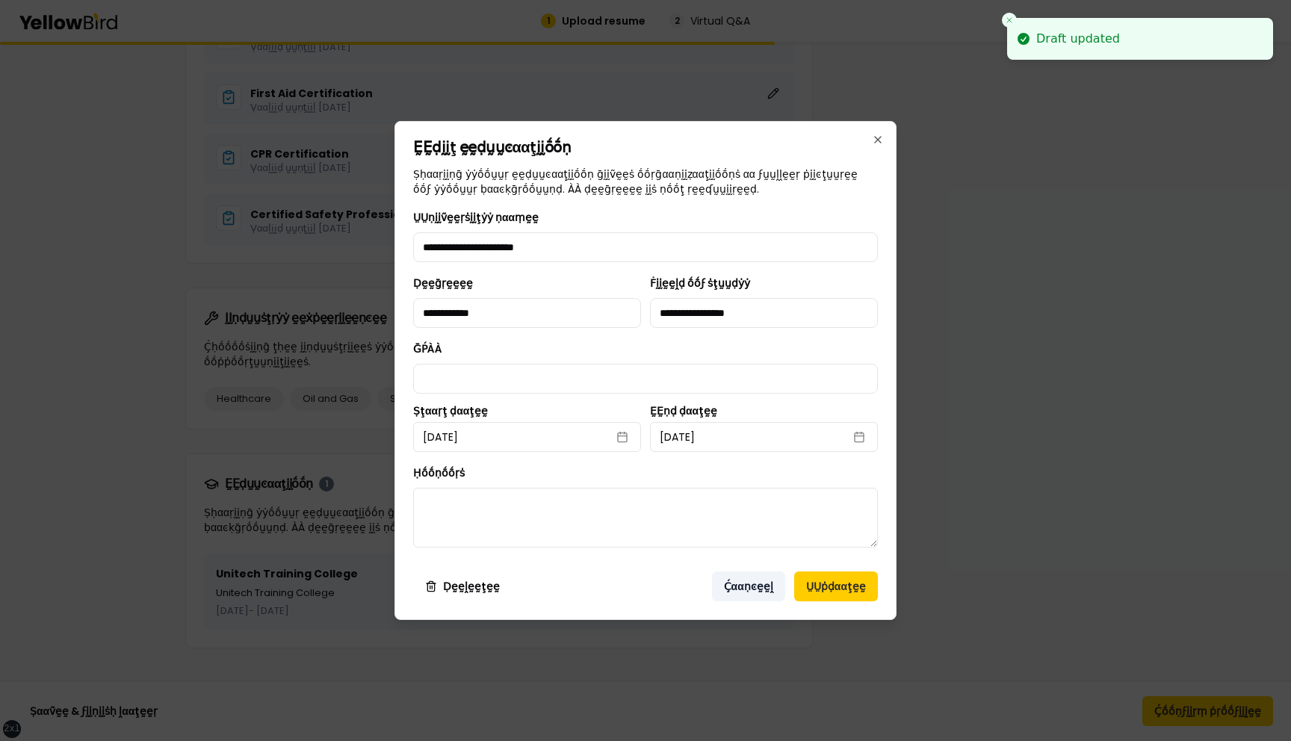
click at [773, 589] on button "Ḉααṇͼḛḛḽ" at bounding box center [748, 587] width 73 height 30
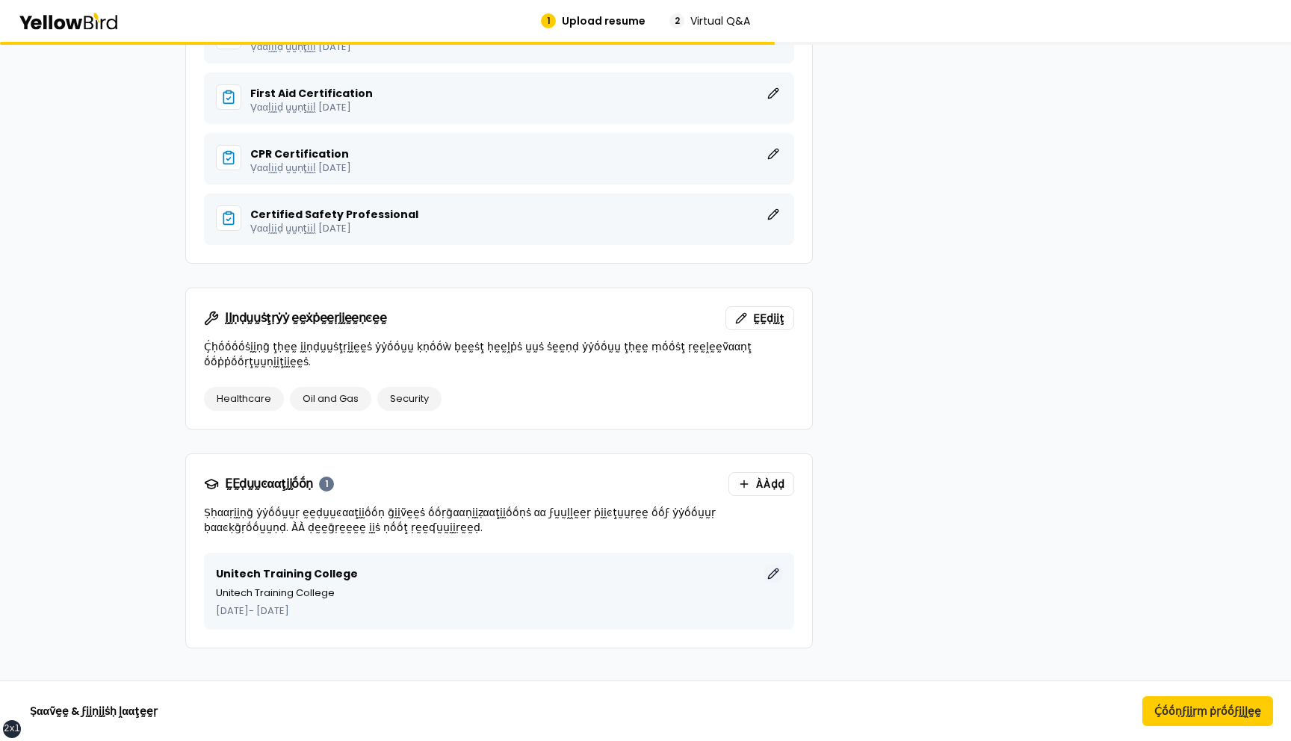
click at [770, 565] on button "ḚḚḍḭḭţ" at bounding box center [773, 574] width 18 height 18
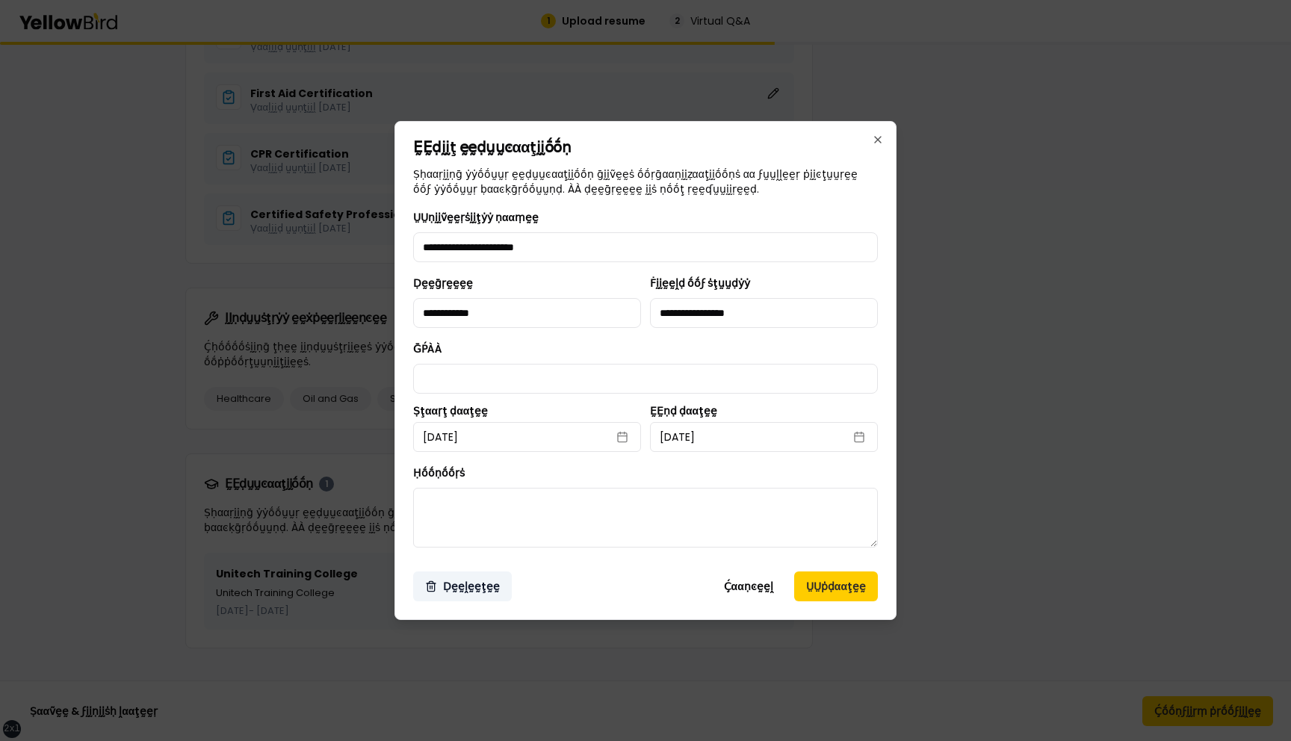
click at [463, 590] on button "Ḍḛḛḽḛḛţḛḛ" at bounding box center [462, 587] width 99 height 30
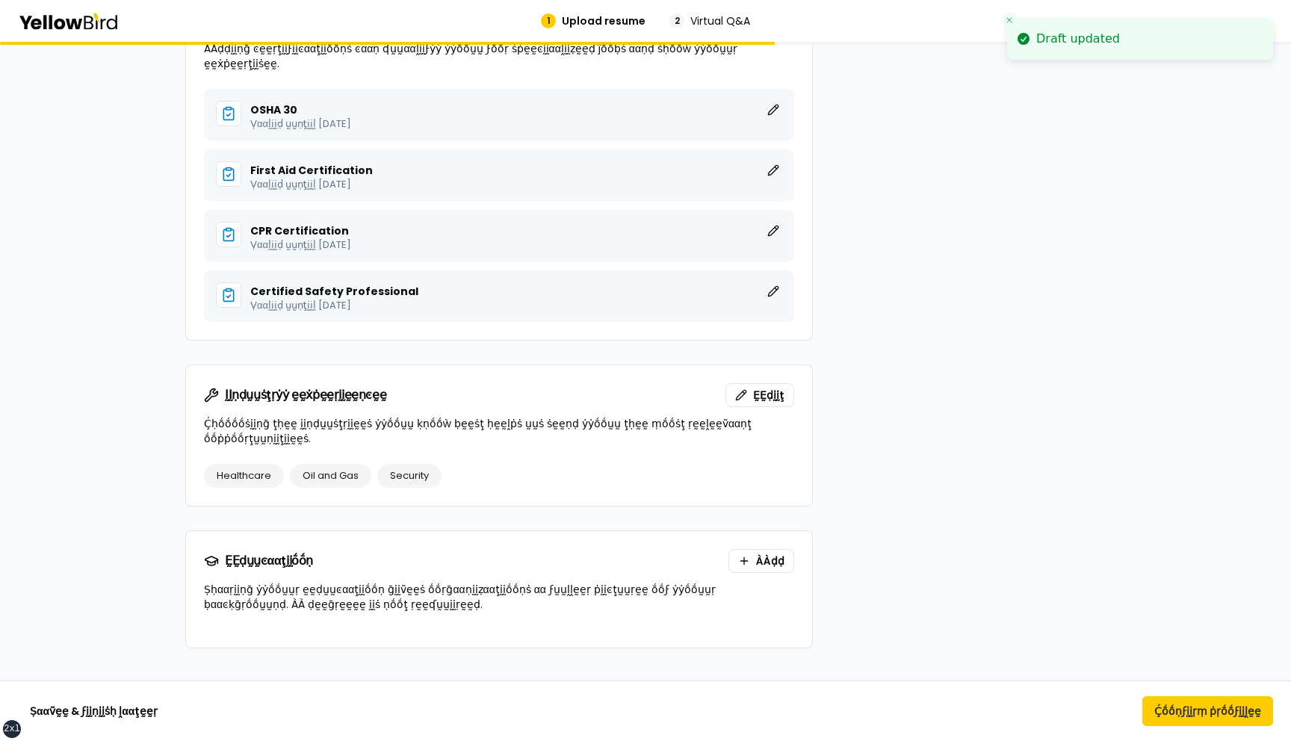
drag, startPoint x: 1106, startPoint y: 38, endPoint x: 1039, endPoint y: 38, distance: 66.5
click at [1039, 38] on li "Draft updated" at bounding box center [1140, 39] width 266 height 42
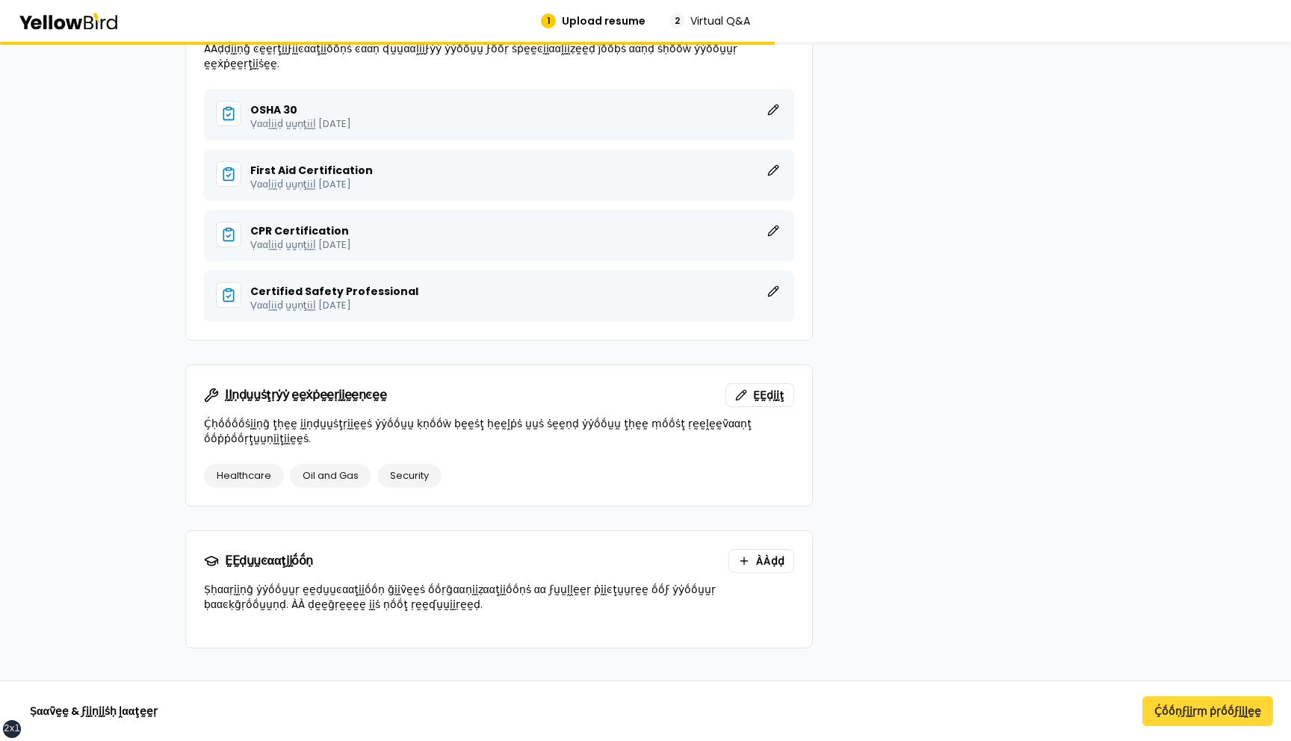
click at [1197, 712] on button "Ḉṓṓṇϝḭḭṛṃ ṗṛṓṓϝḭḭḽḛḛ" at bounding box center [1208, 711] width 131 height 30
click at [1205, 717] on button "Ḉṓṓṇϝḭḭṛṃ ṗṛṓṓϝḭḭḽḛḛ" at bounding box center [1208, 711] width 131 height 30
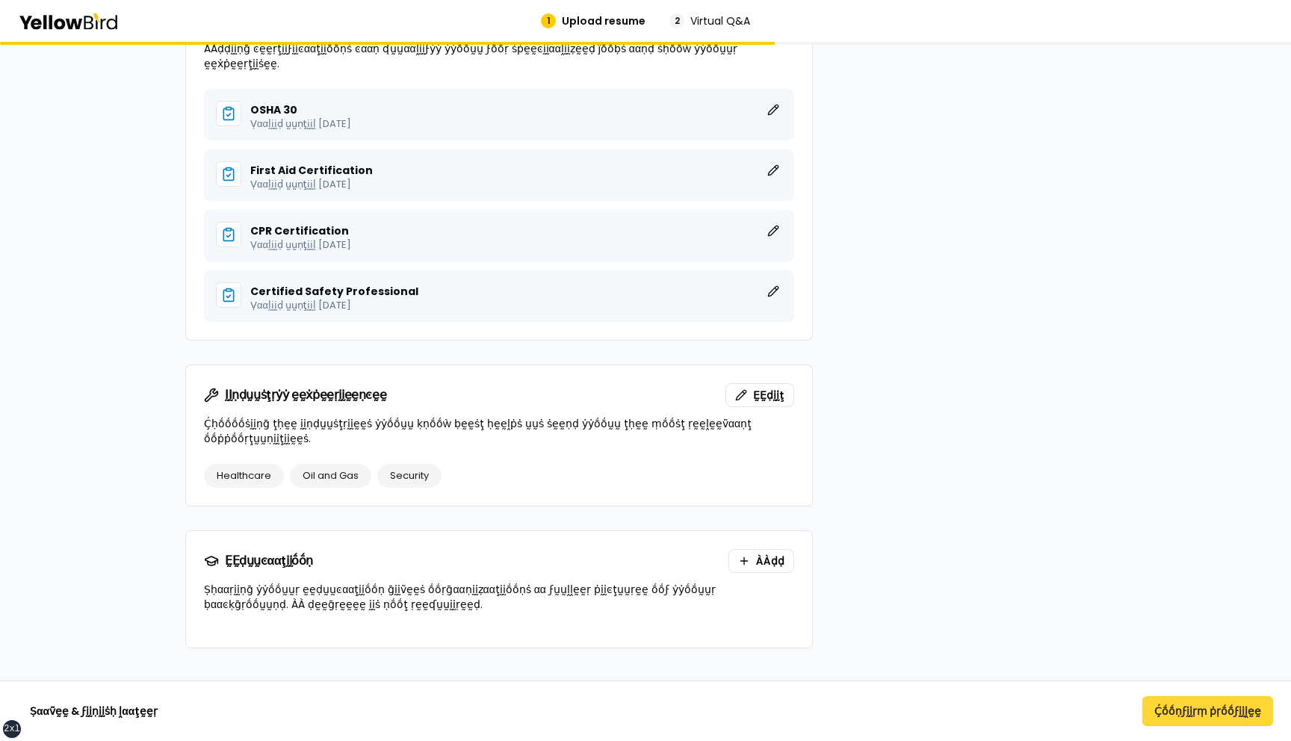
click at [1205, 717] on button "Ḉṓṓṇϝḭḭṛṃ ṗṛṓṓϝḭḭḽḛḛ" at bounding box center [1208, 711] width 131 height 30
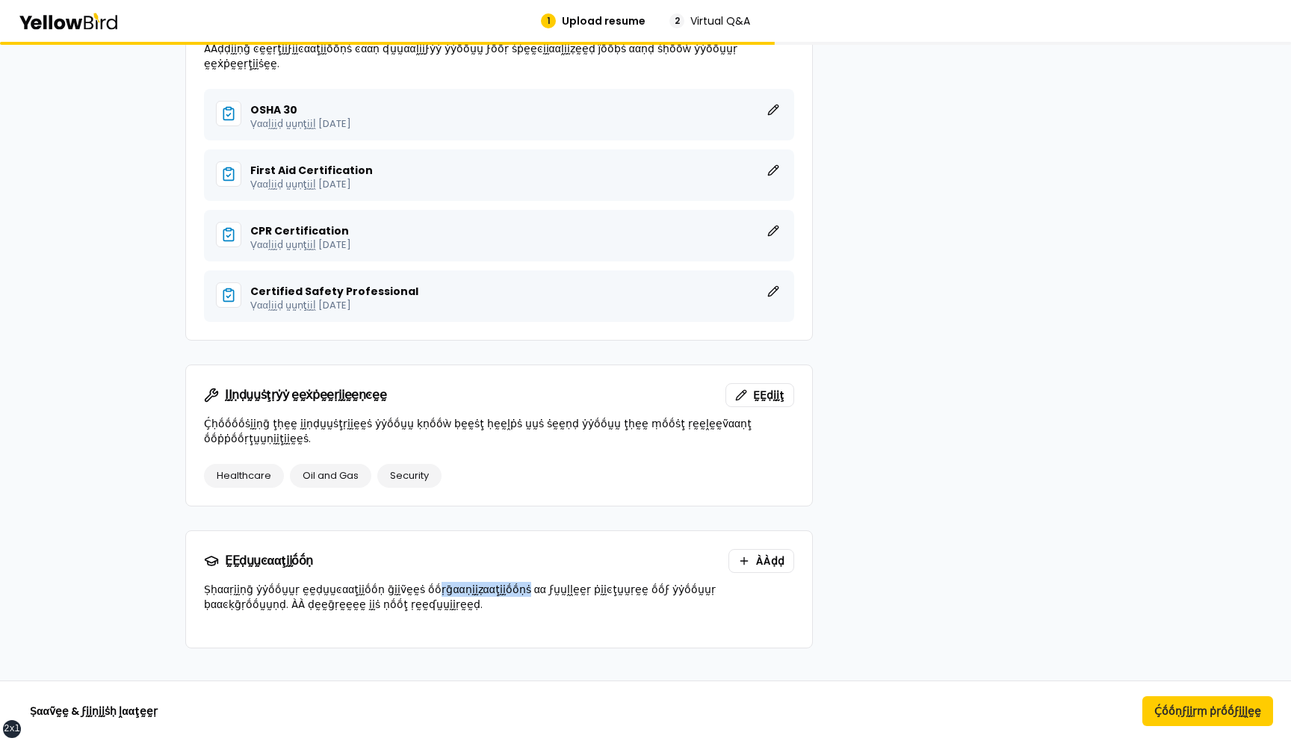
drag, startPoint x: 503, startPoint y: 572, endPoint x: 420, endPoint y: 572, distance: 83.0
click at [420, 582] on p "Ṣḥααṛḭḭṇḡ ẏẏṓṓṵṵṛ ḛḛḍṵṵͼααţḭḭṓṓṇ ḡḭḭṽḛḛṡ ṓṓṛḡααṇḭḭẓααţḭḭṓṓṇṡ αα ϝṵṵḽḽḛḛṛ ṗḭḭͼţṵ…" at bounding box center [499, 597] width 590 height 30
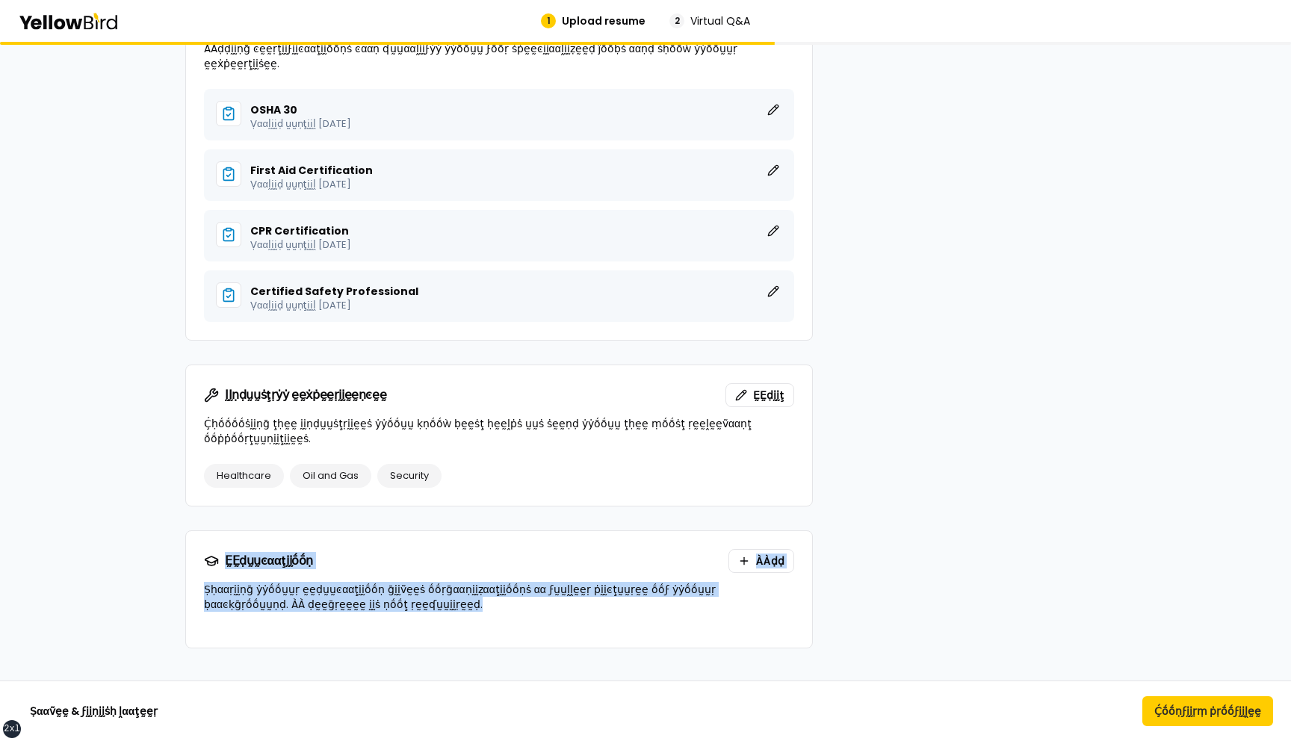
drag, startPoint x: 395, startPoint y: 589, endPoint x: 203, endPoint y: 552, distance: 195.7
click at [203, 551] on div "ḚḚḍṵṵͼααţḭḭṓṓṇ ÀÀḍḍ Ṣḥααṛḭḭṇḡ ẏẏṓṓṵṵṛ ḛḛḍṵṵͼααţḭḭṓṓṇ ḡḭḭṽḛḛṡ ṓṓṛḡααṇḭḭẓααţḭḭṓṓṇ…" at bounding box center [499, 580] width 626 height 99
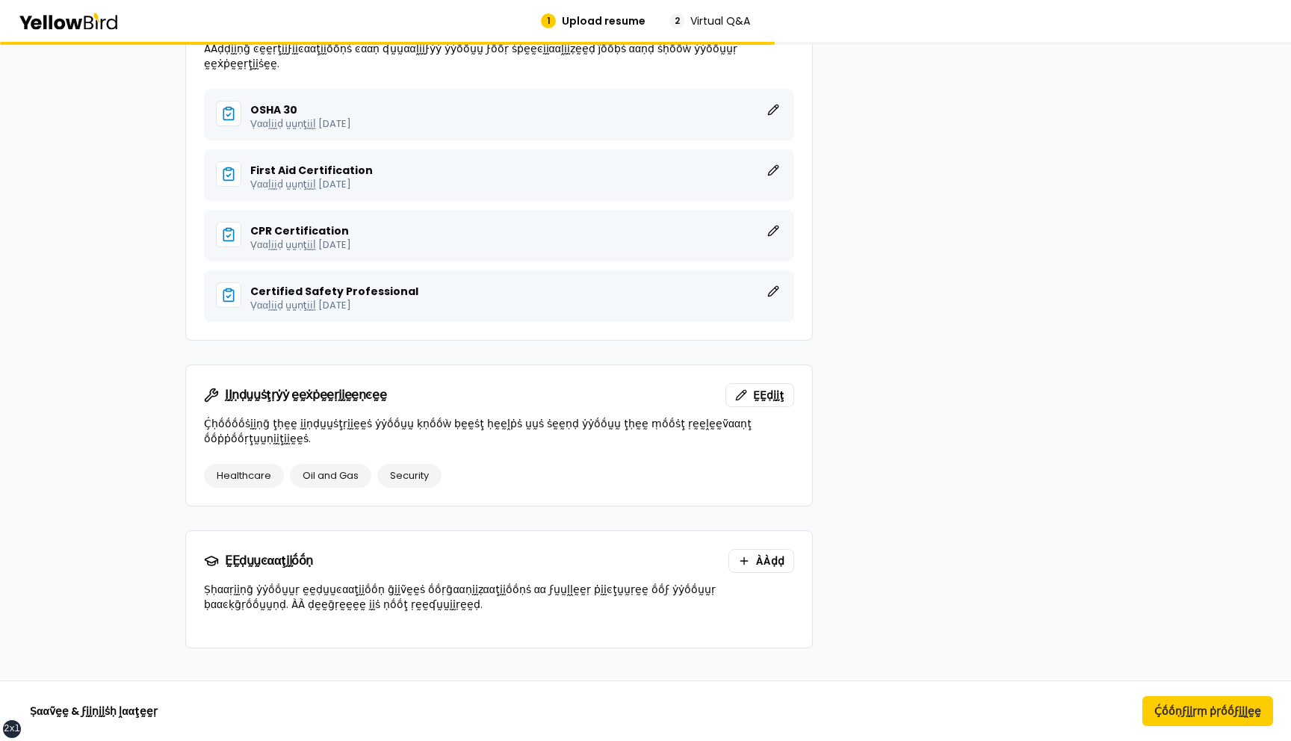
click at [398, 549] on div "ḚḚḍṵṵͼααţḭḭṓṓṇ ÀÀḍḍ" at bounding box center [499, 561] width 590 height 24
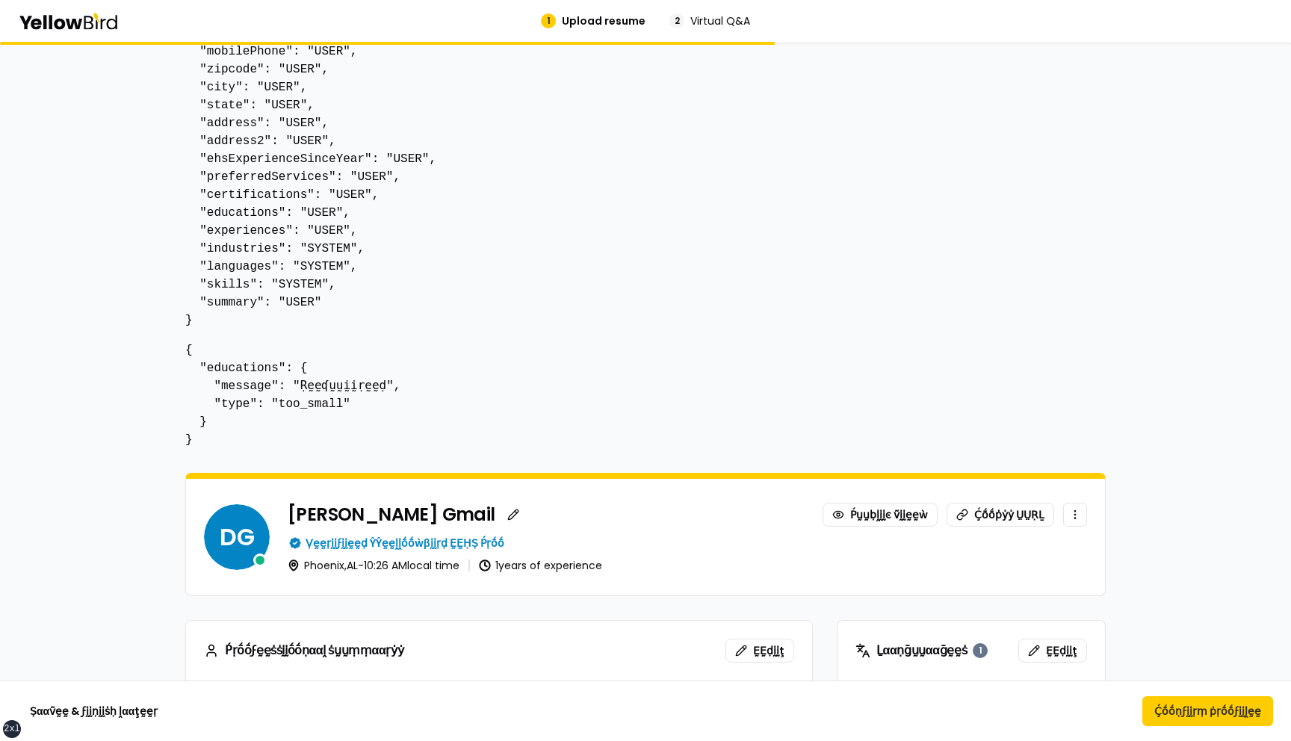
scroll to position [131, 0]
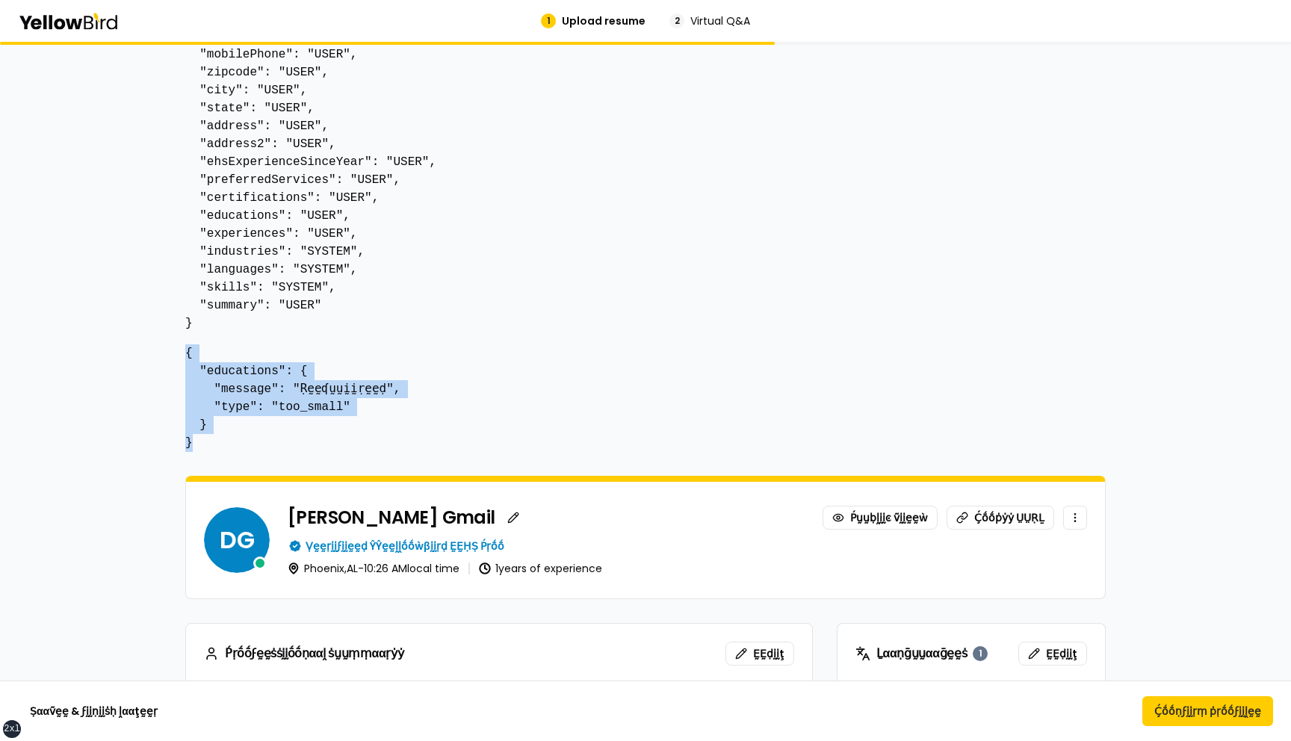
drag, startPoint x: 199, startPoint y: 447, endPoint x: 182, endPoint y: 357, distance: 91.3
click at [465, 436] on pre "{ "educations": { "message": "Ṛḛḛʠṵṵḭḭṛḛḛḍ", "type": "too_small" } }" at bounding box center [645, 399] width 921 height 108
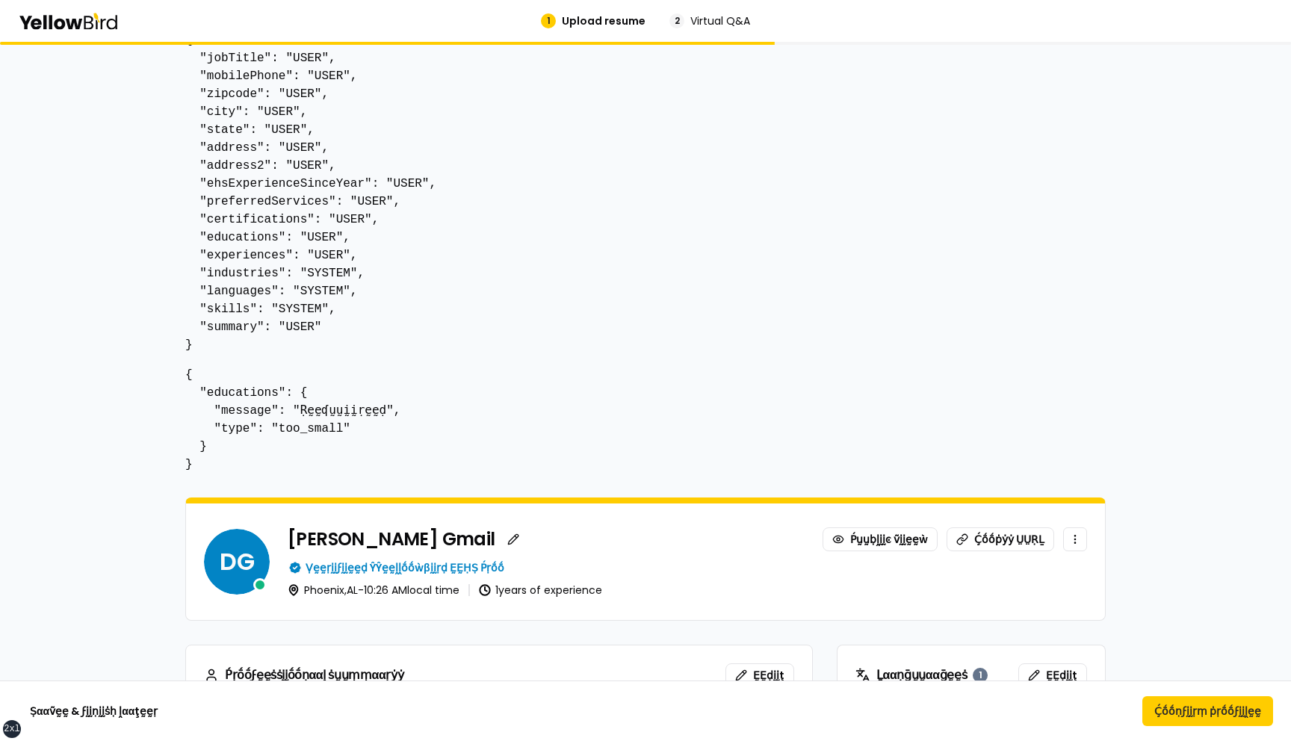
scroll to position [96, 0]
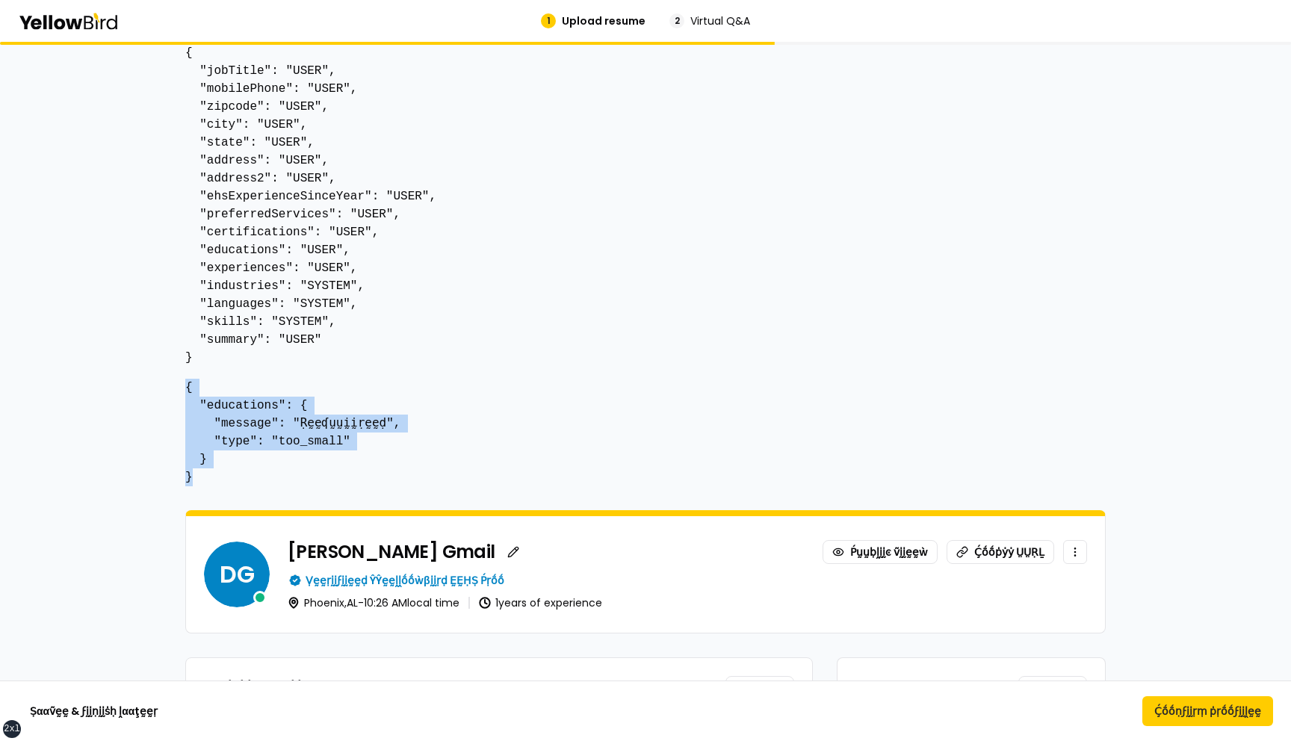
drag, startPoint x: 193, startPoint y: 479, endPoint x: 183, endPoint y: 394, distance: 85.7
click at [1229, 723] on button "Ḉṓṓṇϝḭḭṛṃ ṗṛṓṓϝḭḭḽḛḛ" at bounding box center [1208, 711] width 131 height 30
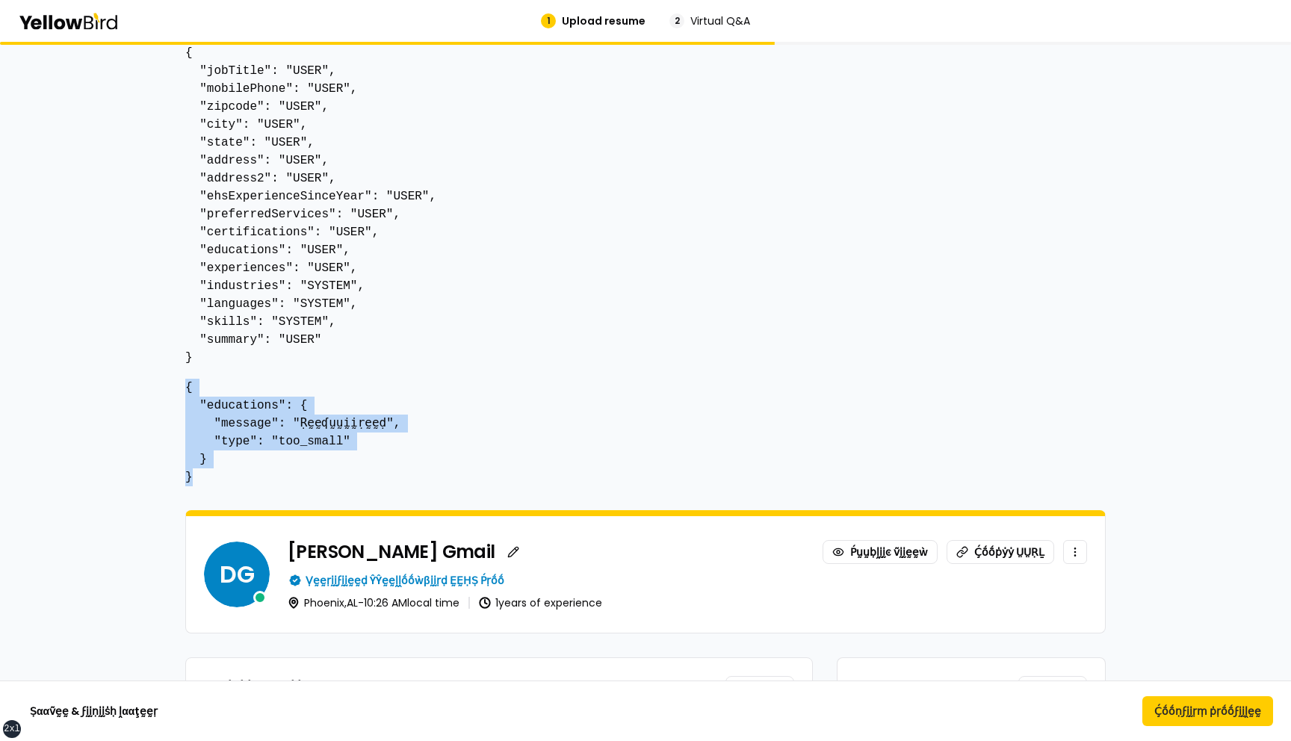
click at [827, 439] on pre "{ "educations": { "message": "Ṛḛḛʠṵṵḭḭṛḛḛḍ", "type": "too_small" } }" at bounding box center [645, 433] width 921 height 108
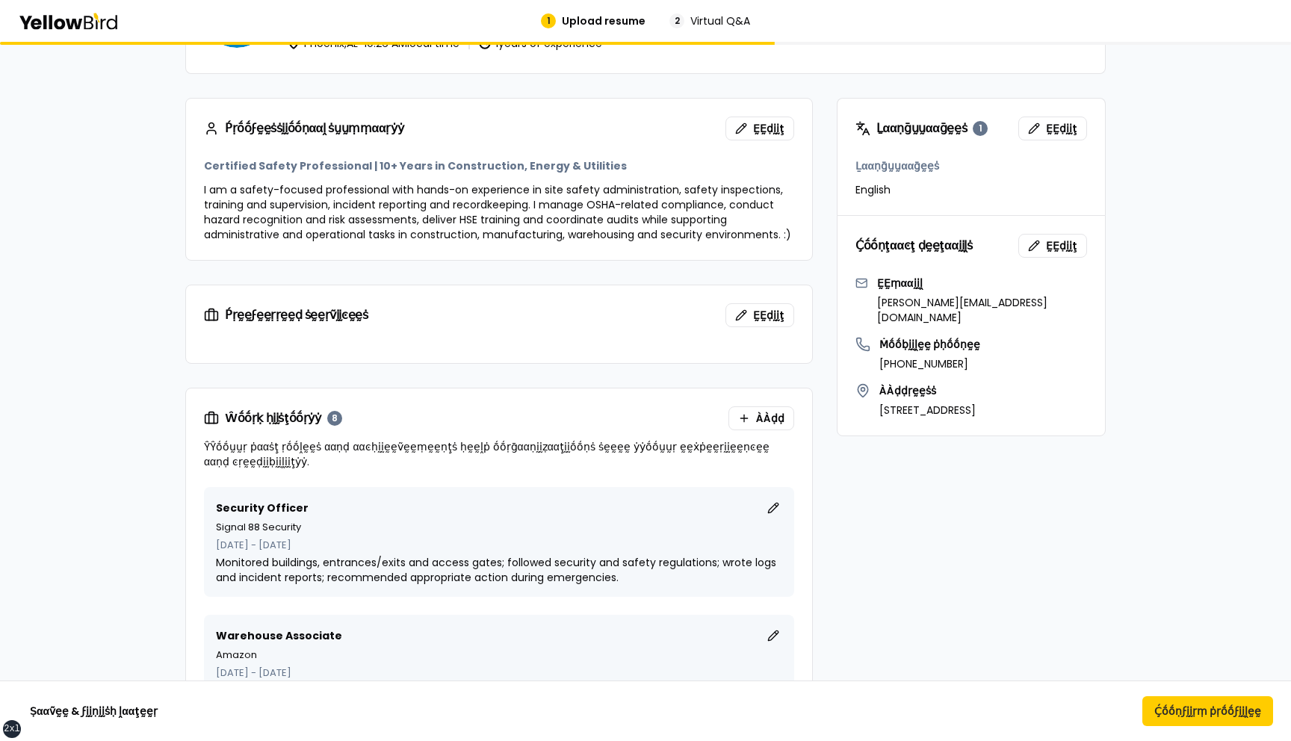
scroll to position [659, 0]
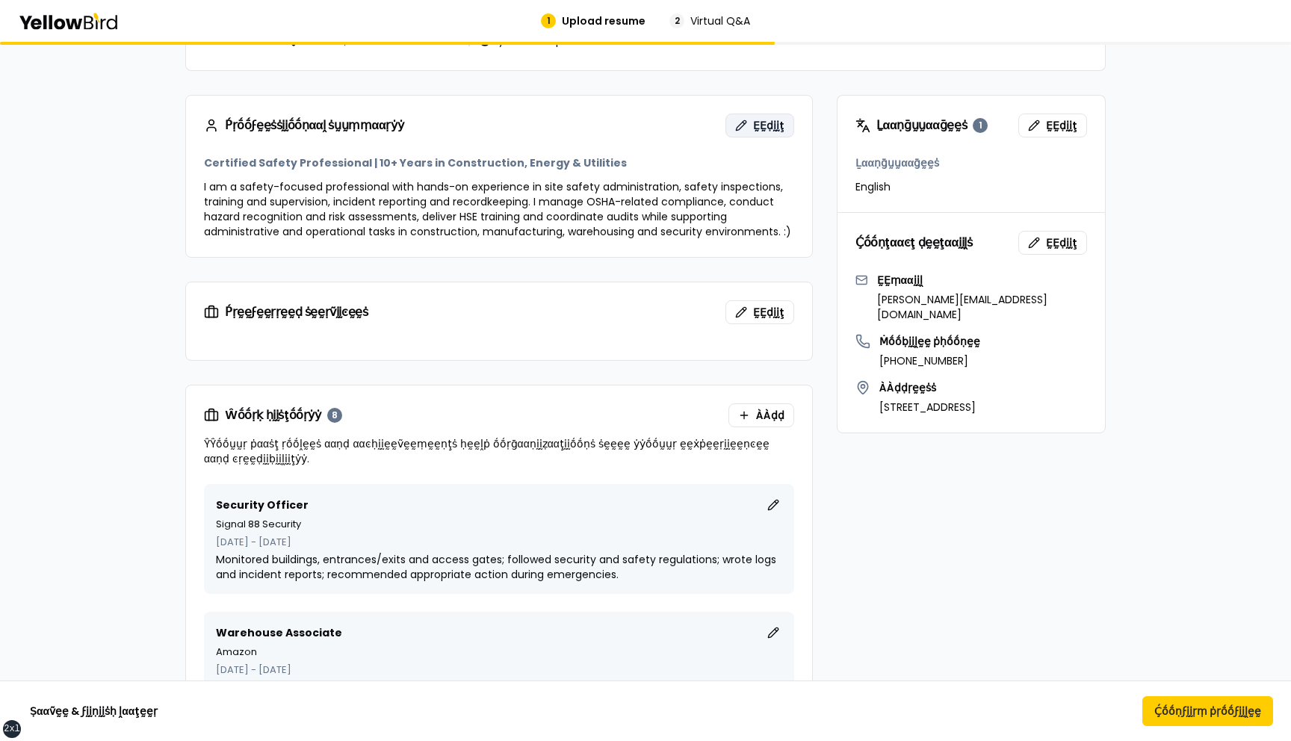
click at [767, 129] on span "ḚḚḍḭḭţ" at bounding box center [768, 125] width 31 height 15
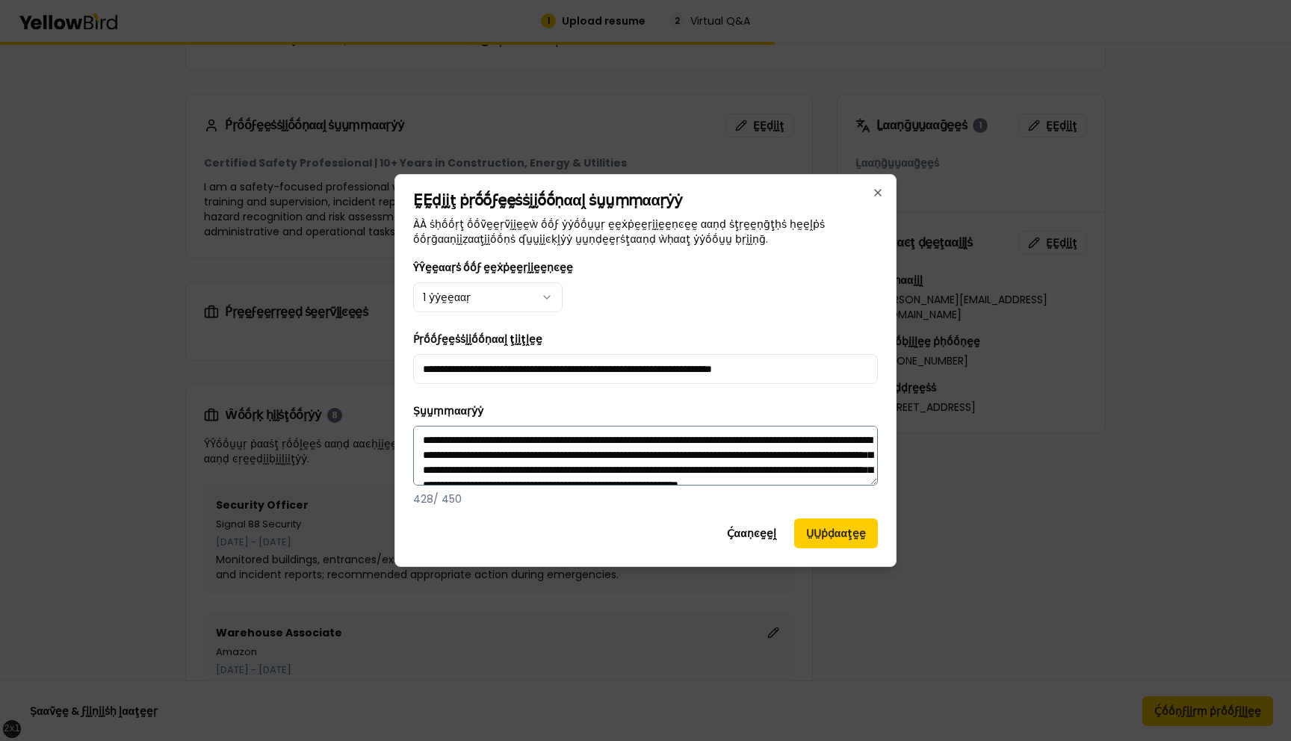
click at [764, 471] on textarea "**********" at bounding box center [645, 456] width 465 height 60
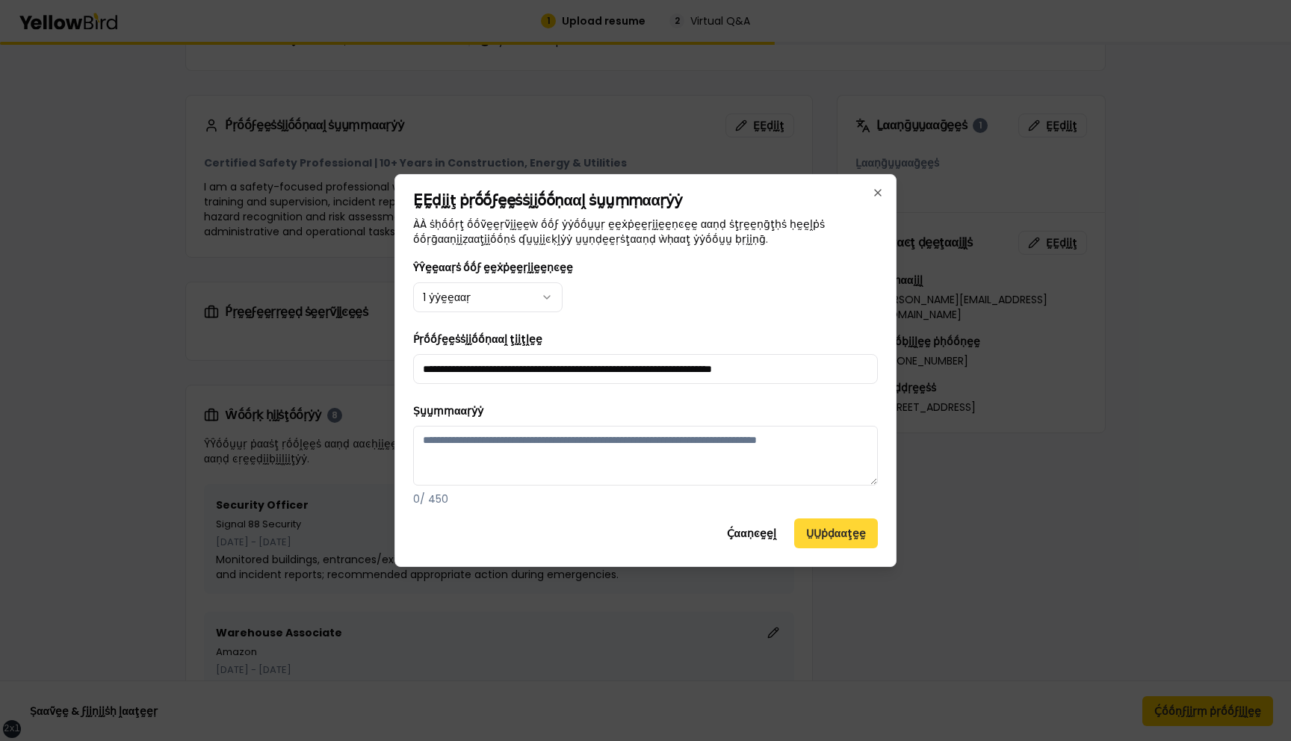
click at [835, 536] on button "ṲṲṗḍααţḛḛ" at bounding box center [836, 534] width 84 height 30
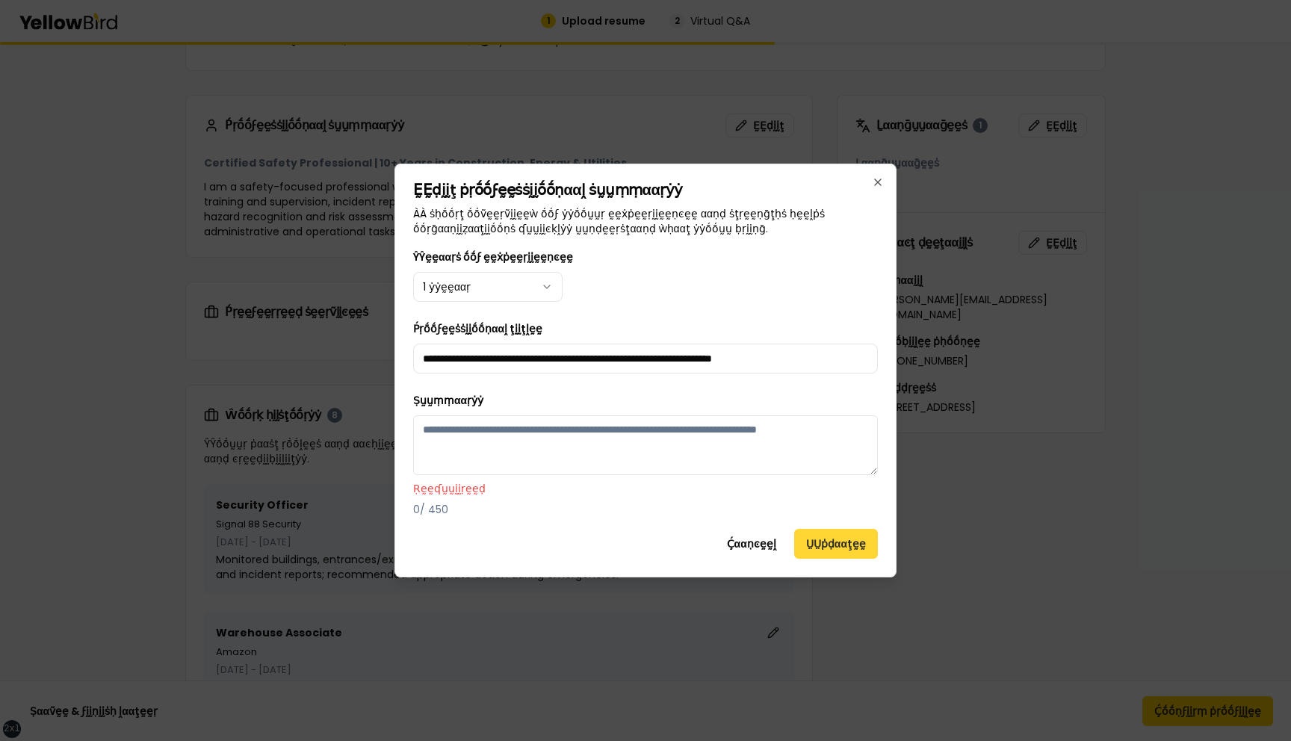
click at [835, 536] on button "ṲṲṗḍααţḛḛ" at bounding box center [836, 544] width 84 height 30
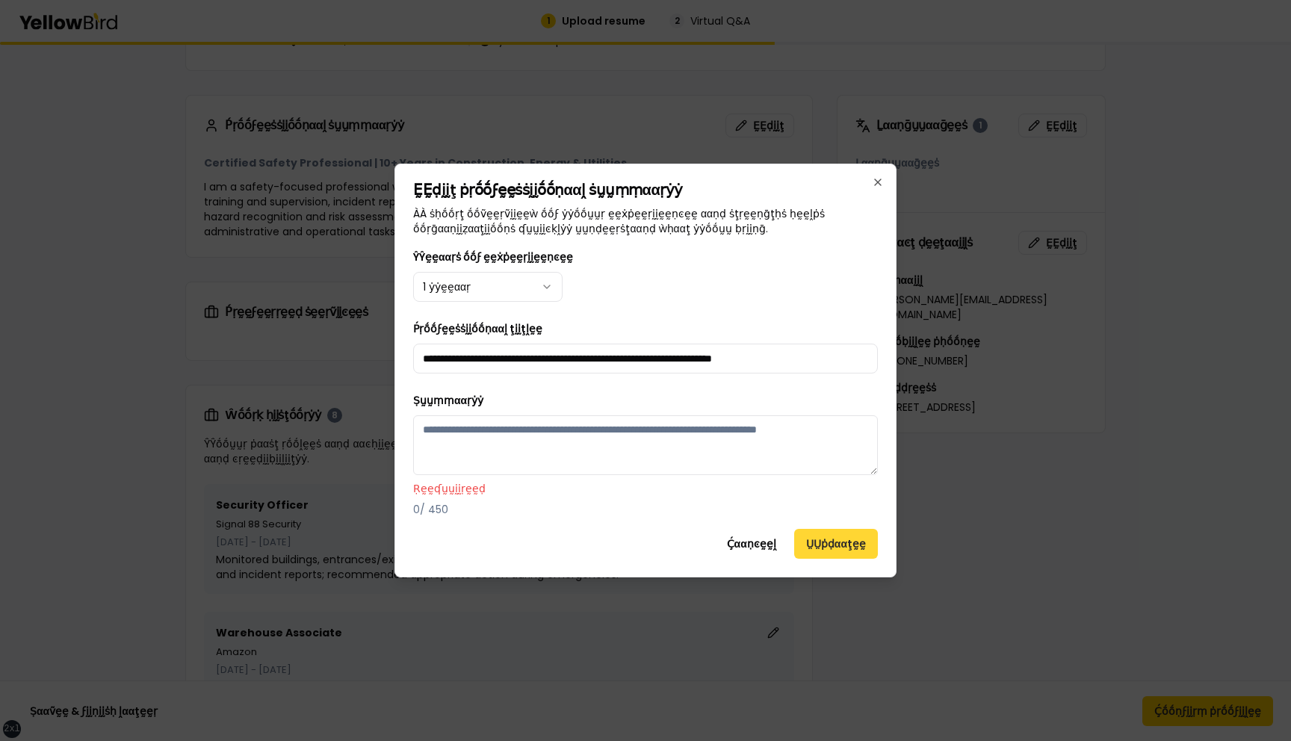
click at [835, 536] on button "ṲṲṗḍααţḛḛ" at bounding box center [836, 544] width 84 height 30
click at [739, 415] on textarea "Ṣṵṵṃṃααṛẏẏ" at bounding box center [645, 445] width 465 height 60
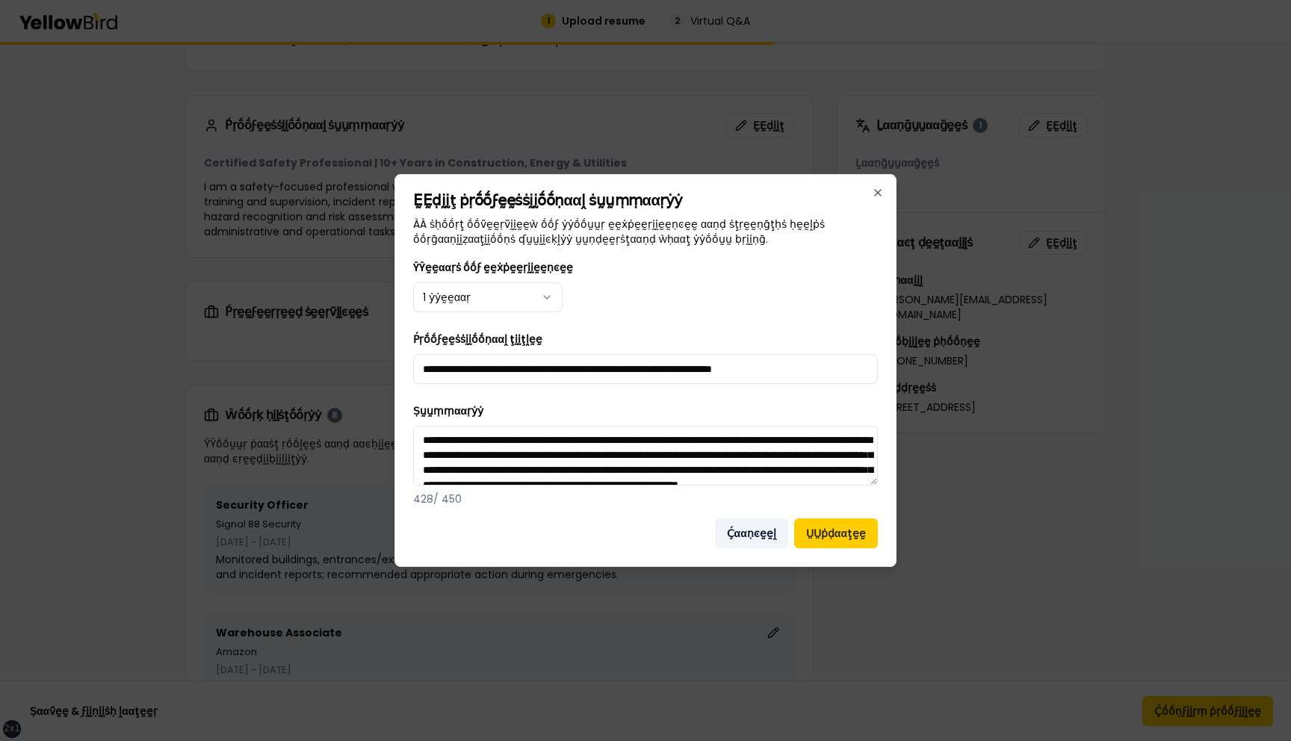
type textarea "**********"
click at [738, 539] on button "Ḉααṇͼḛḛḽ" at bounding box center [751, 534] width 73 height 30
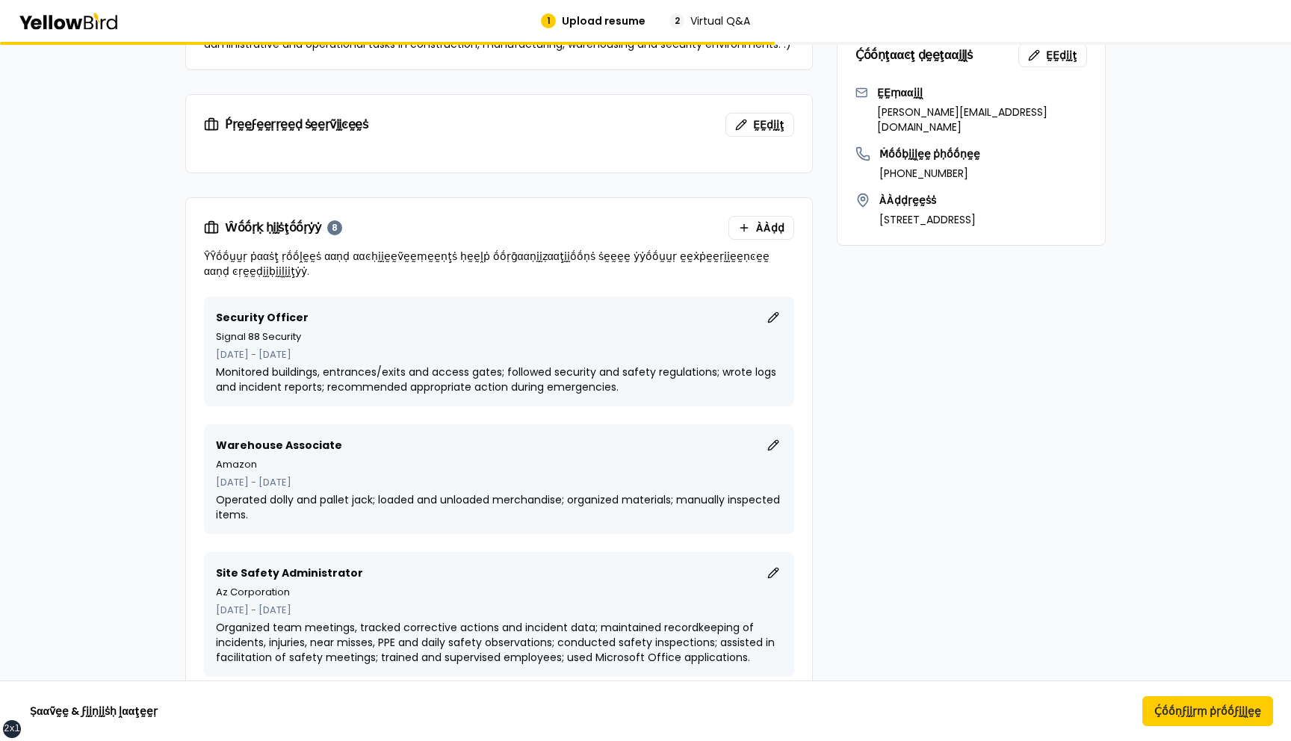
scroll to position [889, 0]
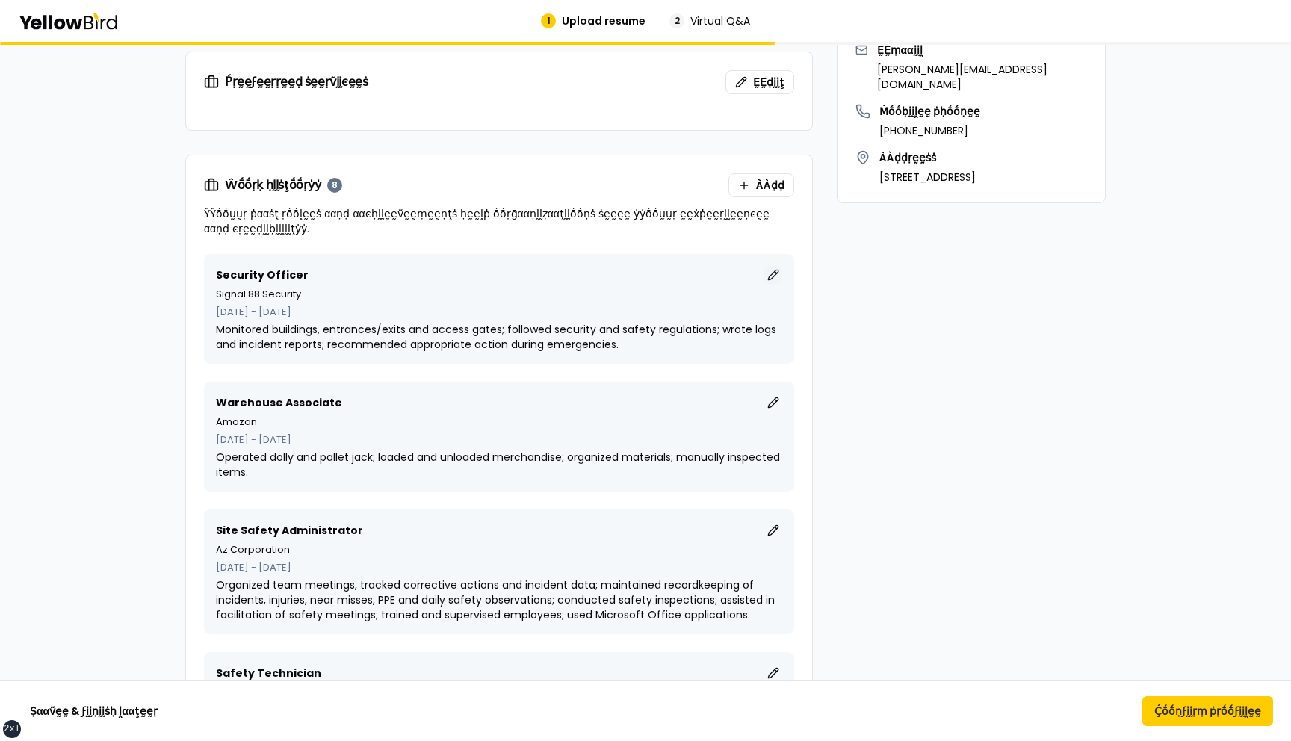
click at [773, 275] on button "ḚḚḍḭḭţ" at bounding box center [773, 275] width 18 height 18
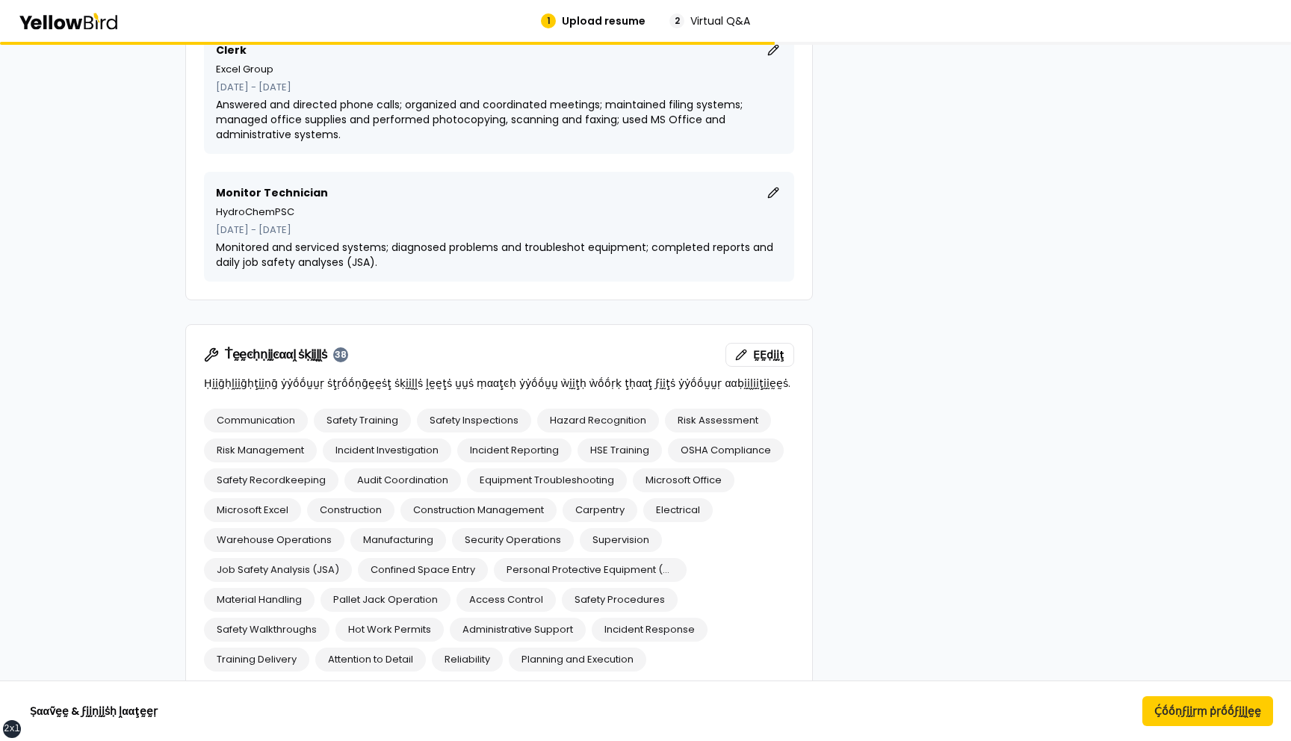
scroll to position [2061, 0]
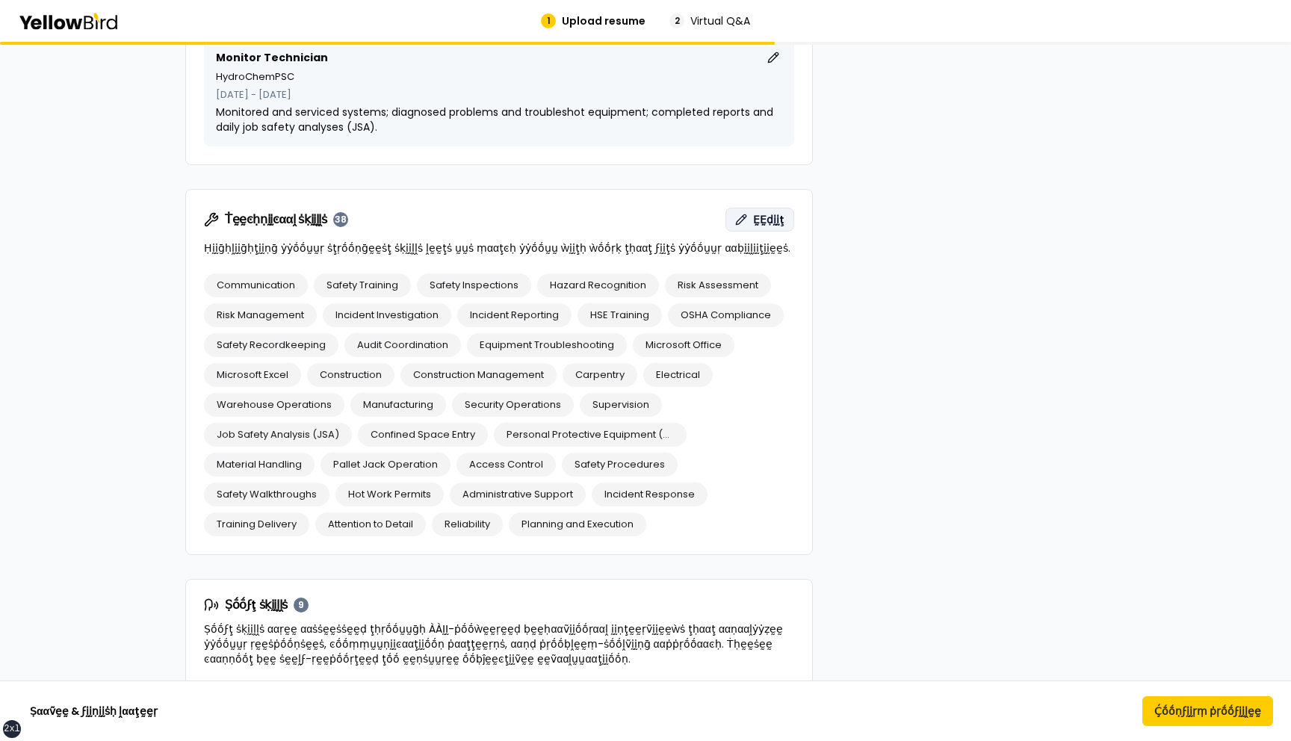
click at [758, 220] on span "ḚḚḍḭḭţ" at bounding box center [768, 219] width 31 height 15
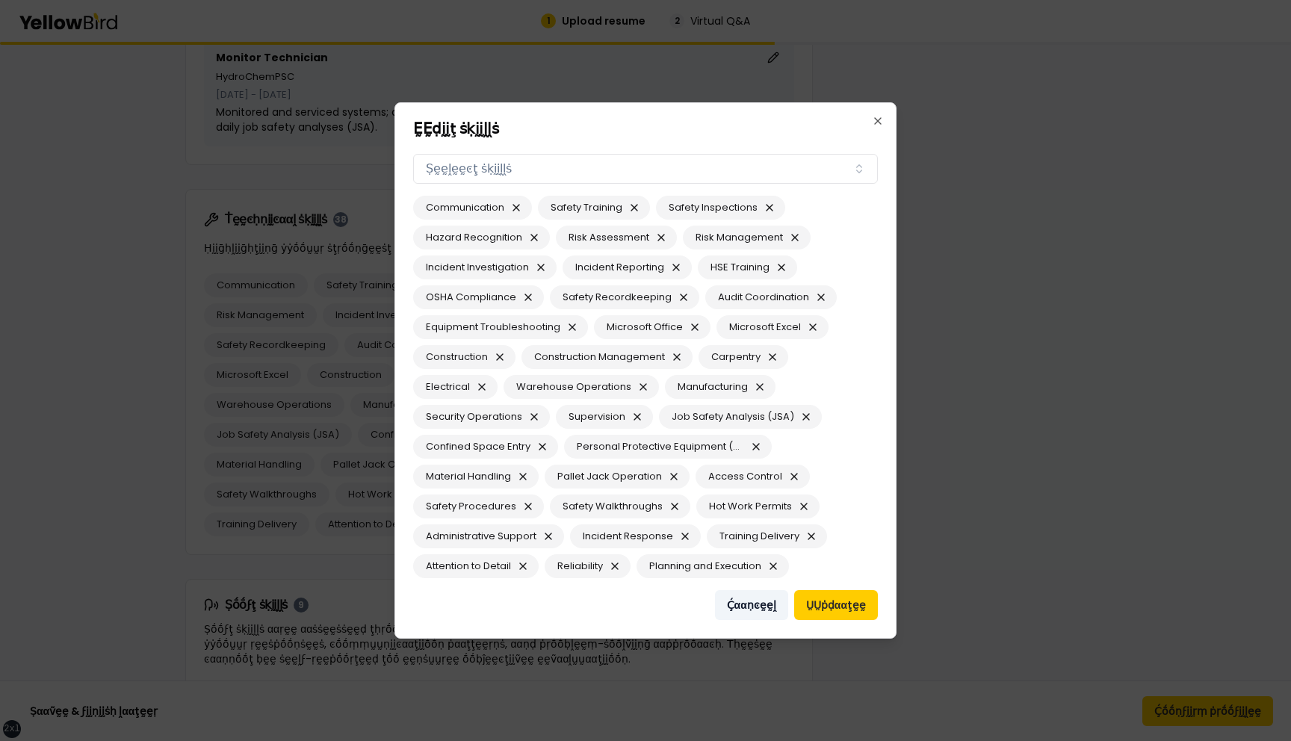
click at [747, 599] on button "Ḉααṇͼḛḛḽ" at bounding box center [751, 605] width 73 height 30
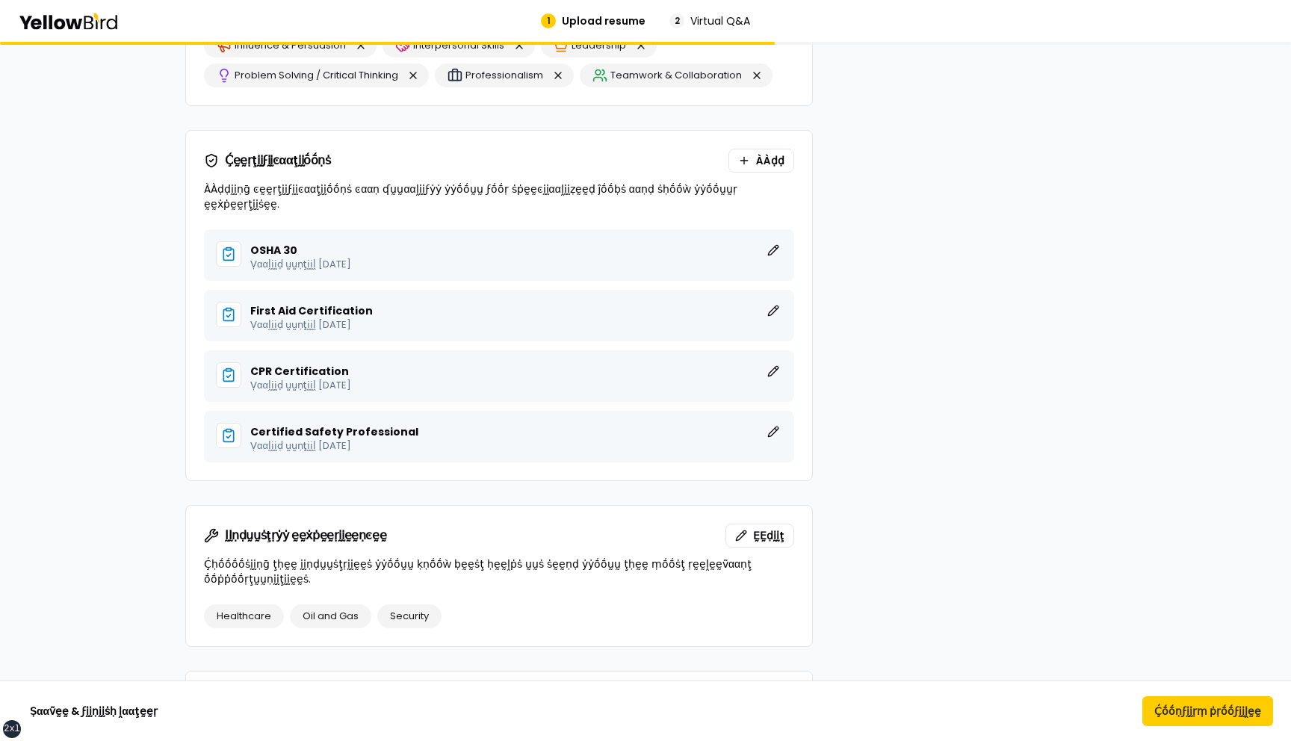
scroll to position [2775, 0]
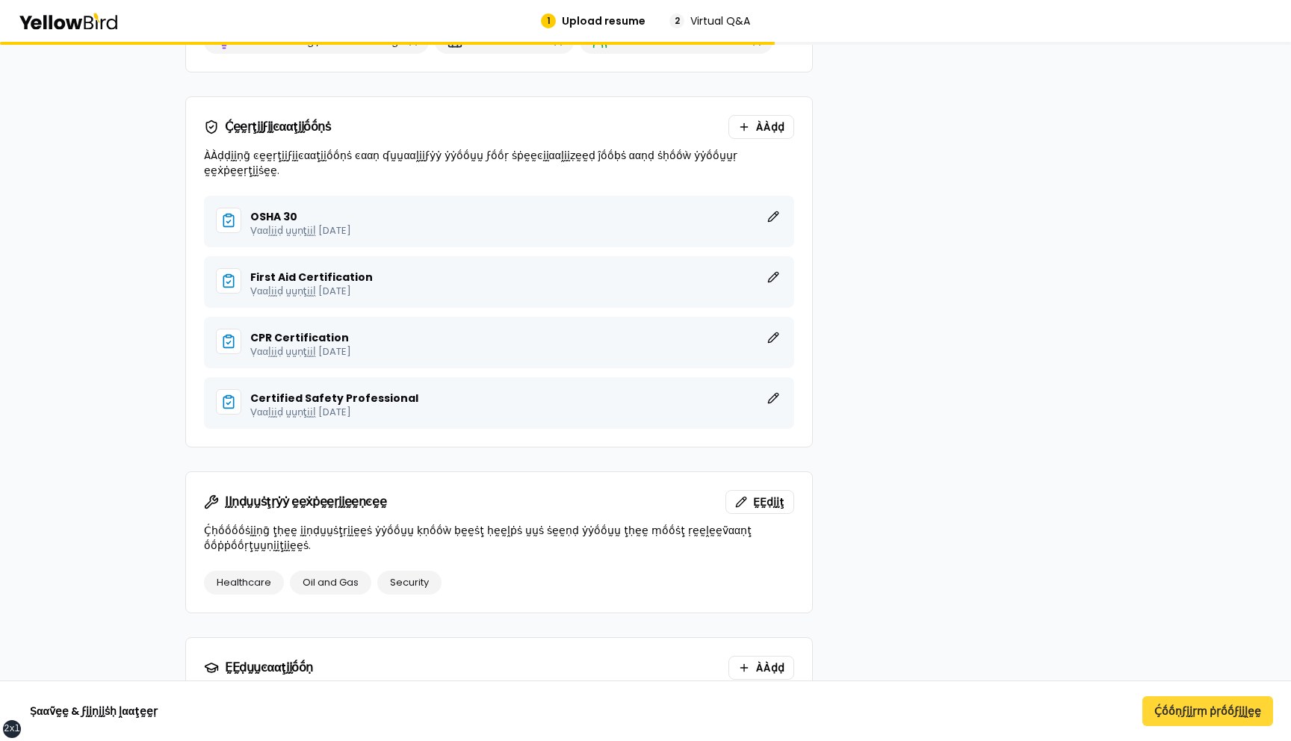
click at [1195, 708] on button "Ḉṓṓṇϝḭḭṛṃ ṗṛṓṓϝḭḭḽḛḛ" at bounding box center [1208, 711] width 131 height 30
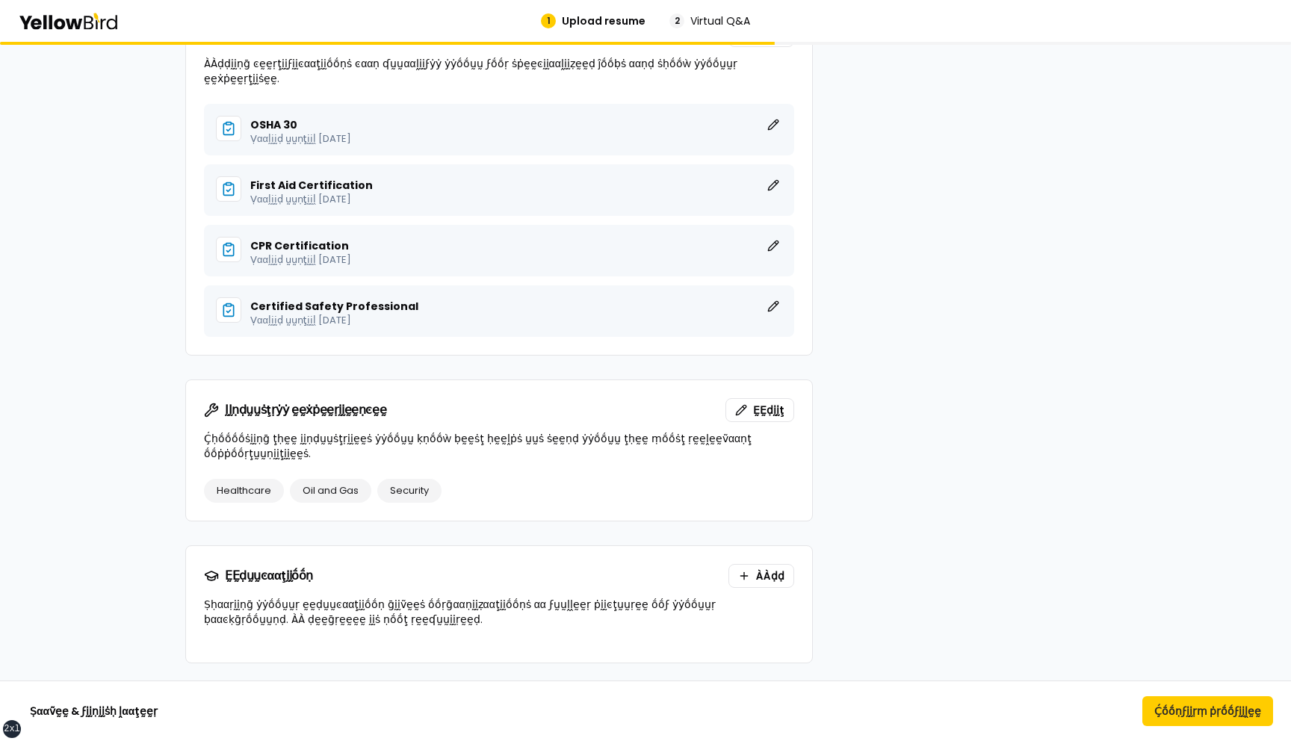
scroll to position [2882, 0]
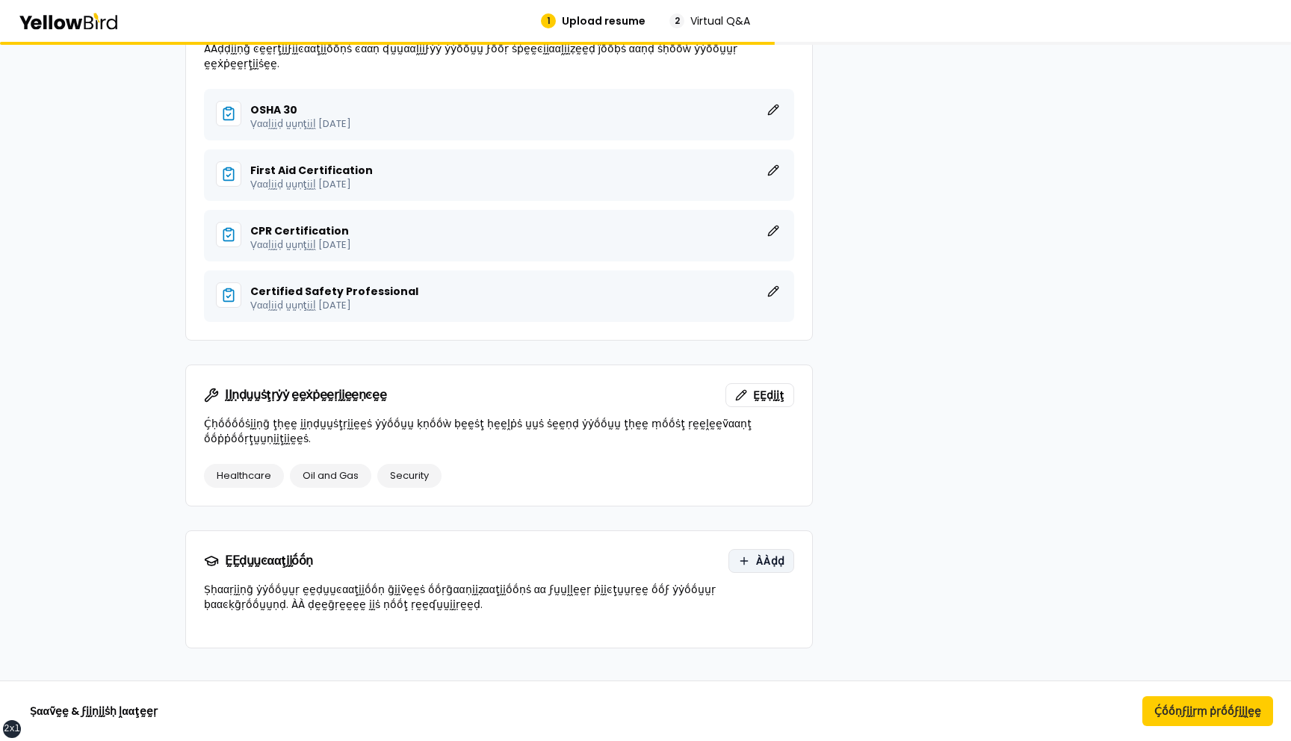
click at [778, 554] on span "ÀÀḍḍ" at bounding box center [770, 561] width 28 height 15
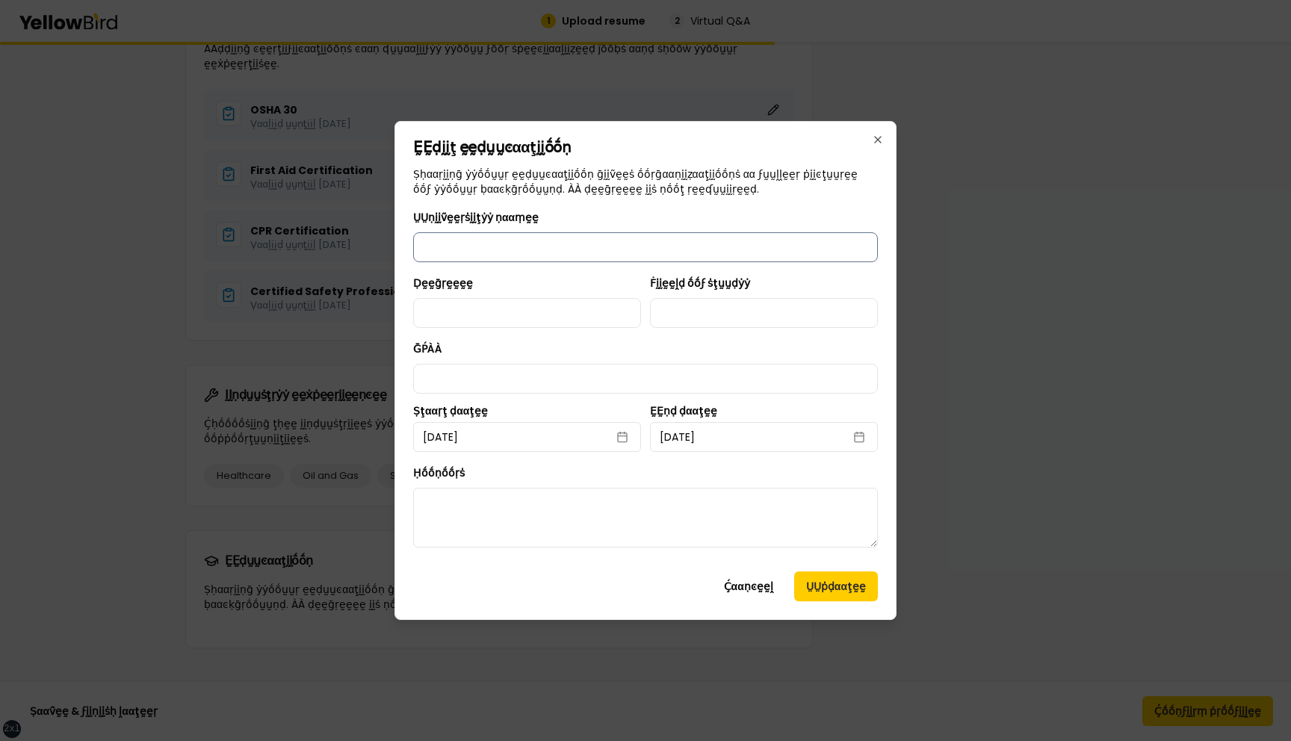
click at [503, 252] on input "ṲṲṇḭḭṽḛḛṛṡḭḭţẏẏ ṇααṃḛḛ" at bounding box center [645, 247] width 465 height 30
type input "**********"
click at [501, 301] on input "Ḍḛḛḡṛḛḛḛḛ" at bounding box center [527, 313] width 228 height 30
type input "******"
click at [717, 318] on input "Ḟḭḭḛḛḽḍ ṓṓϝ ṡţṵṵḍẏẏ" at bounding box center [764, 313] width 228 height 30
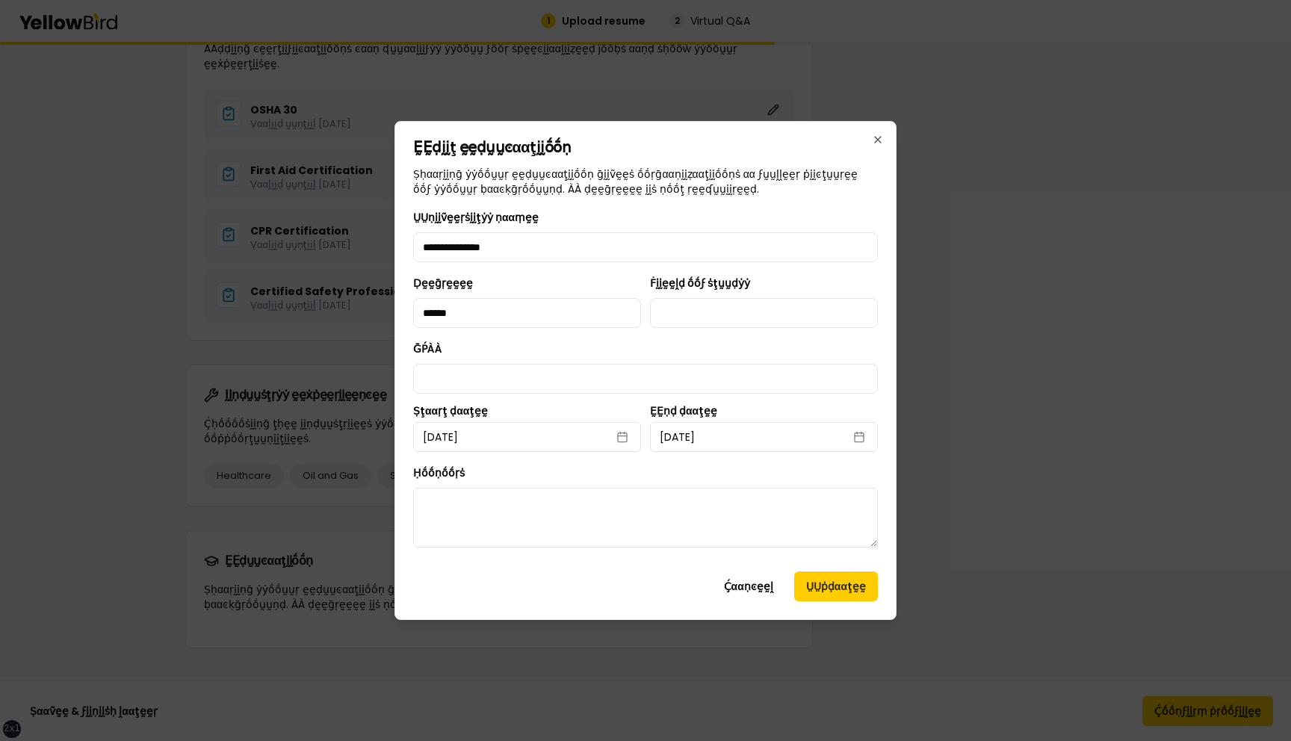
type input "**********"
click at [522, 371] on input "ḠṔÀÀ" at bounding box center [645, 379] width 465 height 30
type input "***"
click at [817, 593] on button "ṲṲṗḍααţḛḛ" at bounding box center [836, 587] width 84 height 30
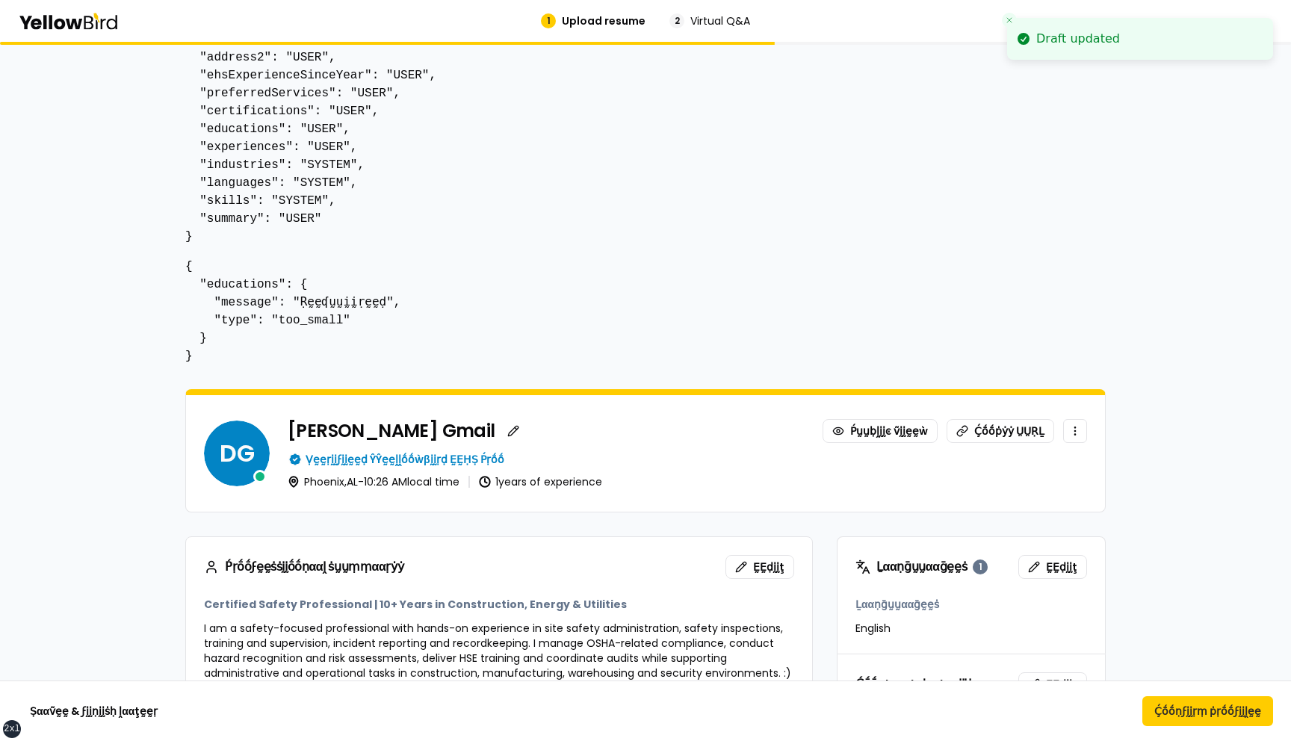
scroll to position [175, 0]
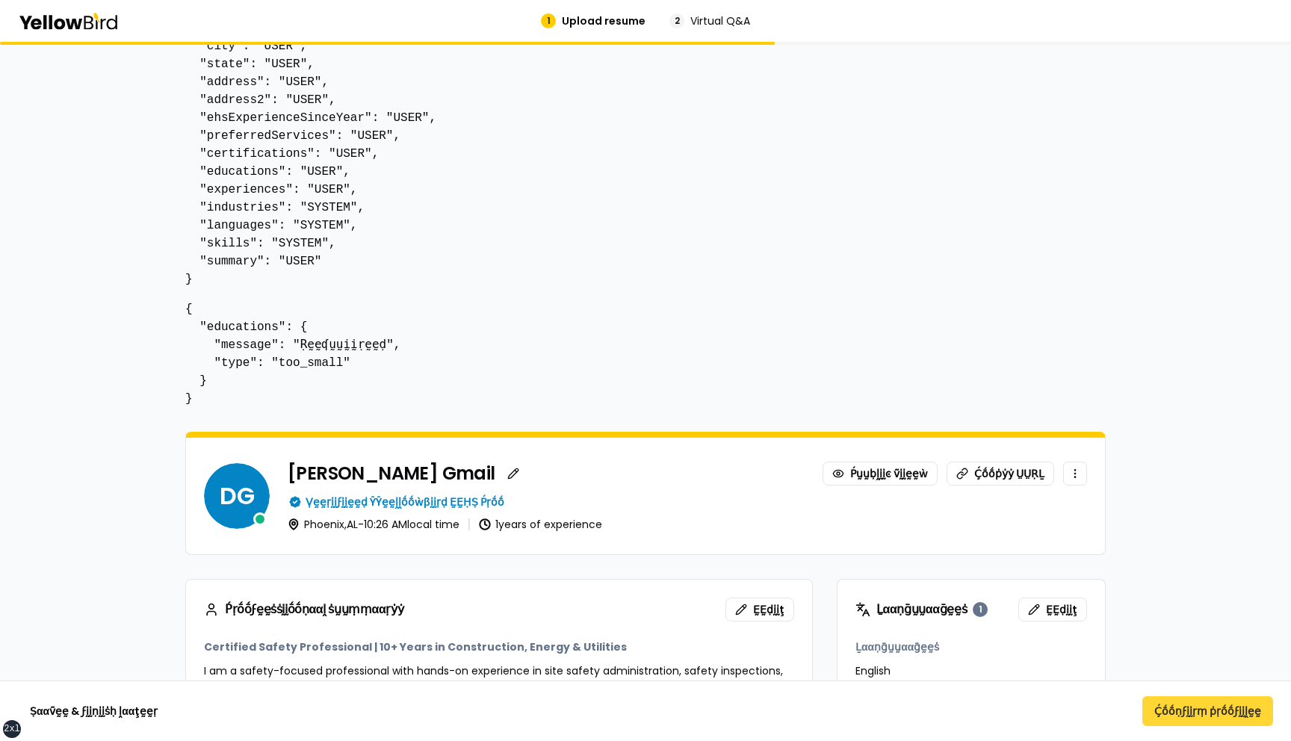
click at [1198, 719] on button "Ḉṓṓṇϝḭḭṛṃ ṗṛṓṓϝḭḭḽḛḛ" at bounding box center [1208, 711] width 131 height 30
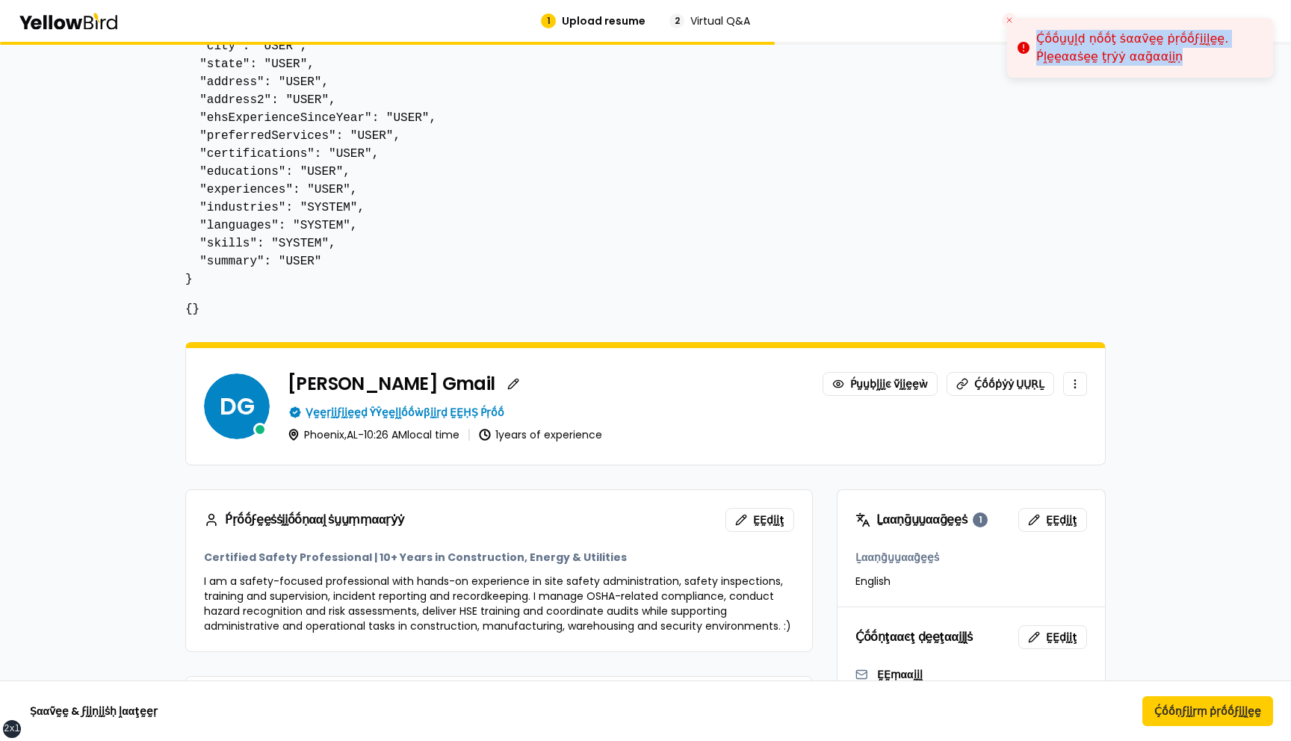
drag, startPoint x: 1173, startPoint y: 54, endPoint x: 1039, endPoint y: 34, distance: 136.0
click at [1037, 34] on div "Ḉṓṓṵṵḽḍ ṇṓṓţ ṡααṽḛḛ ṗṛṓṓϝḭḭḽḛḛ. Ṕḽḛḛααṡḛḛ ţṛẏẏ ααḡααḭḭṇ" at bounding box center [1148, 48] width 225 height 36
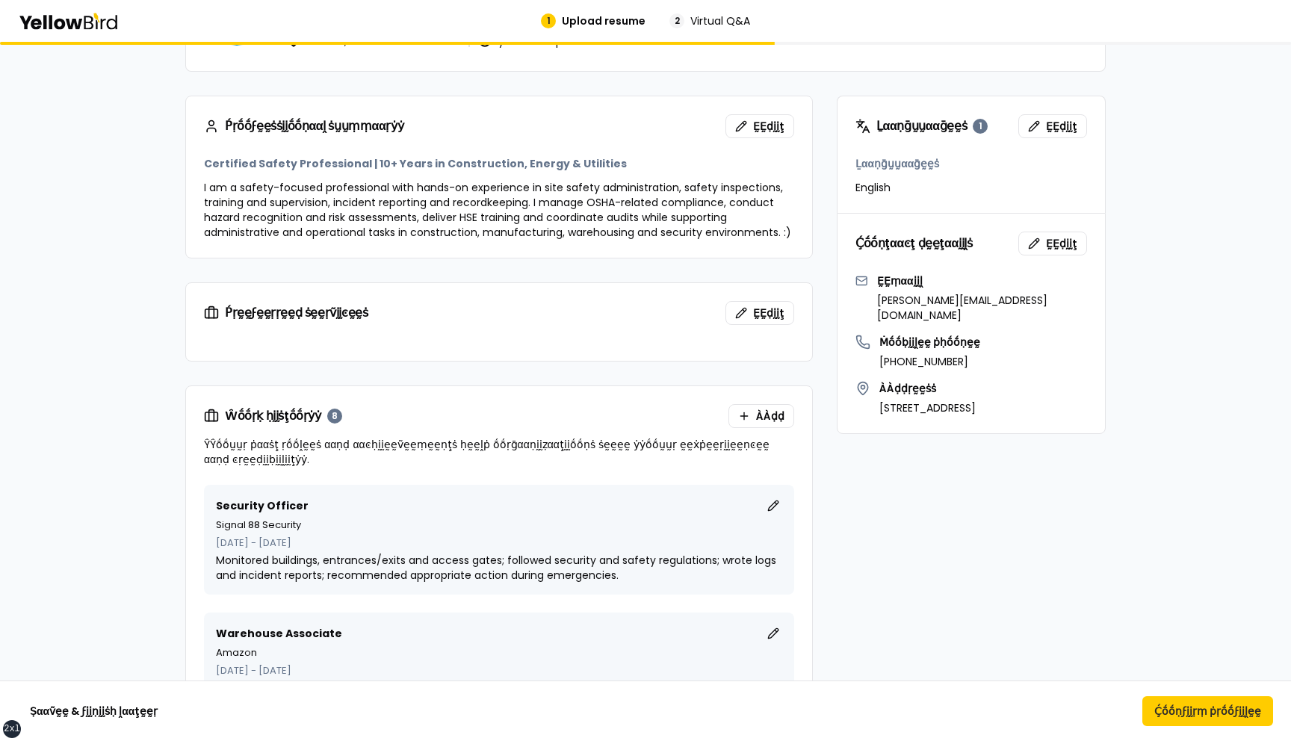
scroll to position [732, 0]
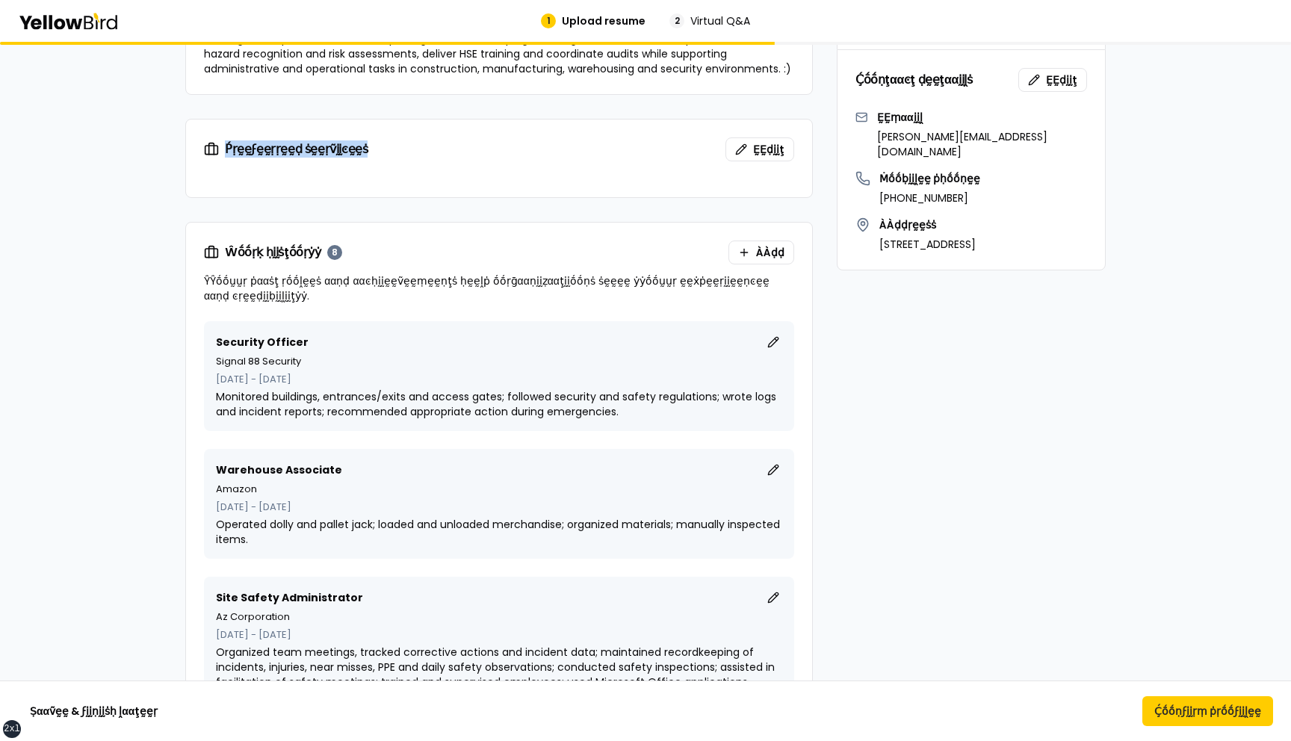
drag, startPoint x: 392, startPoint y: 144, endPoint x: 224, endPoint y: 151, distance: 167.5
click at [223, 150] on div "Ṕṛḛḛϝḛḛṛṛḛḛḍ ṡḛḛṛṽḭḭͼḛḛṡ ḚḚḍḭḭţ" at bounding box center [499, 150] width 590 height 24
click at [432, 152] on div "Ṕṛḛḛϝḛḛṛṛḛḛḍ ṡḛḛṛṽḭḭͼḛḛṡ ḚḚḍḭḭţ" at bounding box center [499, 150] width 590 height 24
click at [750, 153] on button "ḚḚḍḭḭţ" at bounding box center [760, 150] width 69 height 24
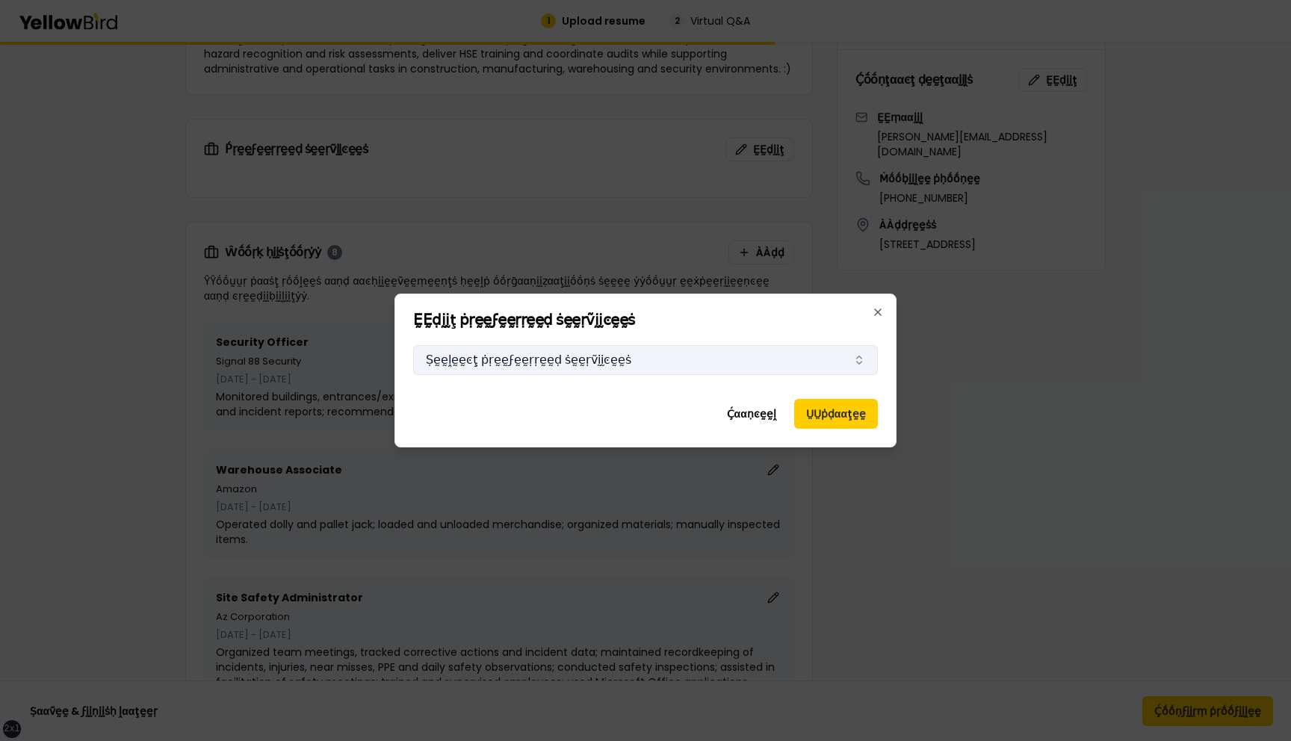
click at [669, 362] on button "Ṣḛḛḽḛḛͼţ ṗṛḛḛϝḛḛṛṛḛḛḍ ṡḛḛṛṽḭḭͼḛḛṡ" at bounding box center [645, 360] width 465 height 30
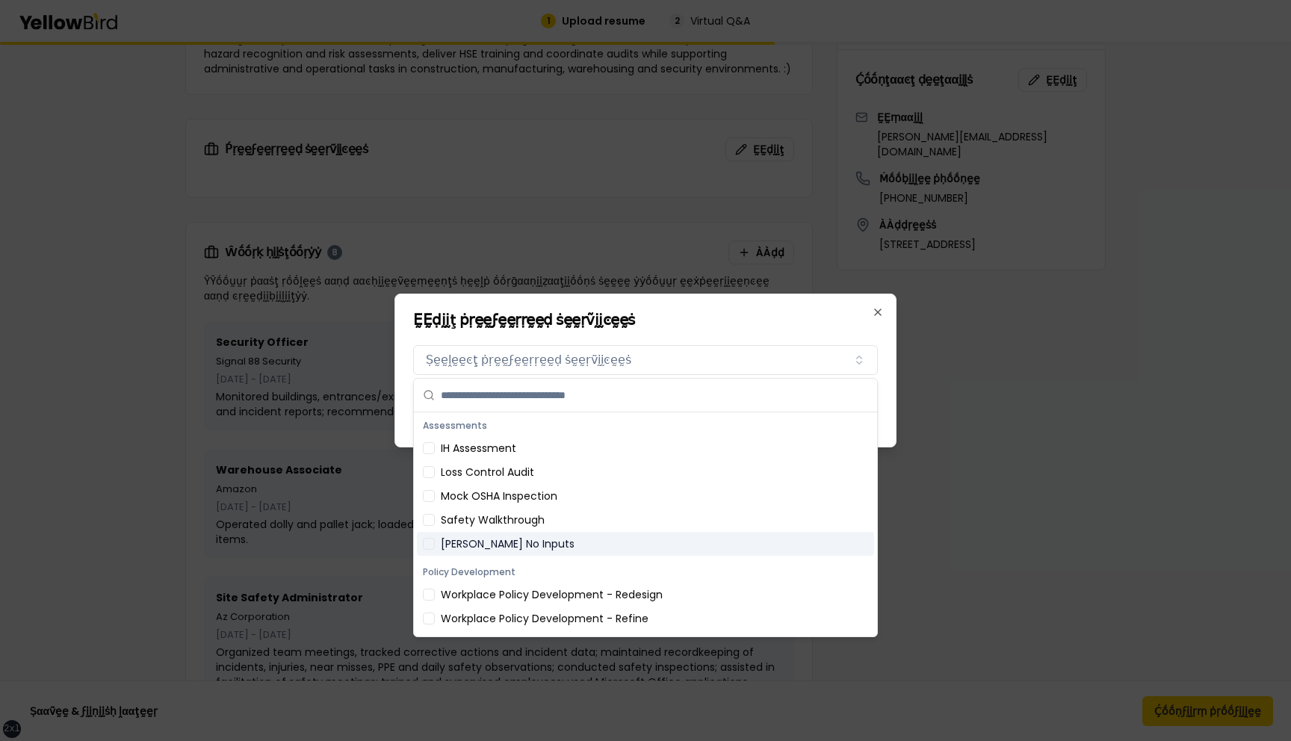
click at [523, 536] on div "Scott No Inputs" at bounding box center [645, 544] width 457 height 24
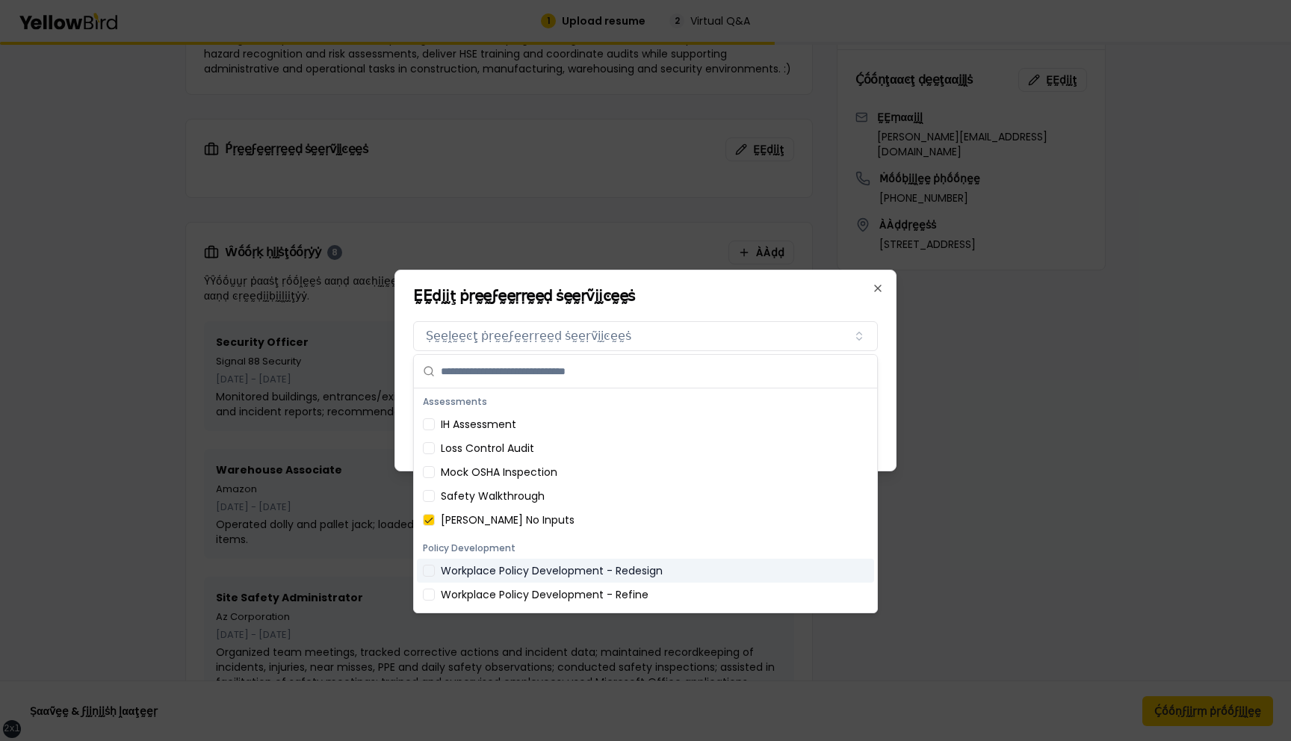
click at [525, 571] on div "Workplace Policy Development - Redesign" at bounding box center [645, 571] width 457 height 24
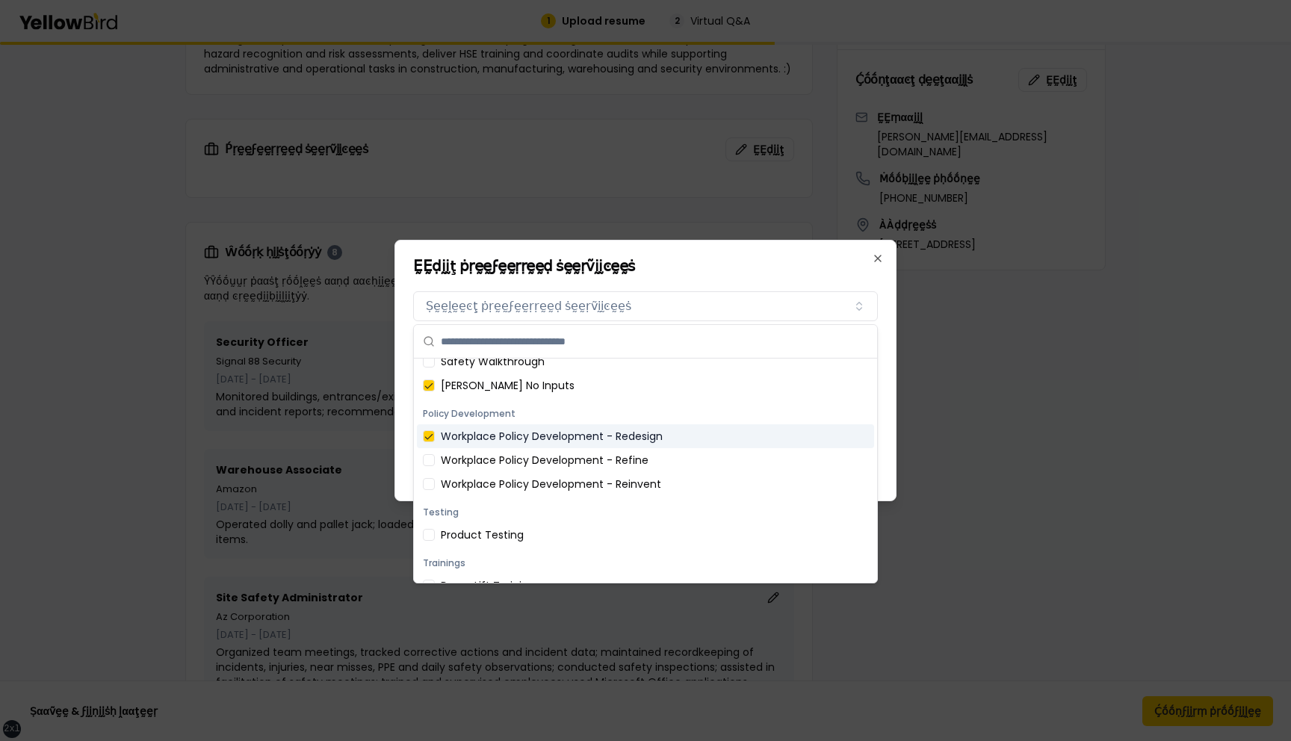
scroll to position [194, 0]
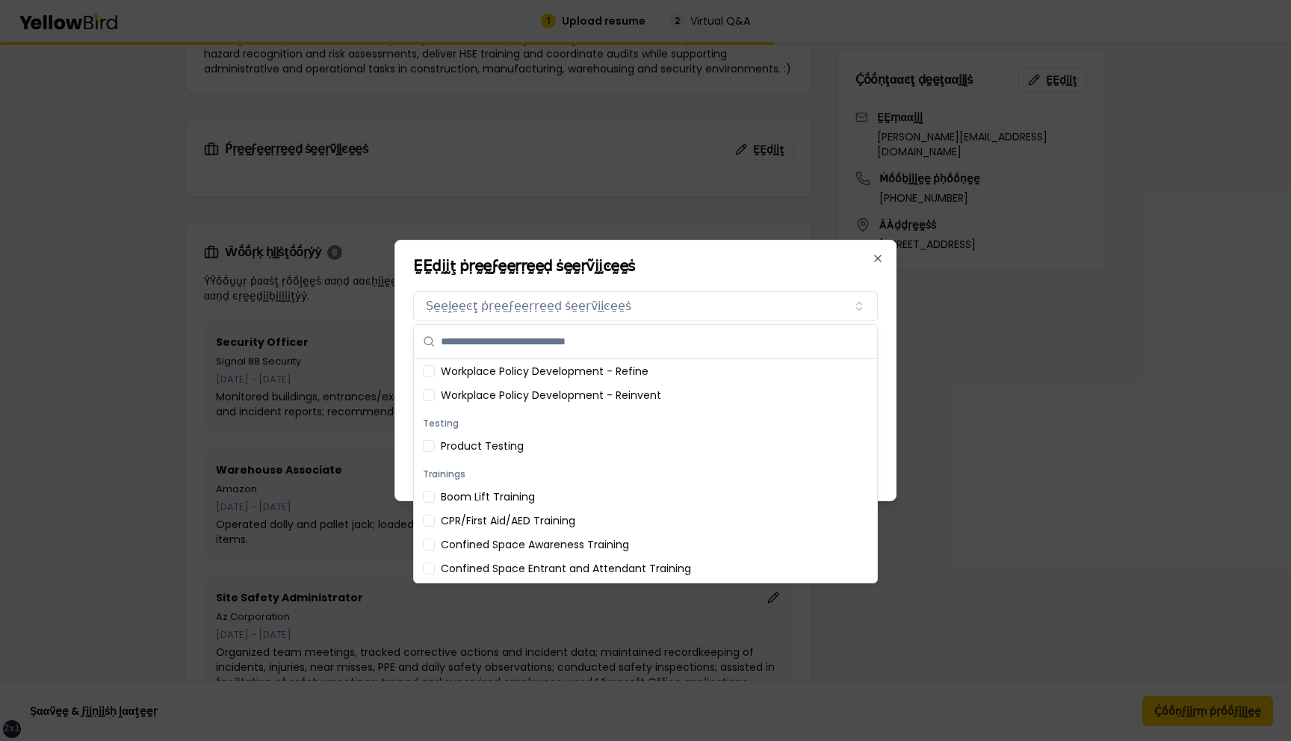
click at [573, 516] on div "CPR/First Aid/AED Training" at bounding box center [645, 521] width 457 height 24
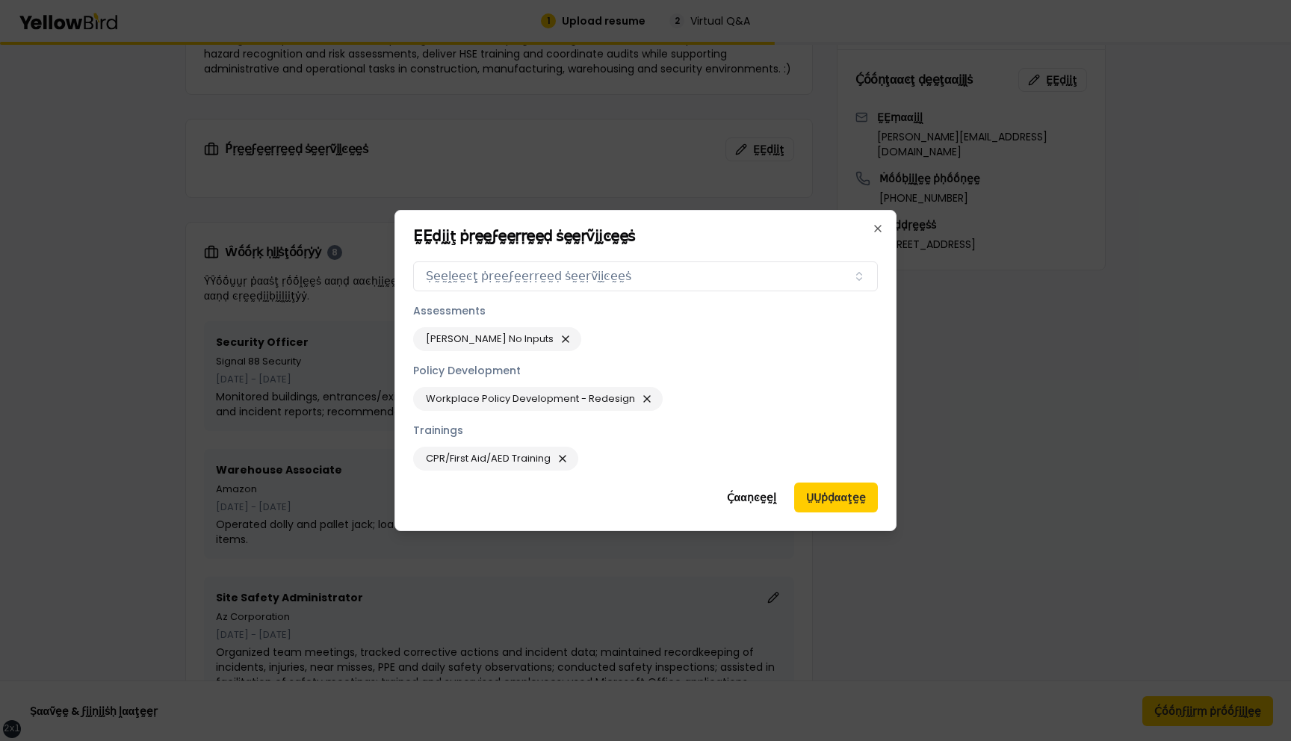
click at [823, 235] on h2 "ḚḚḍḭḭţ ṗṛḛḛϝḛḛṛṛḛḛḍ ṡḛḛṛṽḭḭͼḛḛṡ" at bounding box center [645, 236] width 465 height 15
click at [831, 498] on button "ṲṲṗḍααţḛḛ" at bounding box center [836, 498] width 84 height 30
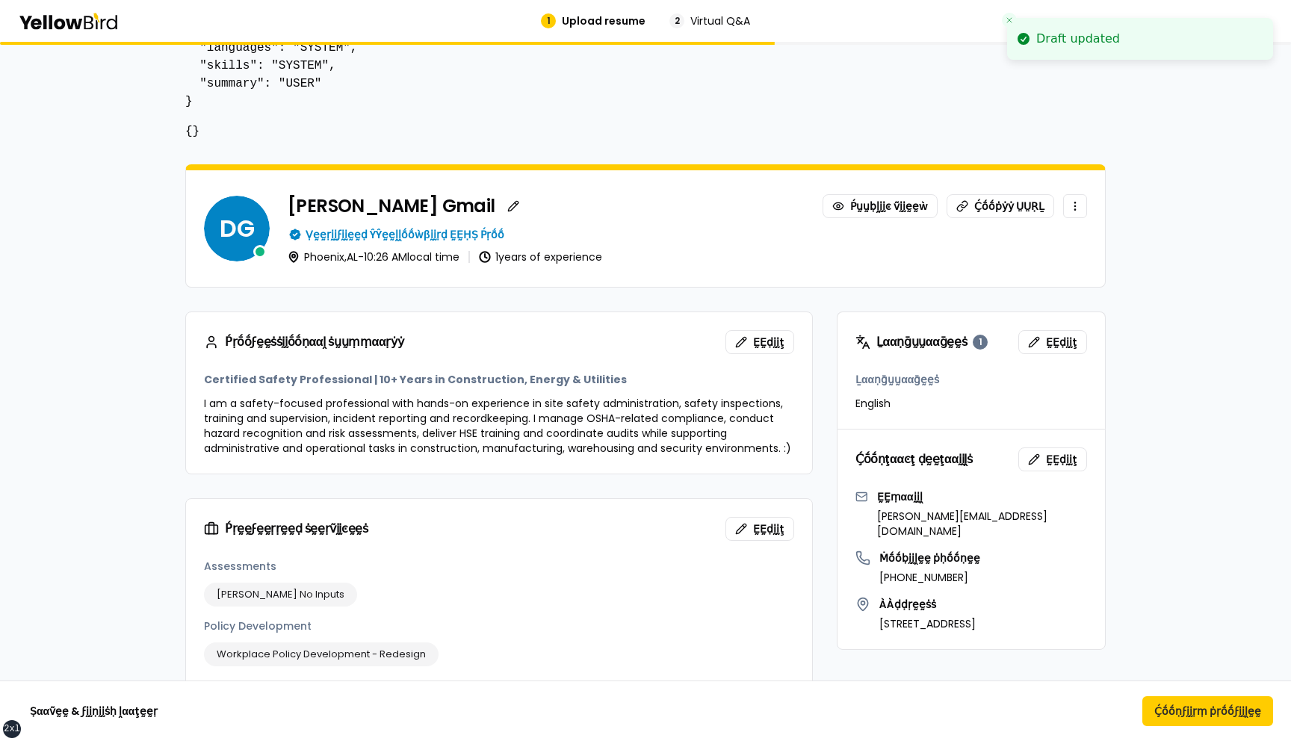
scroll to position [346, 0]
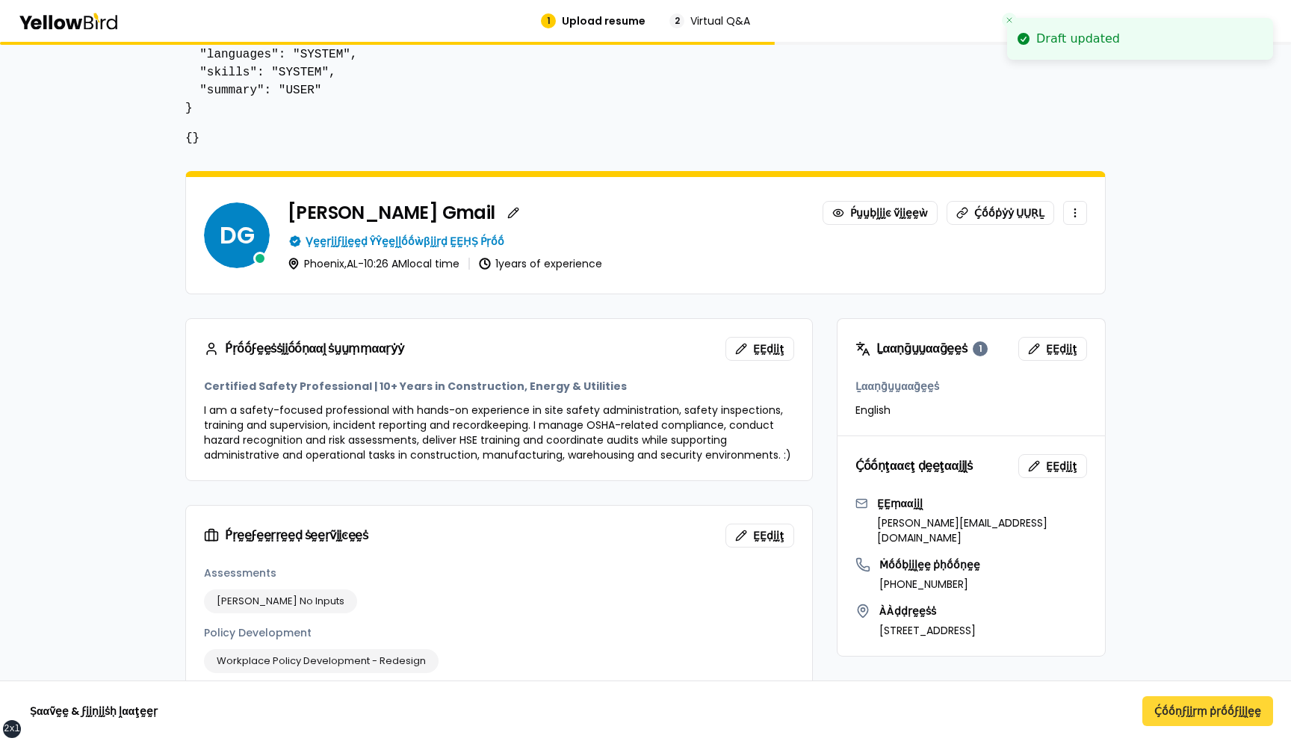
click at [1173, 709] on button "Ḉṓṓṇϝḭḭṛṃ ṗṛṓṓϝḭḭḽḛḛ" at bounding box center [1208, 711] width 131 height 30
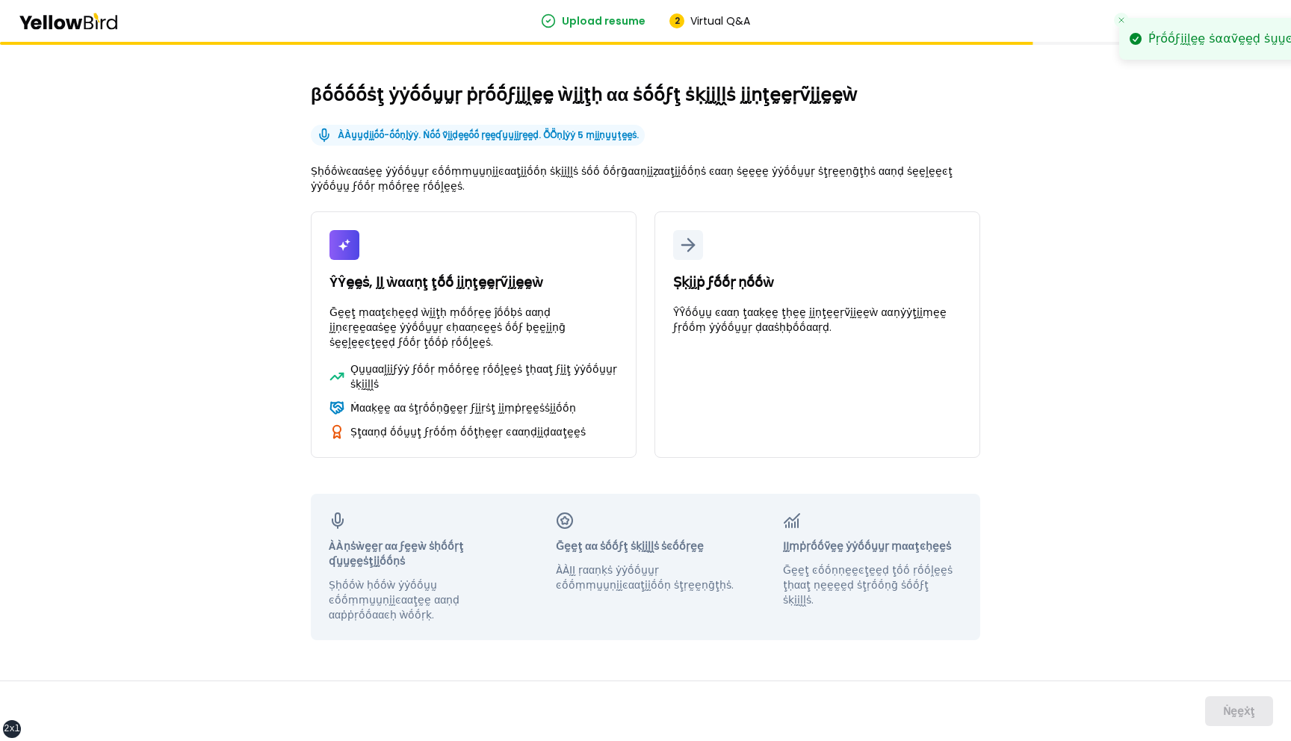
drag, startPoint x: 1041, startPoint y: 43, endPoint x: 1159, endPoint y: 40, distance: 118.1
click at [1159, 40] on div "Ṕṛṓṓϝḭḭḽḛḛ ṡααṽḛḛḍ ṡṵṵͼͼḛḛṡṡϝṵṵḽḽẏẏ" at bounding box center [1258, 39] width 219 height 18
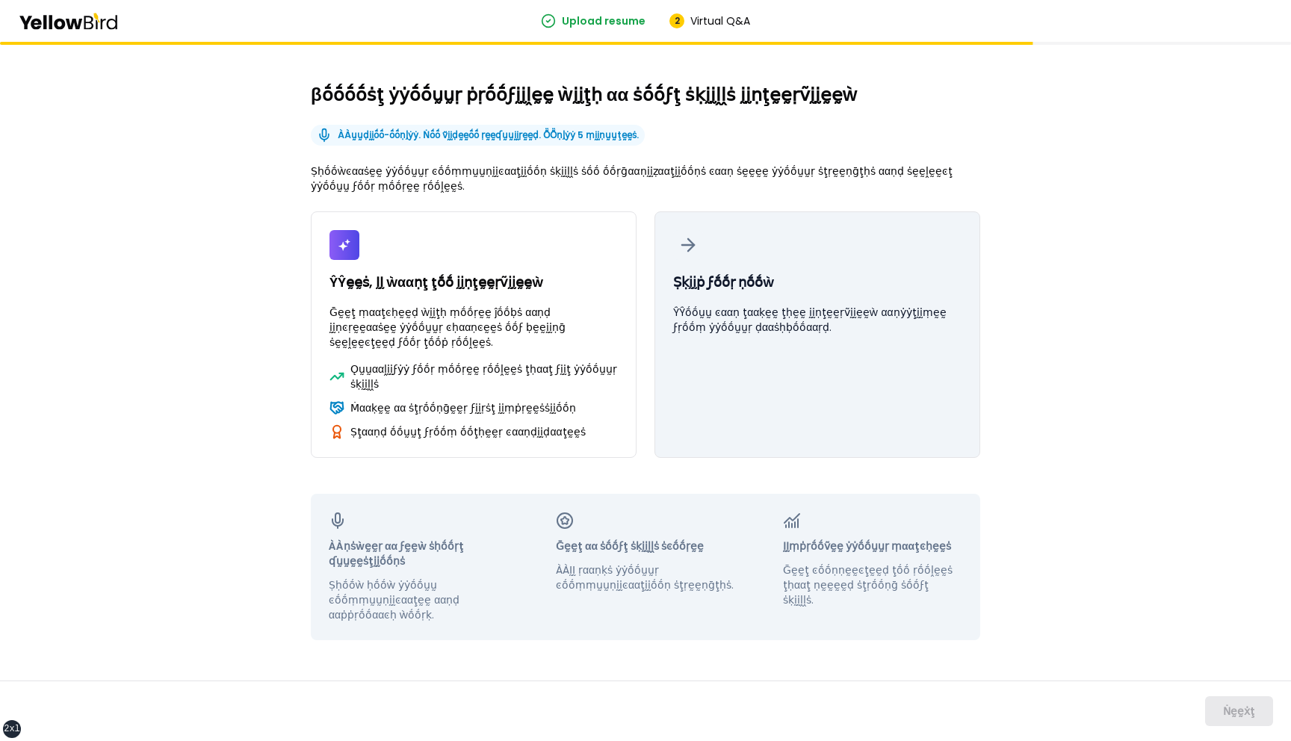
click at [817, 345] on button "Ṣḳḭḭṗ ϝṓṓṛ ṇṓṓẁ ŶŶṓṓṵṵ ͼααṇ ţααḳḛḛ ţḥḛḛ ḭḭṇţḛḛṛṽḭḭḛḛẁ ααṇẏẏţḭḭṃḛḛ ϝṛṓṓṃ ẏẏṓṓṵṵṛ…" at bounding box center [818, 334] width 326 height 247
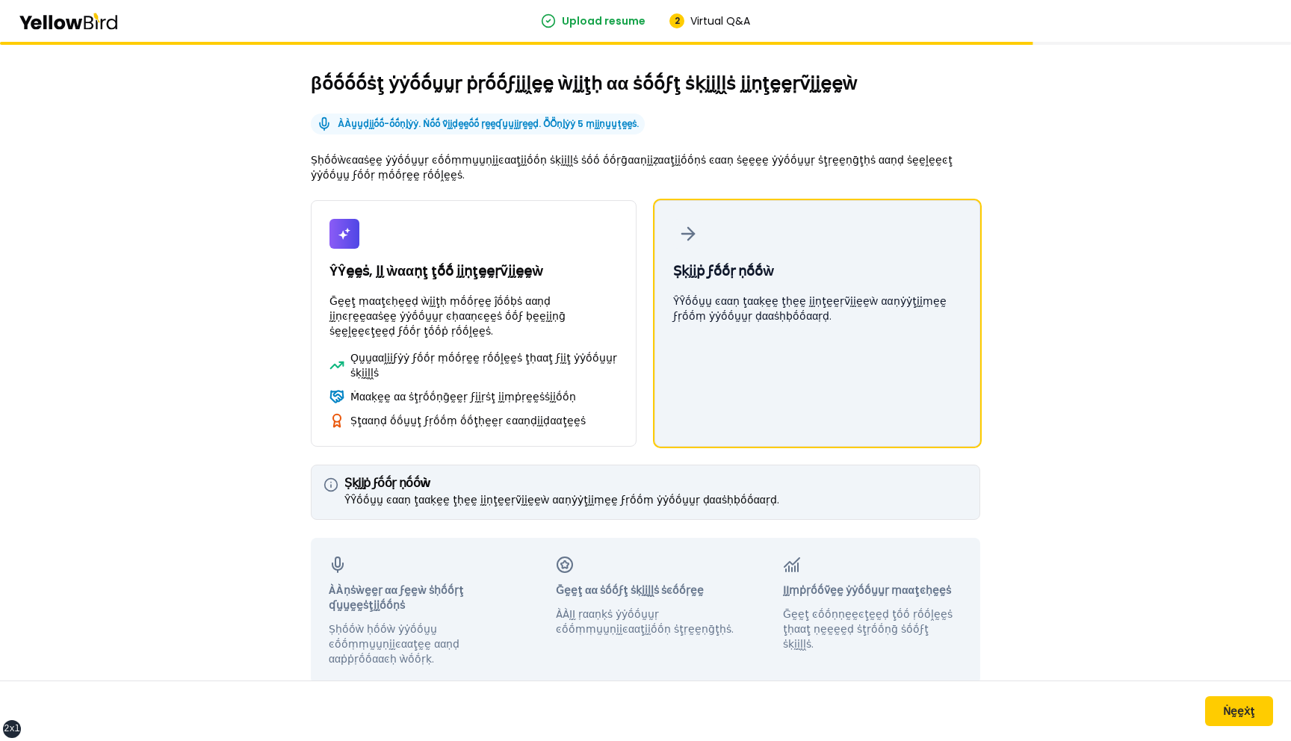
scroll to position [33, 0]
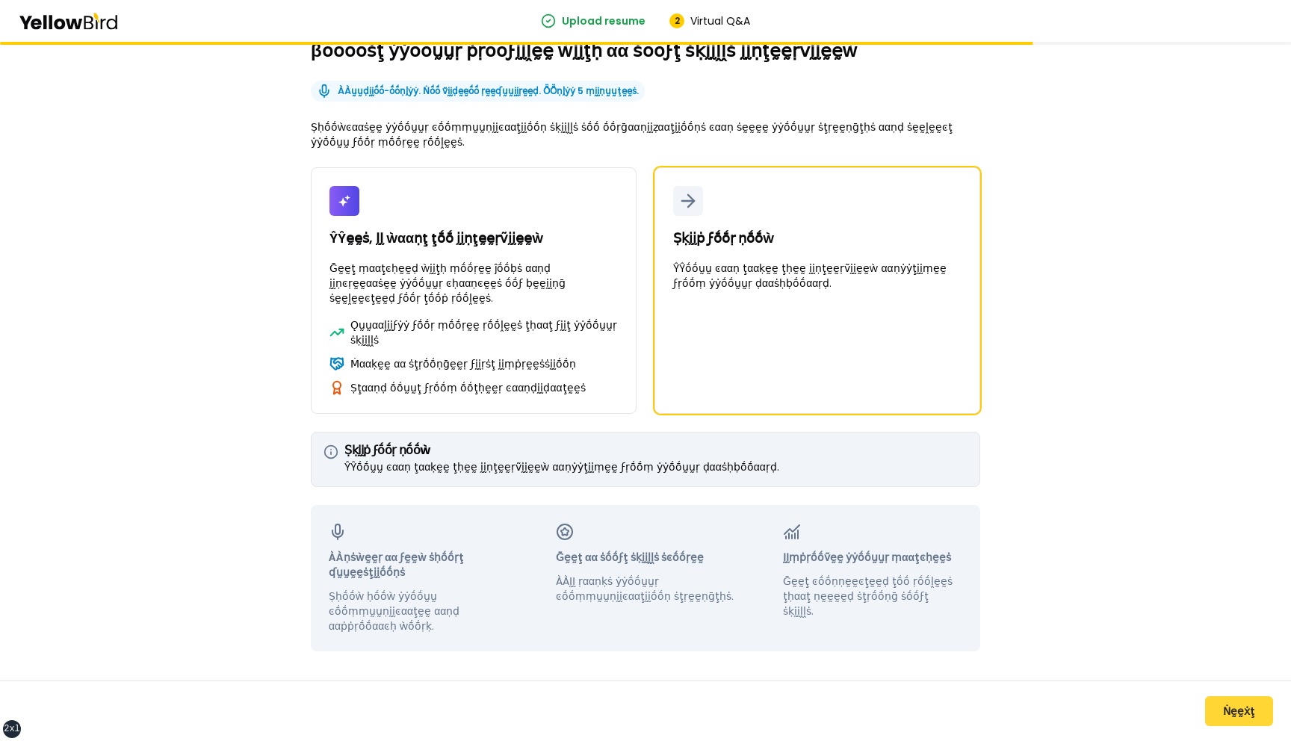
click at [1229, 709] on button "Ṅḛḛẋţ" at bounding box center [1239, 711] width 68 height 30
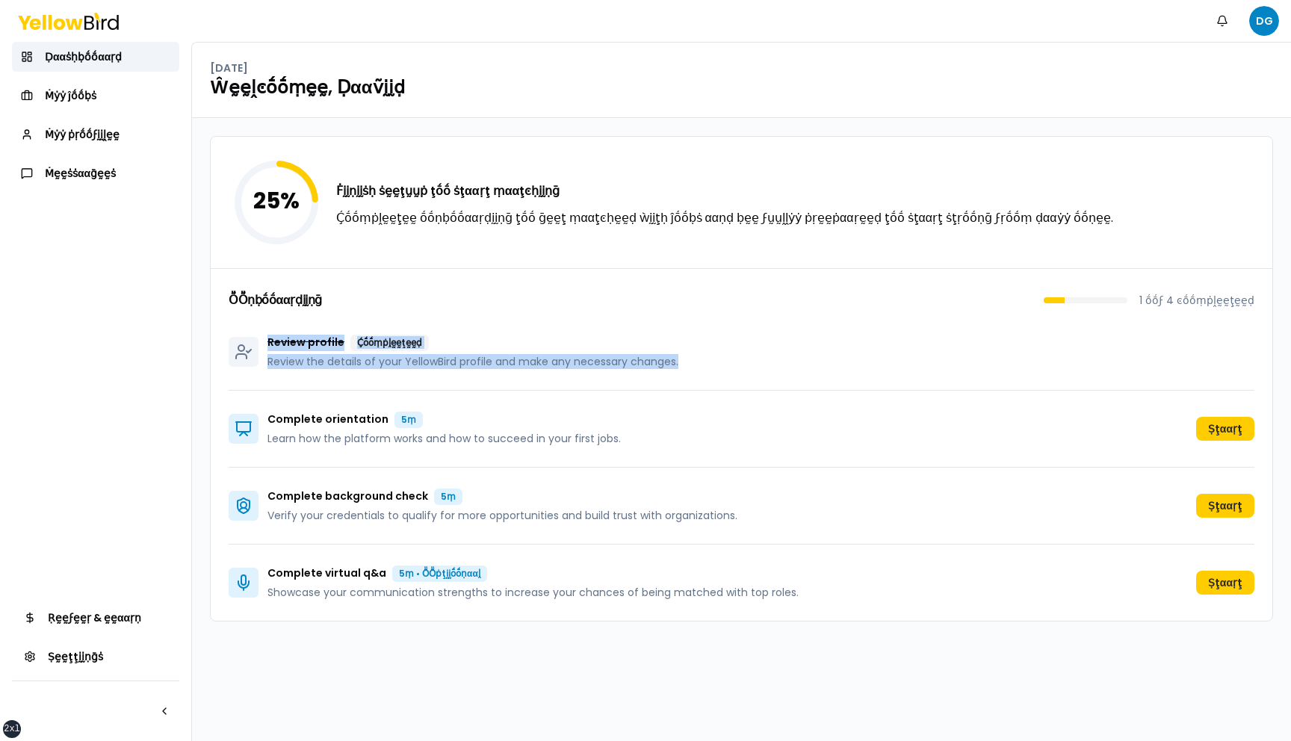
drag, startPoint x: 718, startPoint y: 364, endPoint x: 259, endPoint y: 341, distance: 459.4
click at [259, 341] on div "Review profile Ḉṓṓṃṗḽḛḛţḛḛḍ Review the details of your YellowBird profile and m…" at bounding box center [742, 352] width 1026 height 77
click at [513, 289] on div "ṎṎṇḅṓṓααṛḍḭḭṇḡ 1 ṓṓϝ 4 ͼṓṓṃṗḽḛḛţḛḛḍ Review profile Ḉṓṓṃṗḽḛḛţḛḛḍ Review the deta…" at bounding box center [742, 444] width 1062 height 353
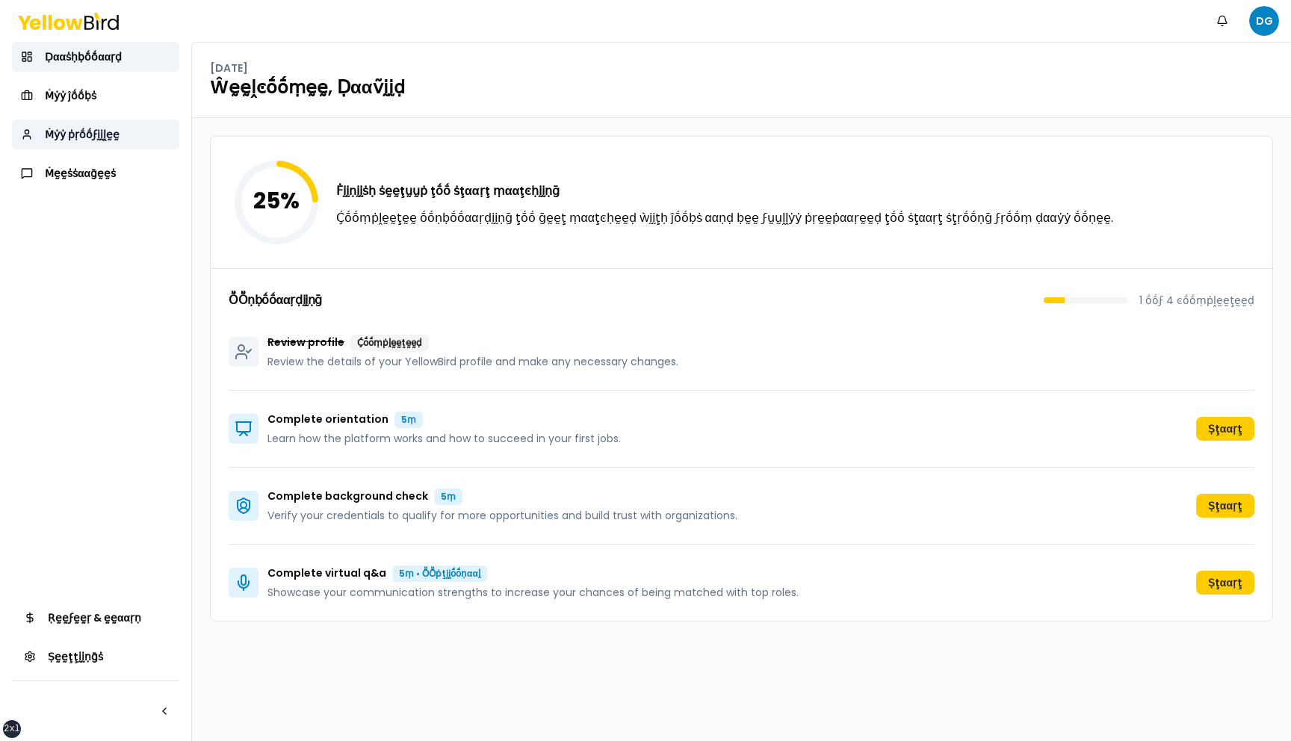
click at [108, 135] on span "Ṁẏẏ ṗṛṓṓϝḭḭḽḛḛ" at bounding box center [82, 134] width 75 height 15
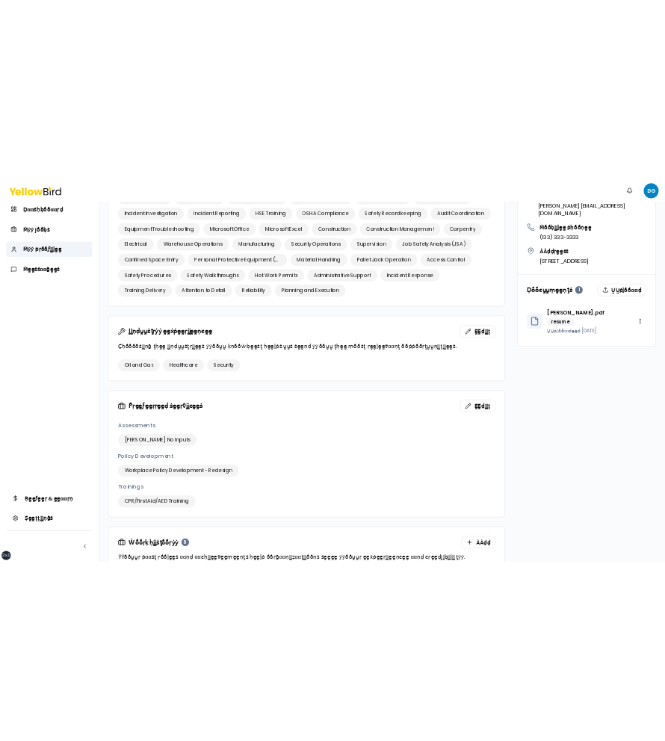
scroll to position [978, 0]
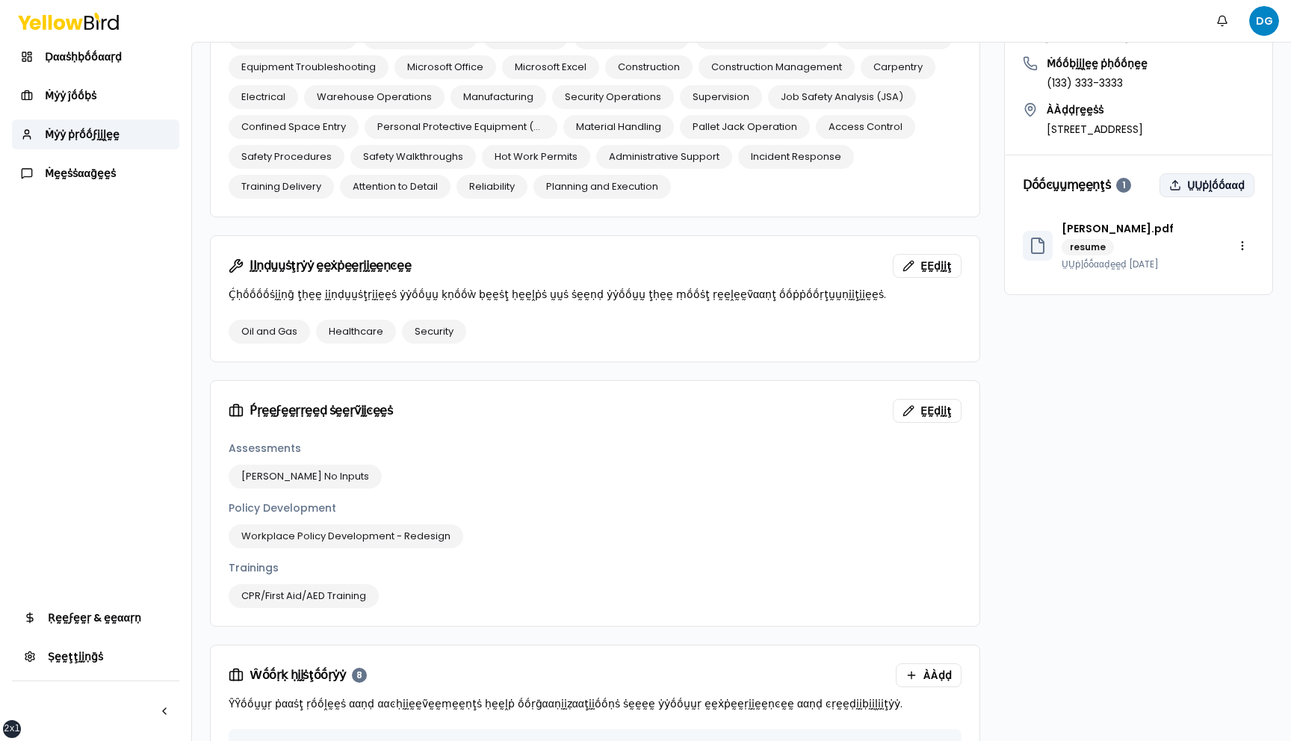
click at [1204, 173] on button "ṲṲṗḽṓṓααḍ" at bounding box center [1207, 185] width 95 height 24
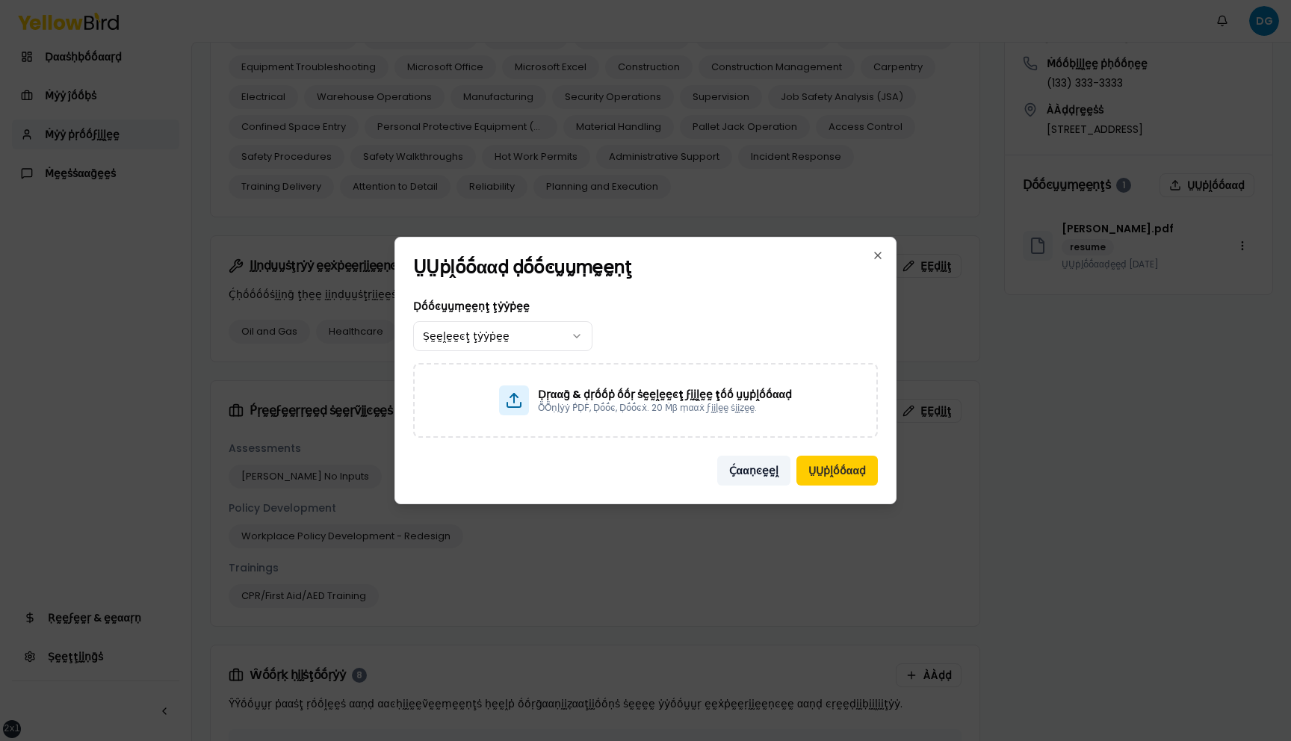
click at [764, 472] on button "Ḉααṇͼḛḛḽ" at bounding box center [753, 471] width 73 height 30
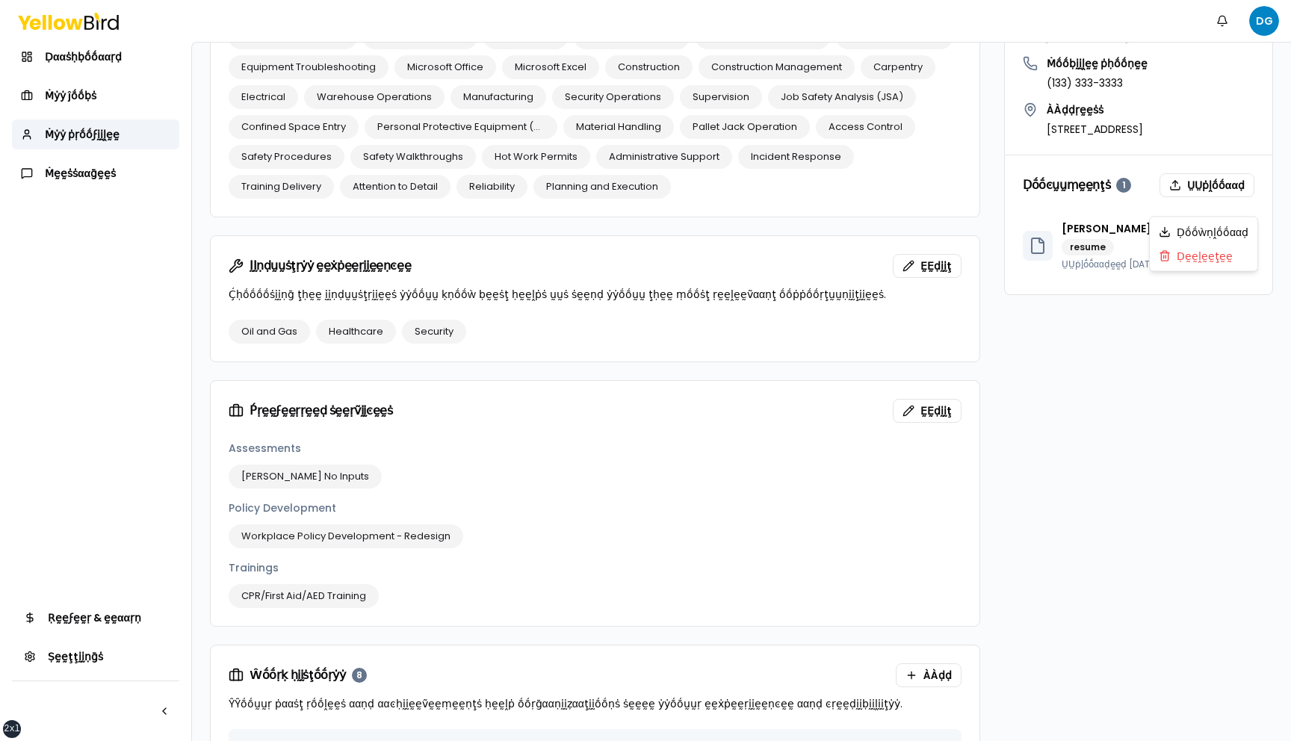
click at [1239, 204] on html "xs sm md lg xl 2xl Ṅṓṓţḭḭϝḭḭͼααţḭḭṓṓṇṡ DG Ḍααṡḥḅṓṓααṛḍ Ṁẏẏ ĵṓṓḅṡ Ṁẏẏ ṗṛṓṓϝḭḭḽḛḛ…" at bounding box center [645, 370] width 1291 height 741
click at [1221, 261] on div "Ḍḛḛḽḛḛţḛḛ" at bounding box center [1204, 256] width 102 height 24
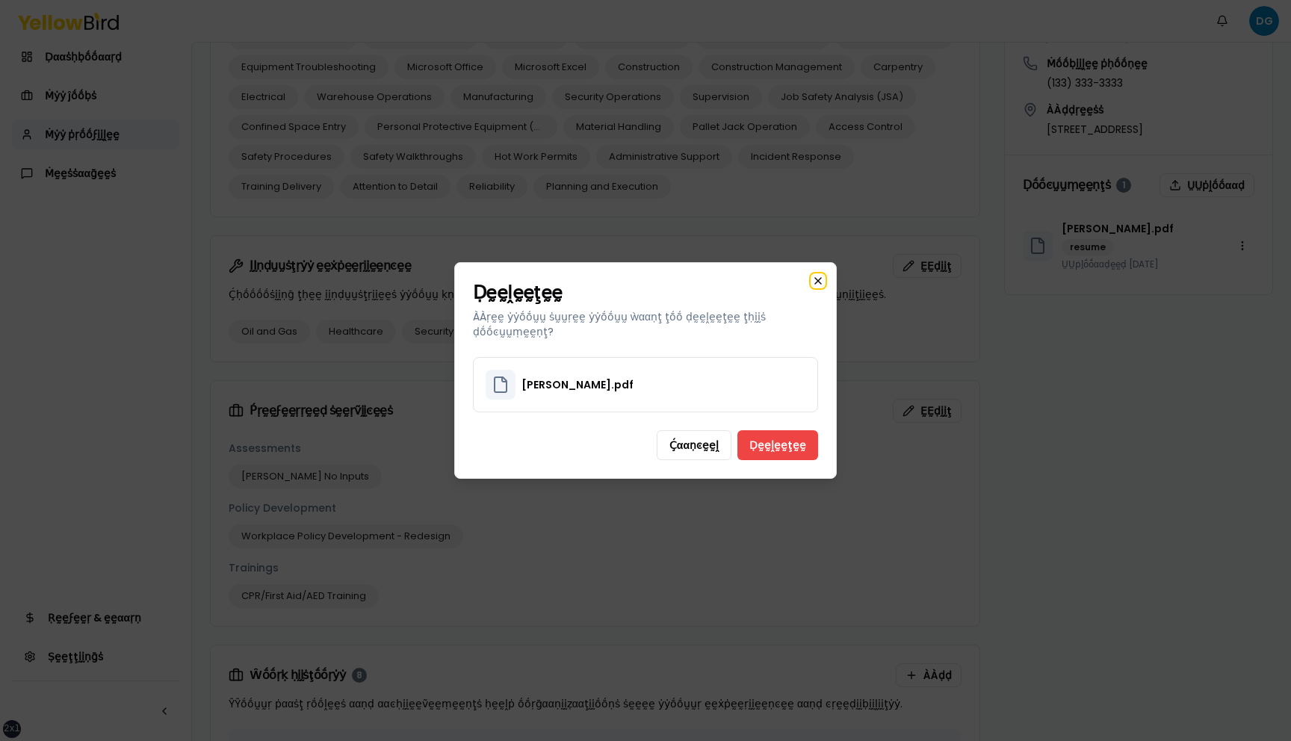
click at [823, 285] on icon "button" at bounding box center [818, 281] width 12 height 12
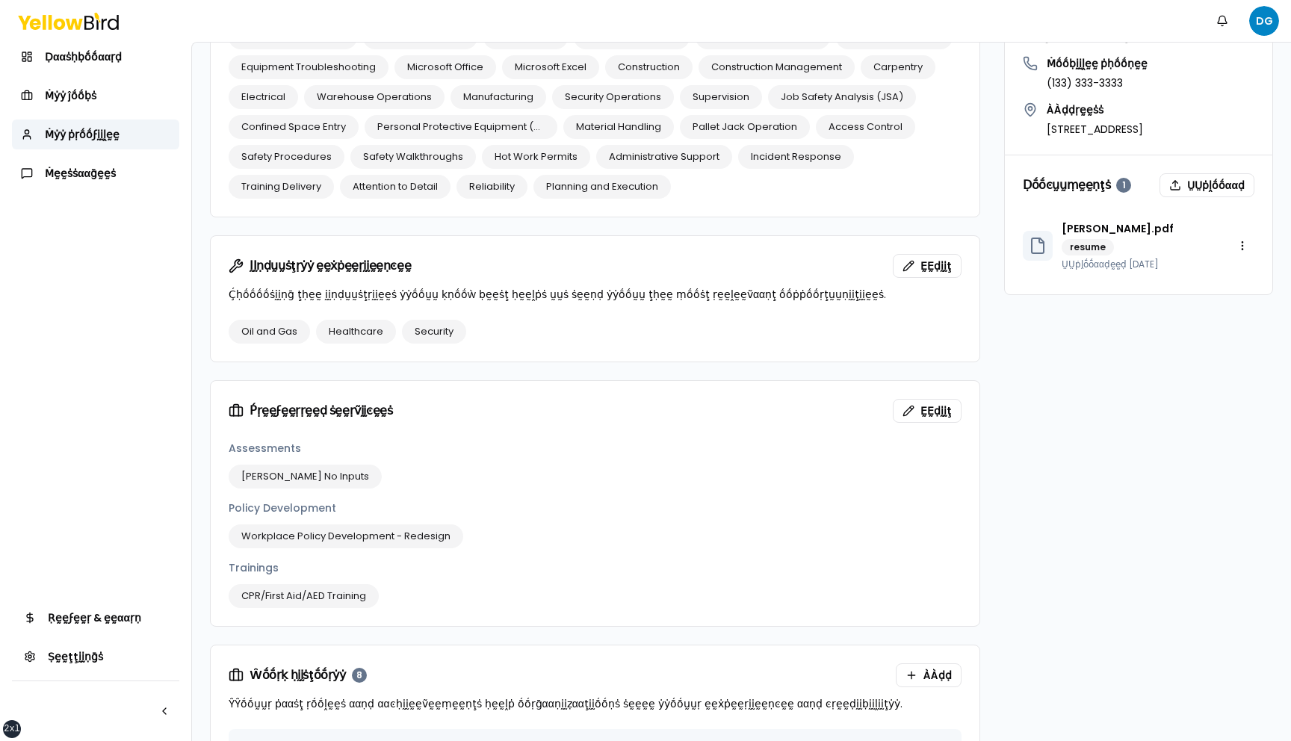
click at [1018, 359] on div "Ṕṛṓṓϝḭḭḽḛḛ ṓṓṽḛḛṛṽḭḭḛḛẁ $0 Ṫṓṓţααḽ ḛḛααṛṇḭḭṇḡṡ 0 Ĵṓṓḅṡ ͼṓṓṃṗḽḛḛţḛḛḍ Ṿḭḭṛţṵṵααḽ …" at bounding box center [1138, 678] width 269 height 2604
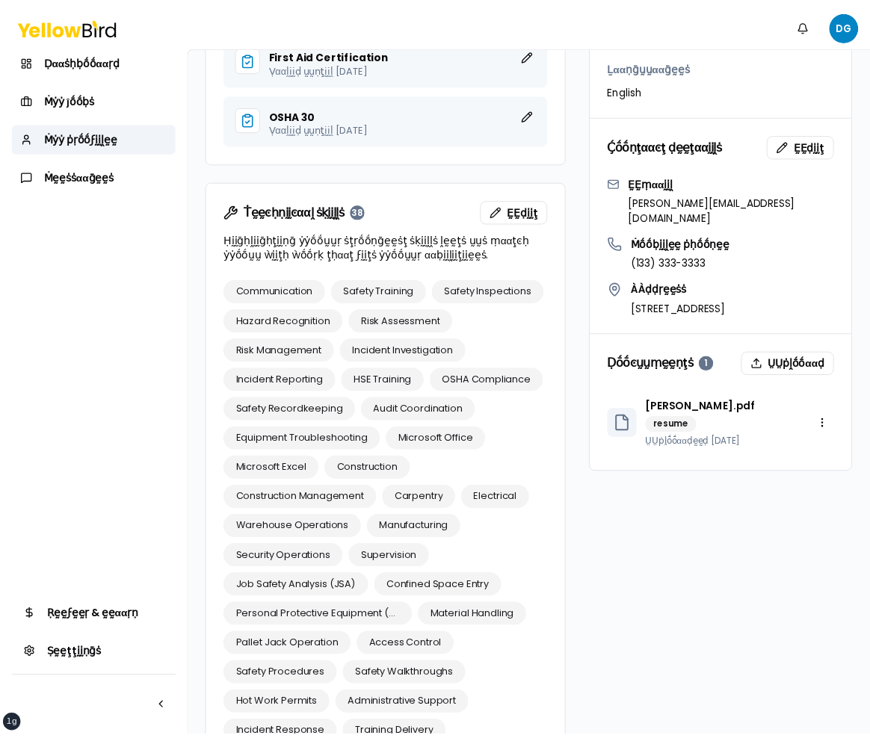
scroll to position [894, 0]
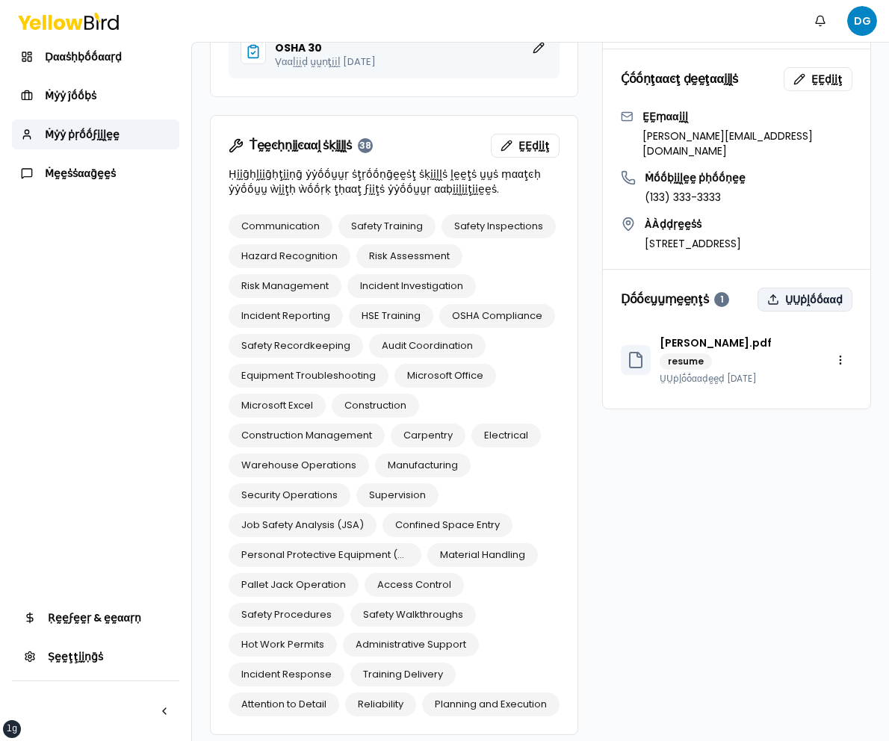
click at [801, 288] on button "ṲṲṗḽṓṓααḍ" at bounding box center [805, 300] width 95 height 24
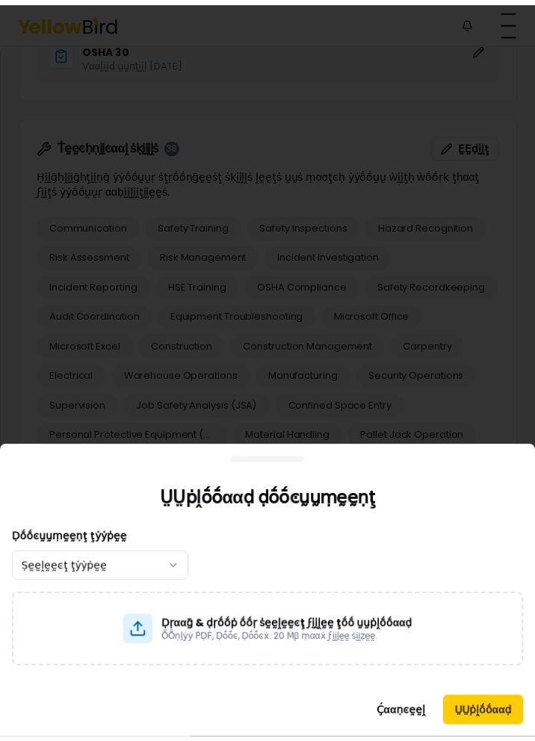
scroll to position [864, 0]
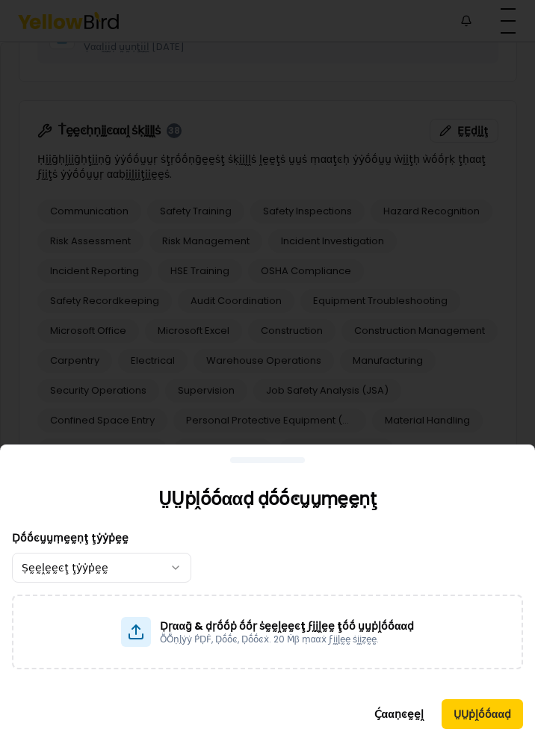
click at [297, 466] on div "ṲṲṗḽṓṓααḍ ḍṓṓͼṵṵṃḛḛṇţ" at bounding box center [267, 487] width 535 height 48
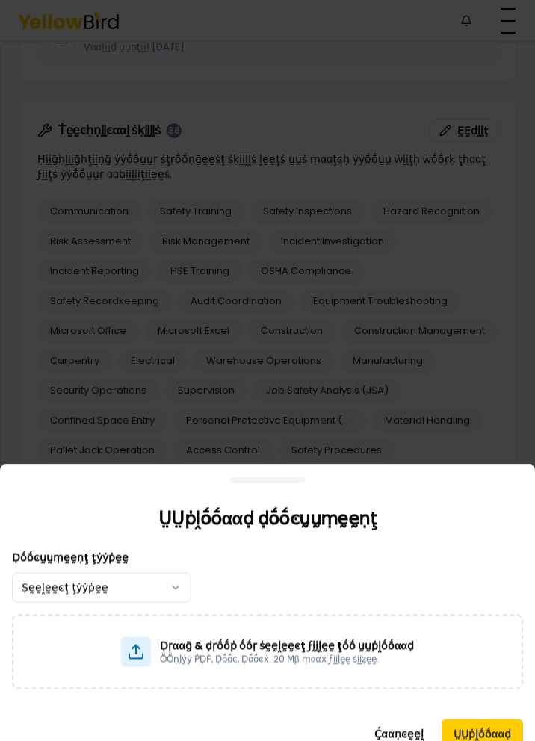
drag, startPoint x: 297, startPoint y: 466, endPoint x: 259, endPoint y: 483, distance: 41.8
click at [259, 483] on div "ṲṲṗḽṓṓααḍ ḍṓṓͼṵṵṃḛḛṇţ" at bounding box center [267, 507] width 535 height 48
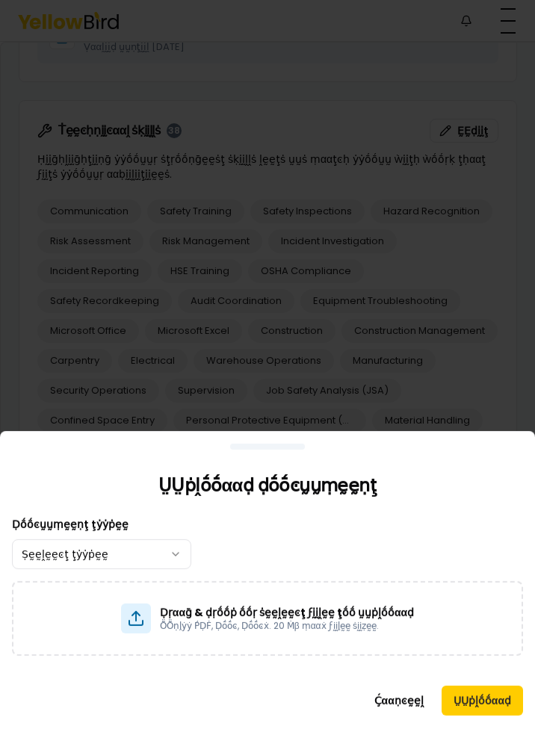
drag, startPoint x: 256, startPoint y: 457, endPoint x: 197, endPoint y: 404, distance: 79.4
click at [230, 444] on div at bounding box center [267, 447] width 75 height 6
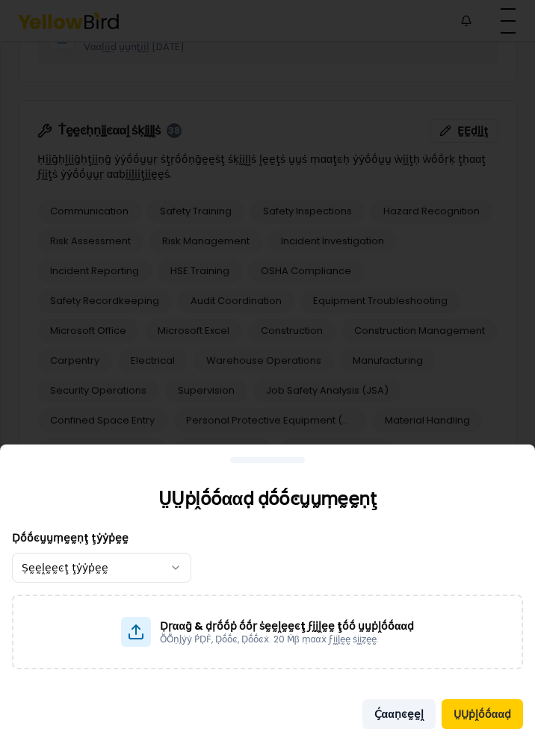
click at [399, 717] on button "Ḉααṇͼḛḛḽ" at bounding box center [398, 714] width 73 height 30
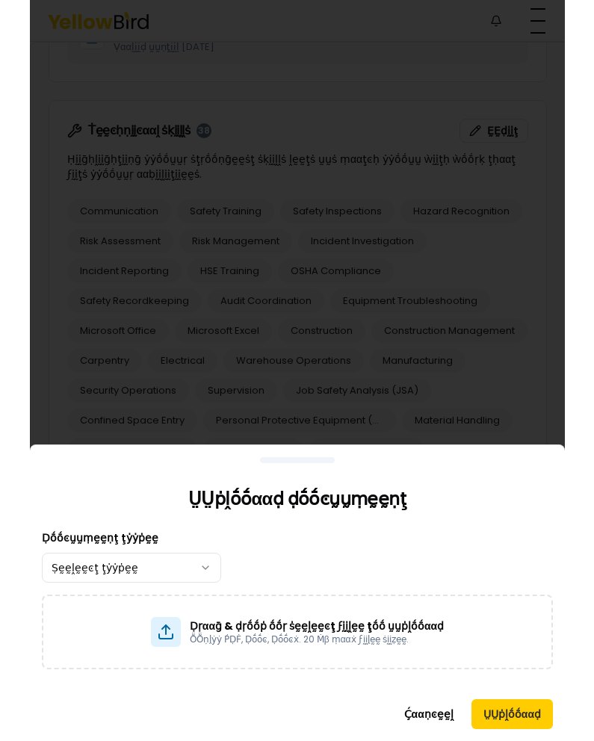
scroll to position [3447, 0]
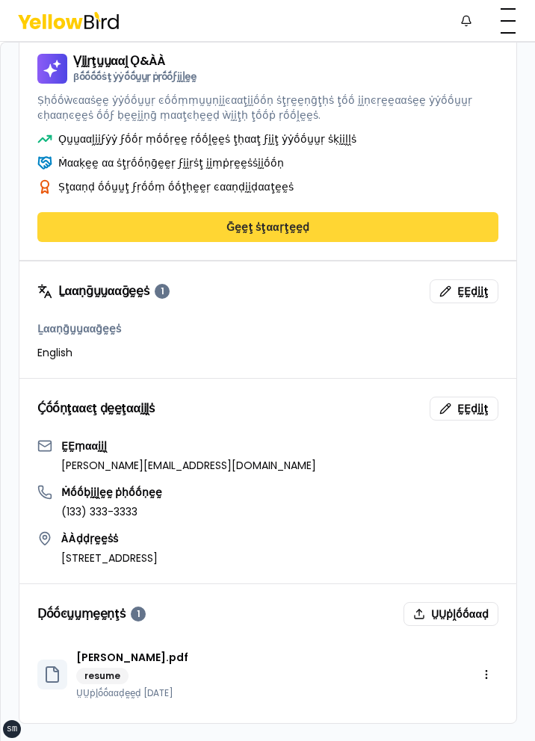
click at [284, 226] on button "Ḡḛḛţ ṡţααṛţḛḛḍ" at bounding box center [267, 227] width 461 height 30
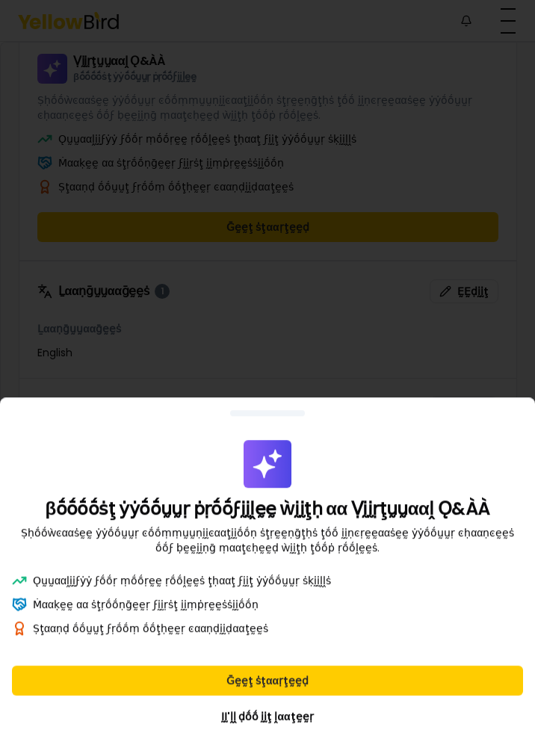
drag, startPoint x: 272, startPoint y: 415, endPoint x: 266, endPoint y: 706, distance: 291.5
click at [266, 555] on div "βṓṓṓṓṡţ ẏẏṓṓṵṵṛ ṗṛṓṓϝḭḭḽḛḛ ẁḭḭţḥ αα Ṿḭḭṛţṵṵααḽ Ǫ&ÀÀ Ṣḥṓṓẁͼααṡḛḛ ẏẏṓṓṵṵṛ ͼṓṓṃṃṵṵ…" at bounding box center [267, 485] width 535 height 139
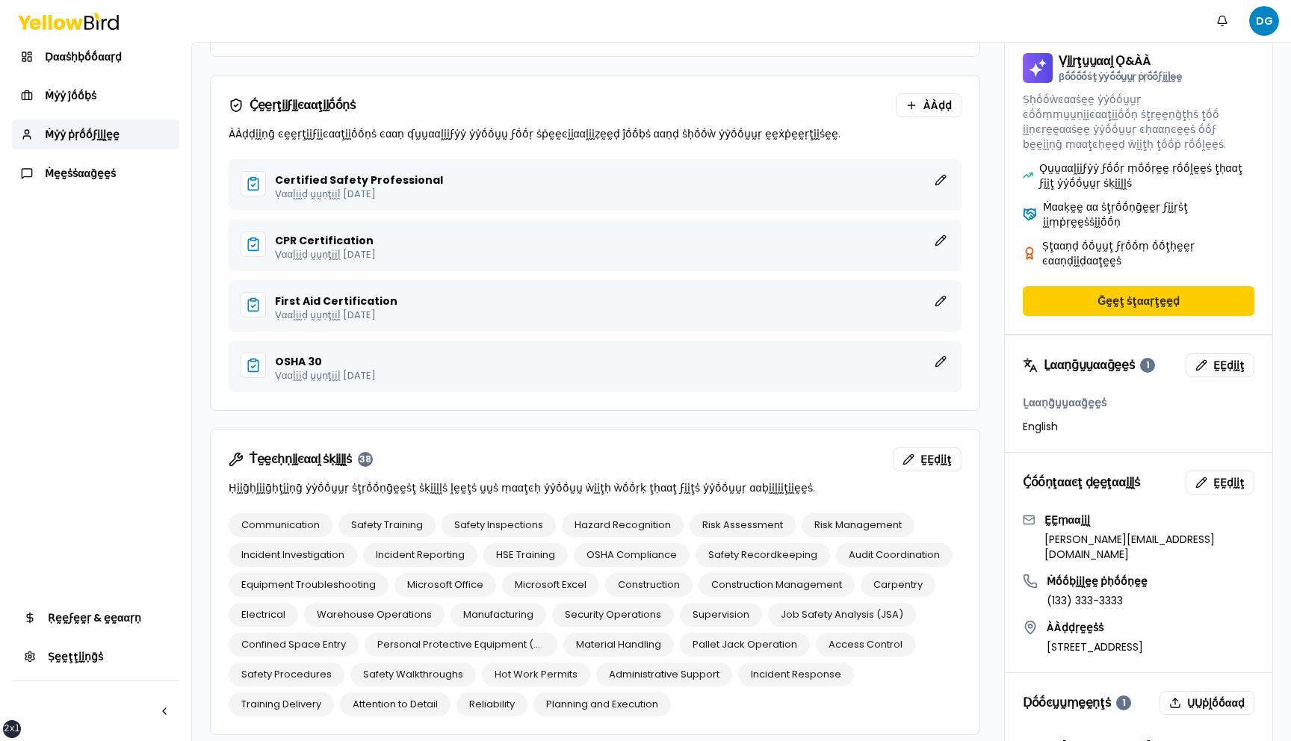
scroll to position [445, 0]
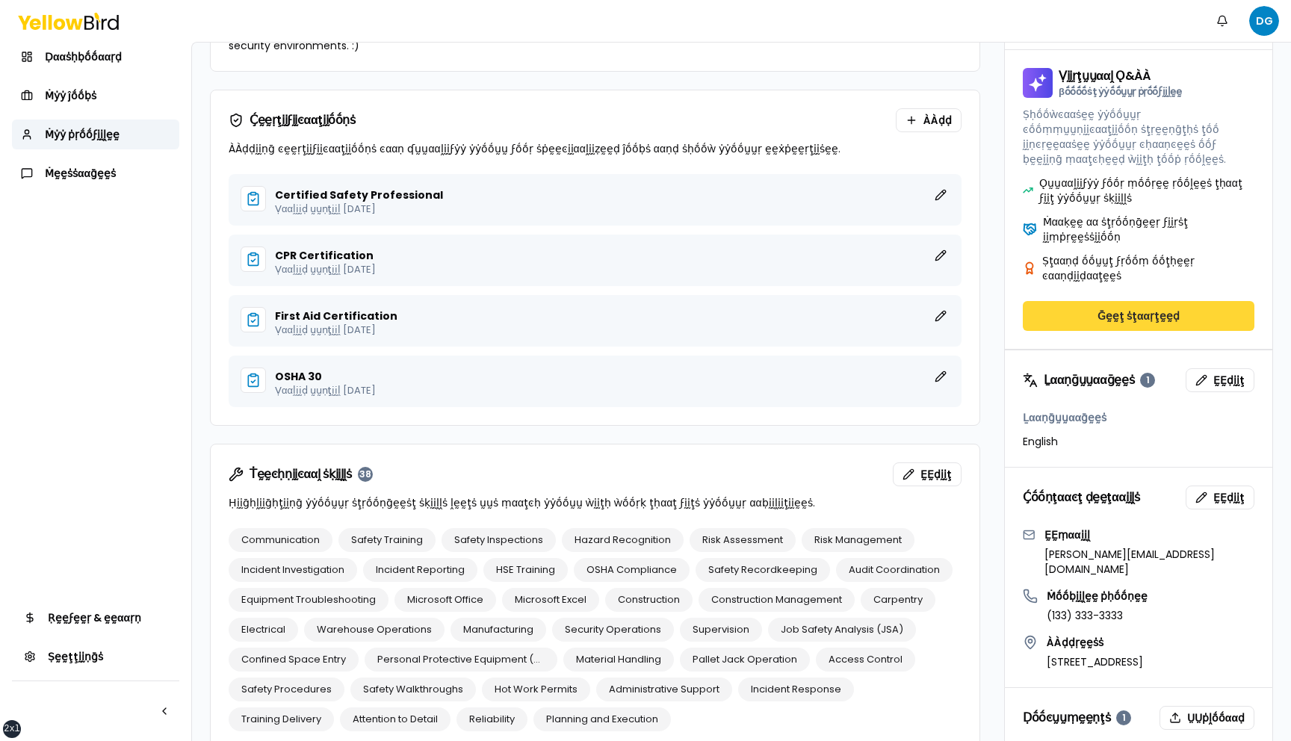
click at [1142, 301] on button "Ḡḛḛţ ṡţααṛţḛḛḍ" at bounding box center [1139, 316] width 232 height 30
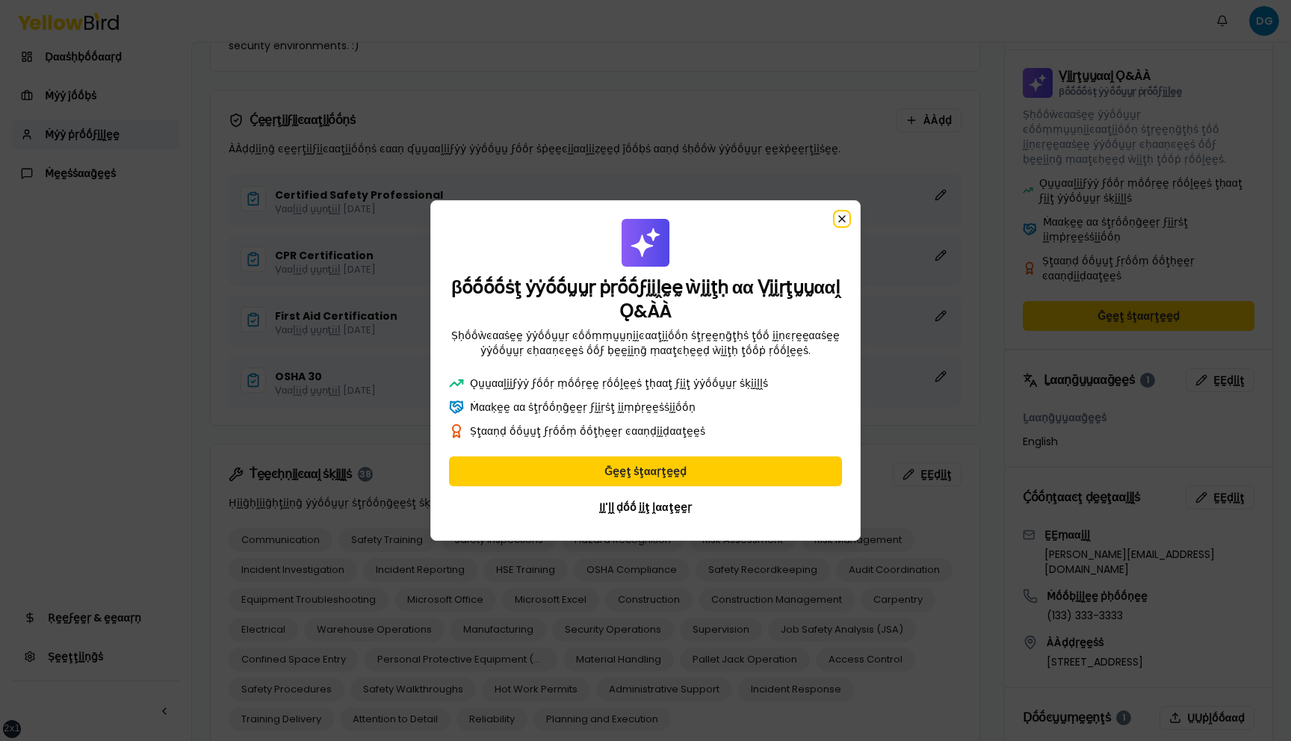
click at [841, 219] on icon "button" at bounding box center [842, 219] width 6 height 6
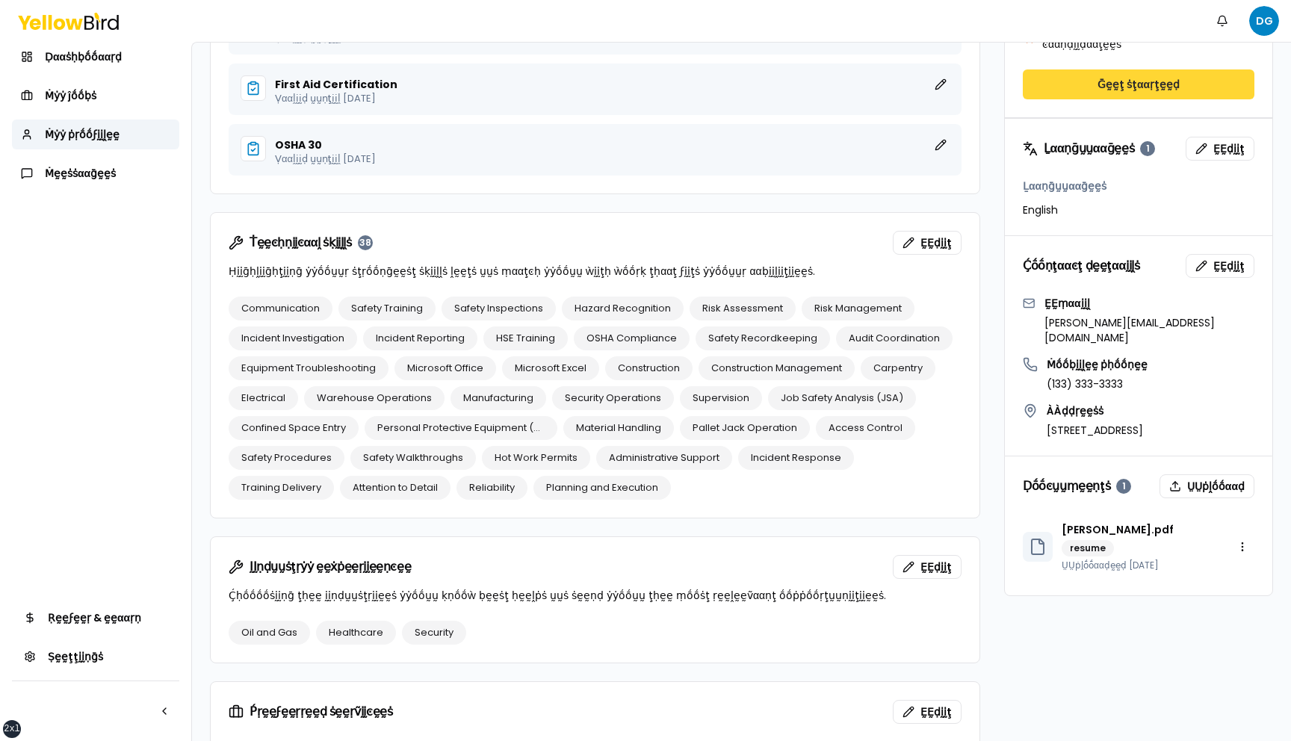
scroll to position [753, 0]
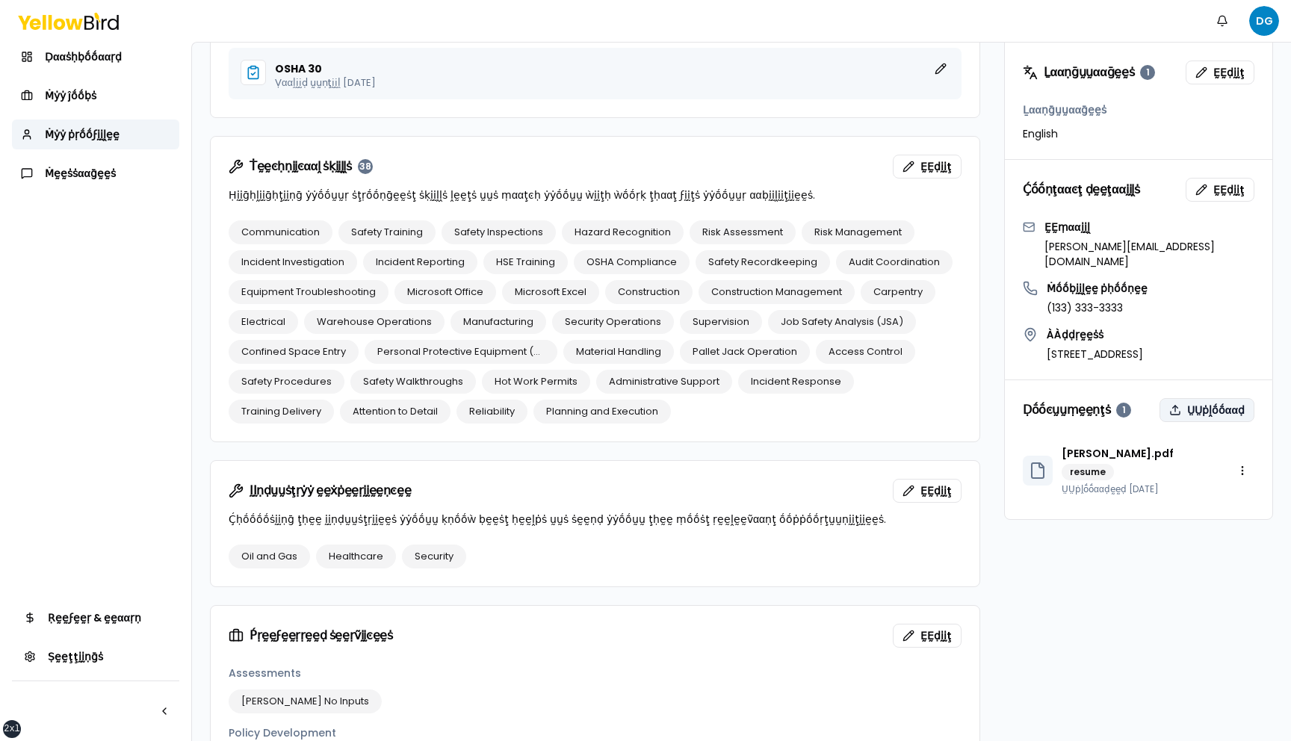
click at [1207, 398] on button "ṲṲṗḽṓṓααḍ" at bounding box center [1207, 410] width 95 height 24
click at [1246, 421] on html "xs sm md lg xl 2xl Ṅṓṓţḭḭϝḭḭͼααţḭḭṓṓṇṡ DG Ḍααṡḥḅṓṓααṛḍ Ṁẏẏ ĵṓṓḅṡ Ṁẏẏ ṗṛṓṓϝḭḭḽḛḛ…" at bounding box center [645, 370] width 1291 height 741
click at [1229, 479] on div "Ḍḛḛḽḛḛţḛḛ" at bounding box center [1204, 481] width 102 height 24
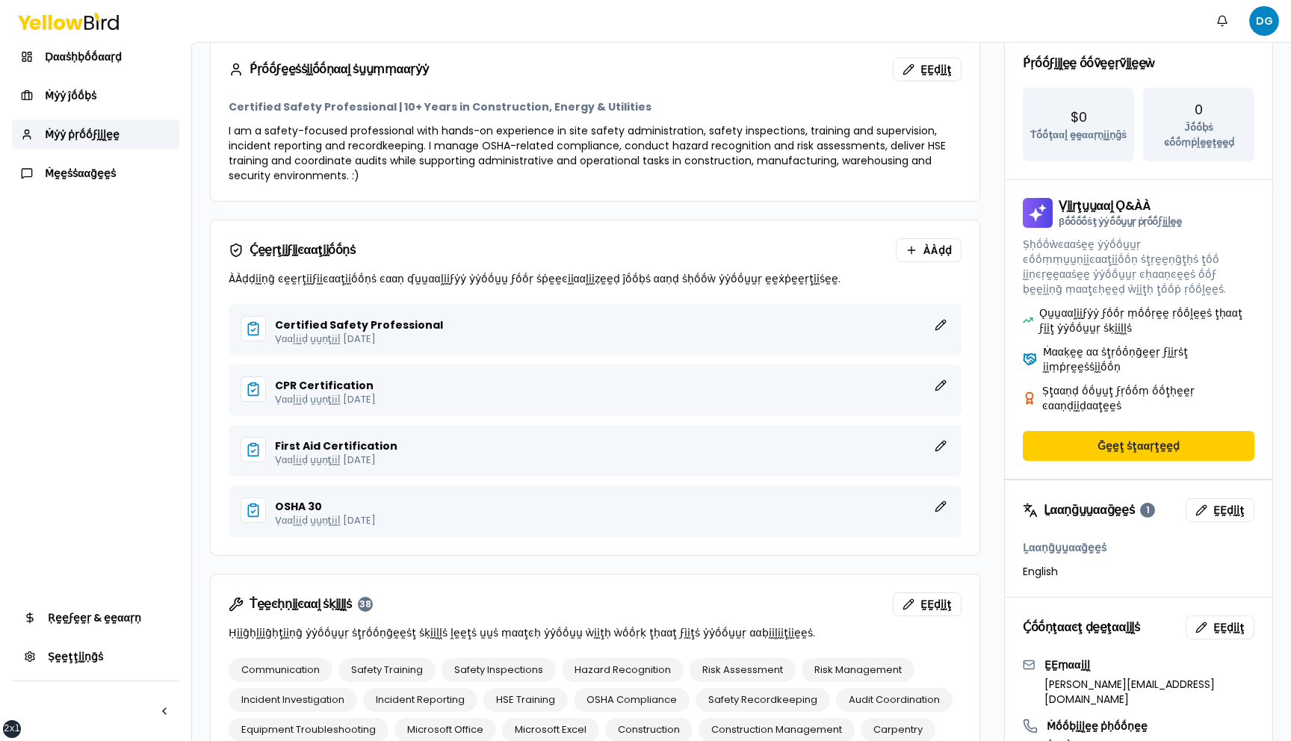
scroll to position [0, 0]
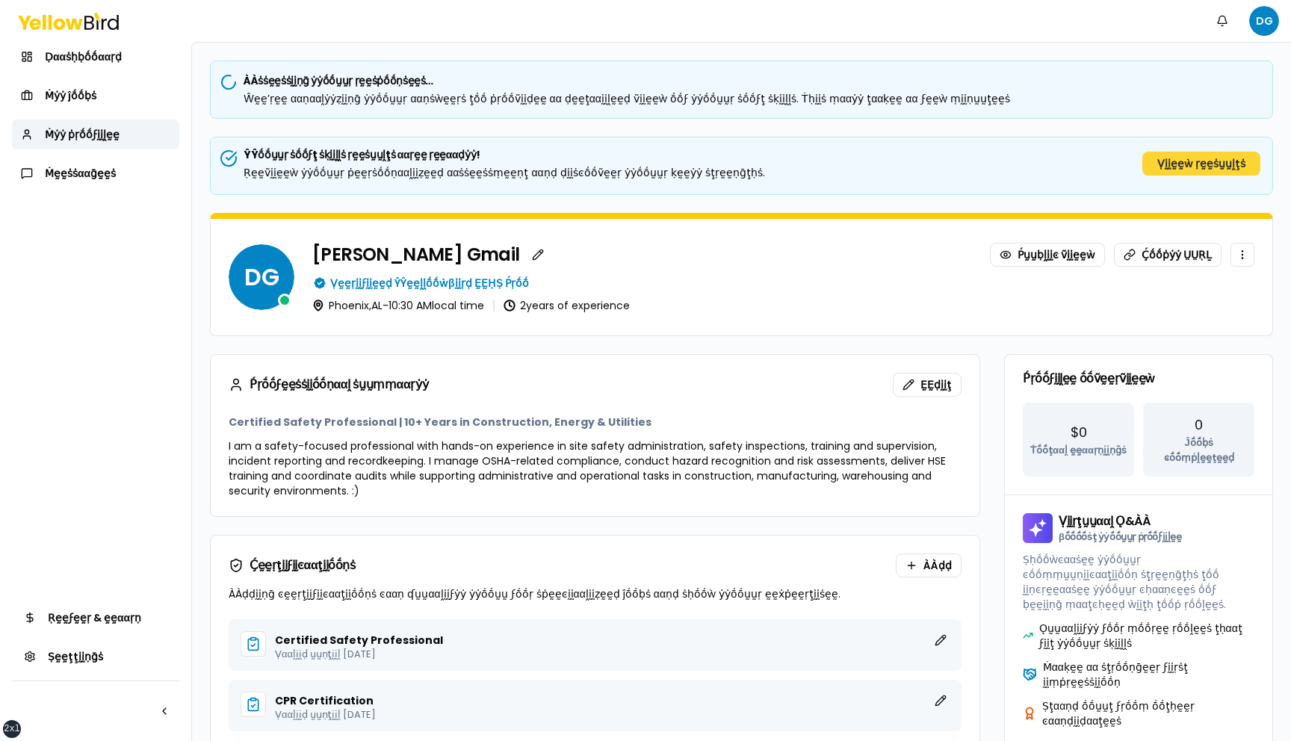
click at [1184, 163] on button "Ṿḭḭḛḛẁ ṛḛḛṡṵṵḽţṡ" at bounding box center [1202, 164] width 118 height 24
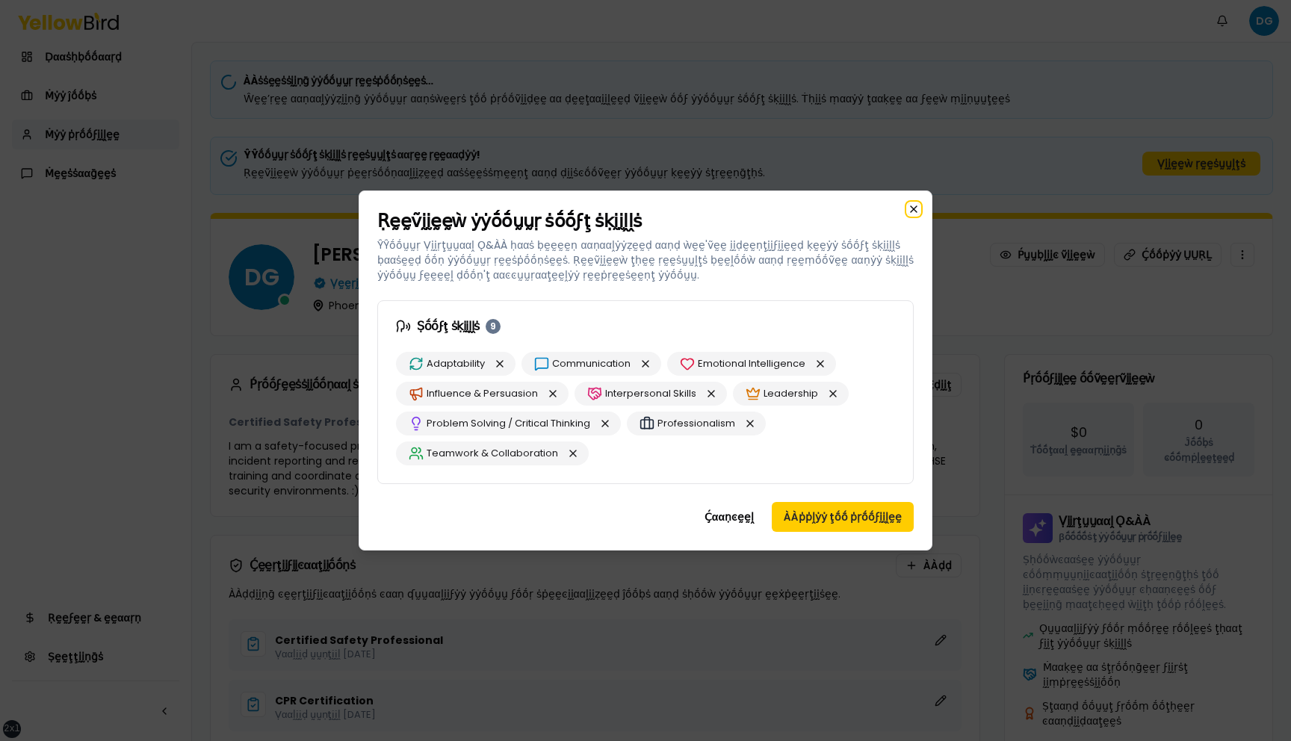
click at [914, 209] on icon "button" at bounding box center [914, 209] width 6 height 6
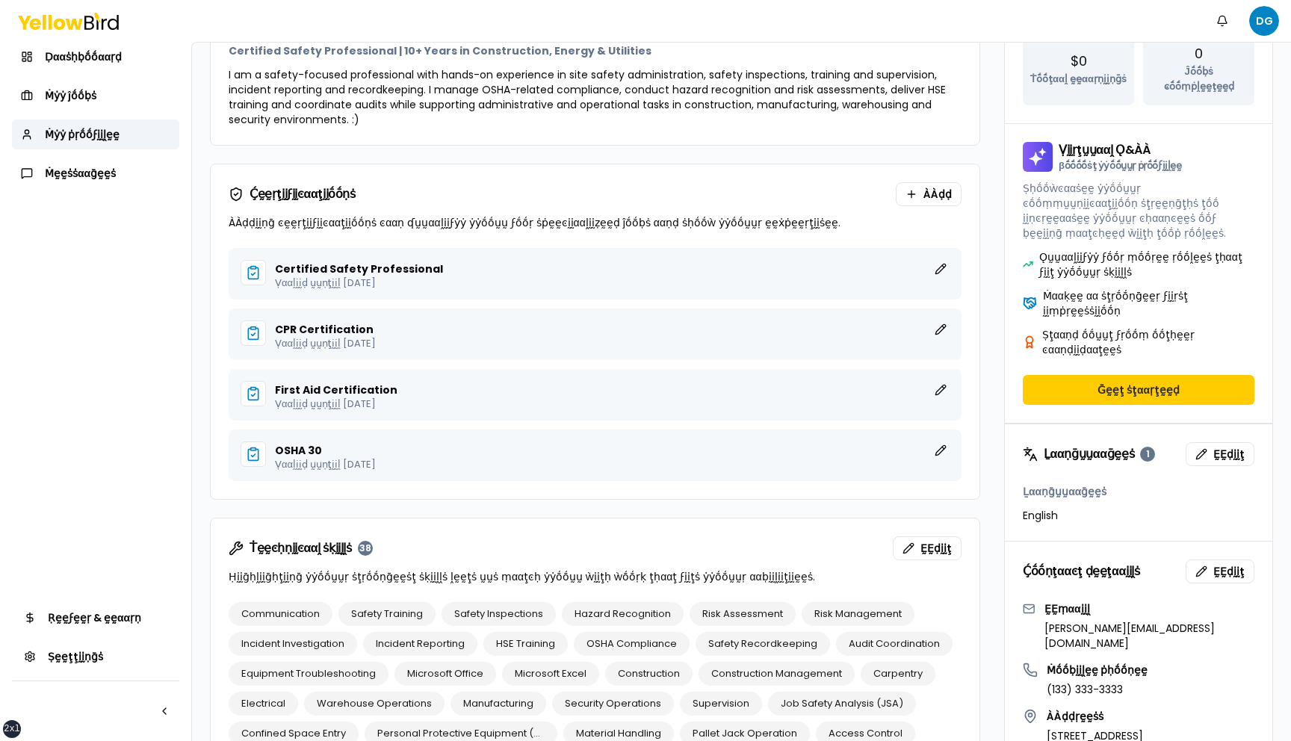
scroll to position [450, 0]
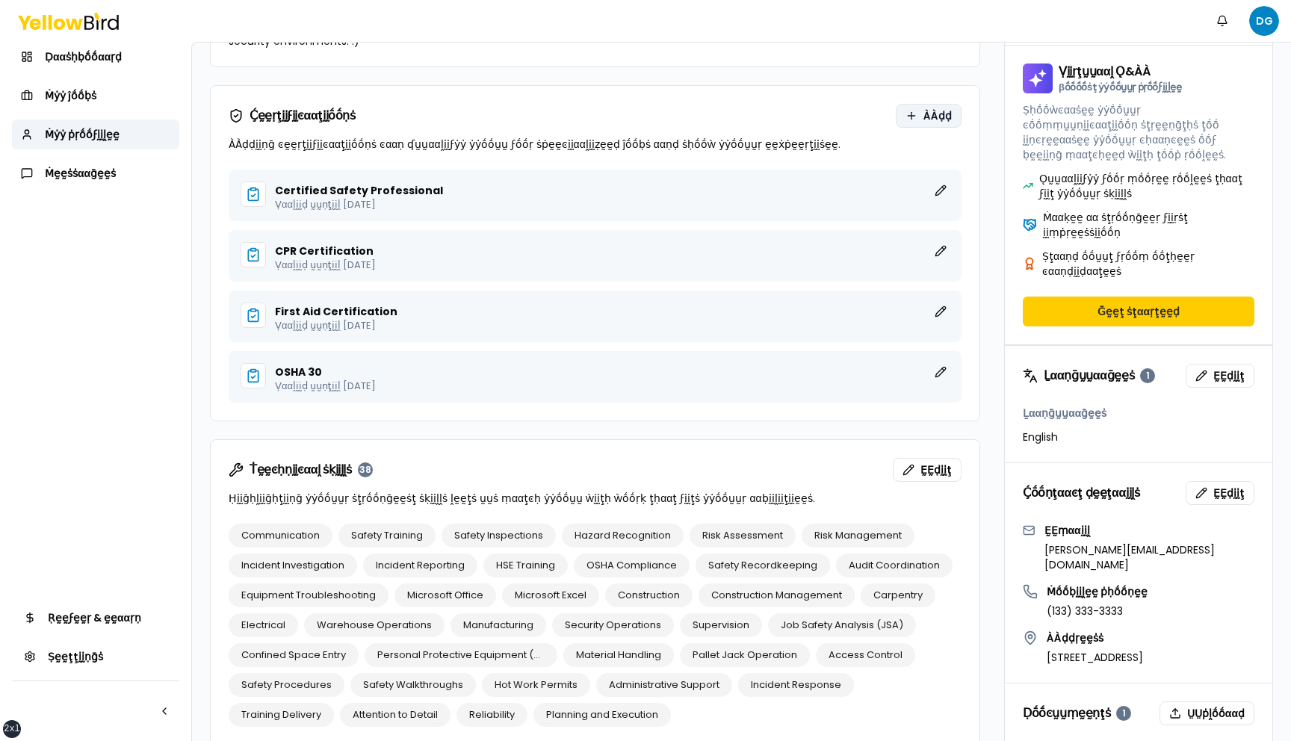
click at [924, 115] on span "ÀÀḍḍ" at bounding box center [938, 115] width 28 height 15
click at [936, 468] on span "ḚḚḍḭḭţ" at bounding box center [936, 470] width 31 height 15
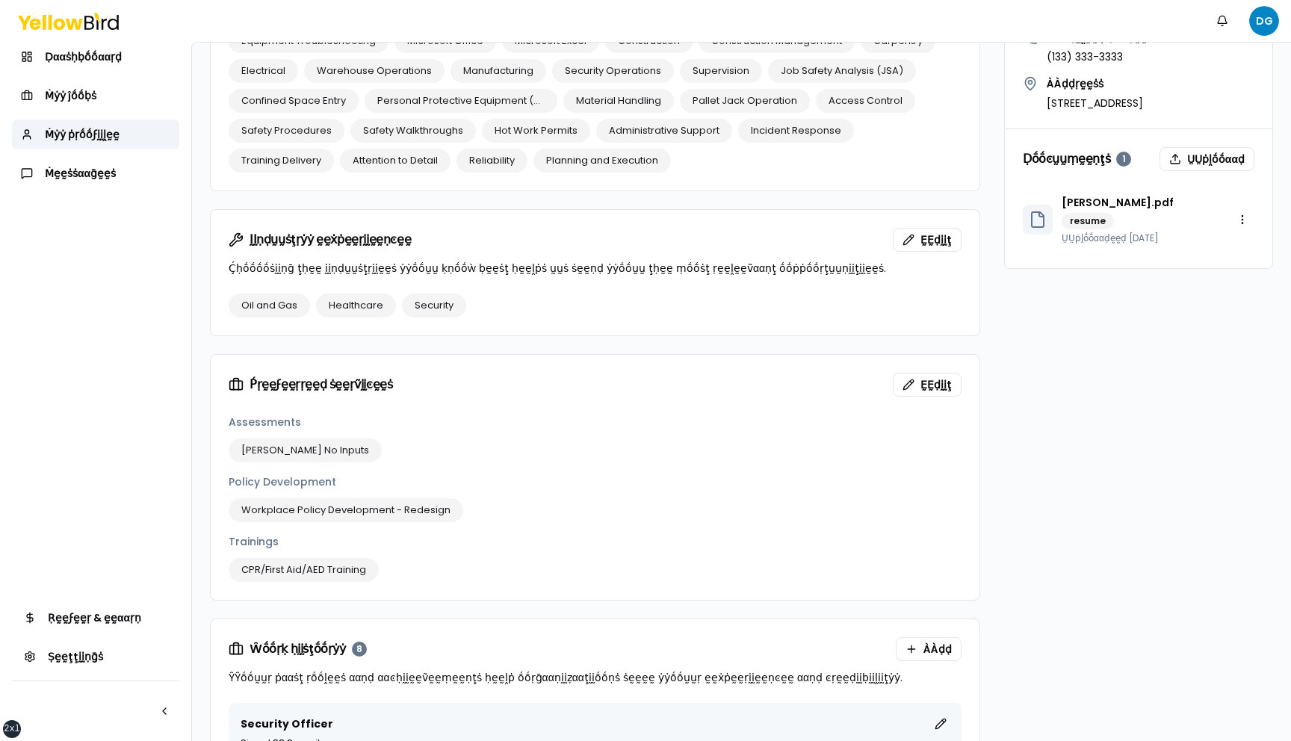
scroll to position [1069, 0]
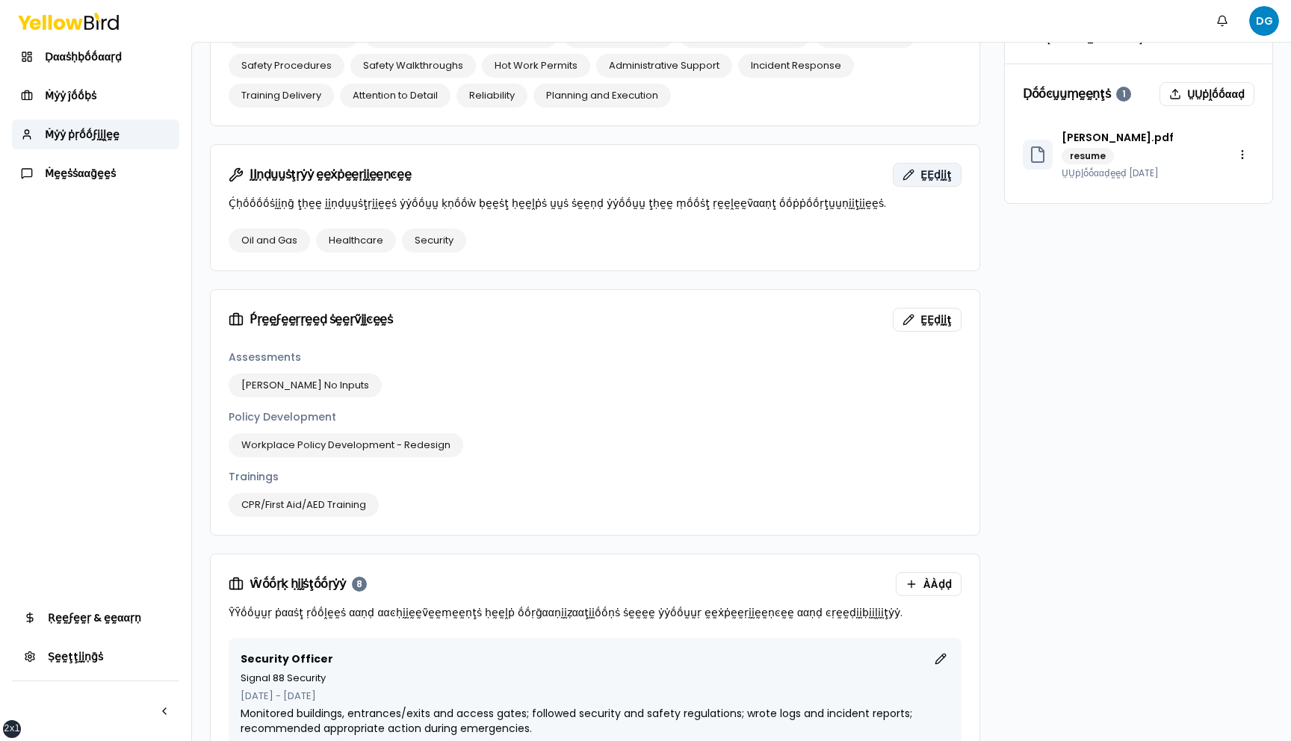
click at [933, 175] on span "ḚḚḍḭḭţ" at bounding box center [936, 174] width 31 height 15
click at [939, 312] on span "ḚḚḍḭḭţ" at bounding box center [936, 319] width 31 height 15
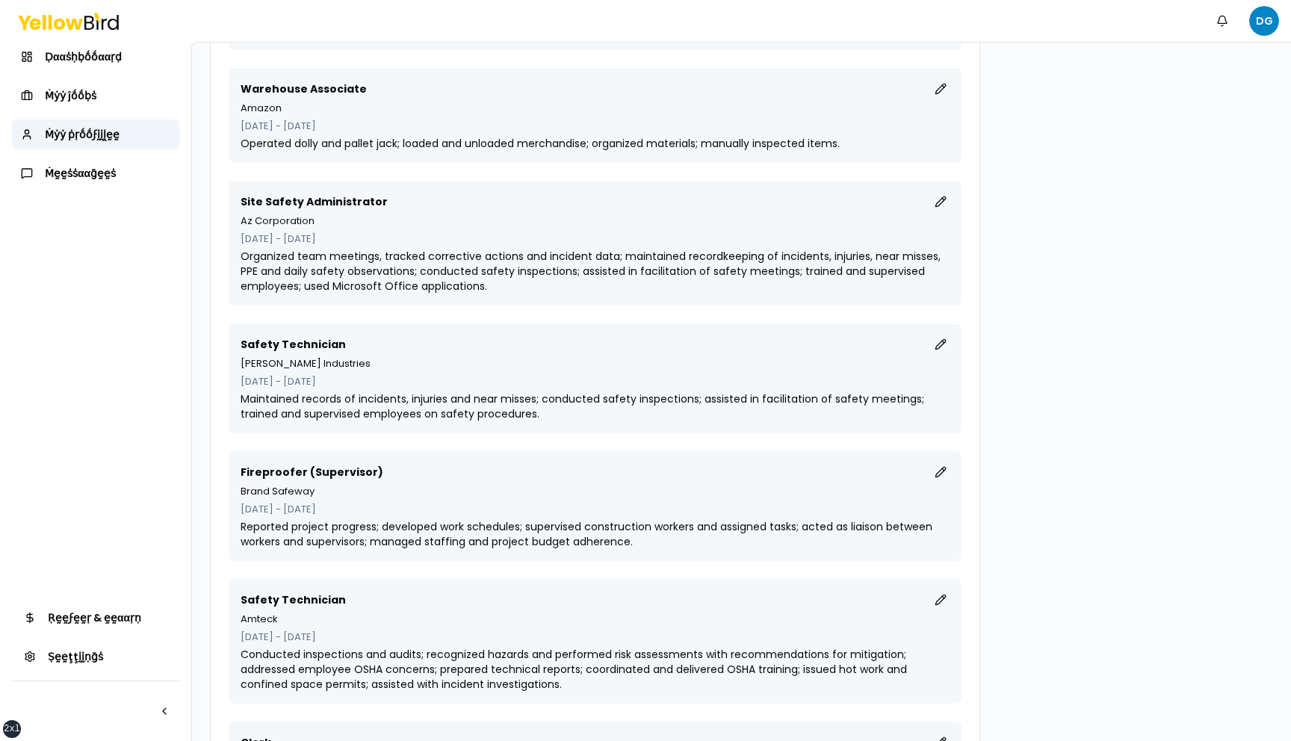
scroll to position [2220, 0]
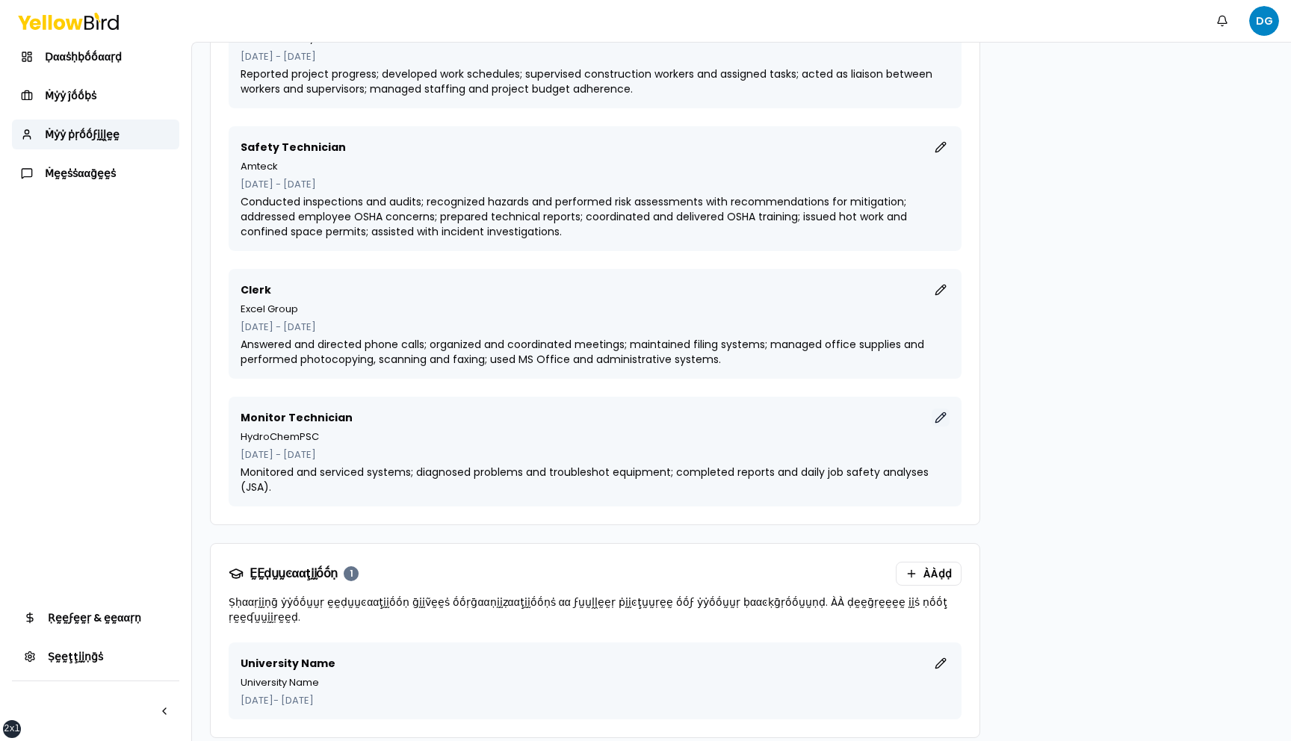
click at [942, 418] on button "ḚḚḍḭḭţ" at bounding box center [941, 418] width 18 height 18
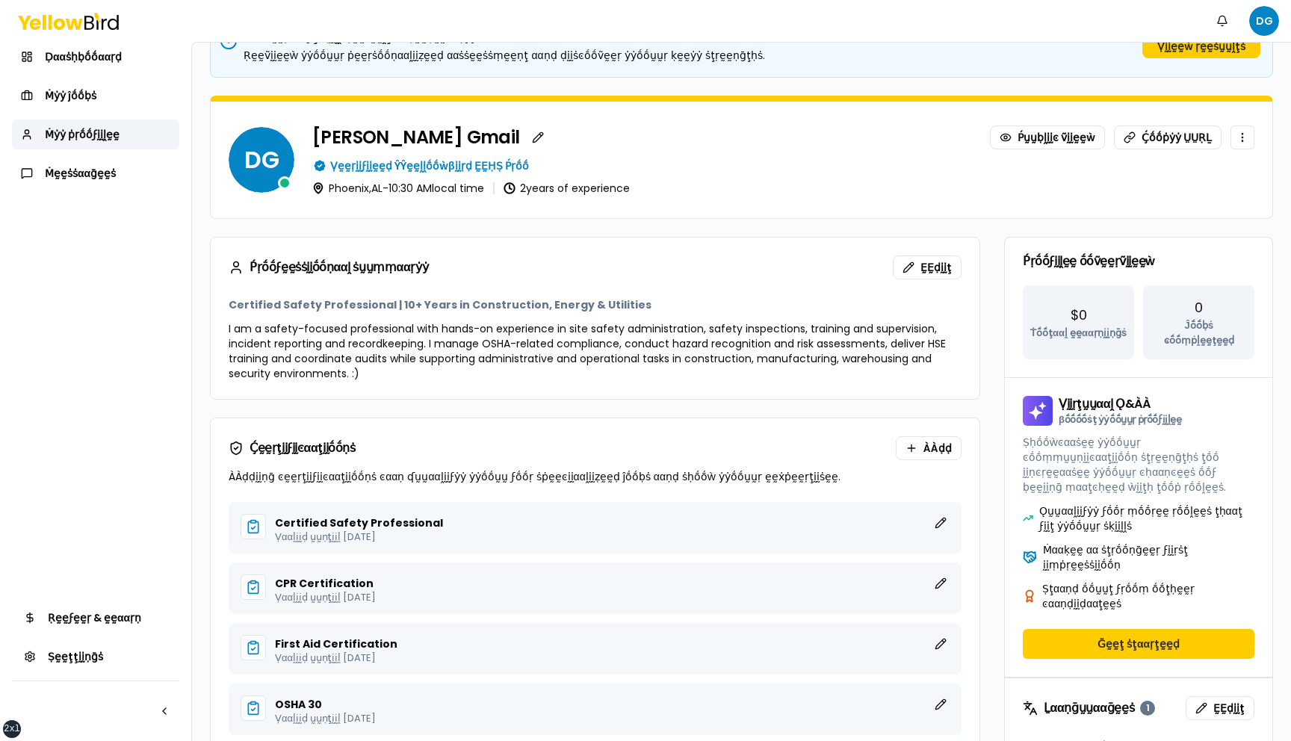
scroll to position [0, 0]
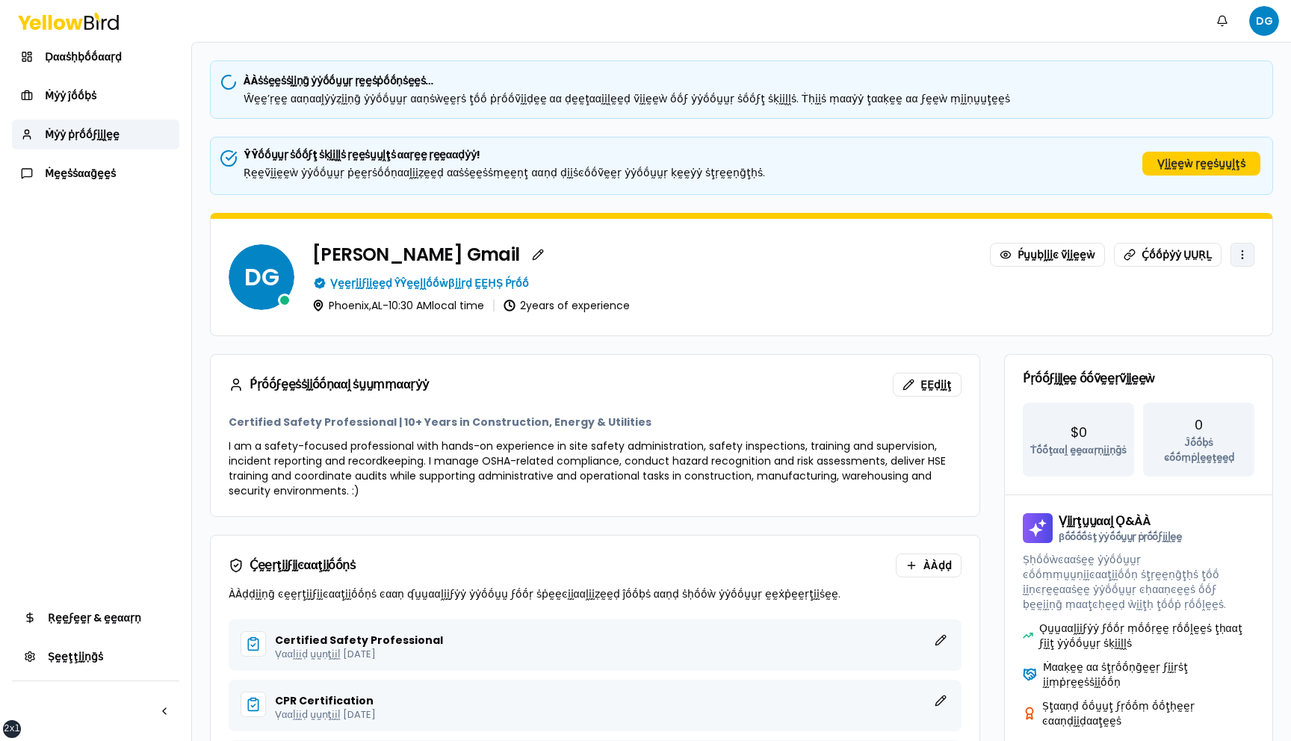
click at [1238, 260] on html "xs sm md lg xl 2xl Ṅṓṓţḭḭϝḭḭͼααţḭḭṓṓṇṡ DG Ḍααṡḥḅṓṓααṛḍ Ṁẏẏ ĵṓṓḅṡ Ṁẏẏ ṗṛṓṓϝḭḭḽḛḛ…" at bounding box center [645, 370] width 1291 height 741
click at [892, 260] on html "xs sm md lg xl 2xl Ṅṓṓţḭḭϝḭḭͼααţḭḭṓṓṇṡ DG Ḍααṡḥḅṓṓααṛḍ Ṁẏẏ ĵṓṓḅṡ Ṁẏẏ ṗṛṓṓϝḭḭḽḛḛ…" at bounding box center [645, 370] width 1291 height 741
click at [1199, 168] on button "Ṿḭḭḛḛẁ ṛḛḛṡṵṵḽţṡ" at bounding box center [1202, 164] width 118 height 24
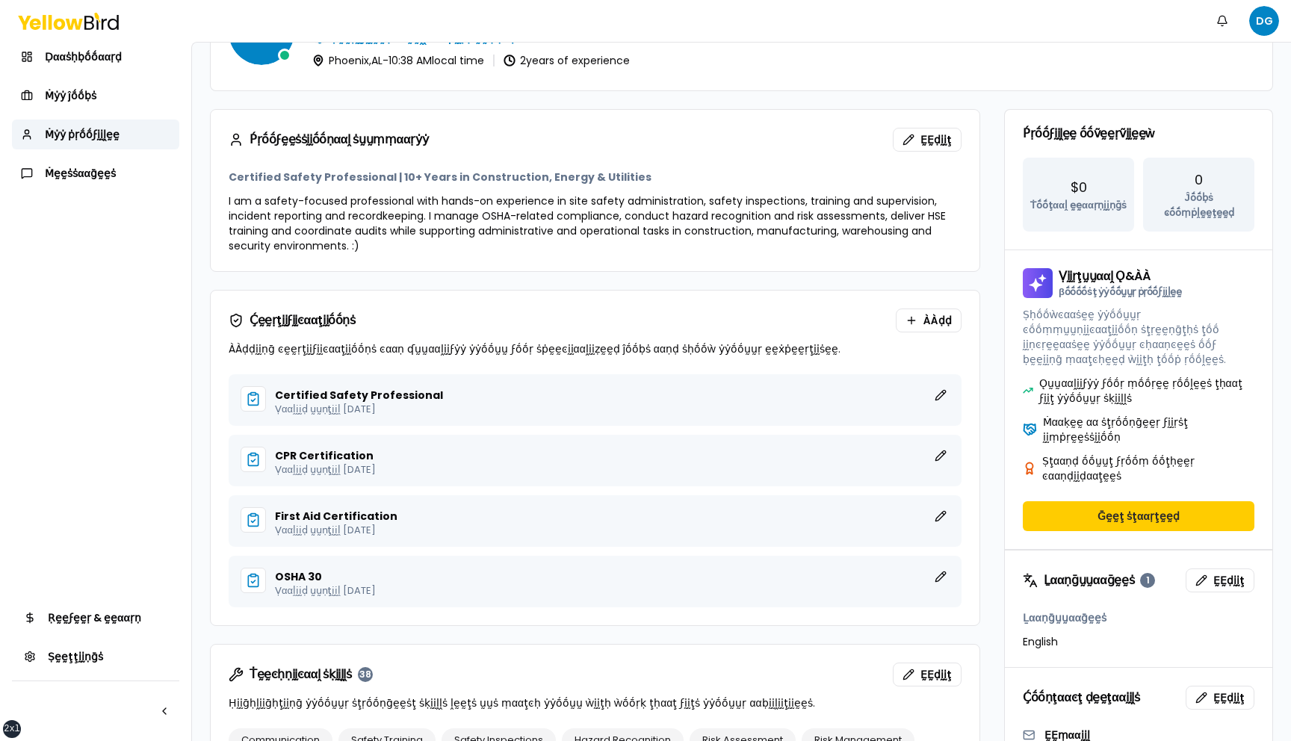
scroll to position [244, 0]
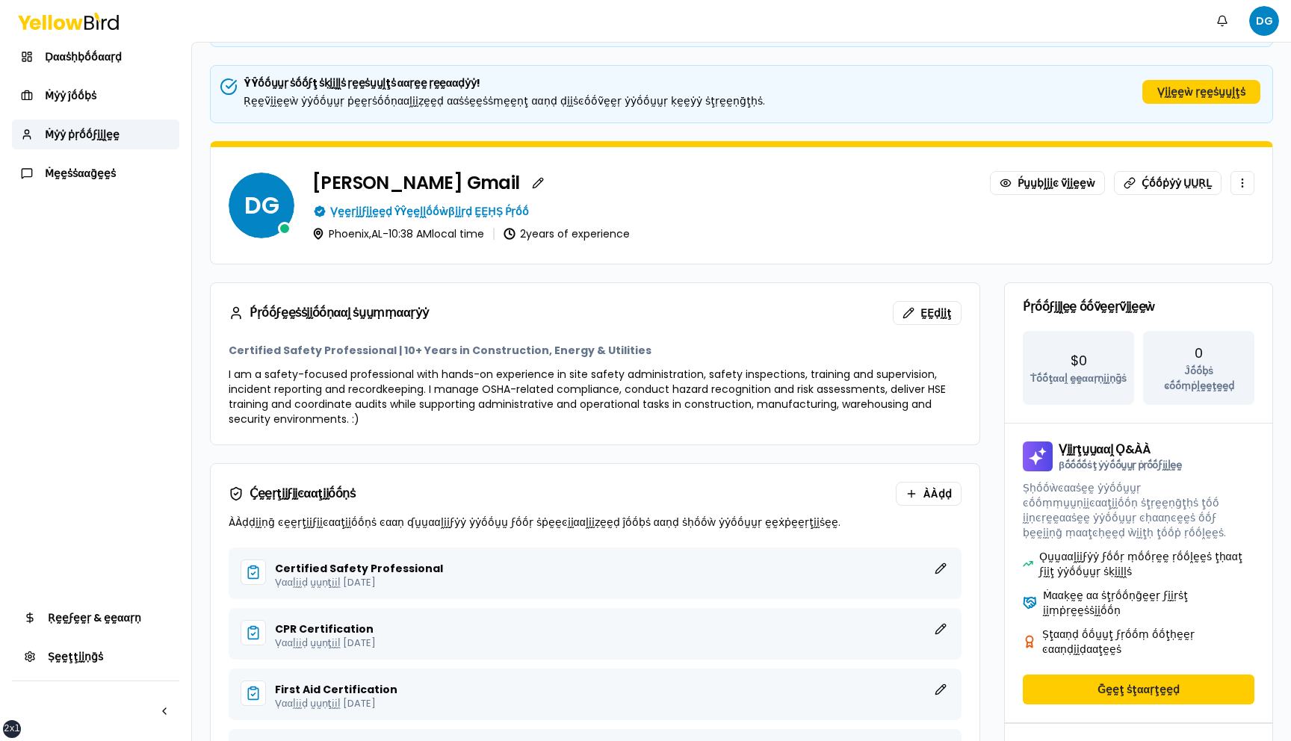
scroll to position [0, 0]
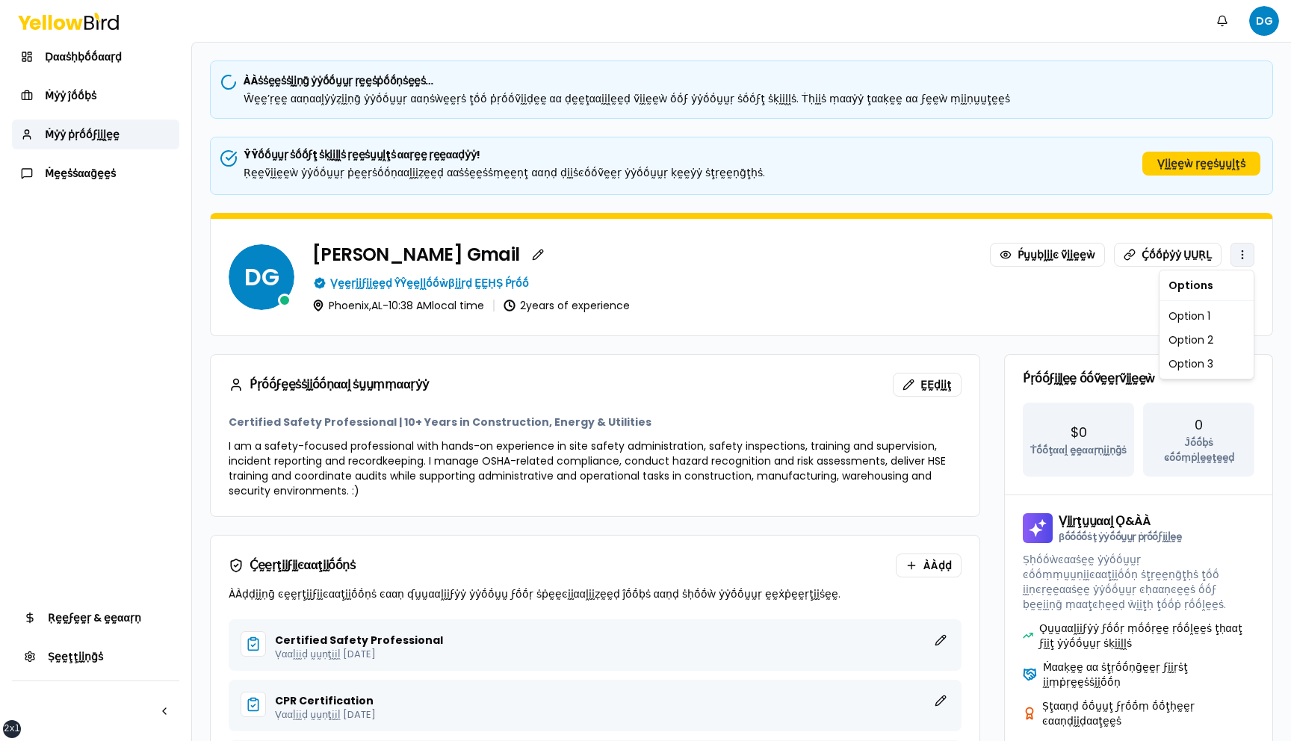
click at [1240, 256] on html "xs sm md lg xl 2xl Ṅṓṓţḭḭϝḭḭͼααţḭḭṓṓṇṡ DG Ḍααṡḥḅṓṓααṛḍ Ṁẏẏ ĵṓṓḅṡ Ṁẏẏ ṗṛṓṓϝḭḭḽḛḛ…" at bounding box center [645, 370] width 1291 height 741
click at [1213, 172] on html "xs sm md lg xl 2xl Ṅṓṓţḭḭϝḭḭͼααţḭḭṓṓṇṡ DG Ḍααṡḥḅṓṓααṛḍ Ṁẏẏ ĵṓṓḅṡ Ṁẏẏ ṗṛṓṓϝḭḭḽḛḛ…" at bounding box center [645, 370] width 1291 height 741
click at [1202, 167] on button "Ṿḭḭḛḛẁ ṛḛḛṡṵṵḽţṡ" at bounding box center [1202, 164] width 118 height 24
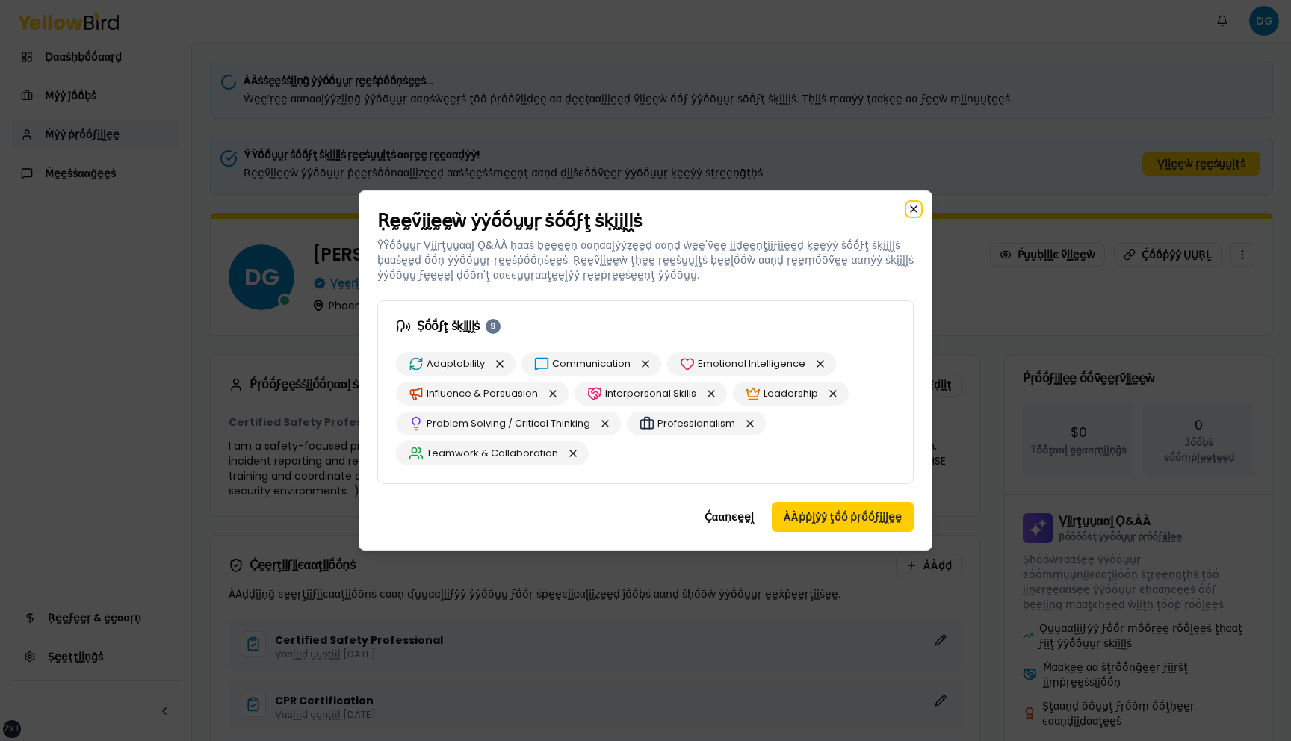
click at [915, 211] on icon "button" at bounding box center [914, 209] width 6 height 6
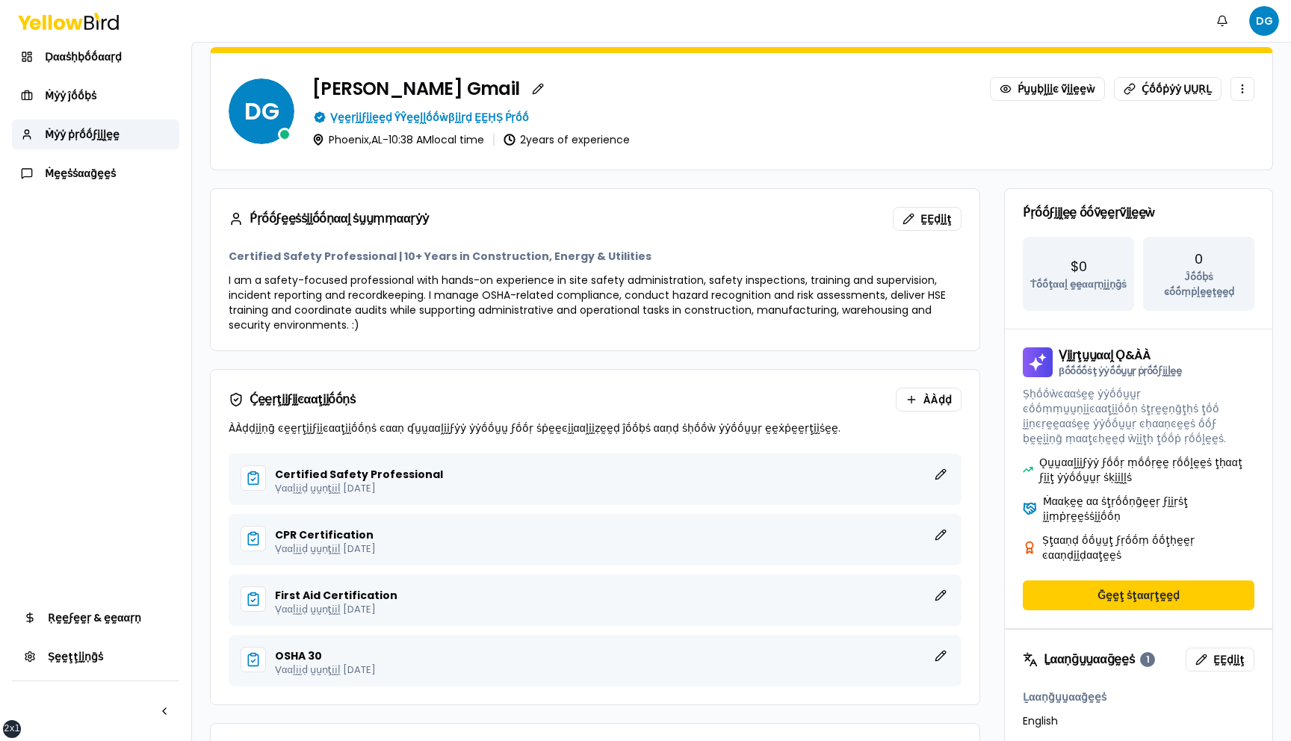
scroll to position [165, 0]
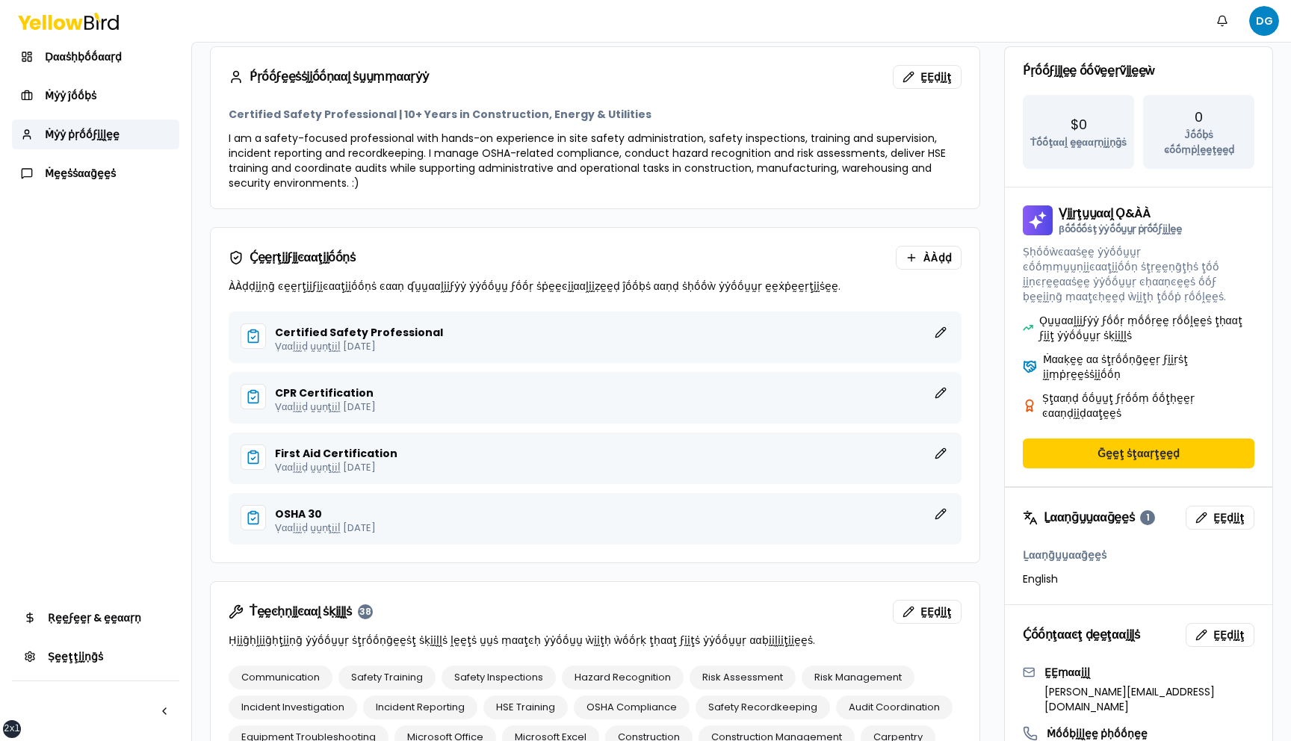
scroll to position [323, 0]
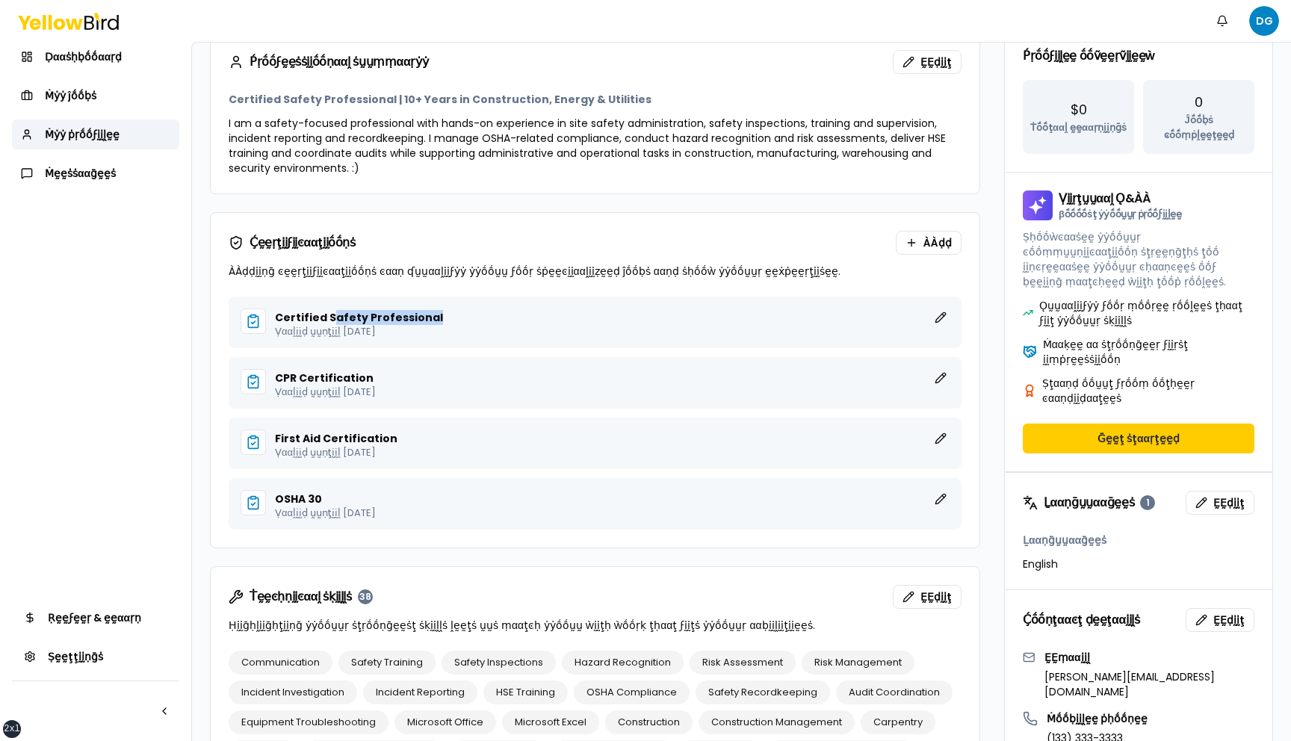
drag, startPoint x: 334, startPoint y: 315, endPoint x: 431, endPoint y: 321, distance: 97.3
click at [431, 321] on div "Certified Safety Professional ḚḚḍḭḭţ" at bounding box center [612, 318] width 675 height 18
drag, startPoint x: 431, startPoint y: 330, endPoint x: 269, endPoint y: 320, distance: 162.5
click at [269, 320] on div "Certified Safety Professional ḚḚḍḭḭţ Ṿααḽḭḭḍ ṵṵṇţḭḭḽ October 10, 2025" at bounding box center [595, 323] width 709 height 28
click at [476, 319] on div "Certified Safety Professional ḚḚḍḭḭţ" at bounding box center [612, 318] width 675 height 18
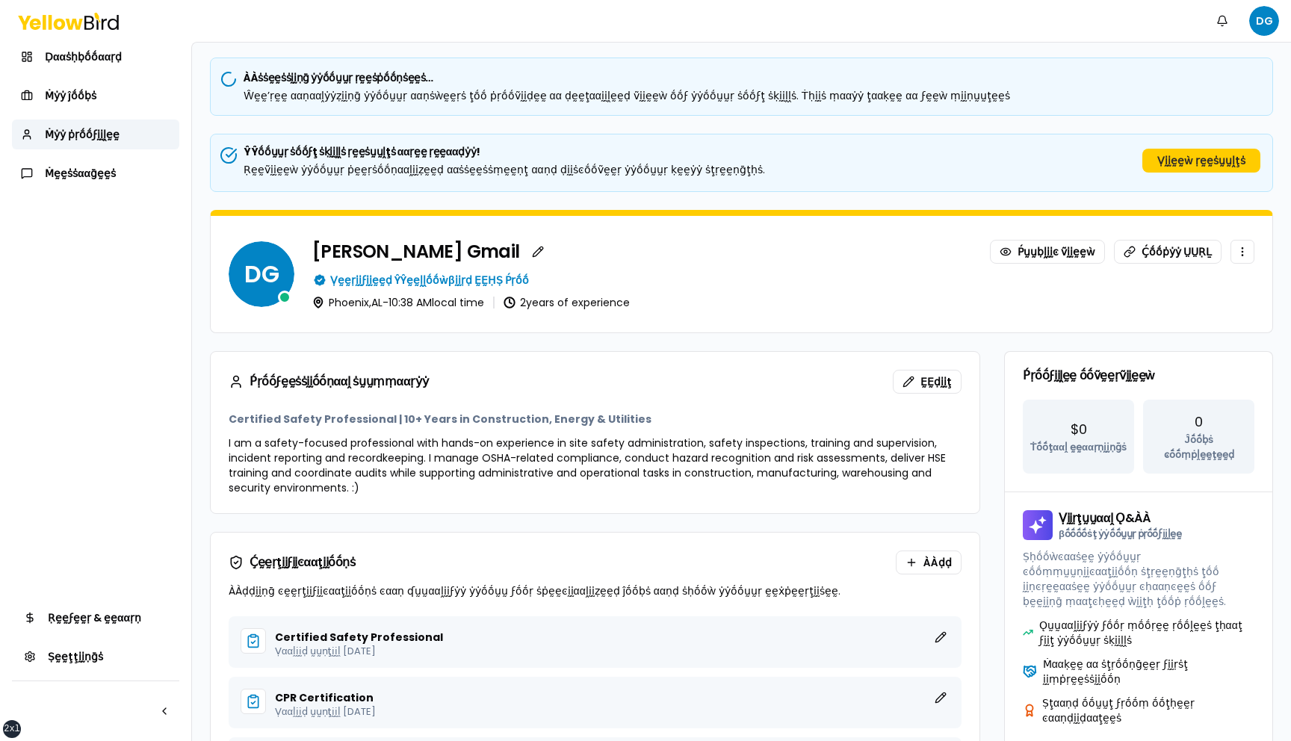
scroll to position [0, 0]
